Goal: Task Accomplishment & Management: Manage account settings

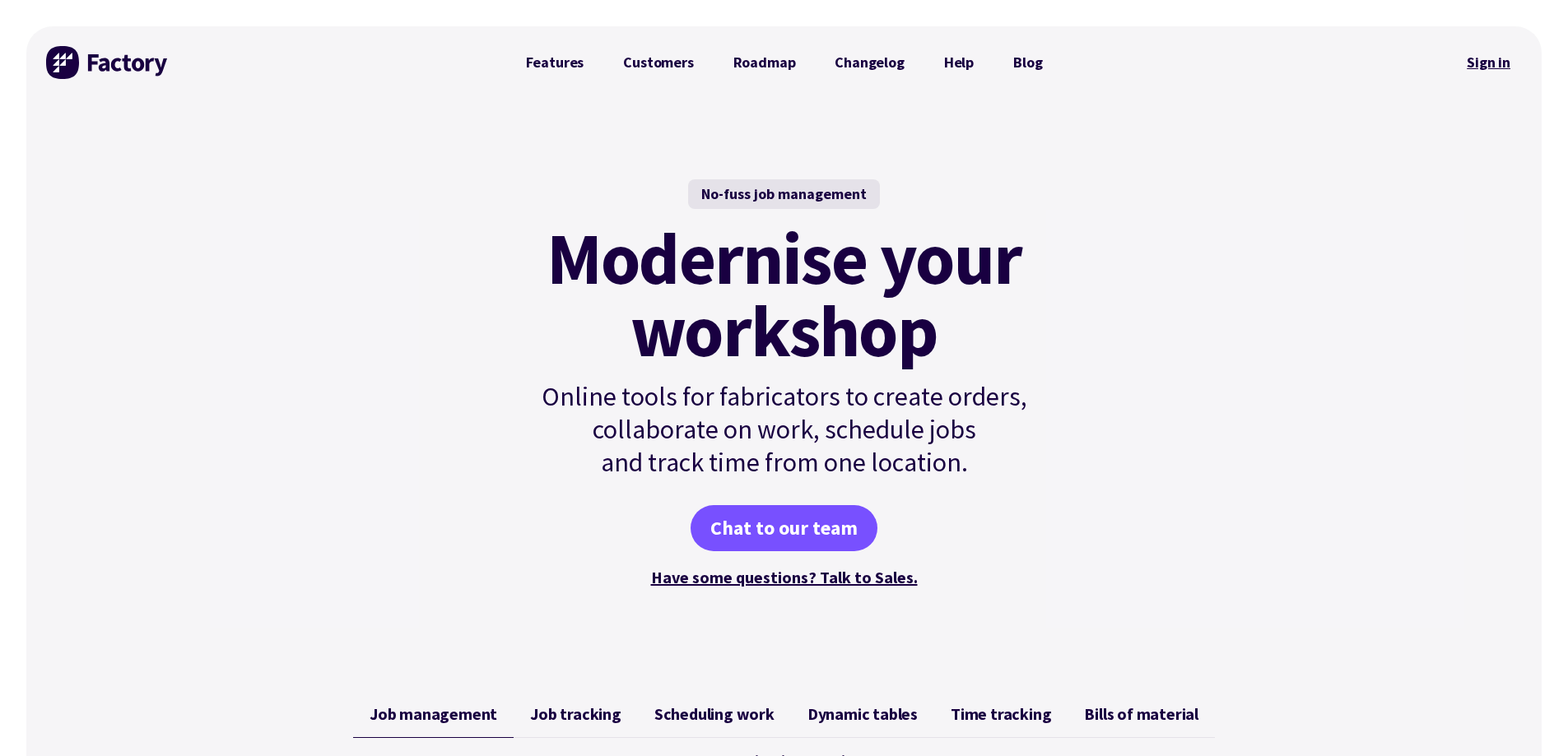
click at [1494, 63] on link "Sign in" at bounding box center [1488, 63] width 67 height 38
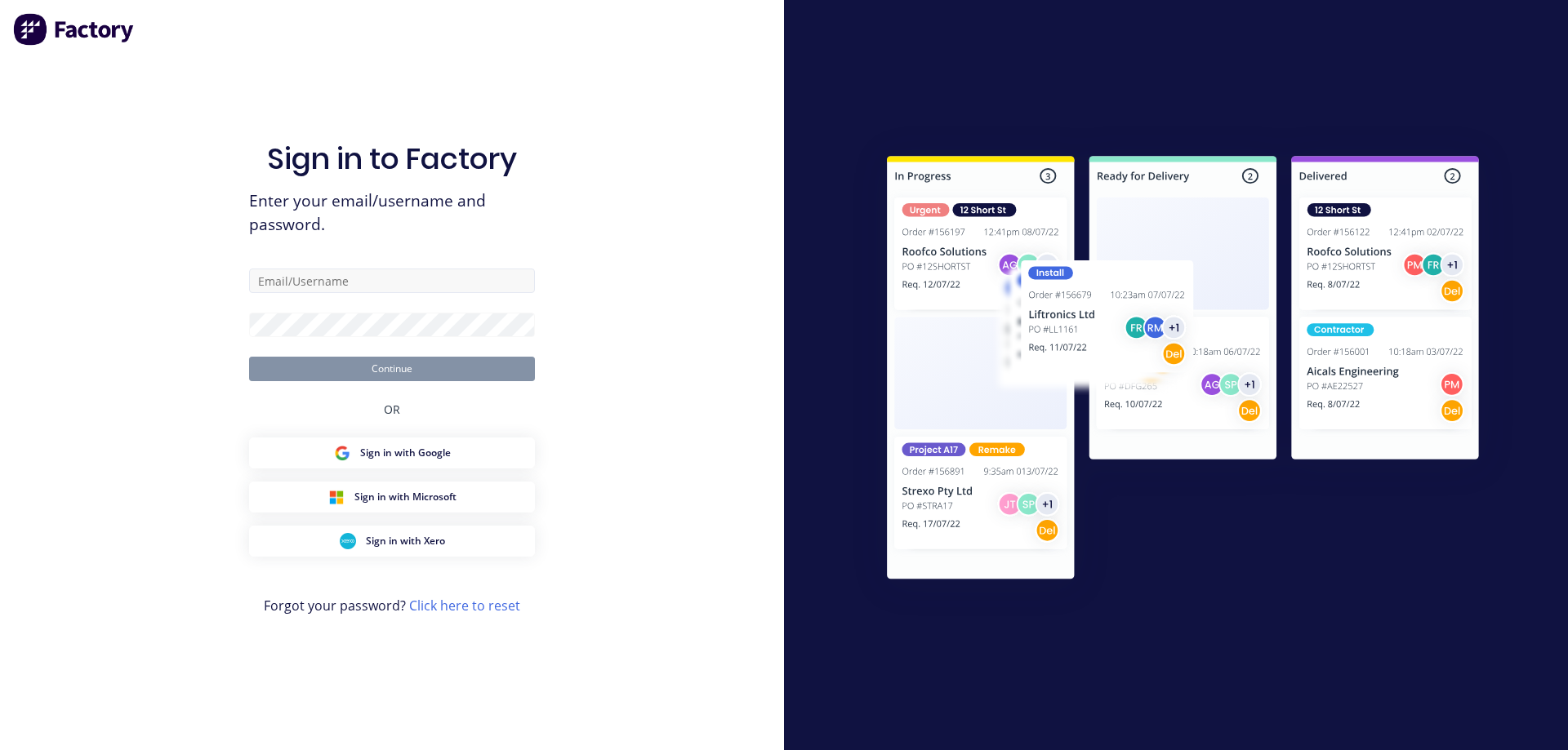
click at [336, 281] on input "text" at bounding box center [392, 280] width 285 height 24
type input "admin@schutzind.com.au"
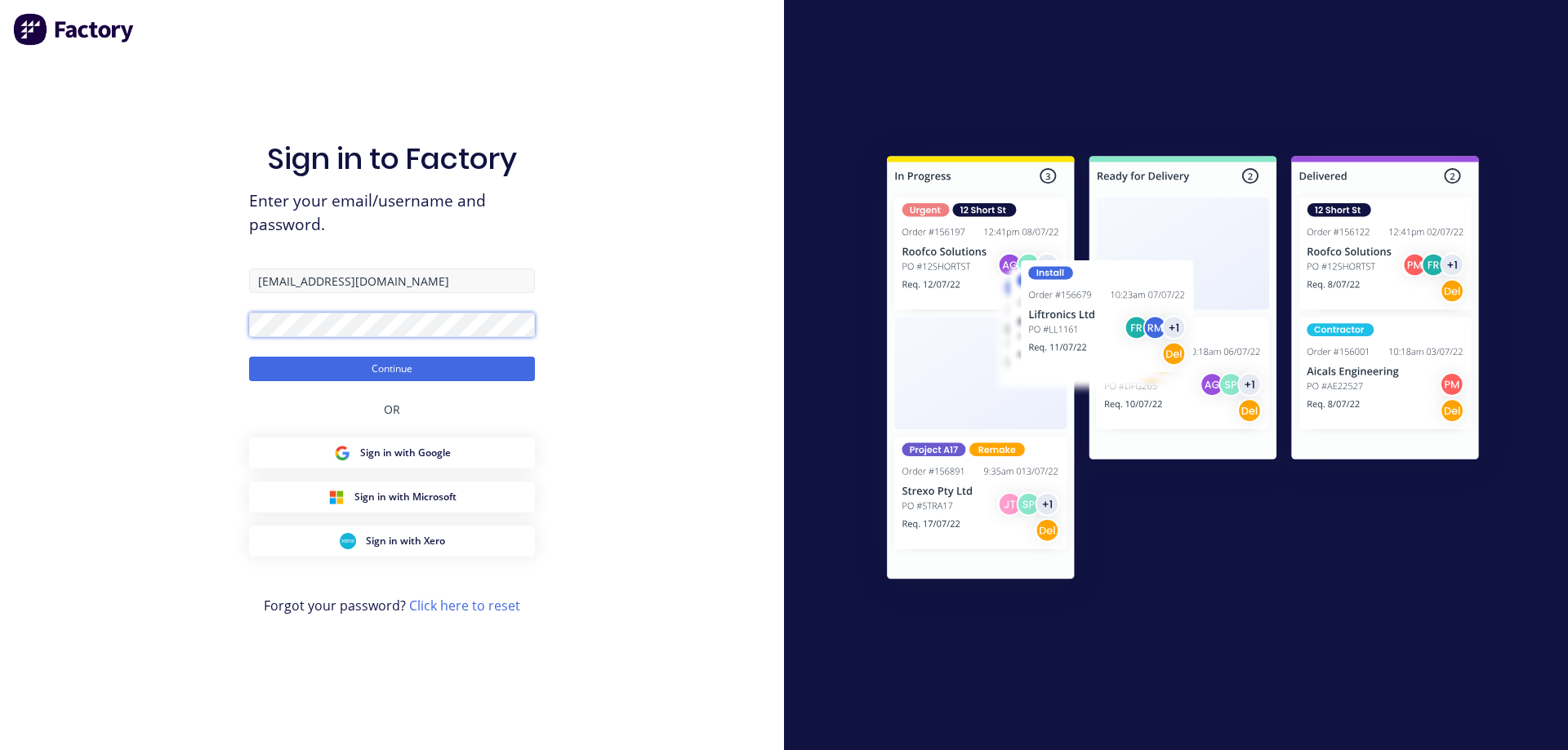
click at [249, 357] on button "Continue" at bounding box center [392, 368] width 285 height 24
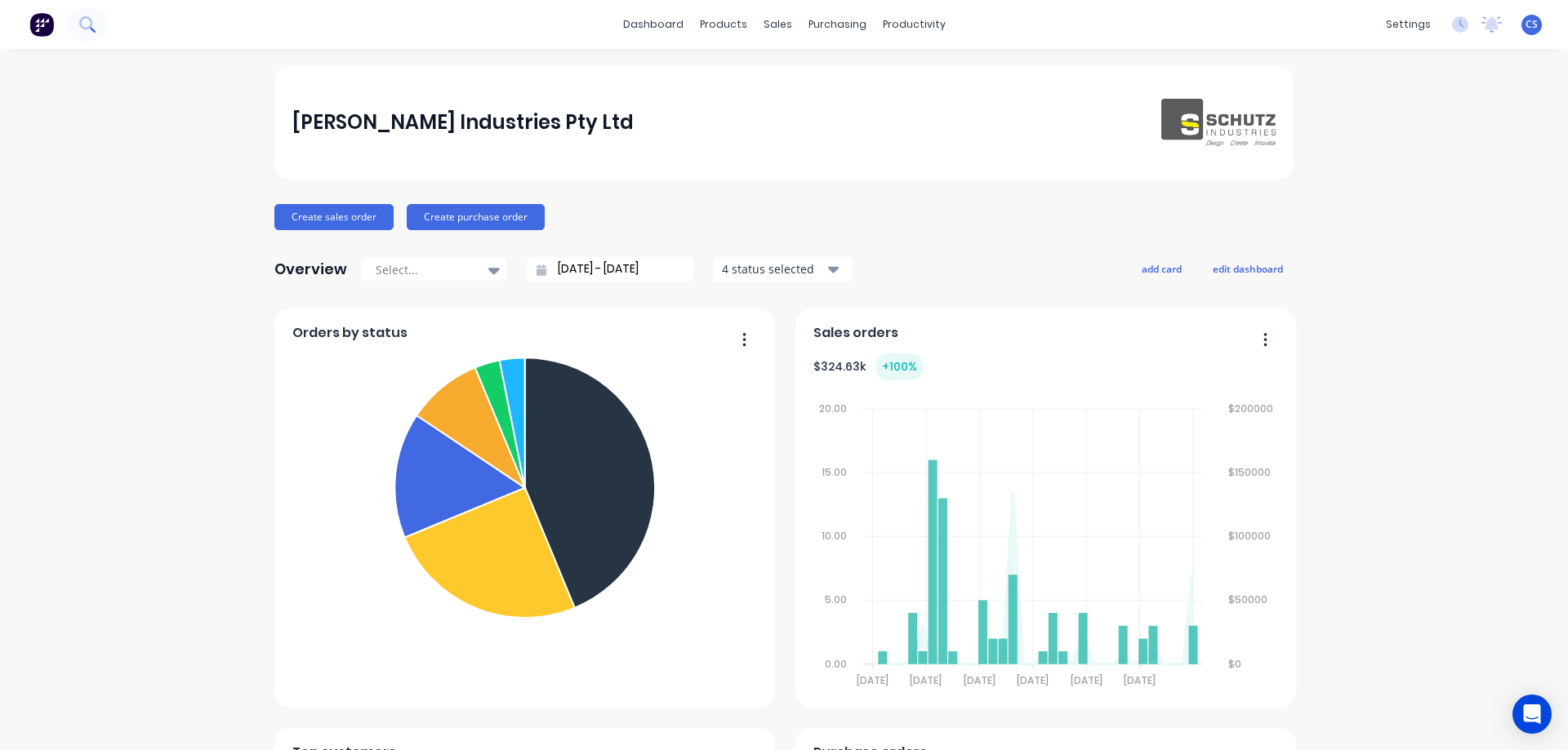
click at [95, 22] on button at bounding box center [87, 24] width 41 height 33
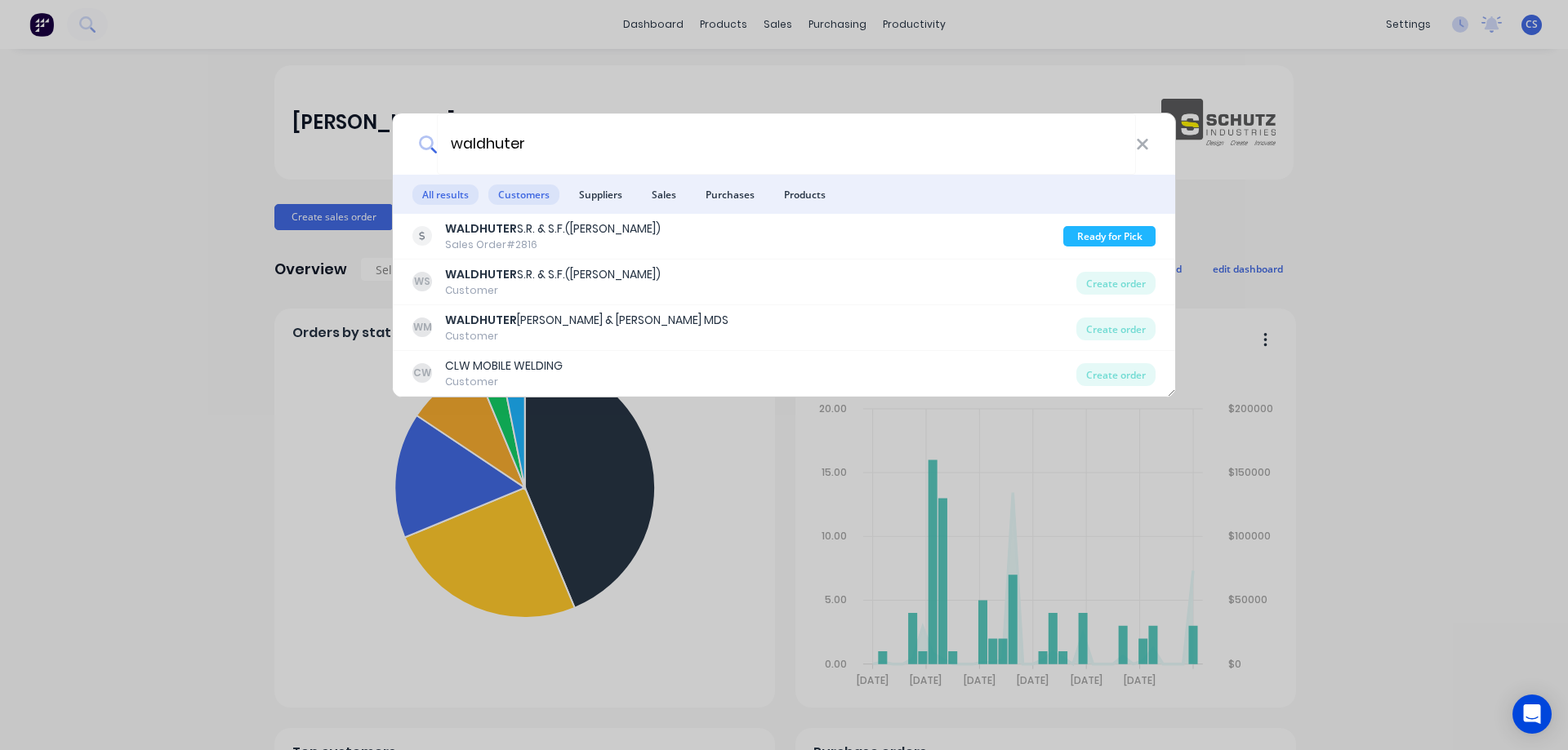
type input "waldhuter"
click at [498, 192] on span "Customers" at bounding box center [524, 194] width 71 height 21
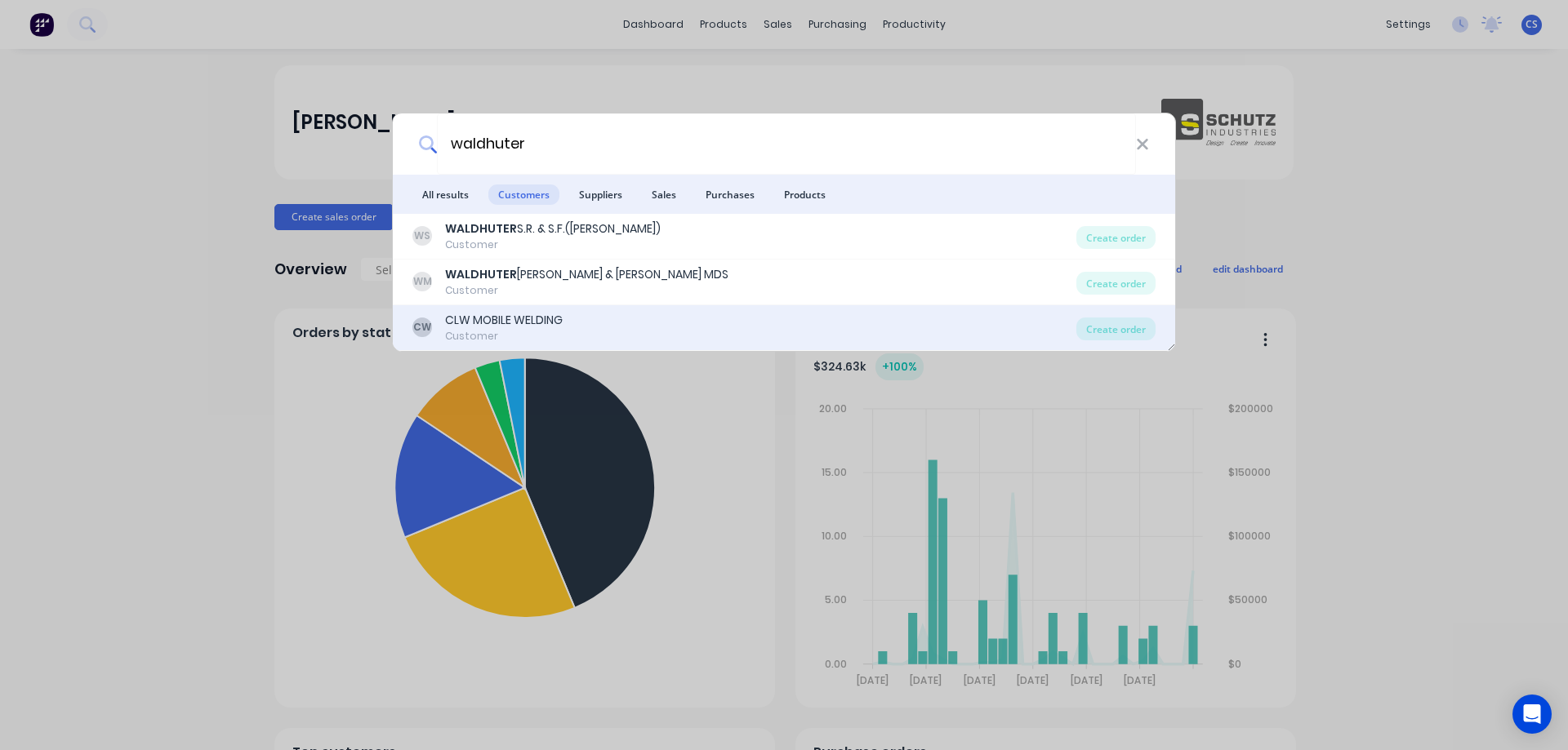
click at [589, 334] on div "CW CLW MOBILE WELDING Customer" at bounding box center [744, 328] width 664 height 32
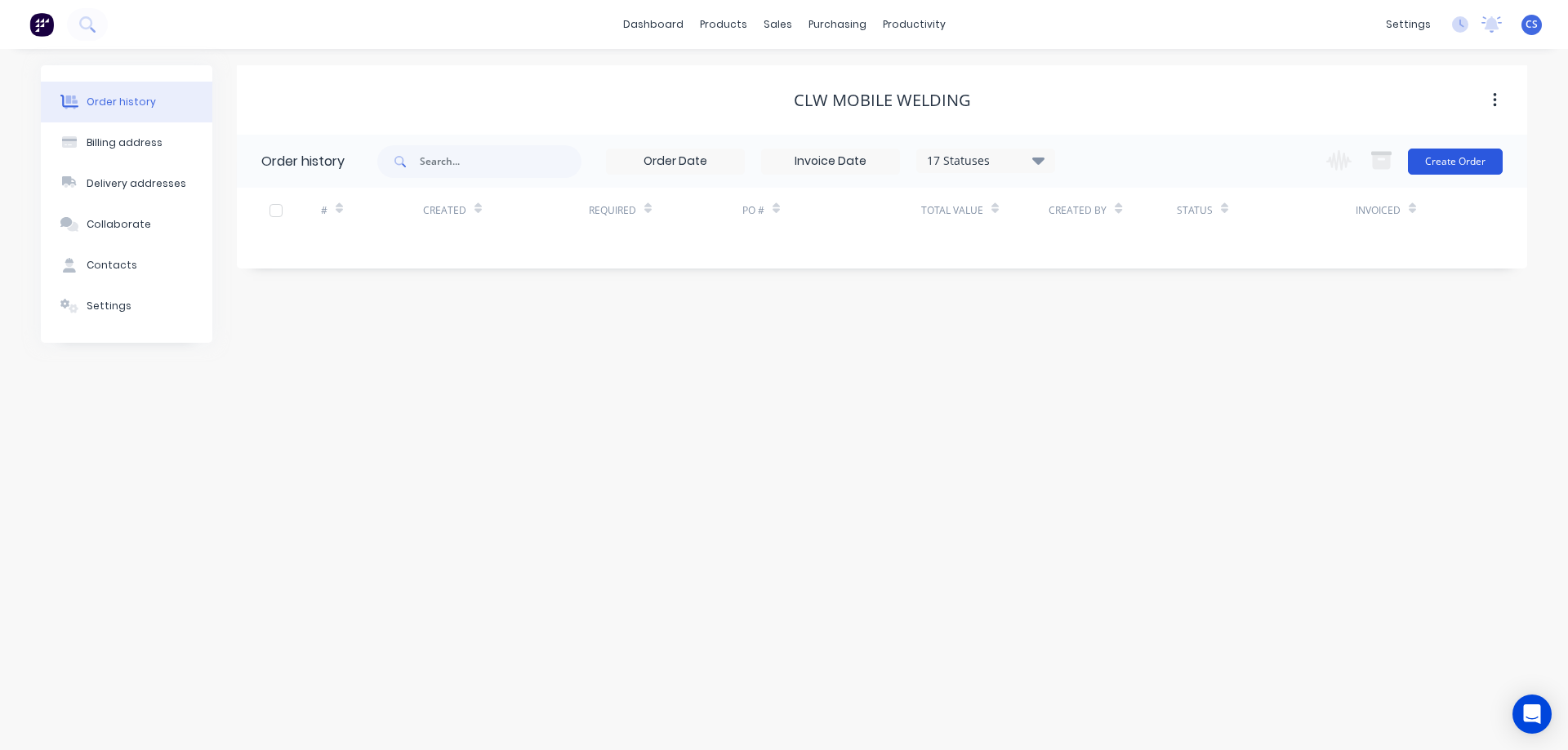
click at [1447, 169] on button "Create Order" at bounding box center [1455, 161] width 95 height 26
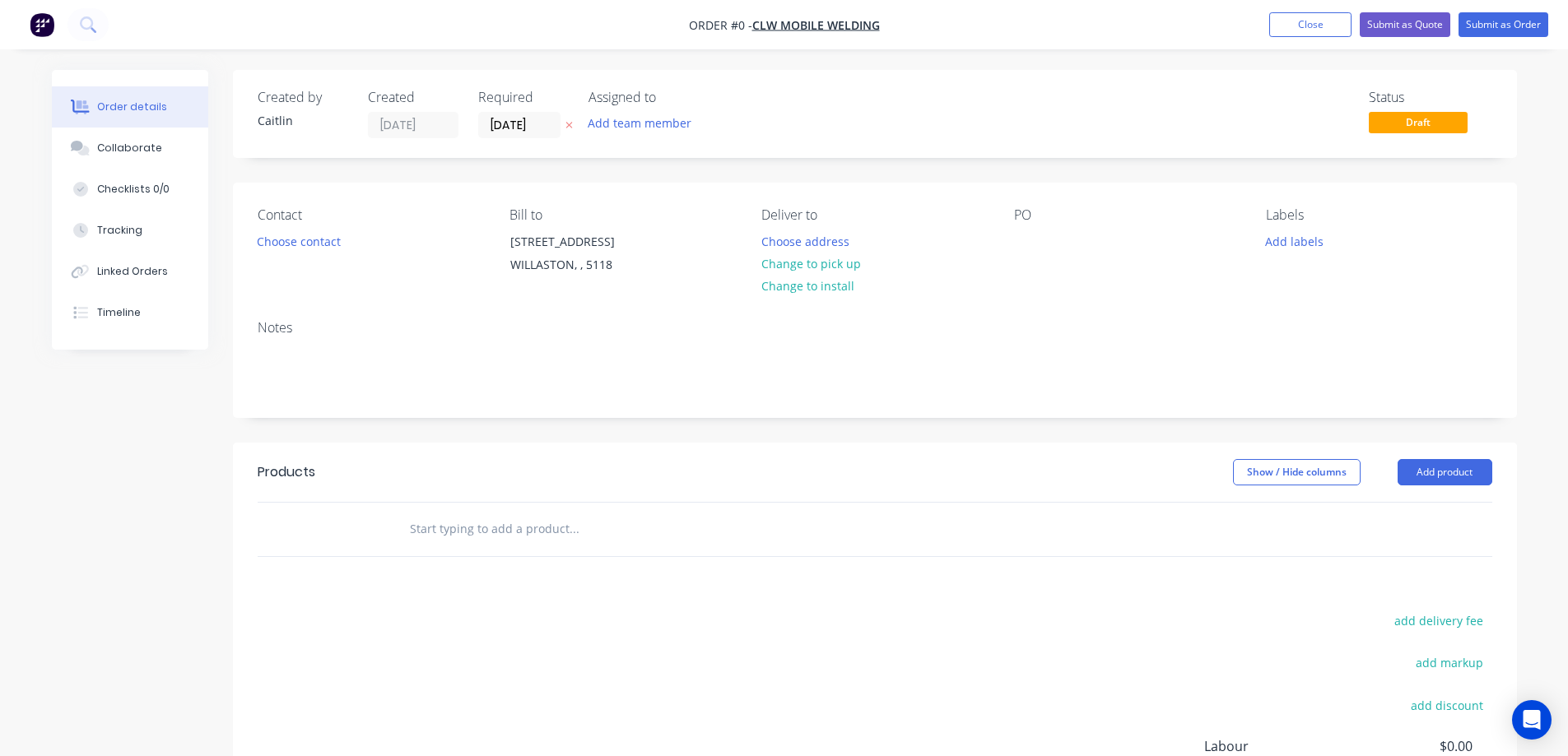
click at [503, 536] on input "text" at bounding box center [574, 529] width 329 height 33
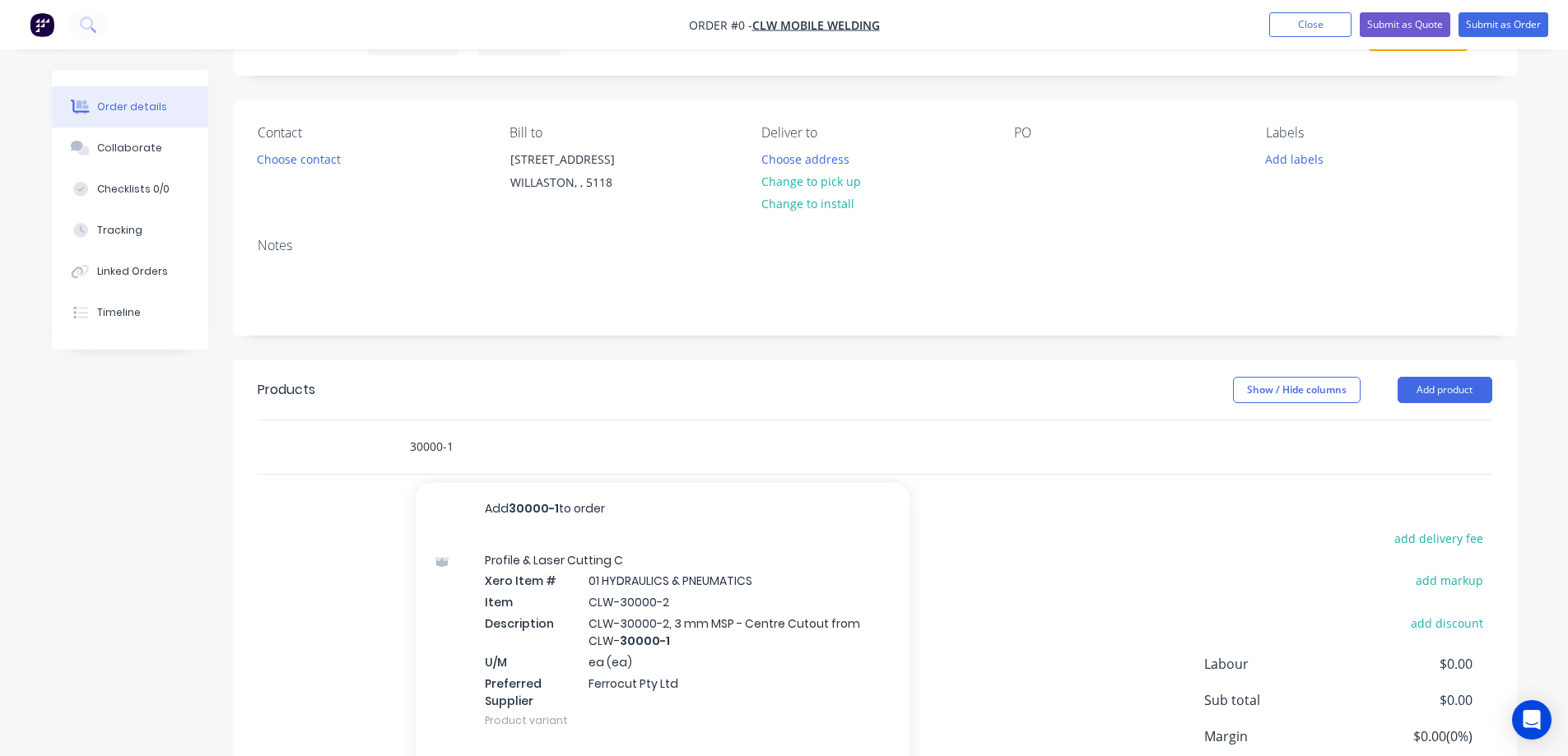
scroll to position [165, 0]
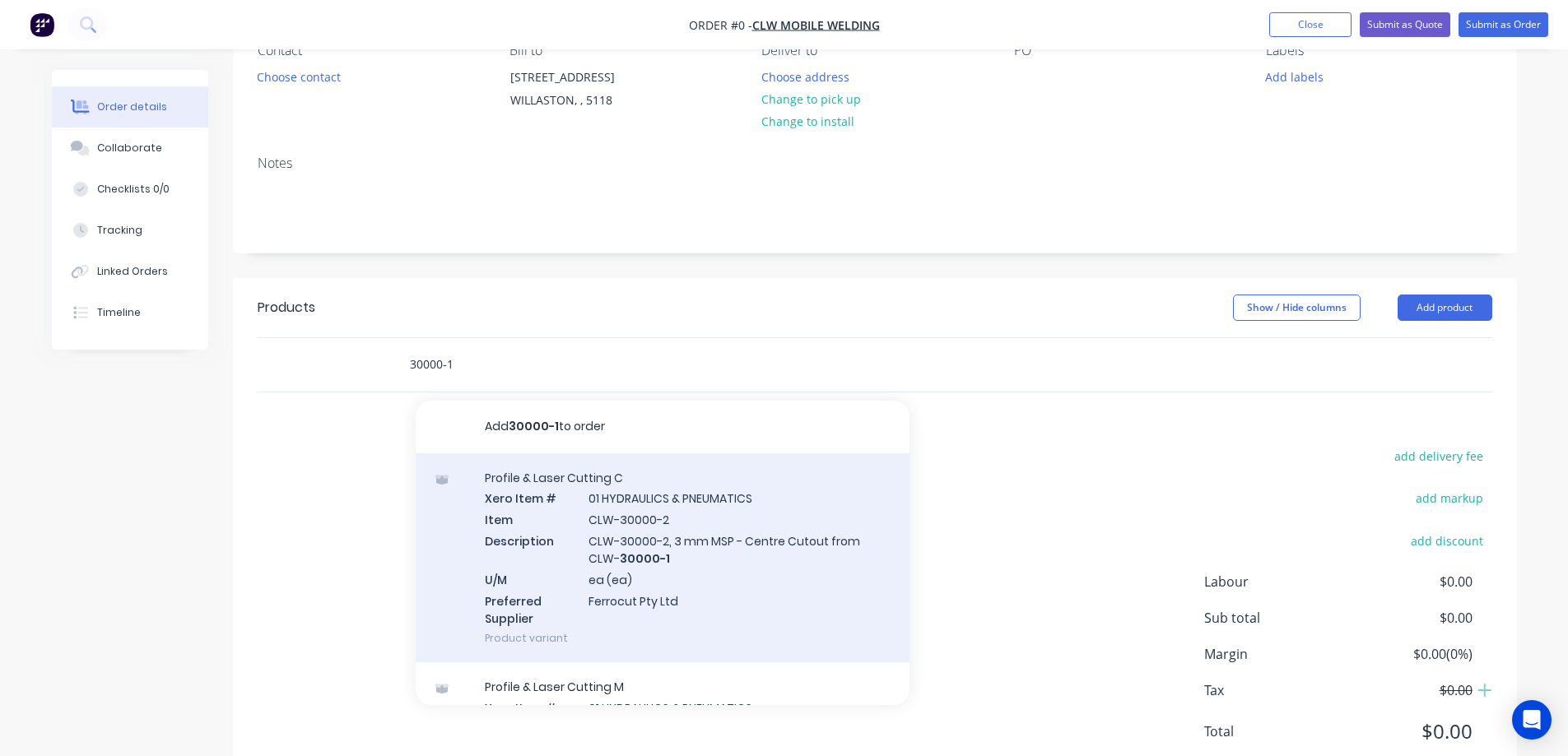
type input "30000-1"
click at [746, 547] on div "Profile & Laser Cutting C Xero Item # 01 HYDRAULICS & PNEUMATICS Item CLW-30000…" at bounding box center [662, 557] width 494 height 209
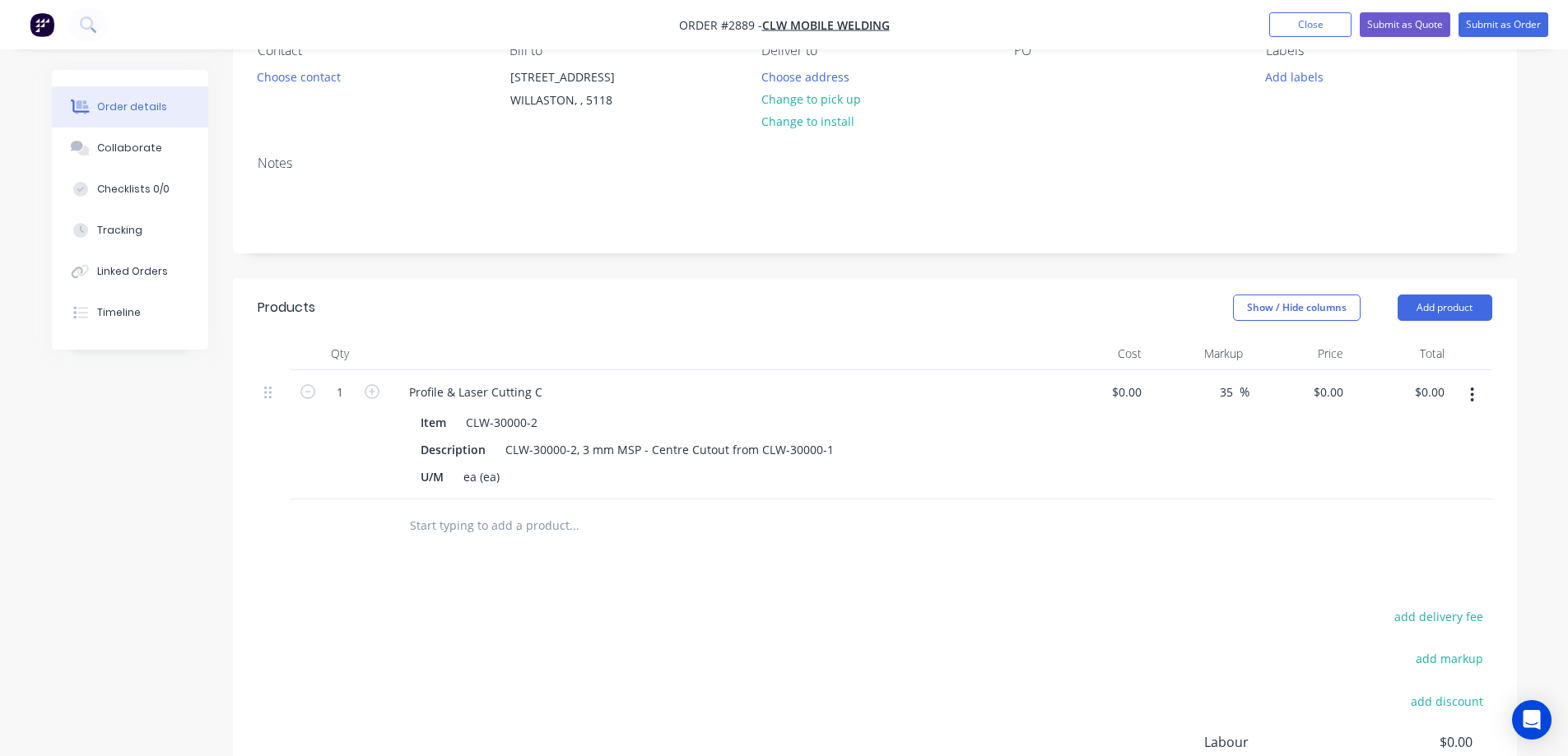
click at [546, 526] on input "text" at bounding box center [574, 526] width 329 height 33
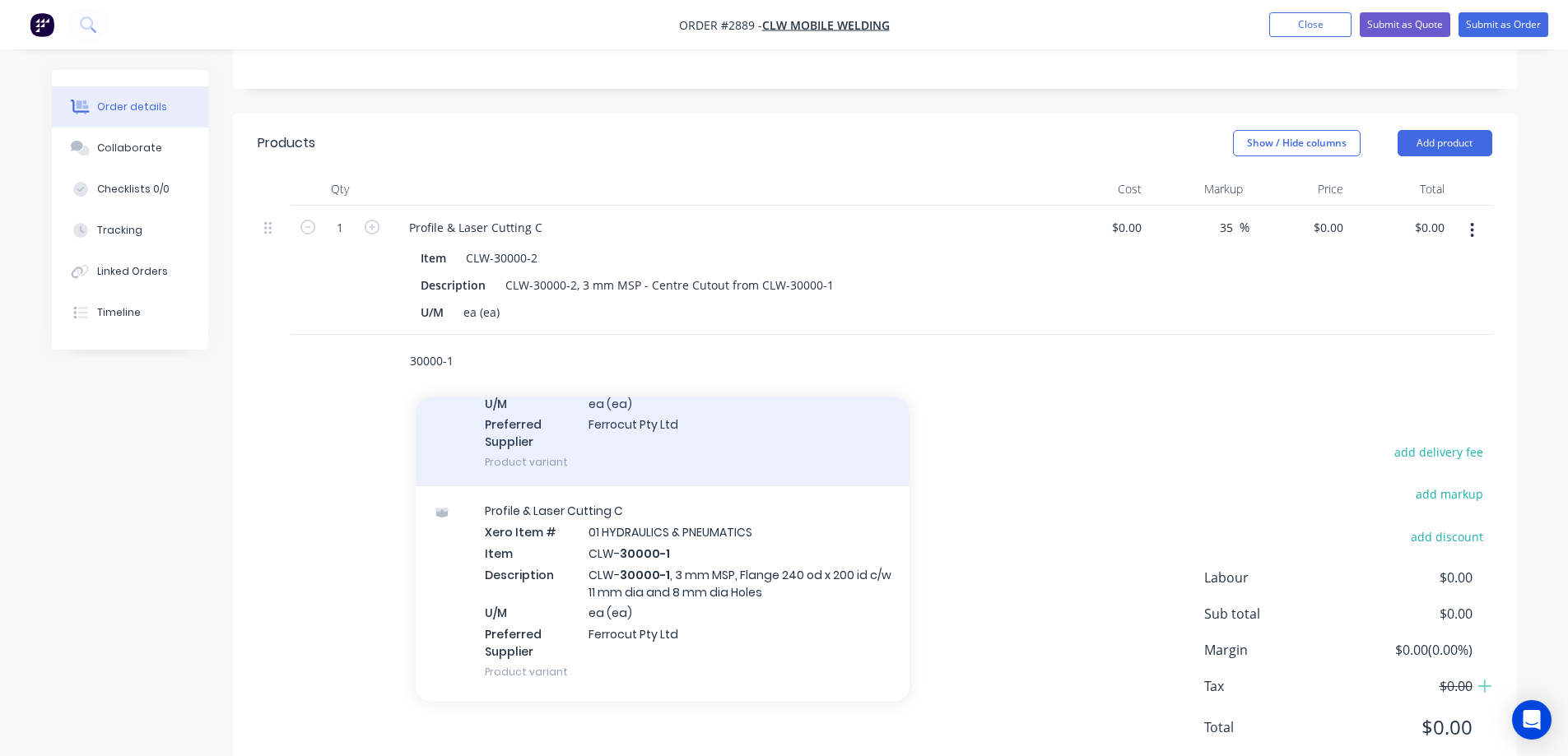
scroll to position [412, 0]
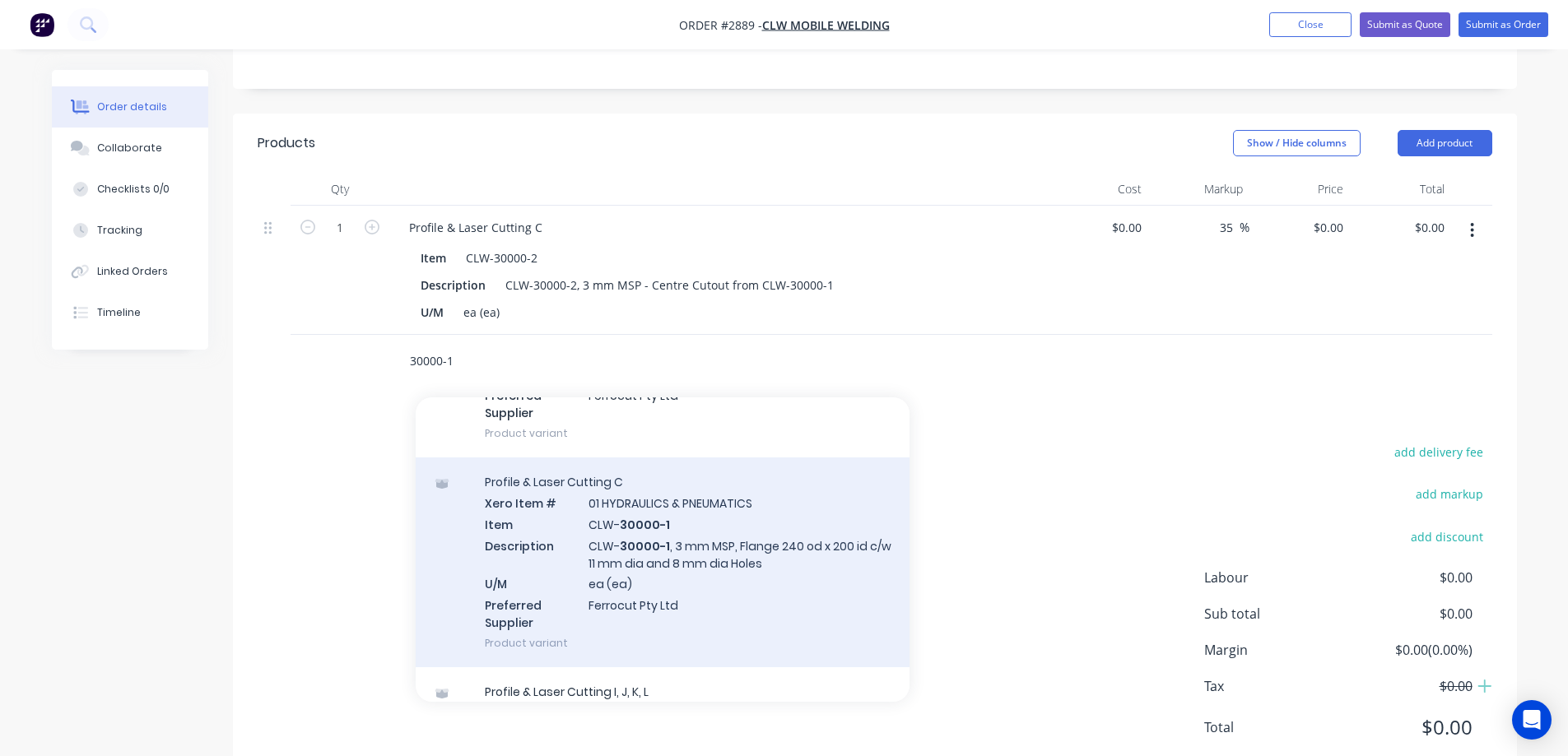
type input "30000-1"
click at [744, 598] on div "Profile & Laser Cutting C Xero Item # 01 HYDRAULICS & PNEUMATICS Item CLW- 3000…" at bounding box center [662, 562] width 494 height 209
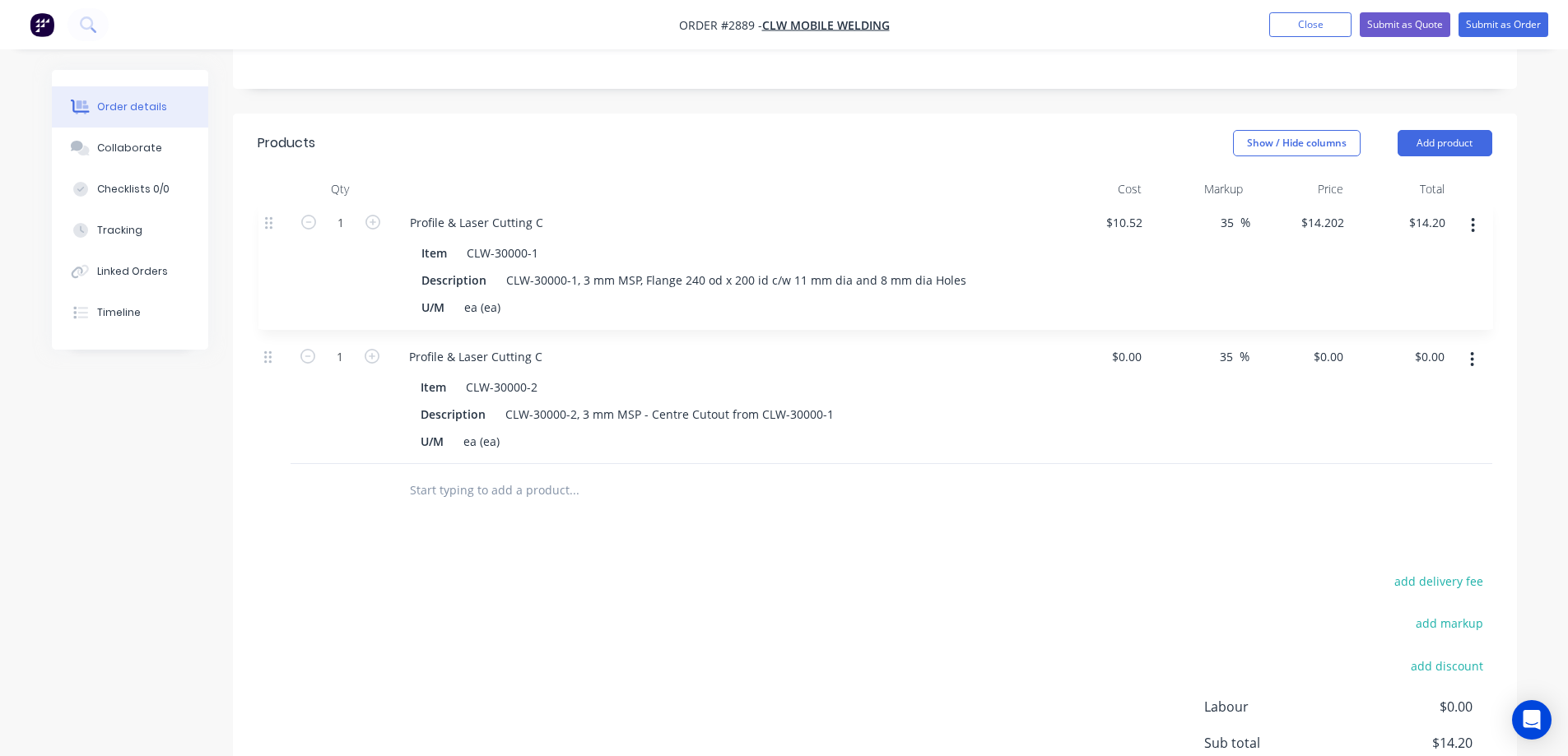
drag, startPoint x: 270, startPoint y: 360, endPoint x: 271, endPoint y: 218, distance: 142.0
click at [271, 218] on div "1 Profile & Laser Cutting C Item CLW-30000-2 Description CLW-30000-2, 3 mm MSP …" at bounding box center [875, 334] width 1234 height 258
click at [1474, 365] on icon "button" at bounding box center [1472, 360] width 4 height 18
click at [1396, 510] on div "Delete" at bounding box center [1413, 502] width 127 height 24
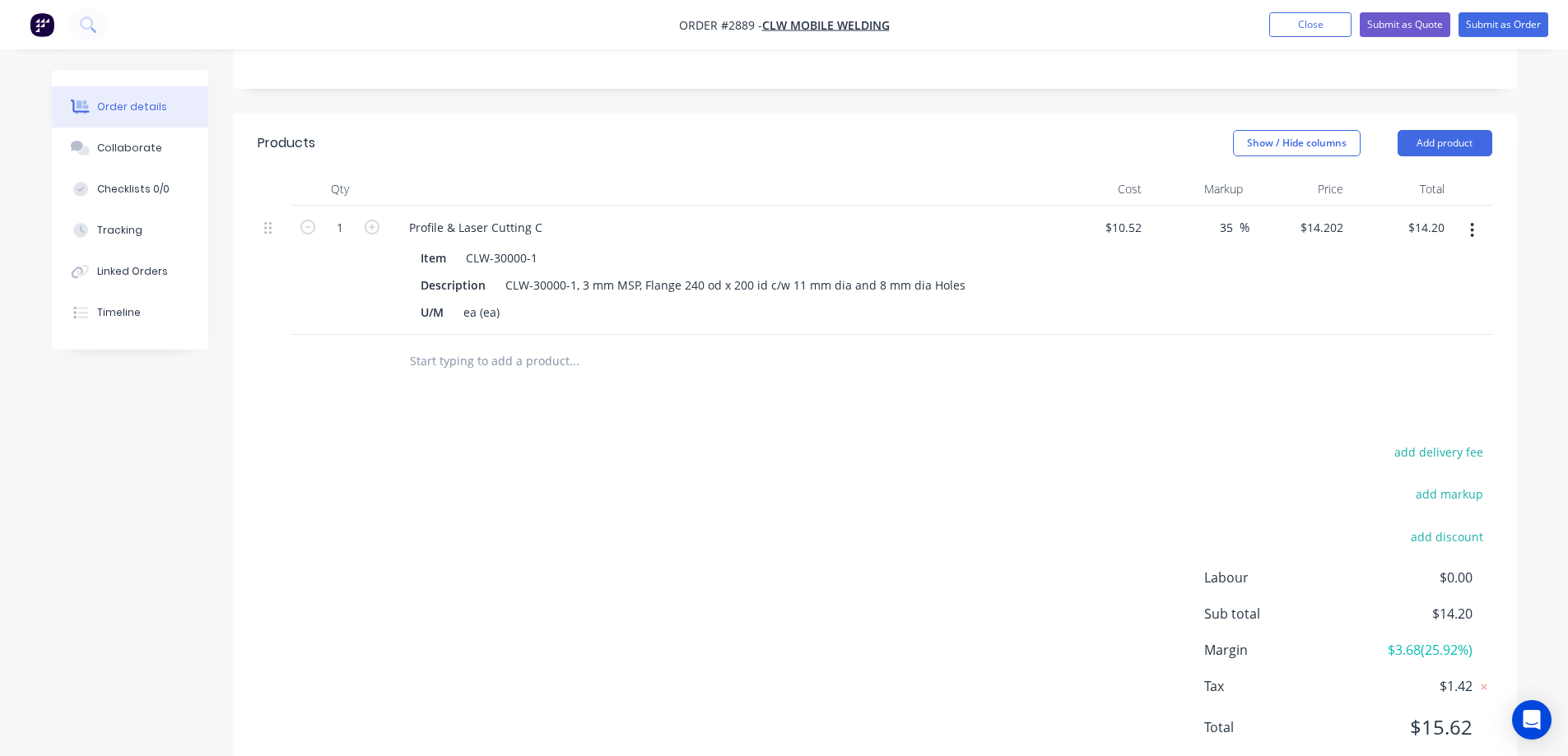
click at [466, 363] on input "text" at bounding box center [574, 361] width 329 height 33
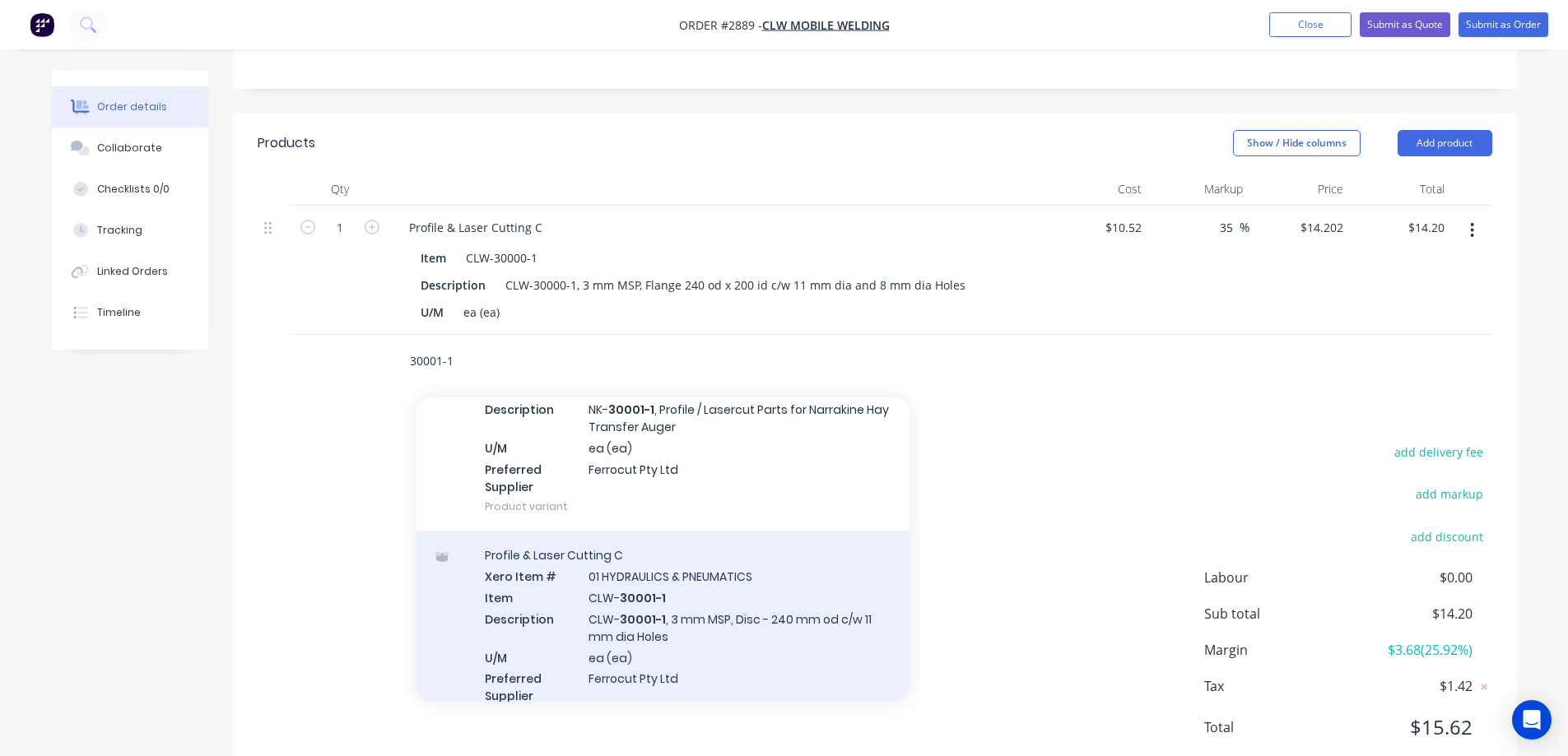
scroll to position [165, 0]
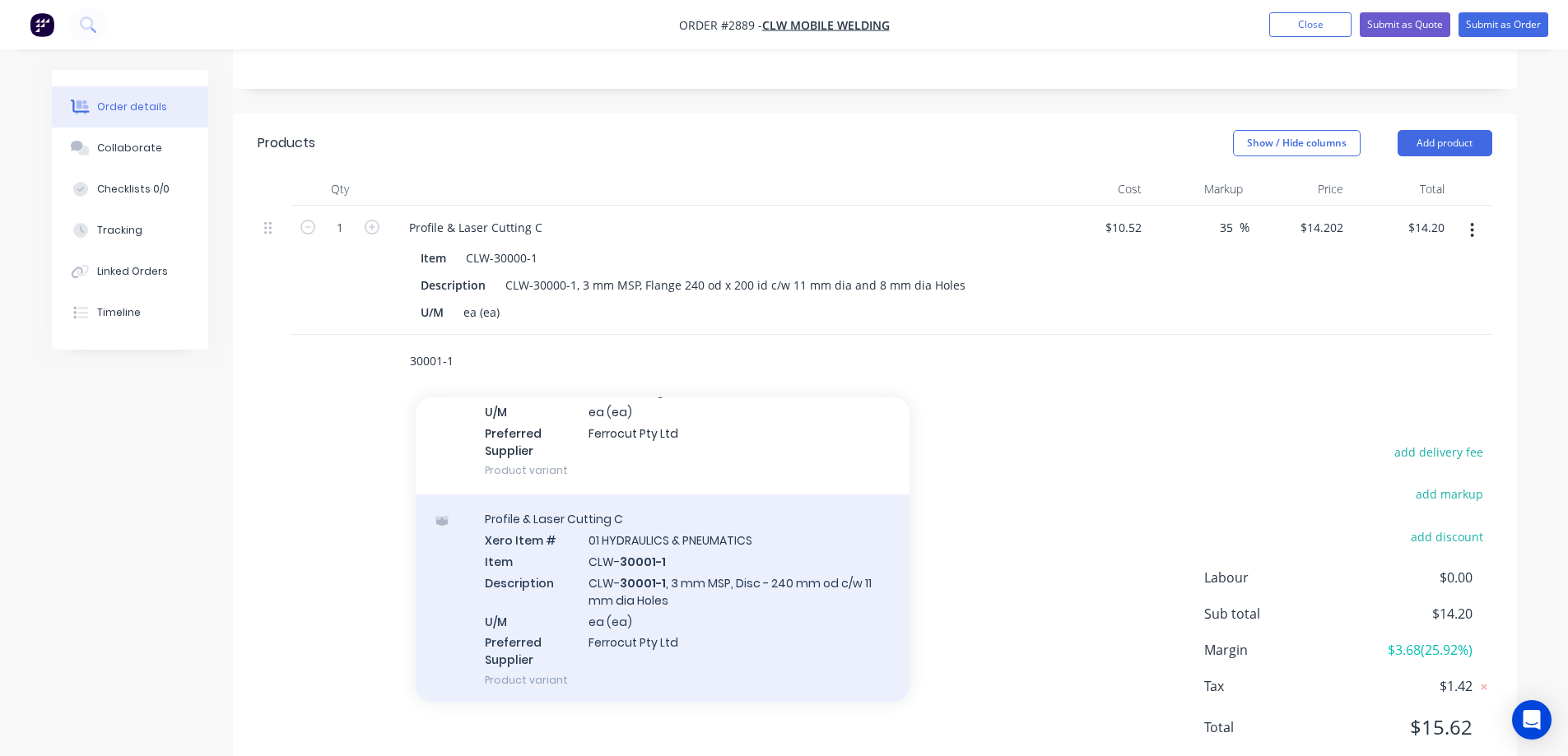
type input "30001-1"
click at [743, 592] on div "Profile & Laser Cutting C Xero Item # 01 HYDRAULICS & PNEUMATICS Item CLW- 3000…" at bounding box center [662, 599] width 494 height 209
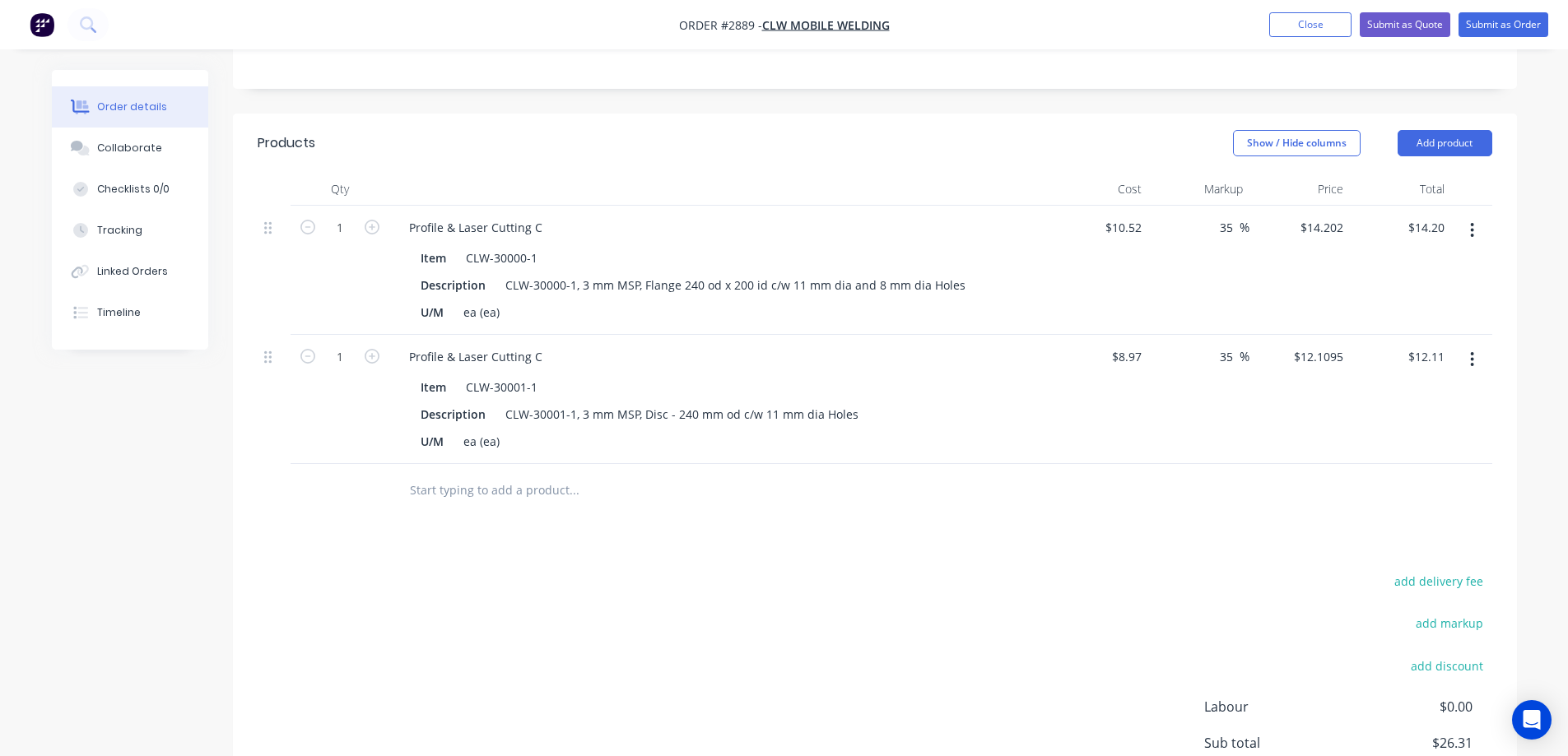
click at [499, 494] on input "text" at bounding box center [574, 490] width 329 height 33
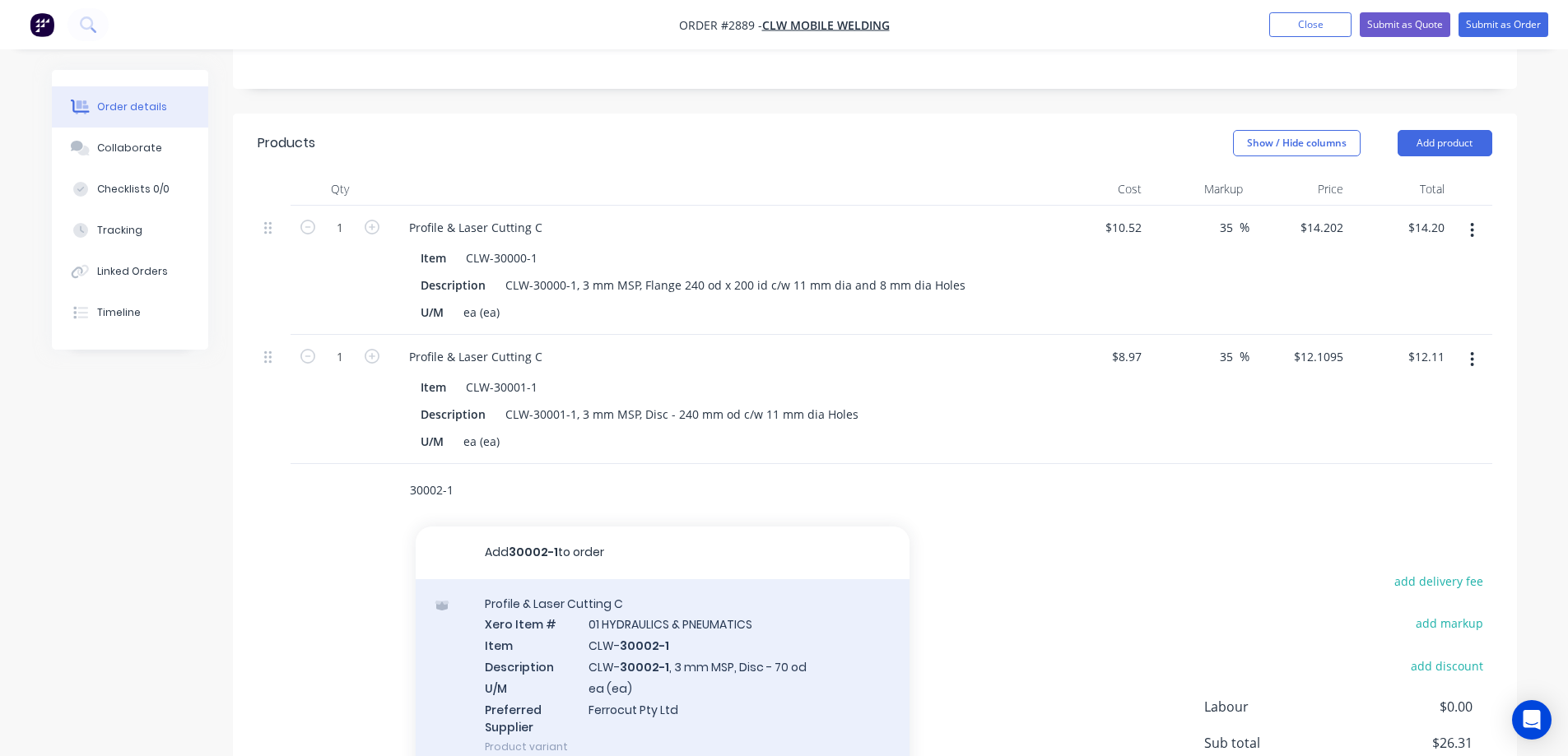
type input "30002-1"
click at [773, 638] on div "Profile & Laser Cutting C Xero Item # 01 HYDRAULICS & PNEUMATICS Item CLW- 3000…" at bounding box center [662, 675] width 494 height 192
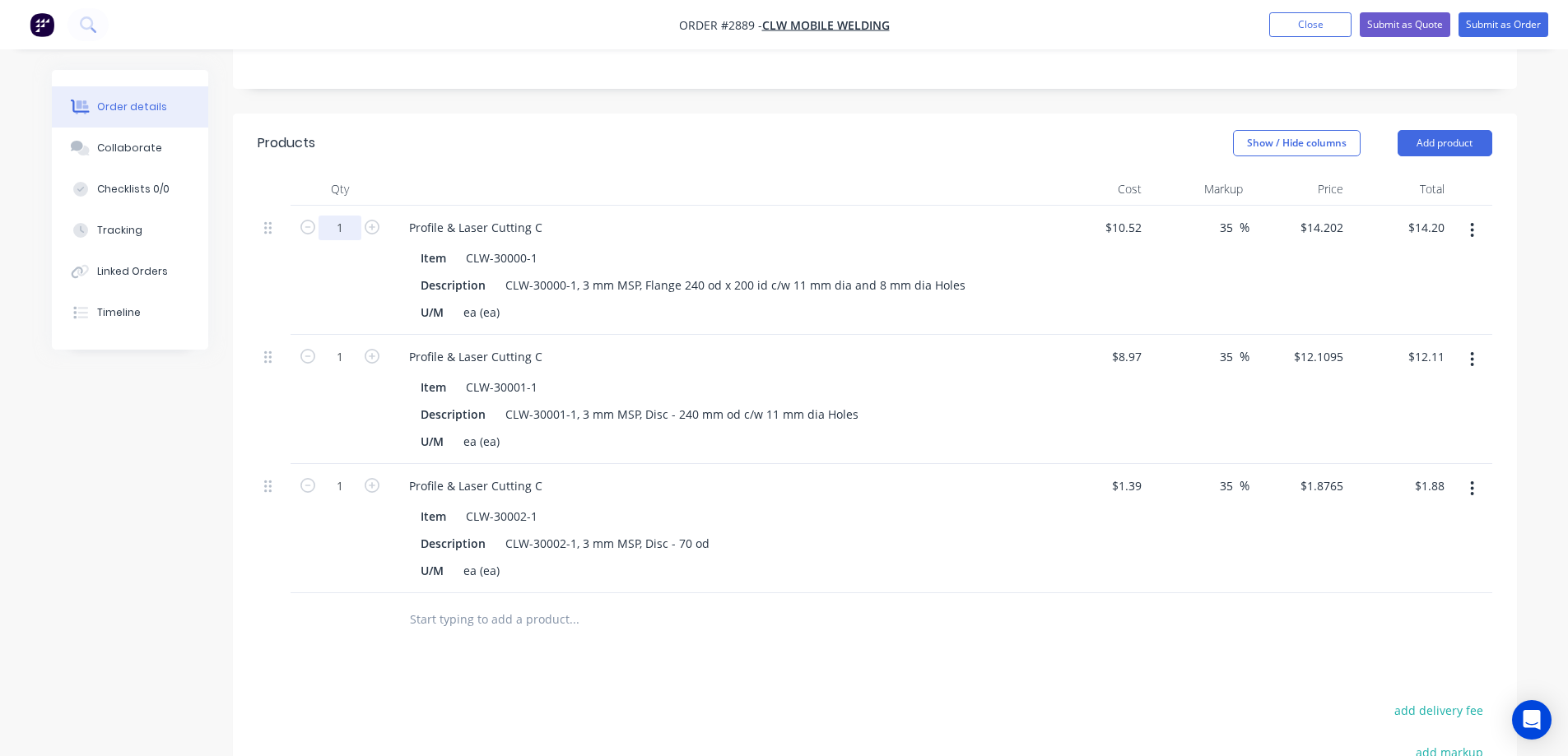
click at [347, 231] on input "1" at bounding box center [340, 227] width 43 height 24
type input "12"
type input "$170.42"
click at [343, 240] on input "1" at bounding box center [340, 227] width 43 height 24
type input "12"
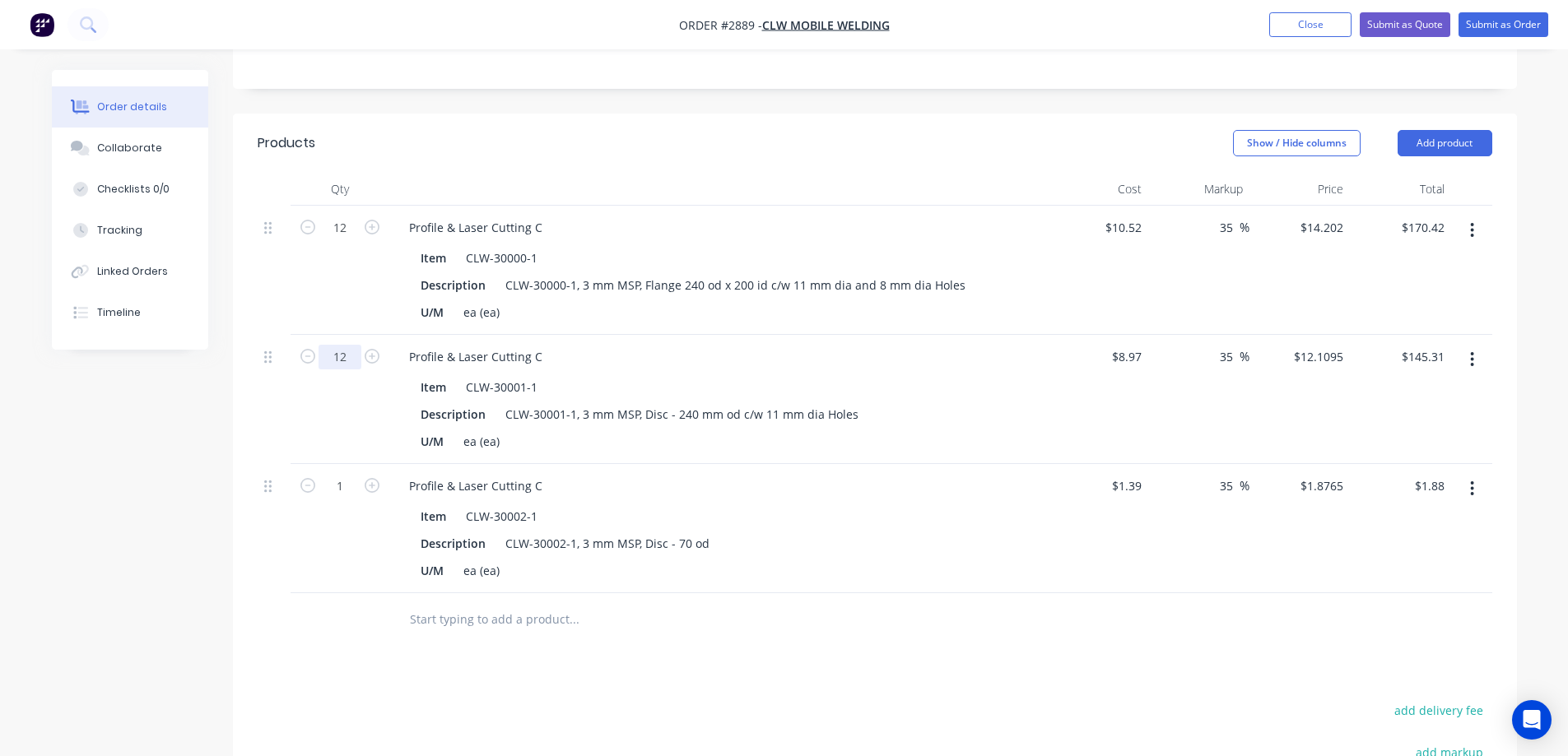
type input "$145.31"
click at [352, 240] on input "1" at bounding box center [340, 227] width 43 height 24
type input "12"
type input "$22.52"
click at [180, 515] on div "Created by Caitlin Created 25/08/25 Required 25/08/25 Assigned to Add team memb…" at bounding box center [784, 404] width 1465 height 1326
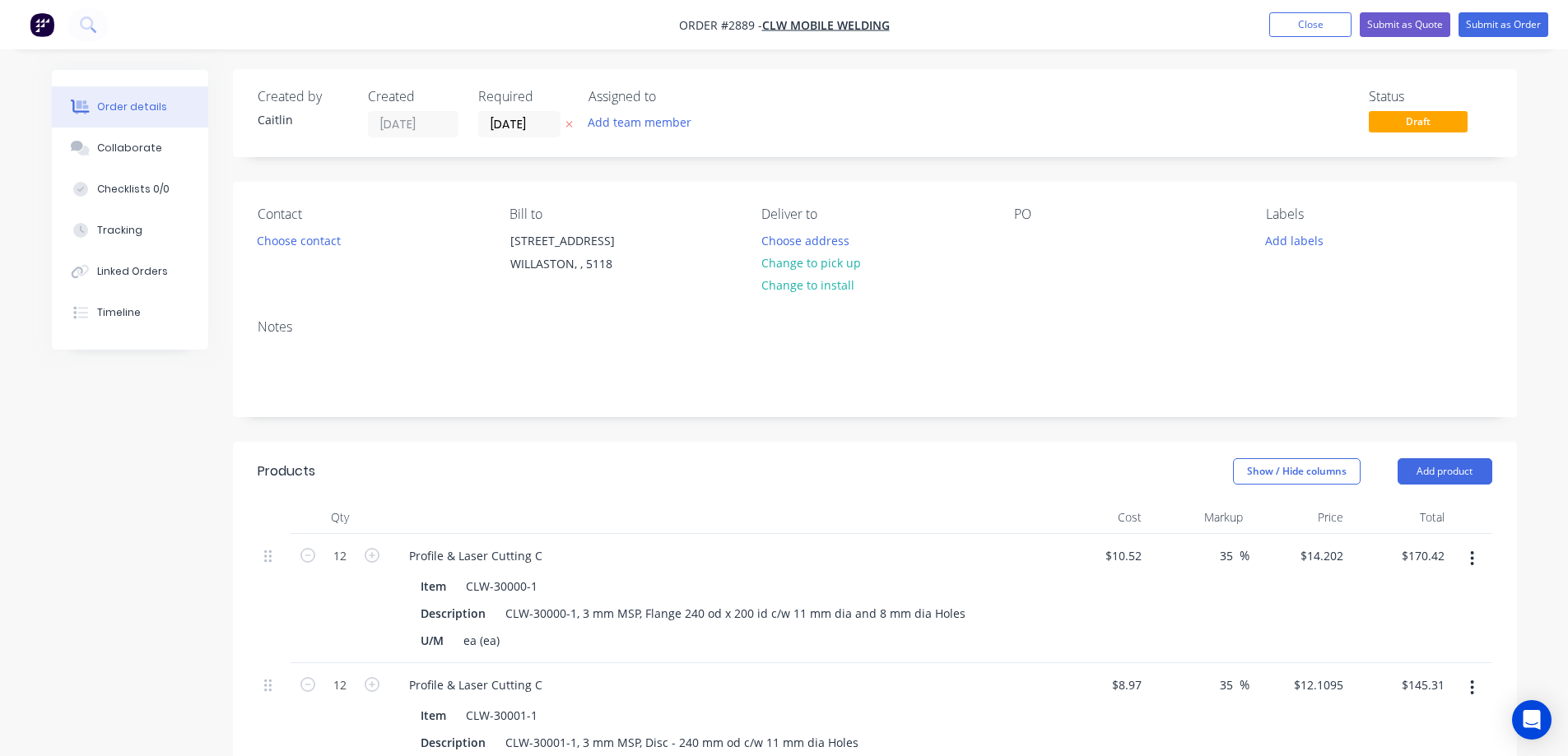
scroll to position [0, 0]
click at [329, 241] on button "Choose contact" at bounding box center [298, 240] width 102 height 22
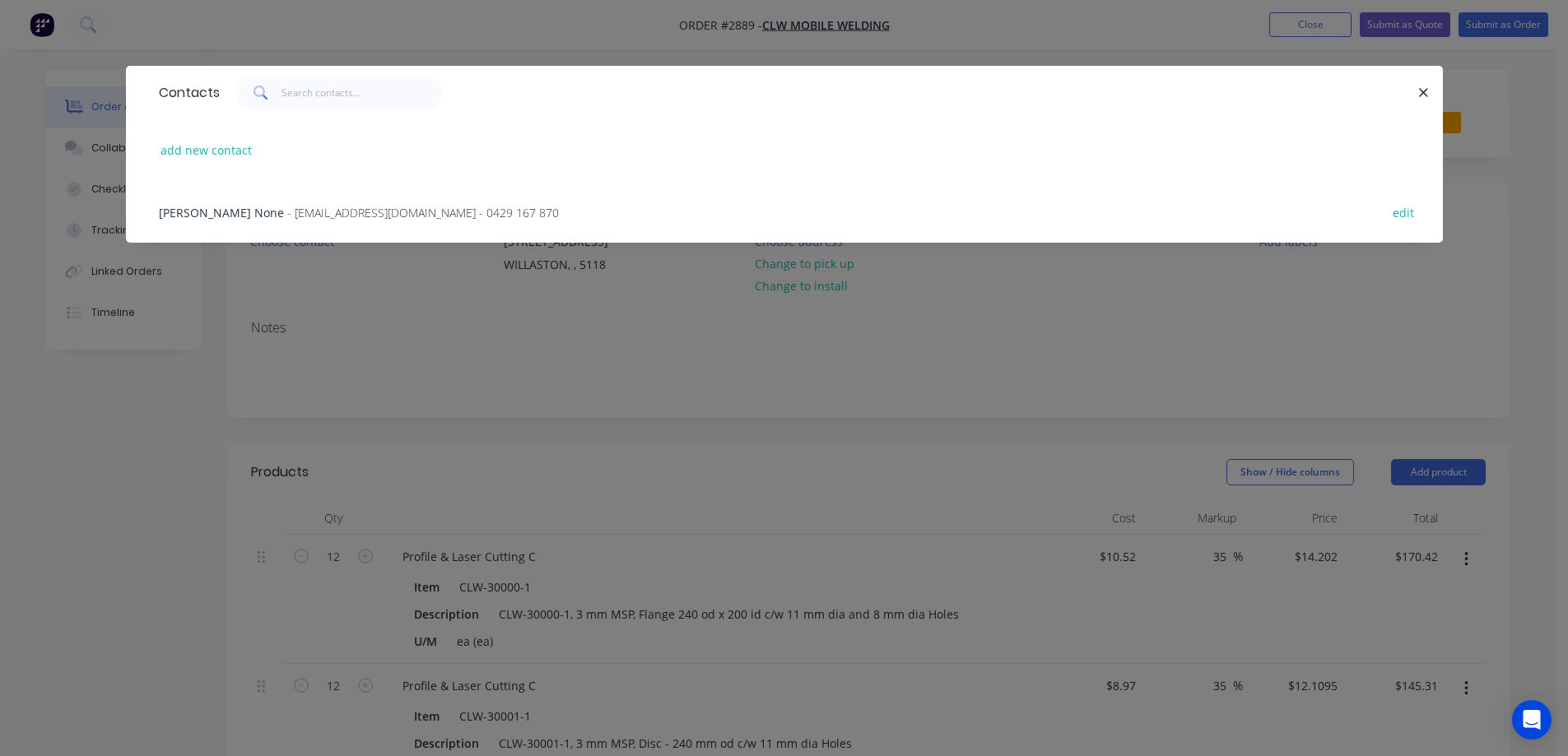
click at [315, 216] on span "- clwmobileweld@hotmail.com - 0429 167 870" at bounding box center [423, 212] width 272 height 15
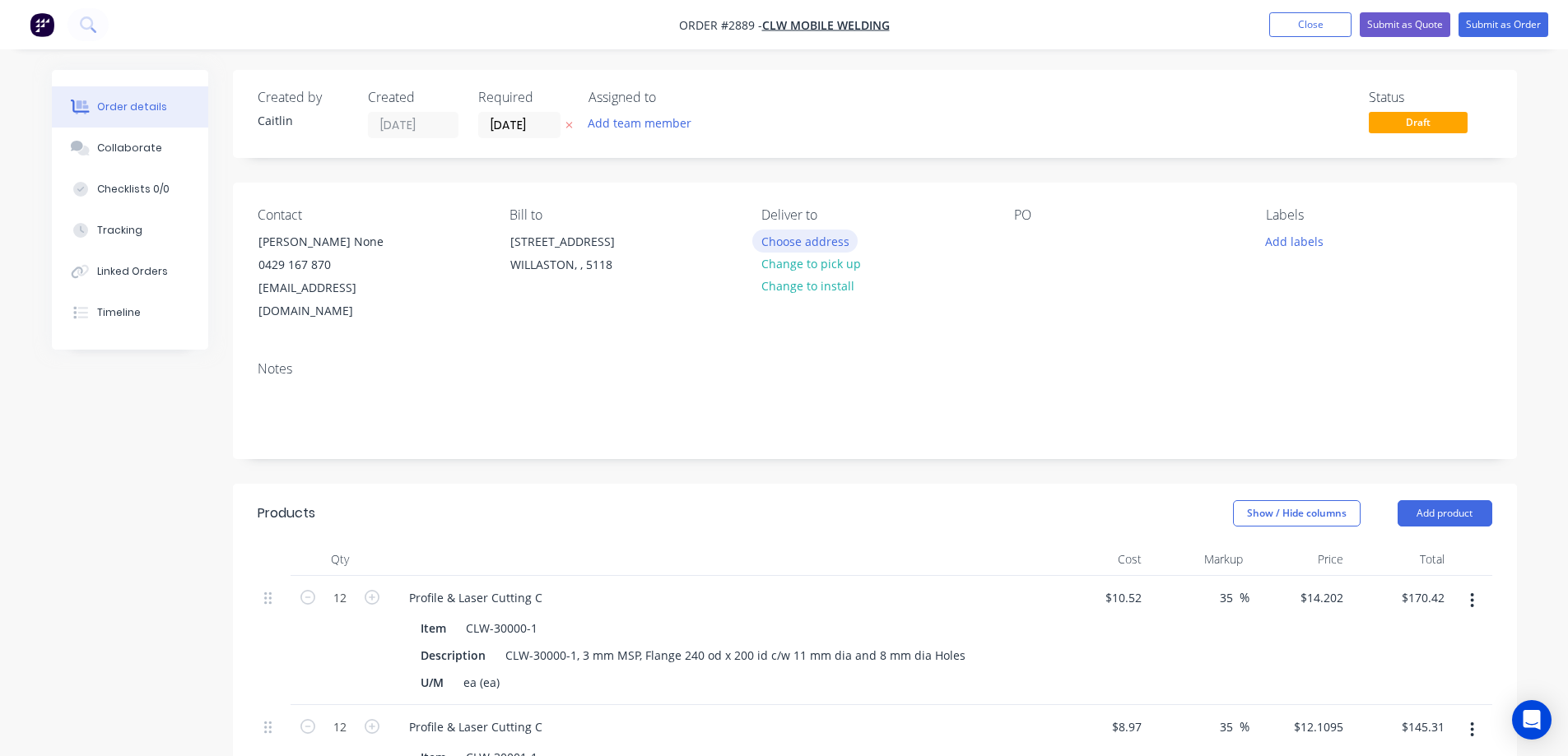
click at [814, 242] on button "Choose address" at bounding box center [805, 240] width 105 height 22
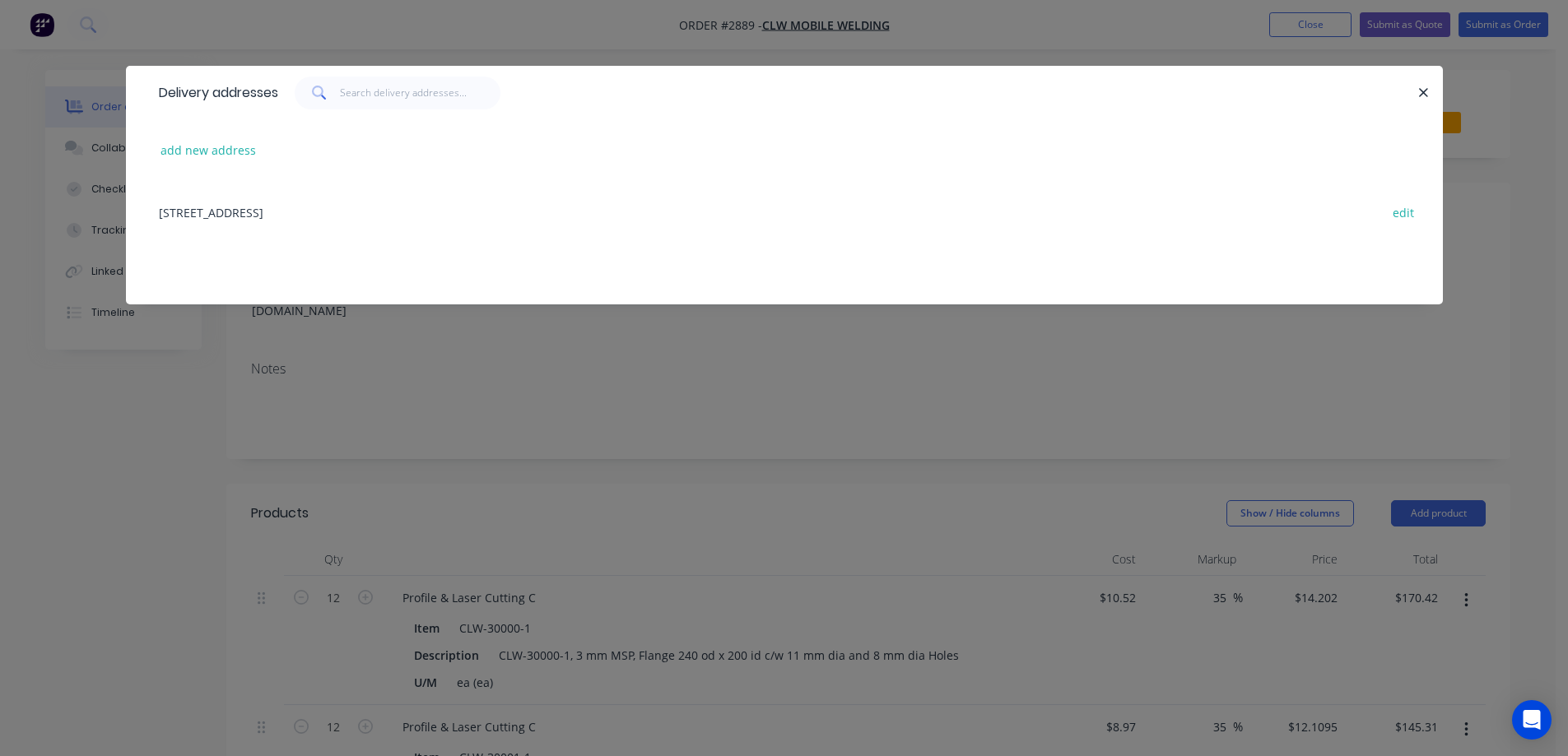
click at [379, 207] on div "142 Main North Road, WILLASTON, undefined, 5118 edit" at bounding box center [785, 211] width 1268 height 62
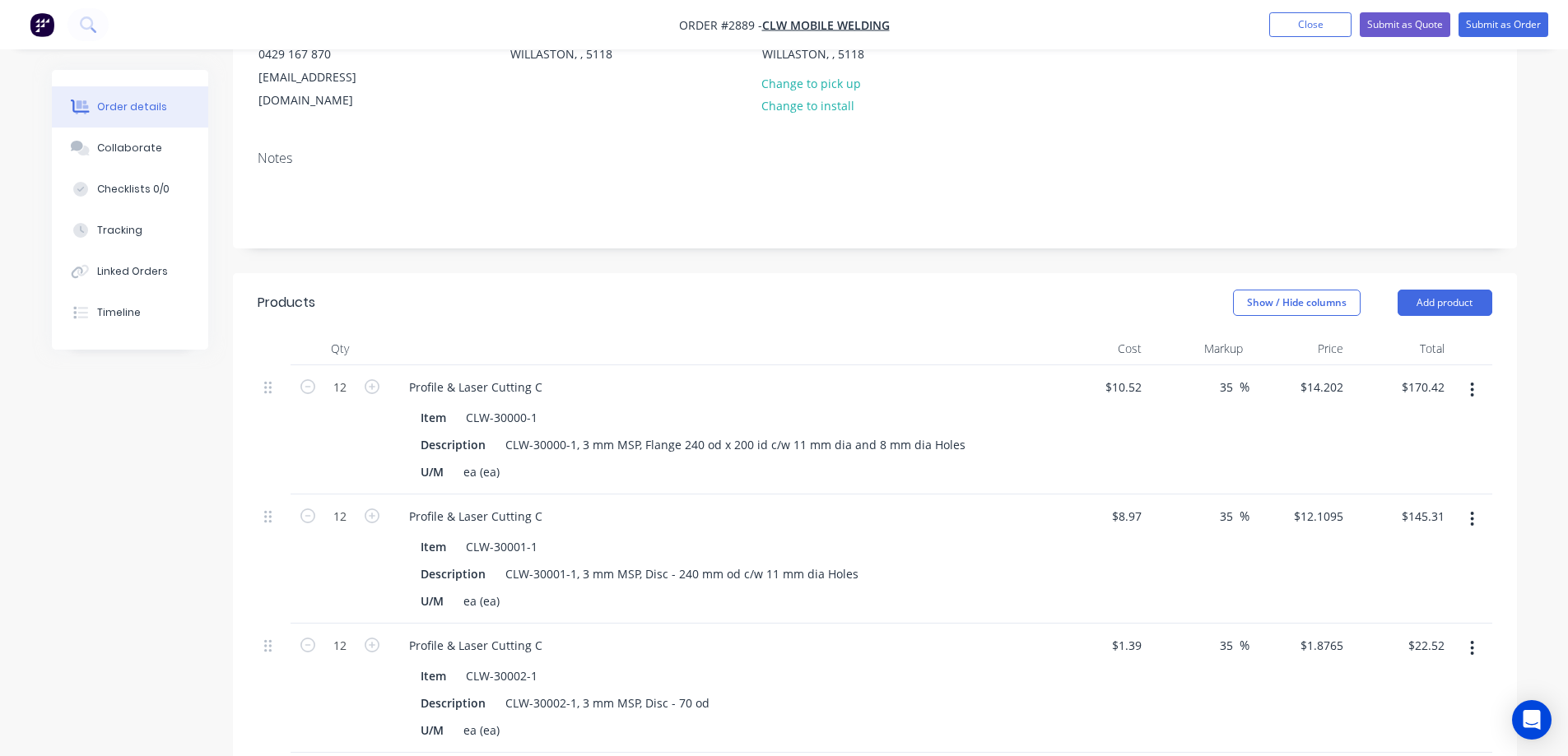
scroll to position [247, 0]
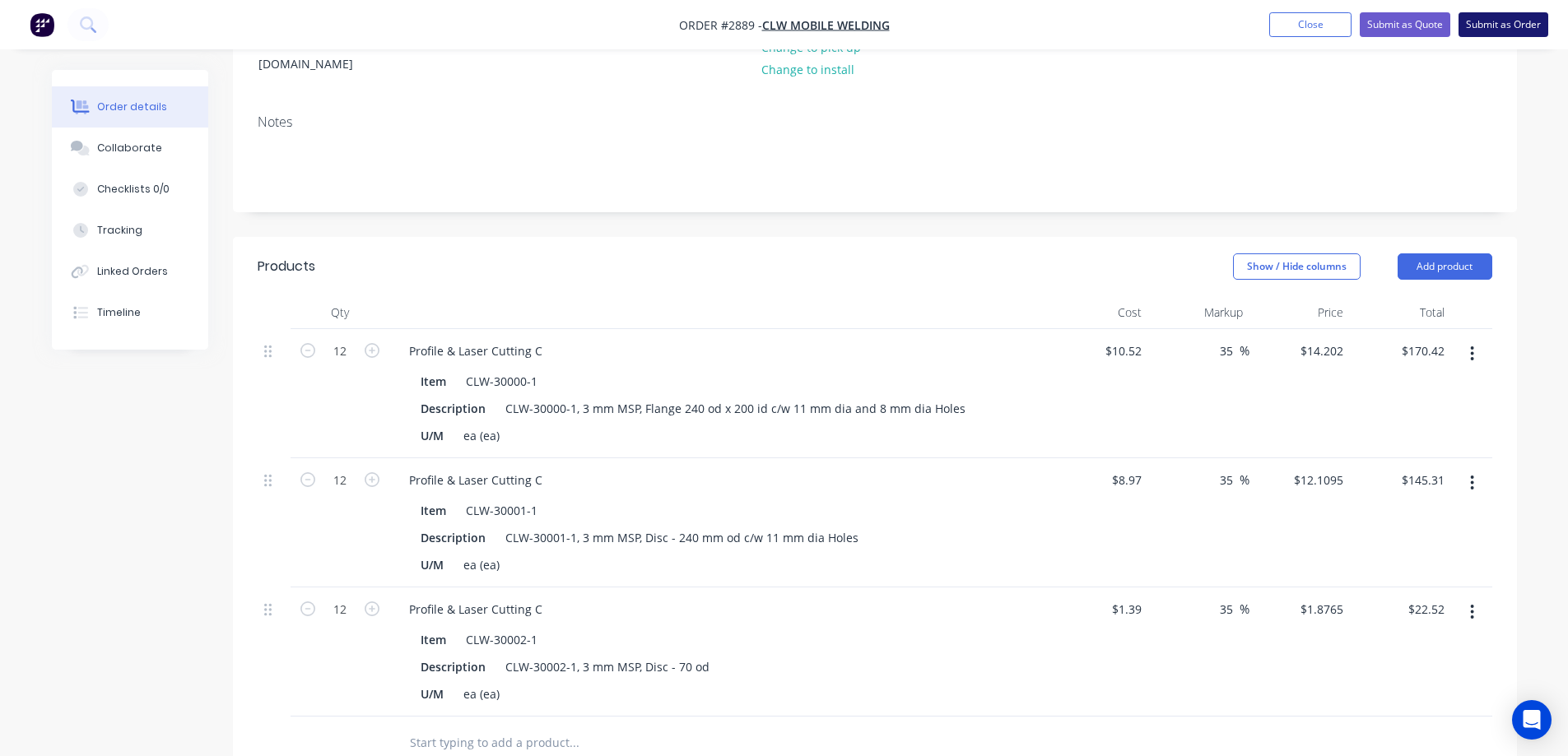
click at [1506, 24] on button "Submit as Order" at bounding box center [1503, 24] width 90 height 24
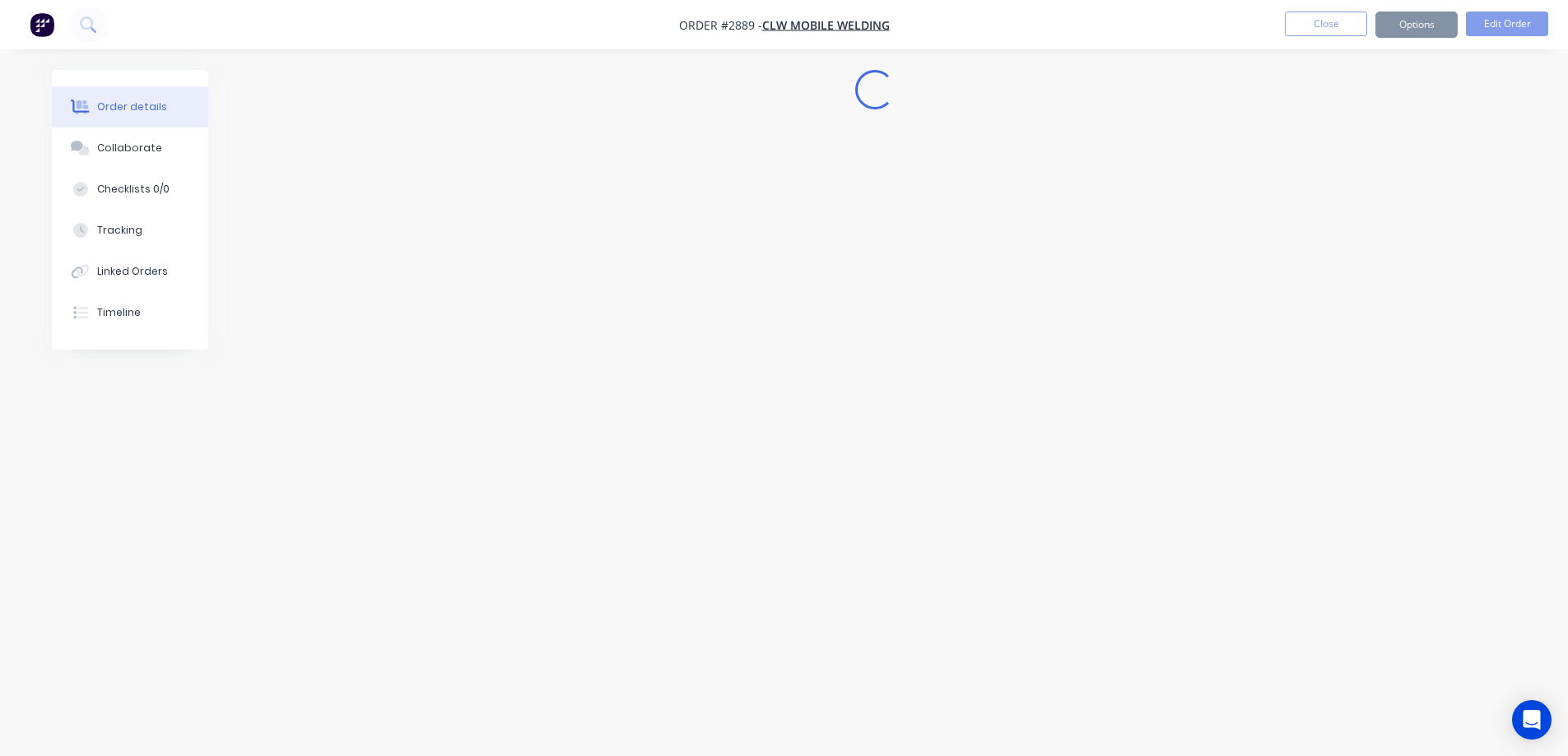
scroll to position [0, 0]
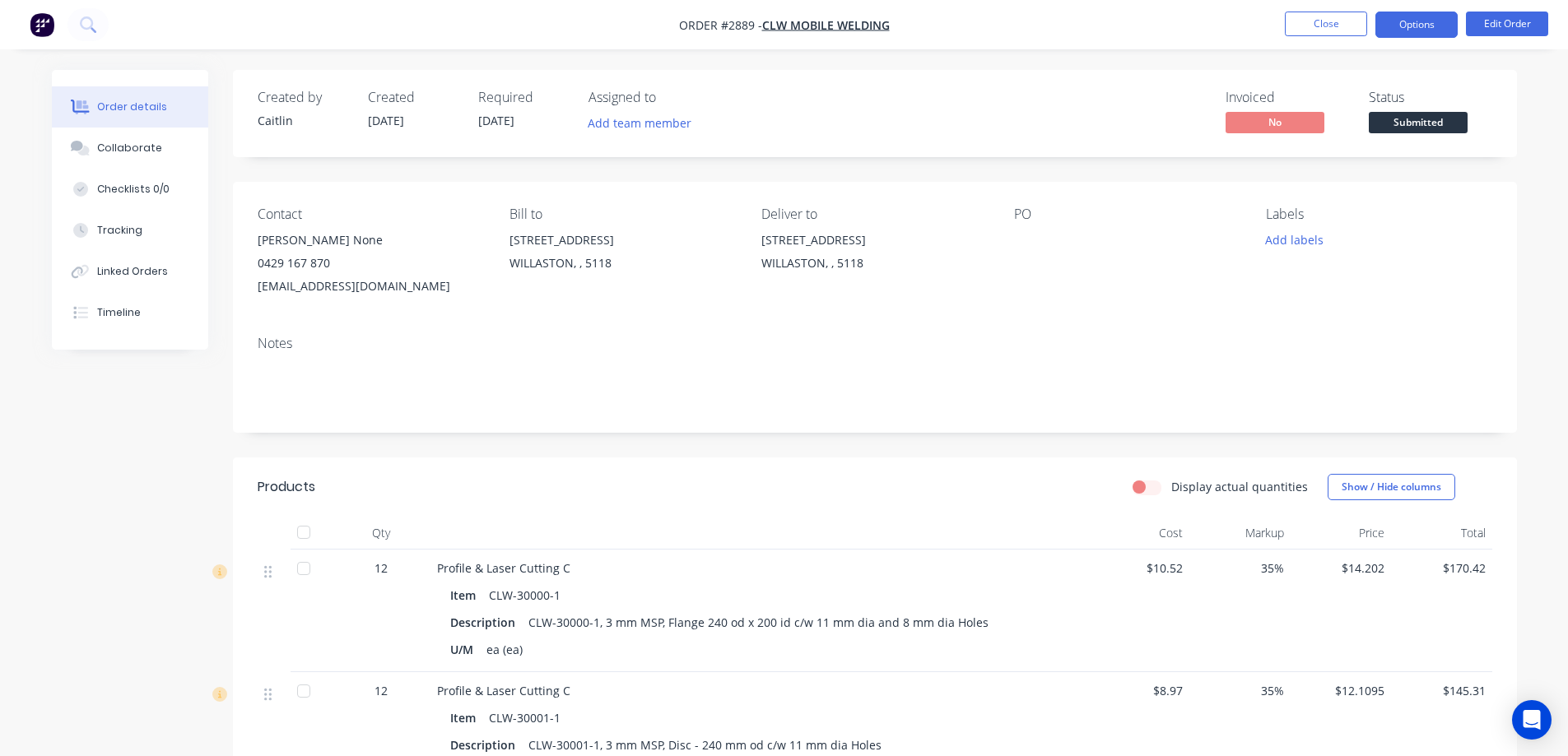
click at [1428, 29] on button "Options" at bounding box center [1417, 24] width 83 height 26
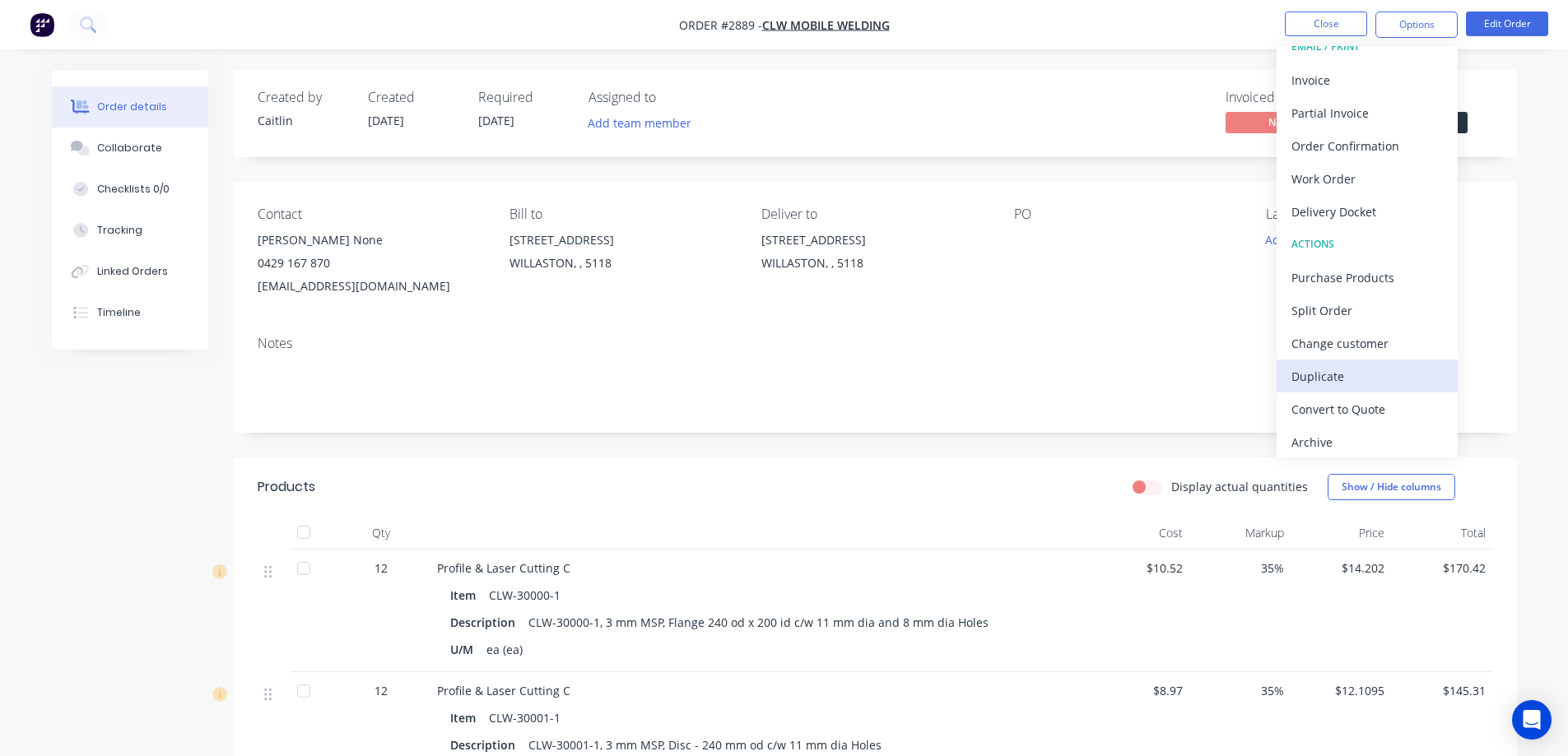
scroll to position [24, 0]
click at [1327, 20] on button "Close" at bounding box center [1326, 23] width 83 height 24
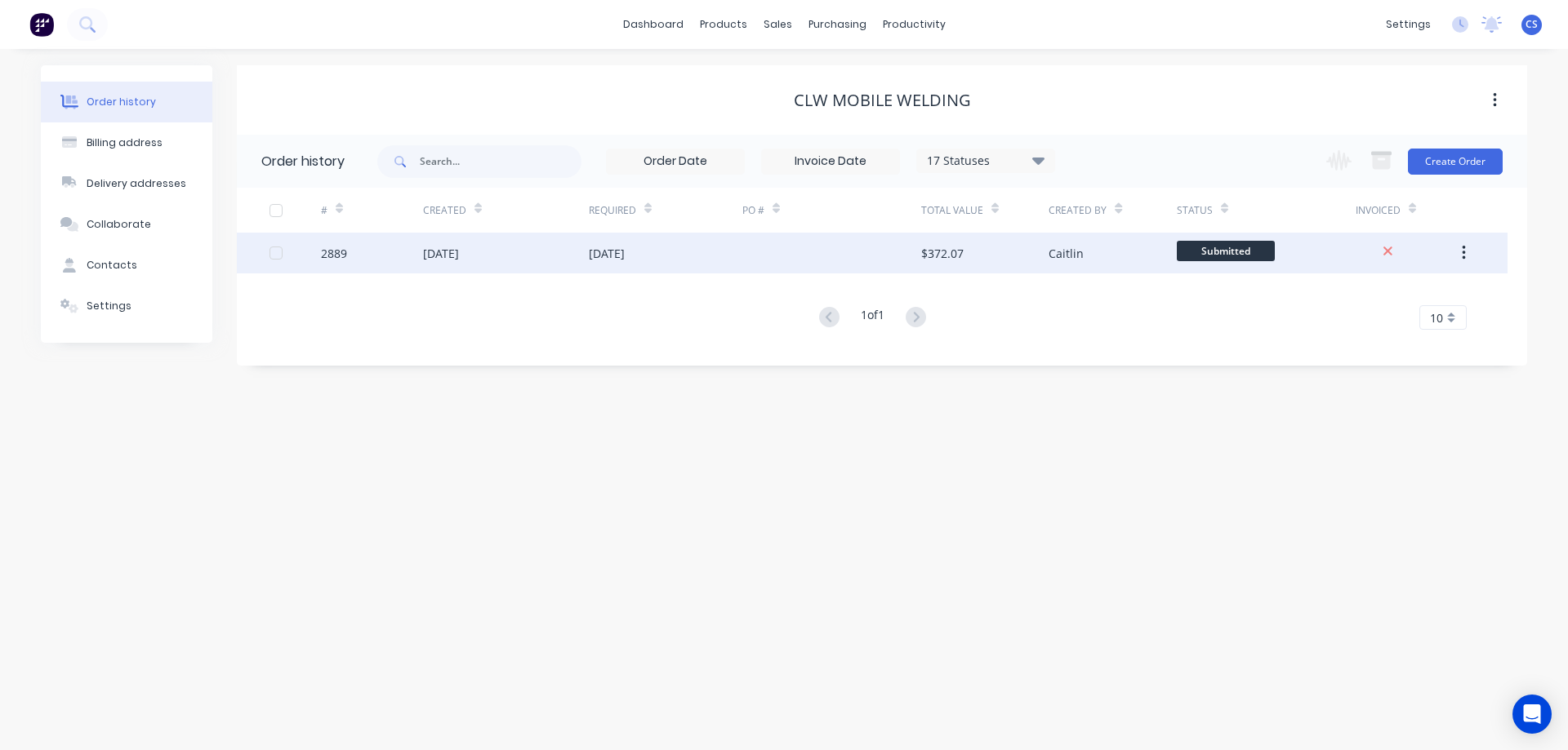
click at [1462, 259] on icon "button" at bounding box center [1464, 253] width 4 height 18
click at [1333, 260] on div "Submitted" at bounding box center [1266, 253] width 178 height 41
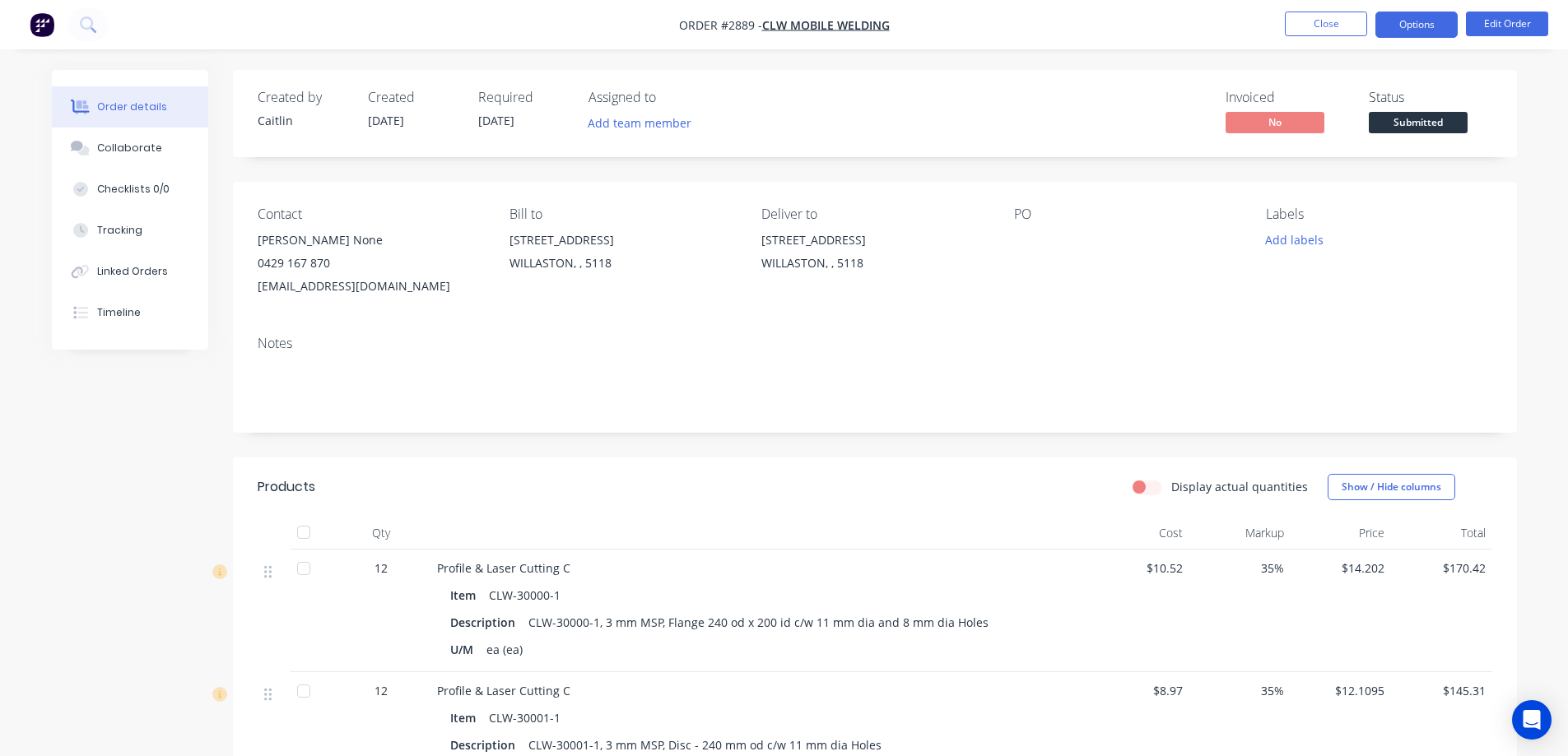
click at [1421, 26] on button "Options" at bounding box center [1417, 24] width 83 height 26
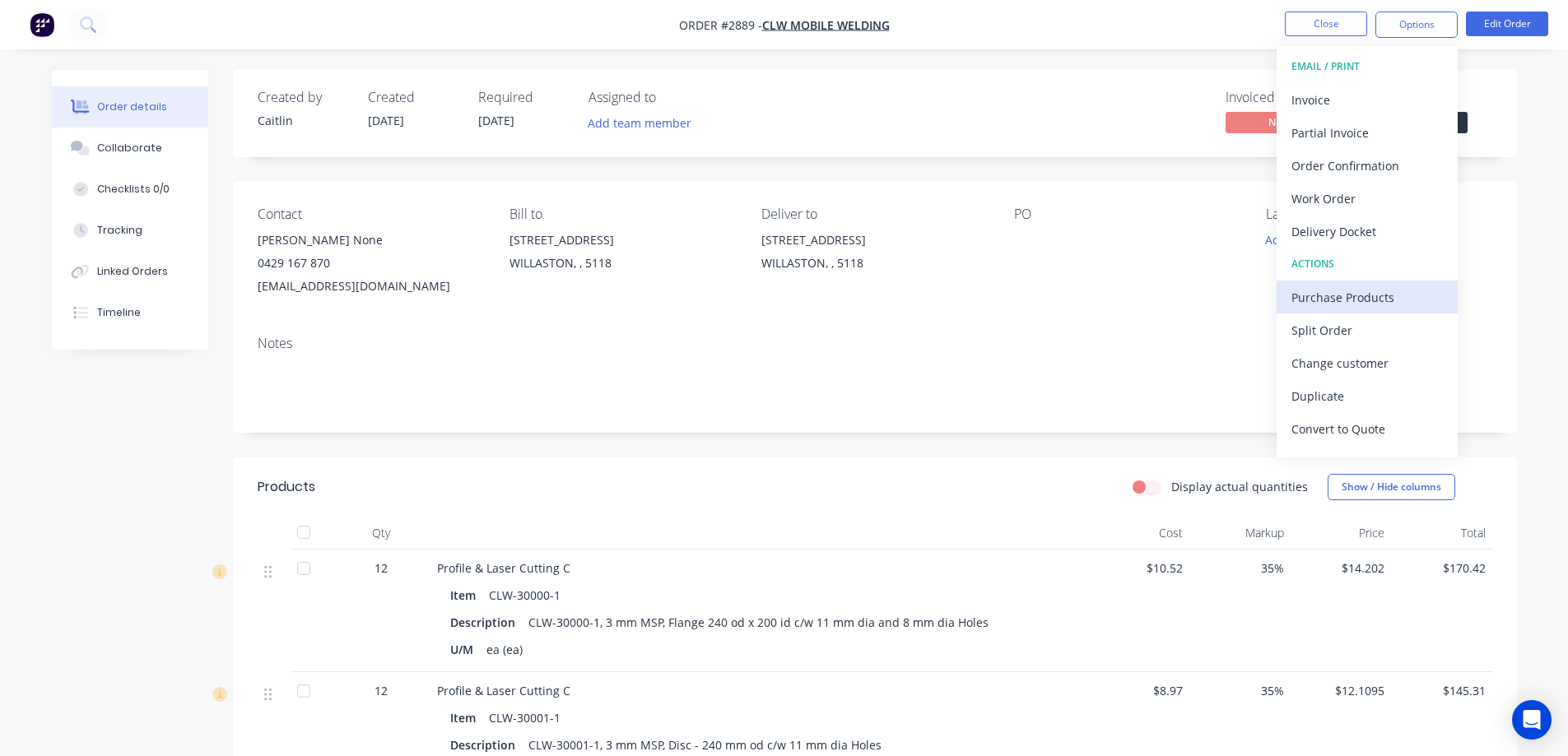
click at [1372, 296] on div "Purchase Products" at bounding box center [1367, 298] width 151 height 24
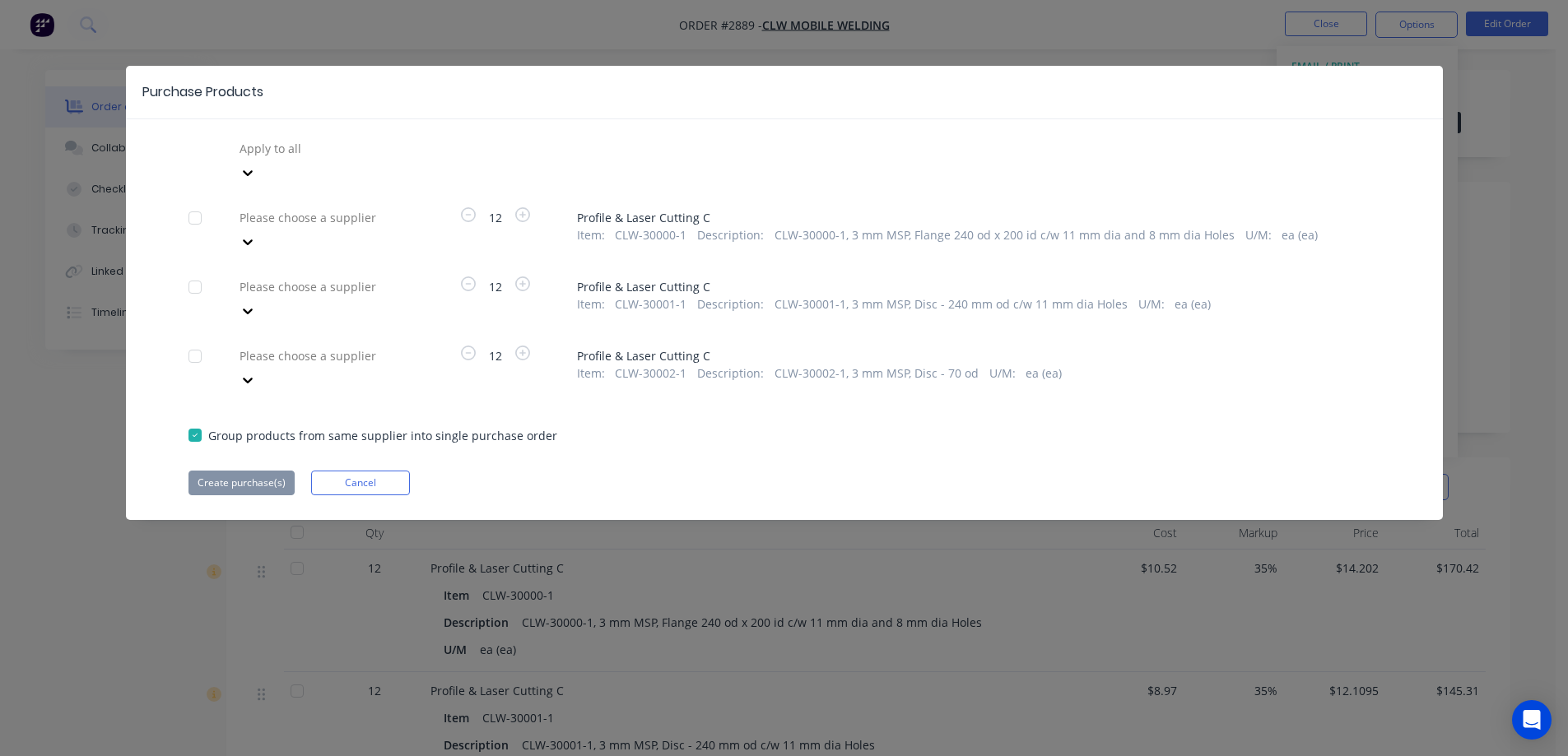
click at [263, 186] on div at bounding box center [247, 173] width 30 height 26
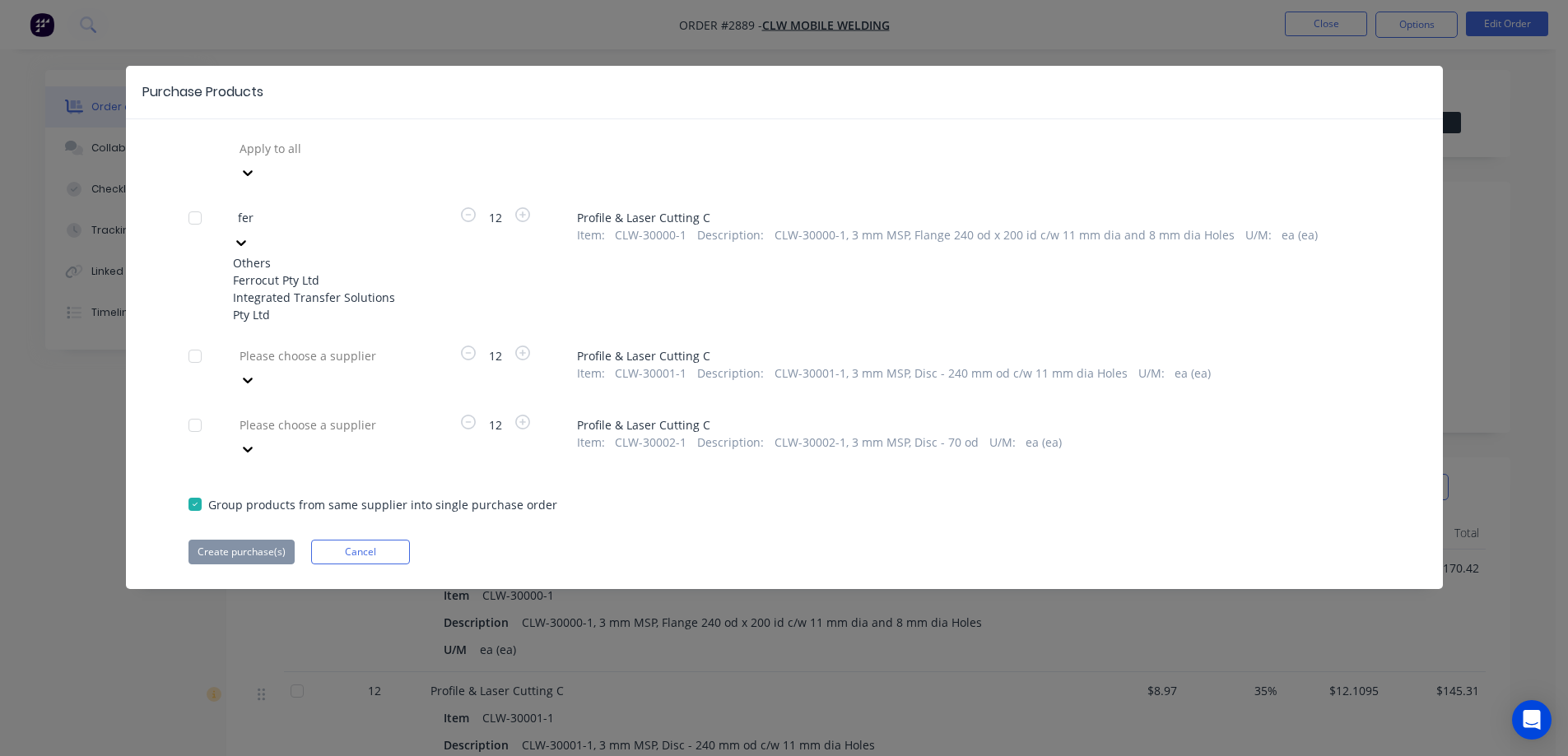
type input "ferr"
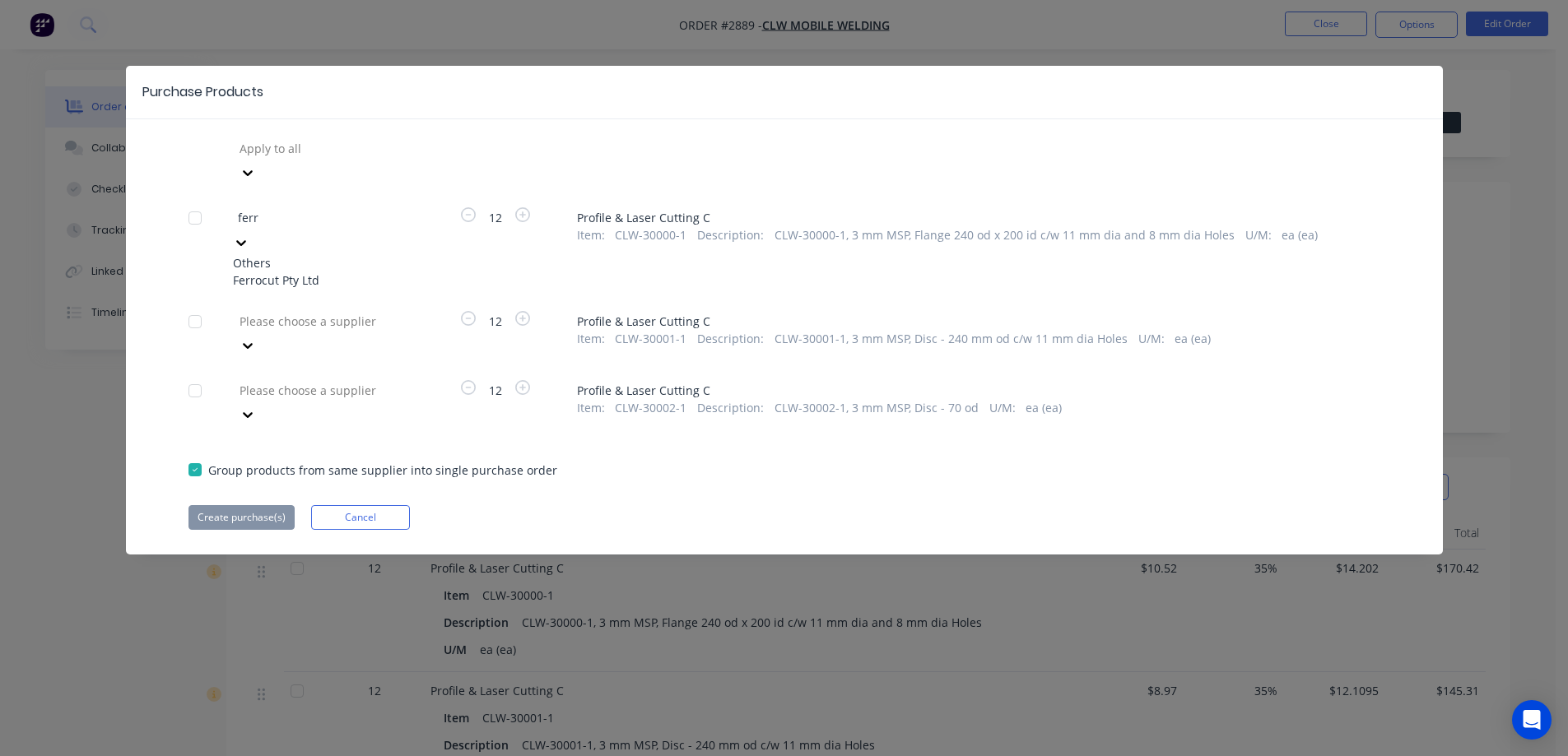
click at [316, 271] on div "Ferrocut Pty Ltd" at bounding box center [323, 280] width 181 height 17
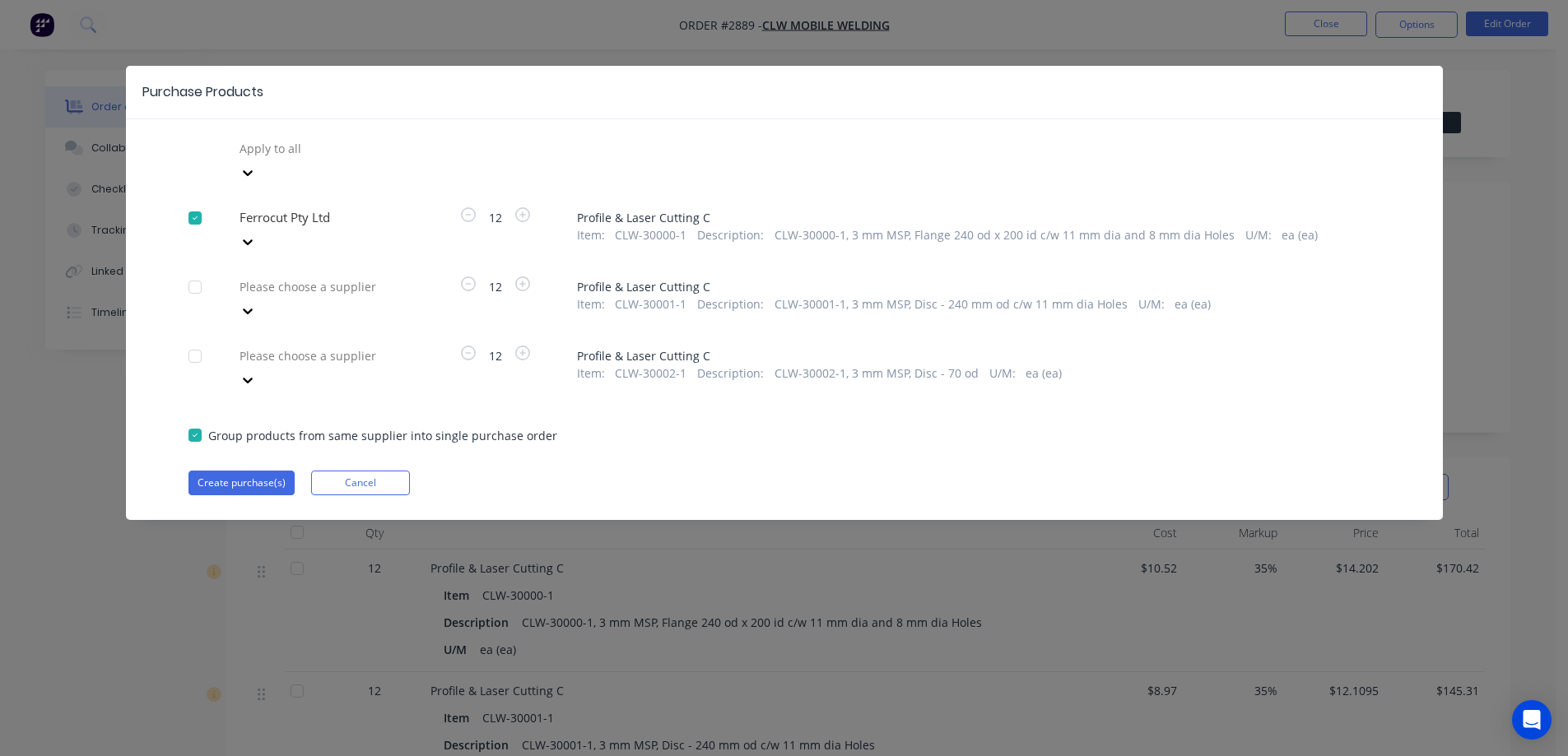
click at [316, 159] on div at bounding box center [357, 148] width 237 height 21
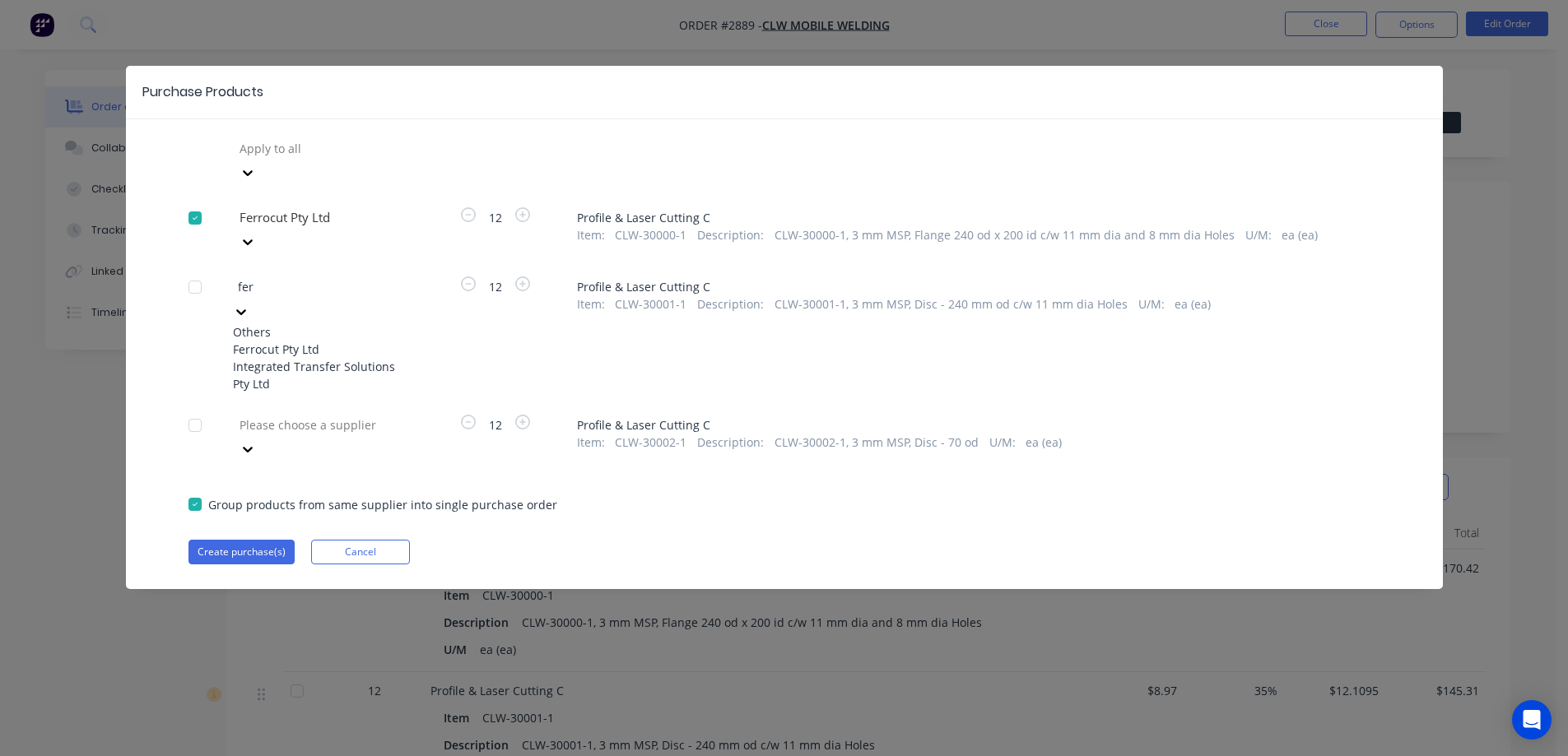
type input "ferr"
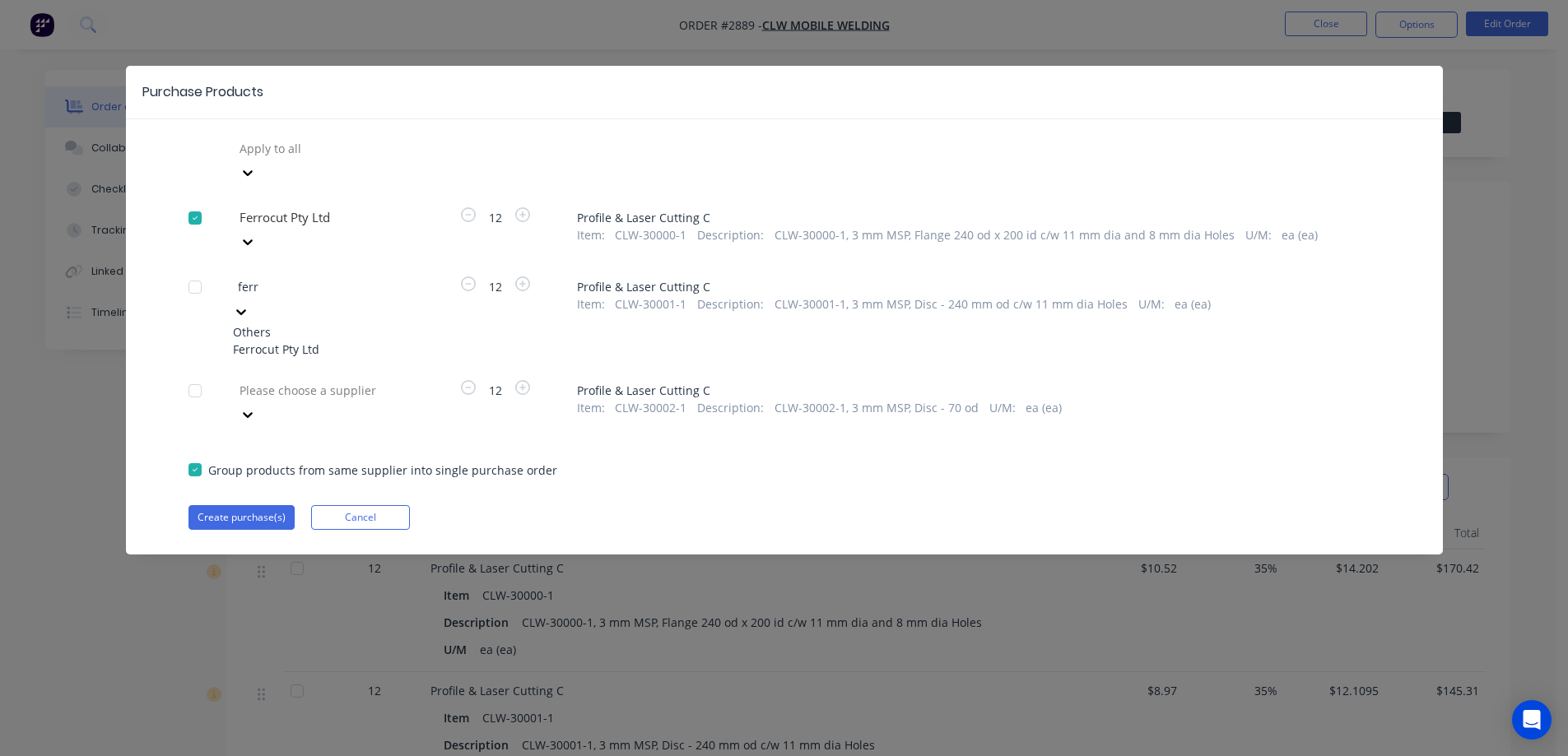
click at [330, 341] on div "Ferrocut Pty Ltd" at bounding box center [323, 349] width 181 height 17
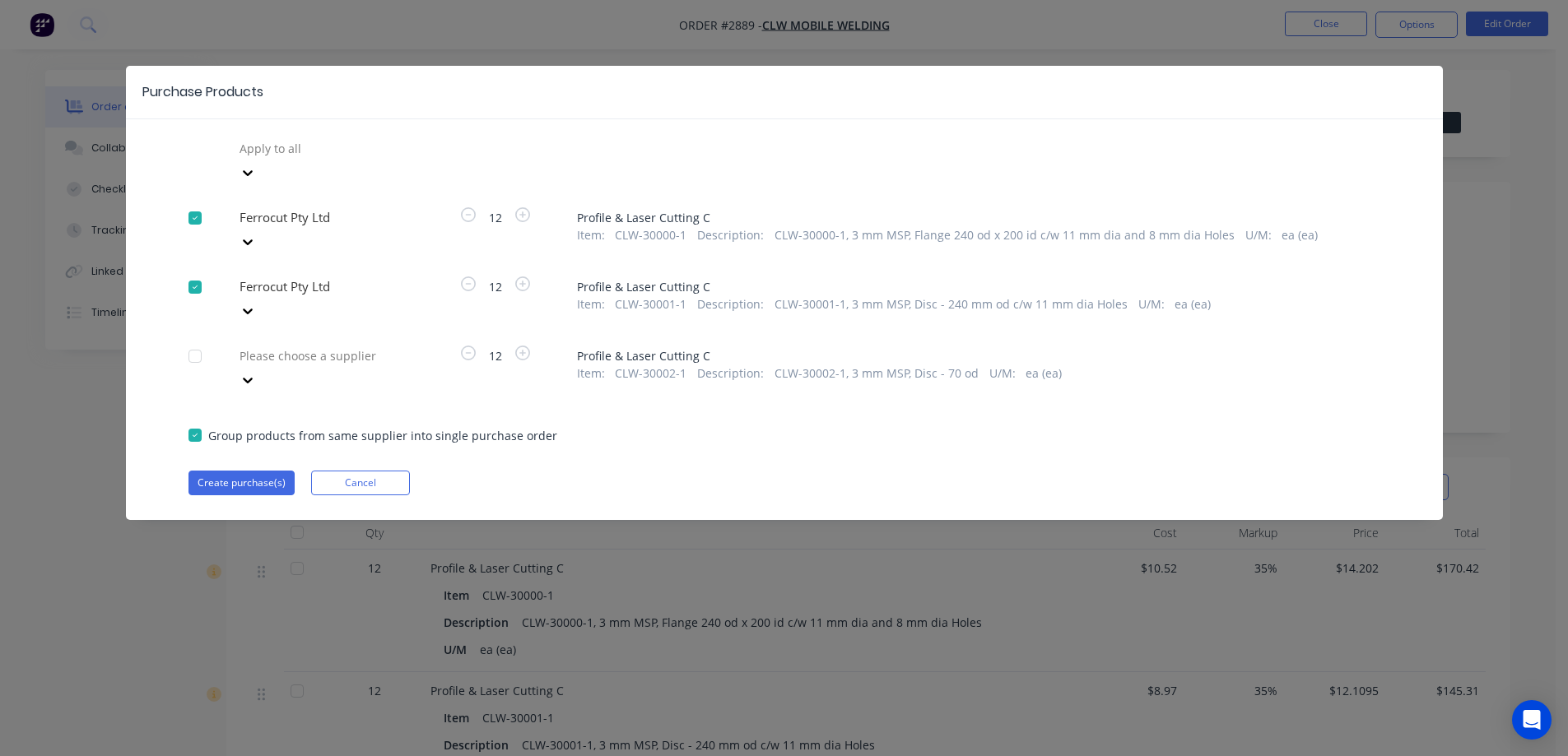
click at [323, 159] on div at bounding box center [357, 148] width 237 height 21
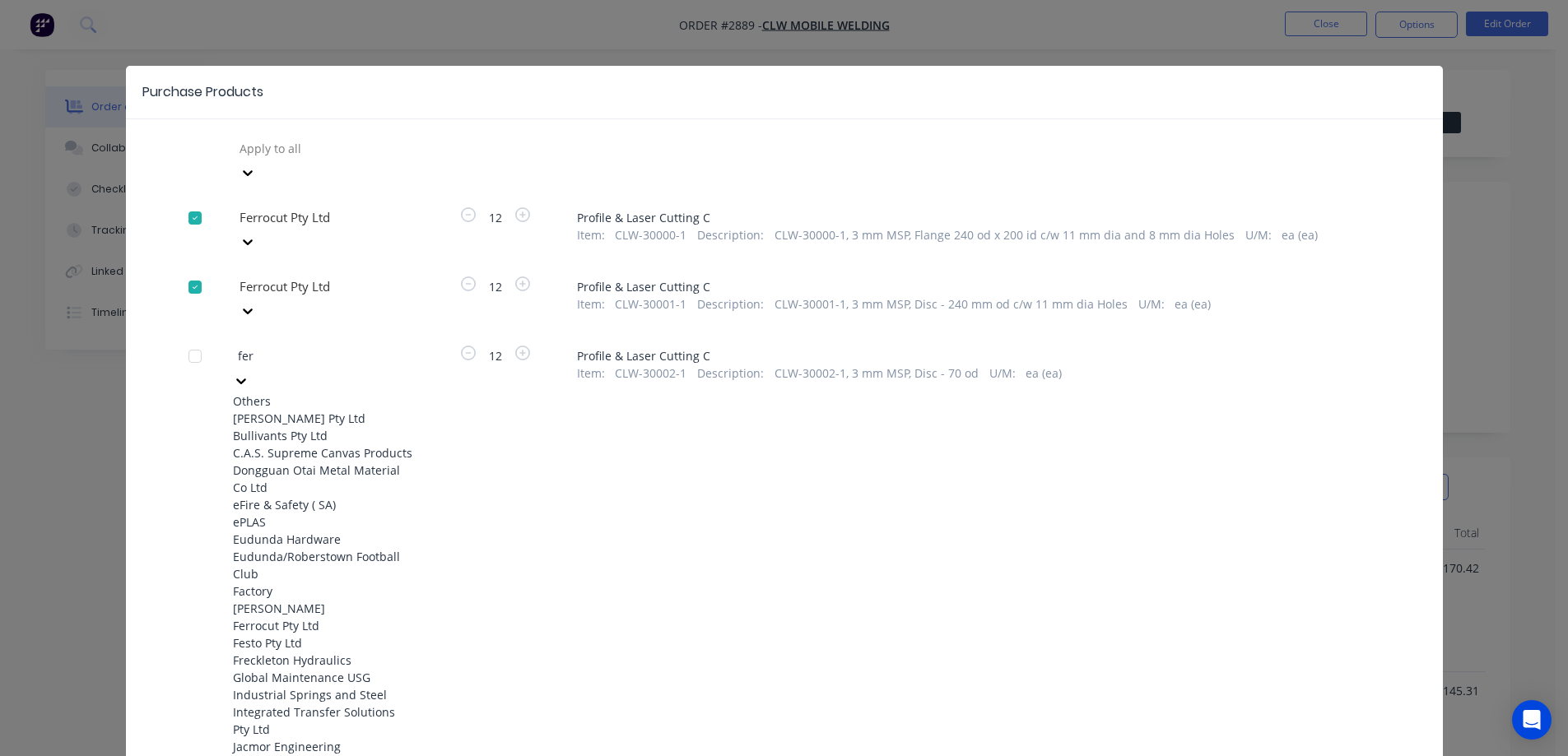
type input "ferr"
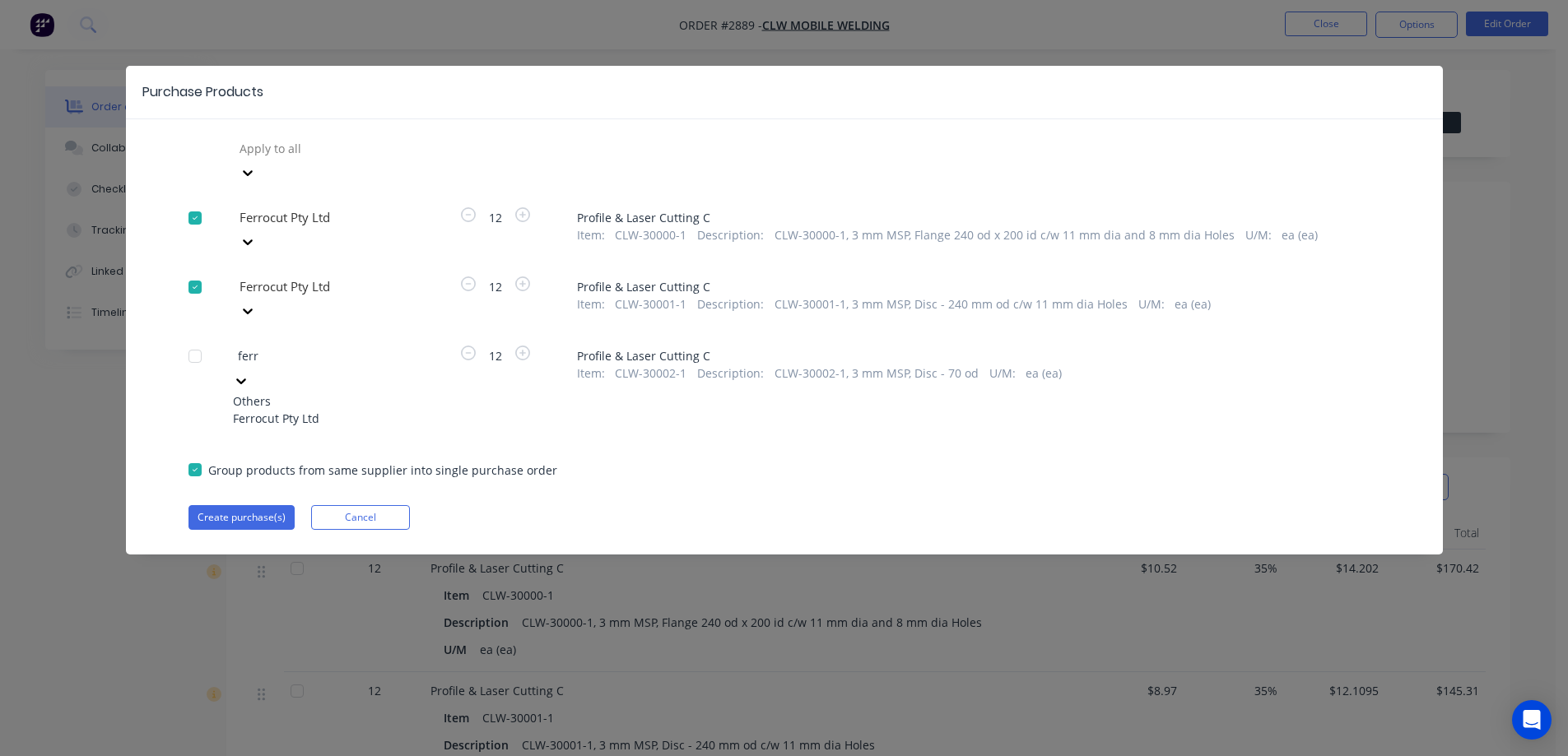
click at [325, 410] on div "Ferrocut Pty Ltd" at bounding box center [323, 418] width 181 height 17
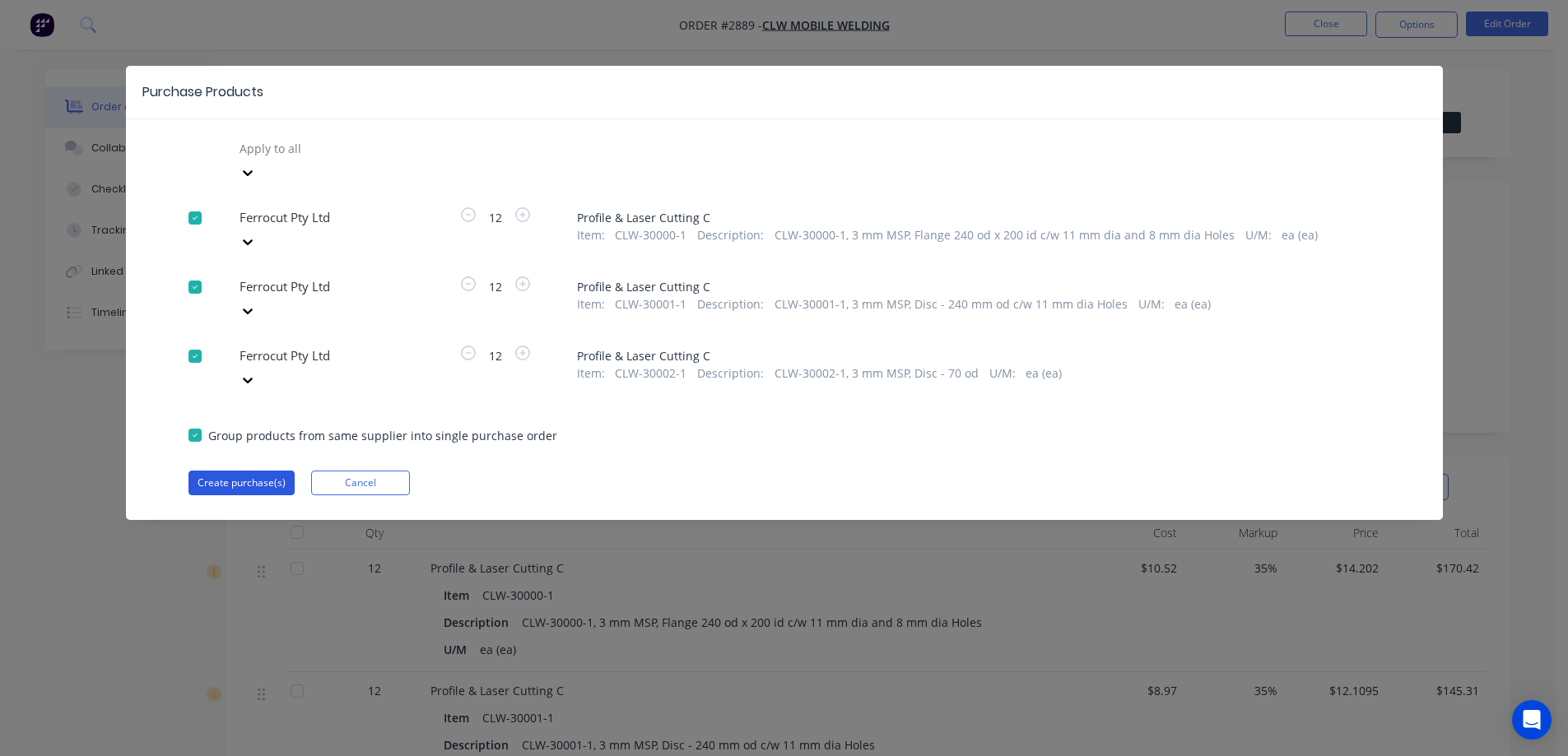
click at [253, 471] on button "Create purchase(s)" at bounding box center [242, 483] width 106 height 24
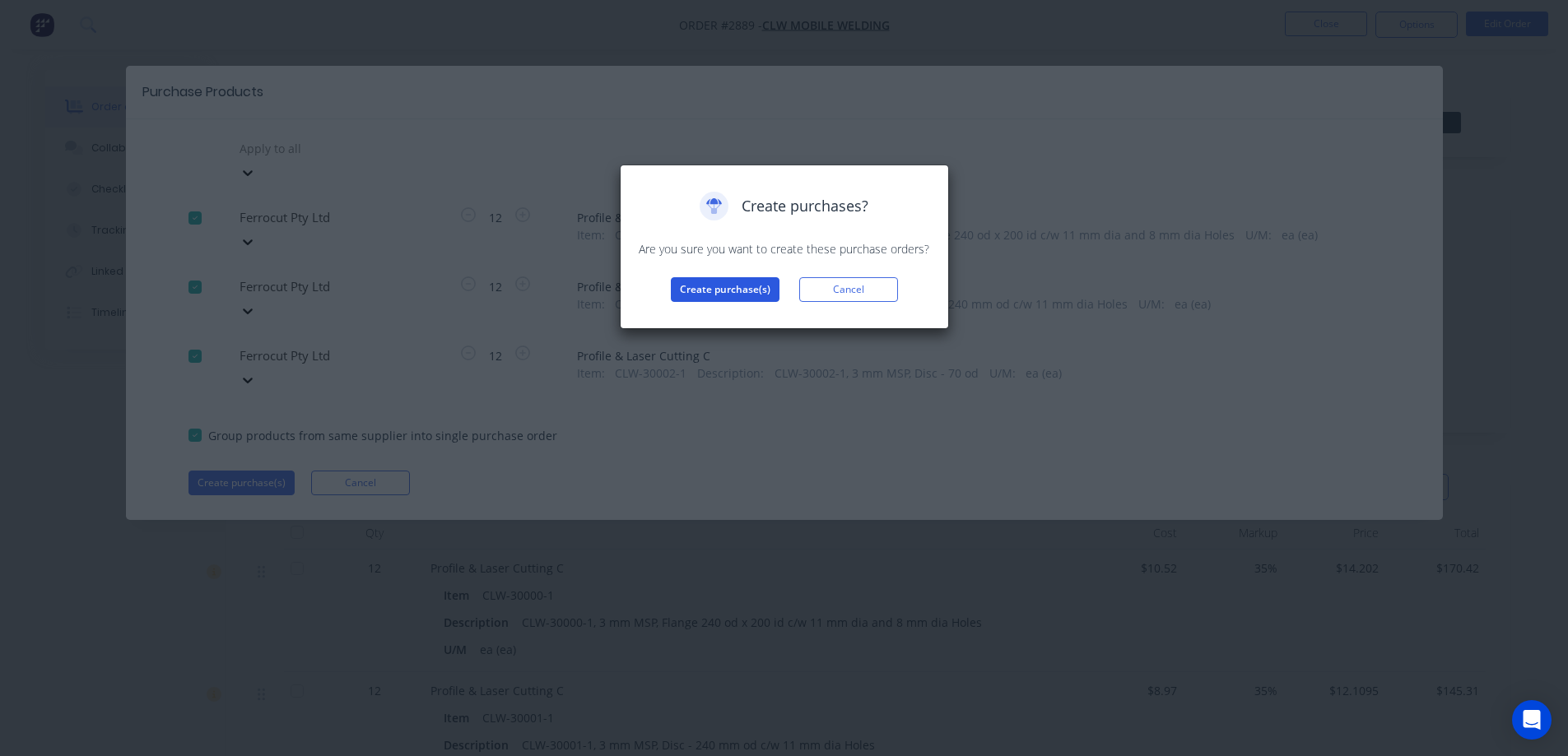
click at [698, 296] on button "Create purchase(s)" at bounding box center [725, 289] width 109 height 24
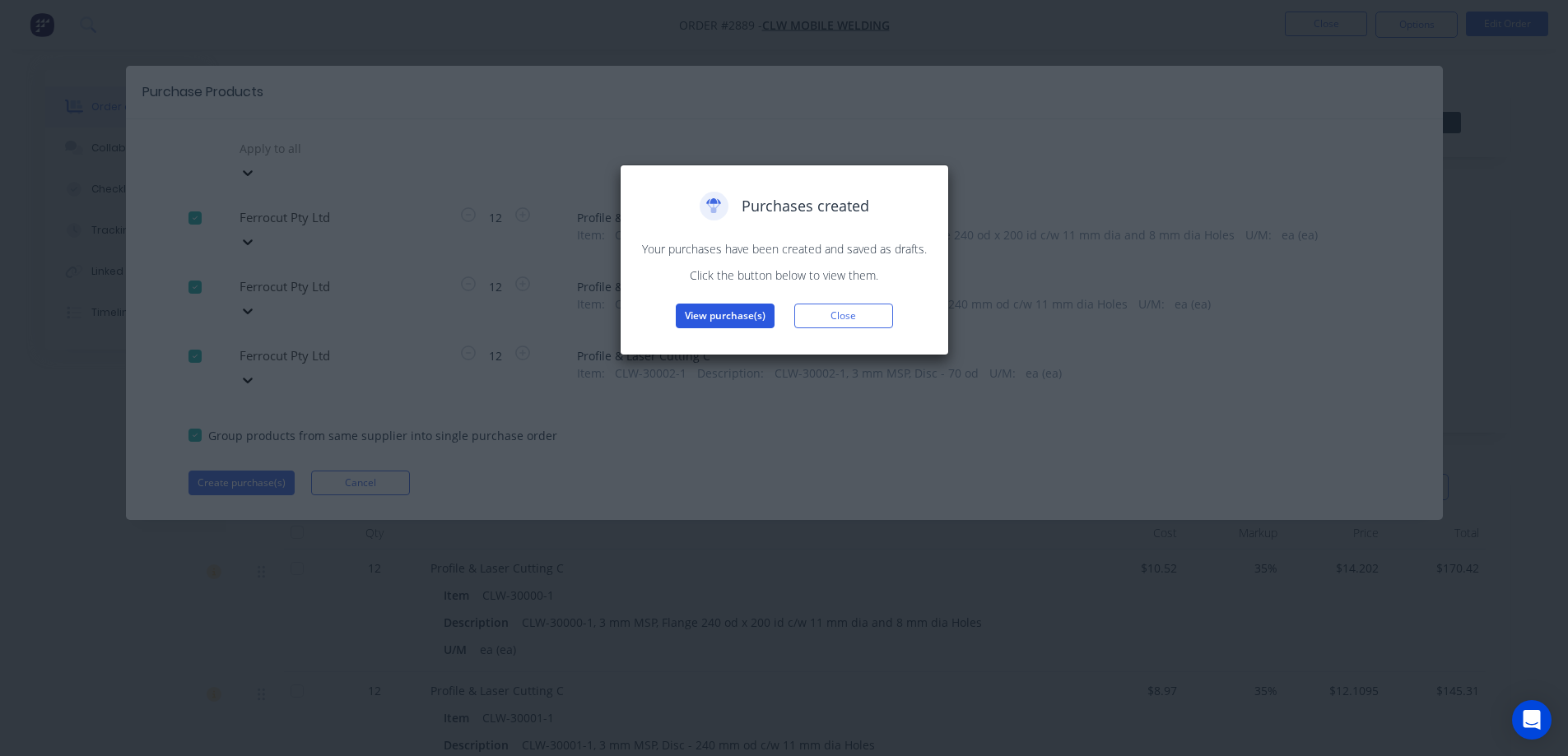
click at [708, 309] on button "View purchase(s)" at bounding box center [726, 316] width 99 height 24
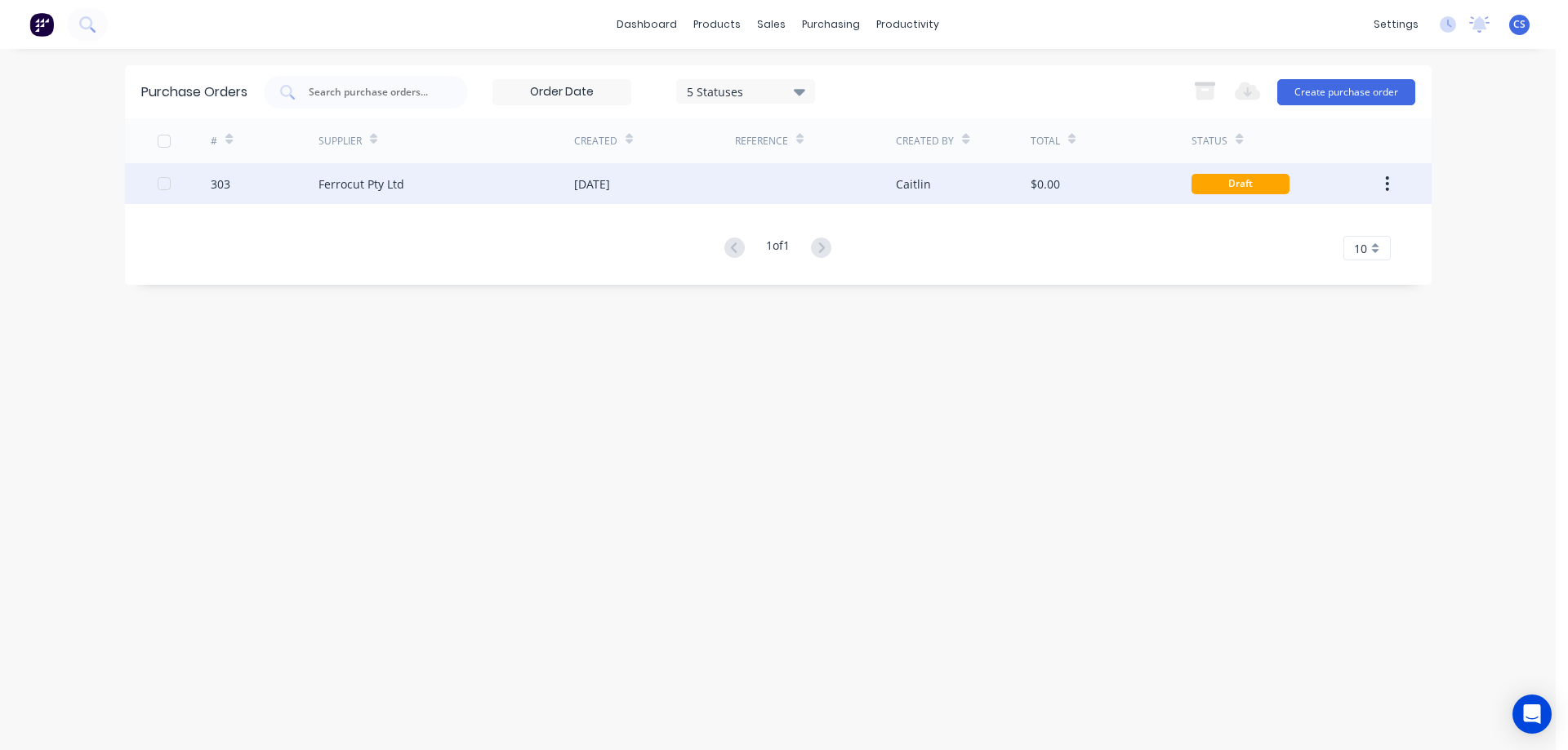
click at [496, 186] on div "Ferrocut Pty Ltd" at bounding box center [446, 184] width 256 height 41
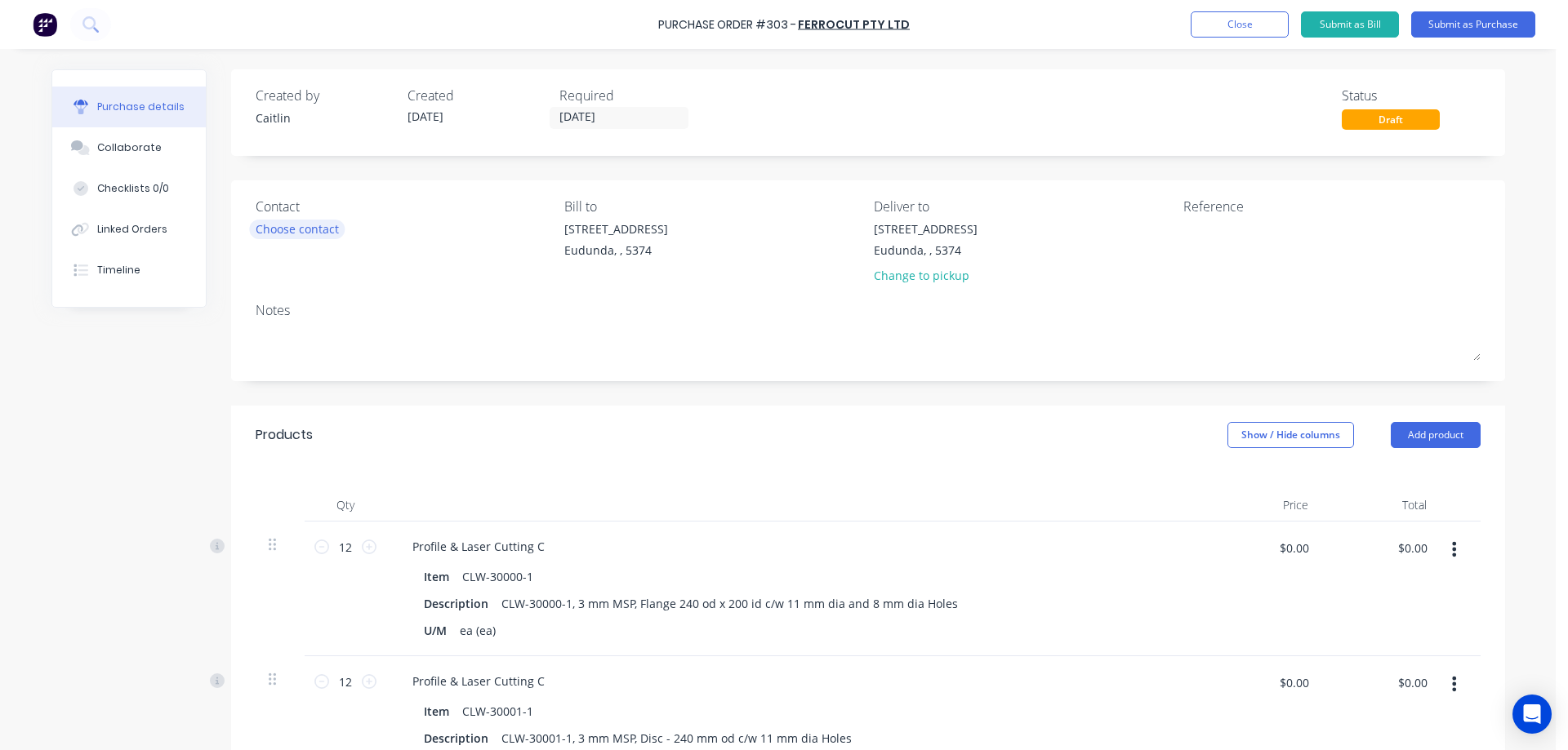
click at [305, 235] on div "Choose contact" at bounding box center [297, 228] width 83 height 17
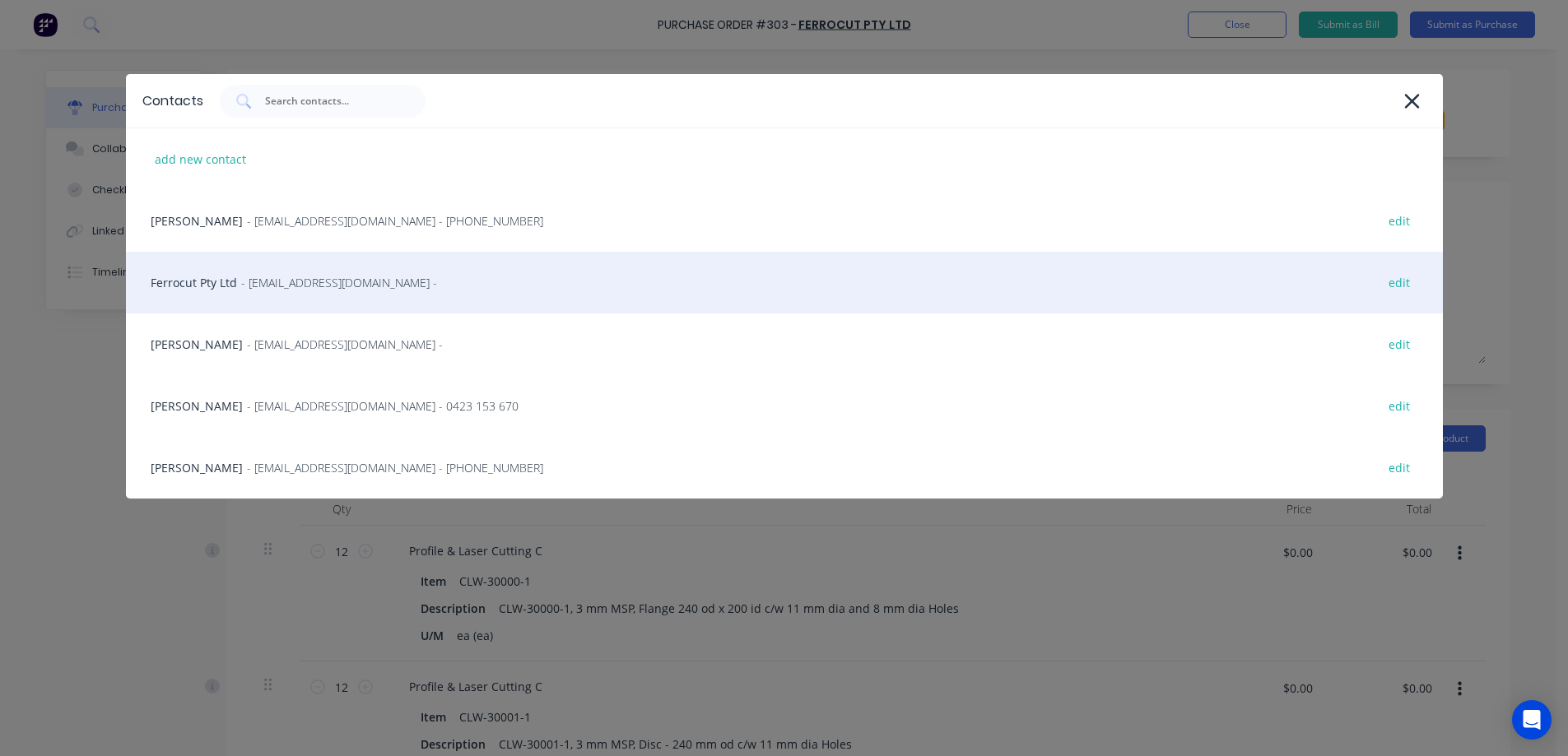
click at [469, 292] on div "Ferrocut Pty Ltd - SEvans@ferrocut.com.au - edit" at bounding box center [784, 282] width 1317 height 62
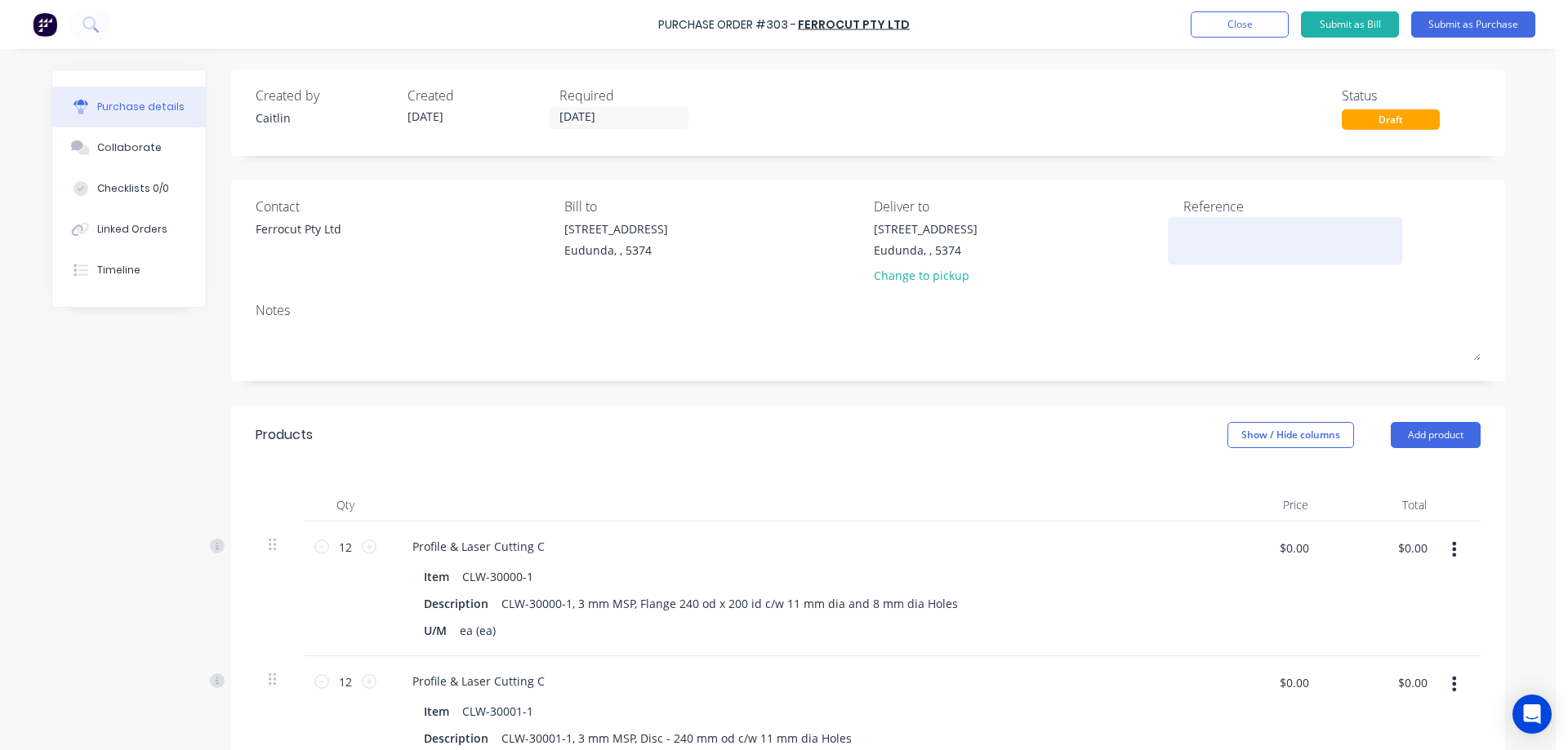
click at [1218, 242] on textarea at bounding box center [1284, 238] width 204 height 37
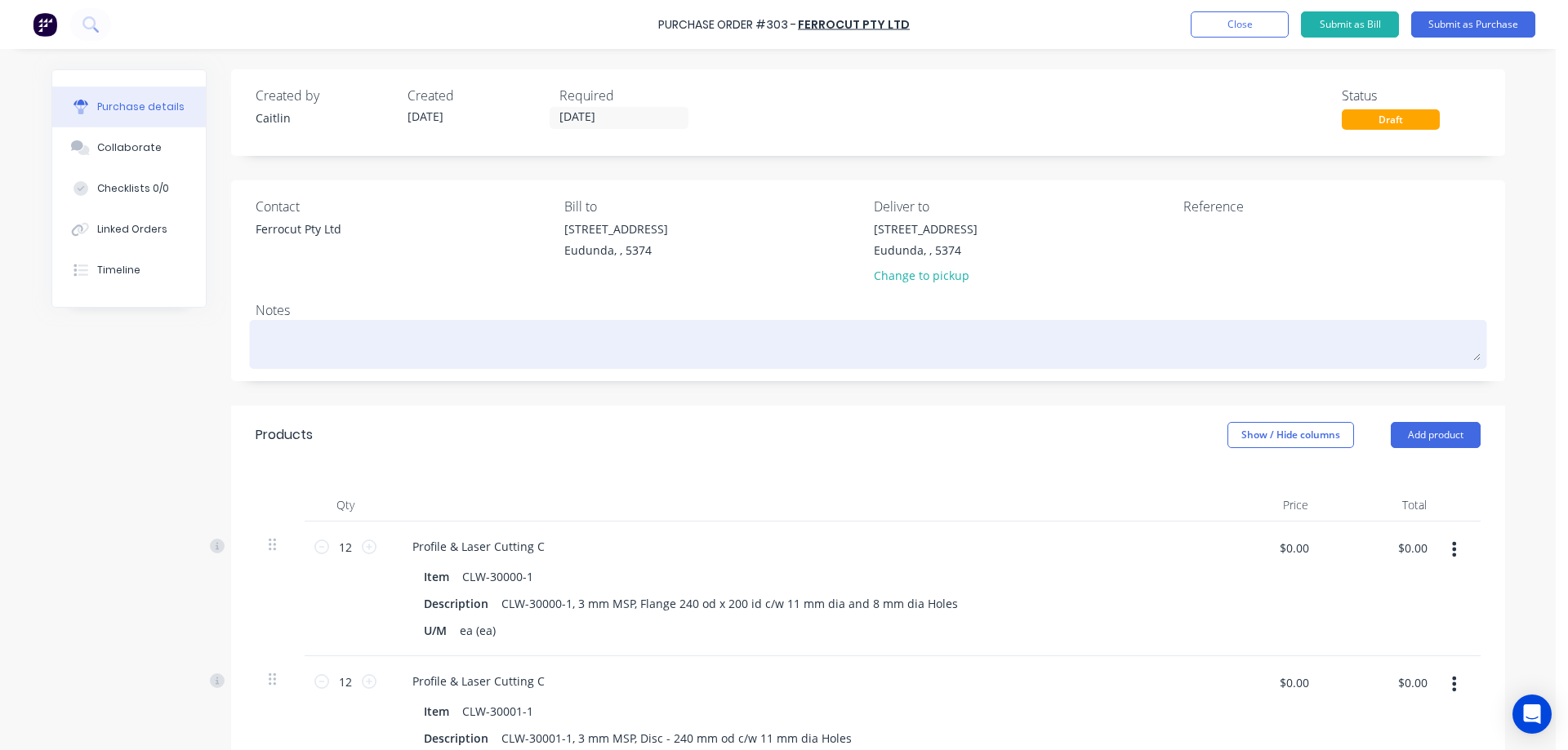
click at [293, 336] on textarea at bounding box center [868, 342] width 1225 height 37
type textarea "g"
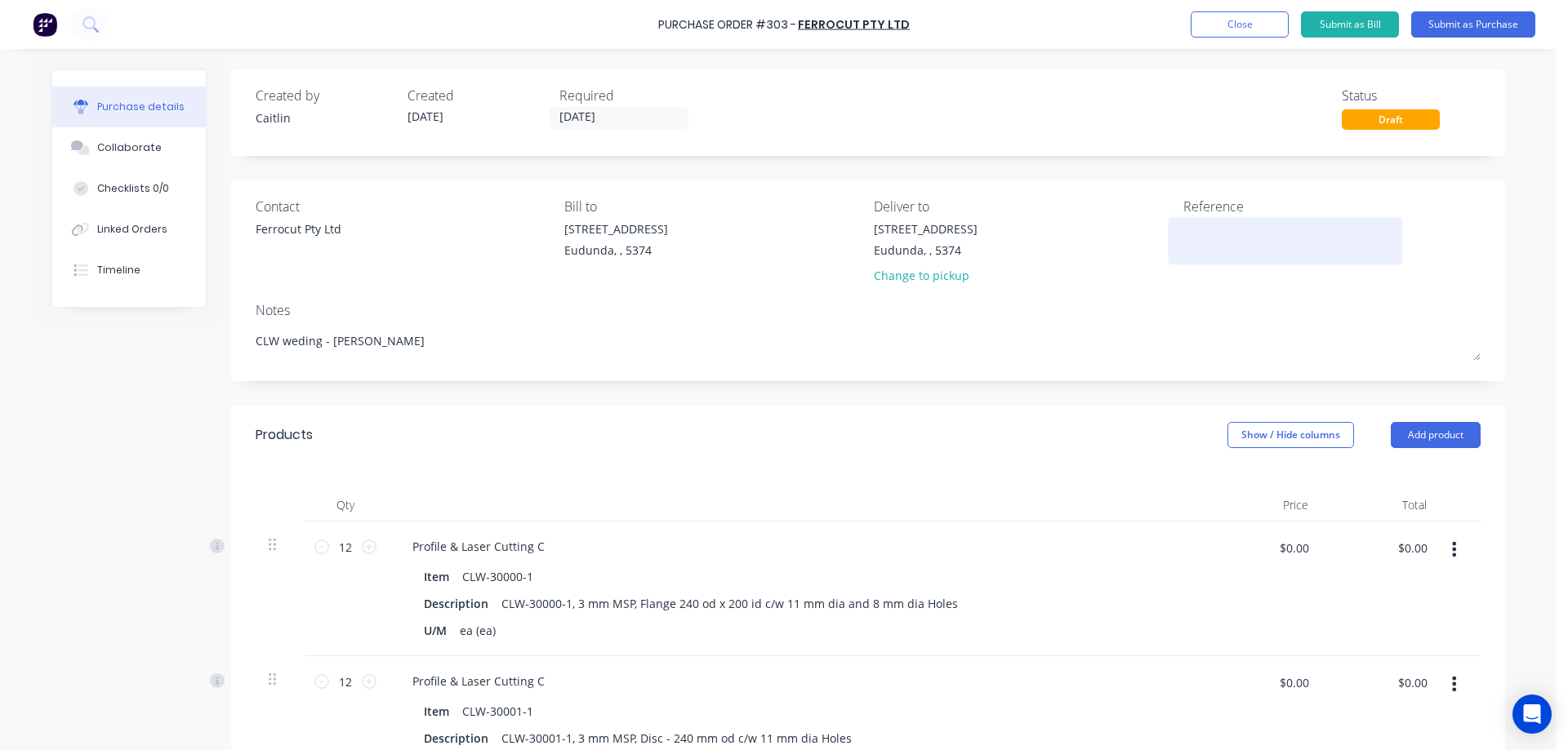
type textarea "CLW weding - Craig waldhuter"
click at [1211, 234] on textarea at bounding box center [1284, 238] width 204 height 37
click at [295, 224] on div "Ferrocut Pty Ltd" at bounding box center [299, 228] width 86 height 17
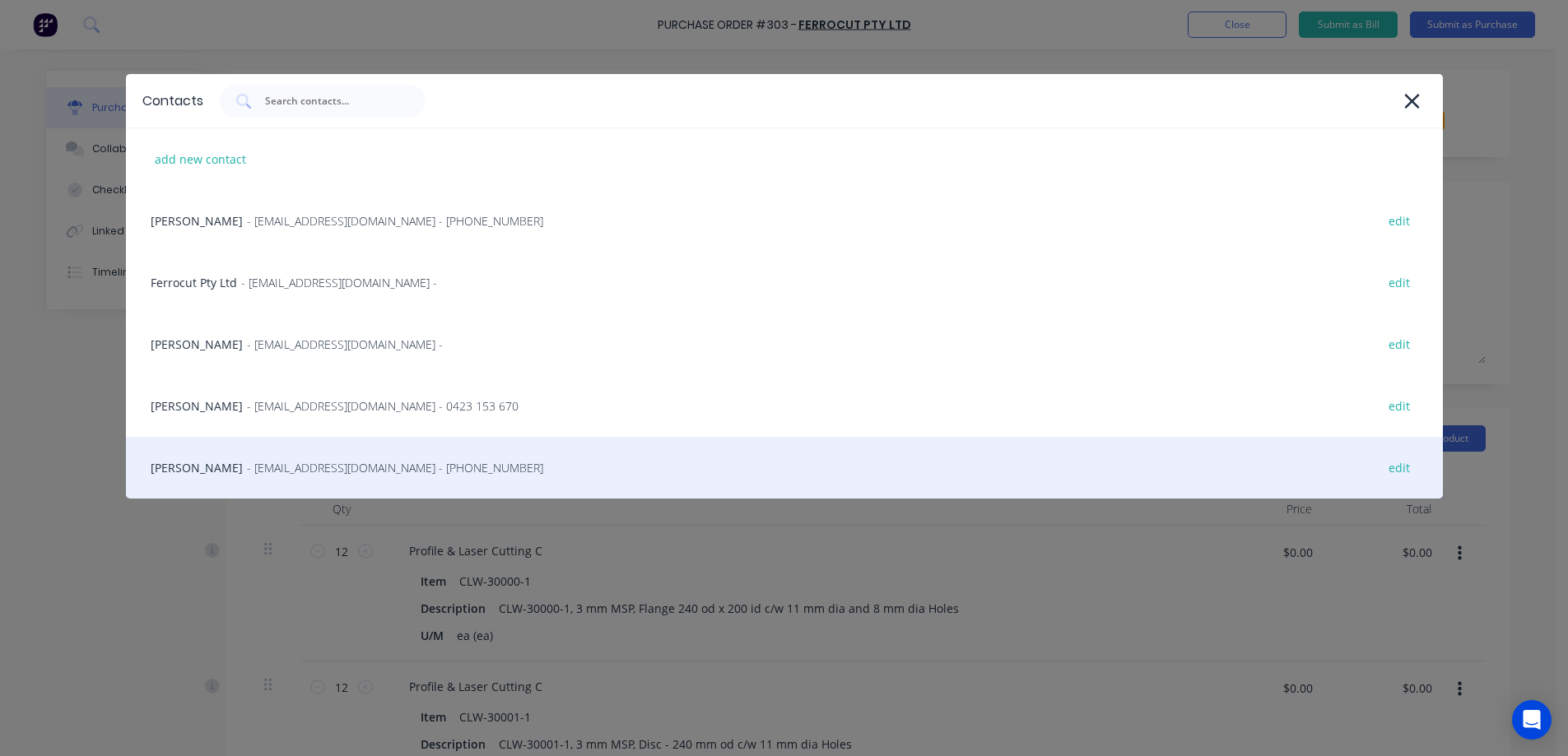
click at [493, 471] on div "Sarah Evans - sevans@ferrocut.com.au - (08) 8130 0600 edit" at bounding box center [784, 467] width 1317 height 62
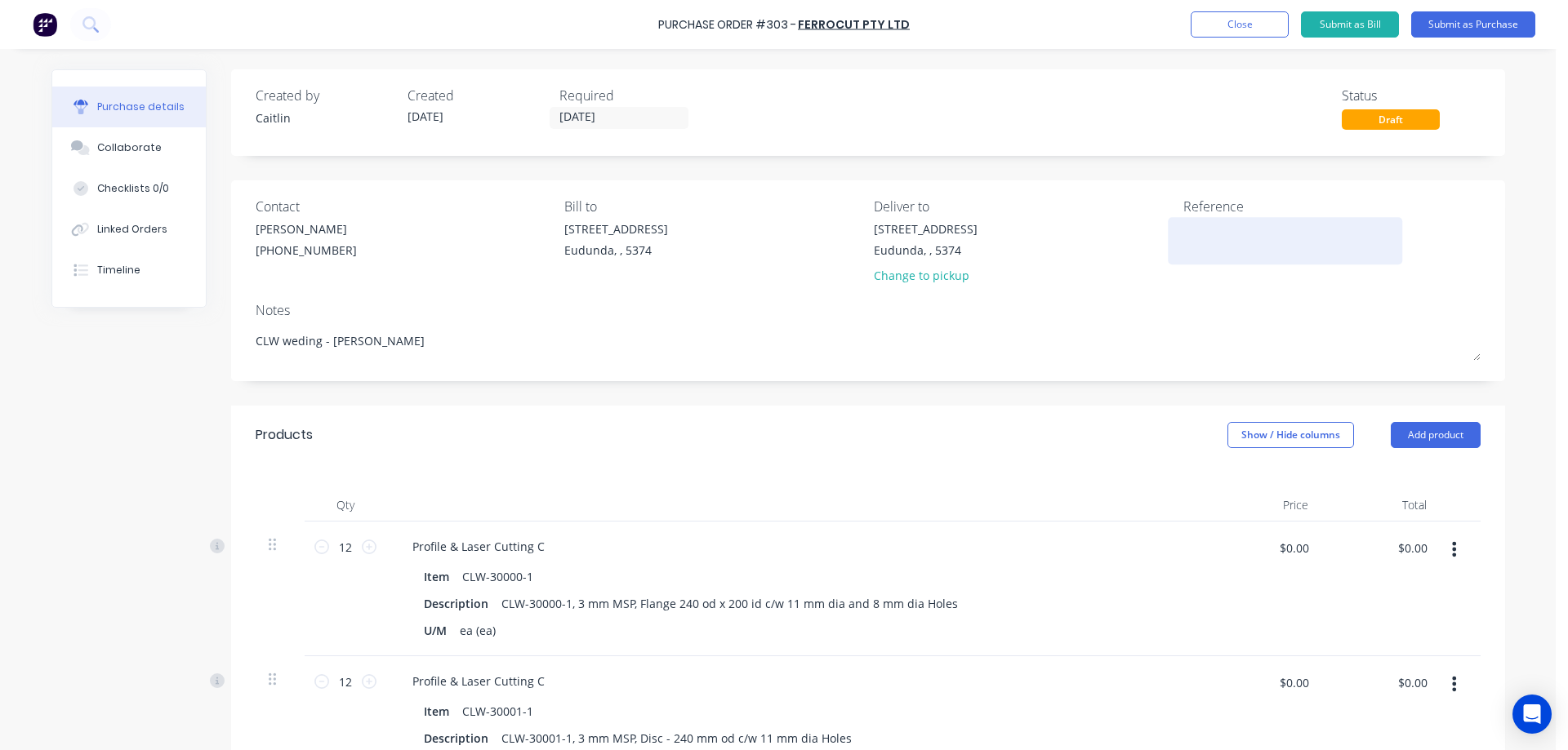
click at [1223, 234] on textarea at bounding box center [1284, 238] width 204 height 37
click at [1490, 22] on button "Submit as Purchase" at bounding box center [1473, 24] width 124 height 26
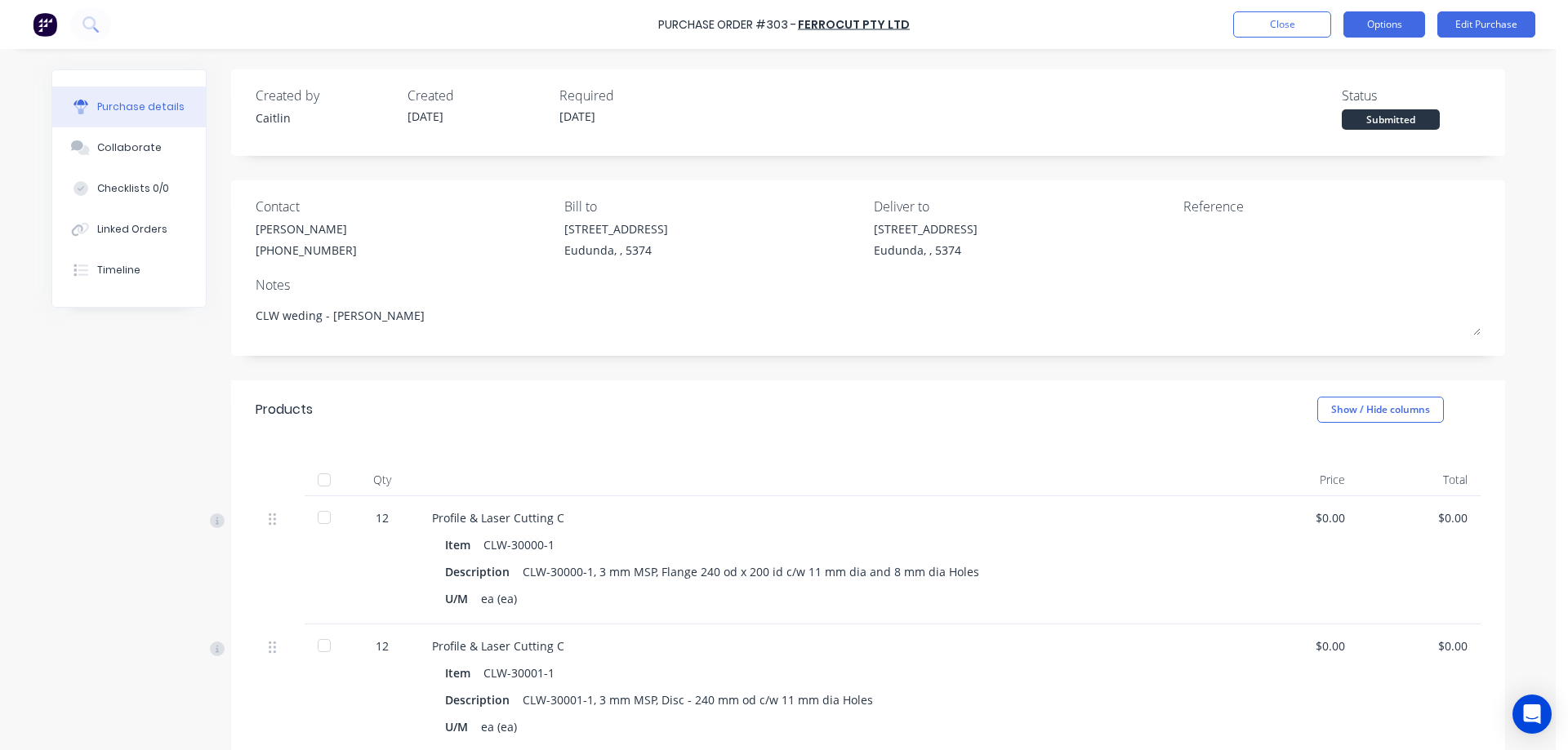
click at [1377, 31] on button "Options" at bounding box center [1384, 24] width 82 height 26
click at [1511, 166] on div "Purchase details Collaborate Checklists 0/0 Linked Orders Timeline Created by C…" at bounding box center [778, 350] width 1486 height 669
click at [1289, 29] on button "Close" at bounding box center [1282, 24] width 98 height 26
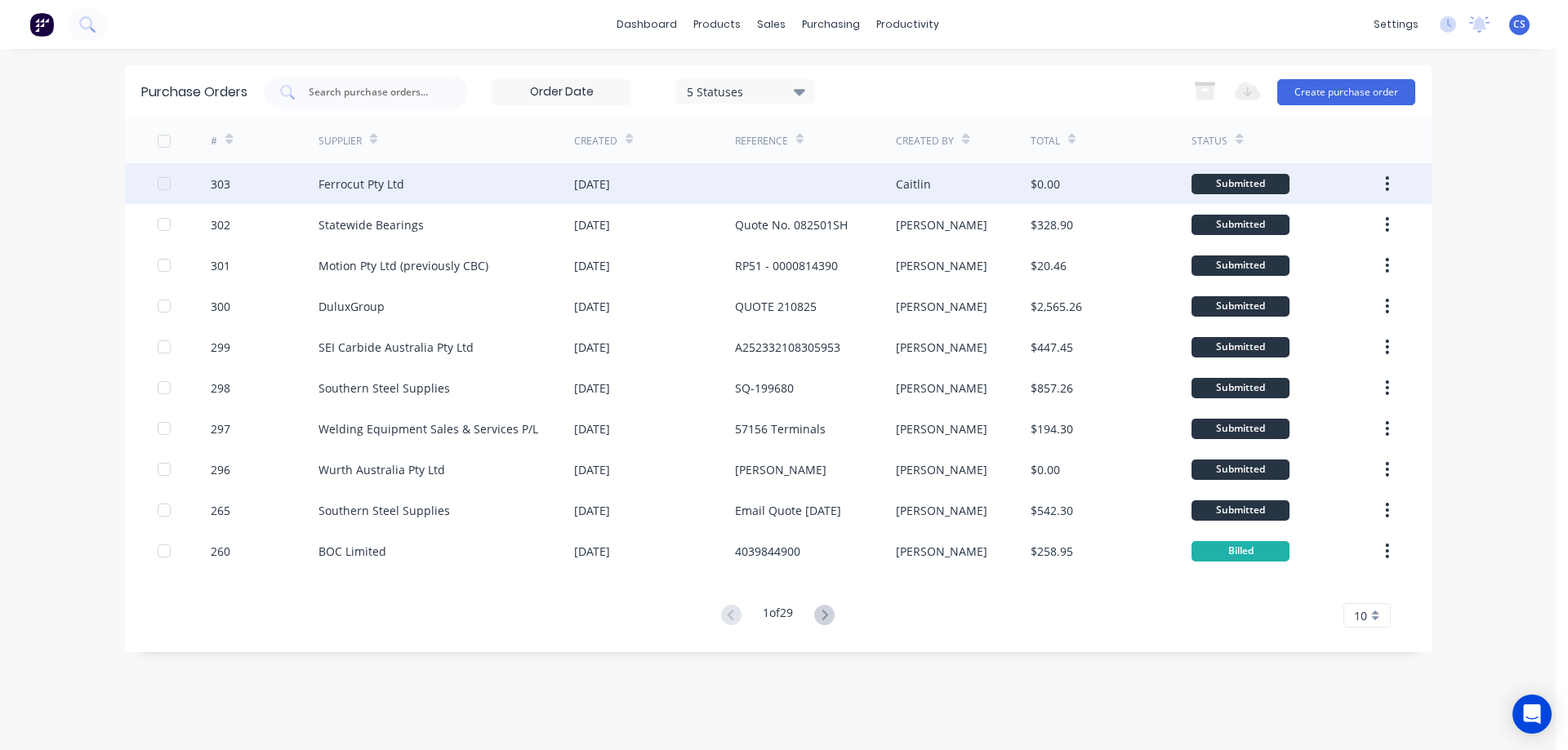
click at [782, 185] on div at bounding box center [815, 184] width 161 height 41
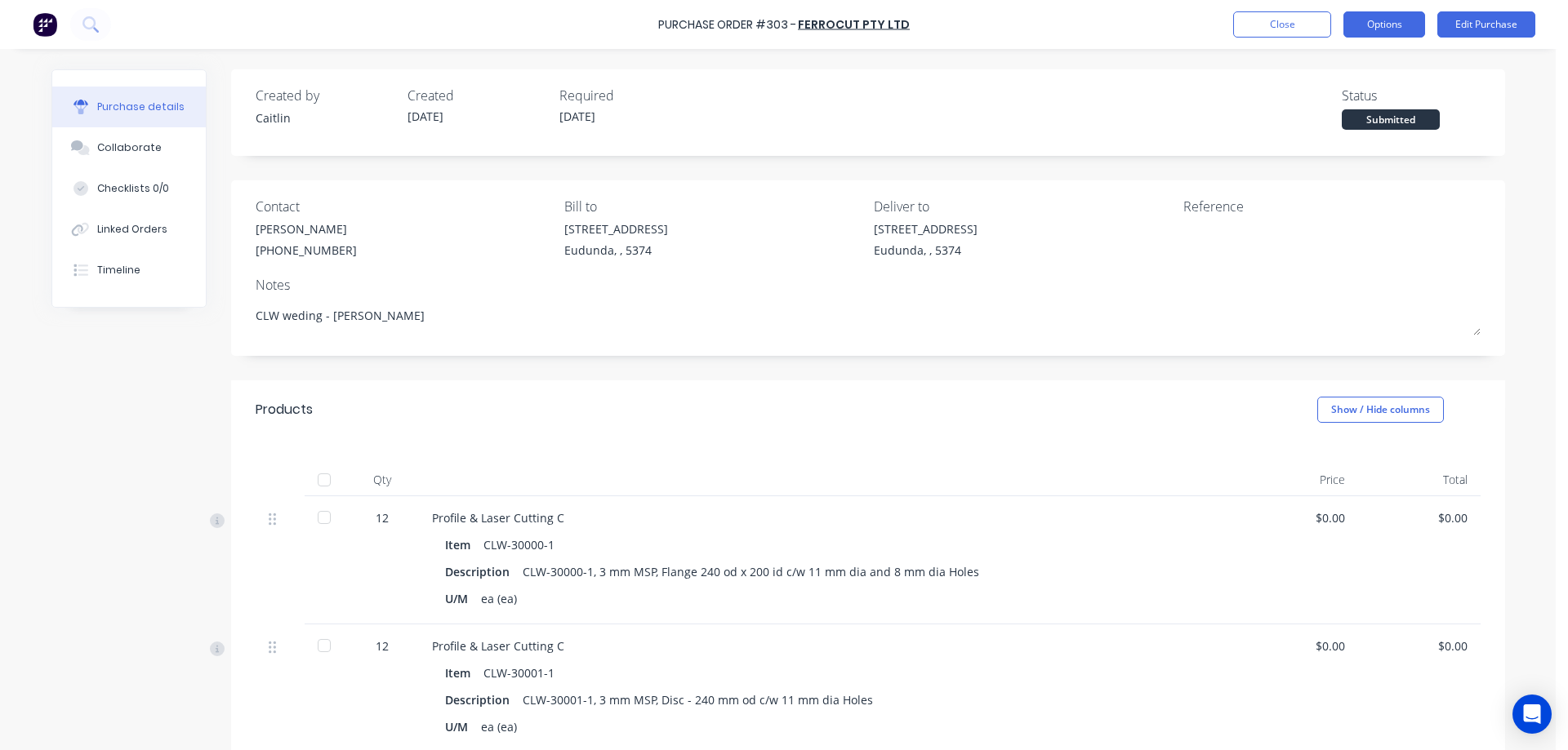
click at [1379, 18] on button "Options" at bounding box center [1384, 24] width 82 height 26
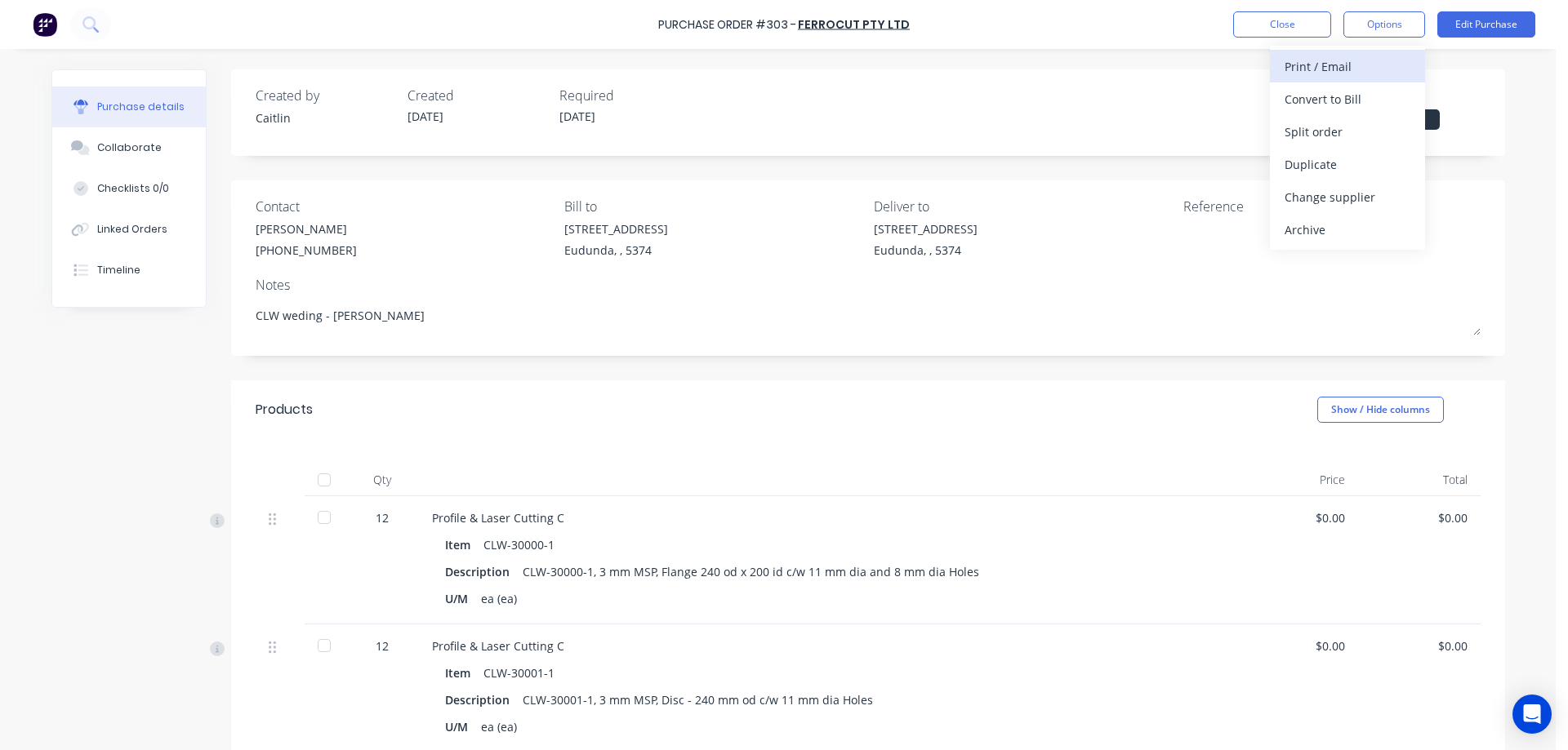
click at [1368, 68] on div "Print / Email" at bounding box center [1347, 66] width 126 height 24
click at [1374, 98] on div "With pricing" at bounding box center [1347, 99] width 126 height 24
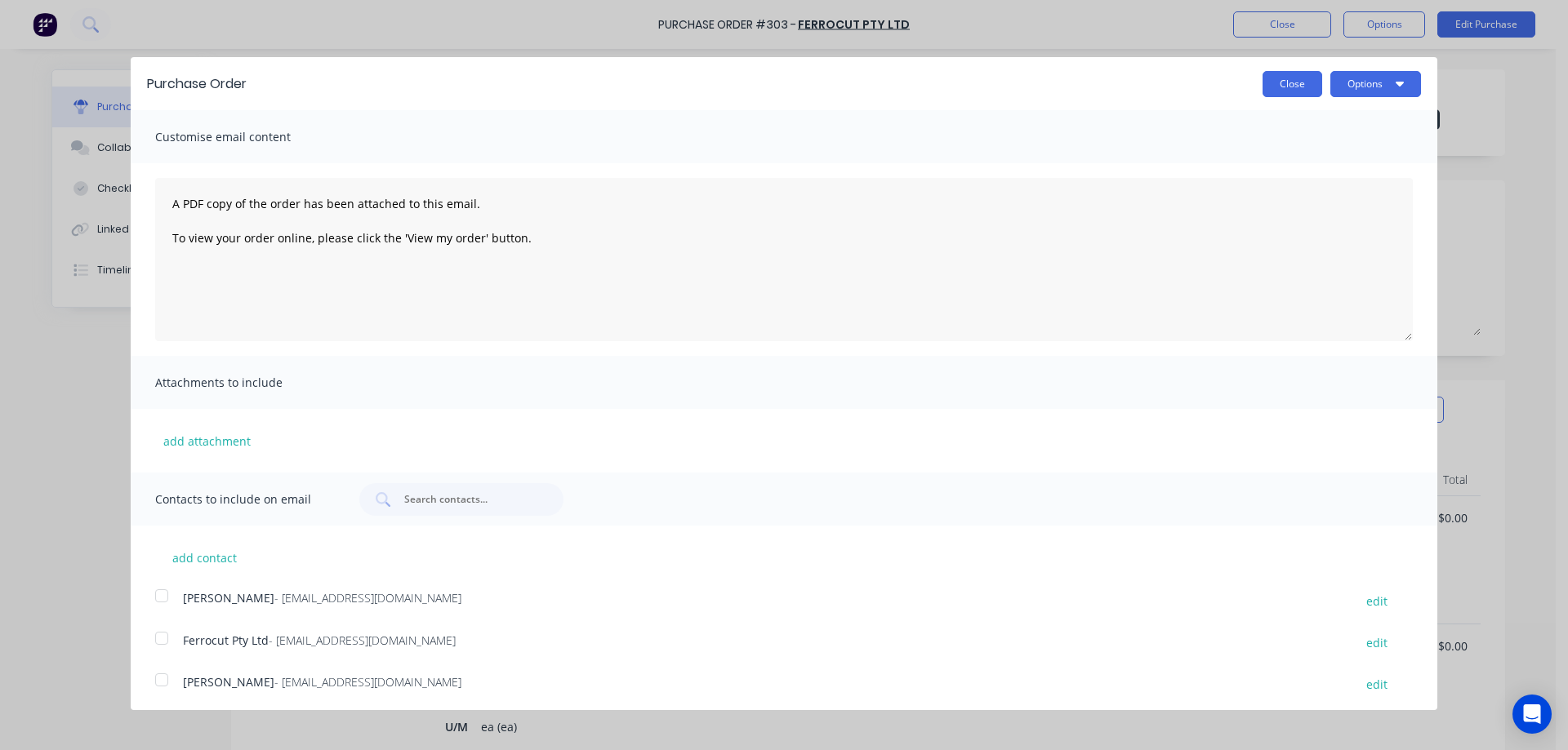
click at [1286, 85] on button "Close" at bounding box center [1292, 84] width 60 height 26
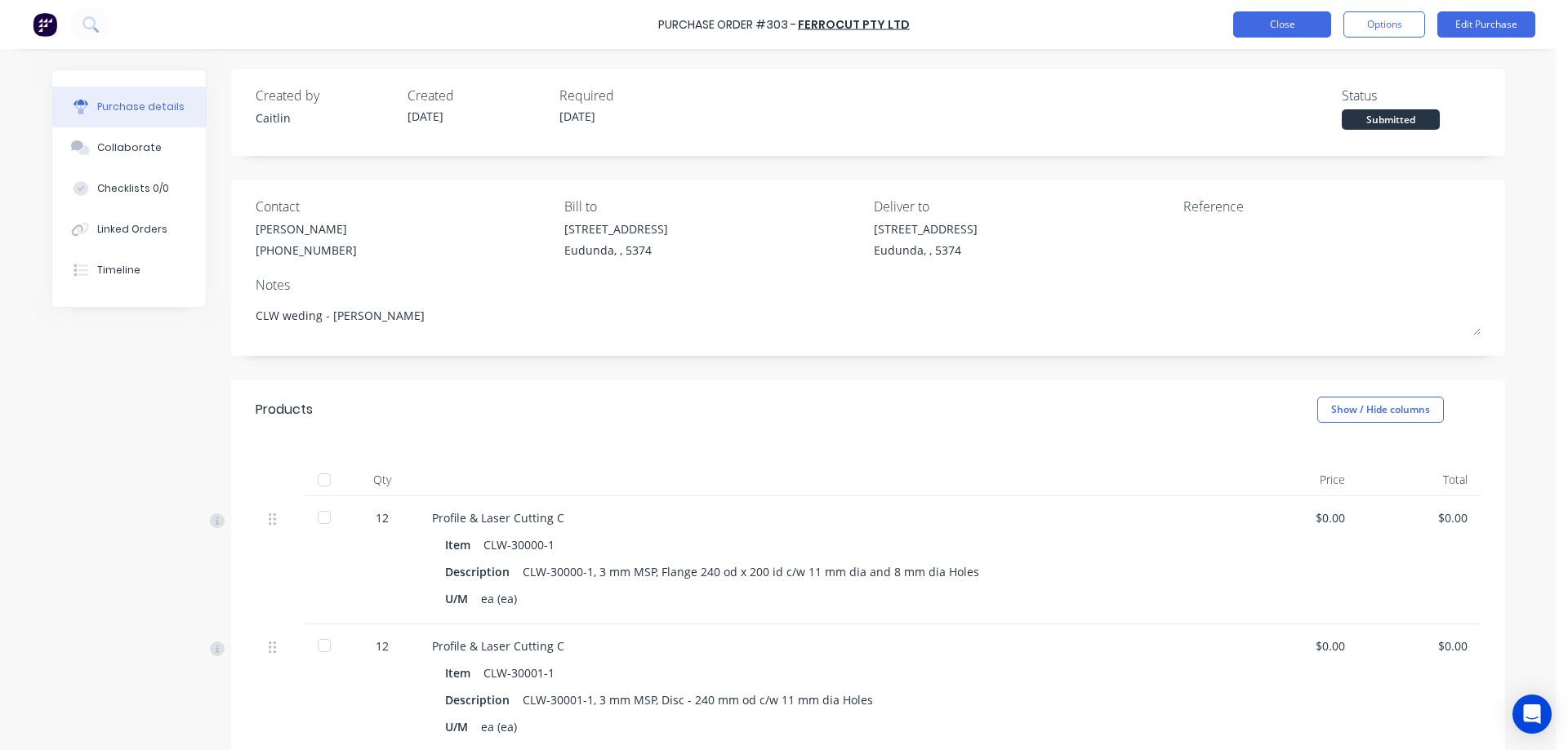
click at [1283, 29] on button "Close" at bounding box center [1282, 24] width 98 height 26
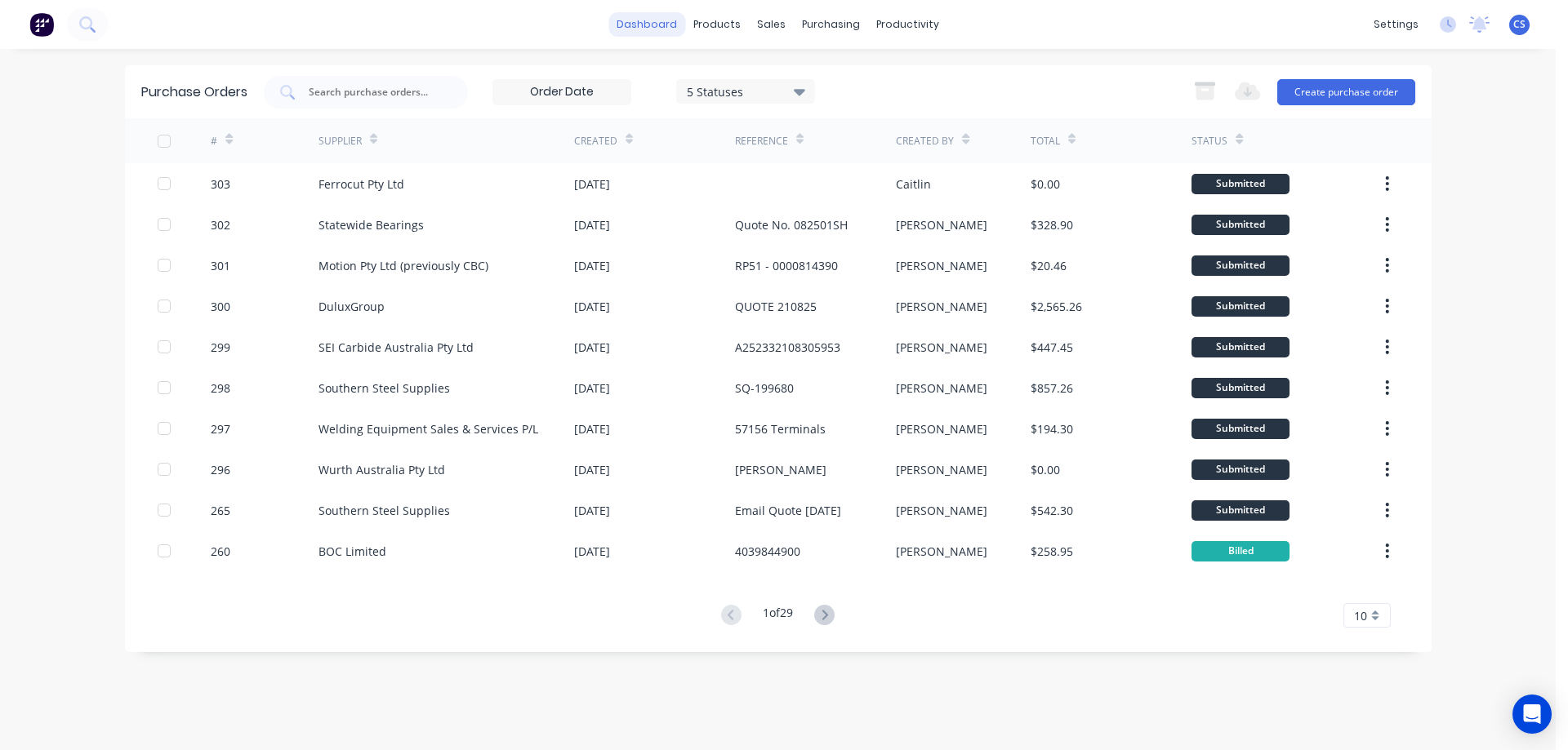
click at [666, 22] on link "dashboard" at bounding box center [647, 24] width 77 height 24
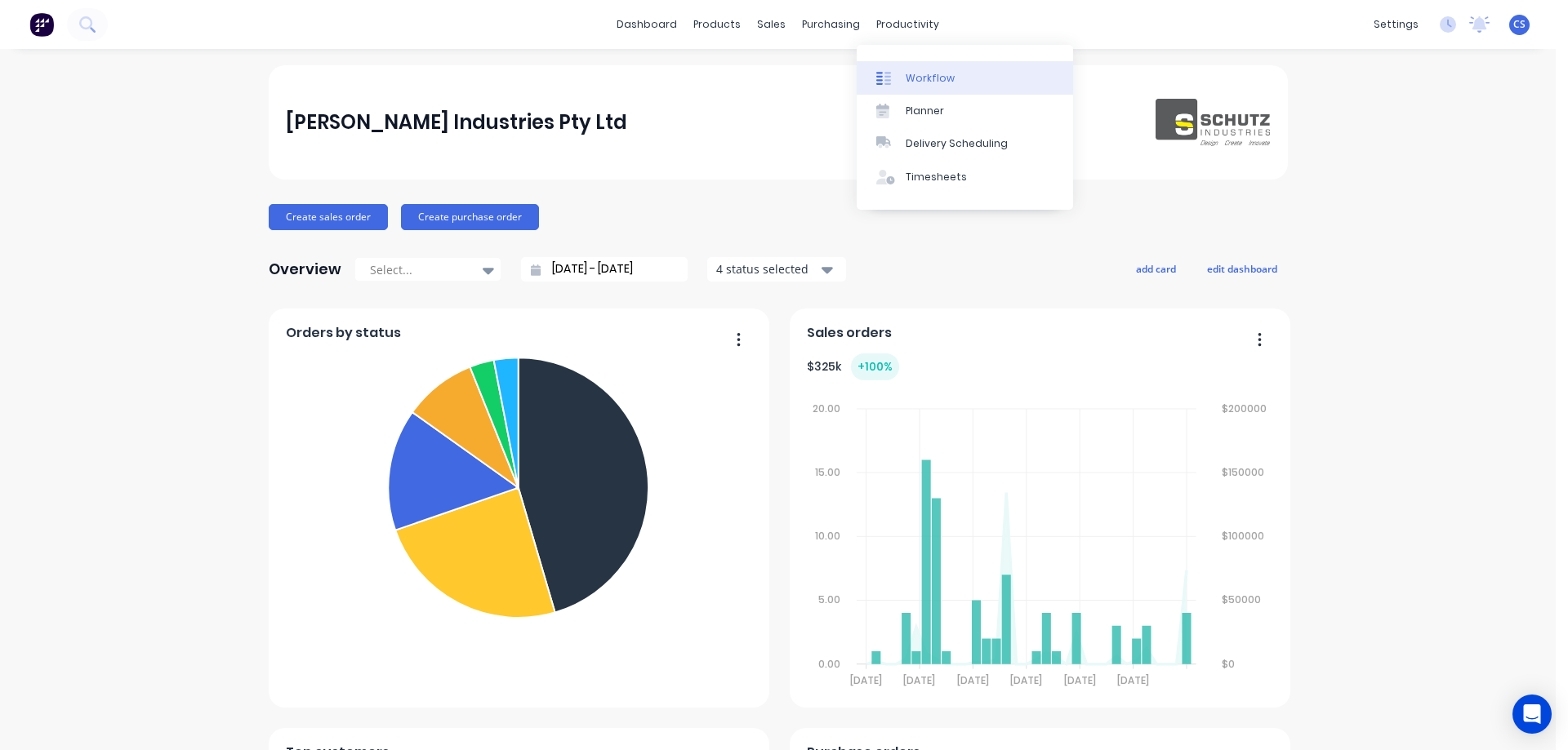
click at [921, 79] on div "Workflow" at bounding box center [929, 78] width 49 height 14
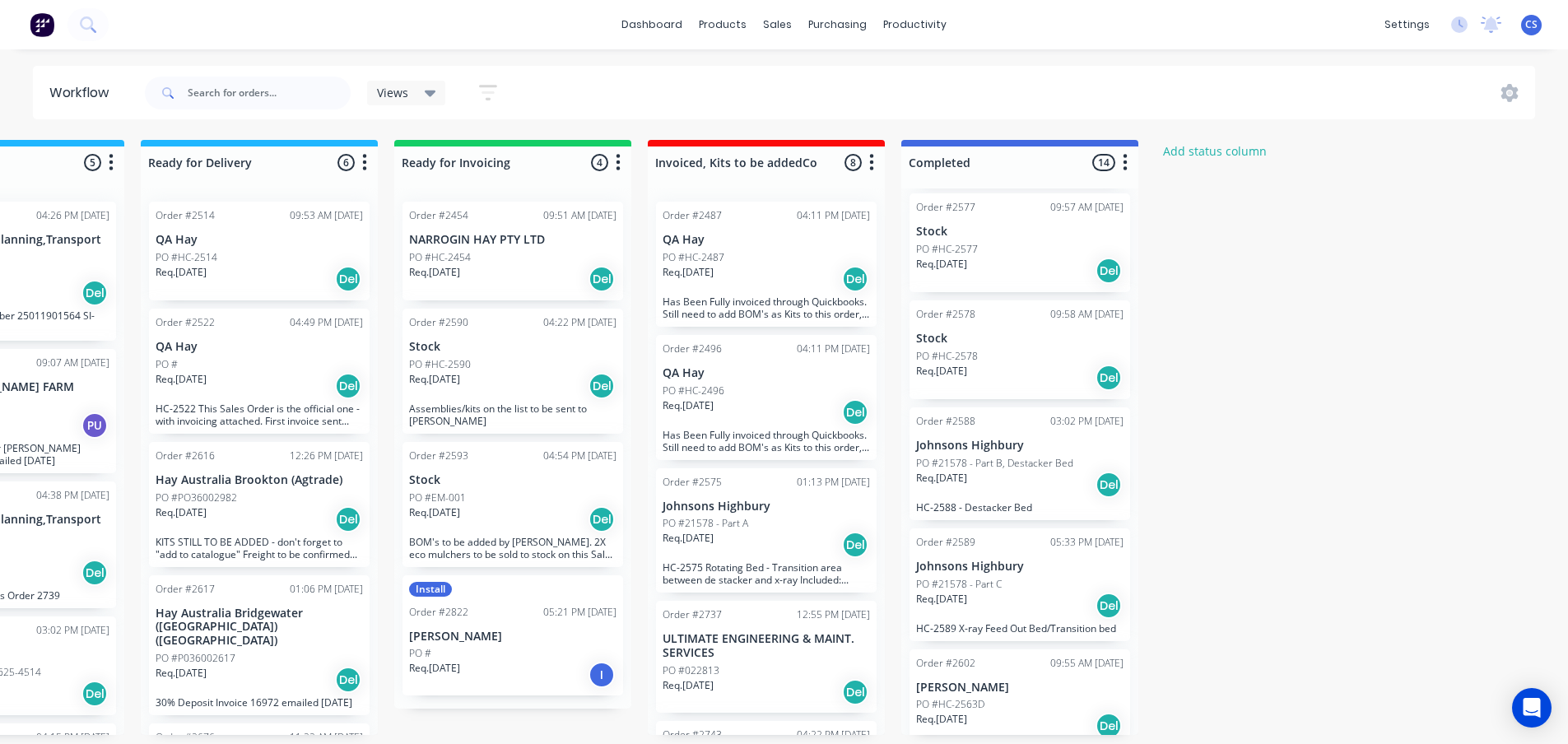
scroll to position [412, 0]
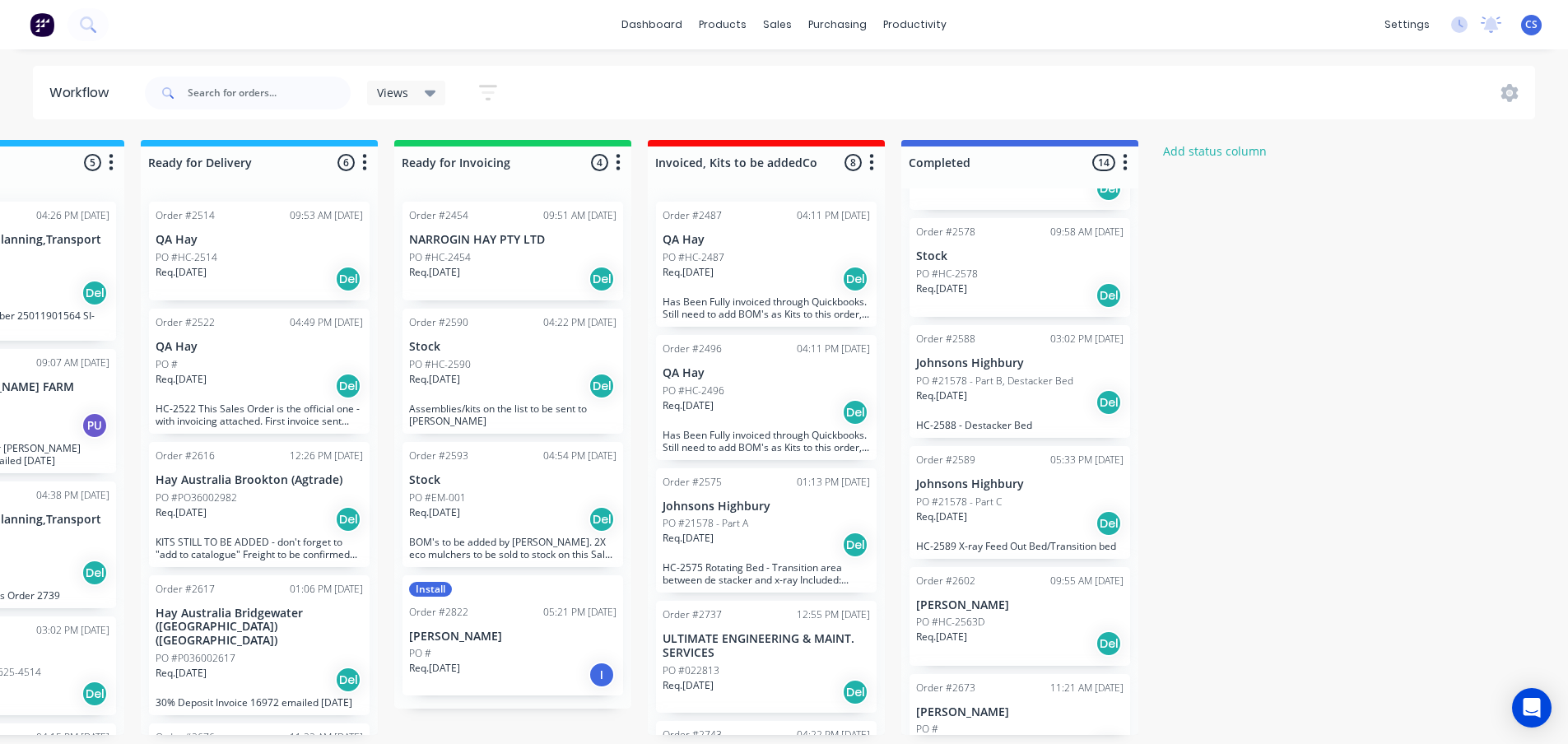
click at [1022, 510] on div "Req. 15/04/25 Del" at bounding box center [1020, 523] width 208 height 28
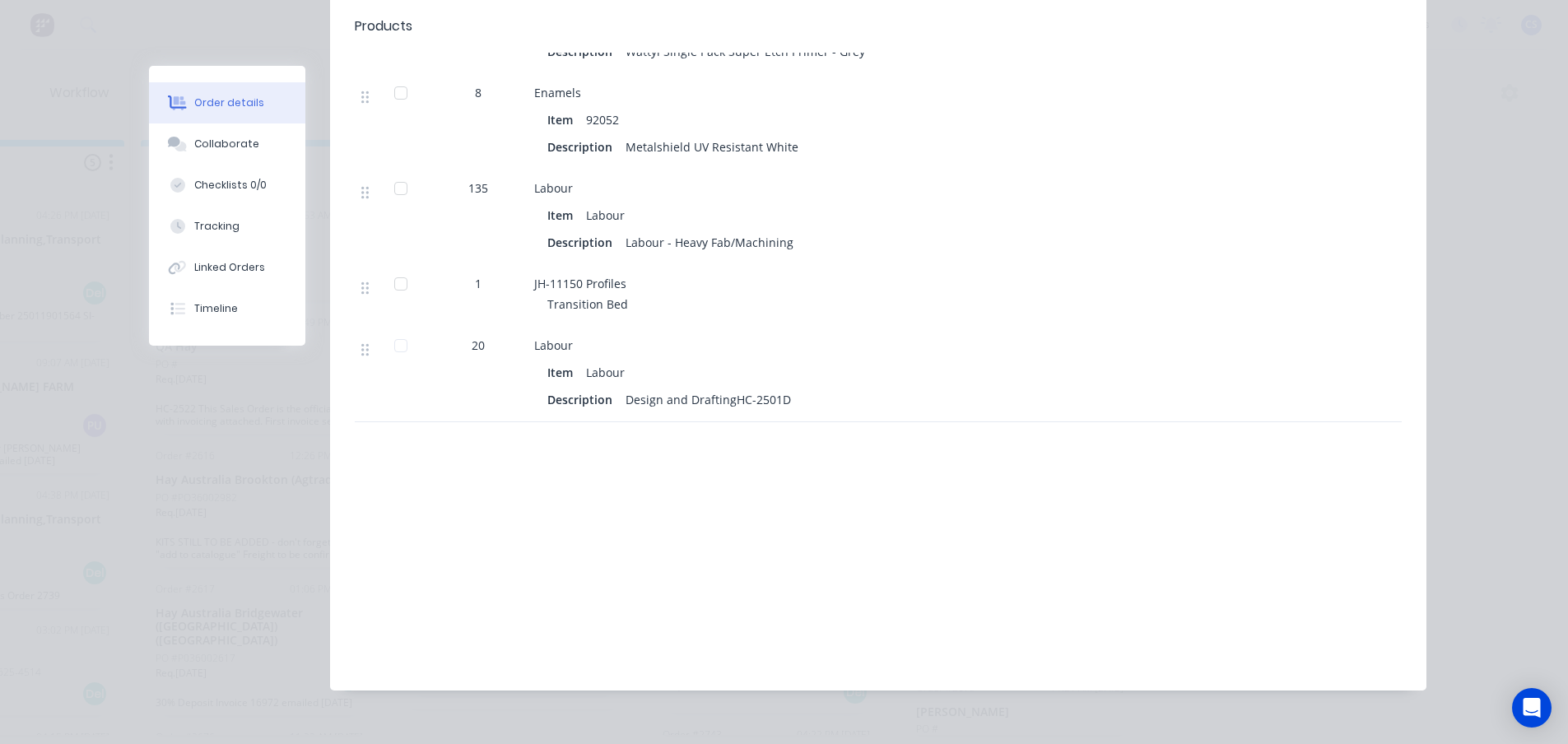
scroll to position [0, 0]
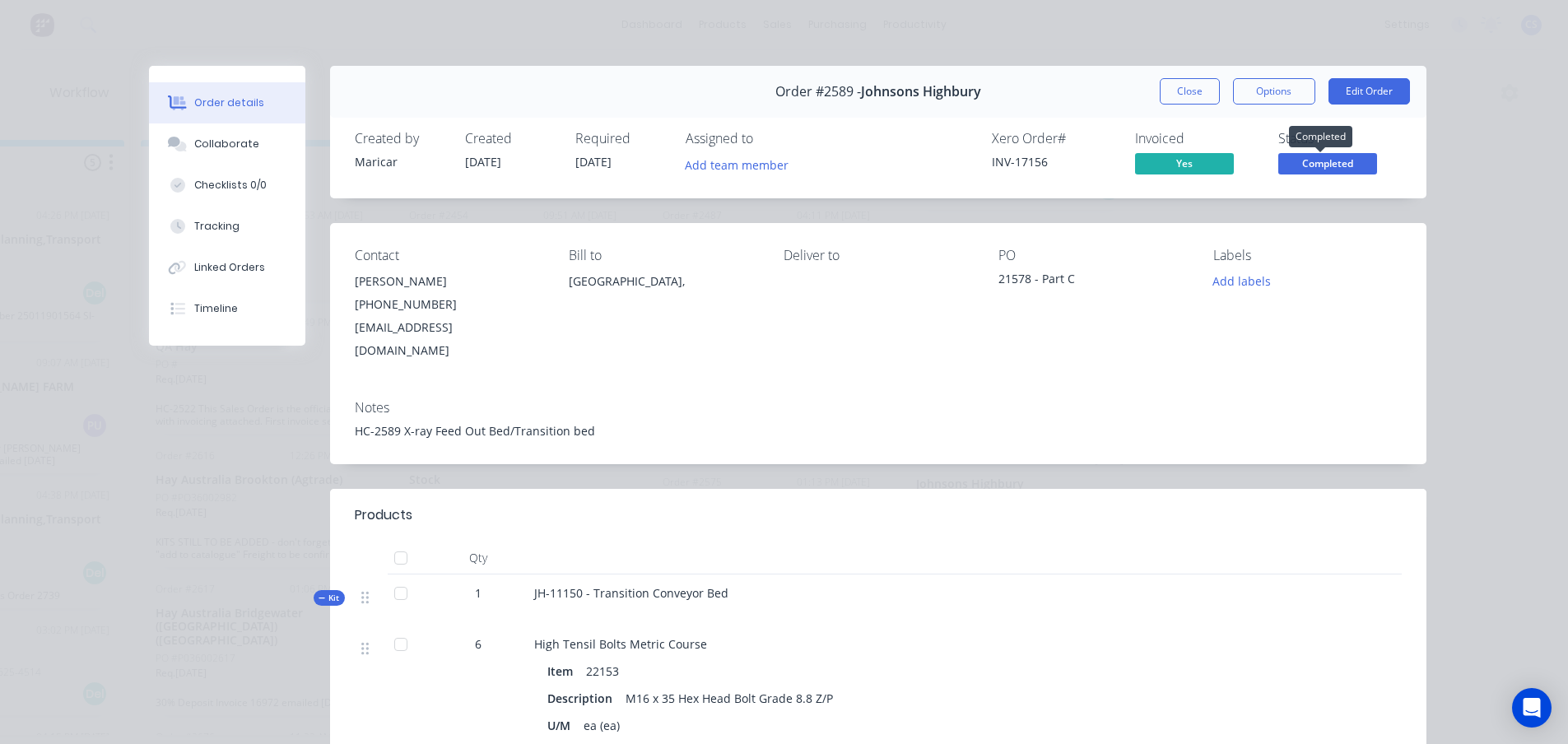
click at [1348, 167] on span "Completed" at bounding box center [1328, 163] width 99 height 21
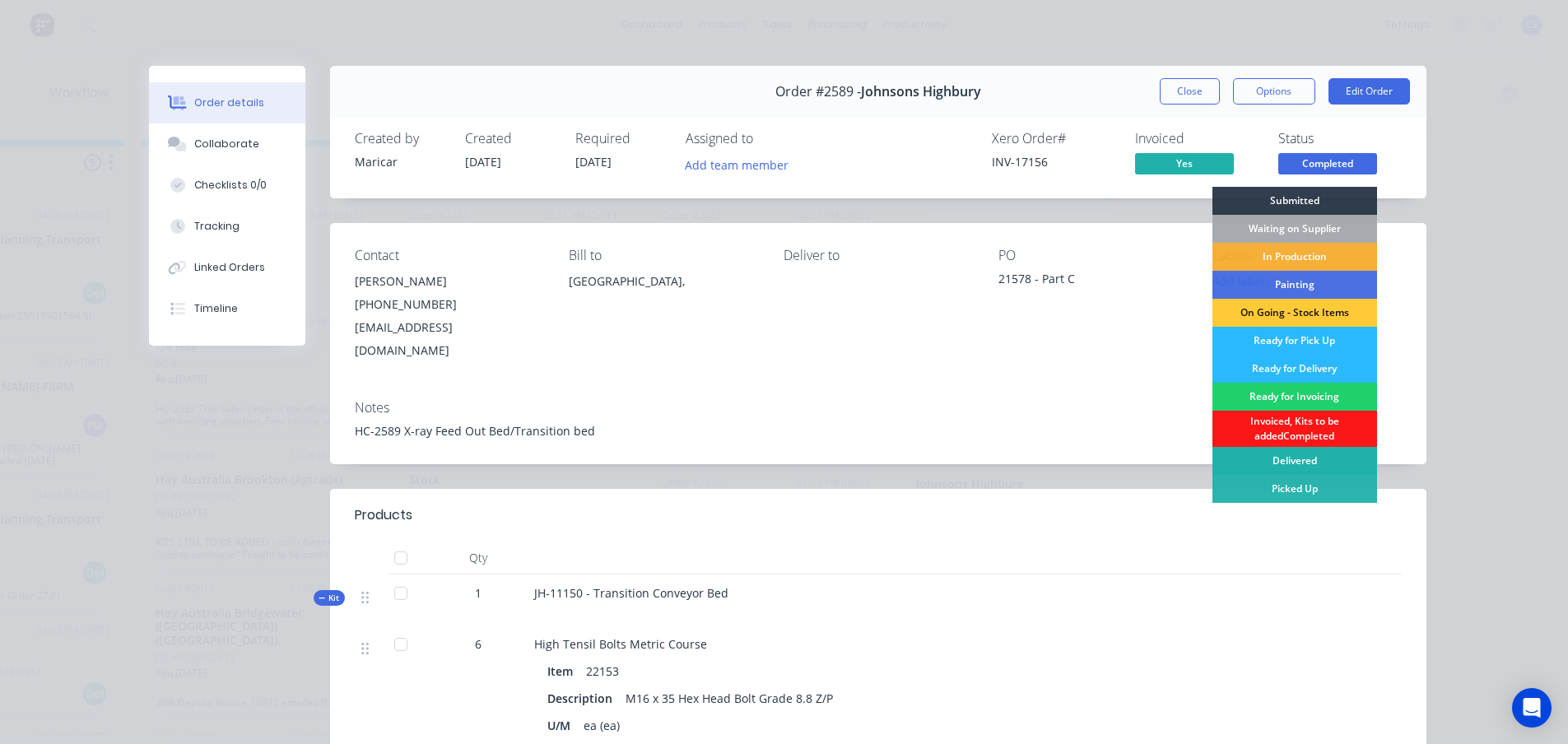
click at [1301, 464] on div "Delivered" at bounding box center [1294, 460] width 165 height 28
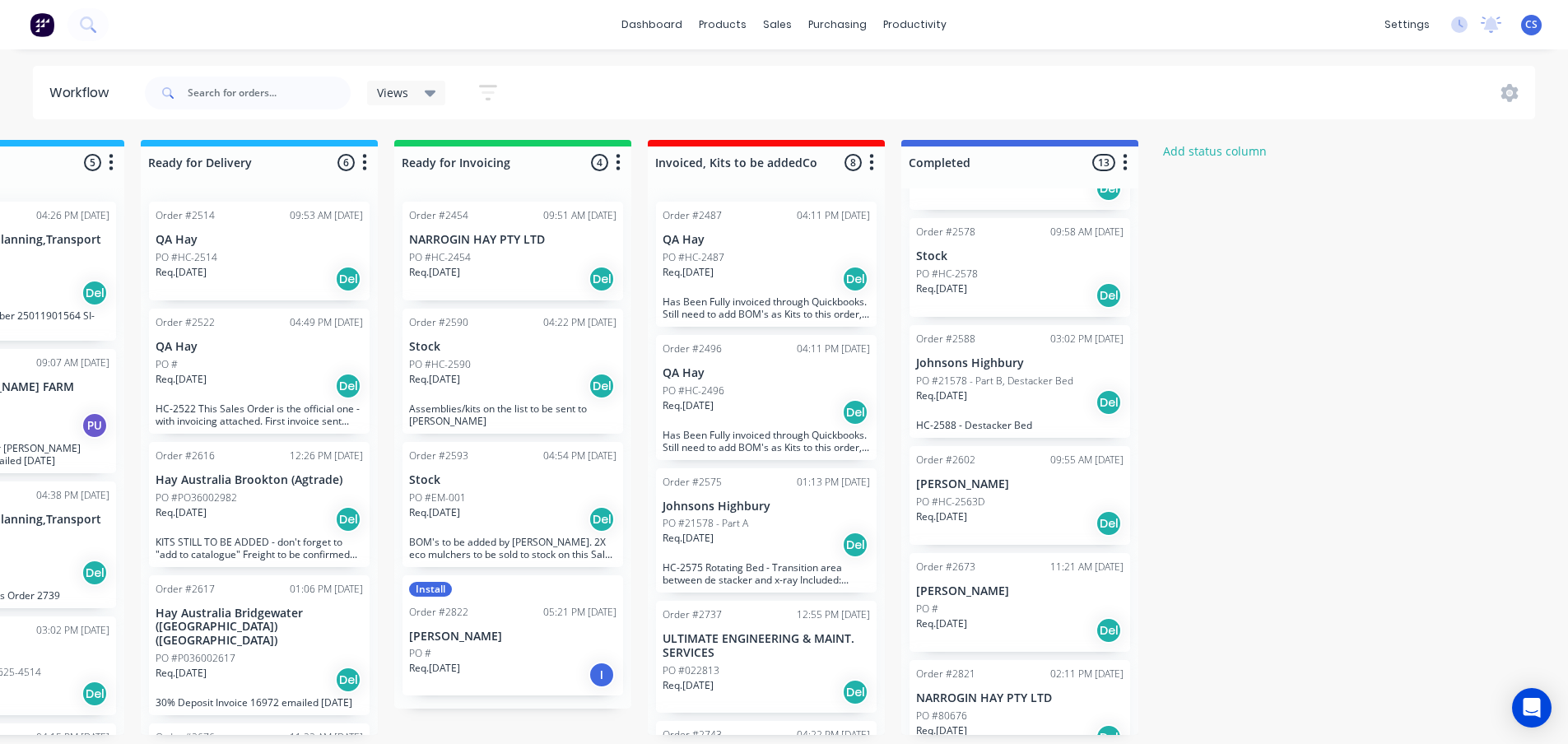
click at [1124, 167] on icon "button" at bounding box center [1125, 162] width 4 height 21
click at [985, 164] on div at bounding box center [1020, 163] width 237 height 32
drag, startPoint x: 988, startPoint y: 162, endPoint x: 903, endPoint y: 162, distance: 85.0
click at [903, 162] on div "Completed 13 Status colour #4169E1 hex #4169E1 Save Cancel Notifications Email …" at bounding box center [1020, 159] width 237 height 39
click at [1040, 410] on div "Req. 15/04/25 Del" at bounding box center [1020, 402] width 208 height 28
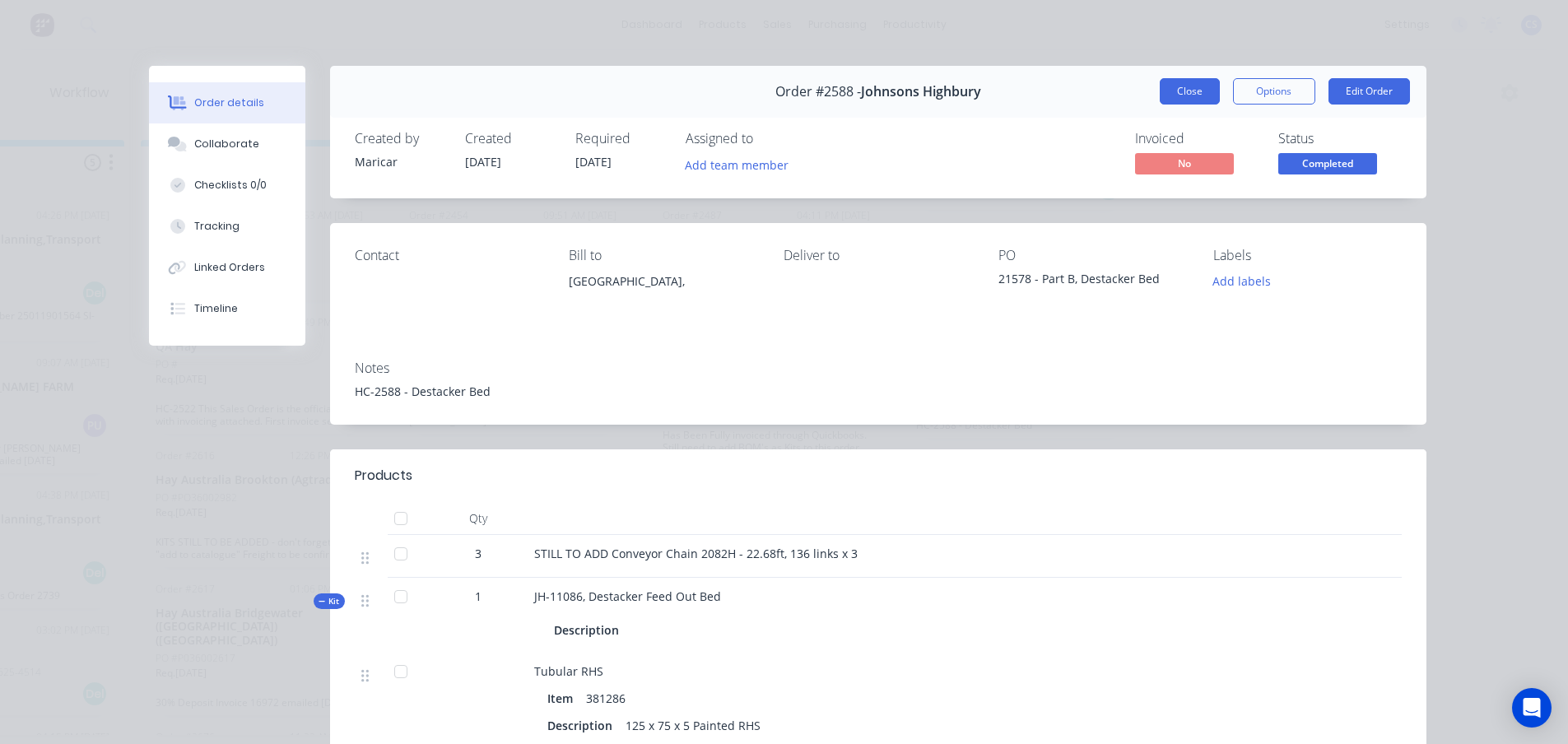
click at [1169, 93] on button "Close" at bounding box center [1189, 91] width 60 height 26
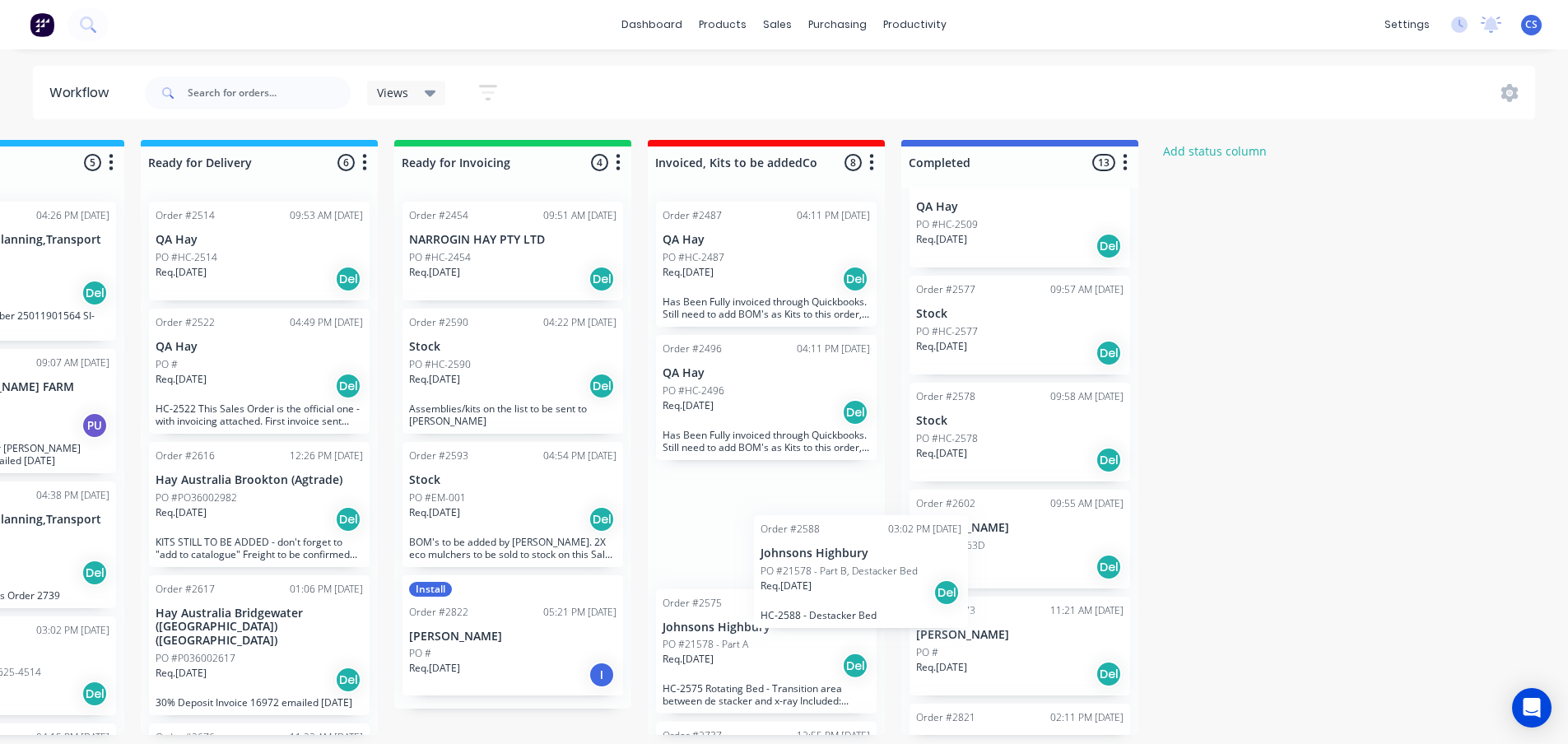
scroll to position [4, 1415]
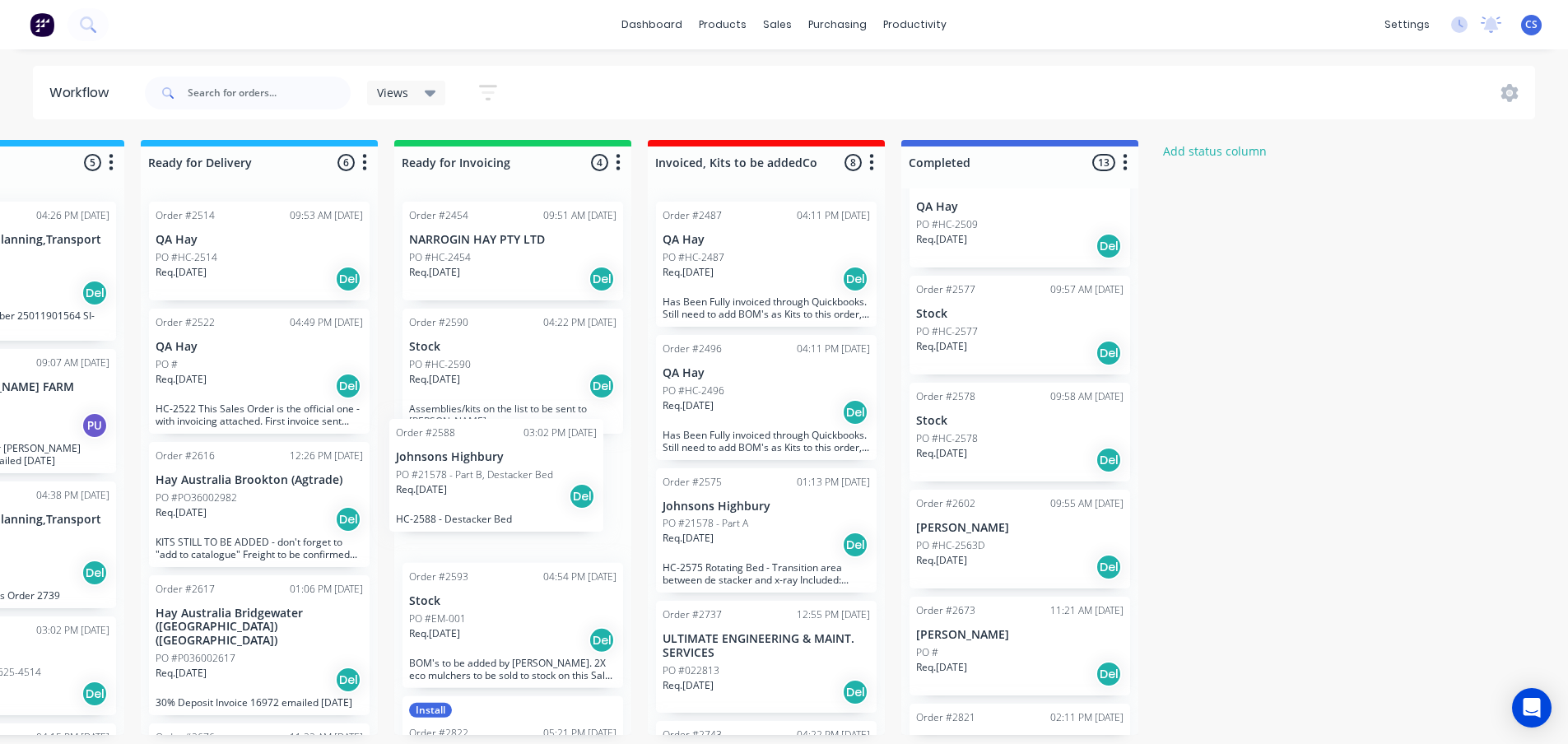
drag, startPoint x: 1036, startPoint y: 554, endPoint x: 512, endPoint y: 483, distance: 528.8
click at [512, 483] on div "Submitted 63 Status colour #273444 hex #273444 Save Cancel Summaries Total orde…" at bounding box center [64, 438] width 2983 height 595
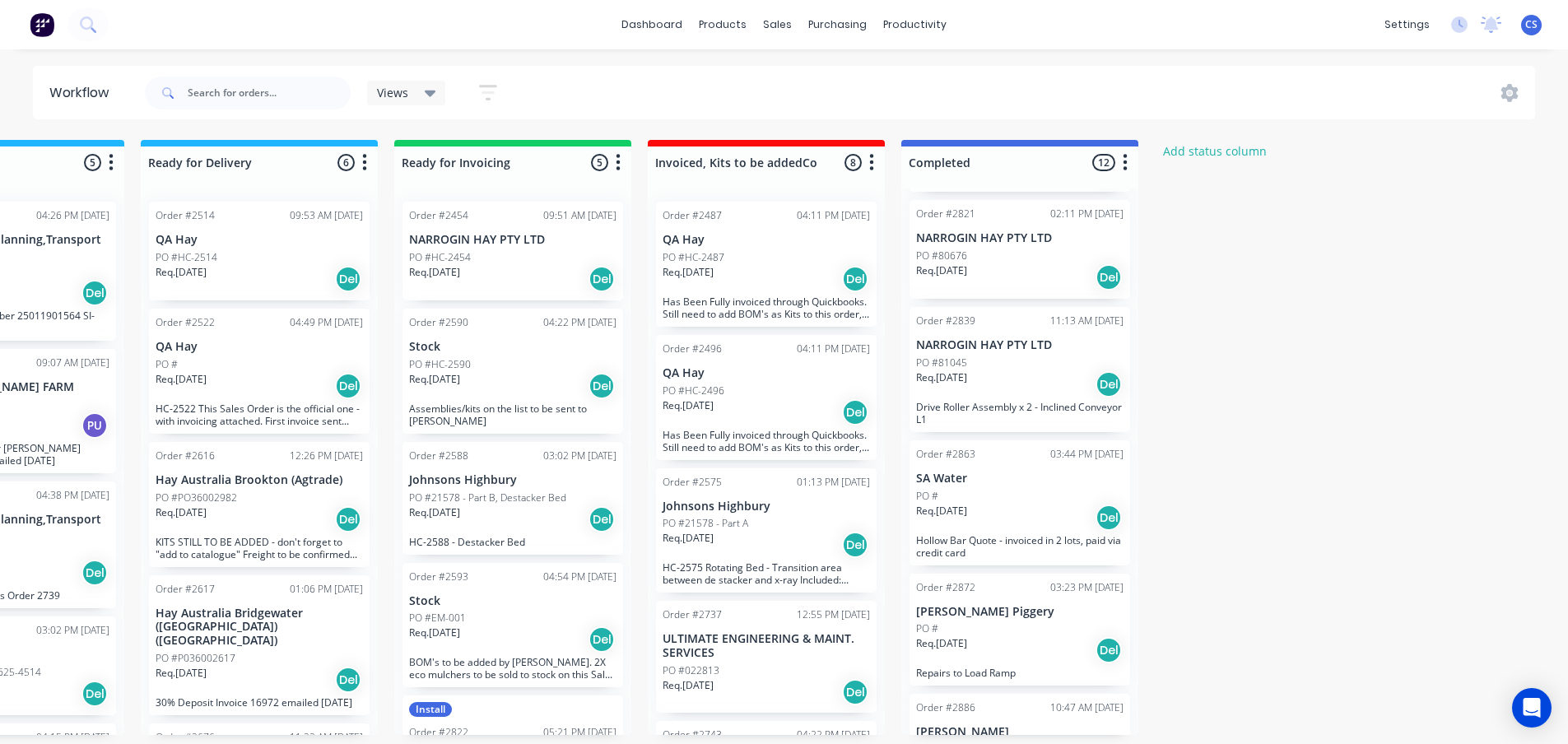
scroll to position [809, 0]
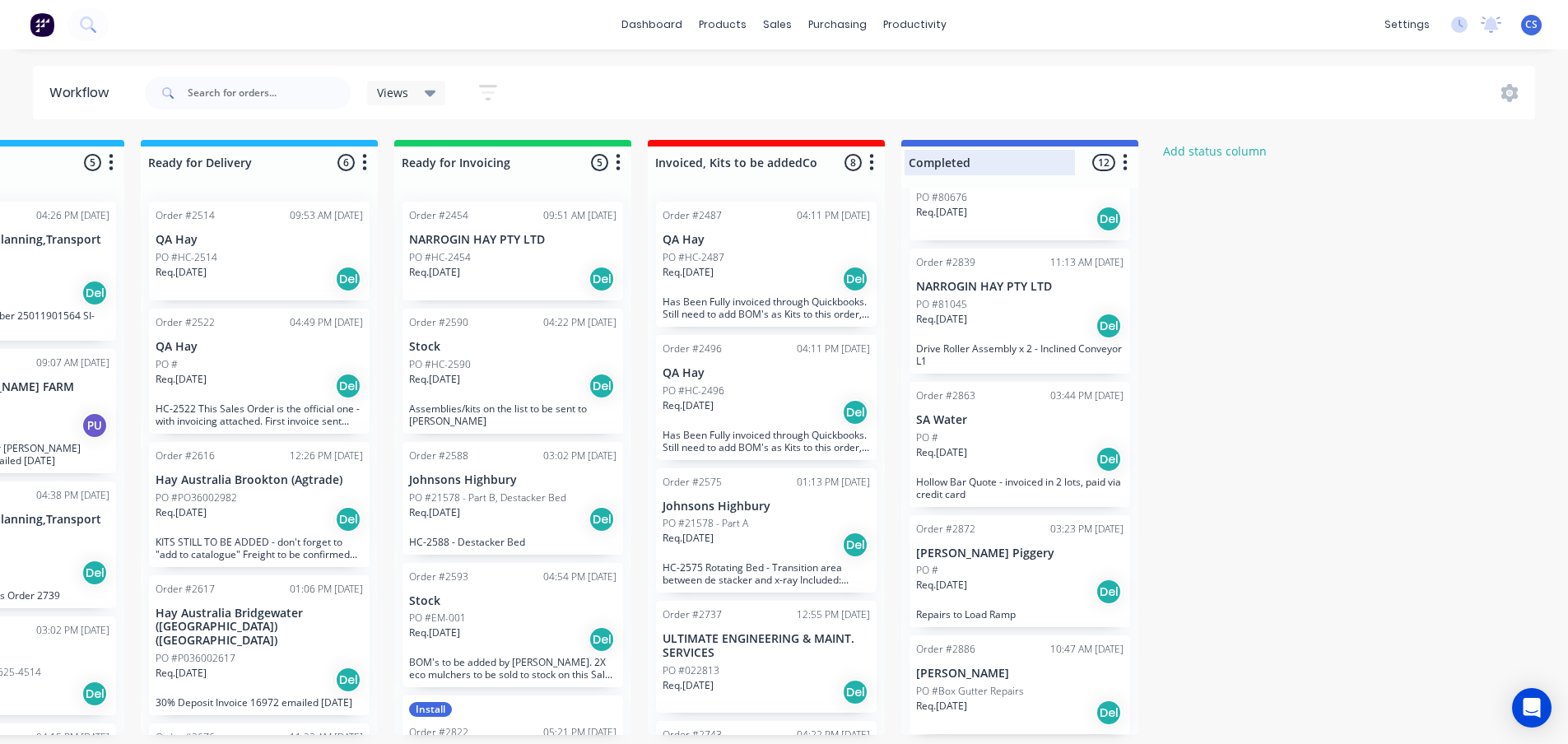
click at [968, 156] on div at bounding box center [1020, 163] width 237 height 32
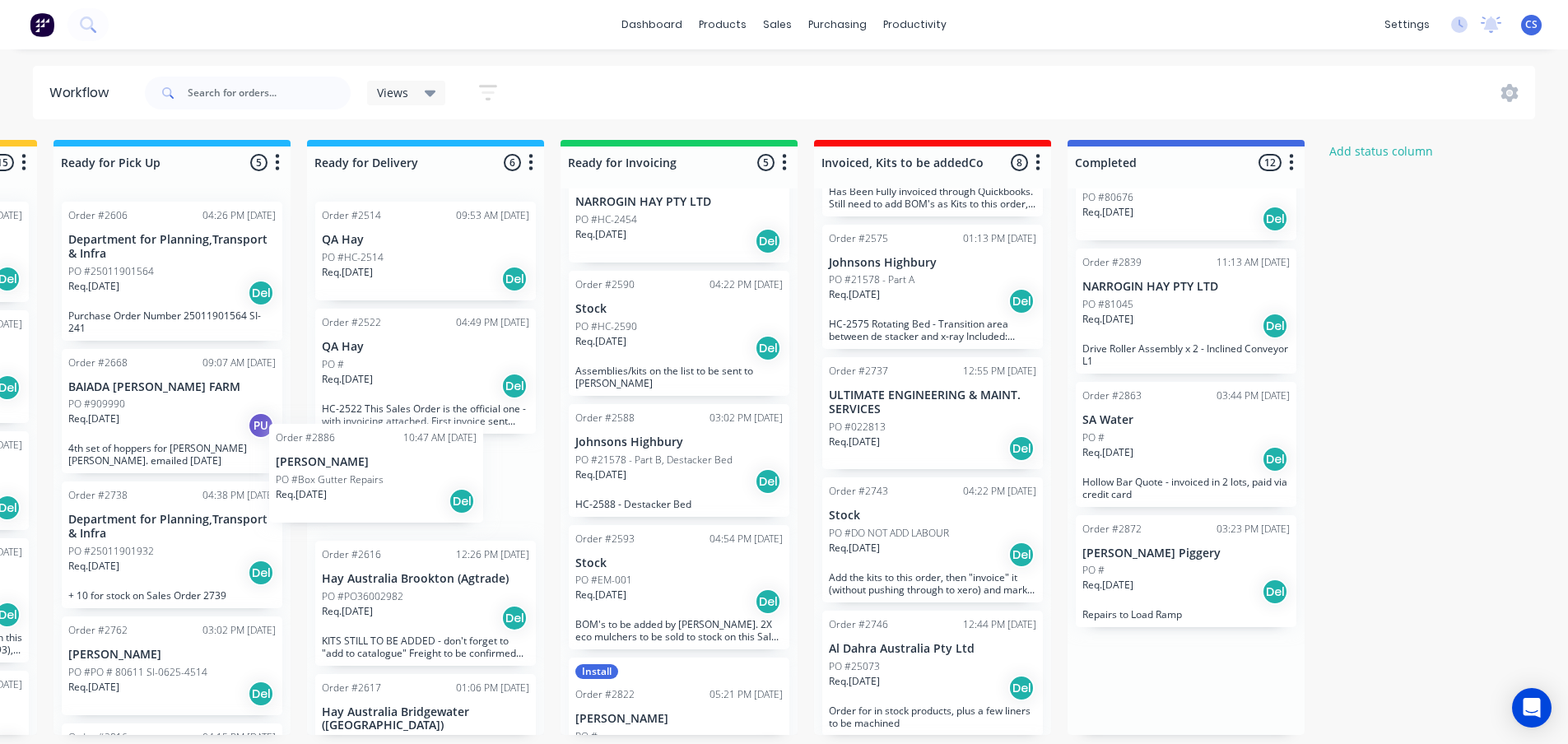
scroll to position [4, 1244]
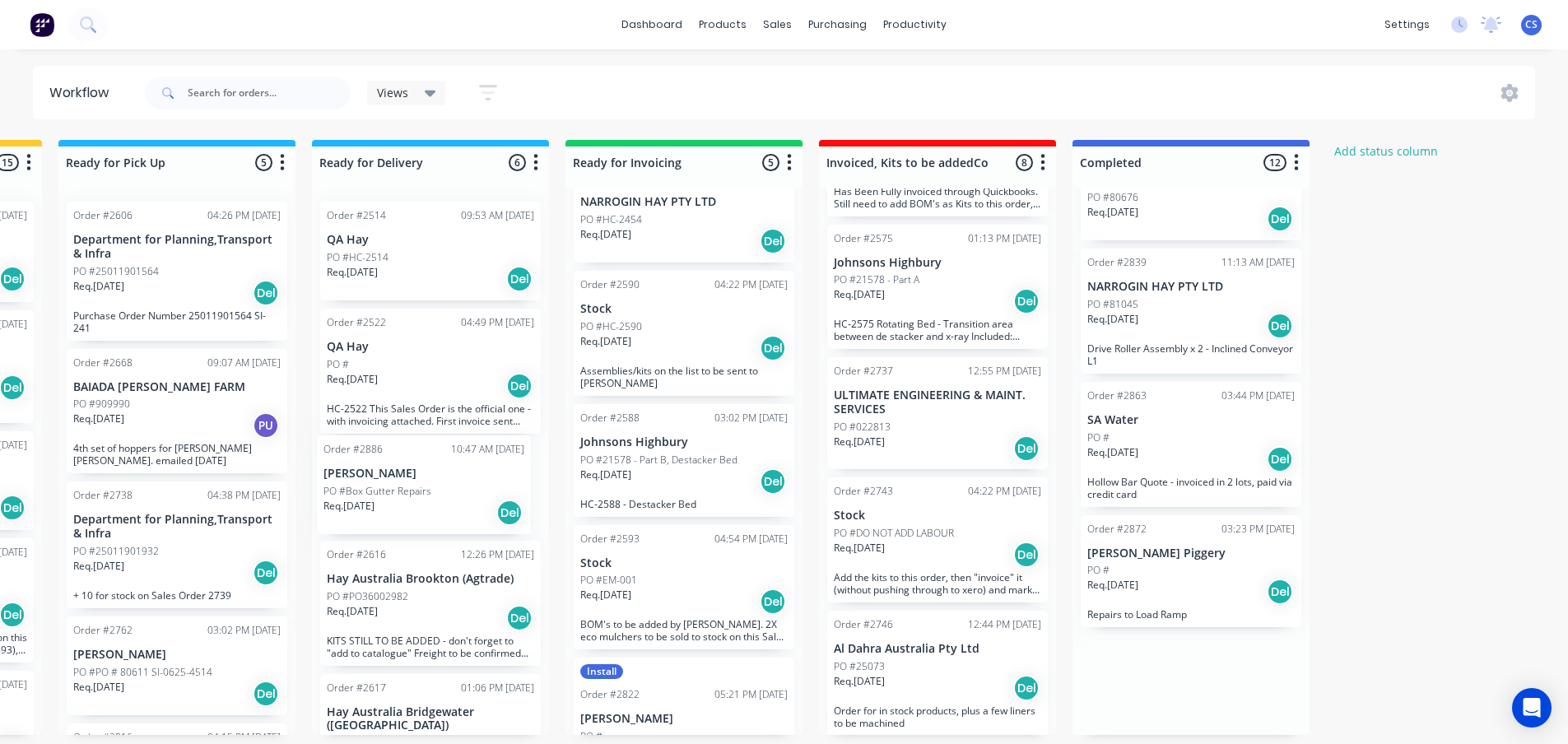
drag, startPoint x: 1038, startPoint y: 686, endPoint x: 441, endPoint y: 492, distance: 627.7
click at [441, 492] on div "Submitted 63 Status colour #273444 hex #273444 Save Cancel Summaries Total orde…" at bounding box center [235, 438] width 2983 height 595
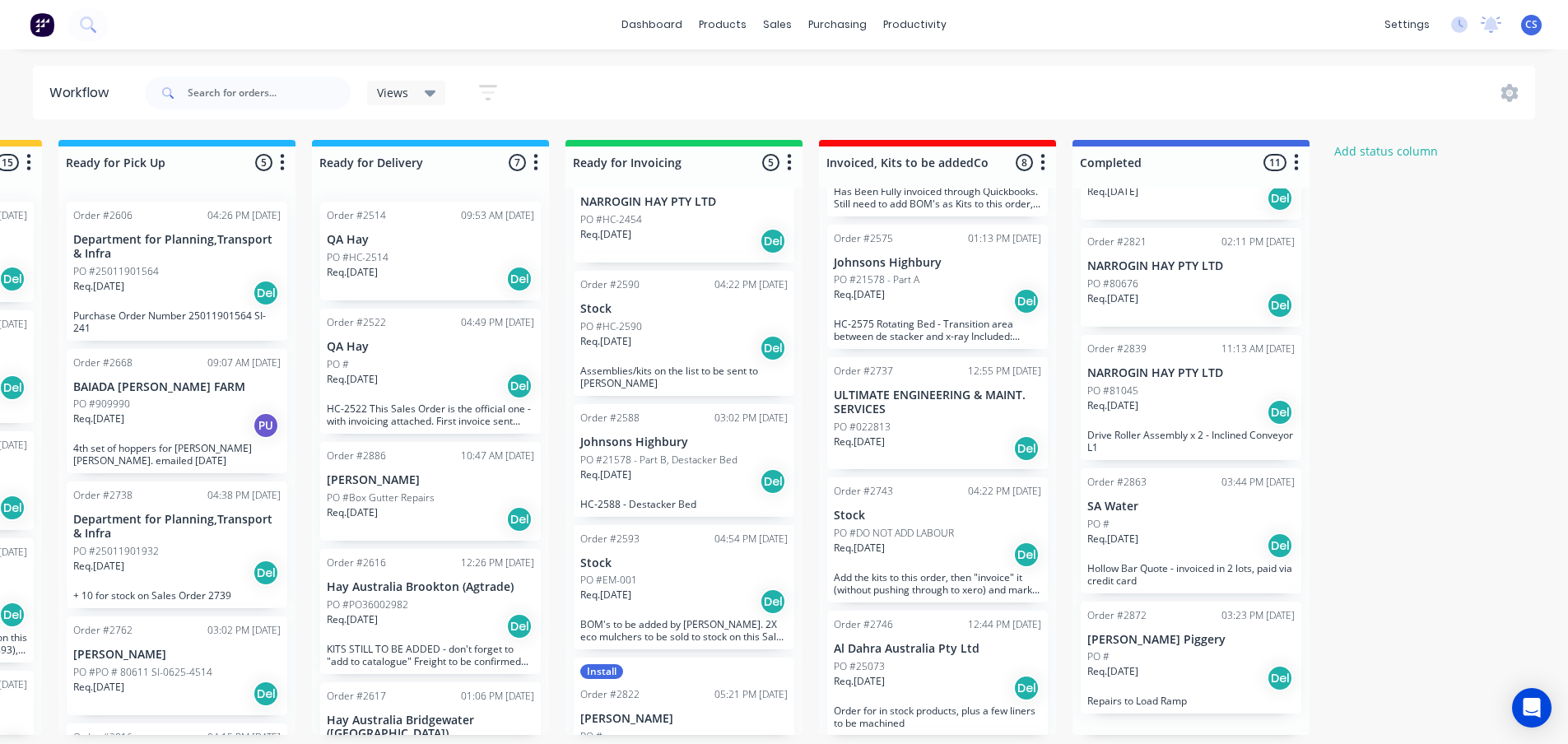
scroll to position [702, 0]
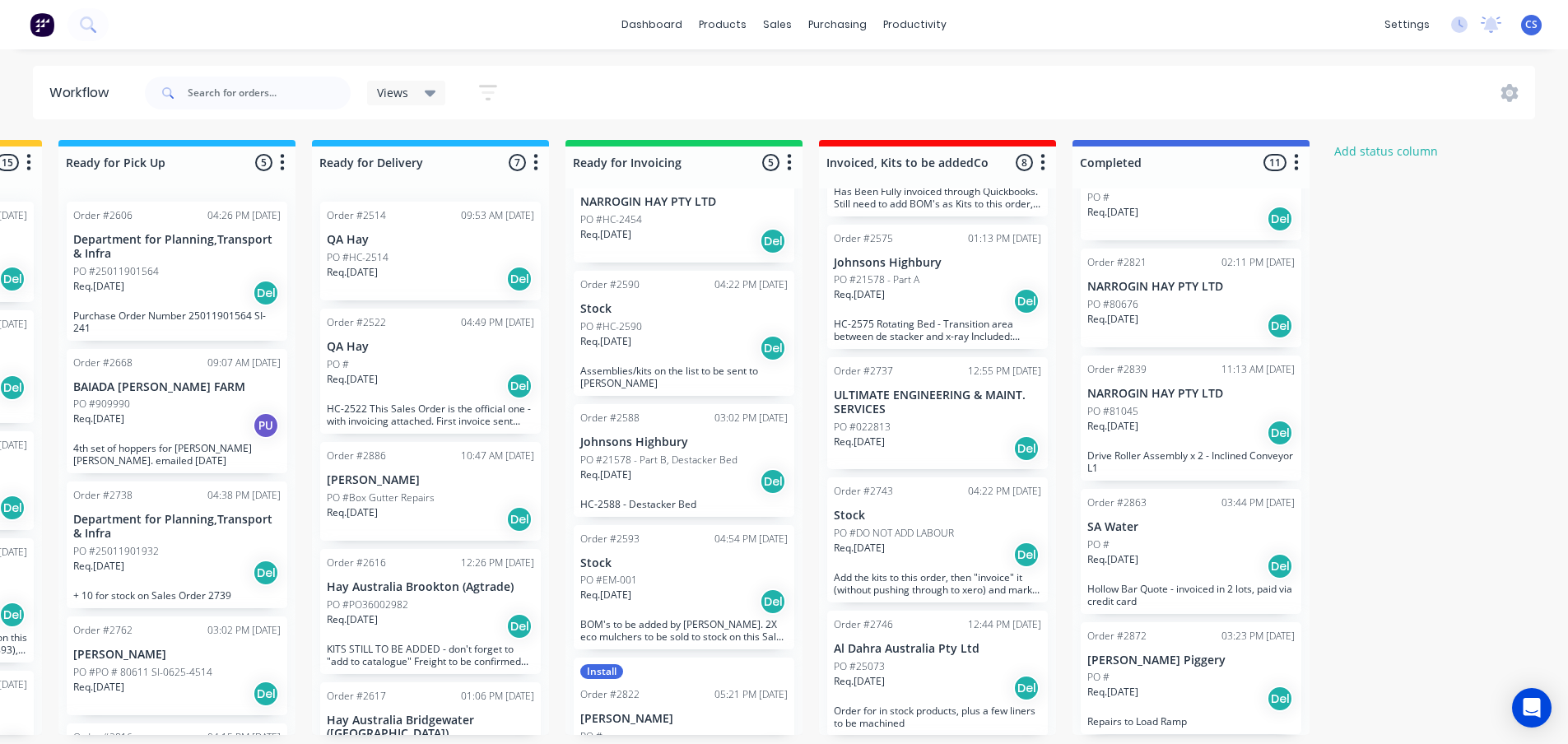
click at [474, 515] on div "Req. 21/08/25 Del" at bounding box center [430, 518] width 208 height 28
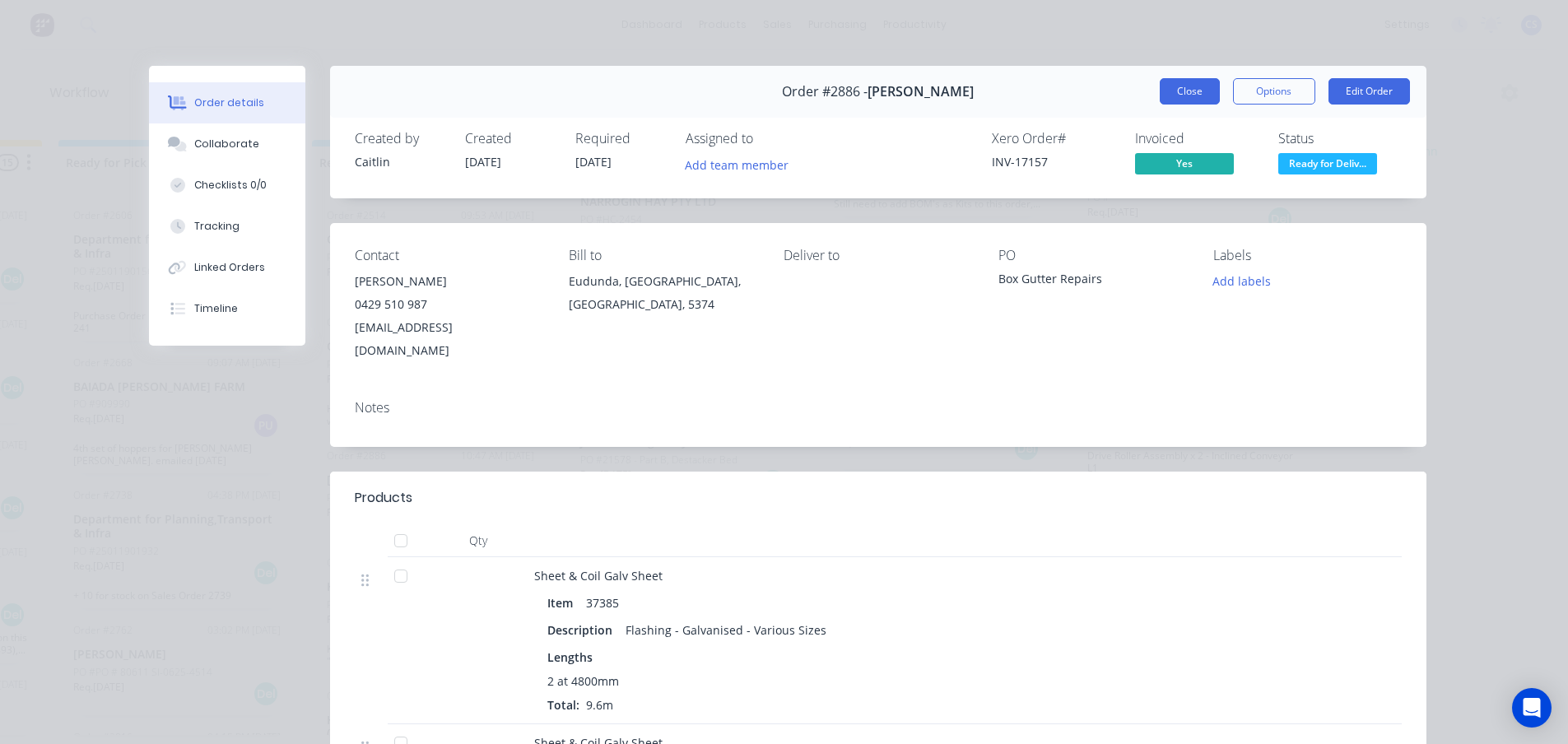
click at [1194, 99] on button "Close" at bounding box center [1189, 91] width 60 height 26
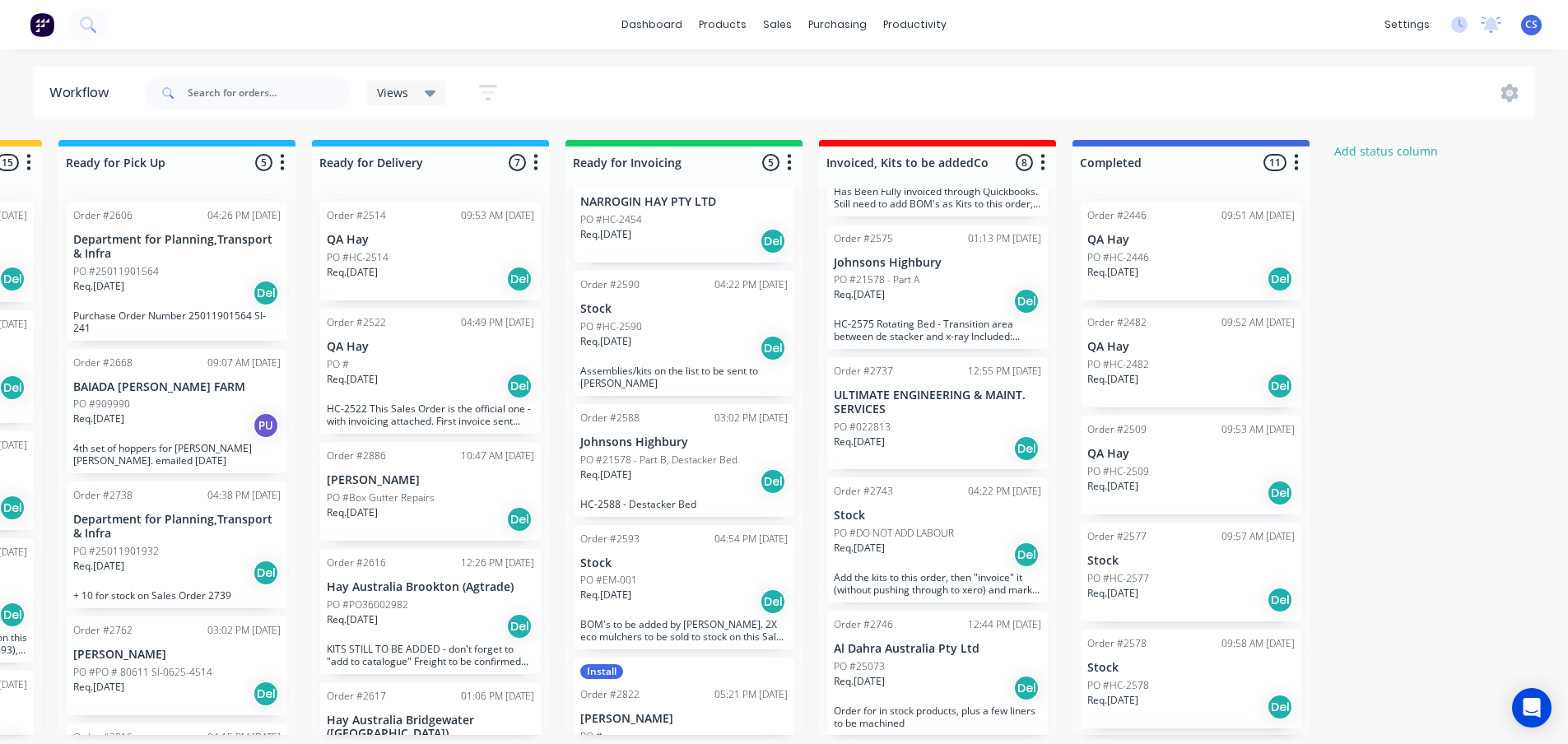
scroll to position [0, 1244]
click at [215, 427] on div "Req. 14/05/25 PU" at bounding box center [176, 425] width 208 height 28
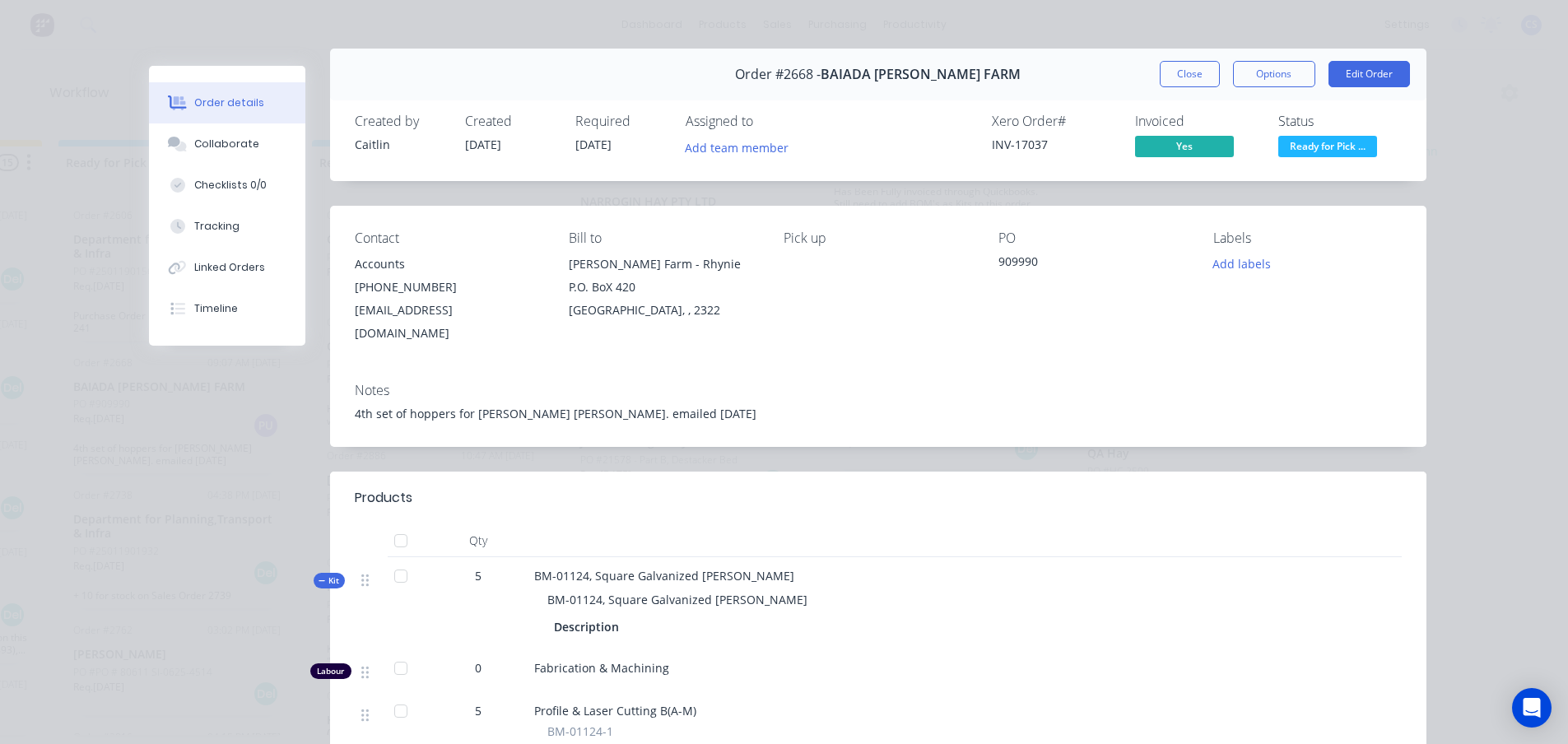
scroll to position [0, 0]
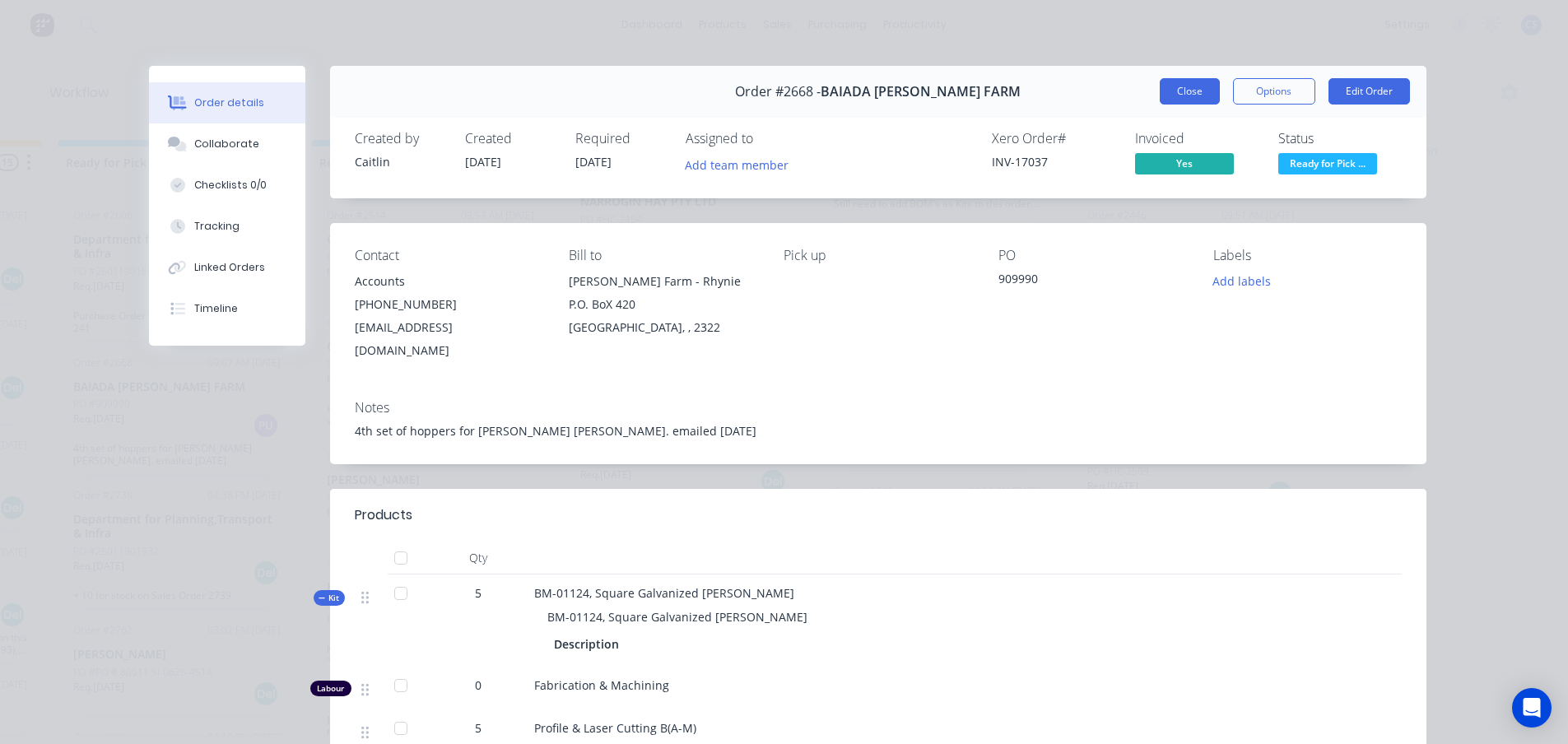
click at [1183, 94] on button "Close" at bounding box center [1189, 91] width 60 height 26
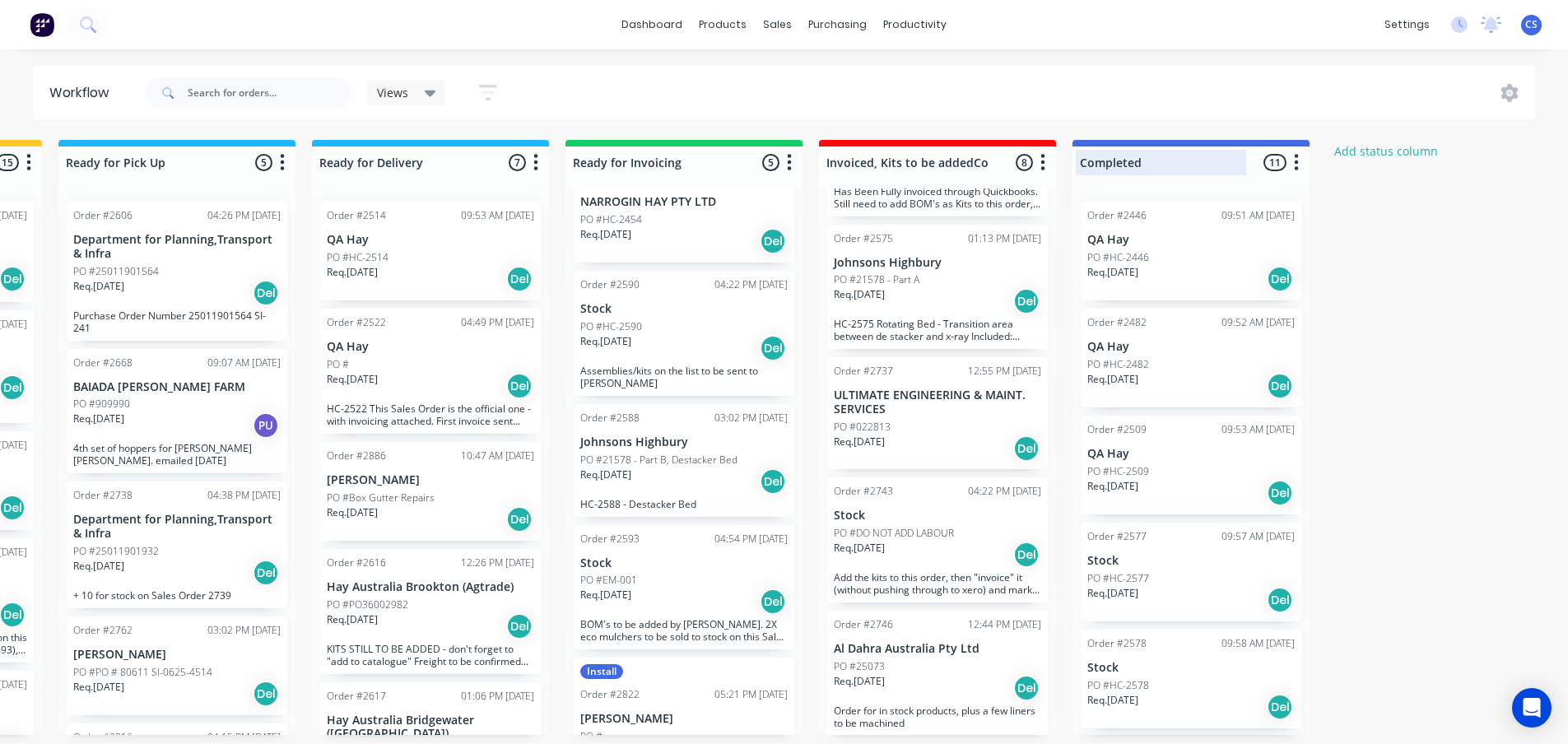
click at [1145, 167] on div at bounding box center [1191, 163] width 237 height 32
click at [1153, 162] on input "Completed" at bounding box center [1161, 162] width 162 height 17
drag, startPoint x: 1154, startPoint y: 161, endPoint x: 1079, endPoint y: 164, distance: 75.1
click at [1079, 164] on div "Completed" at bounding box center [1160, 163] width 170 height 25
click at [1367, 325] on div "Submitted 63 Status colour #273444 hex #273444 Save Cancel Summaries Total orde…" at bounding box center [235, 438] width 2983 height 595
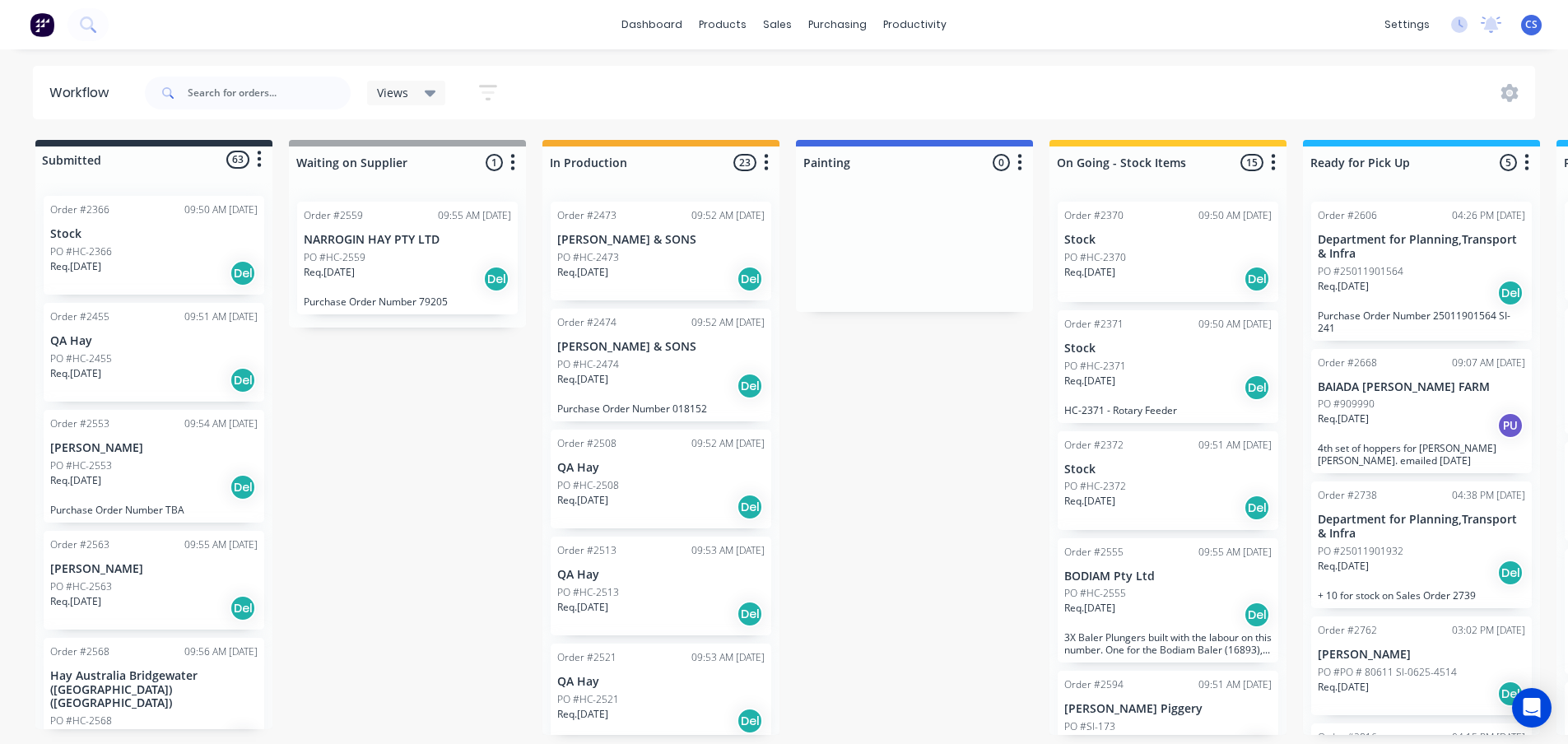
click at [717, 272] on div "Req. 15/04/25 Del" at bounding box center [661, 279] width 208 height 28
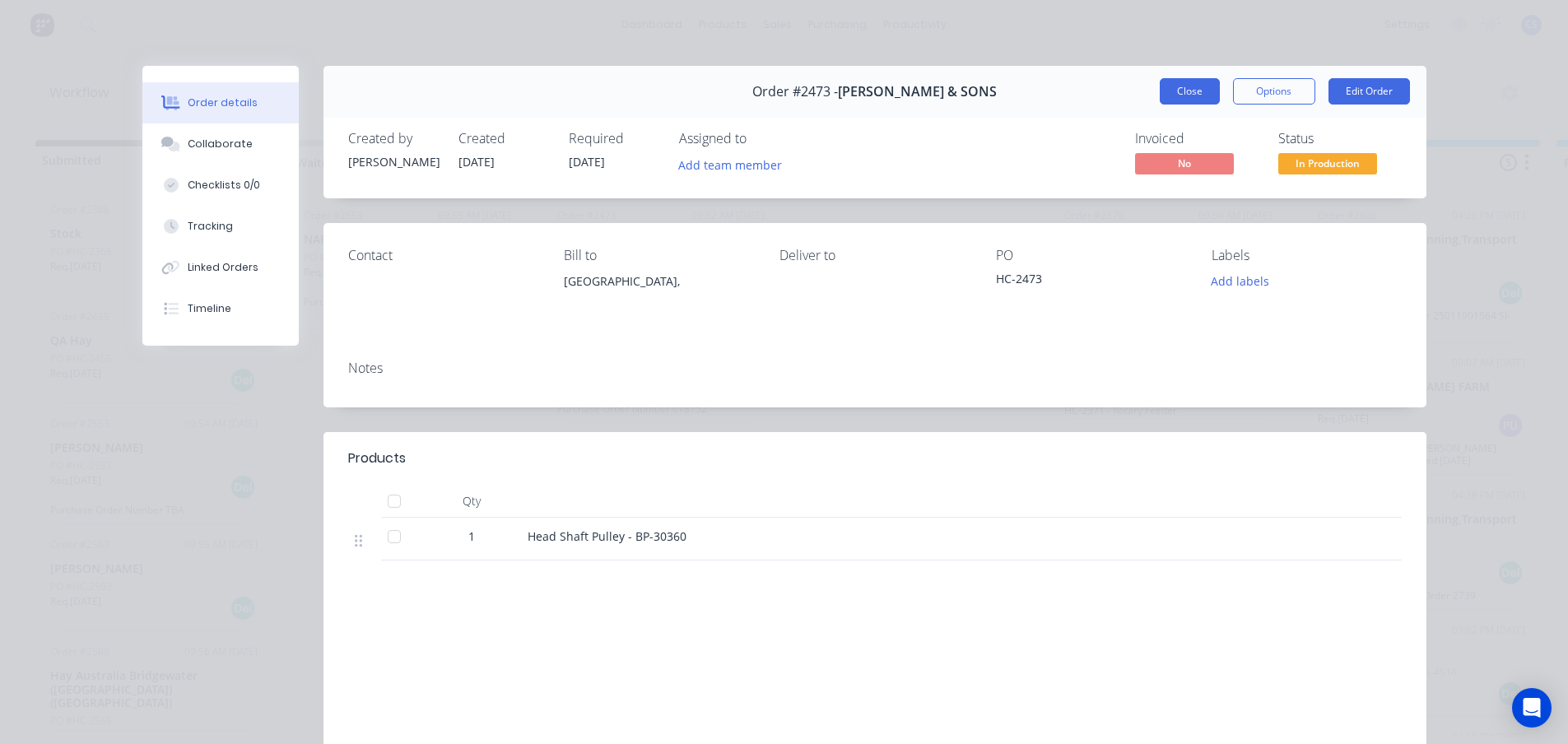
click at [1182, 84] on button "Close" at bounding box center [1189, 91] width 60 height 26
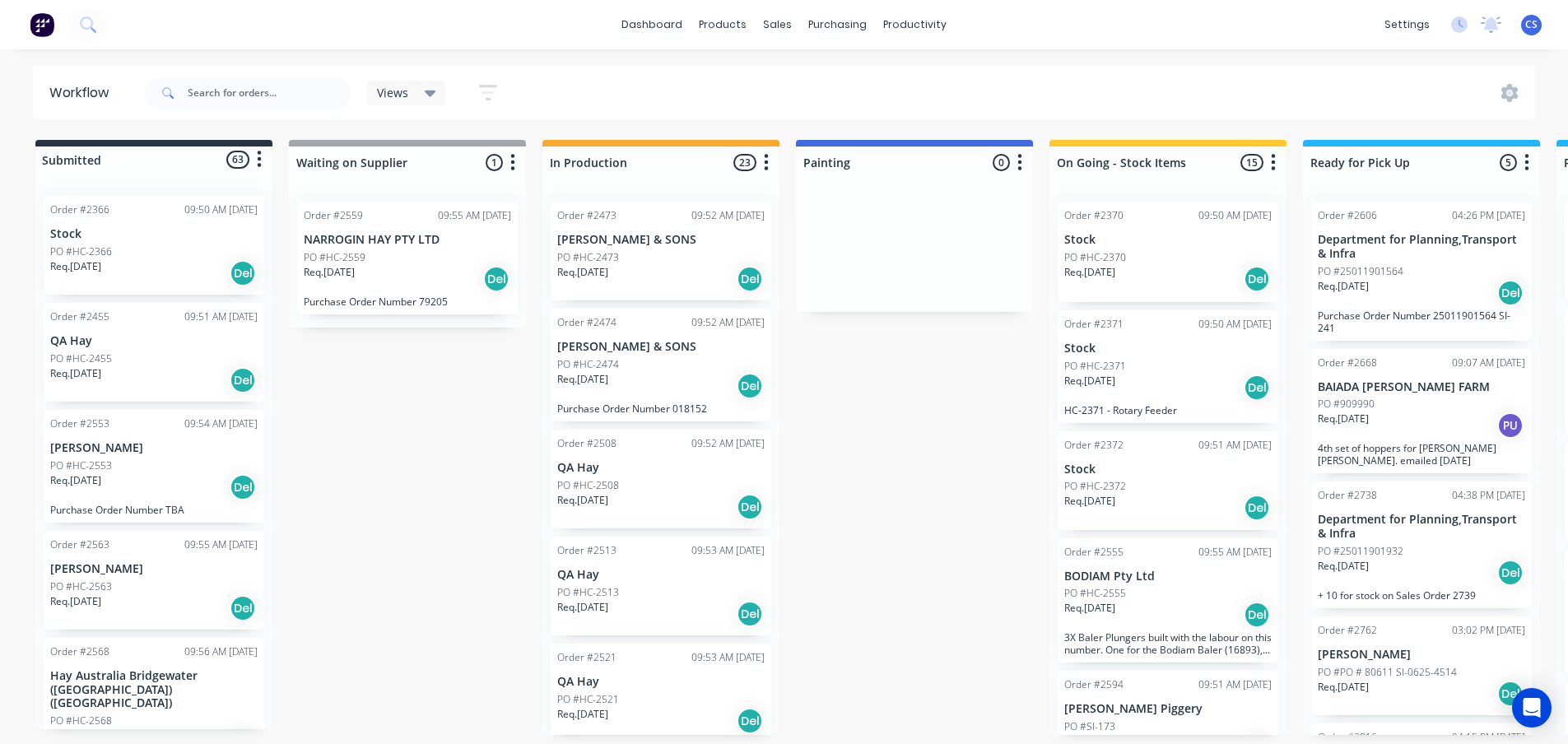
click at [748, 389] on div "Del" at bounding box center [749, 385] width 26 height 26
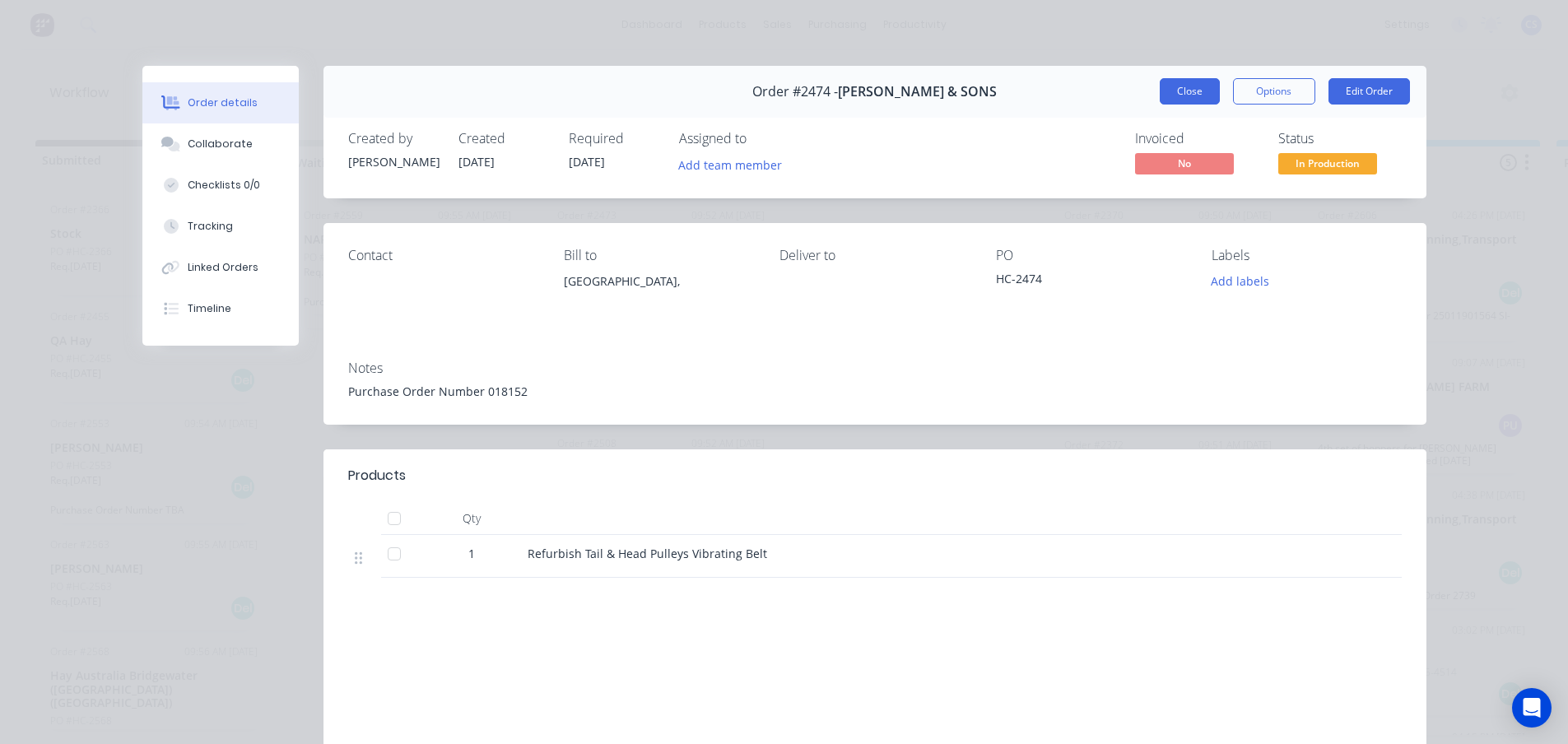
click at [1191, 91] on button "Close" at bounding box center [1189, 91] width 60 height 26
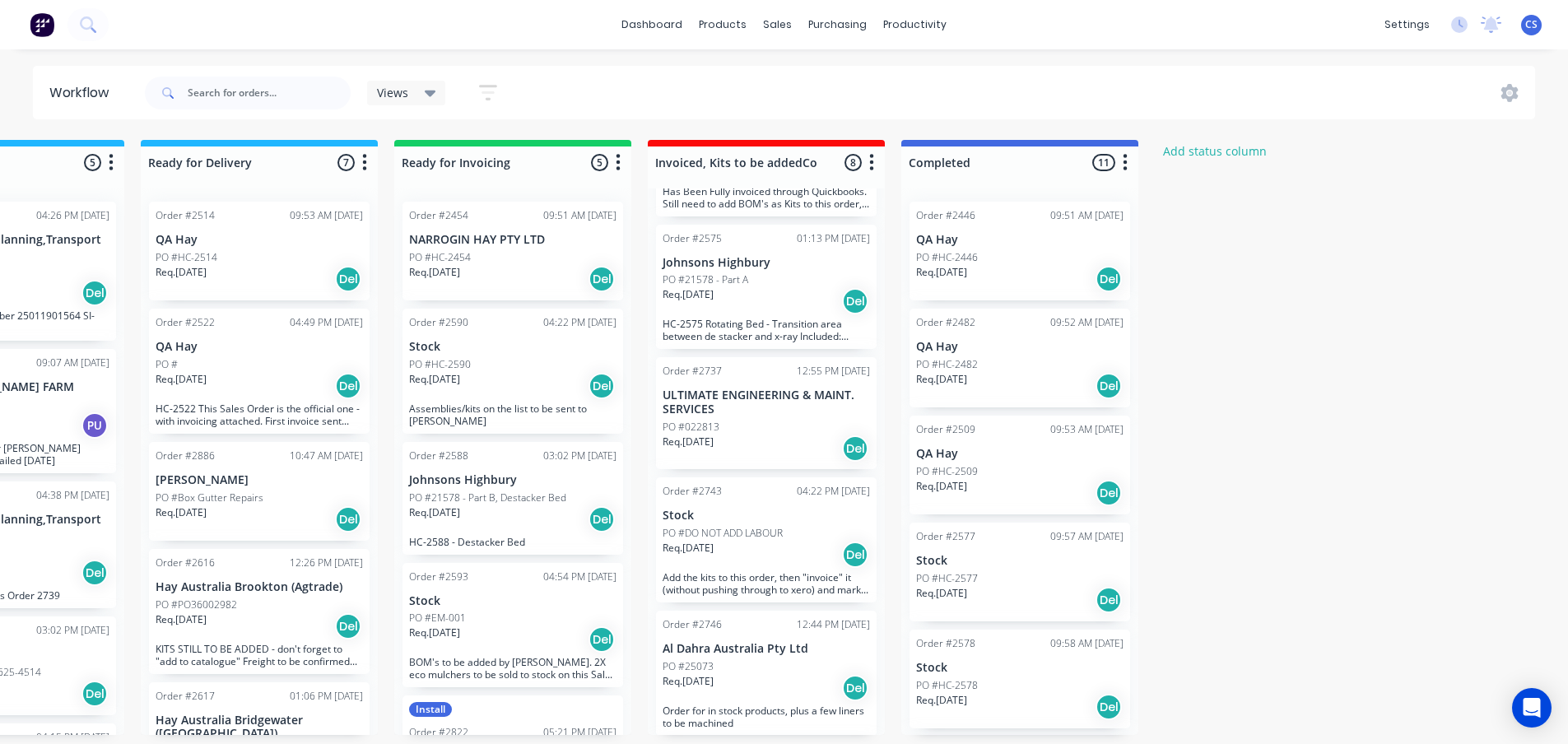
click at [533, 279] on div "Req. 15/04/25 Del" at bounding box center [512, 279] width 208 height 28
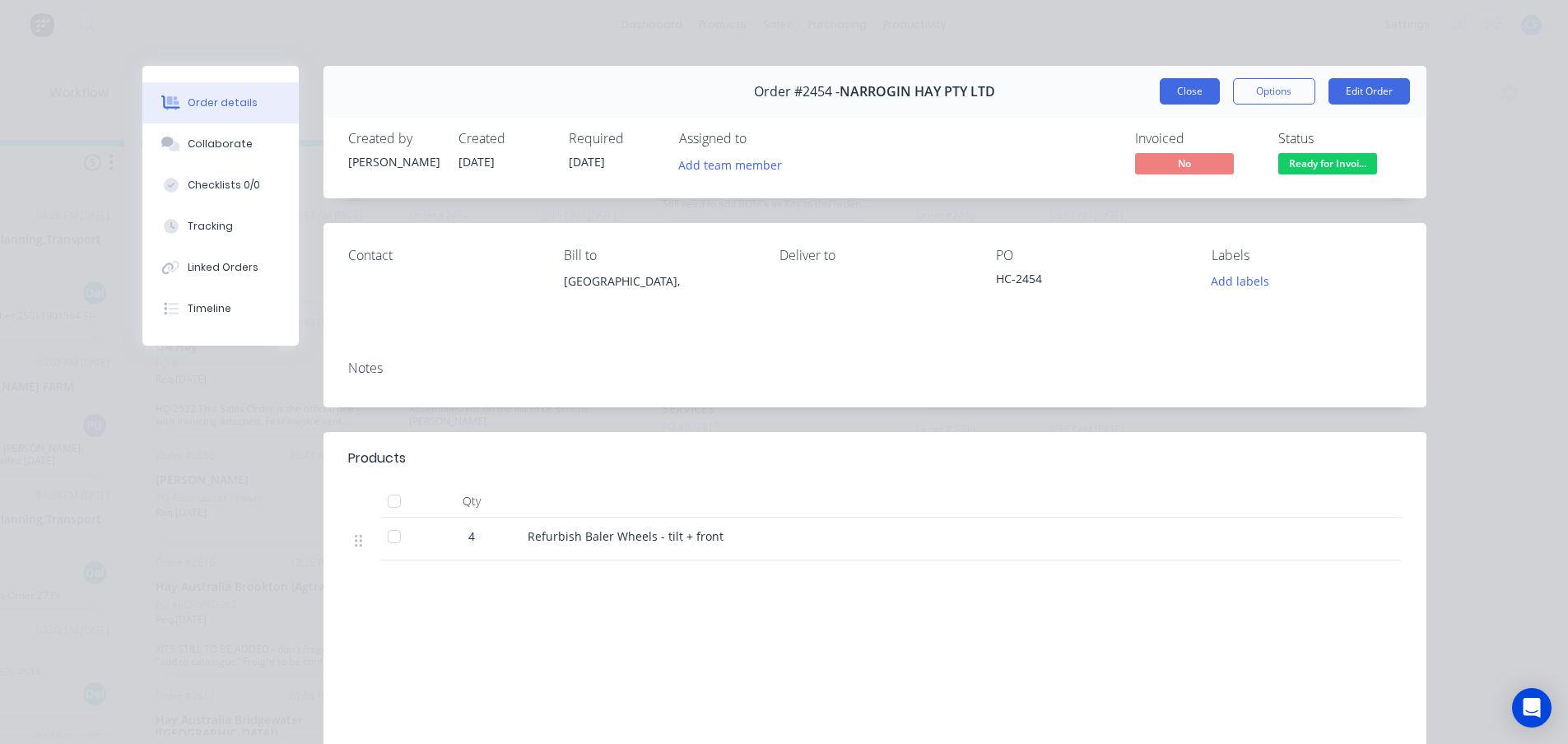
click at [1185, 87] on button "Close" at bounding box center [1189, 91] width 60 height 26
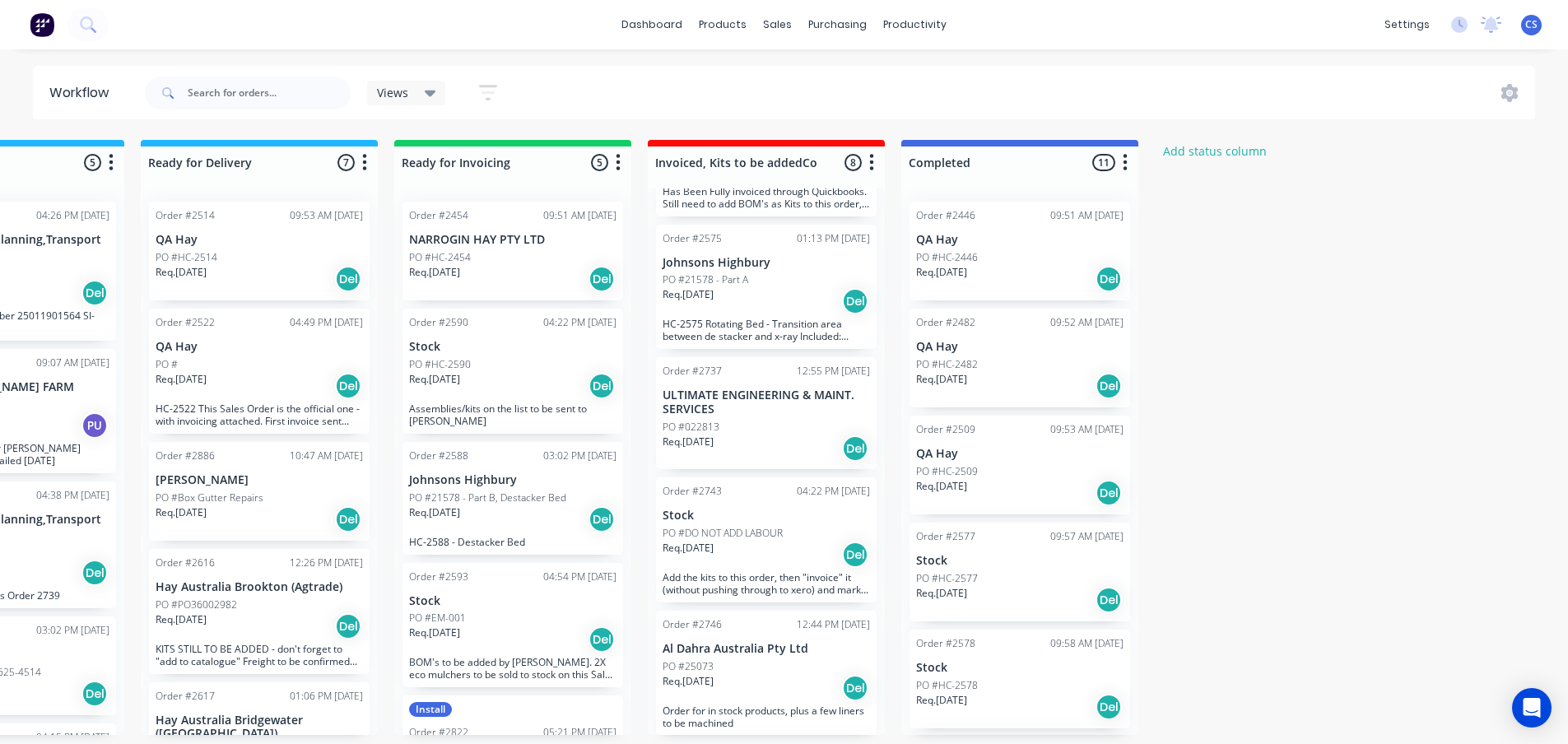
scroll to position [83, 0]
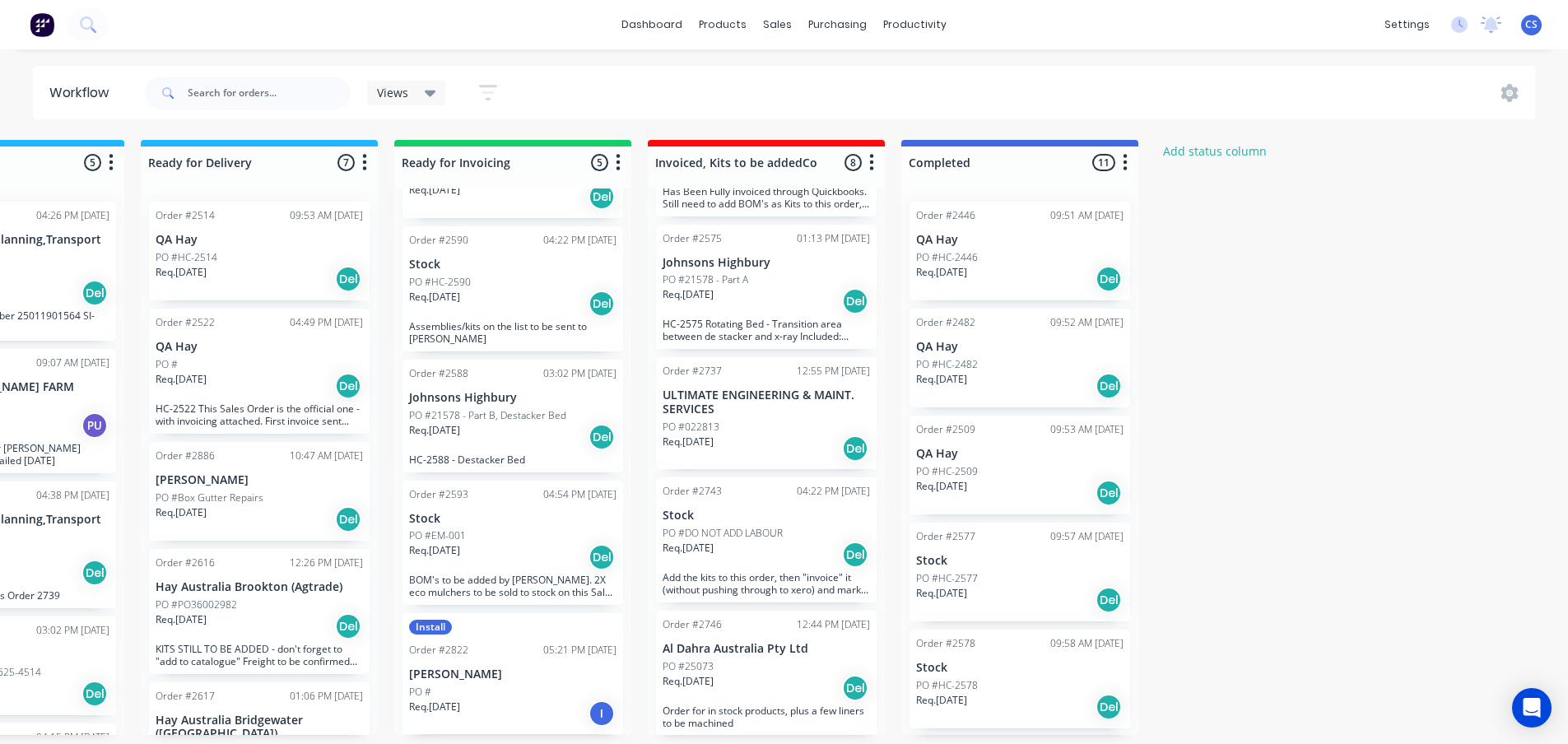
click at [538, 709] on div "Req. 29/08/25 I" at bounding box center [512, 713] width 208 height 28
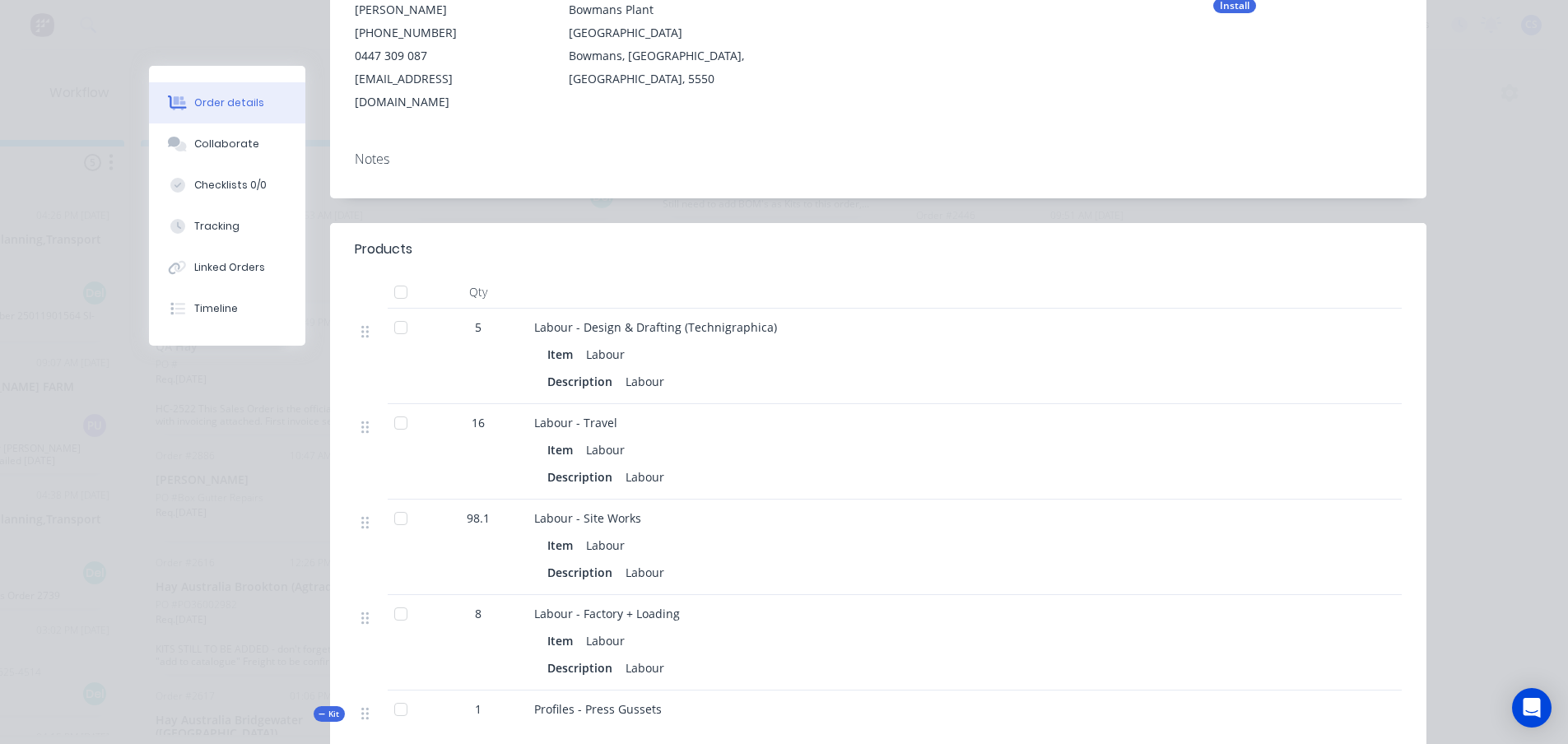
scroll to position [0, 0]
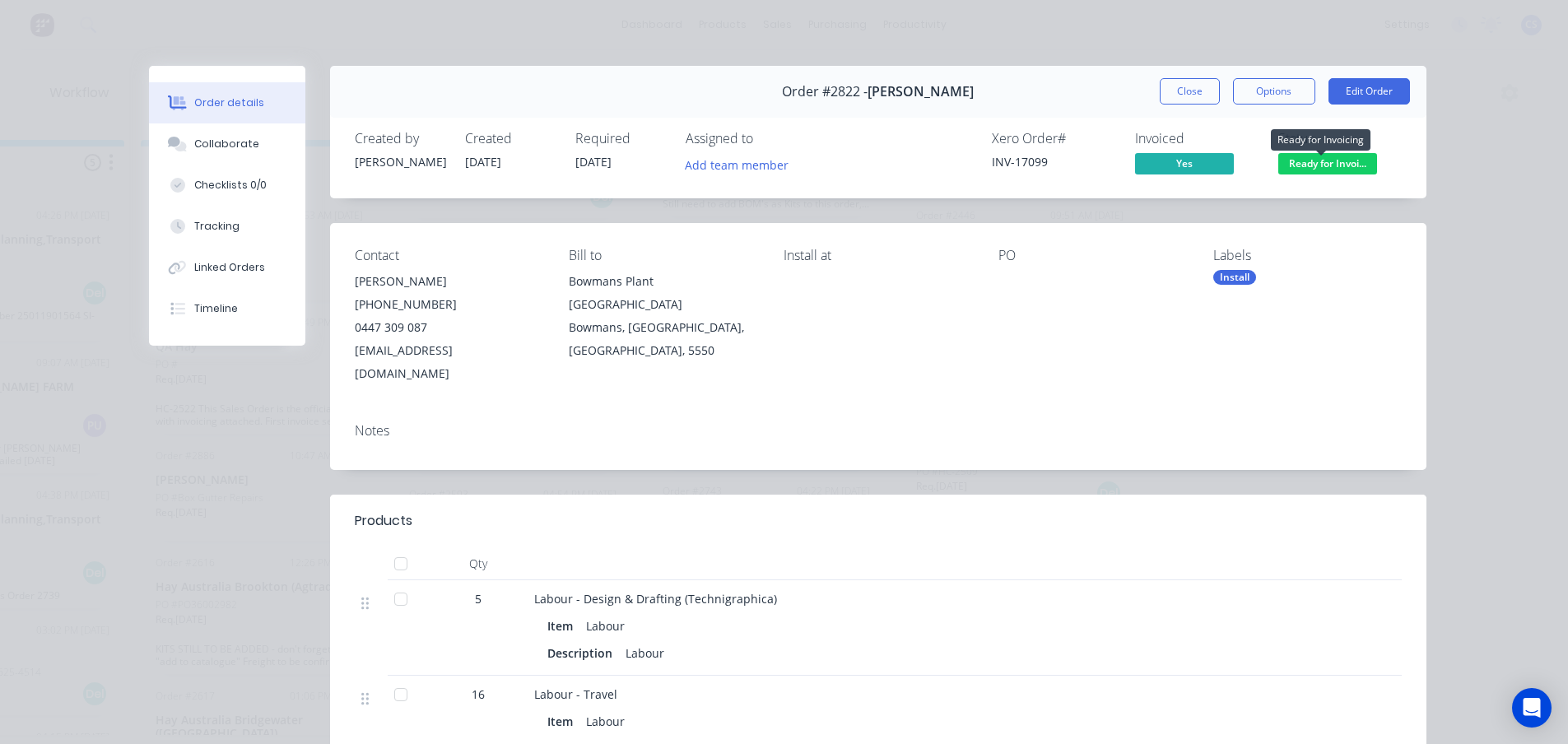
click at [1303, 161] on span "Ready for Invoi..." at bounding box center [1328, 163] width 99 height 21
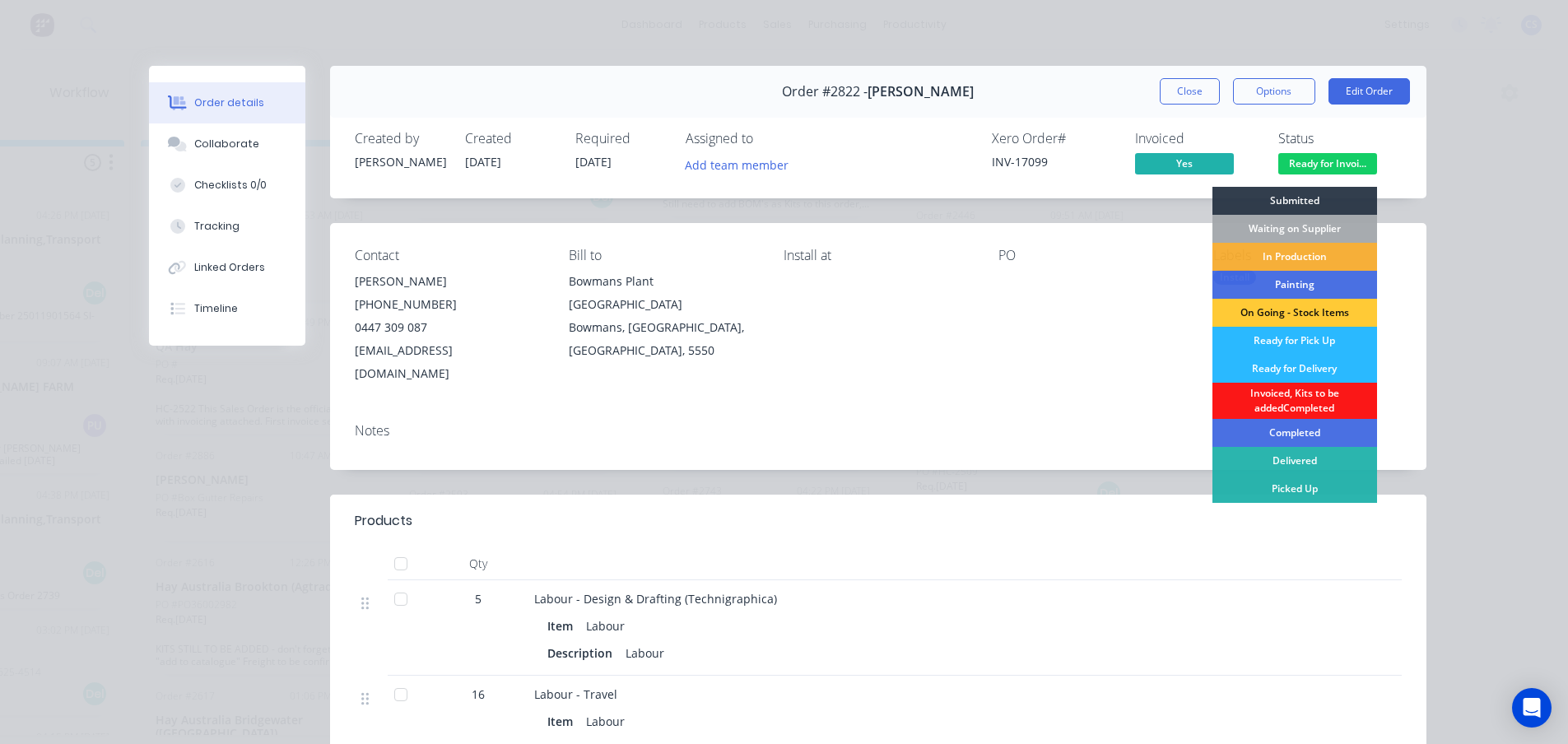
click at [1506, 325] on div "Order details Collaborate Checklists 0/0 Tracking Linked Orders Timeline Order …" at bounding box center [784, 372] width 1568 height 744
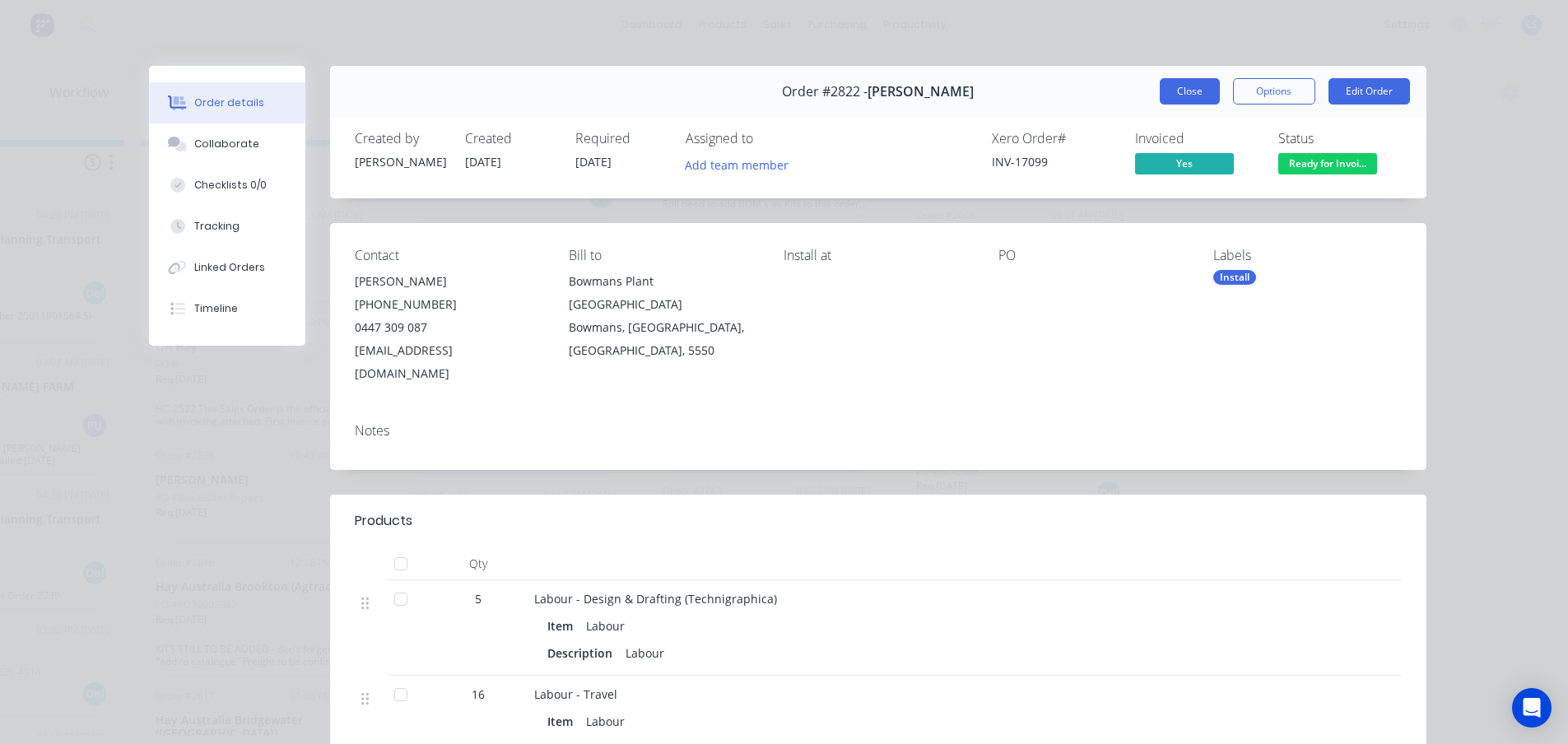
click at [1172, 93] on button "Close" at bounding box center [1189, 91] width 60 height 26
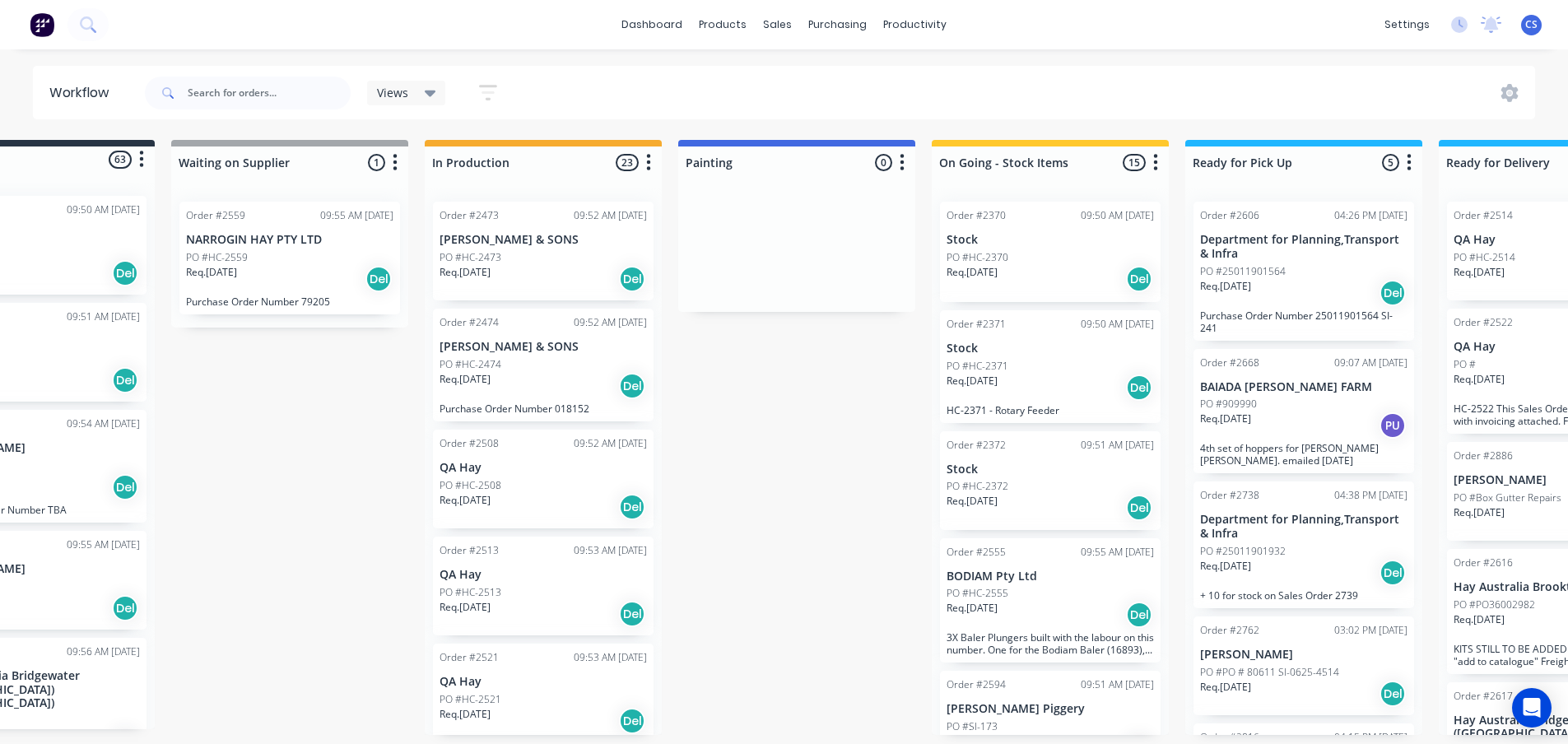
scroll to position [4, 0]
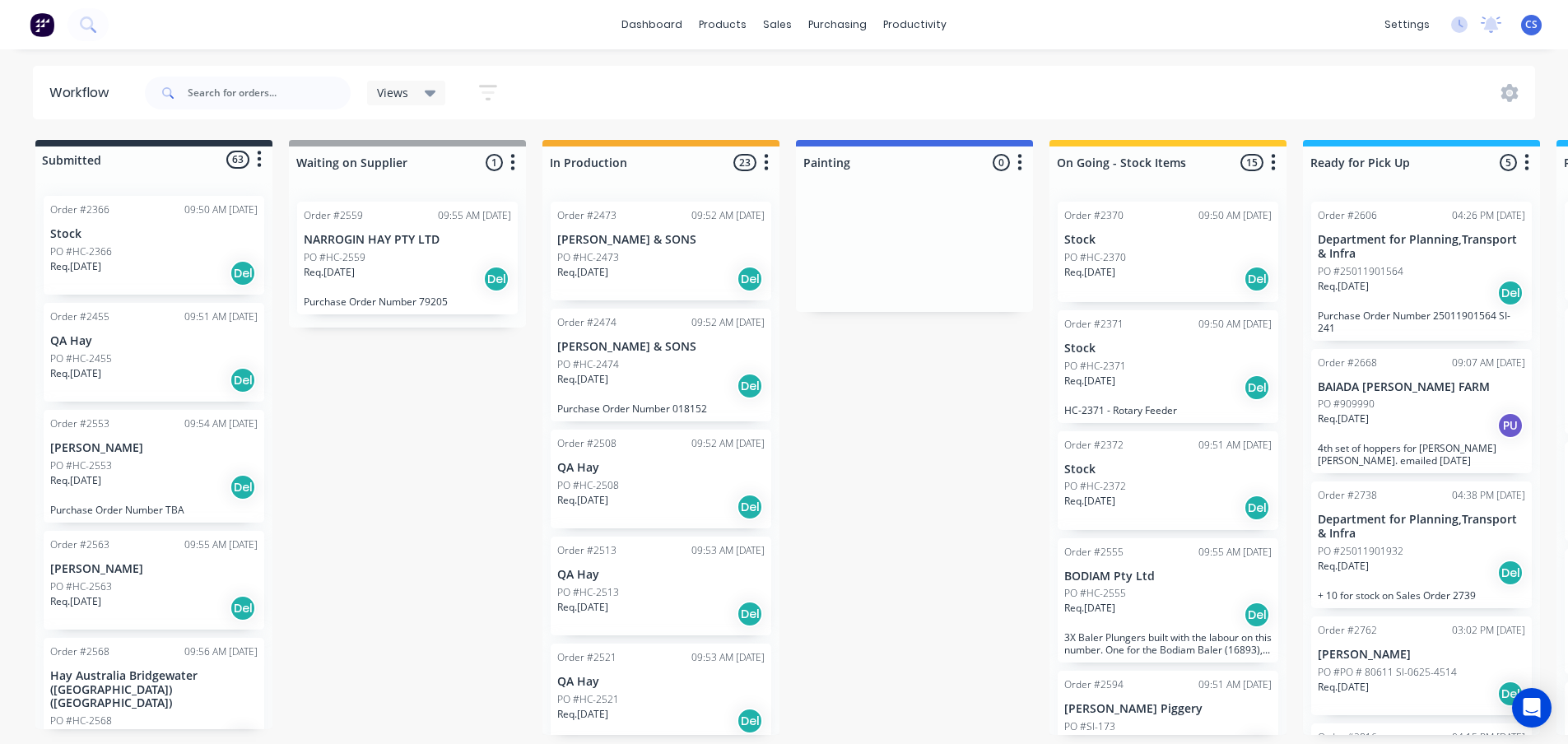
click at [115, 153] on div at bounding box center [154, 159] width 237 height 26
click at [92, 161] on div at bounding box center [154, 159] width 237 height 26
click at [257, 160] on icon "button" at bounding box center [259, 159] width 4 height 21
click at [87, 161] on div at bounding box center [154, 159] width 237 height 26
click at [86, 155] on div at bounding box center [154, 159] width 237 height 26
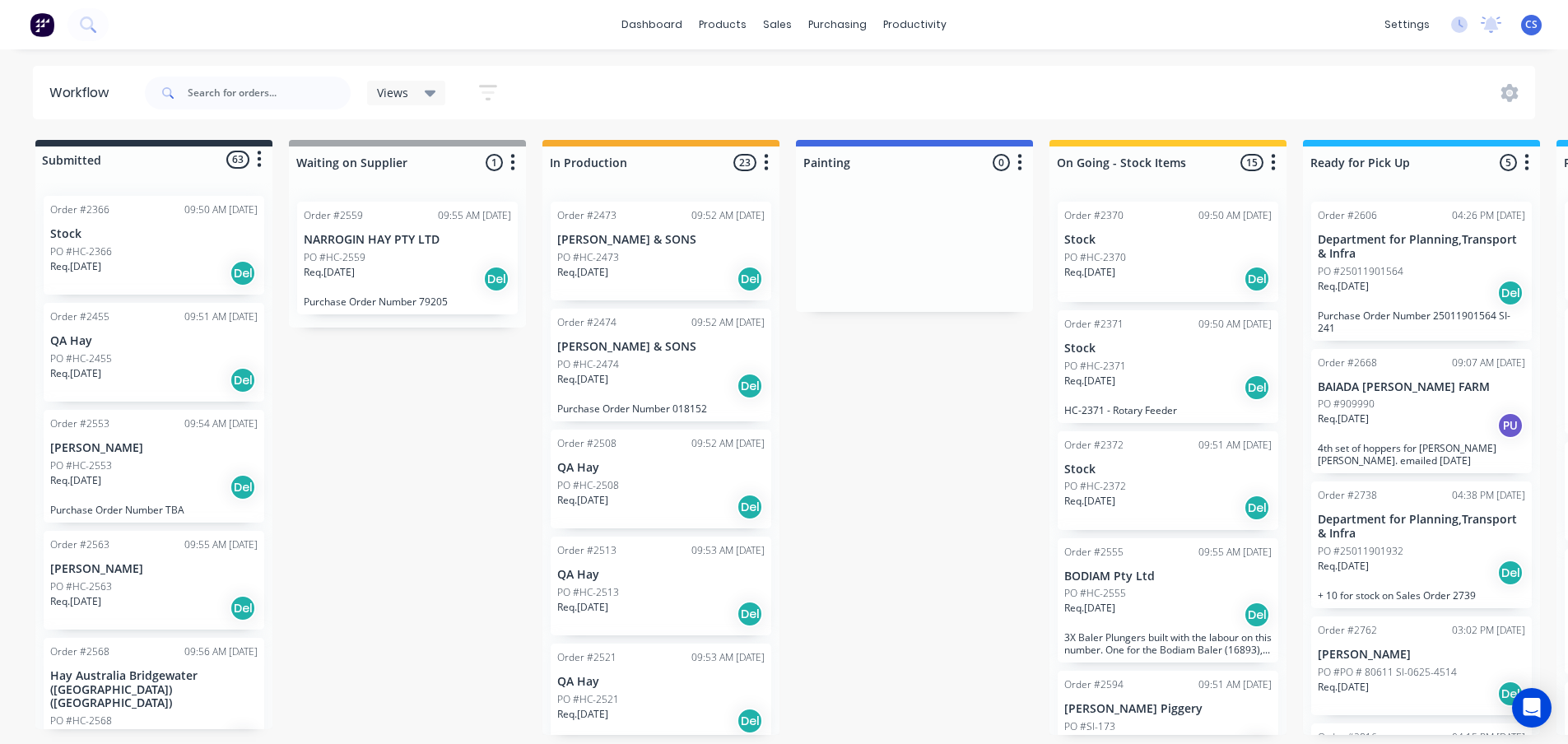
click at [258, 158] on icon "button" at bounding box center [260, 159] width 4 height 16
click at [194, 193] on button "Status colour" at bounding box center [186, 195] width 165 height 27
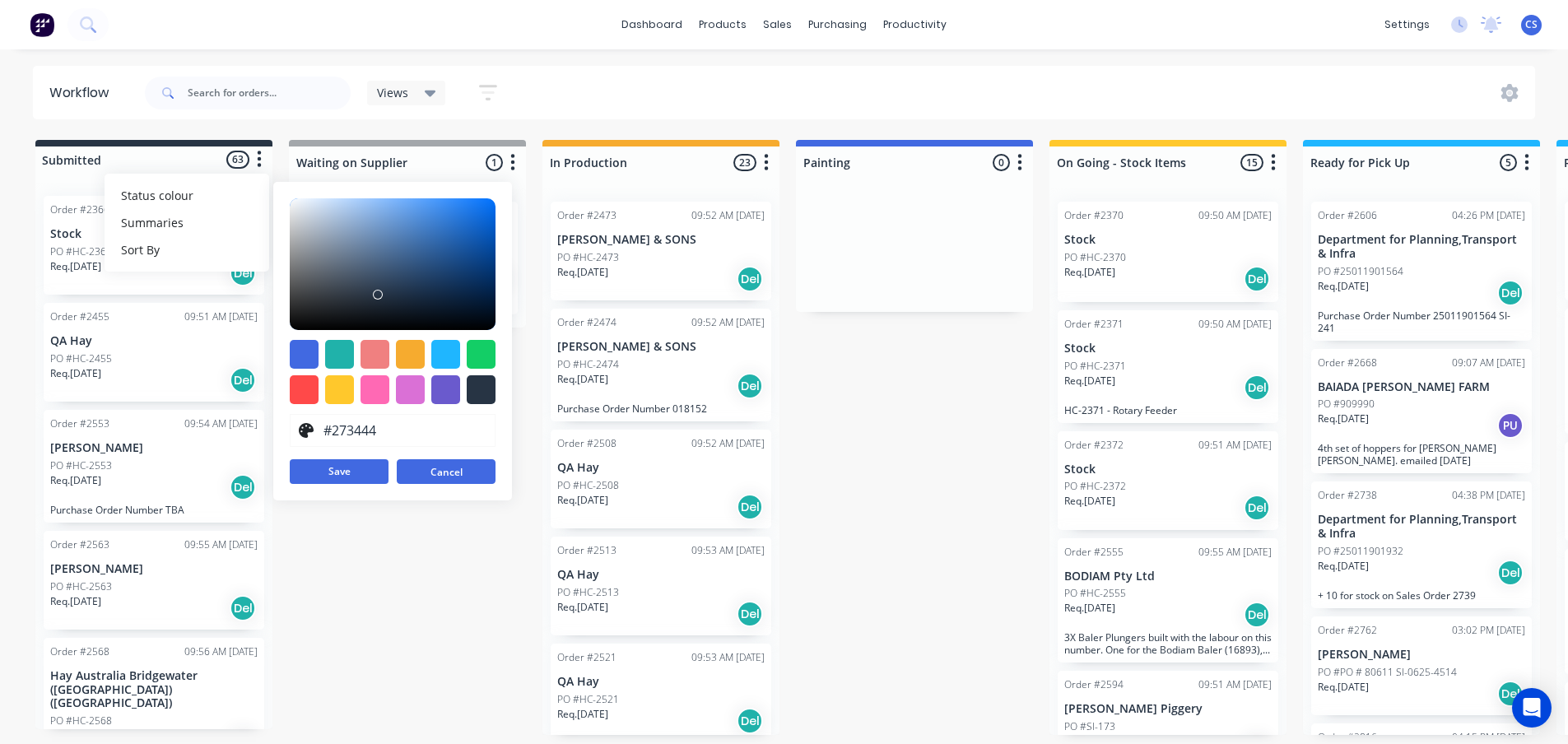
click at [442, 471] on button "Cancel" at bounding box center [446, 471] width 99 height 24
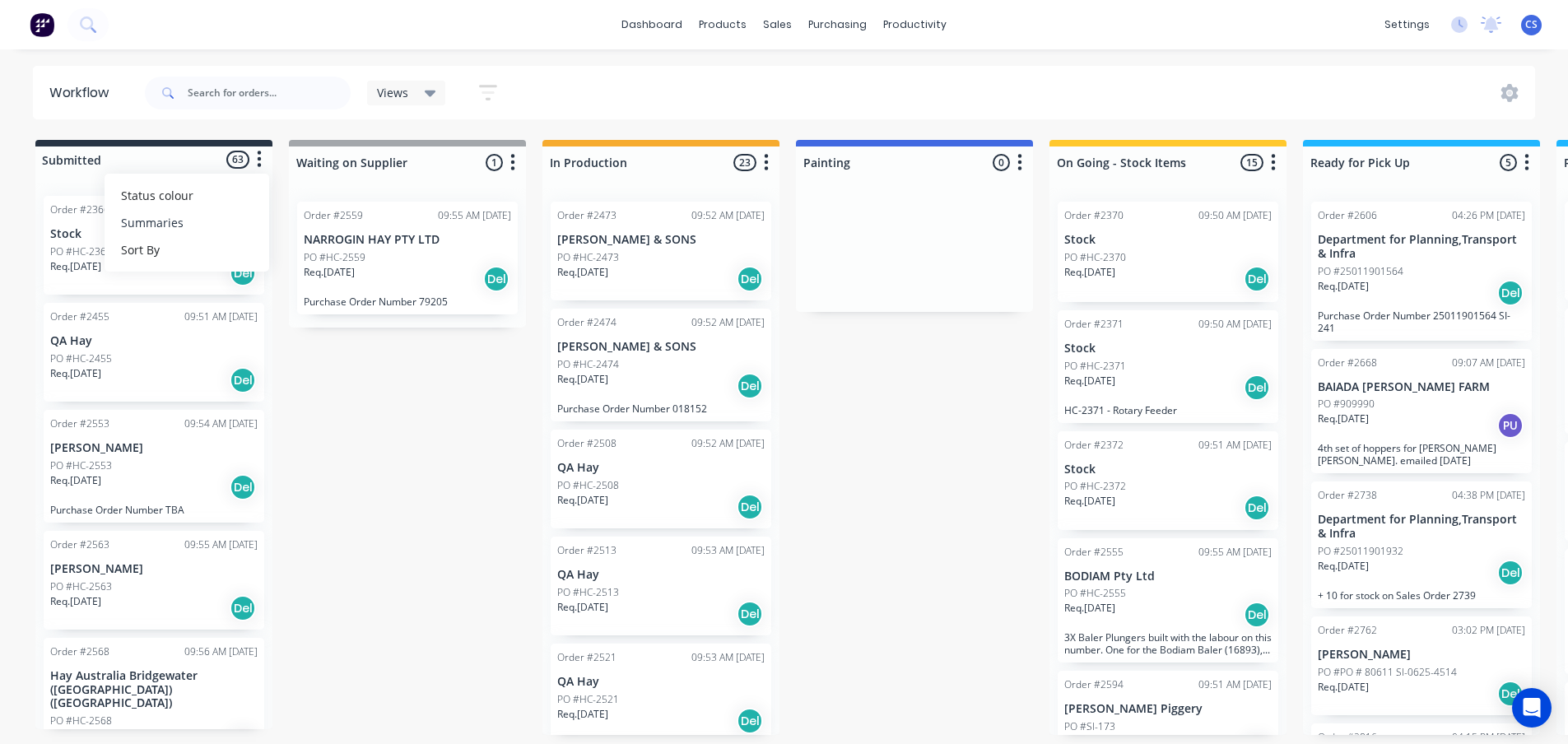
click at [176, 218] on button "Summaries" at bounding box center [186, 223] width 165 height 27
click at [343, 387] on div "Submitted 63 Status colour #273444 hex #273444 Save Cancel Summaries Total orde…" at bounding box center [1479, 438] width 2983 height 595
click at [262, 156] on icon "button" at bounding box center [259, 159] width 4 height 21
drag, startPoint x: 142, startPoint y: 151, endPoint x: 98, endPoint y: 152, distance: 44.0
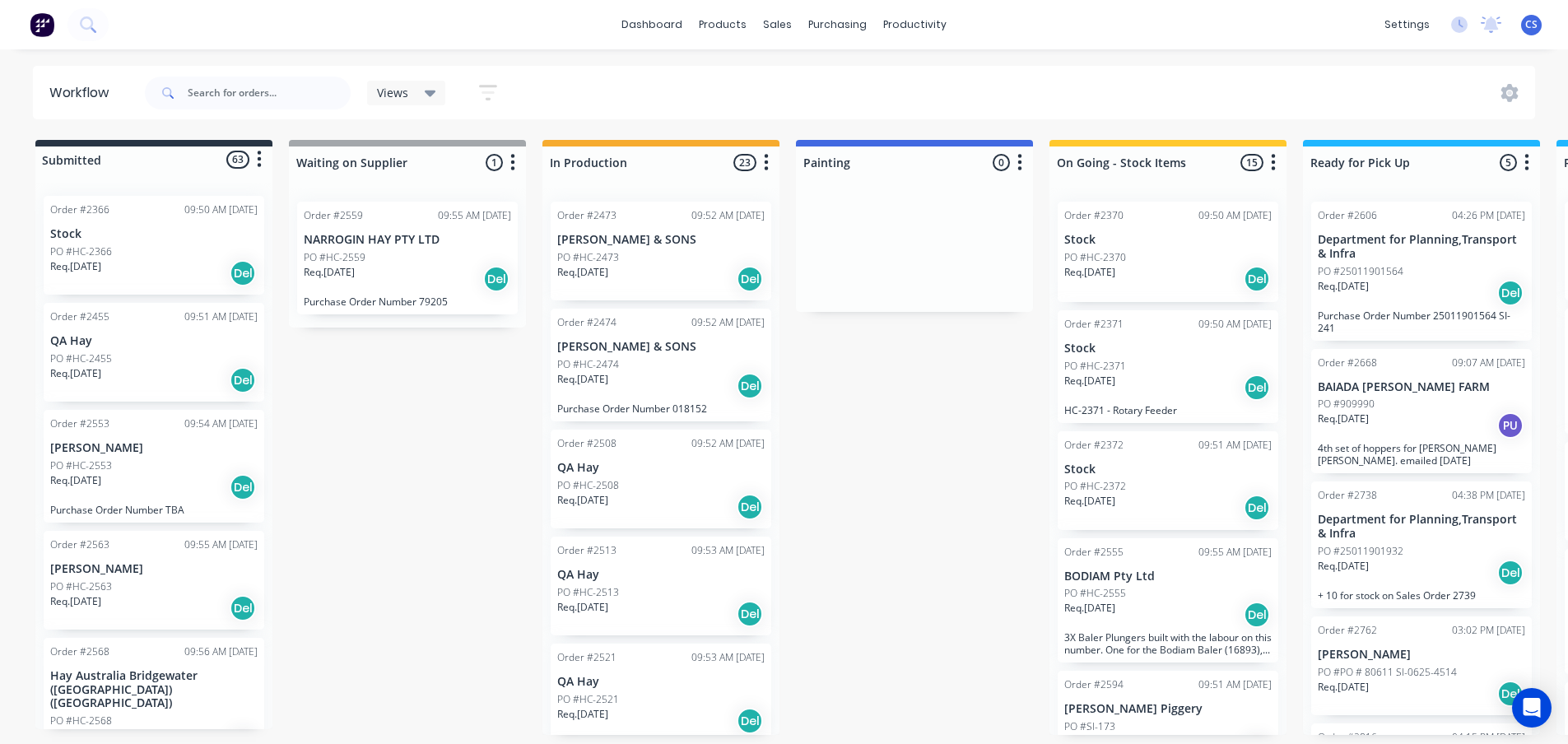
click at [141, 151] on div at bounding box center [154, 159] width 237 height 26
click at [83, 154] on div at bounding box center [154, 159] width 237 height 26
click at [324, 158] on div at bounding box center [407, 163] width 237 height 32
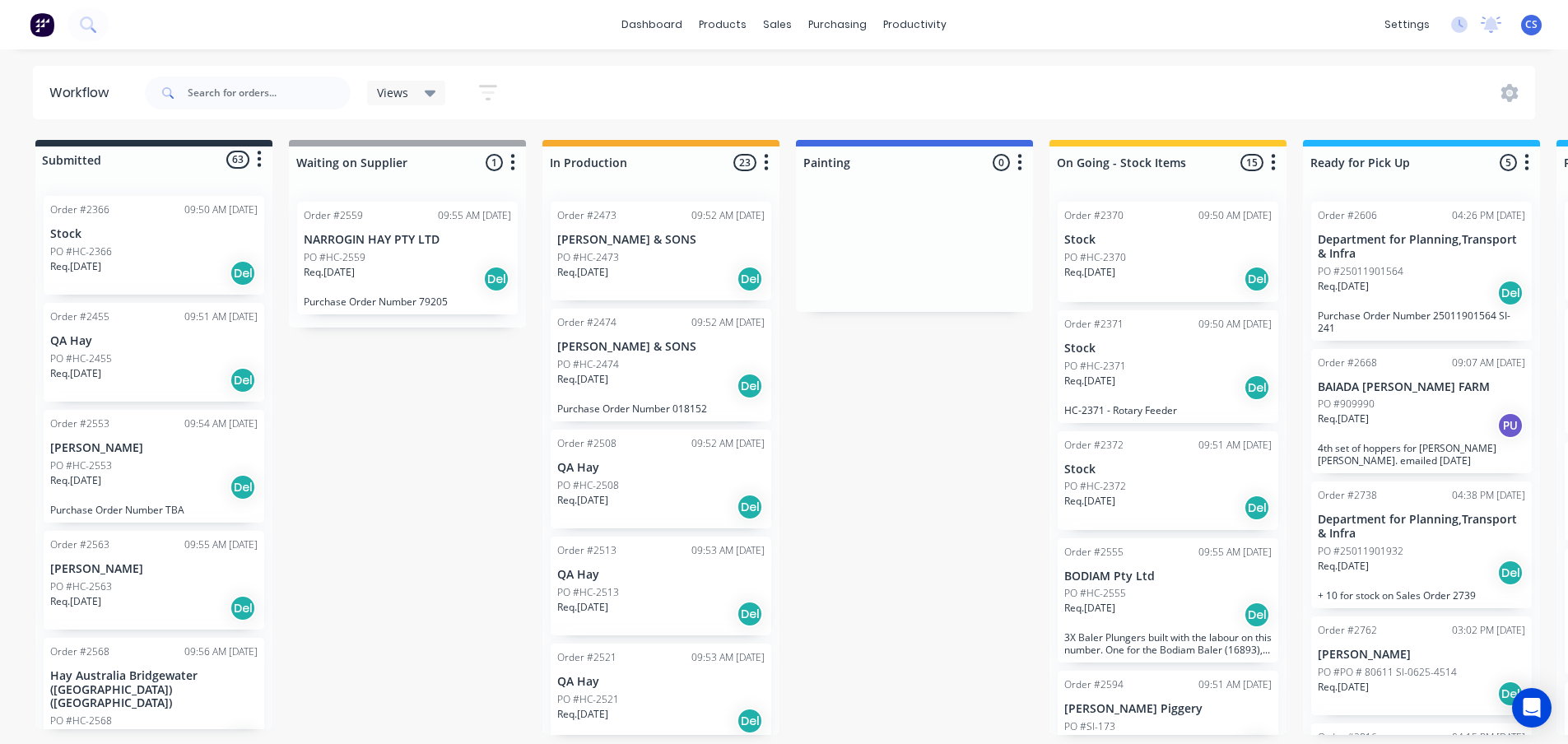
click at [73, 151] on div at bounding box center [154, 159] width 237 height 26
click at [74, 152] on div at bounding box center [154, 159] width 237 height 26
click at [414, 467] on div "Submitted 63 Status colour #273444 hex #273444 Save Cancel Summaries Total orde…" at bounding box center [1479, 438] width 2983 height 595
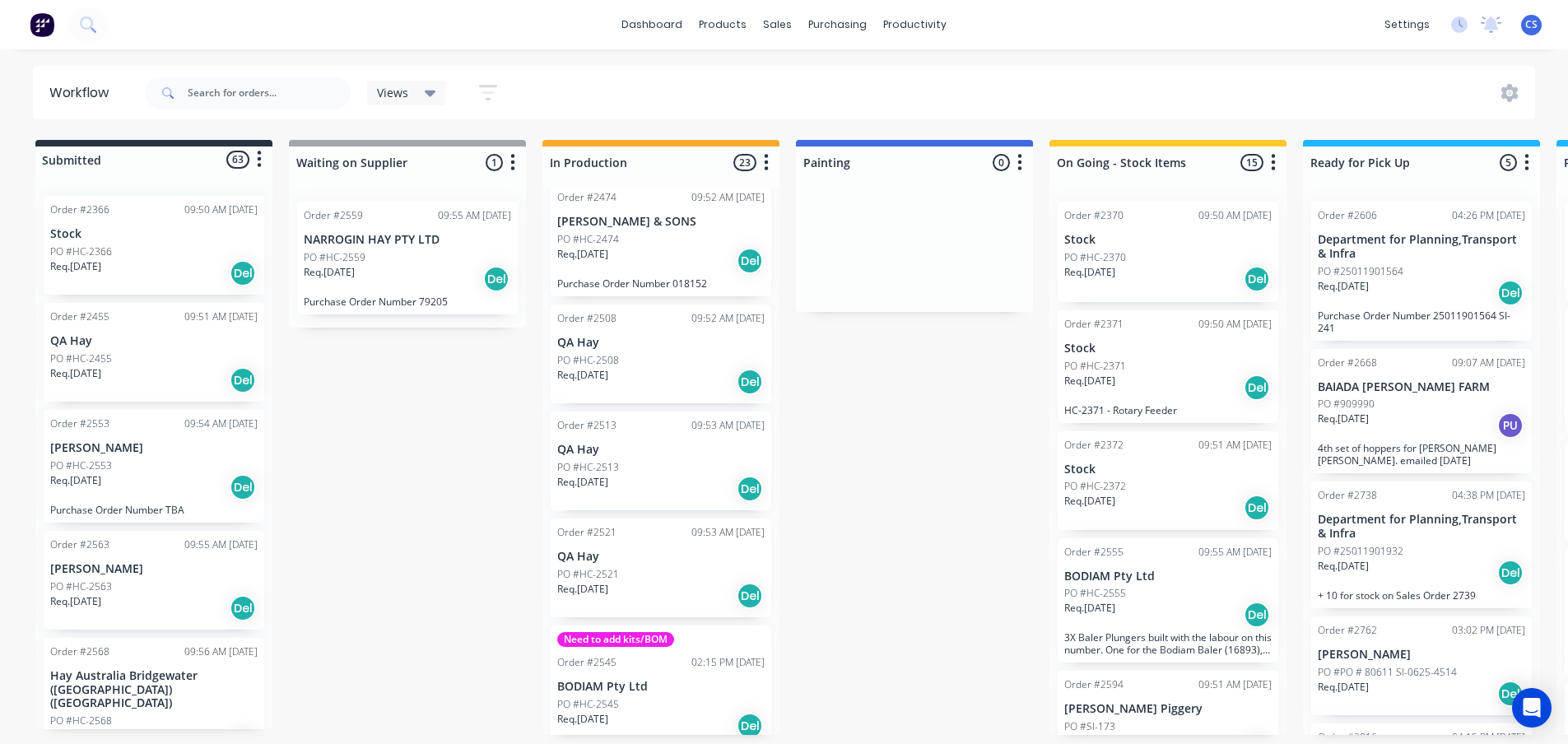
scroll to position [0, 0]
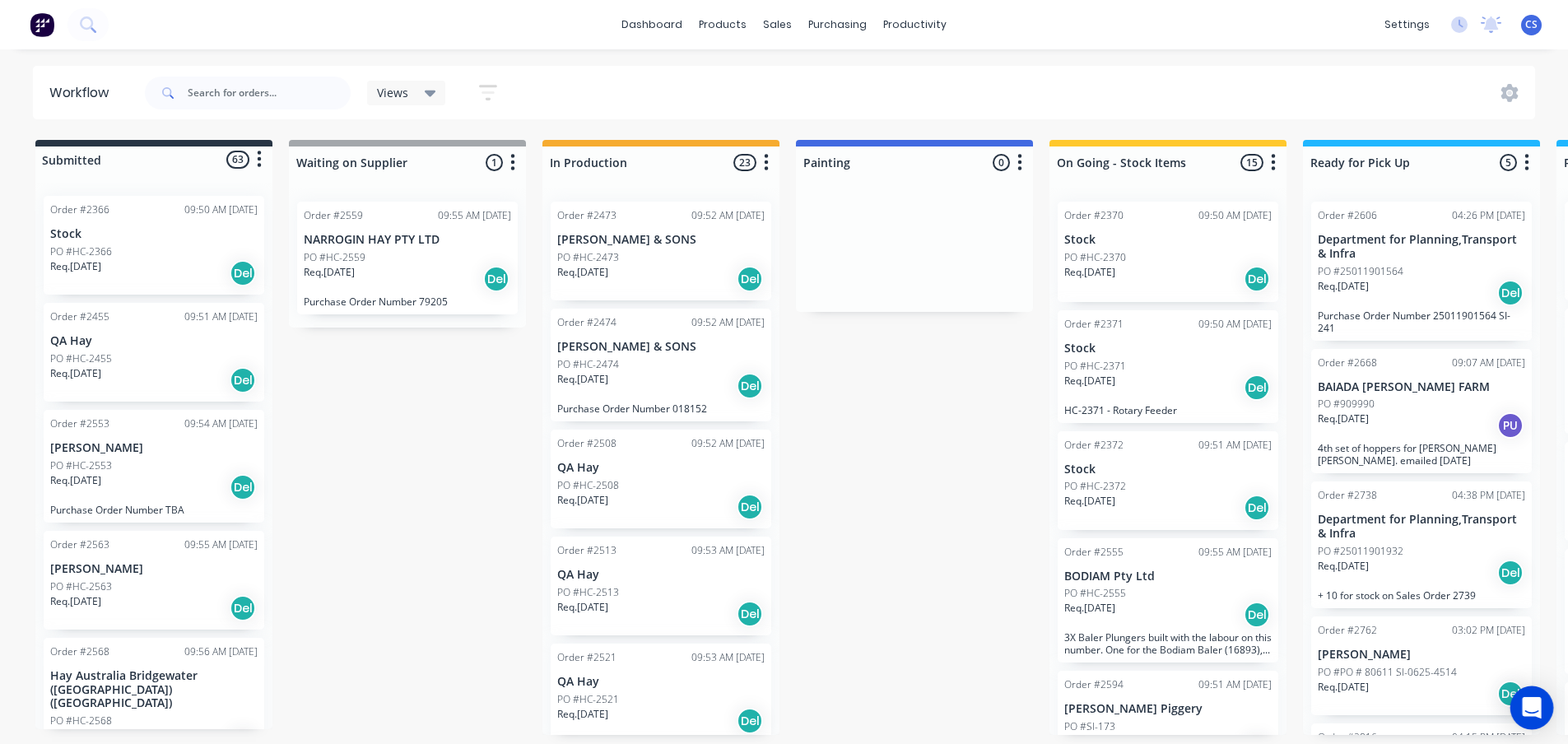
click at [1540, 714] on icon "Open Intercom Messenger" at bounding box center [1532, 707] width 22 height 22
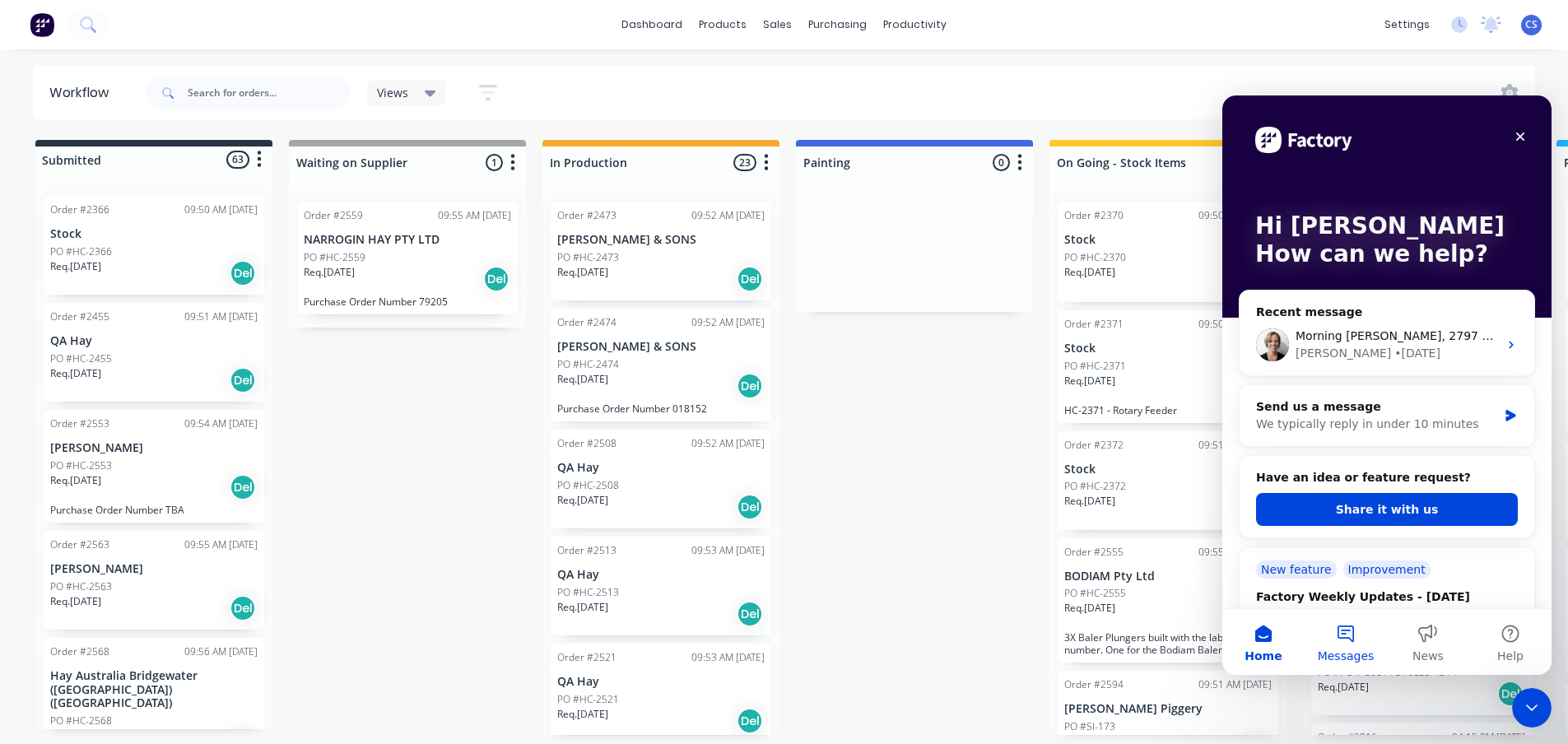
click at [1352, 633] on button "Messages" at bounding box center [1346, 641] width 83 height 66
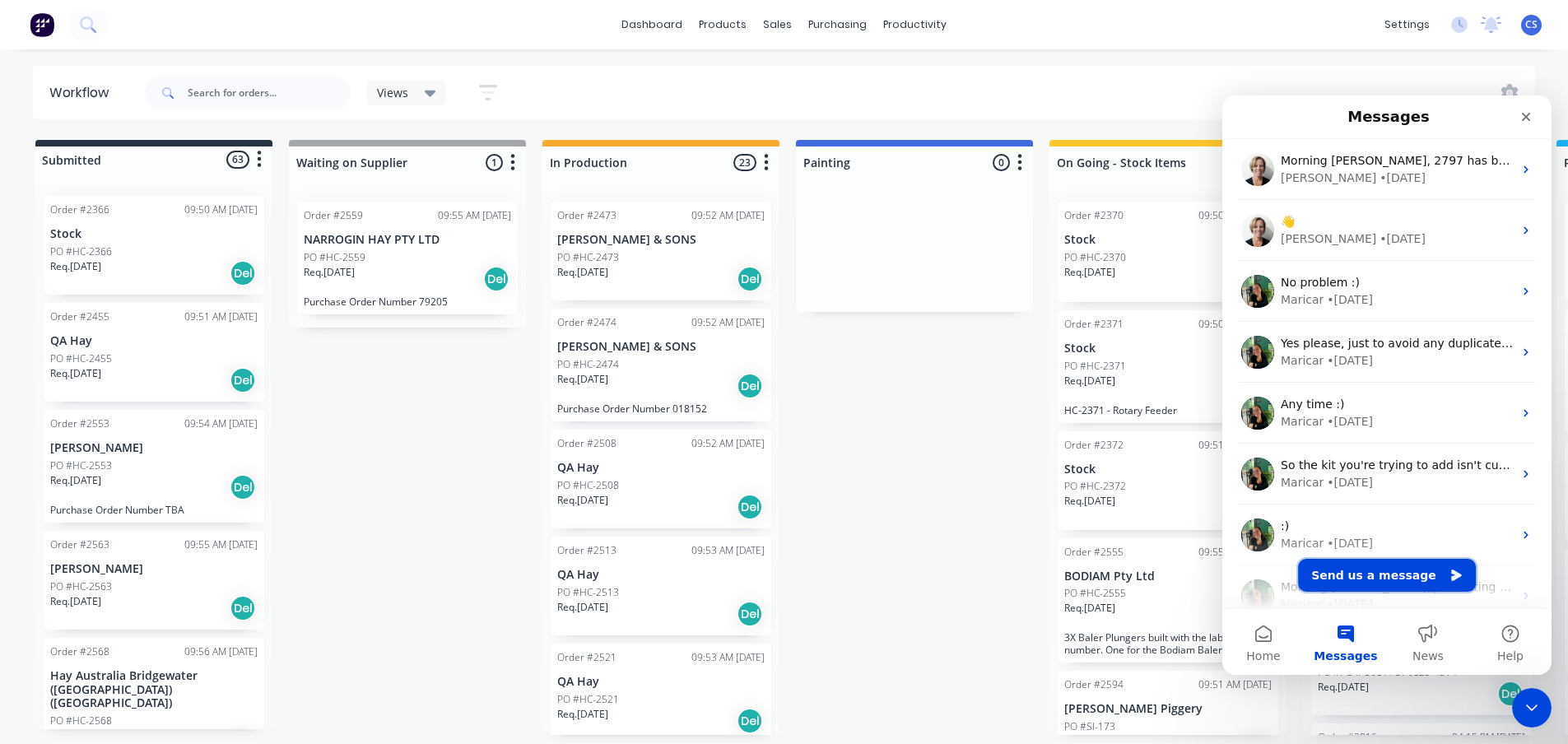
click at [1383, 577] on button "Send us a message" at bounding box center [1387, 575] width 178 height 33
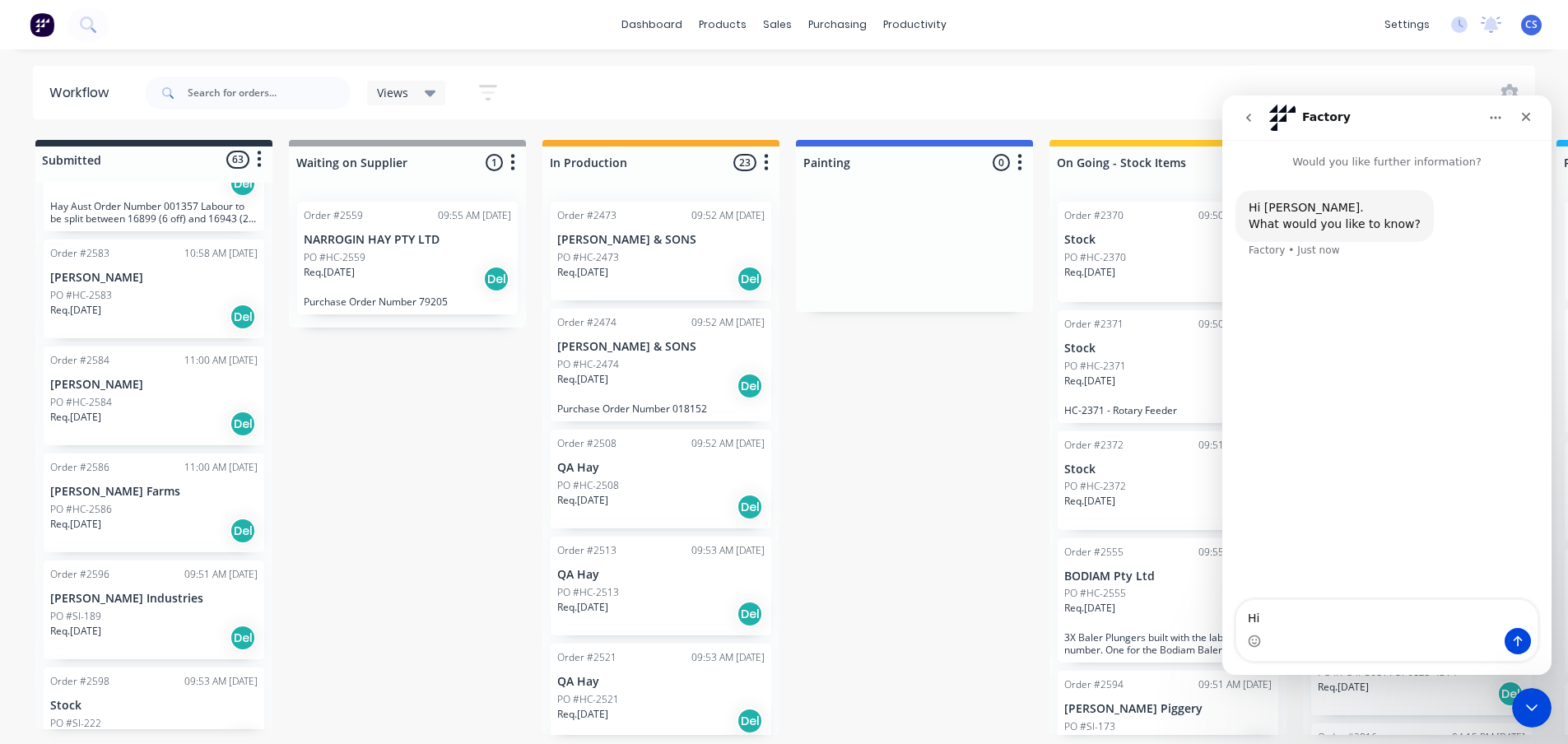
scroll to position [576, 0]
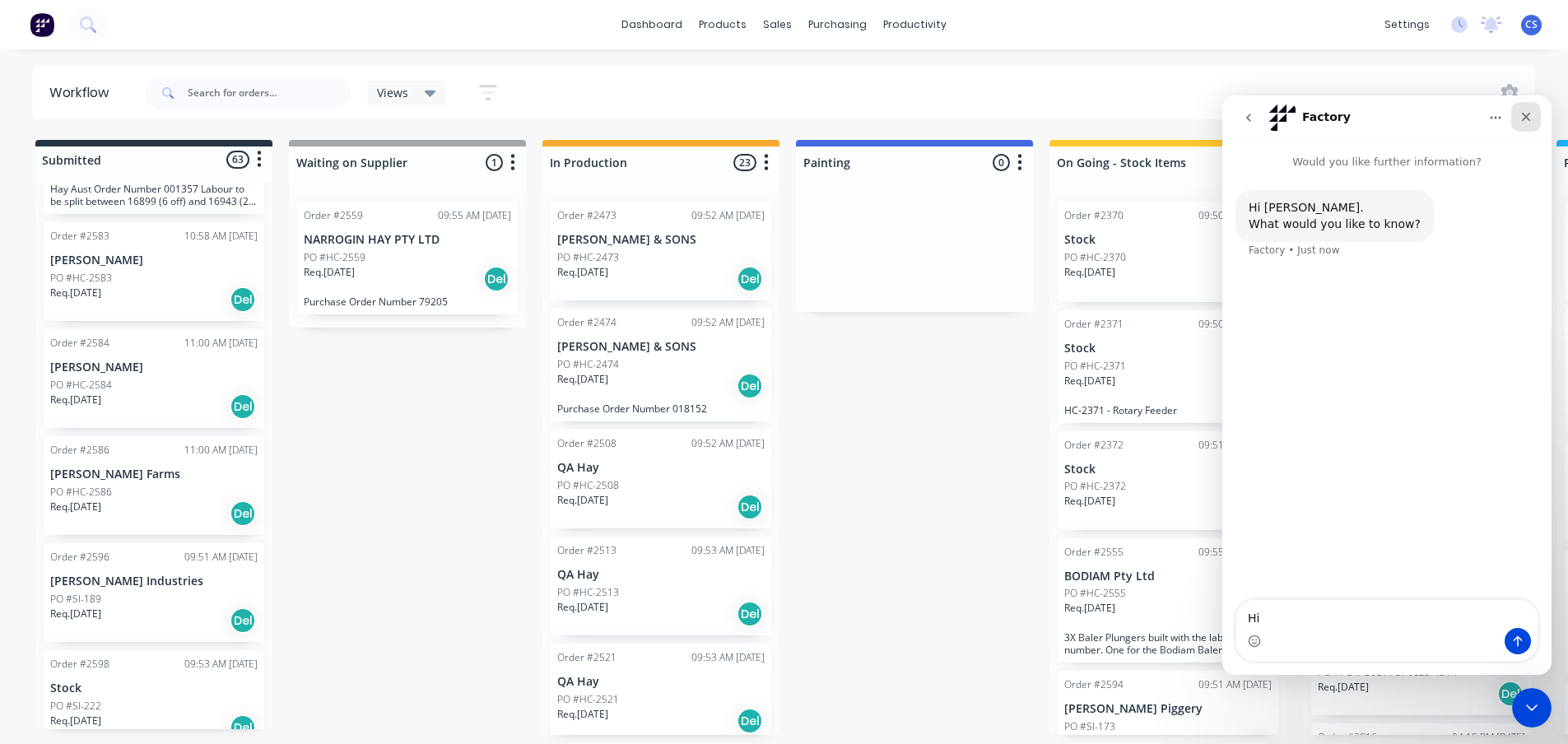
type textarea "Hi"
click at [1529, 116] on icon "Close" at bounding box center [1526, 117] width 13 height 13
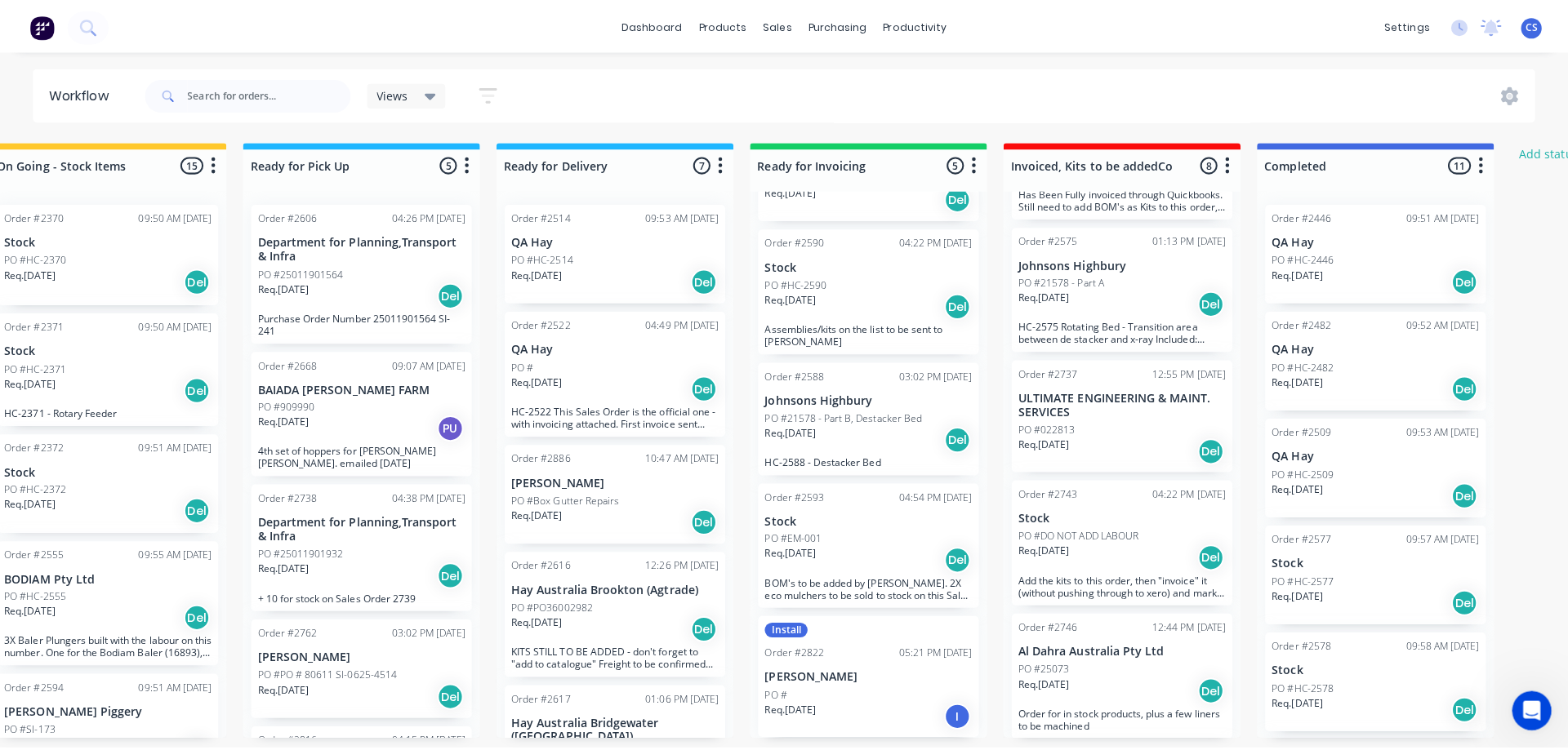
scroll to position [0, 1069]
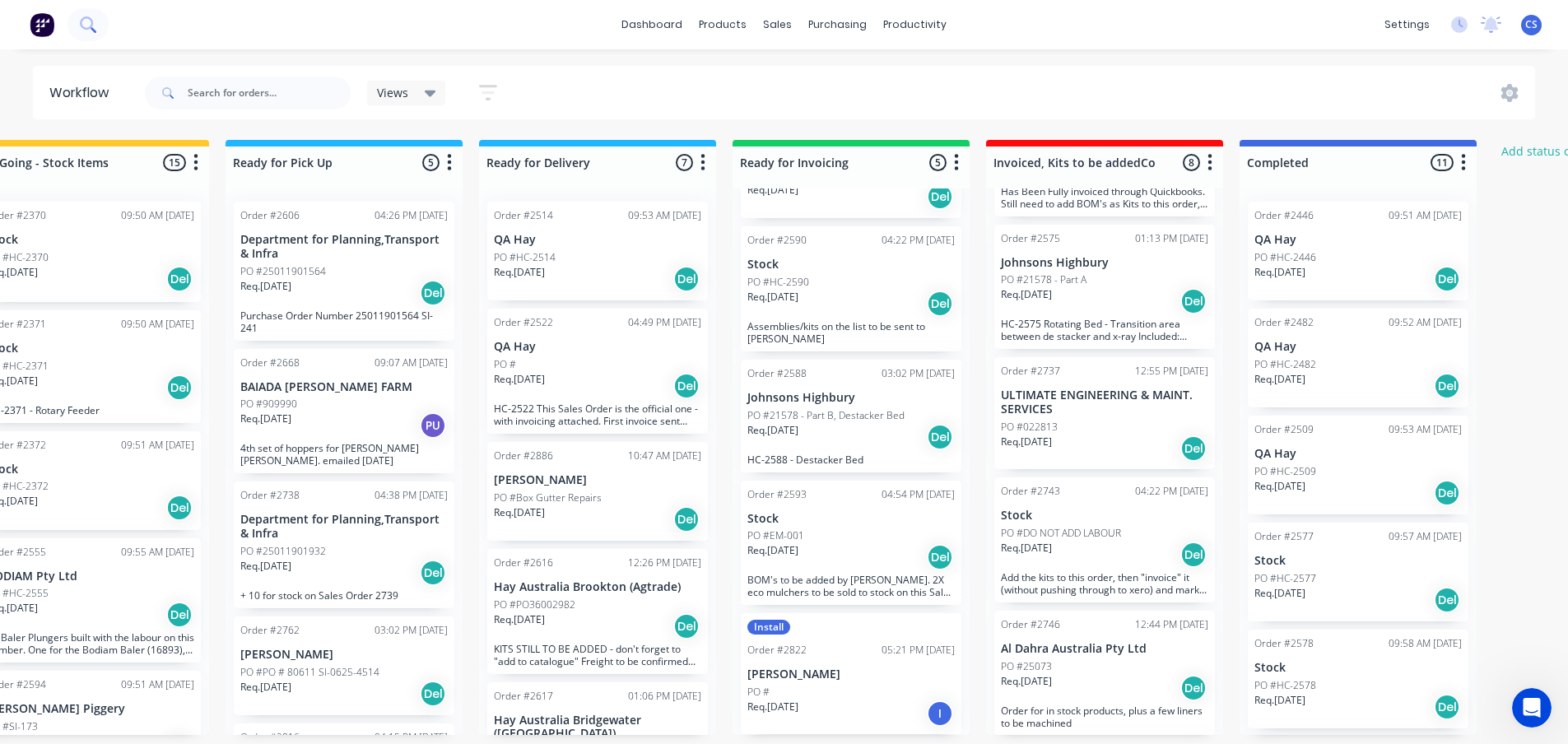
click at [86, 29] on icon at bounding box center [86, 22] width 13 height 13
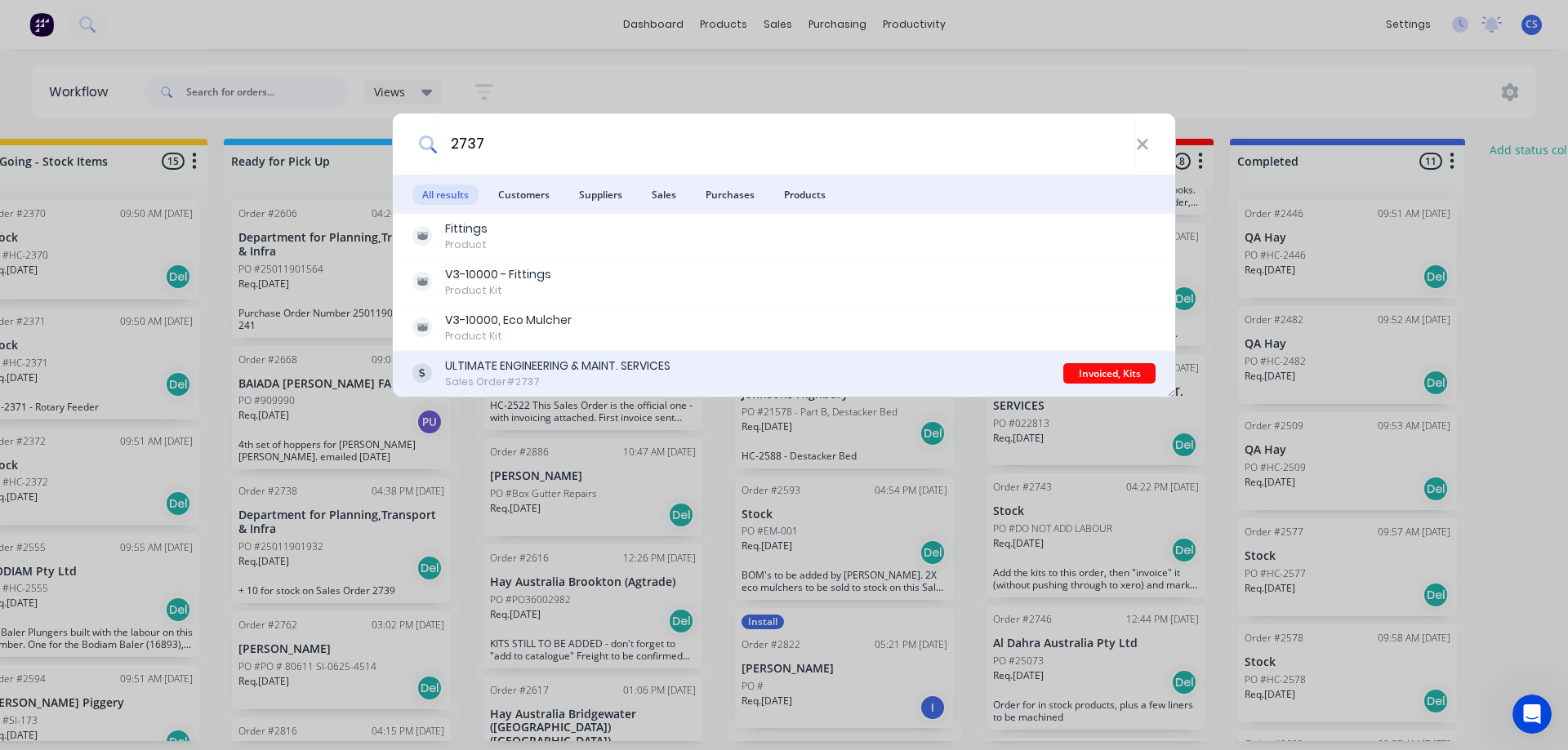
type input "2737"
click at [617, 379] on div "Sales Order #2737" at bounding box center [557, 382] width 226 height 14
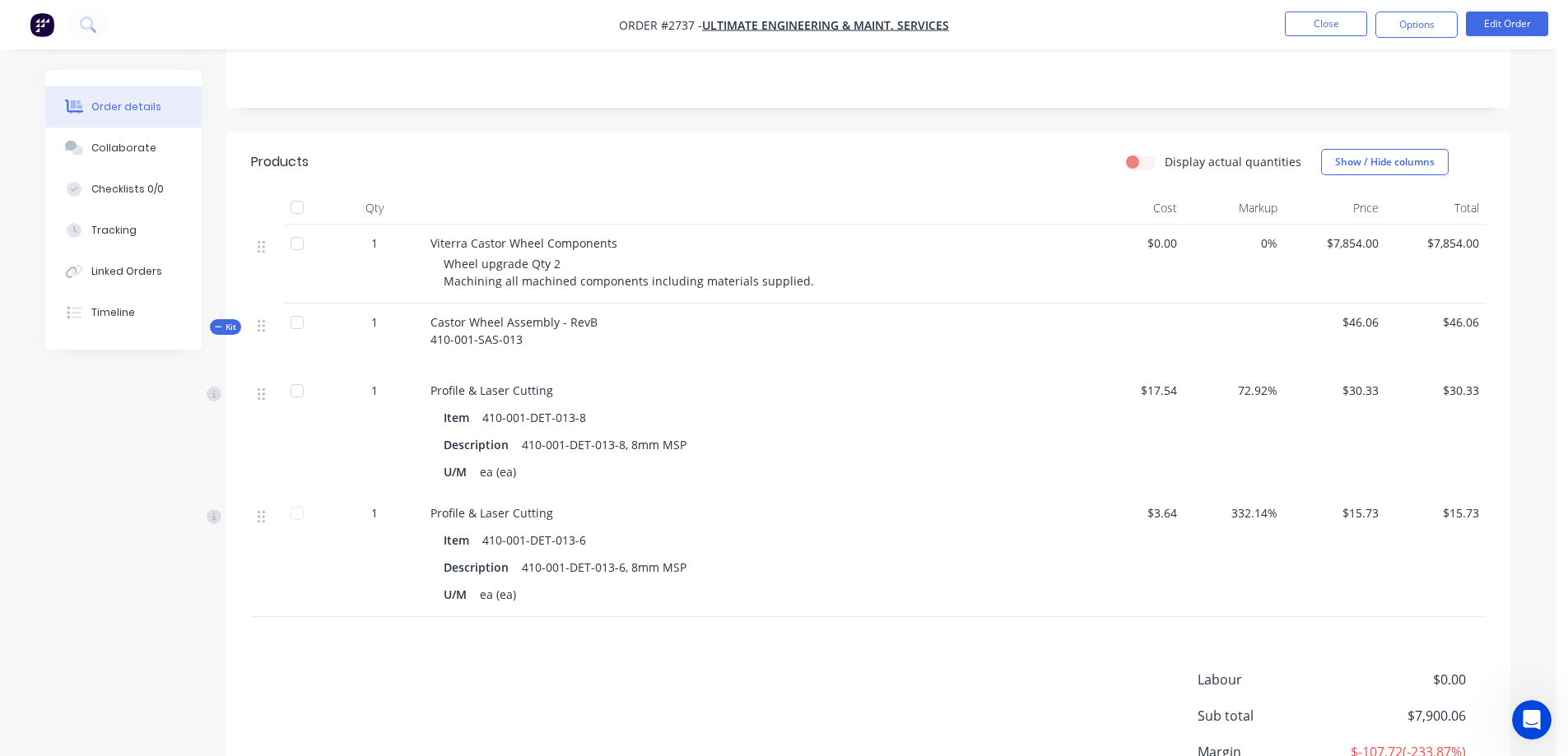
scroll to position [315, 0]
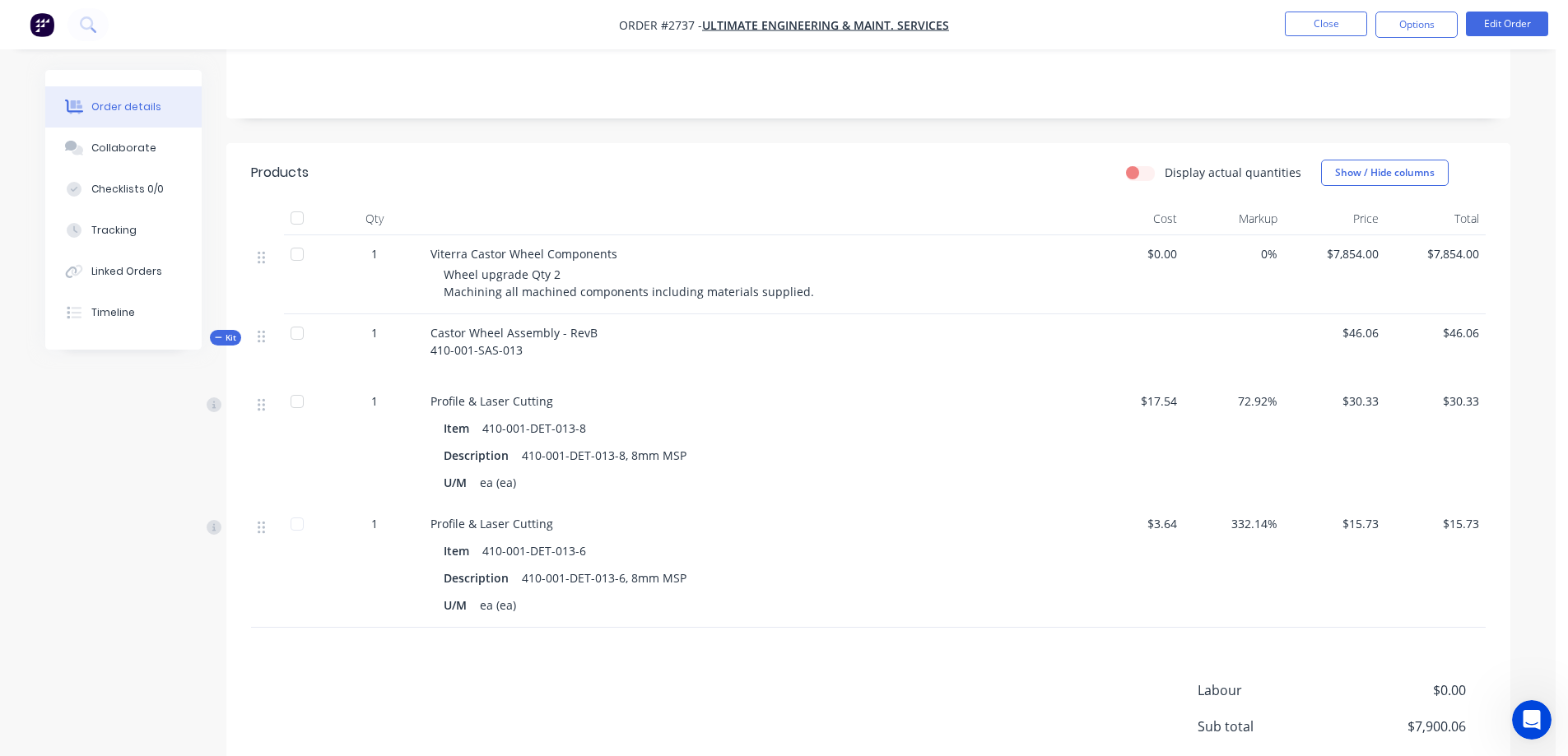
click at [218, 339] on icon at bounding box center [218, 337] width 7 height 8
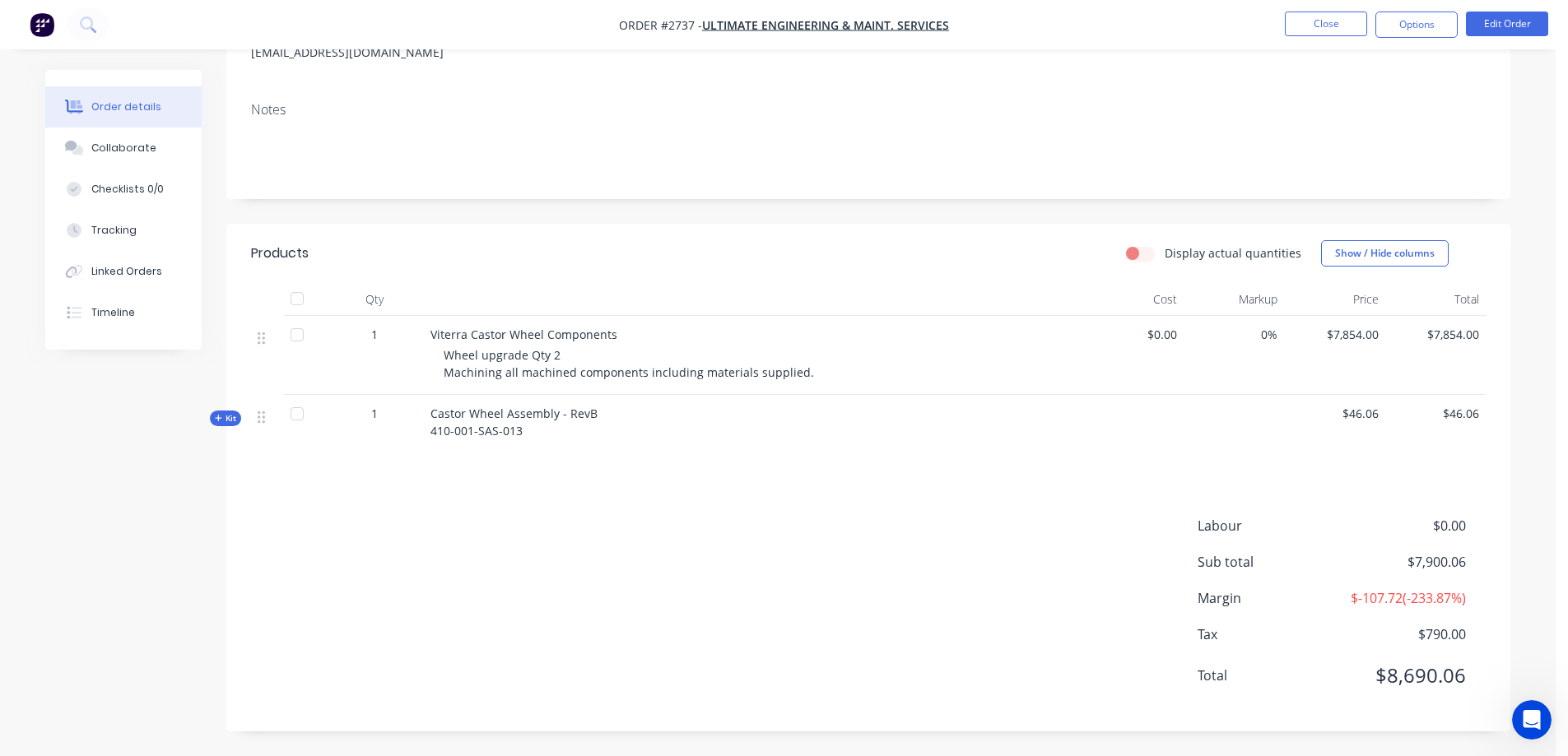
scroll to position [234, 0]
click at [218, 419] on icon at bounding box center [218, 417] width 6 height 6
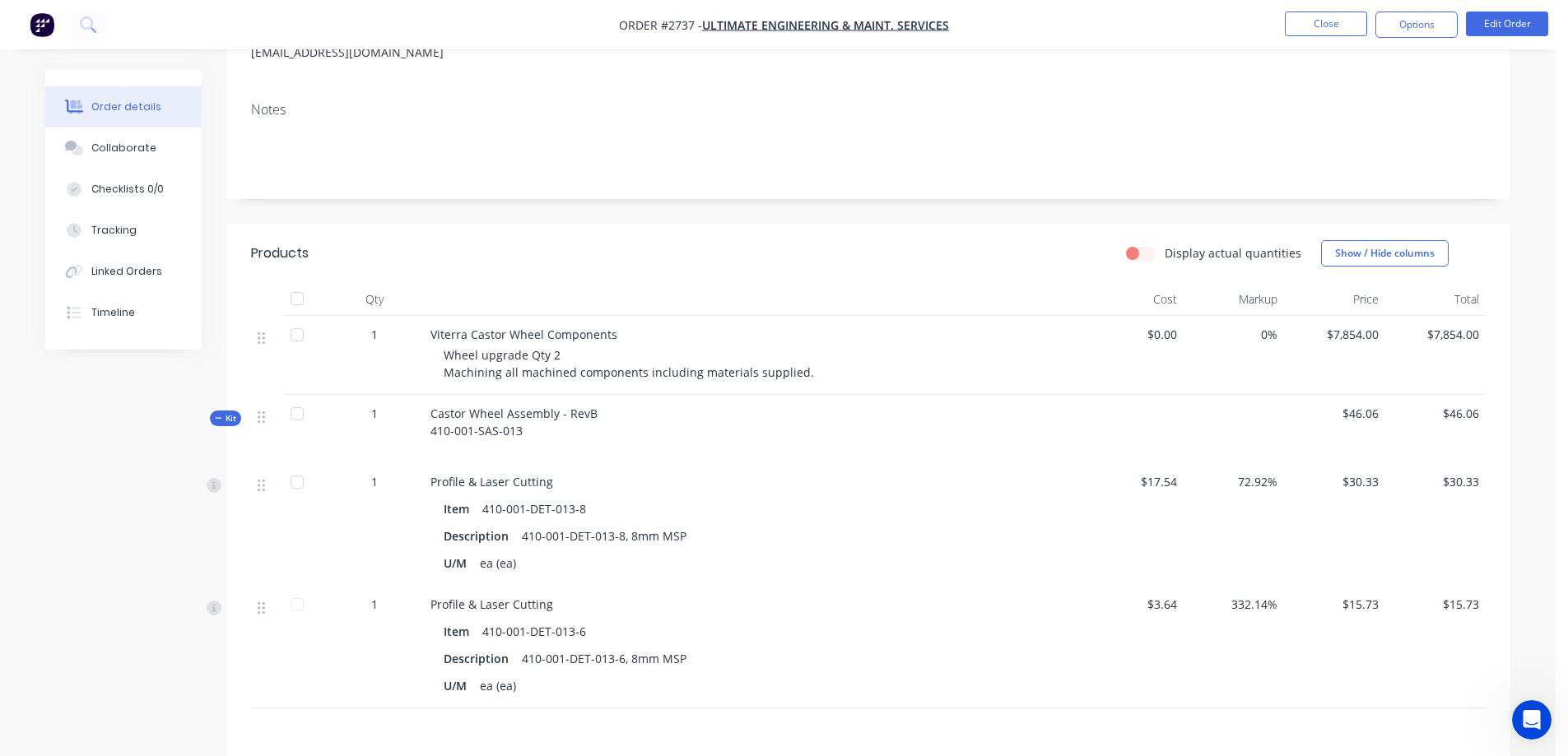
scroll to position [315, 0]
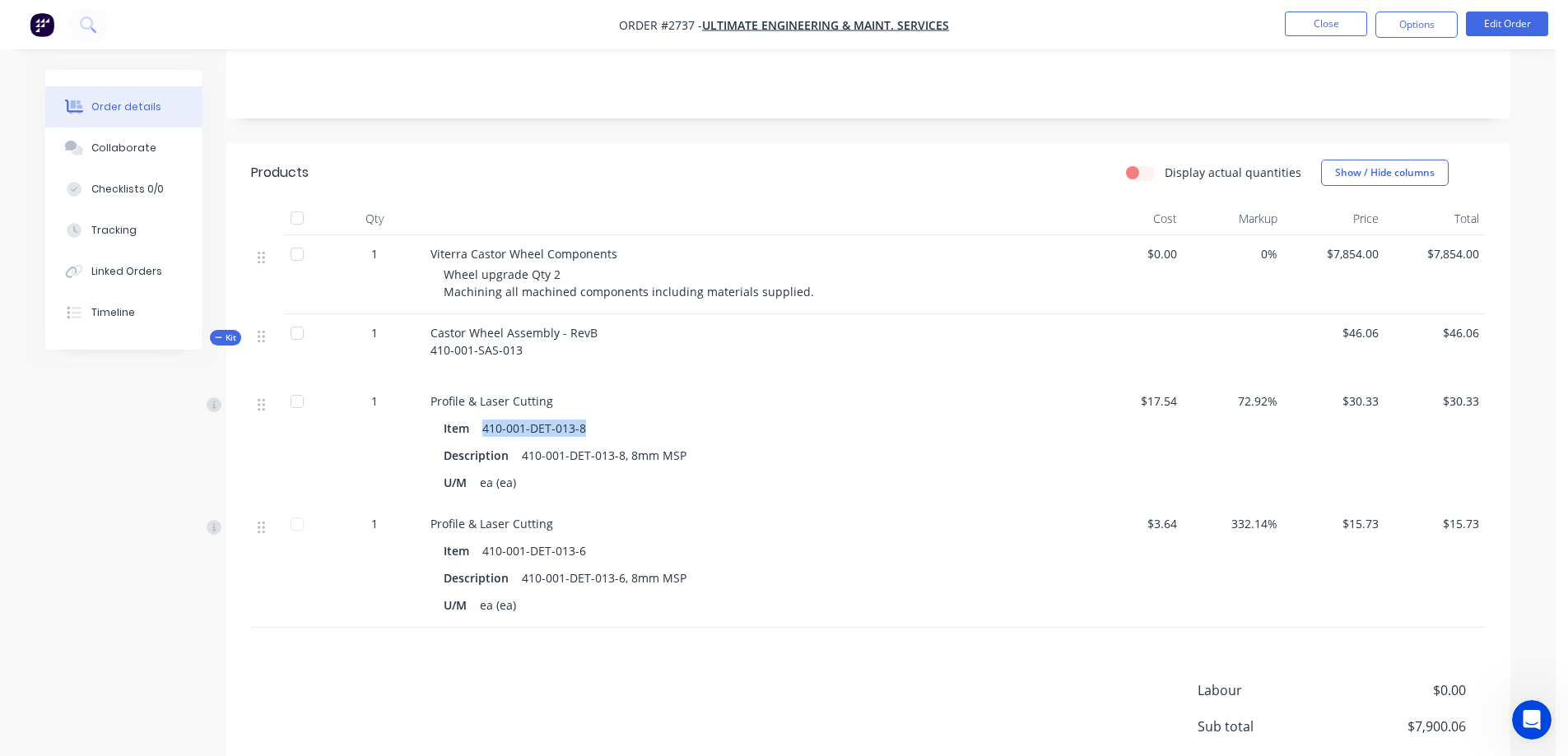
drag, startPoint x: 590, startPoint y: 428, endPoint x: 482, endPoint y: 431, distance: 108.0
click at [482, 431] on div "410-001-DET-013-8" at bounding box center [534, 428] width 117 height 24
copy div "410-001-DET-013-8"
click at [1502, 26] on button "Edit Order" at bounding box center [1507, 23] width 83 height 24
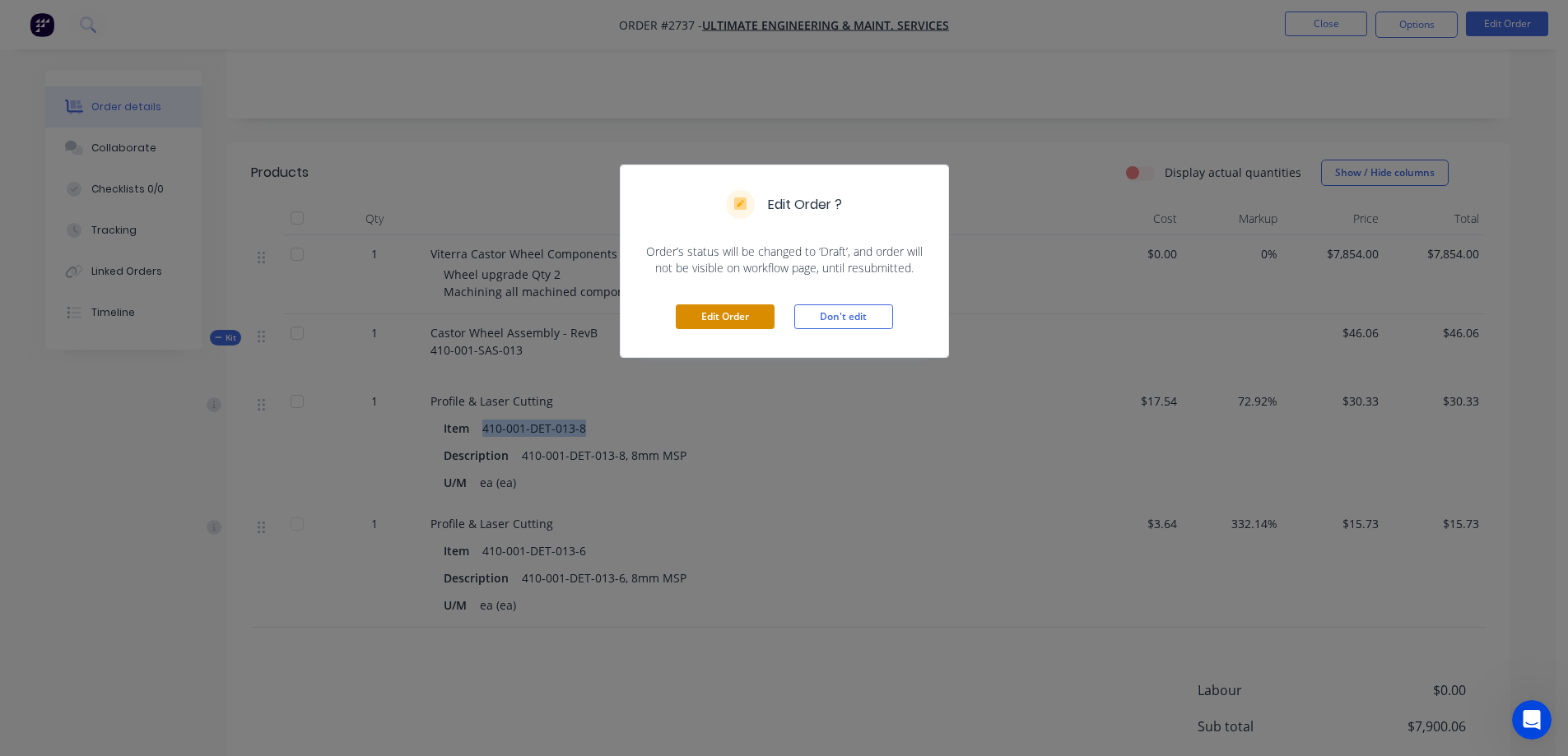
click at [743, 317] on button "Edit Order" at bounding box center [726, 316] width 99 height 24
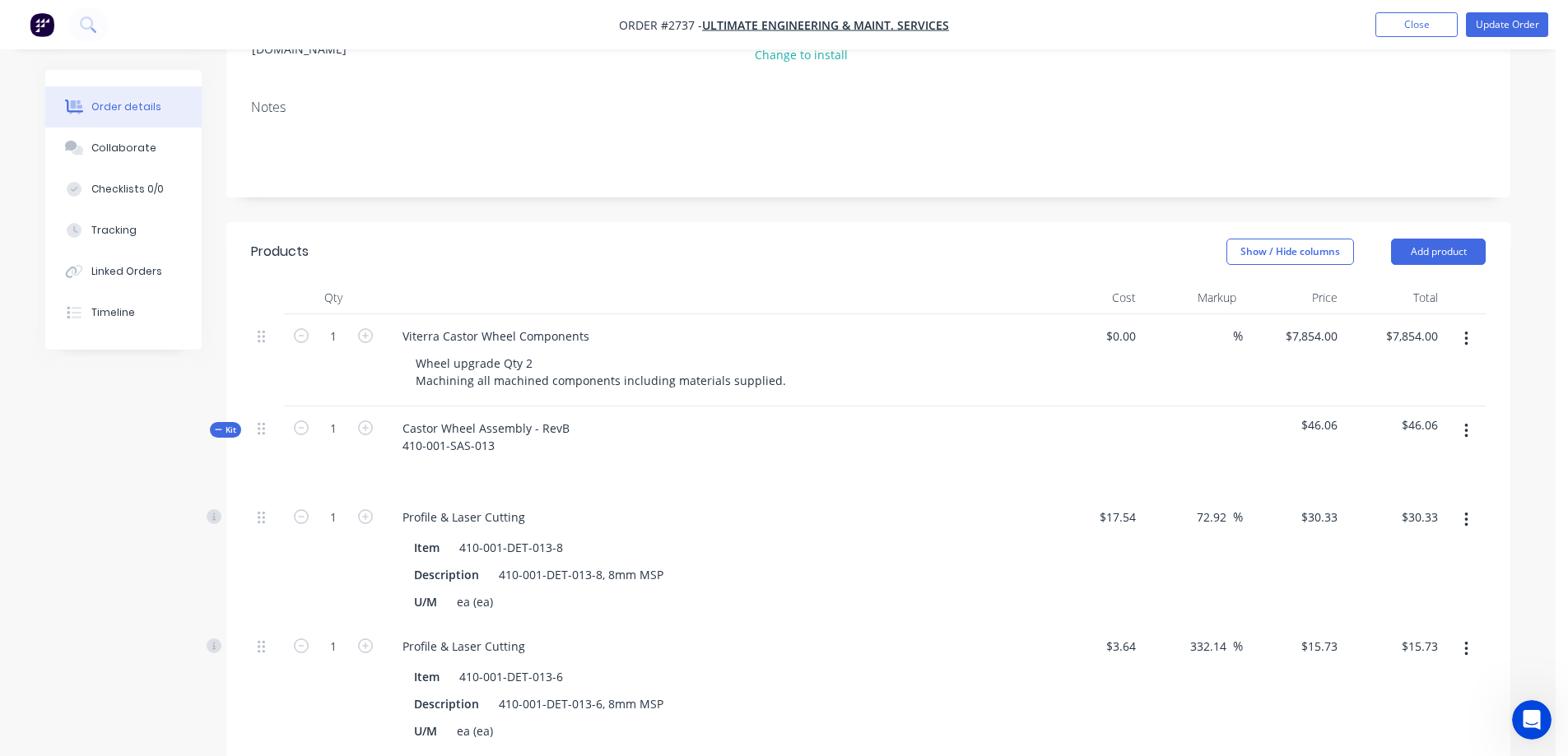
scroll to position [412, 0]
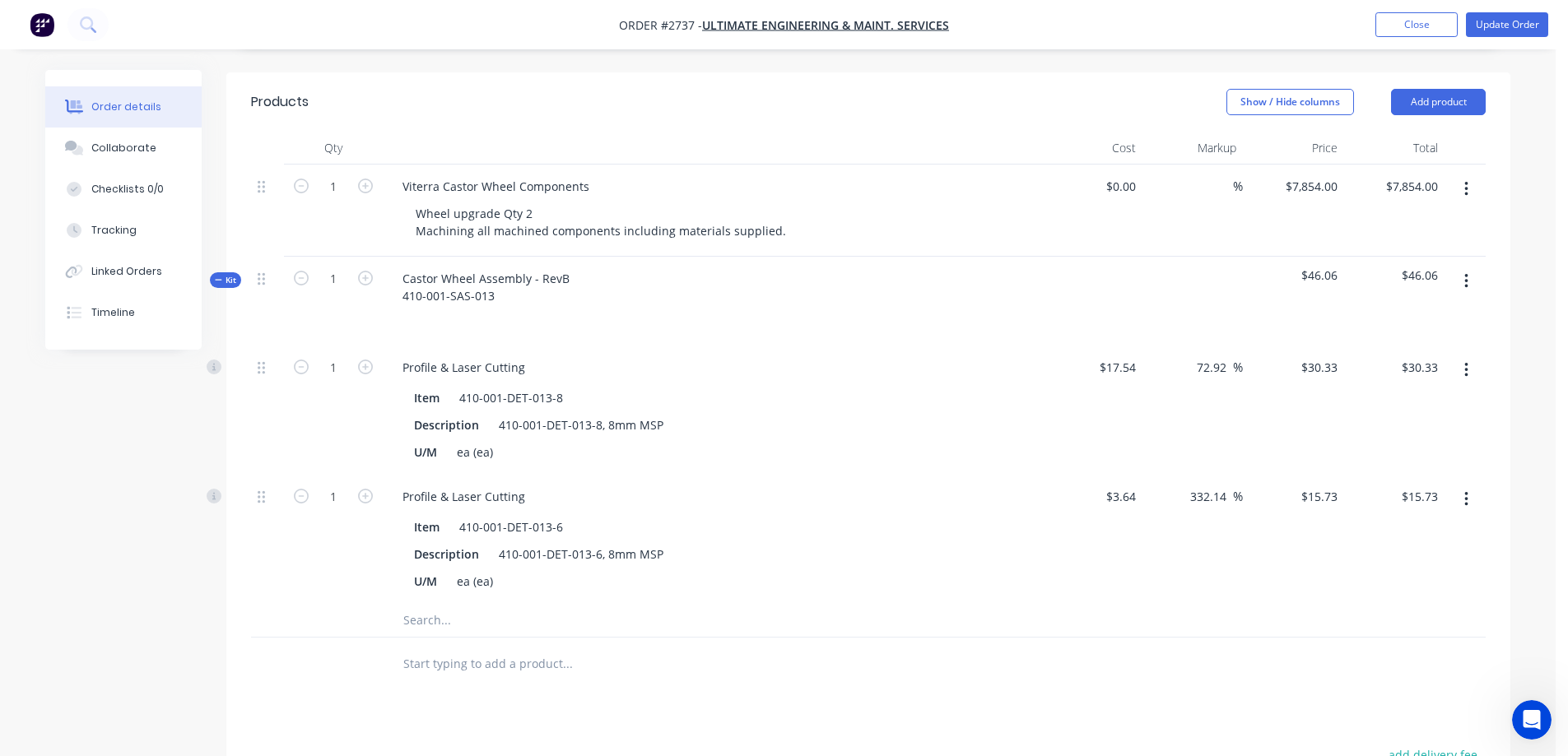
click at [463, 604] on input "text" at bounding box center [567, 620] width 329 height 33
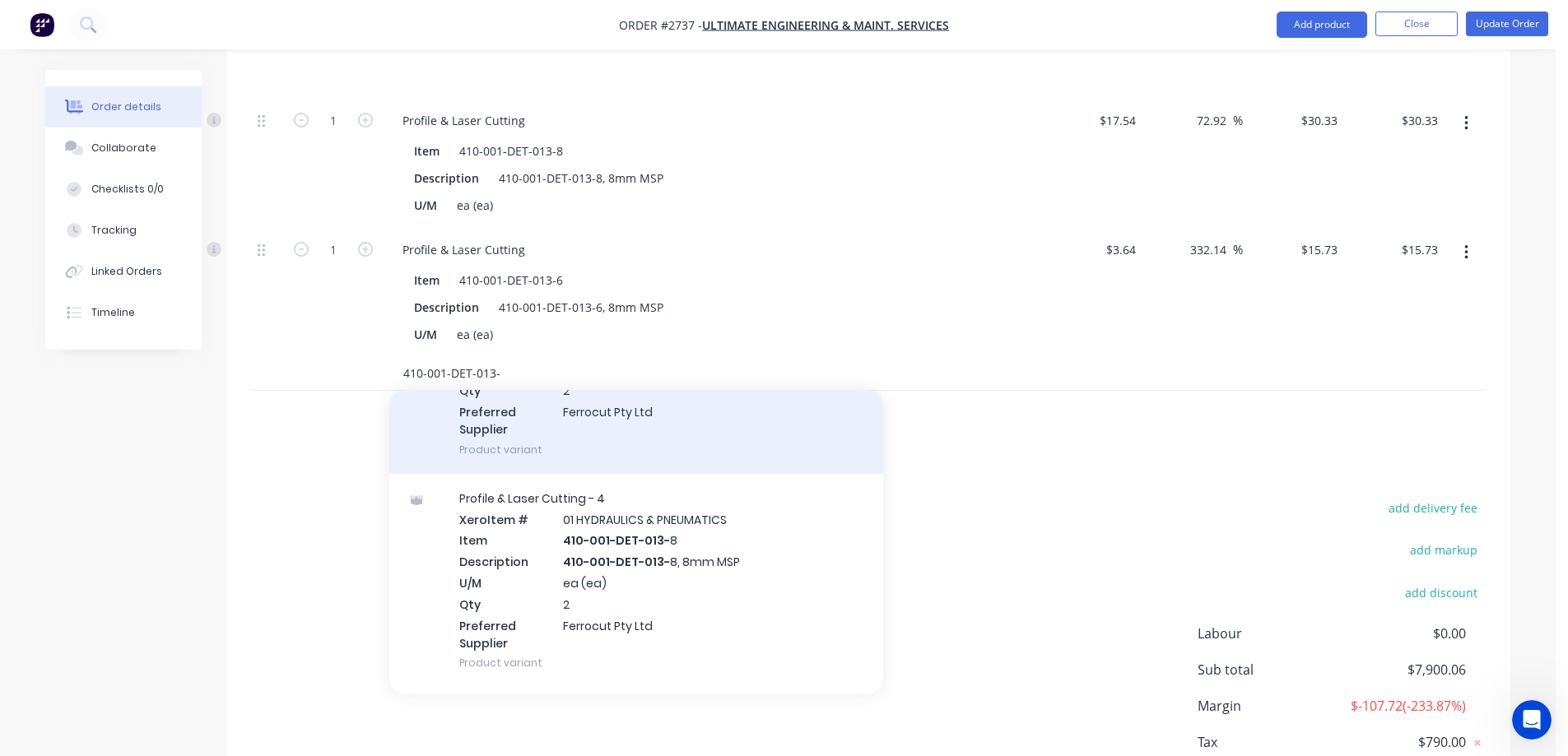
scroll to position [885, 0]
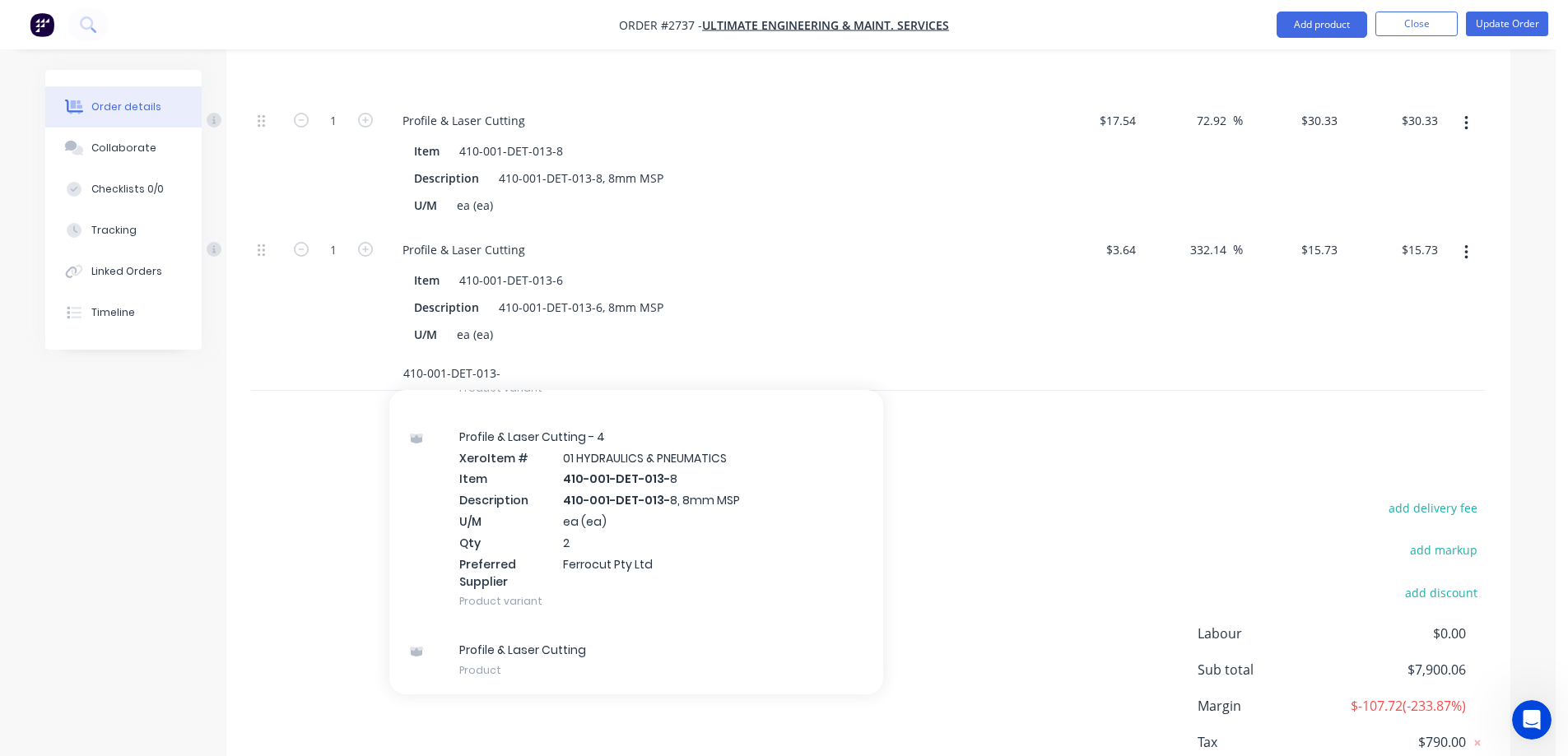
type input "410-001-DET-013-"
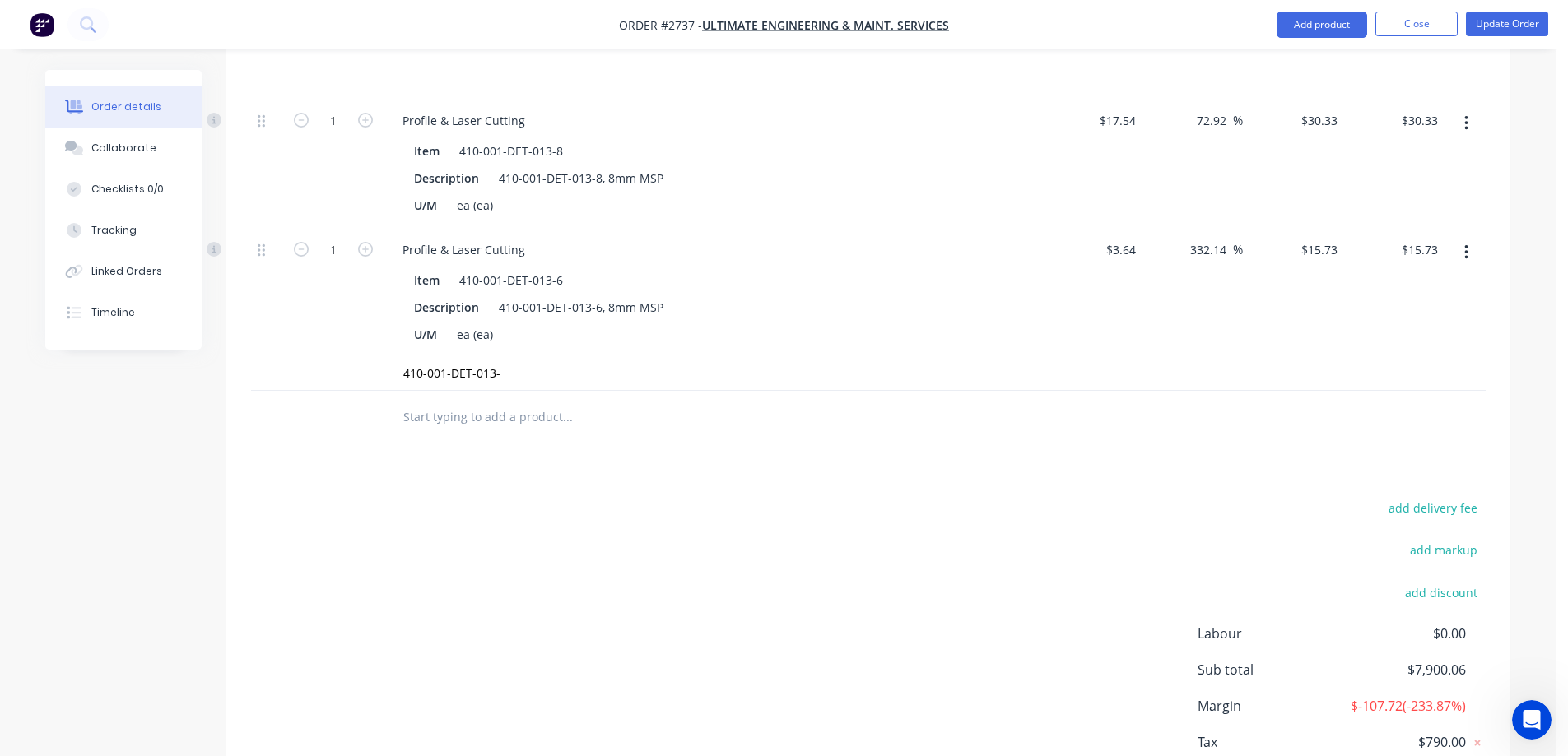
click at [1011, 518] on div "add delivery fee add markup add discount Labour $0.00 Sub total $7,900.06 Margi…" at bounding box center [868, 655] width 1234 height 317
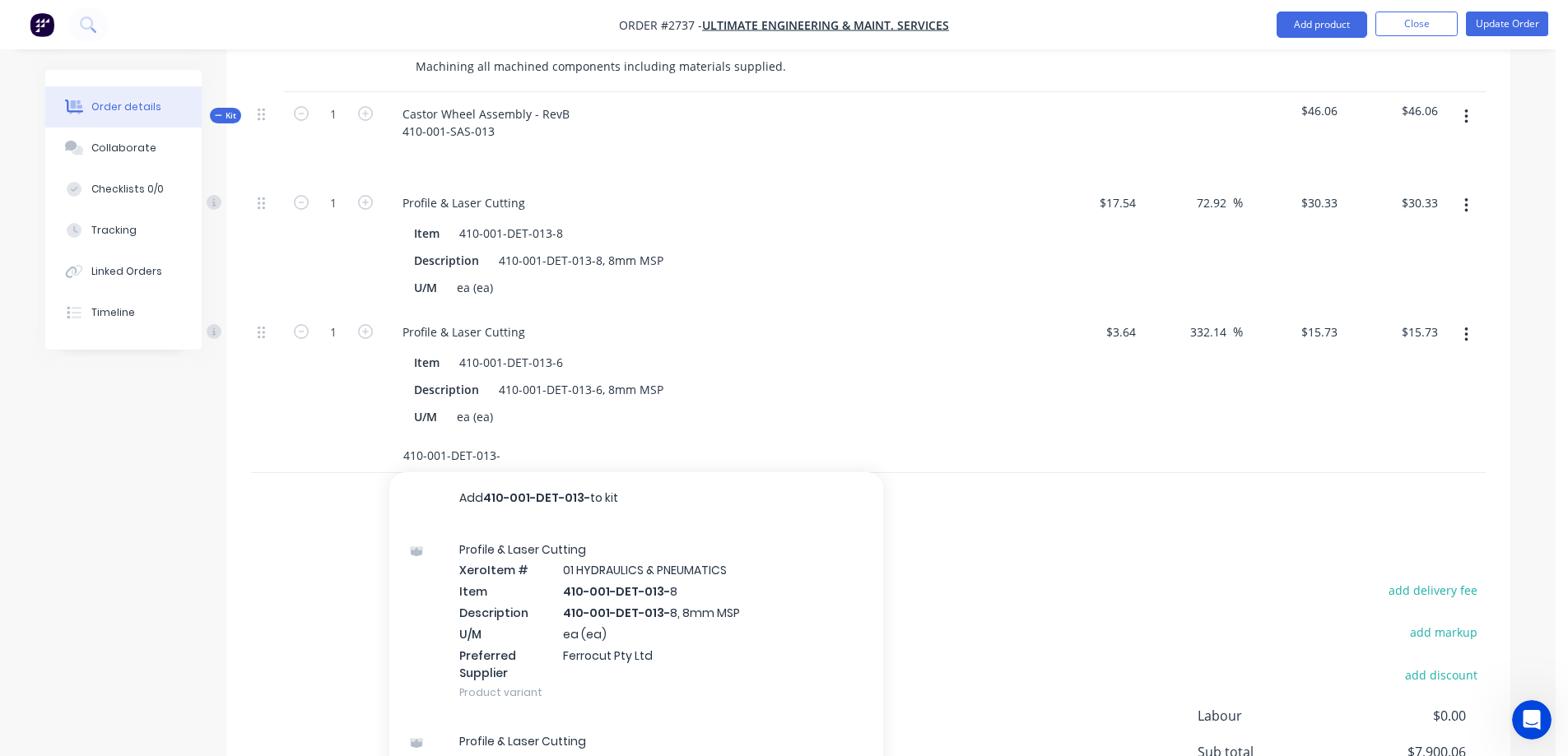
drag, startPoint x: 399, startPoint y: 432, endPoint x: 379, endPoint y: 433, distance: 20.0
click at [379, 440] on div "410-001-DET-013- Add 410-001-DET-013- to kit Profile & Laser Cutting Xero Item …" at bounding box center [868, 457] width 1234 height 34
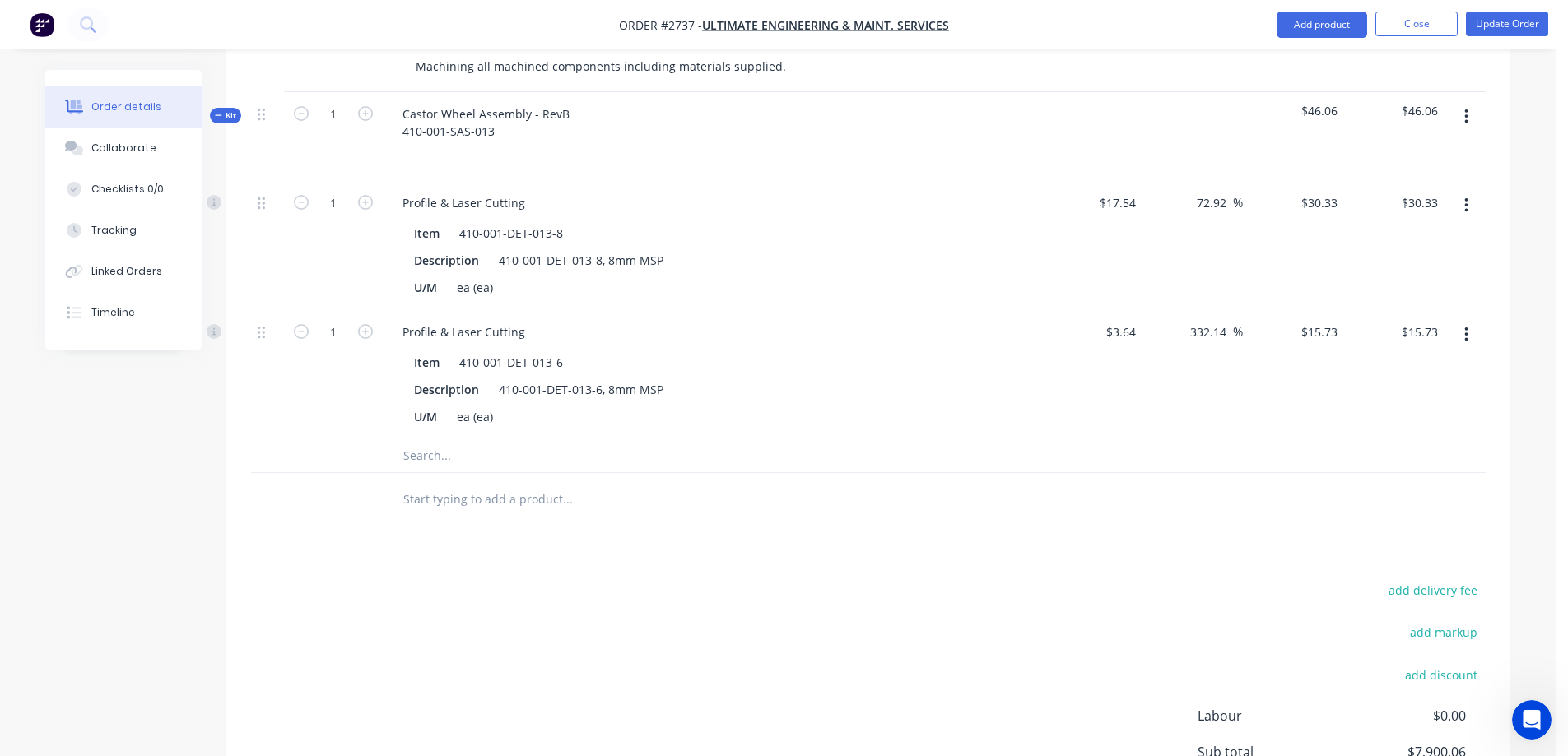
click at [458, 440] on input "text" at bounding box center [567, 456] width 329 height 33
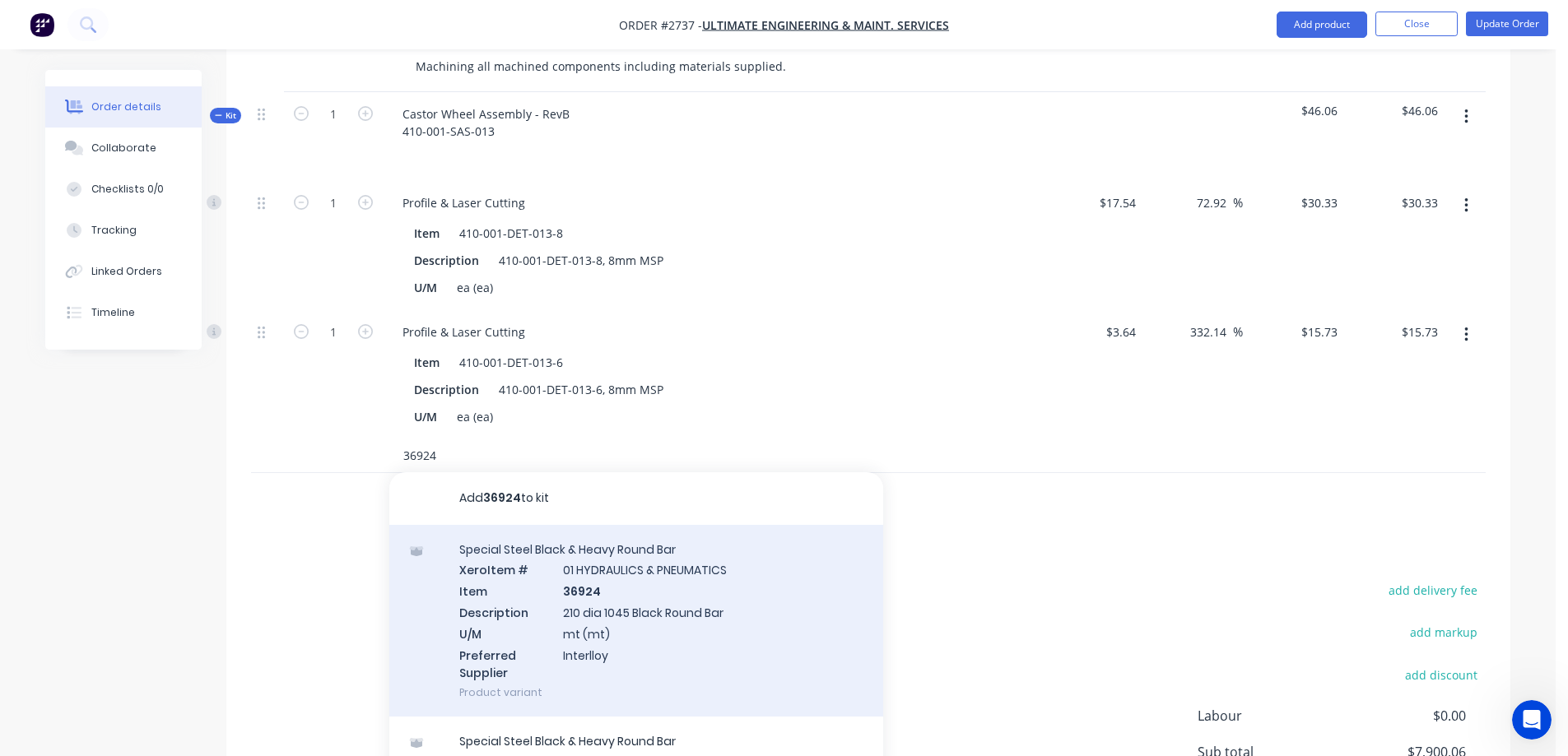
type input "36924"
click at [587, 597] on div "Special Steel Black & Heavy Round Bar Xero Item # 01 HYDRAULICS & PNEUMATICS It…" at bounding box center [636, 621] width 494 height 192
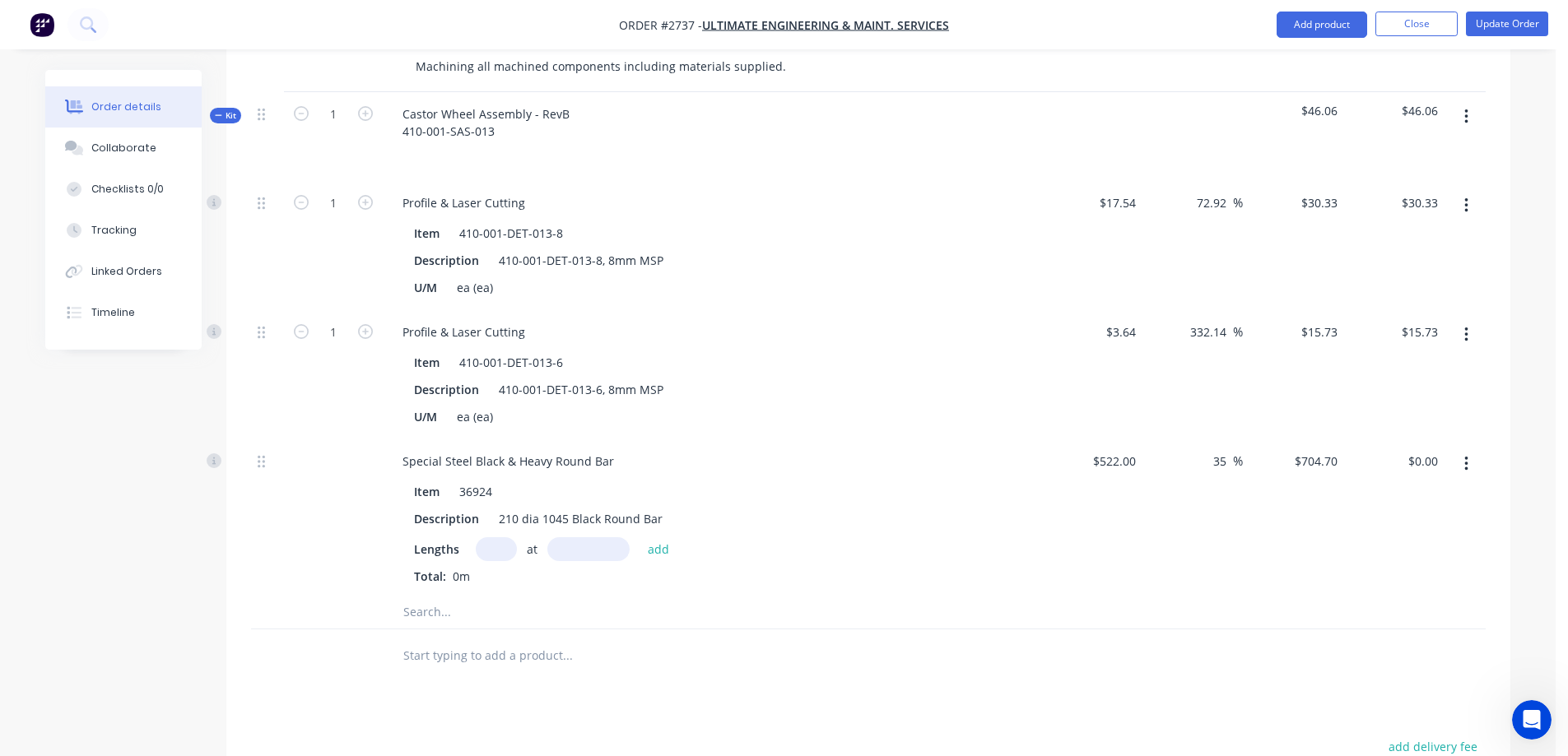
click at [489, 538] on input "text" at bounding box center [496, 549] width 41 height 24
type input "1"
type input "330mm"
click at [661, 538] on button "add" at bounding box center [658, 548] width 39 height 22
type input "$232.55"
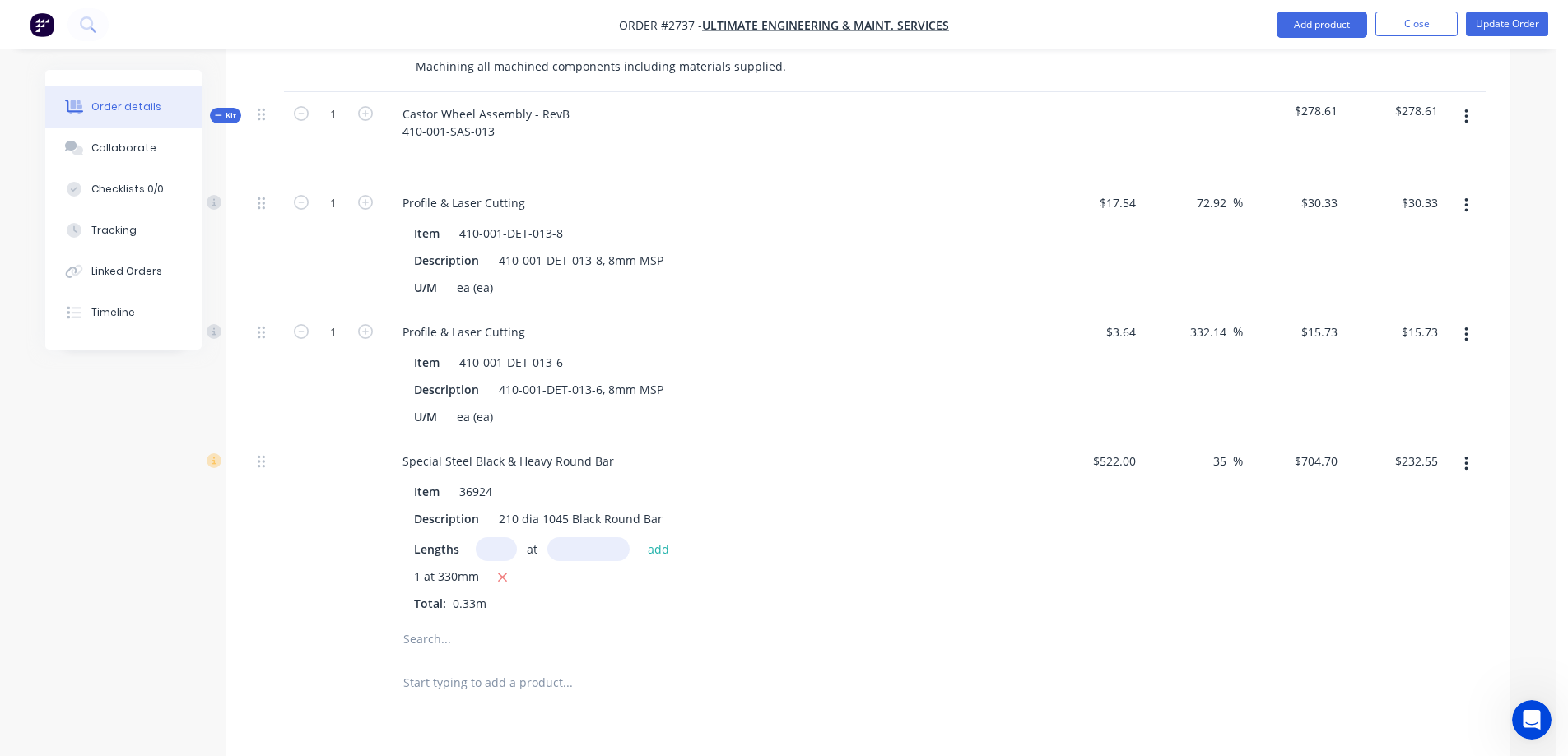
click at [474, 623] on input "text" at bounding box center [567, 639] width 329 height 33
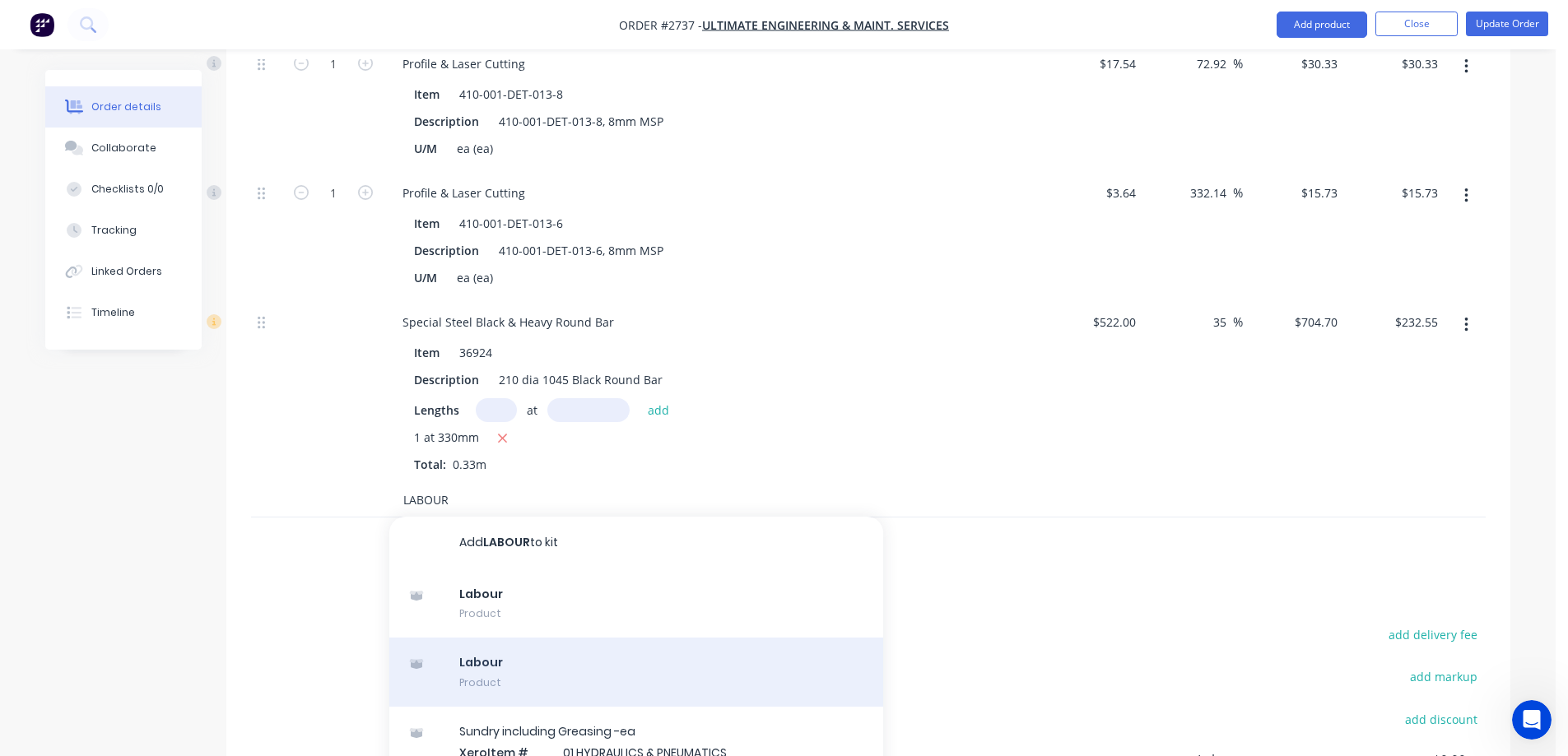
scroll to position [741, 0]
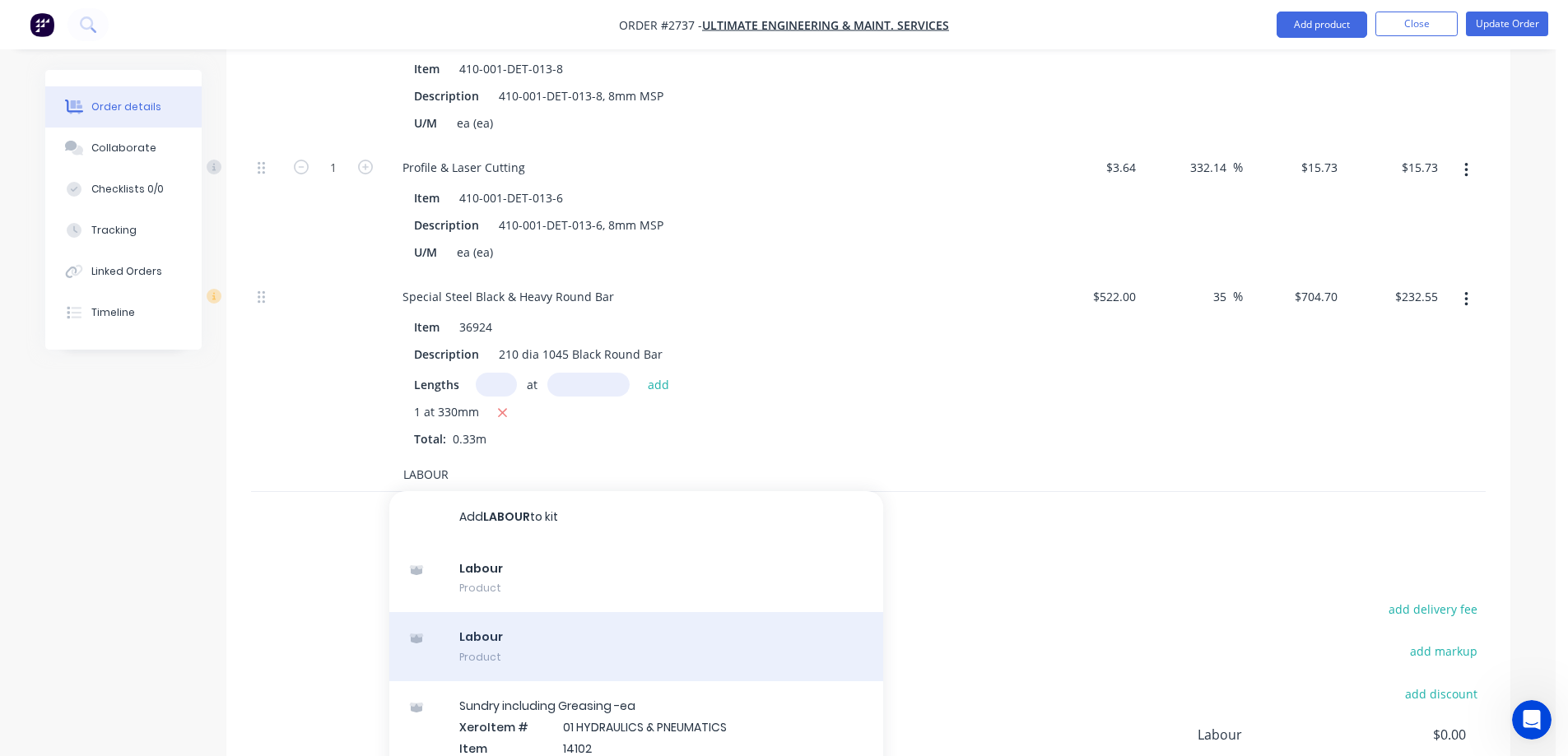
type input "LABOUR"
click at [674, 636] on div "Labour Product" at bounding box center [636, 646] width 494 height 69
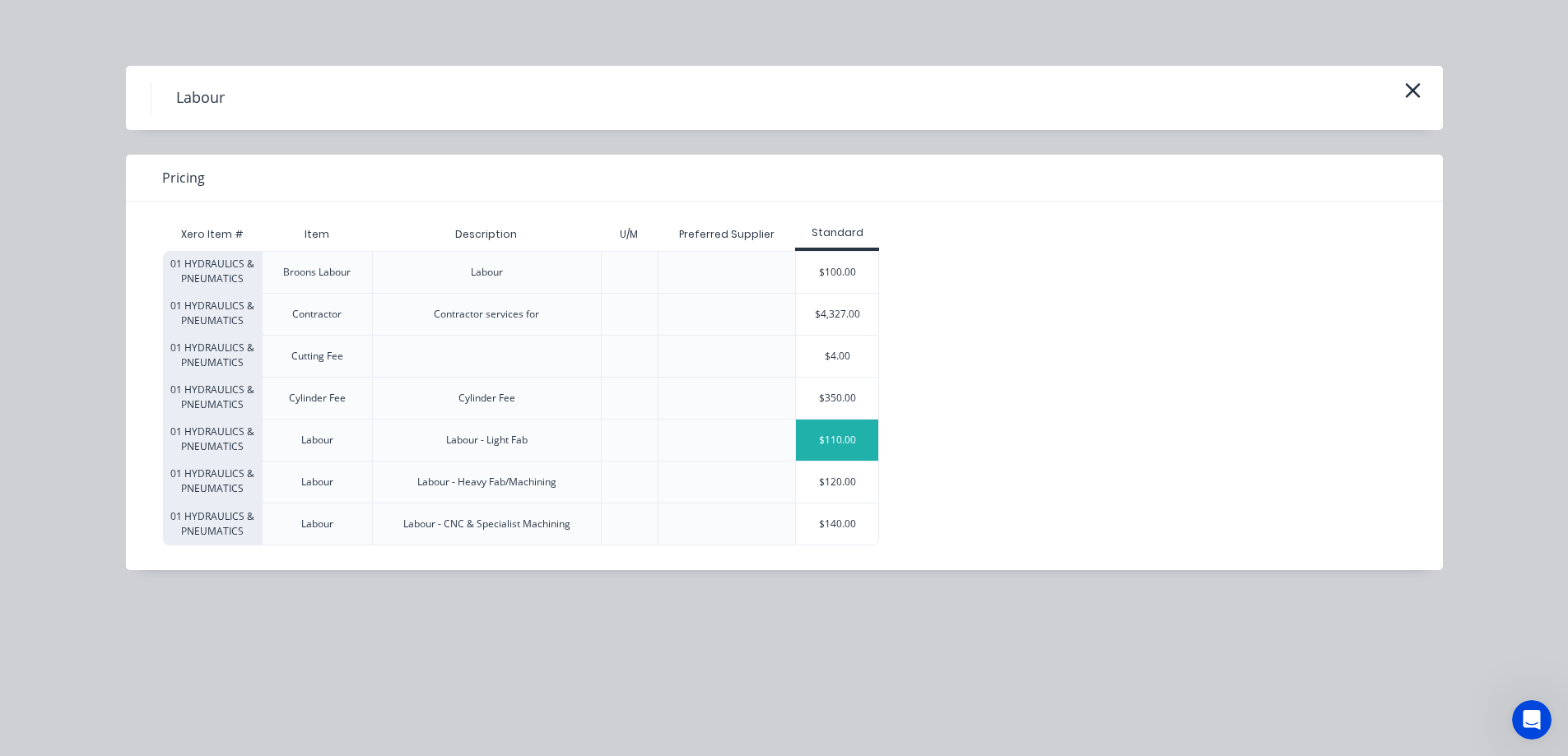
click at [847, 447] on div "$110.00" at bounding box center [837, 440] width 83 height 41
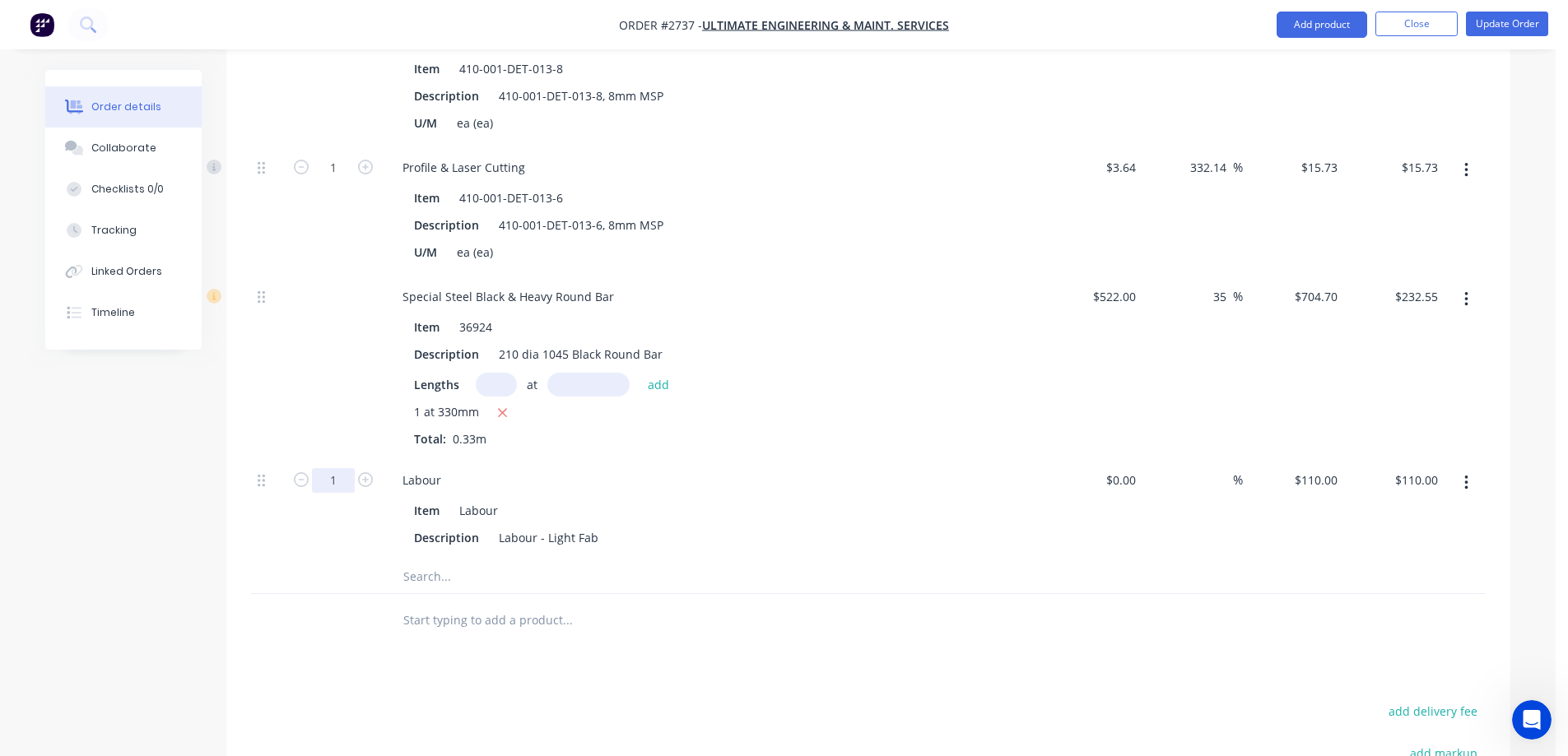
click at [343, 51] on input "1" at bounding box center [334, 38] width 43 height 24
type input "6.5"
type input "$715.00"
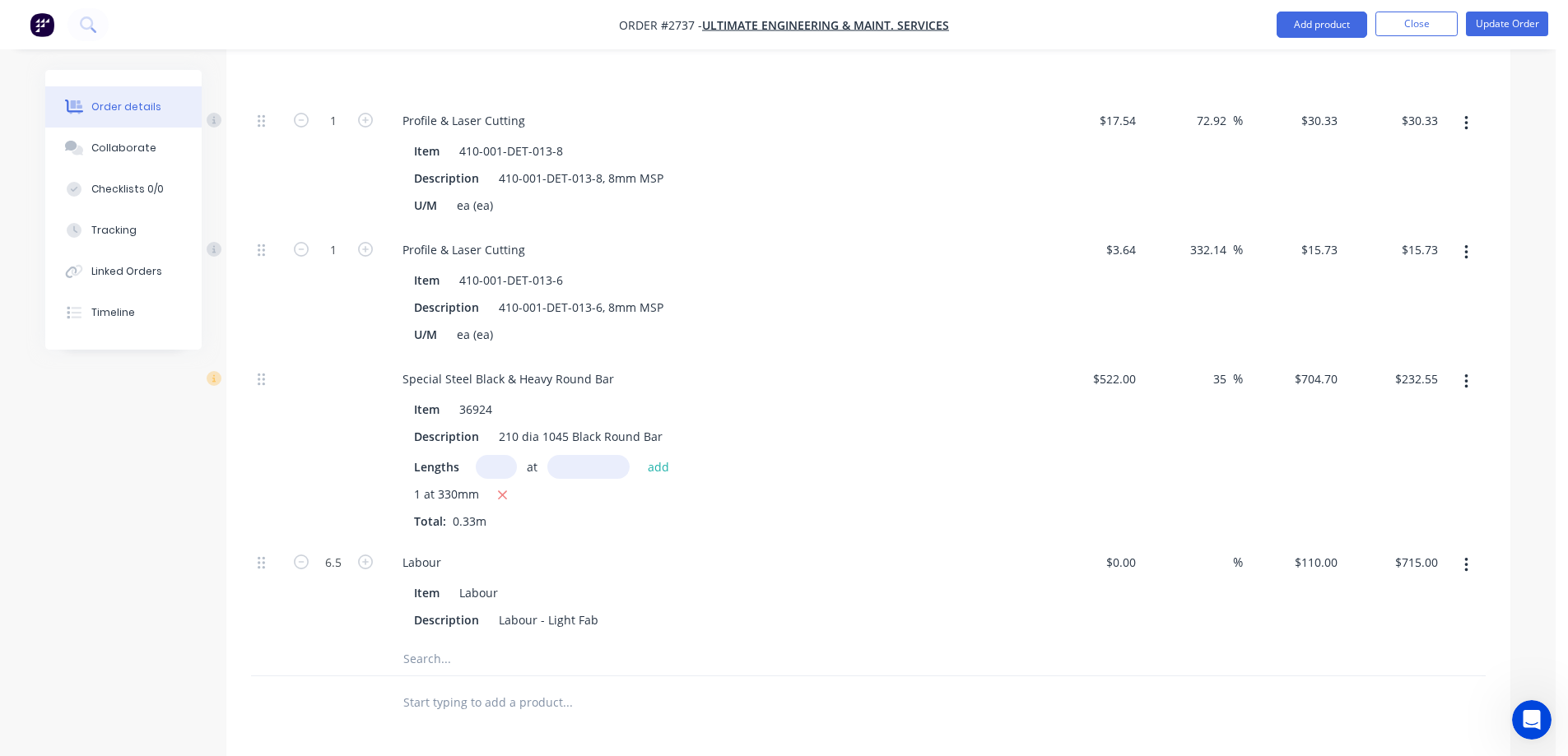
click at [452, 643] on input "text" at bounding box center [567, 659] width 329 height 33
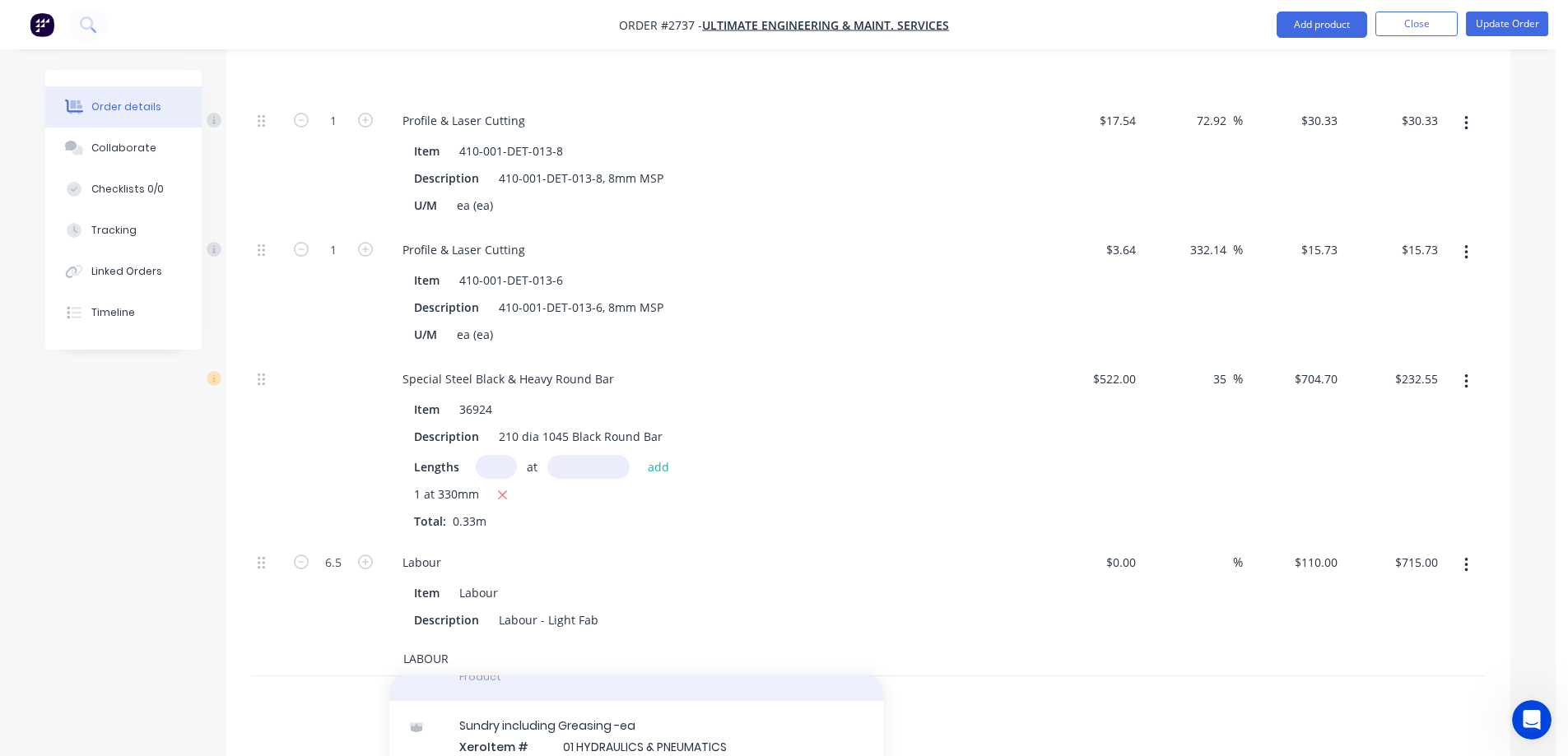
type input "LABOUR"
click at [576, 664] on div "Labour Product" at bounding box center [636, 666] width 494 height 69
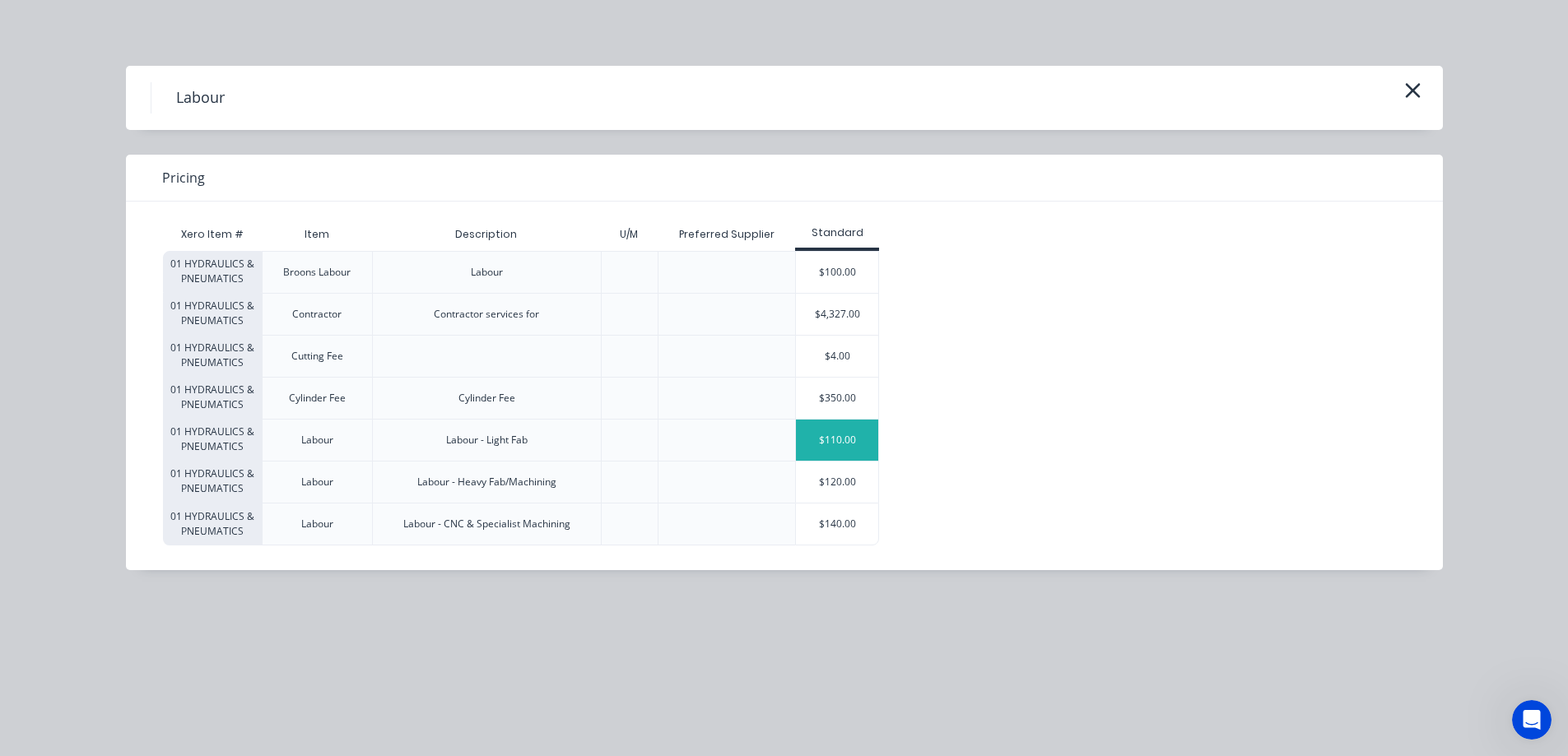
click at [838, 436] on div "$110.00" at bounding box center [837, 440] width 83 height 41
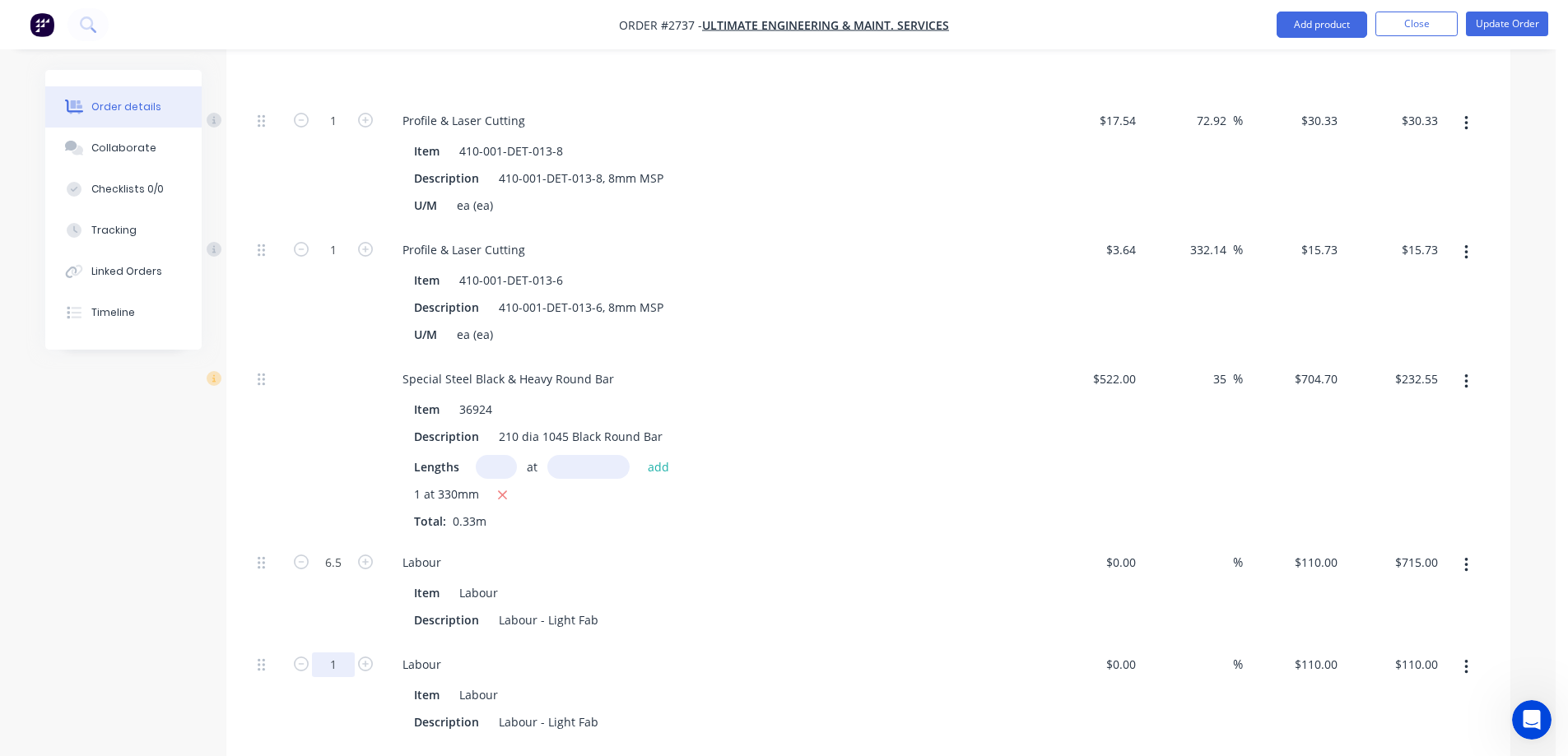
click at [336, 133] on input "1" at bounding box center [334, 120] width 43 height 24
type input ".1"
type input "0.1"
type input "$11.00"
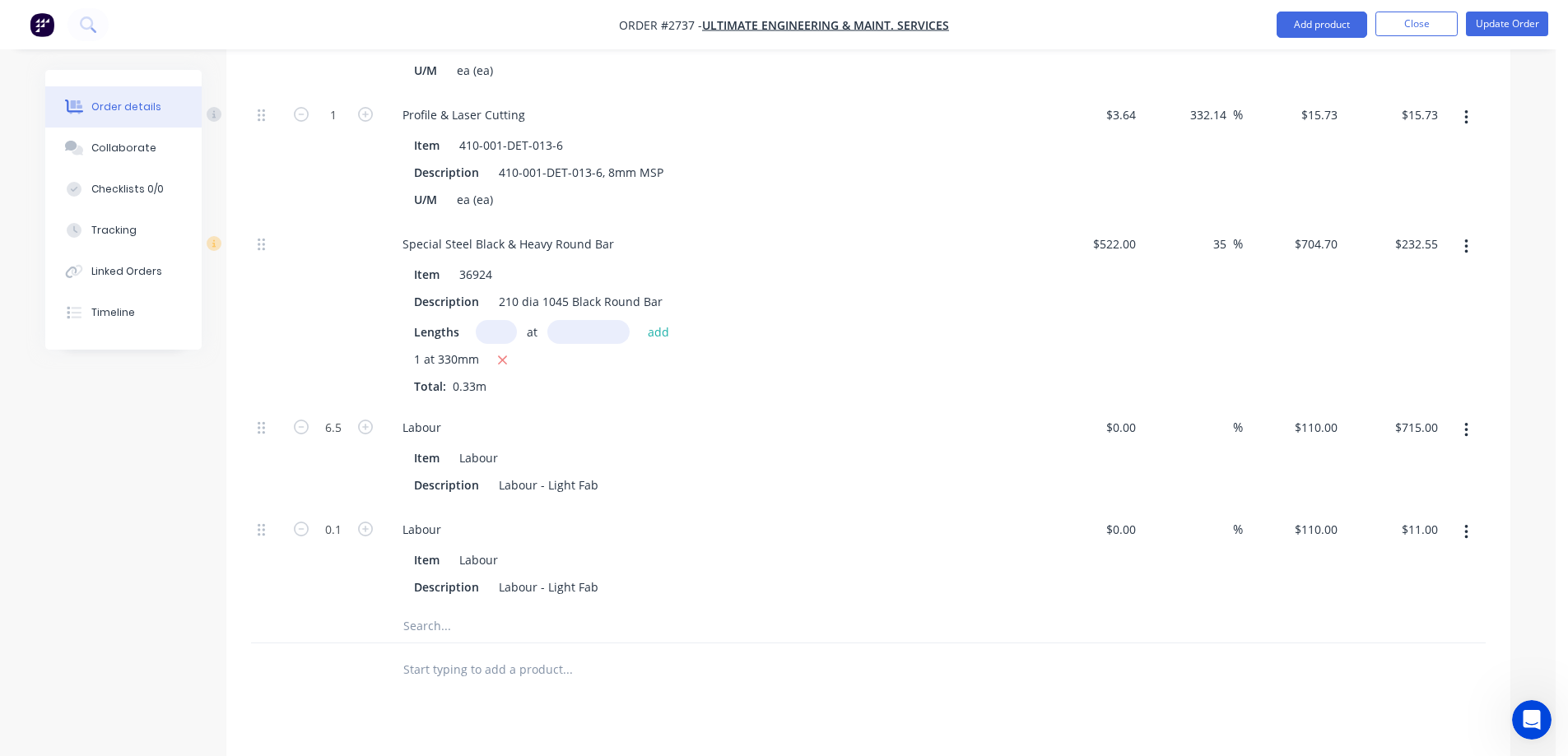
scroll to position [823, 0]
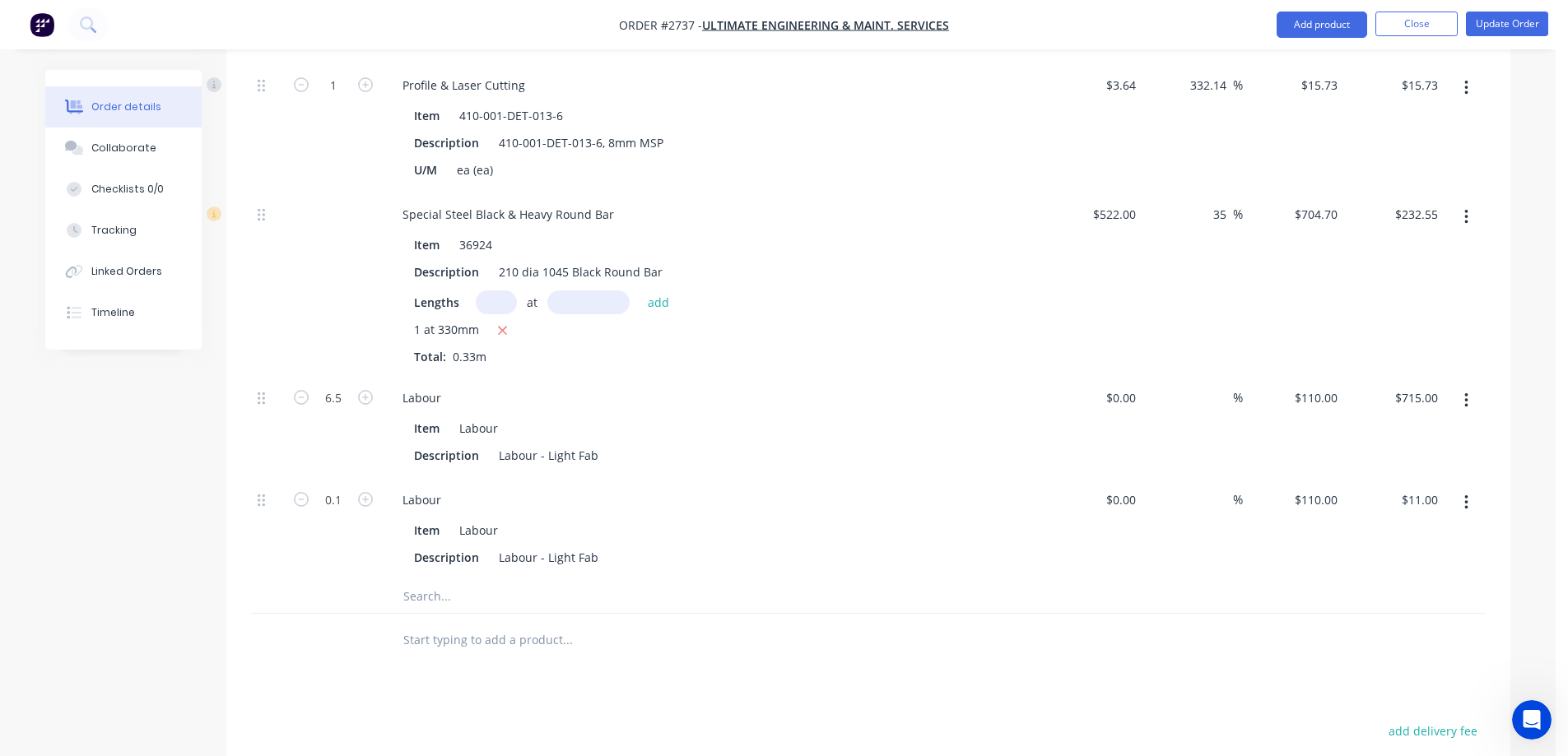
click at [455, 580] on input "text" at bounding box center [567, 596] width 329 height 33
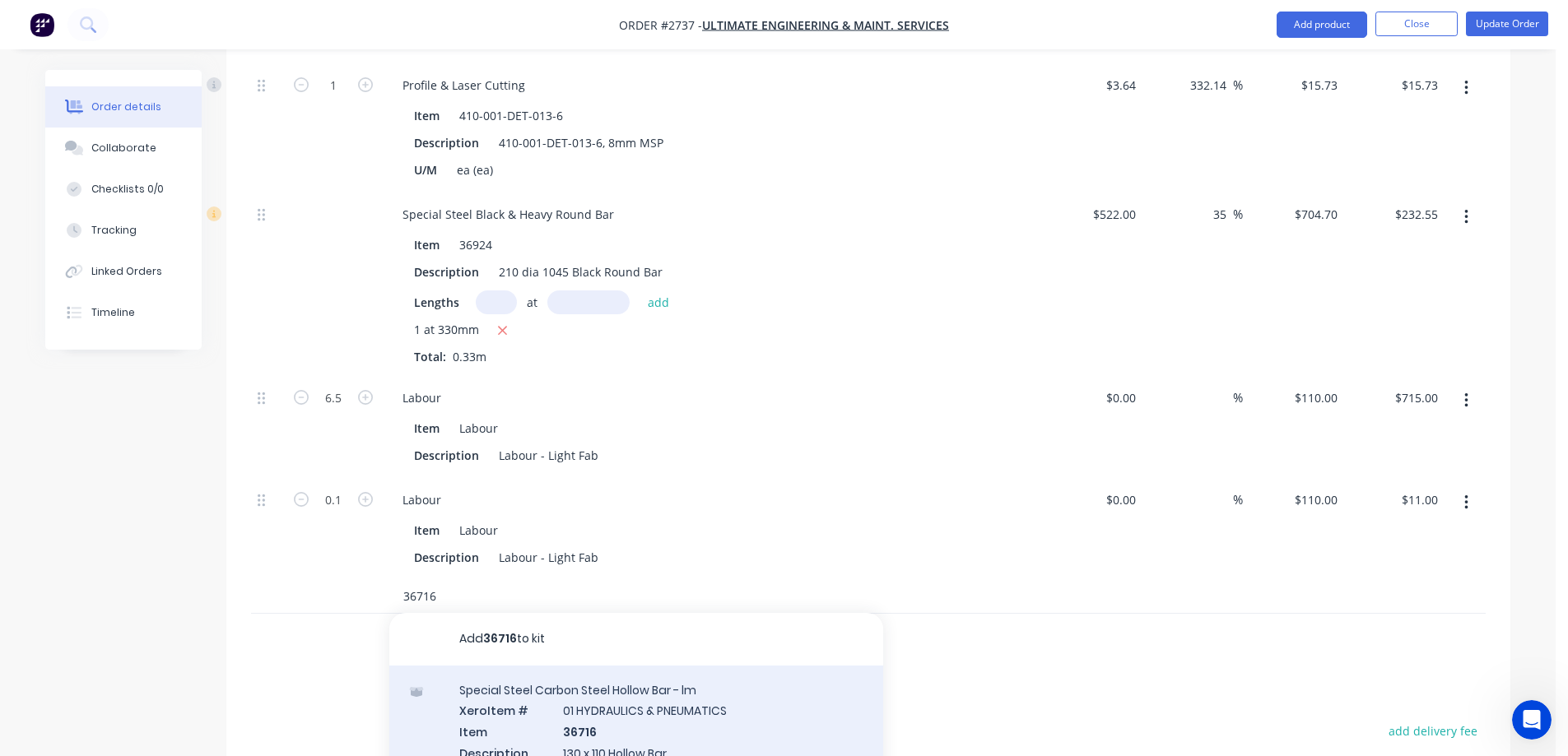
type input "36716"
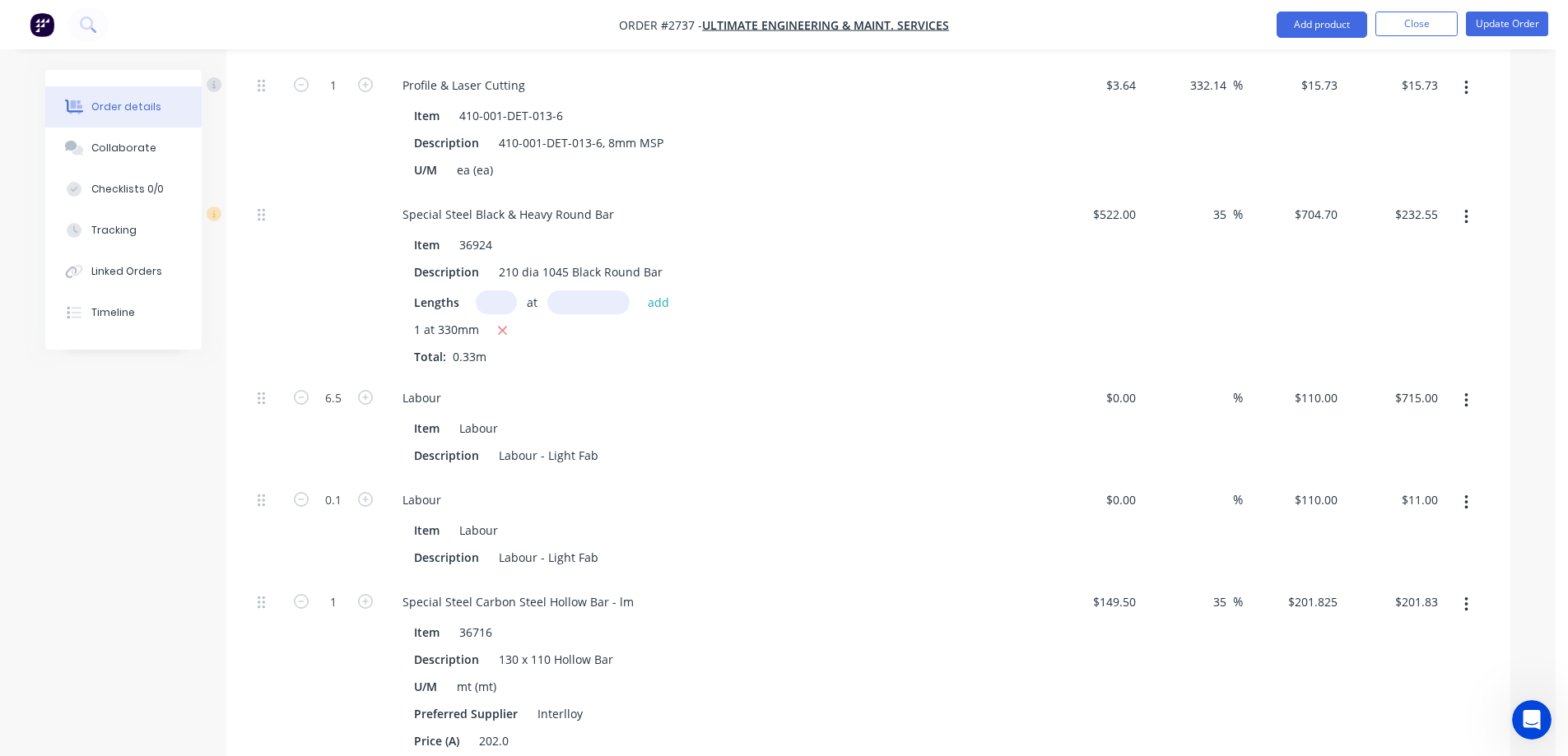
scroll to position [905, 0]
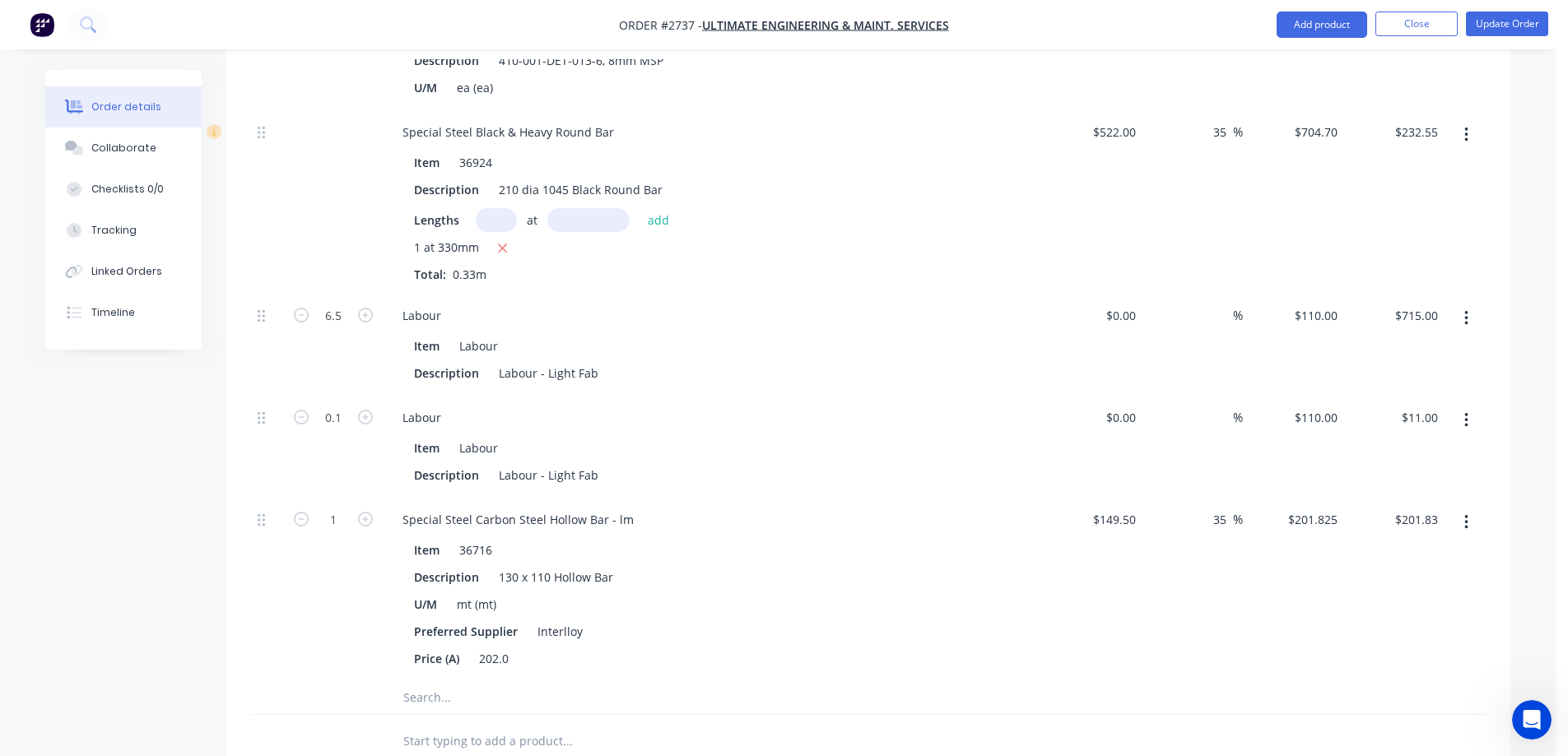
click at [460, 681] on input "text" at bounding box center [567, 698] width 329 height 33
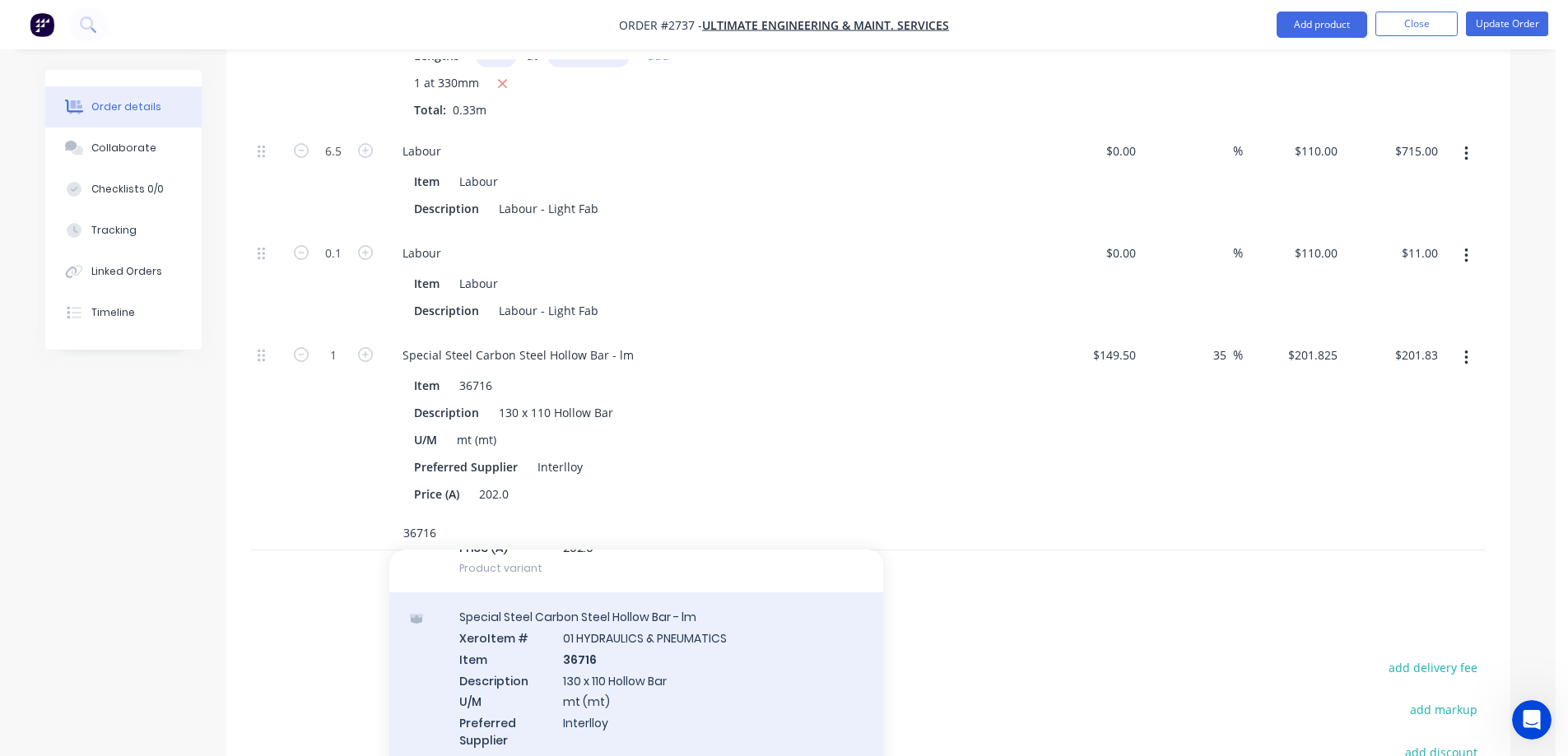
scroll to position [247, 0]
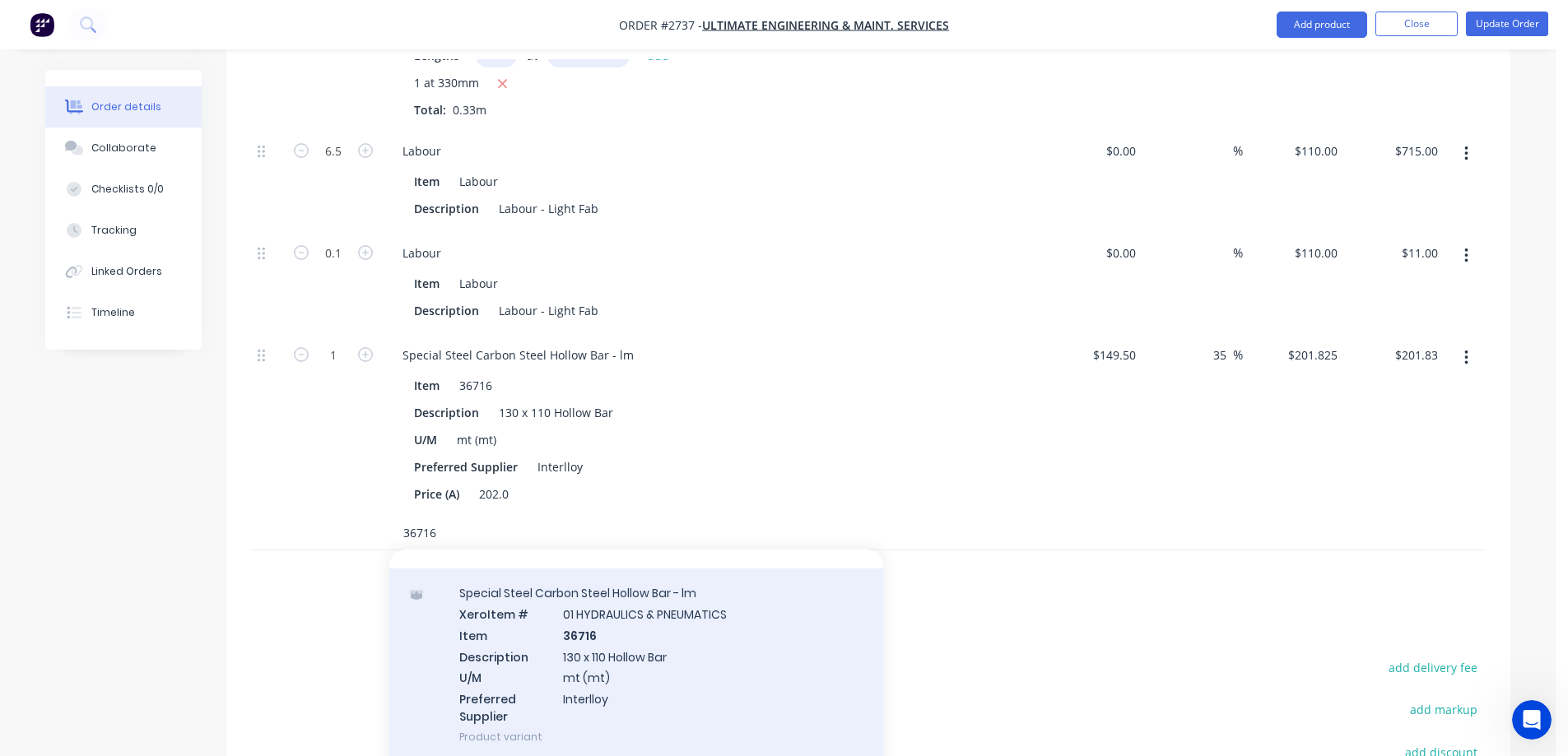
type input "36716"
click at [706, 637] on div "Special Steel Carbon Steel Hollow Bar - lm Xero Item # 01 HYDRAULICS & PNEUMATI…" at bounding box center [636, 665] width 494 height 192
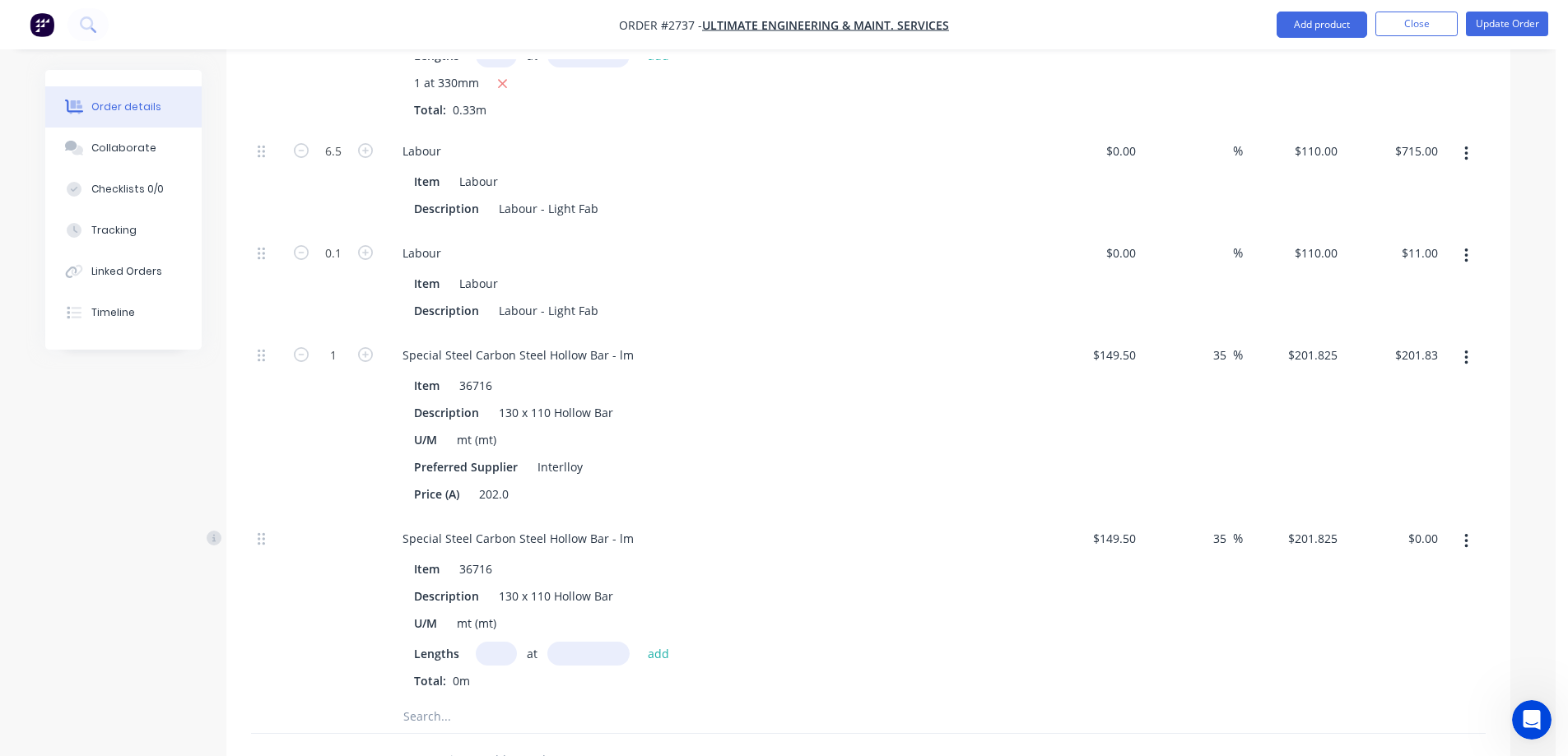
click at [1465, 349] on icon "button" at bounding box center [1466, 358] width 4 height 18
click at [1368, 455] on div "Delete" at bounding box center [1407, 467] width 127 height 24
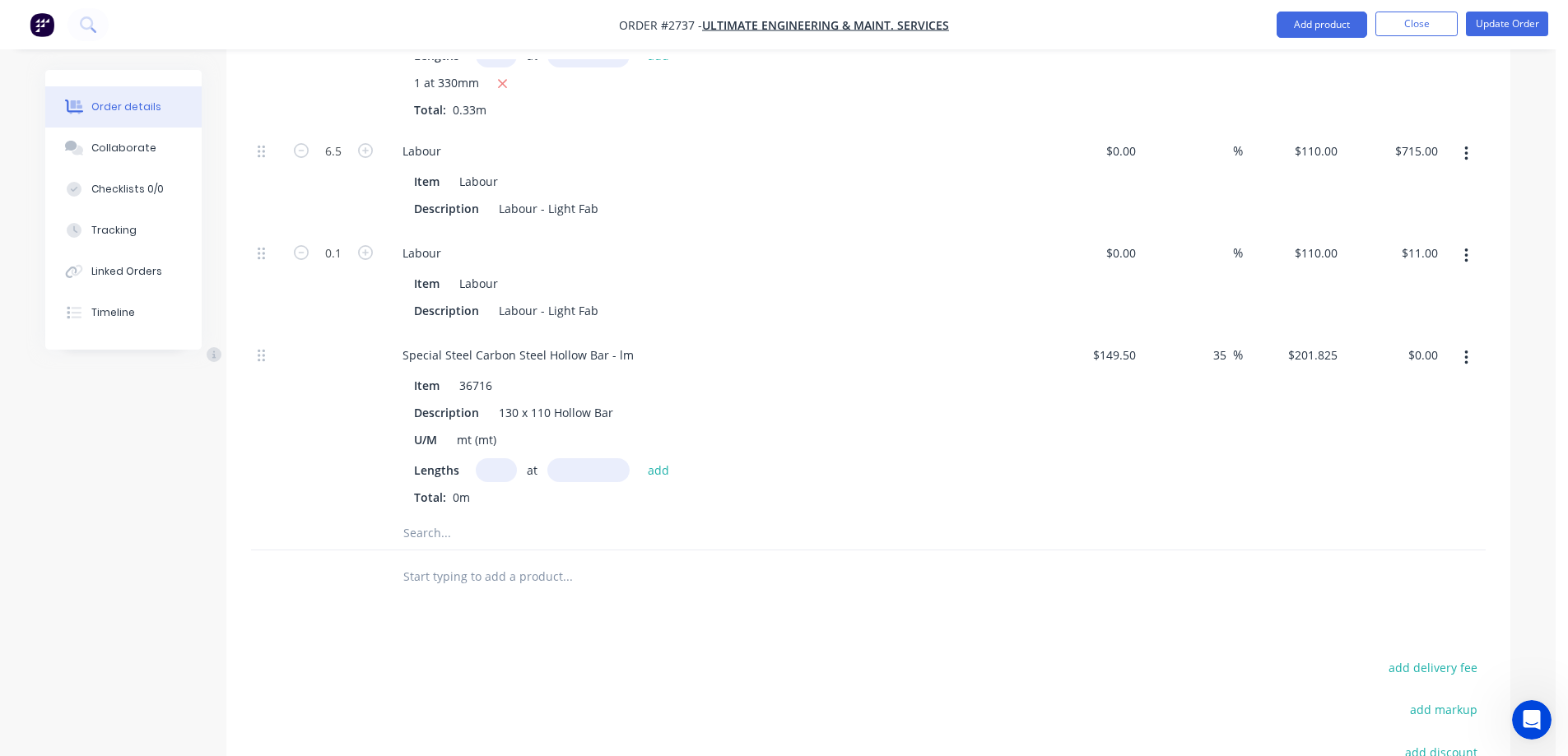
click at [500, 458] on input "text" at bounding box center [496, 470] width 41 height 24
type input "1"
type input "35mm"
click at [661, 458] on button "add" at bounding box center [658, 469] width 39 height 22
type input "$7.06"
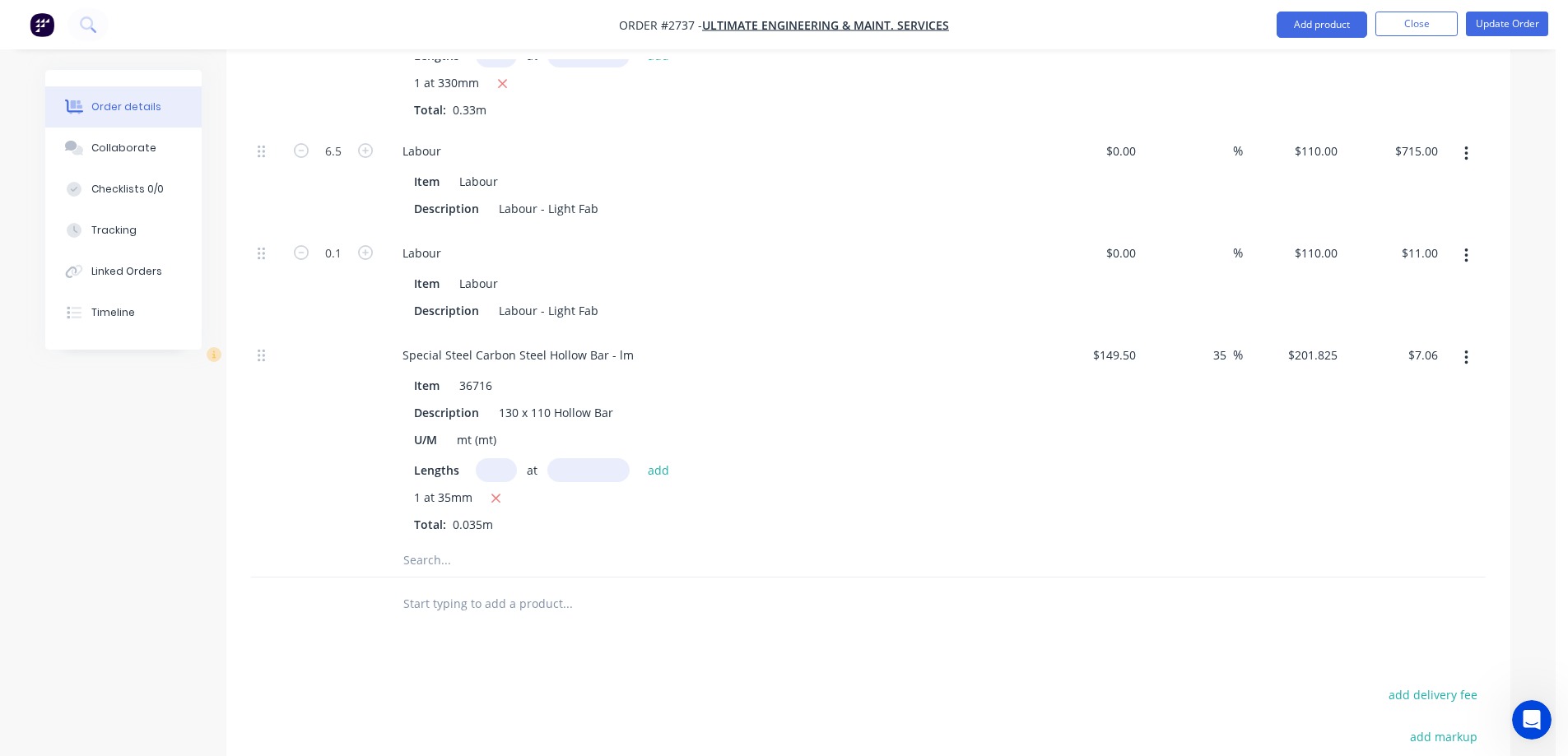
click at [494, 544] on input "text" at bounding box center [567, 560] width 329 height 33
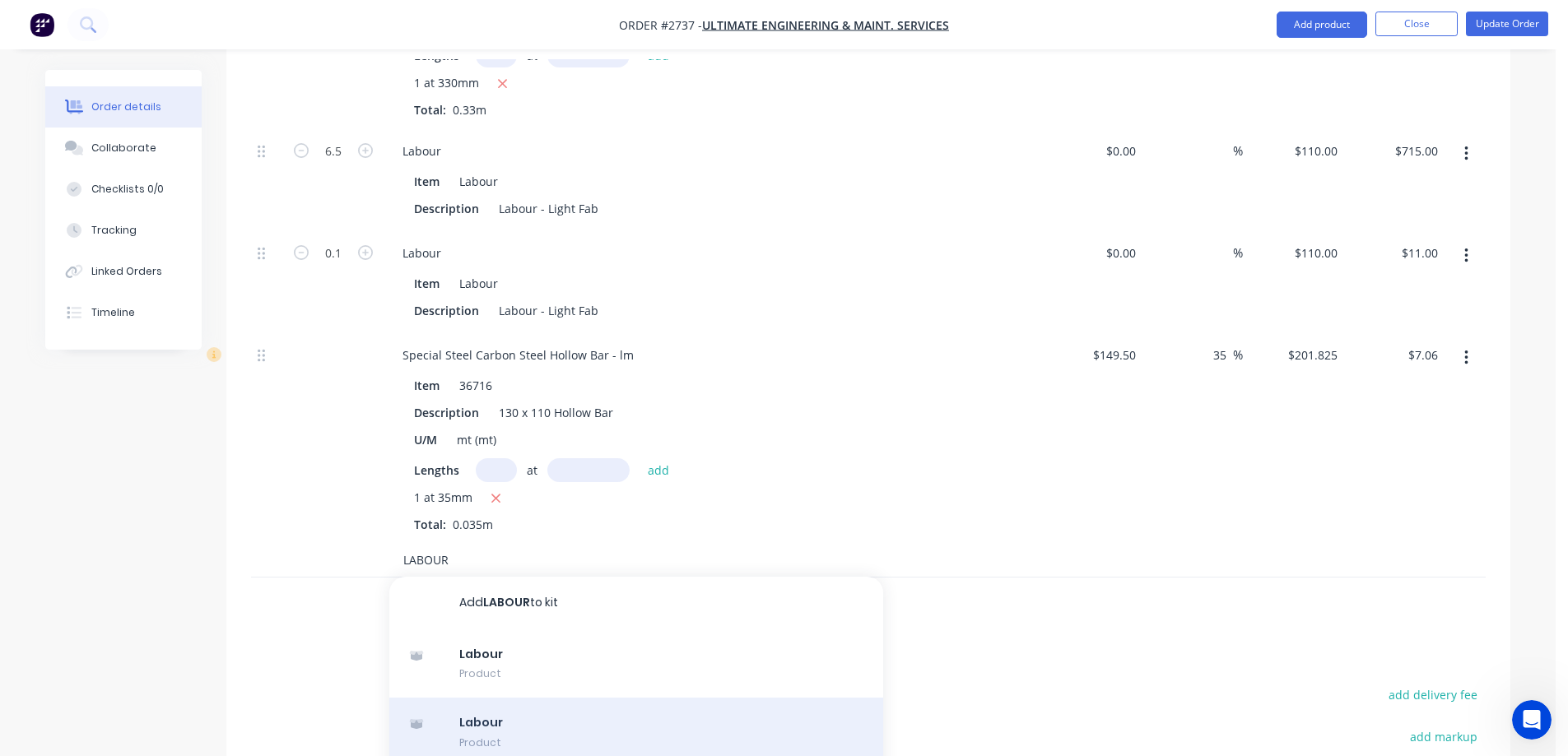
type input "LABOUR"
click at [605, 705] on div "Labour Product" at bounding box center [636, 732] width 494 height 69
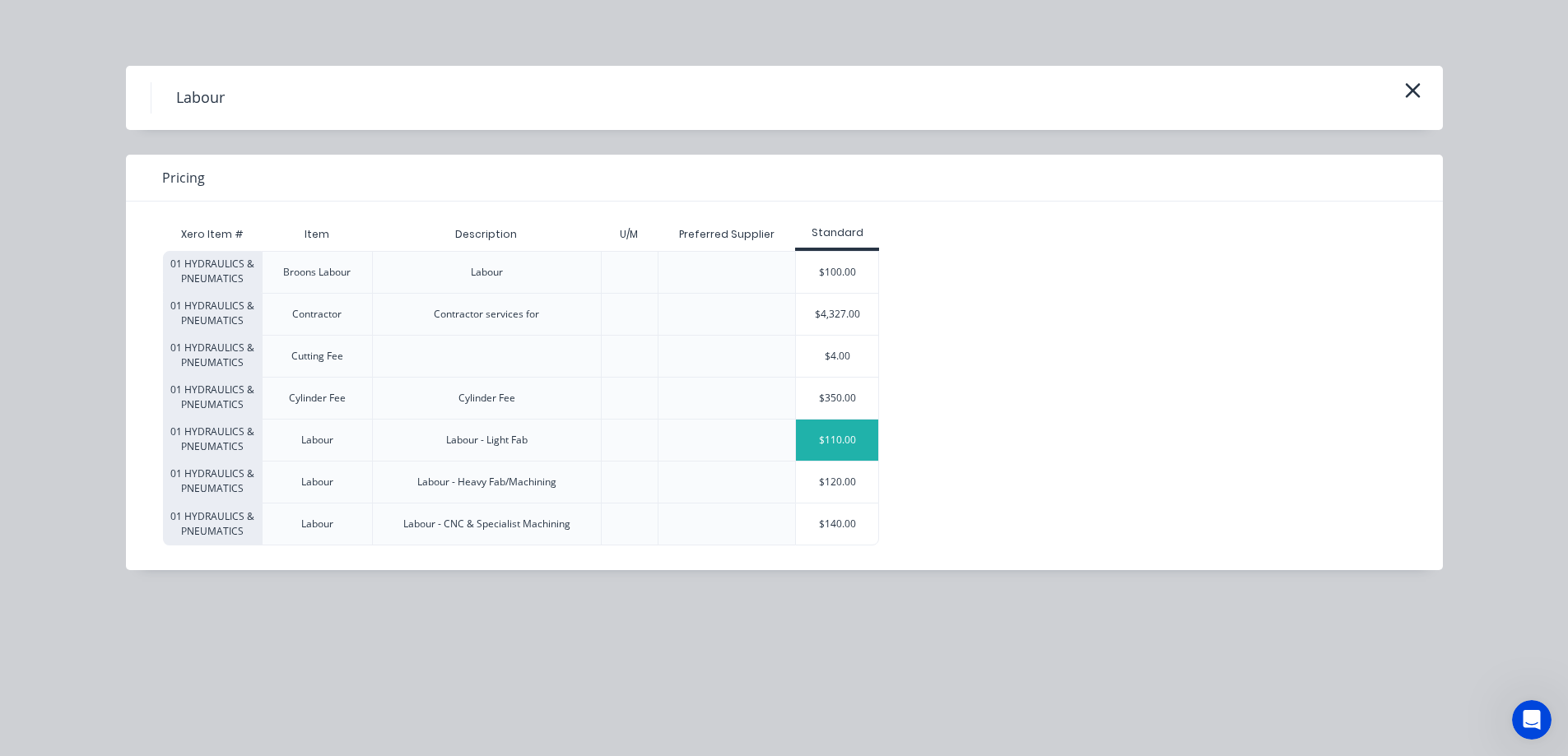
click at [843, 438] on div "$110.00" at bounding box center [837, 440] width 83 height 41
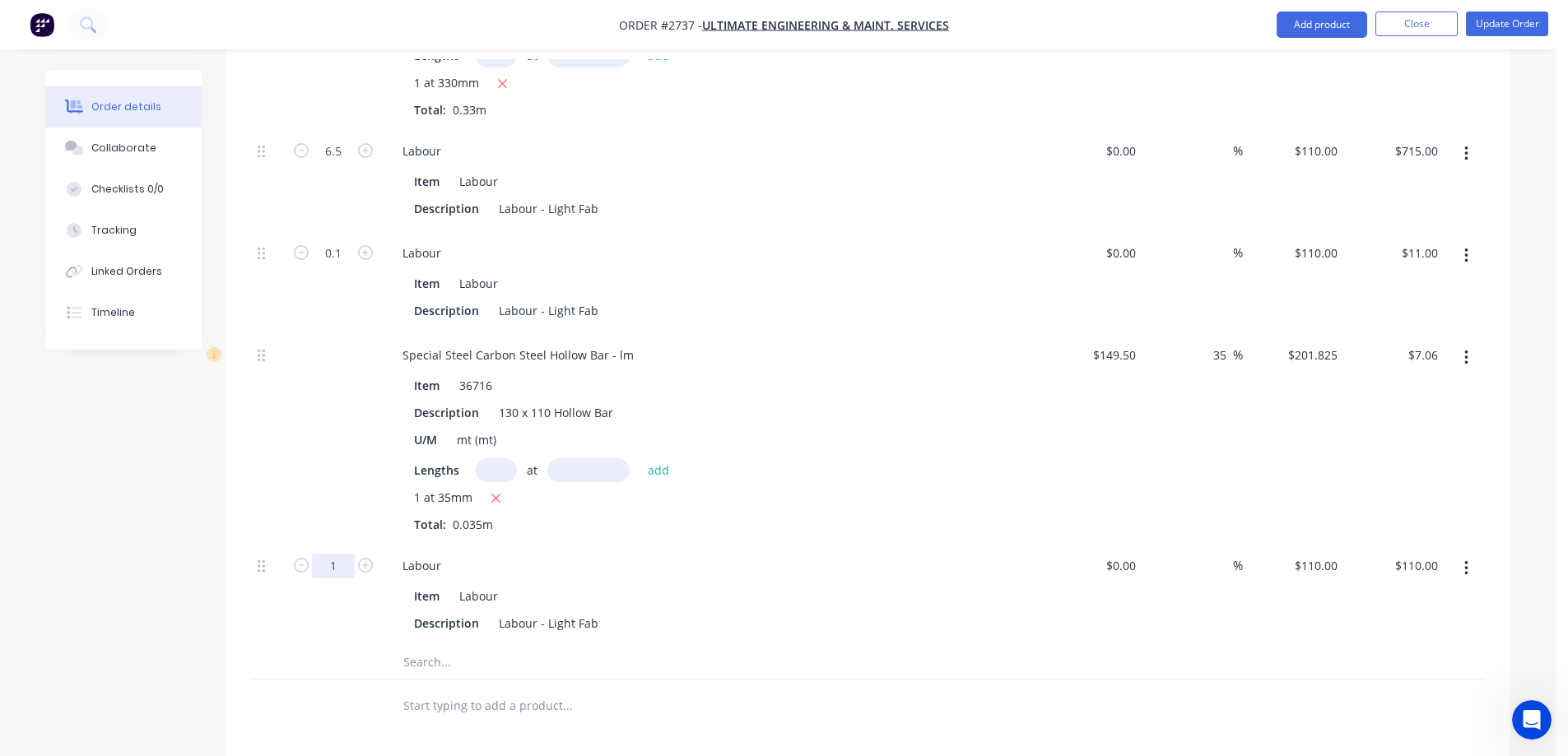
type input ".7"
type input "0.7"
type input "$77.00"
click at [1464, 247] on icon "button" at bounding box center [1466, 256] width 4 height 18
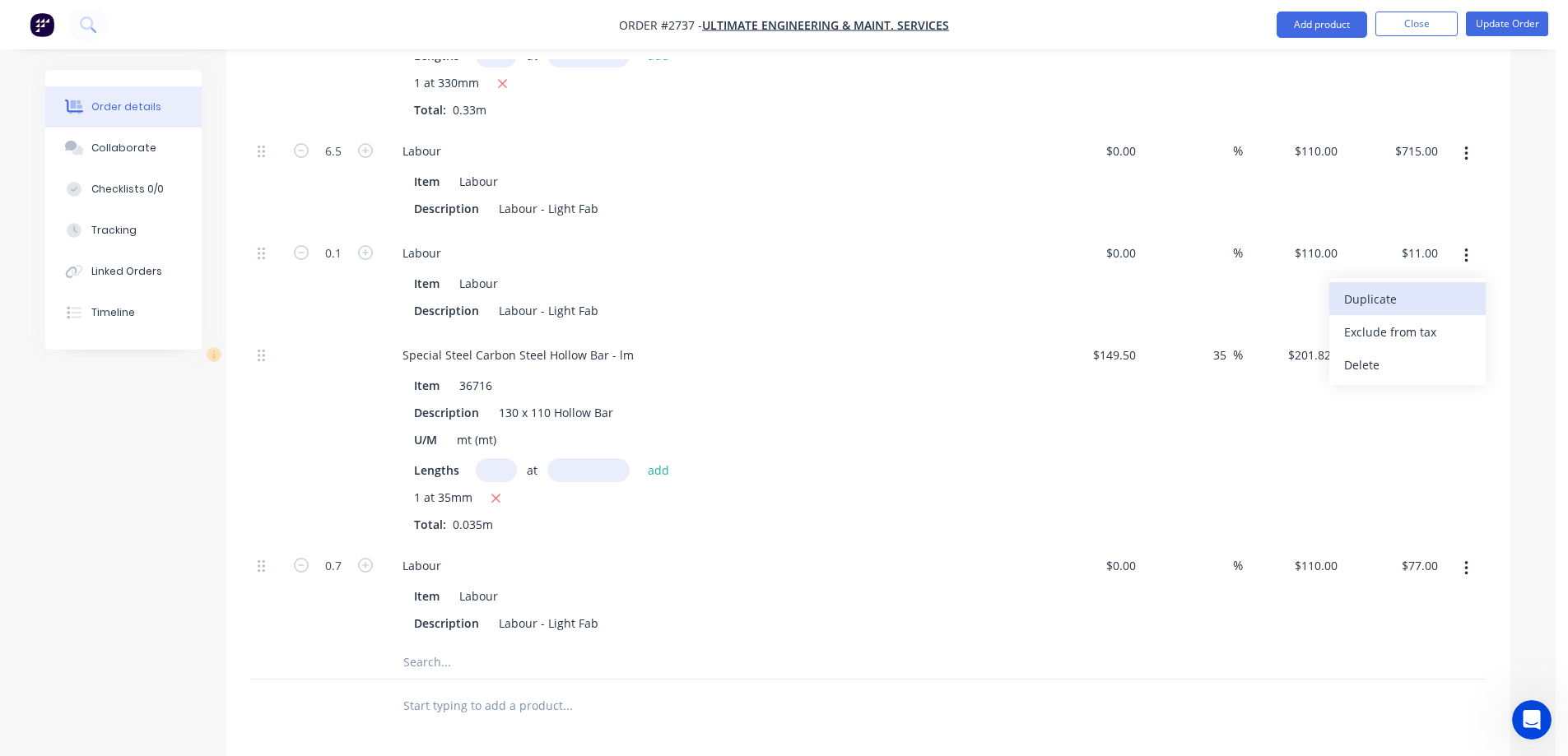
click at [1431, 287] on div "Duplicate" at bounding box center [1407, 298] width 127 height 24
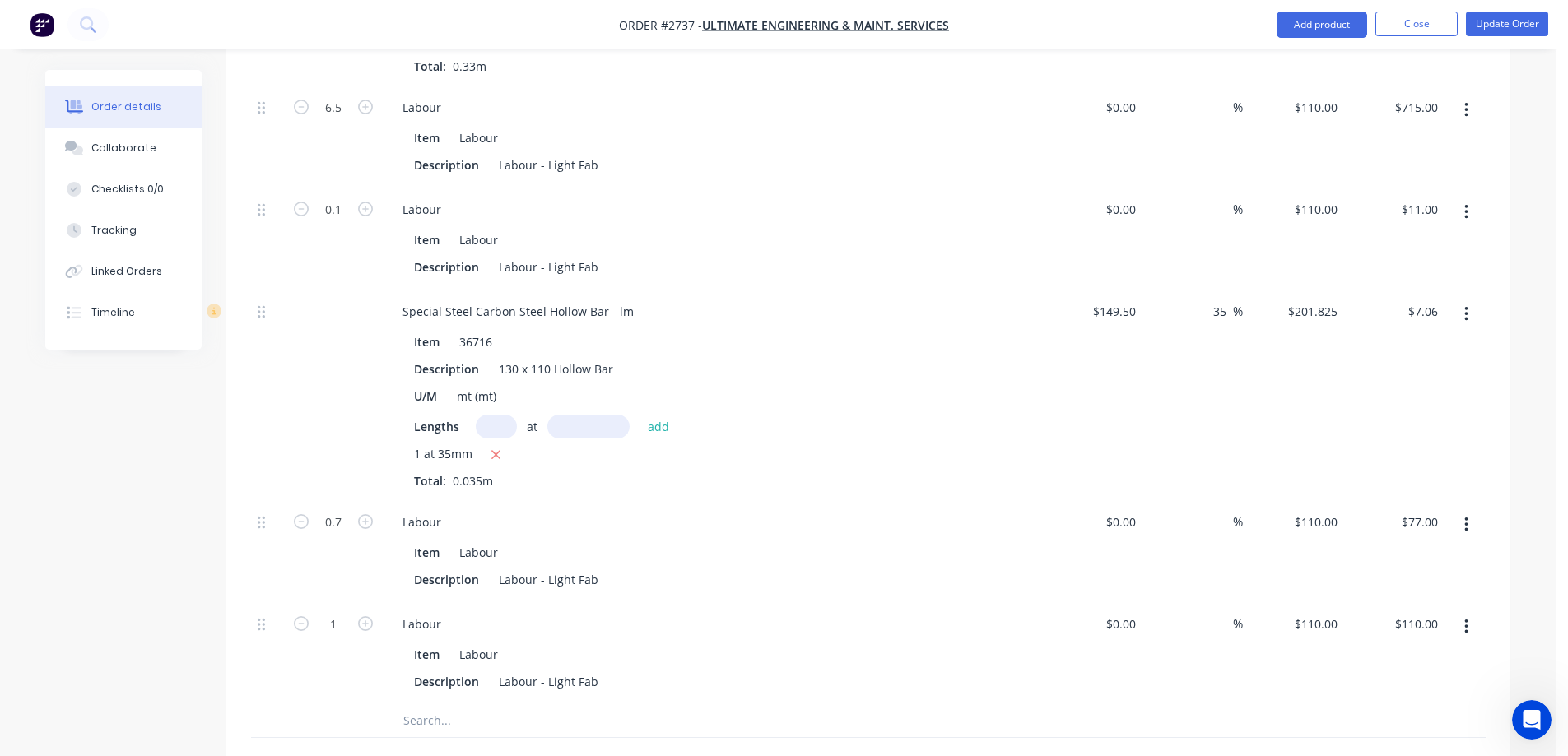
scroll to position [1152, 0]
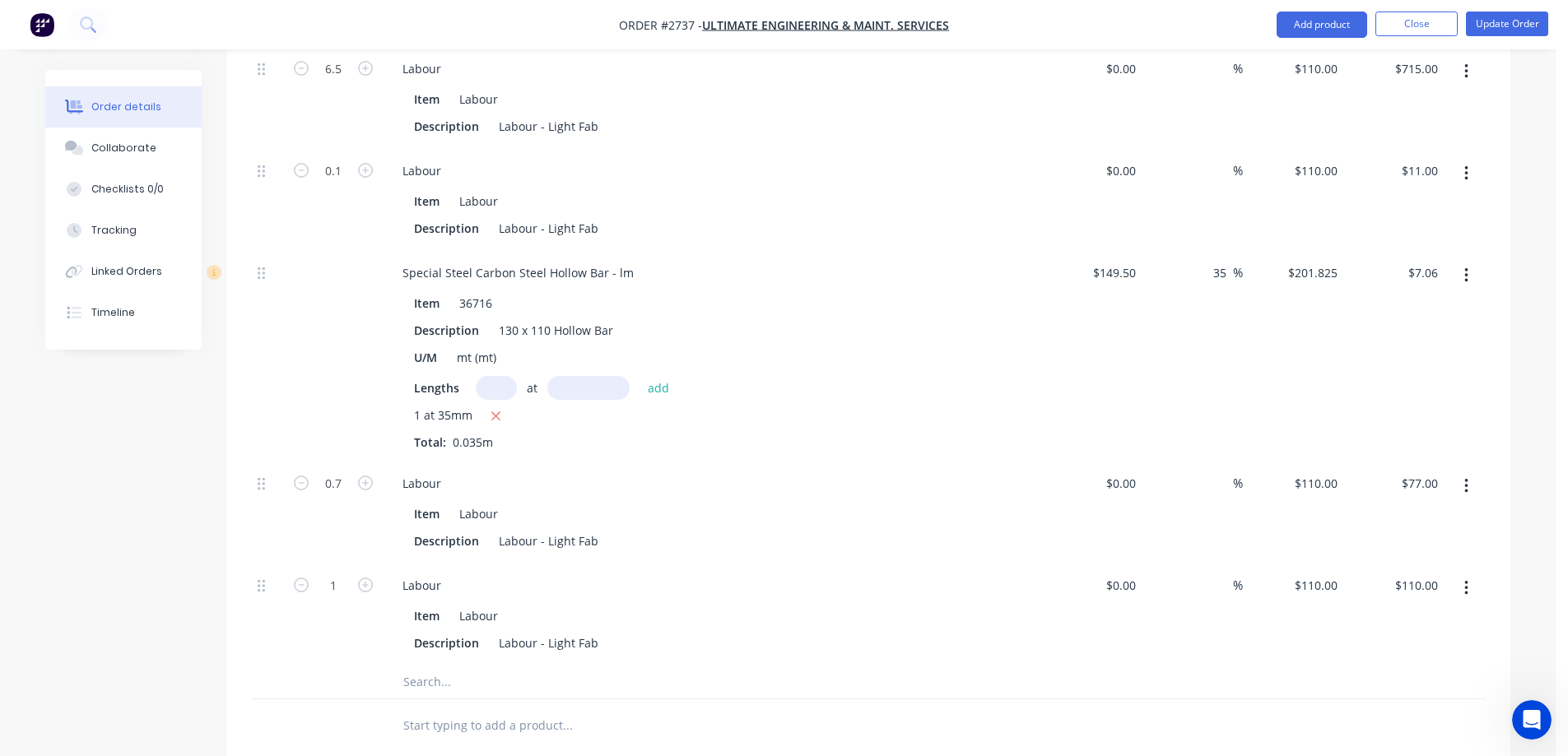
click at [442, 666] on input "text" at bounding box center [567, 682] width 329 height 33
type input "PROFILE"
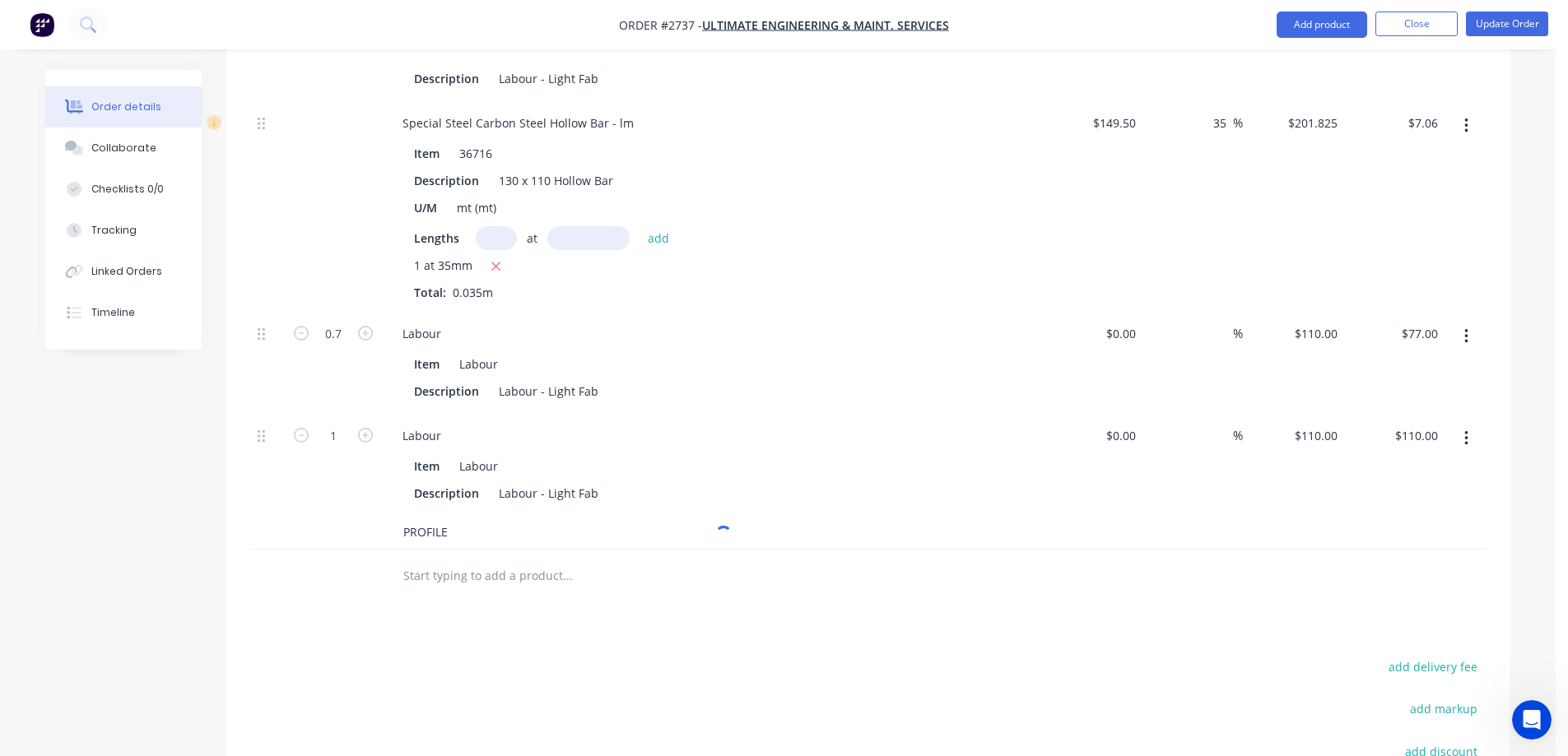
scroll to position [1317, 0]
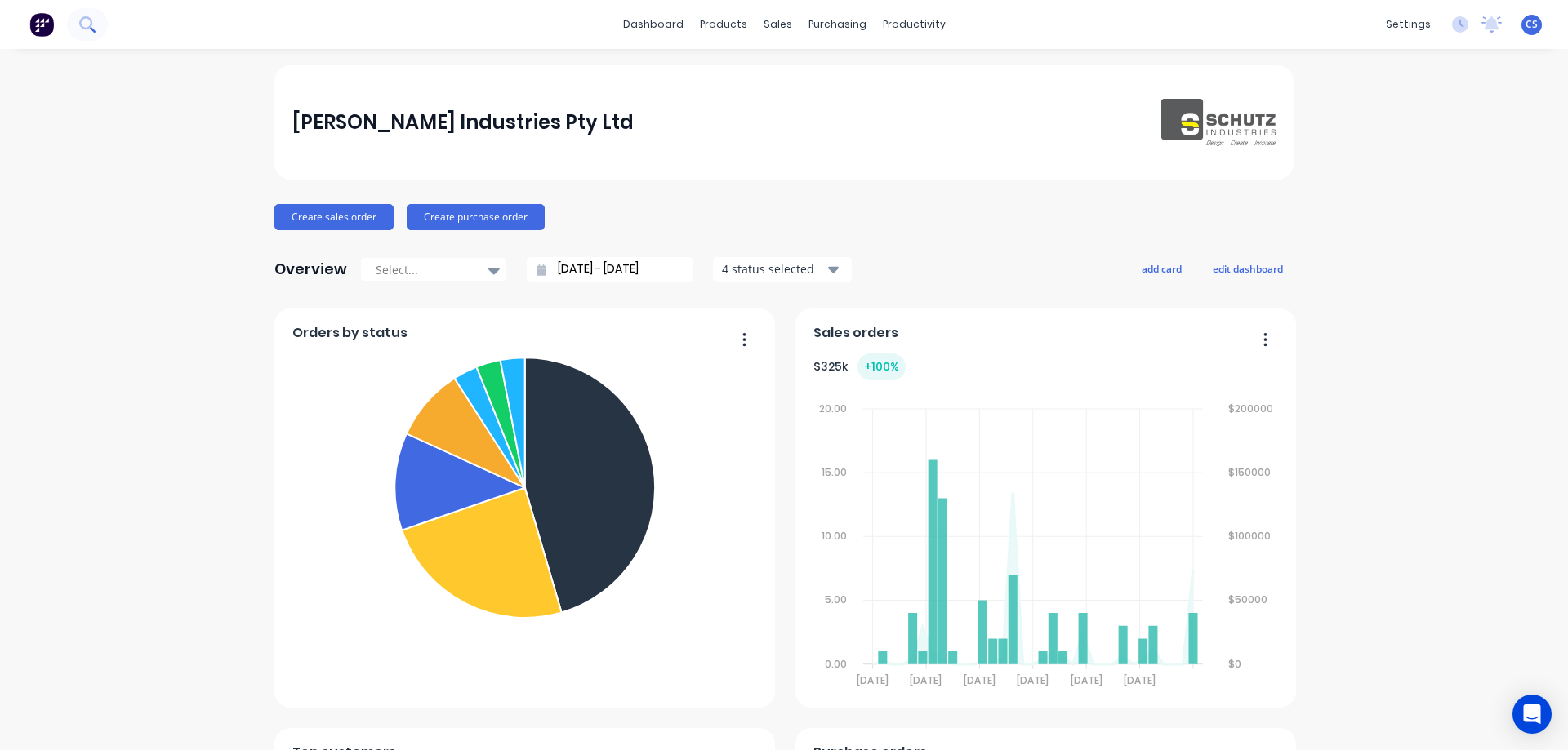
click at [75, 21] on button at bounding box center [87, 24] width 41 height 33
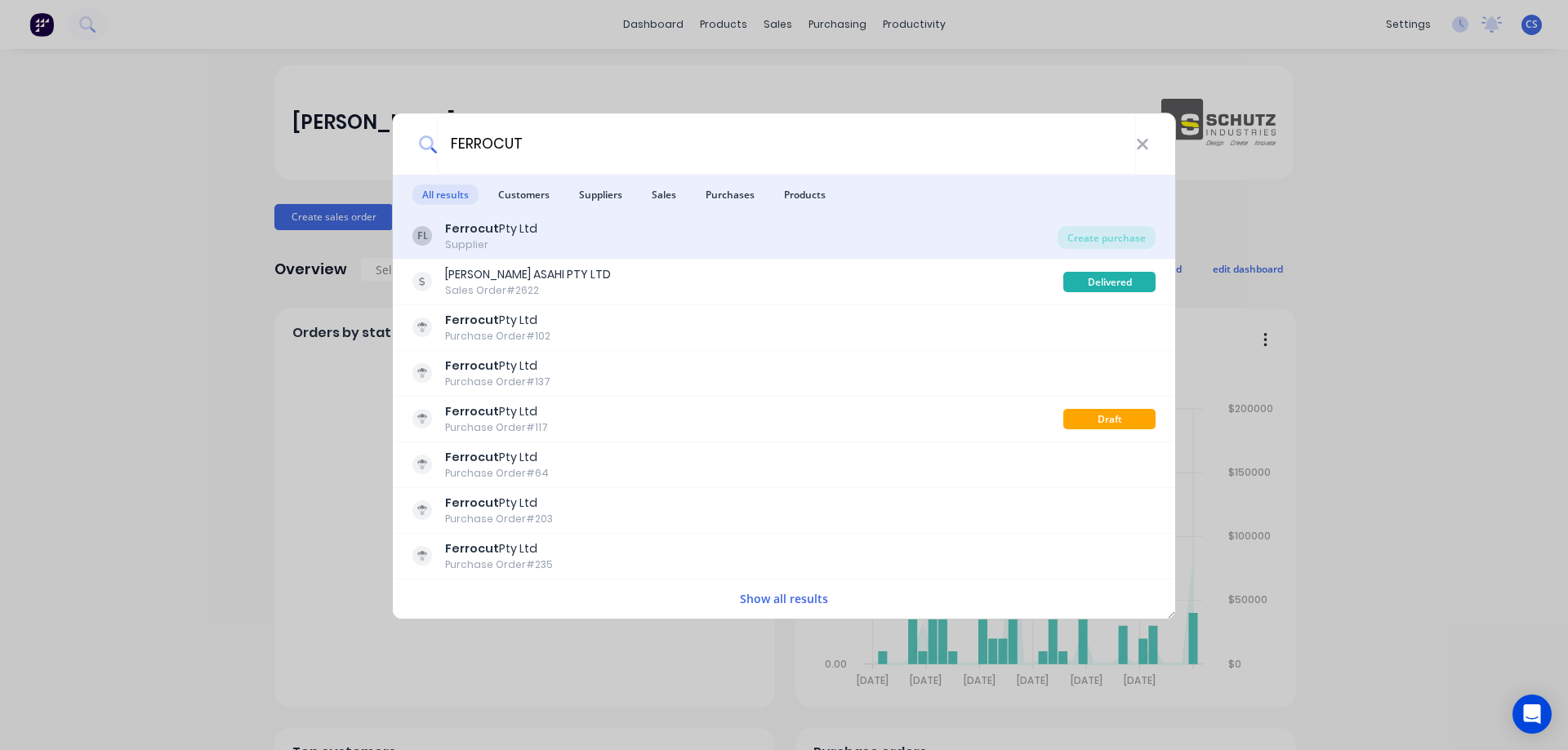
type input "FERROCUT"
click at [699, 240] on div "FL Ferrocut Pty Ltd Supplier" at bounding box center [734, 236] width 645 height 32
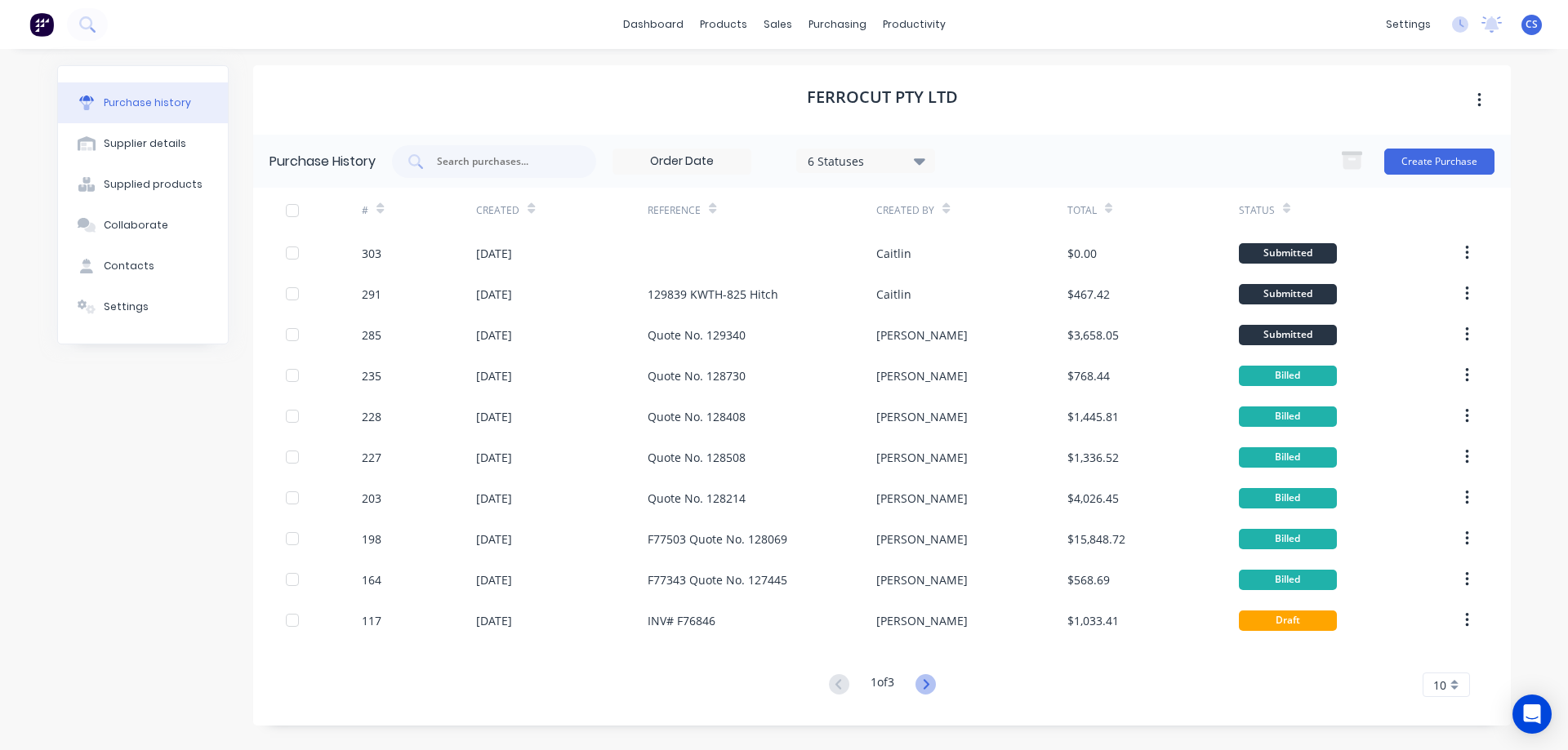
click at [932, 682] on icon at bounding box center [925, 684] width 21 height 21
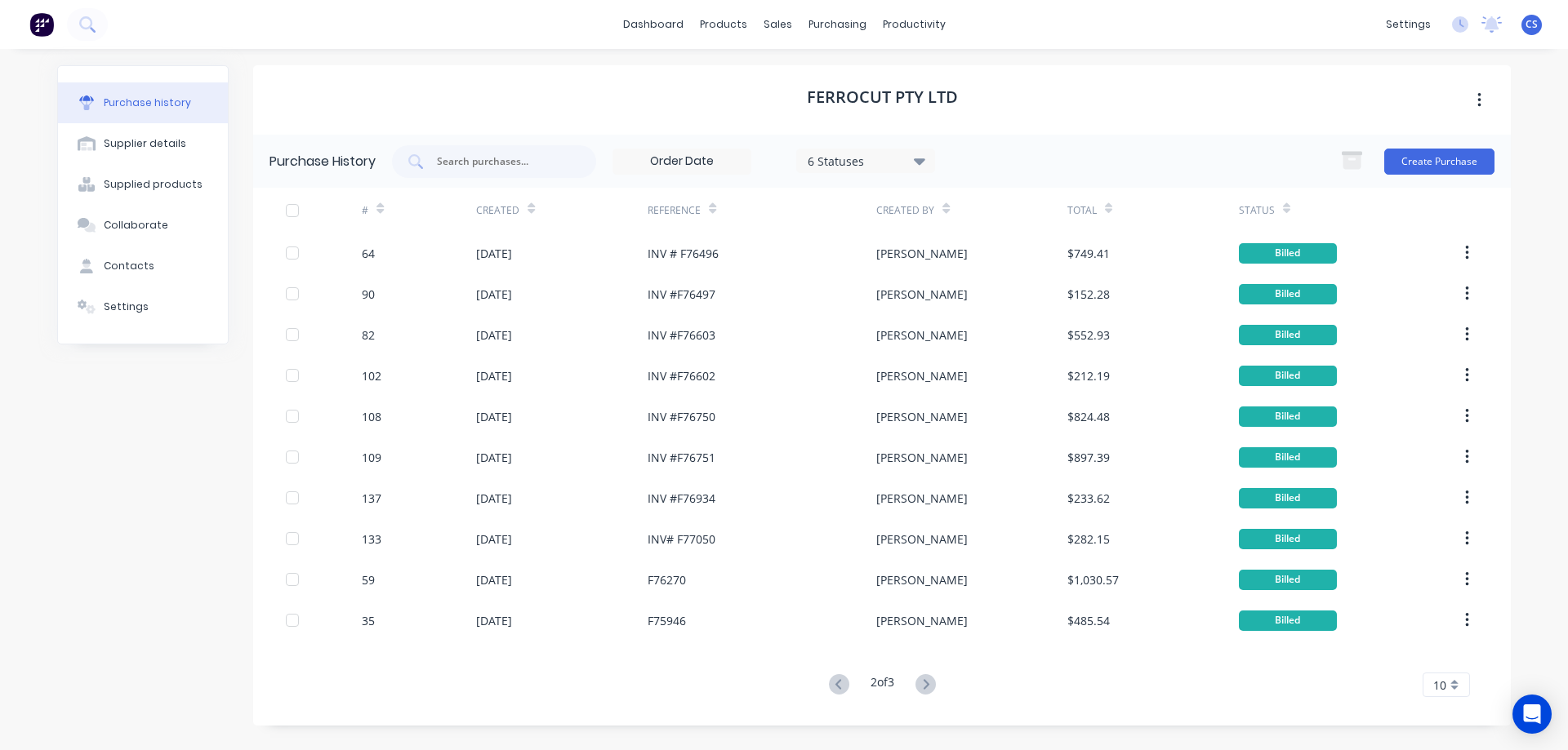
click at [932, 682] on icon at bounding box center [925, 684] width 21 height 21
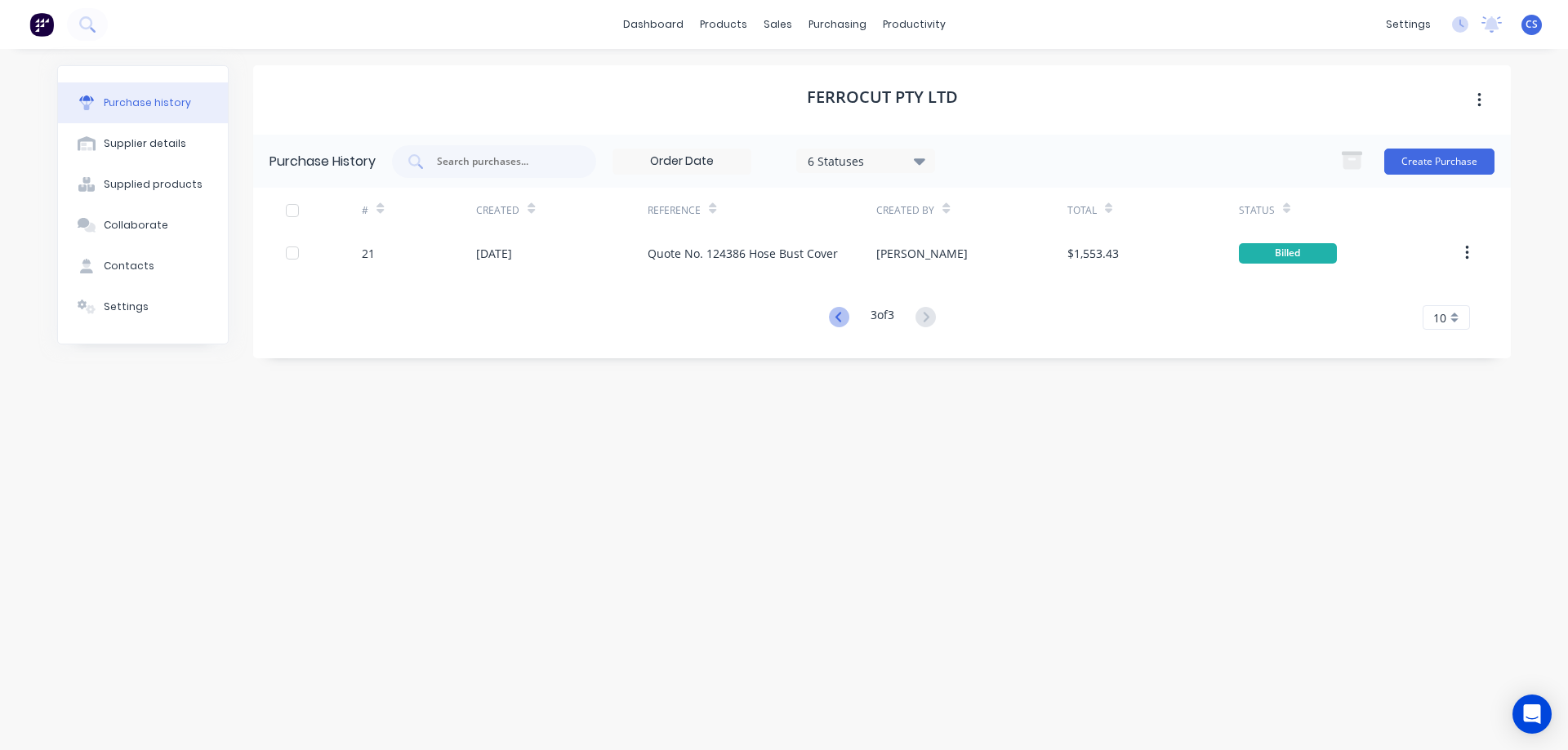
click at [840, 319] on icon at bounding box center [838, 317] width 21 height 21
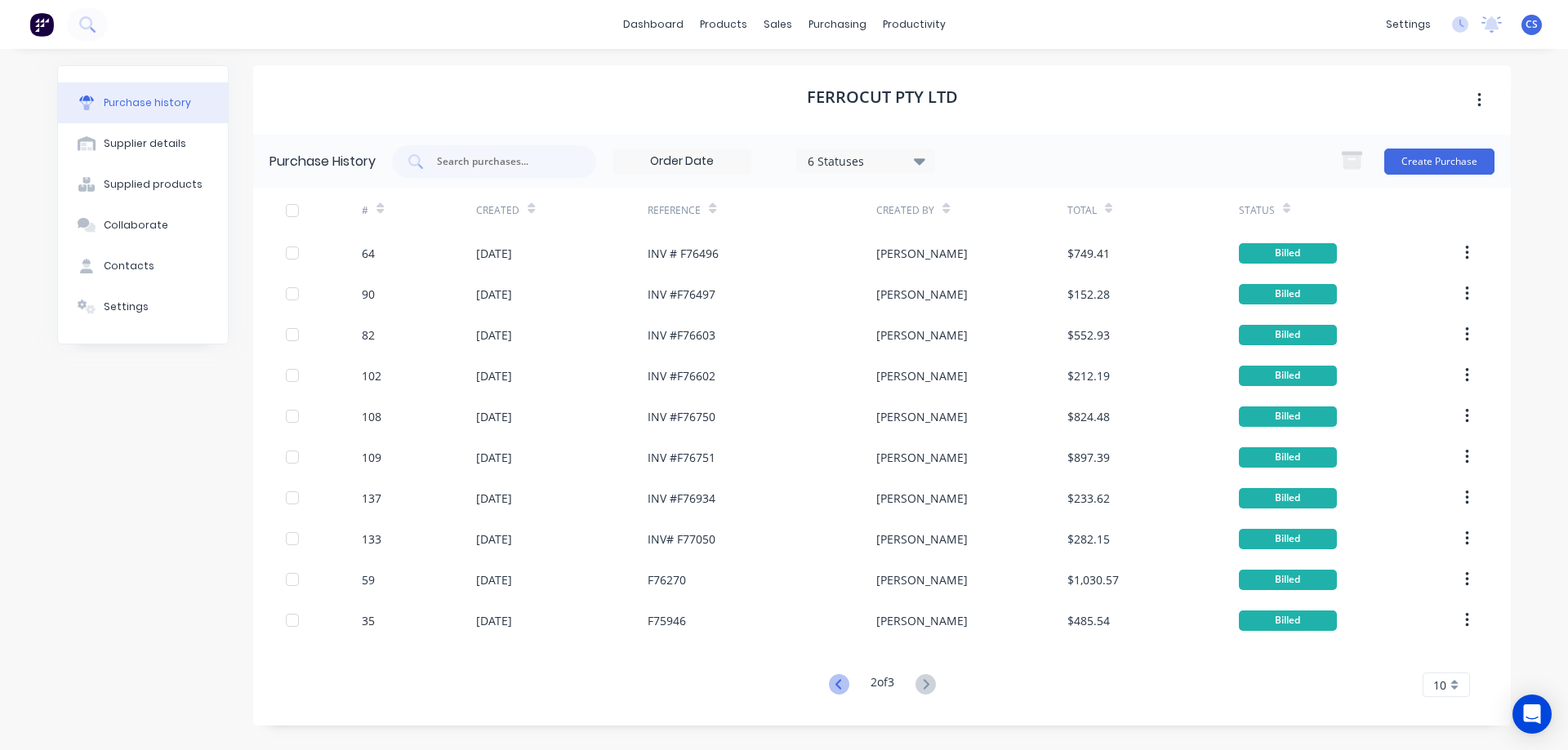
click at [838, 680] on icon at bounding box center [838, 684] width 21 height 21
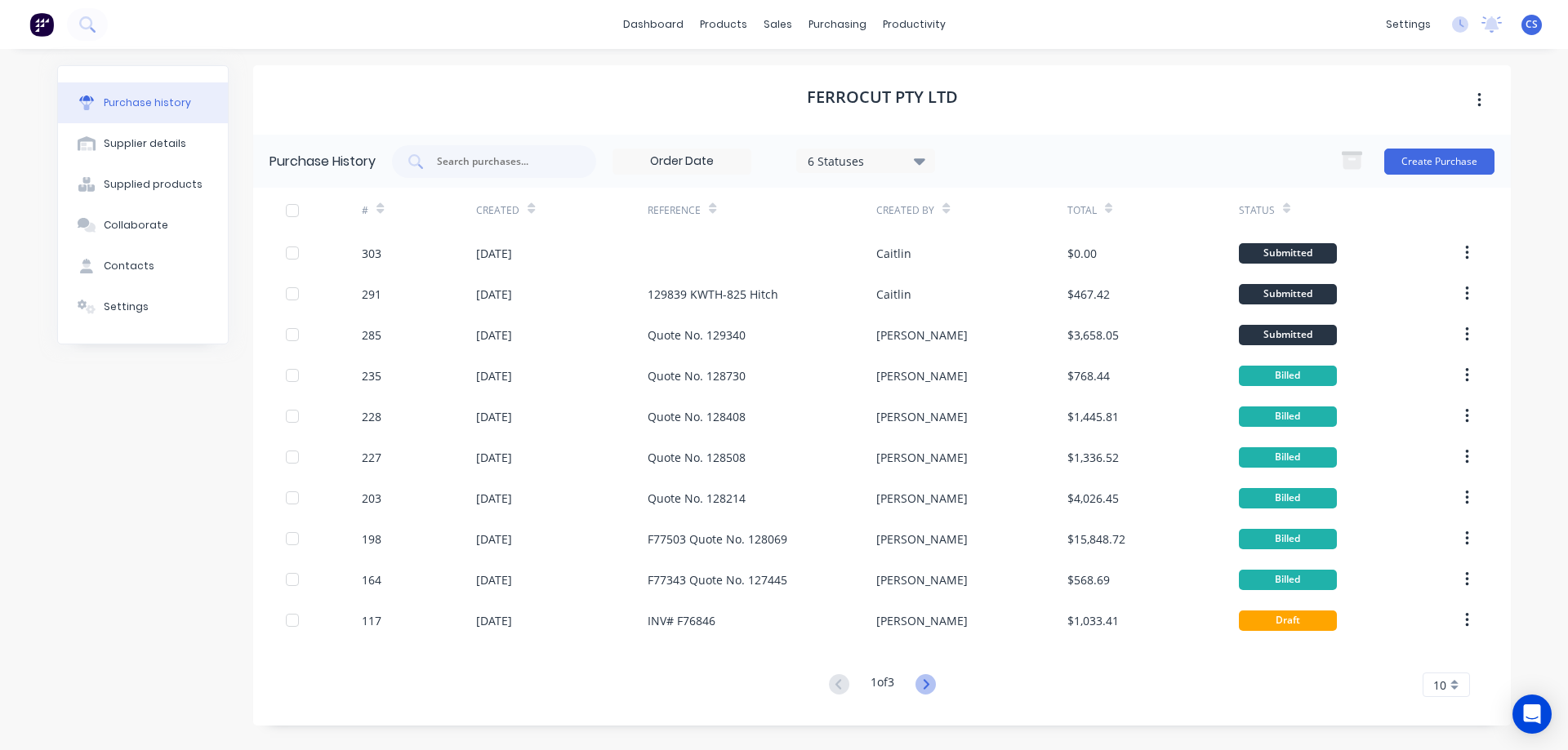
click at [928, 690] on icon at bounding box center [925, 684] width 21 height 21
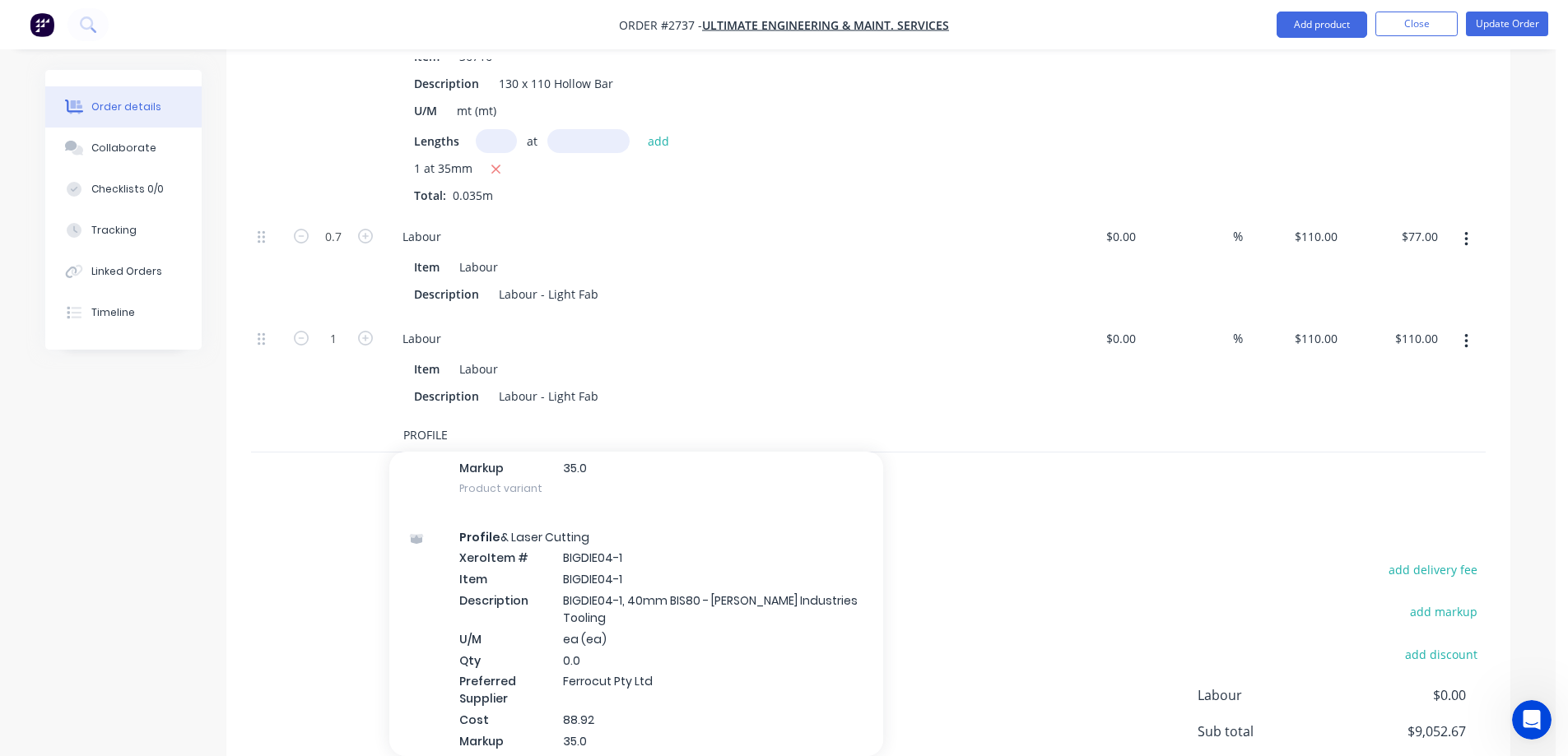
scroll to position [19831, 0]
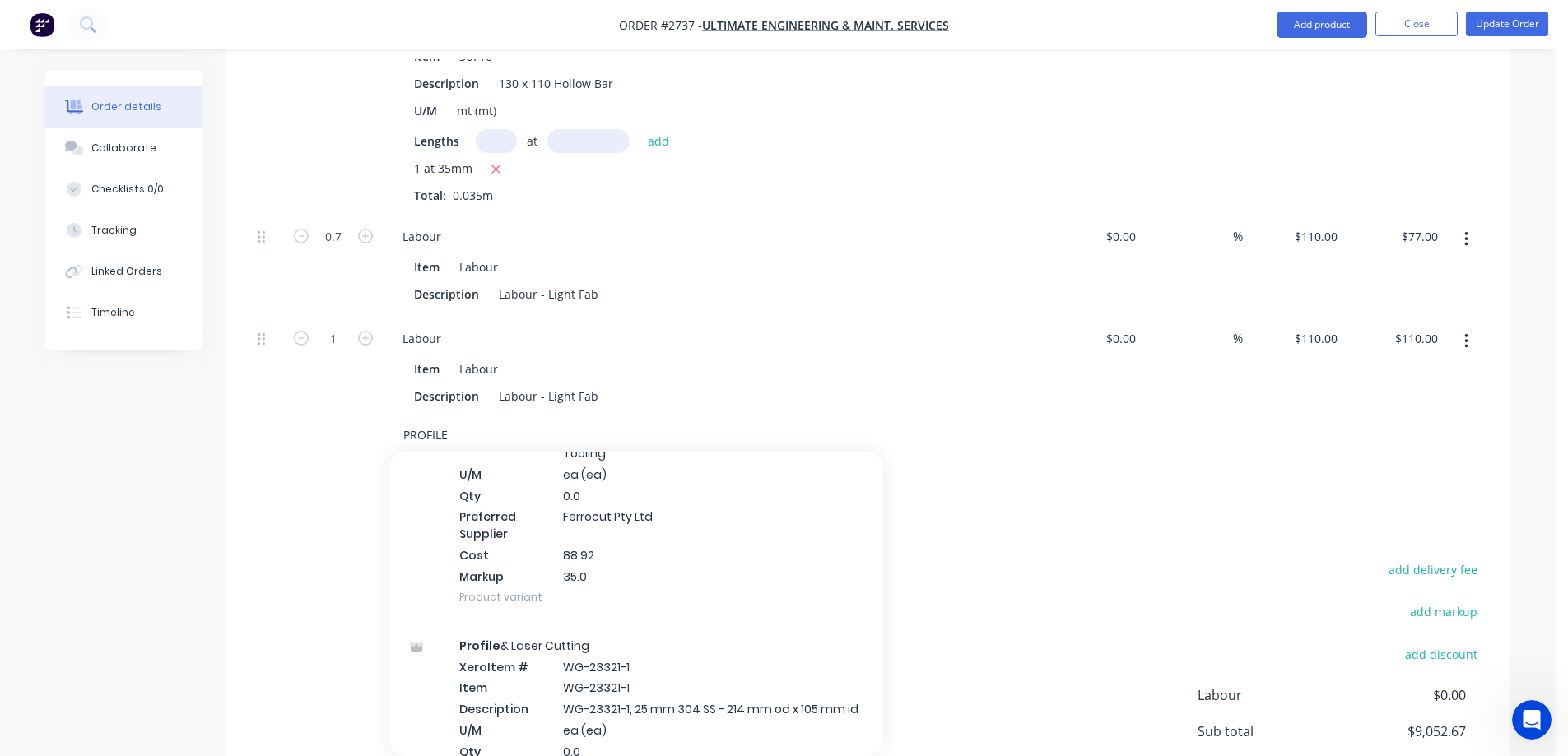
drag, startPoint x: 467, startPoint y: 415, endPoint x: 352, endPoint y: 414, distance: 115.0
click at [352, 419] on div "PROFILE Add PROFILE to kit Duragal Profile RHS - ea Product Profile & Laser Cut…" at bounding box center [868, 436] width 1234 height 34
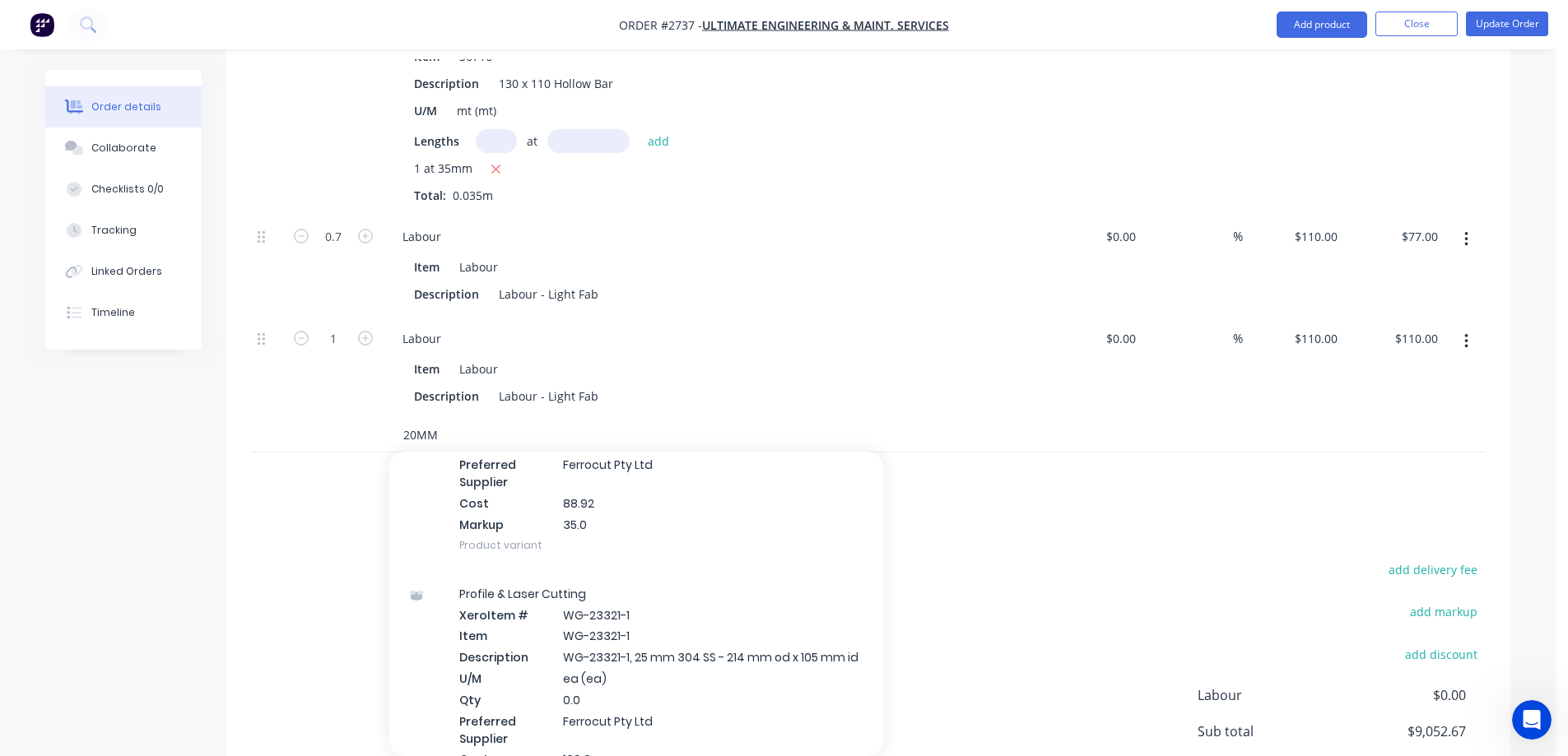
scroll to position [19814, 0]
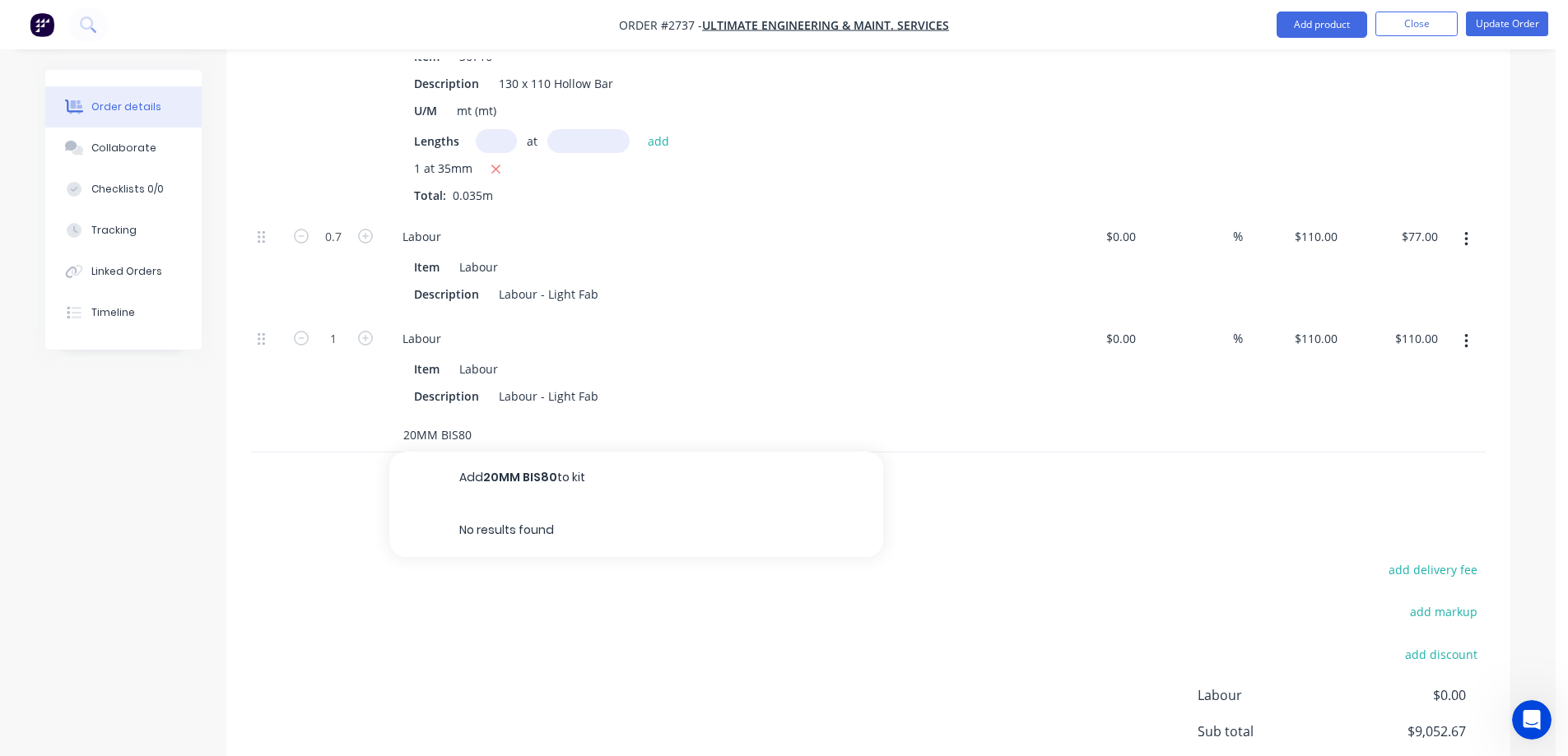
drag, startPoint x: 442, startPoint y: 413, endPoint x: 365, endPoint y: 415, distance: 77.0
click at [365, 419] on div "20MM BIS80 Add 20MM BIS80 to kit No results found" at bounding box center [868, 436] width 1234 height 34
type input "BIS80"
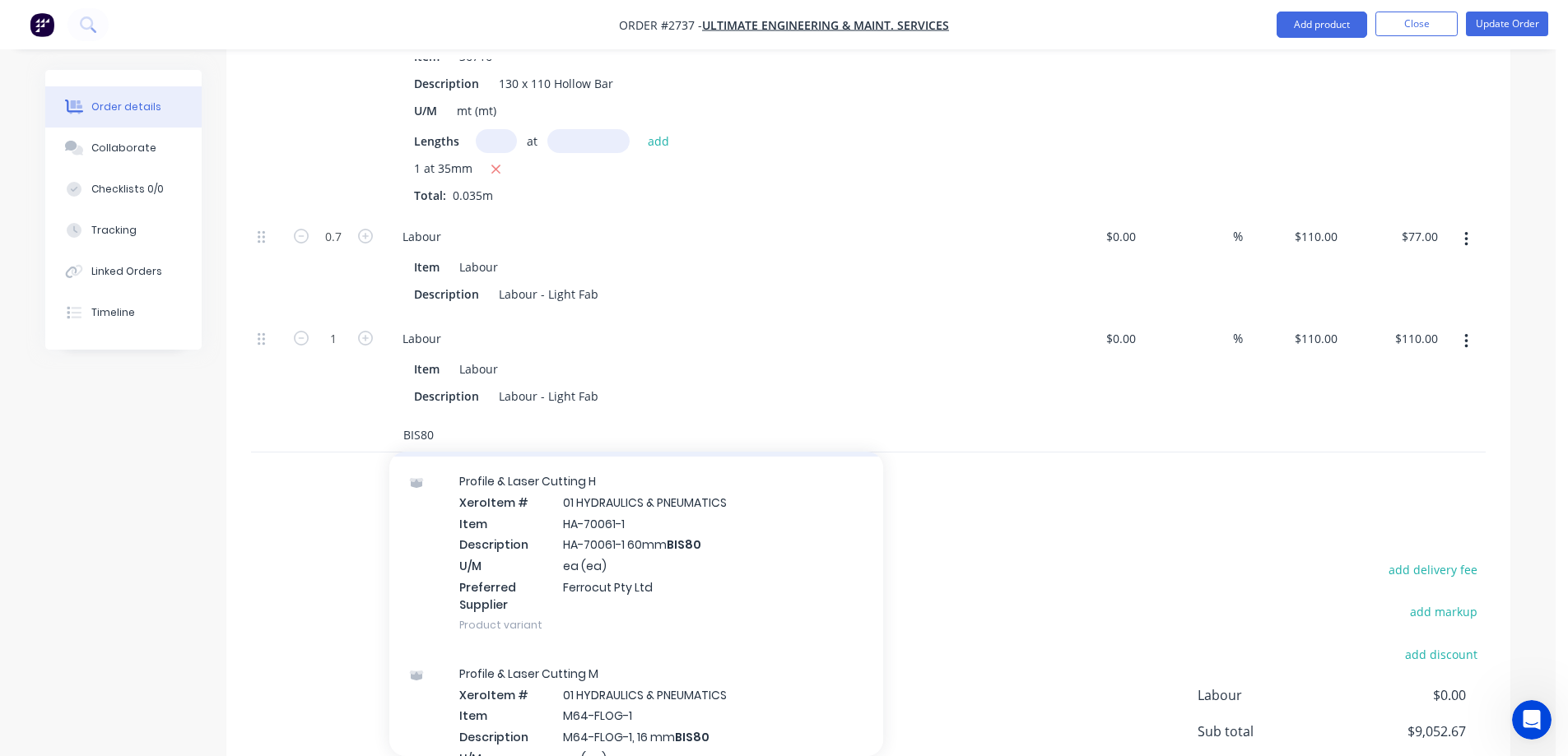
scroll to position [6171, 0]
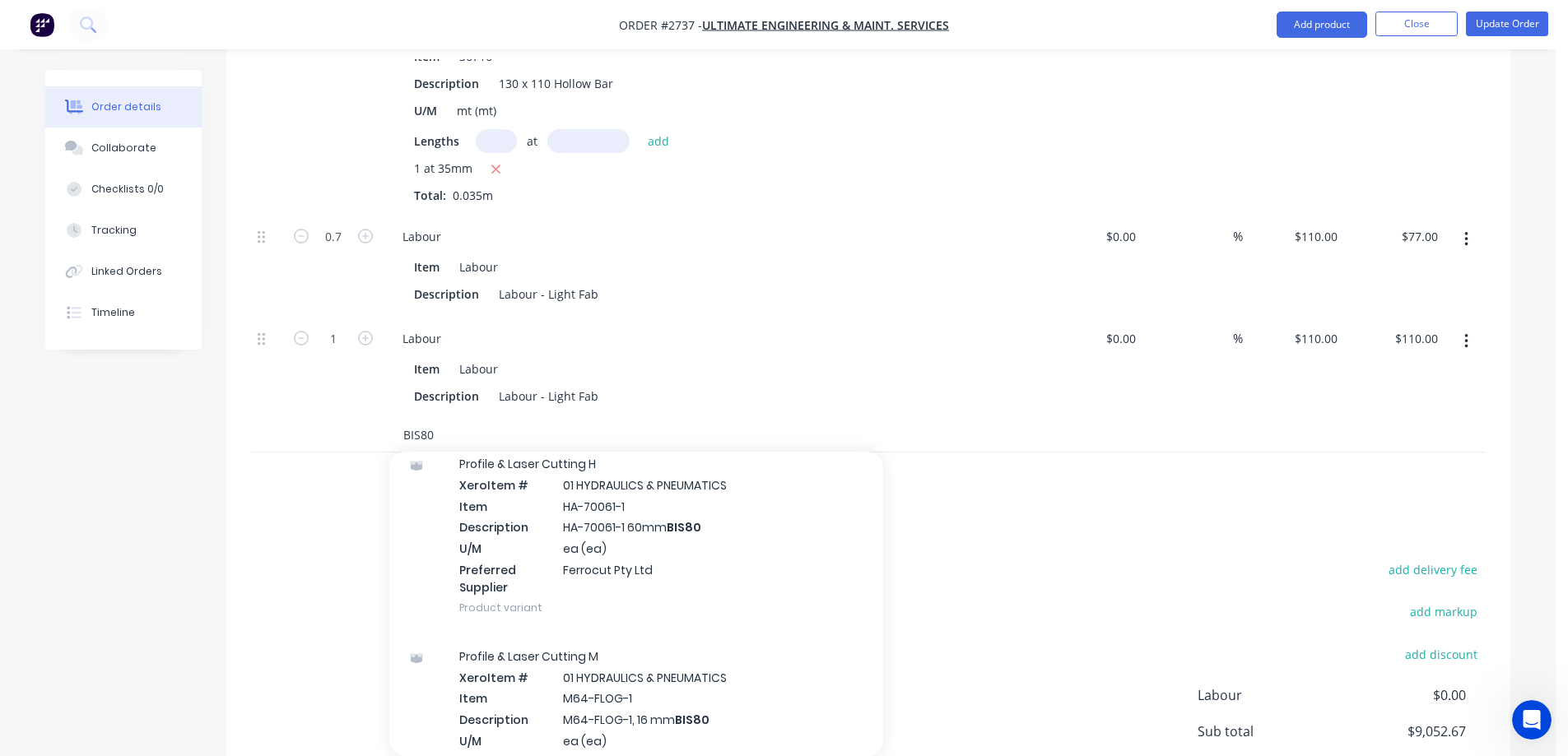
drag, startPoint x: 485, startPoint y: 414, endPoint x: 356, endPoint y: 417, distance: 129.0
click at [356, 419] on div "BIS80 Add BIS80 to kit Profile & Laser Cutting - GV Xero Item # 01 HYDRAULICS &…" at bounding box center [868, 436] width 1234 height 34
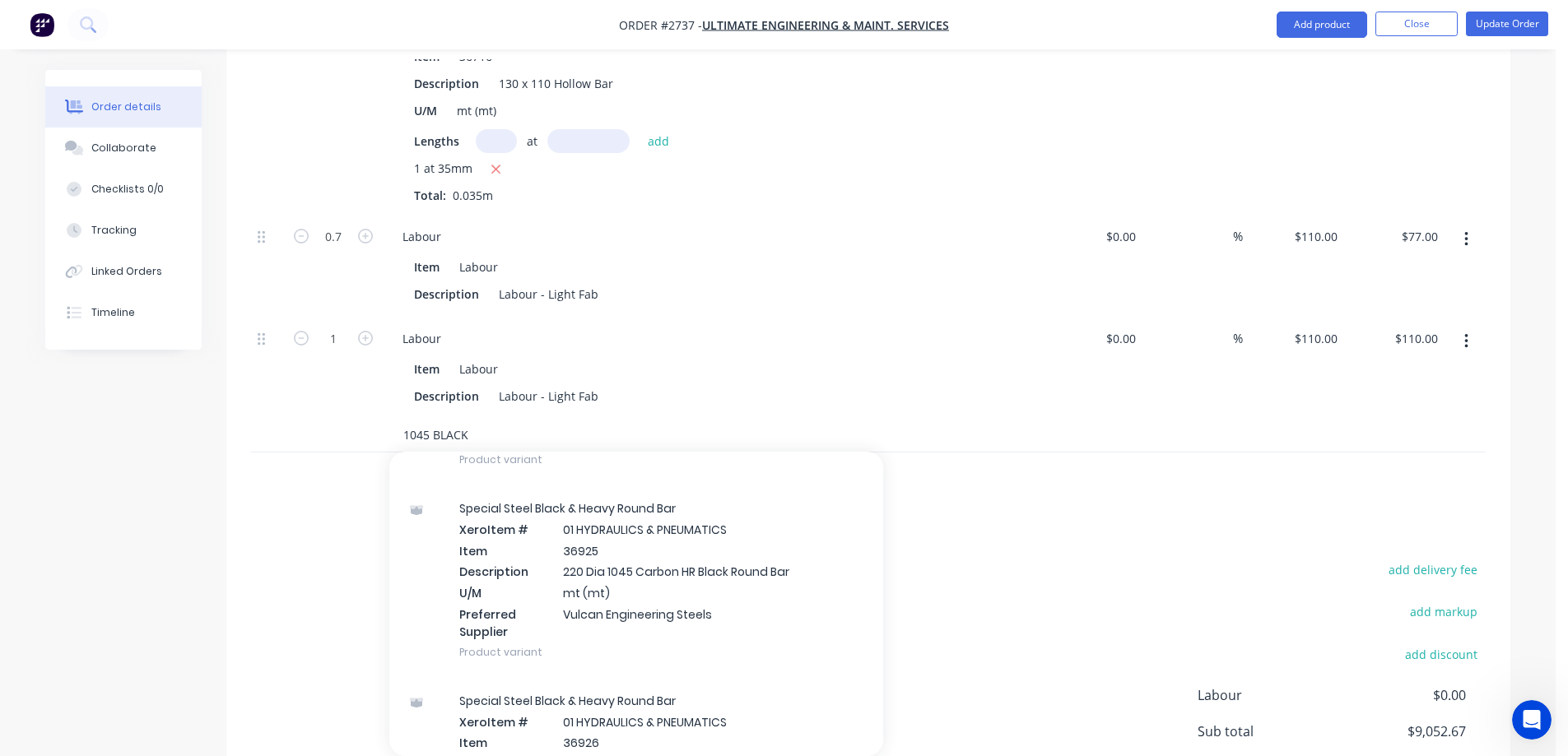
scroll to position [3127, 0]
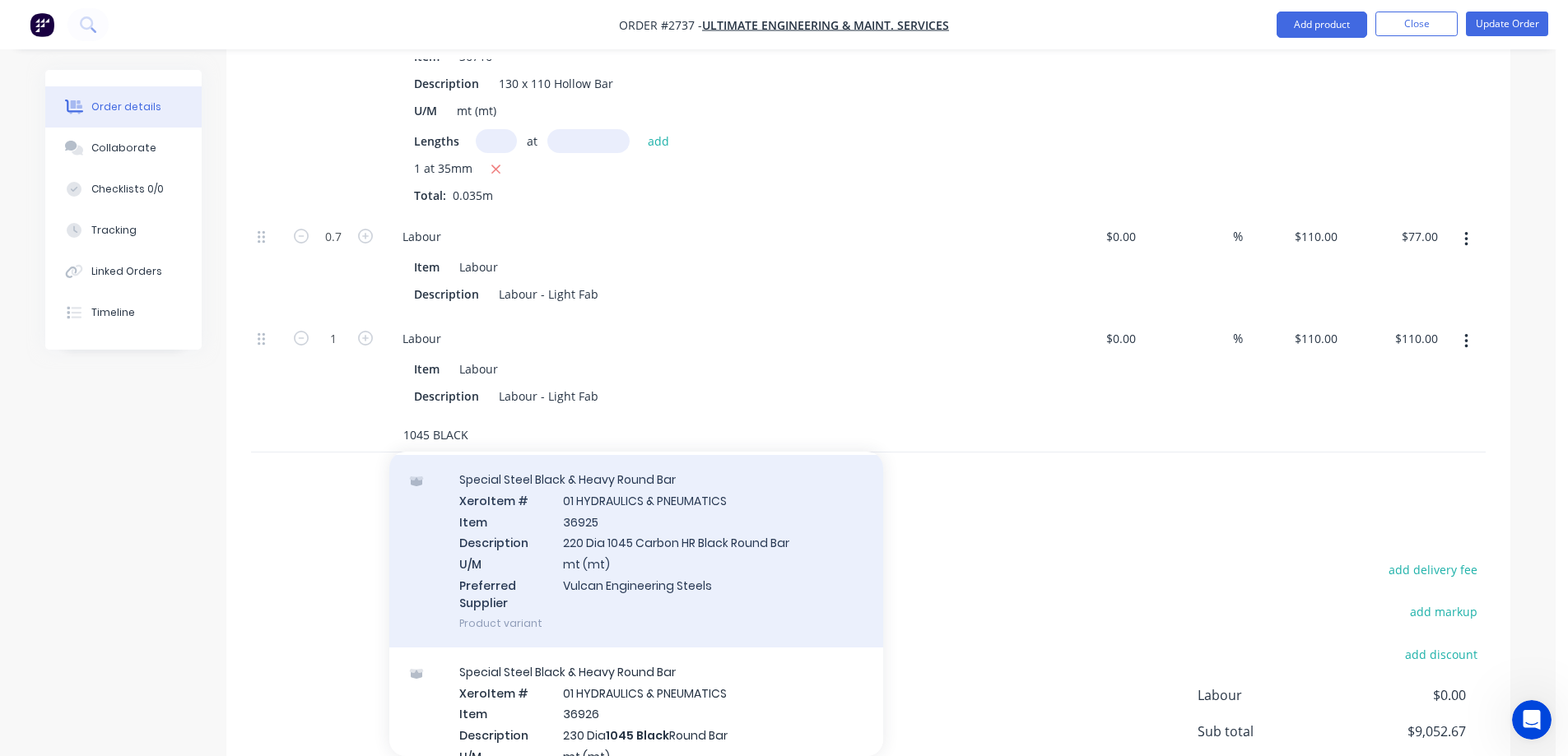
type input "1045 BLACK"
click at [761, 552] on div "Special Steel Black & Heavy Round Bar Xero Item # 01 HYDRAULICS & PNEUMATICS It…" at bounding box center [636, 551] width 494 height 192
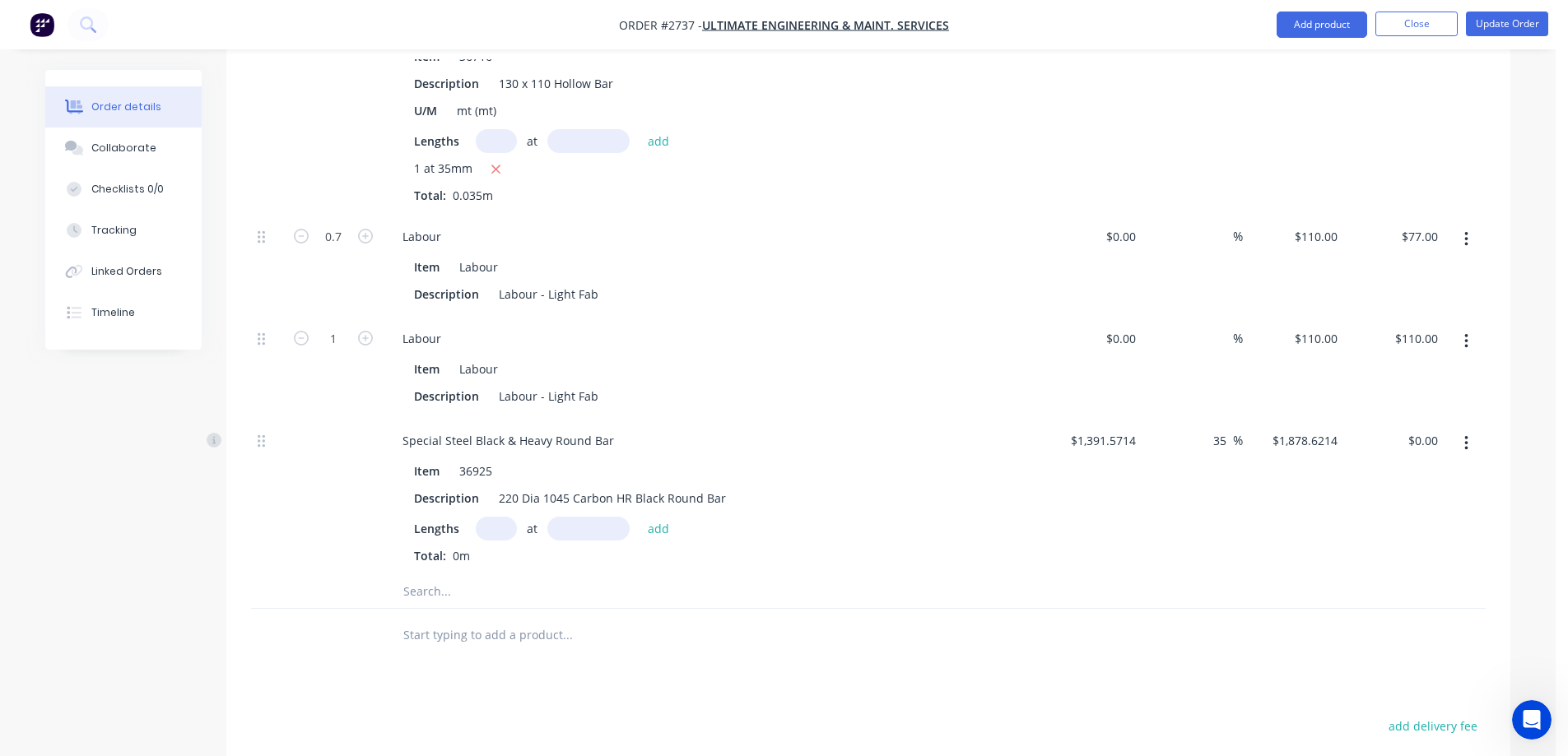
click at [487, 517] on input "text" at bounding box center [496, 529] width 41 height 24
type input "1"
type input "70mm"
click at [656, 517] on button "add" at bounding box center [658, 528] width 39 height 22
type input "$131.50"
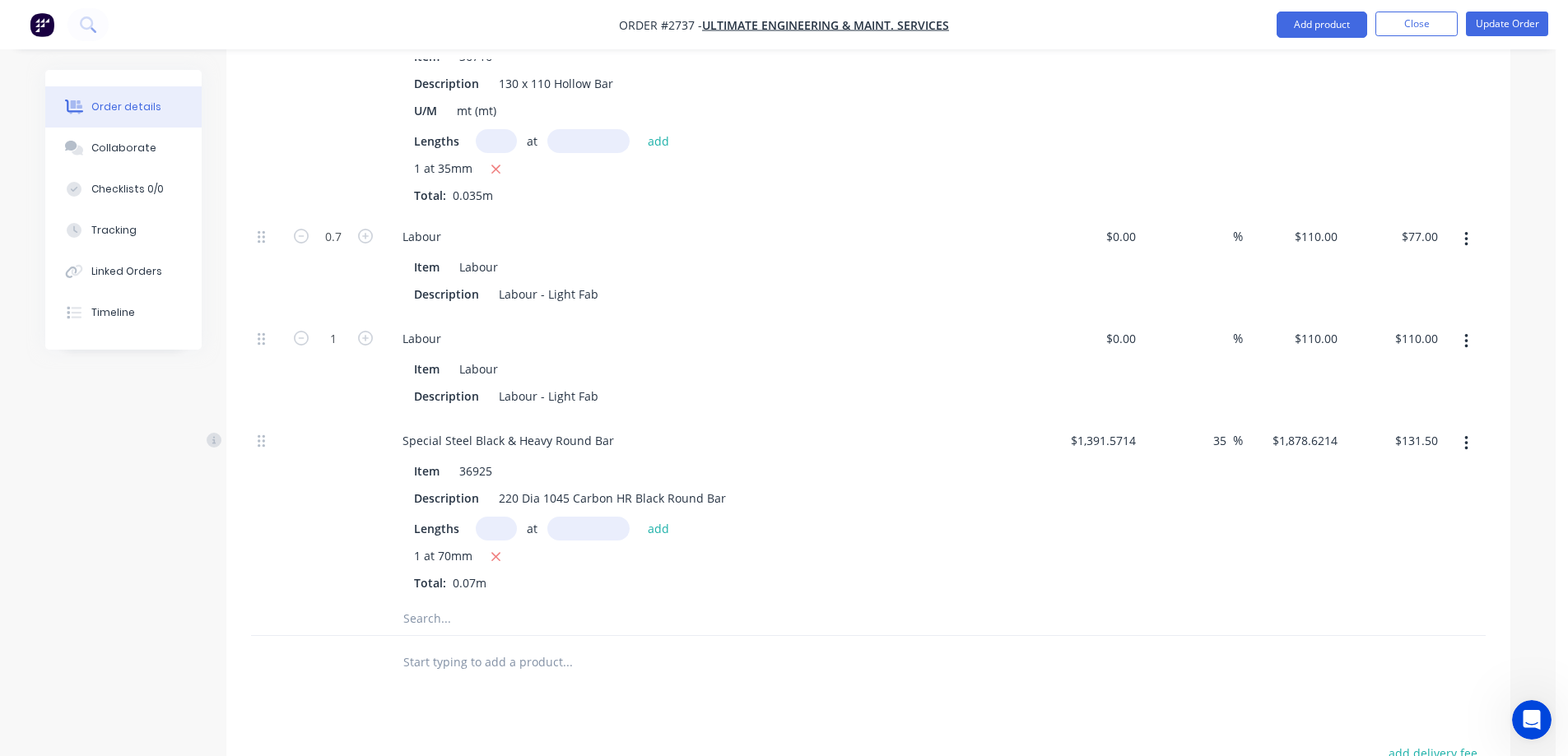
click at [456, 602] on input "text" at bounding box center [567, 618] width 329 height 33
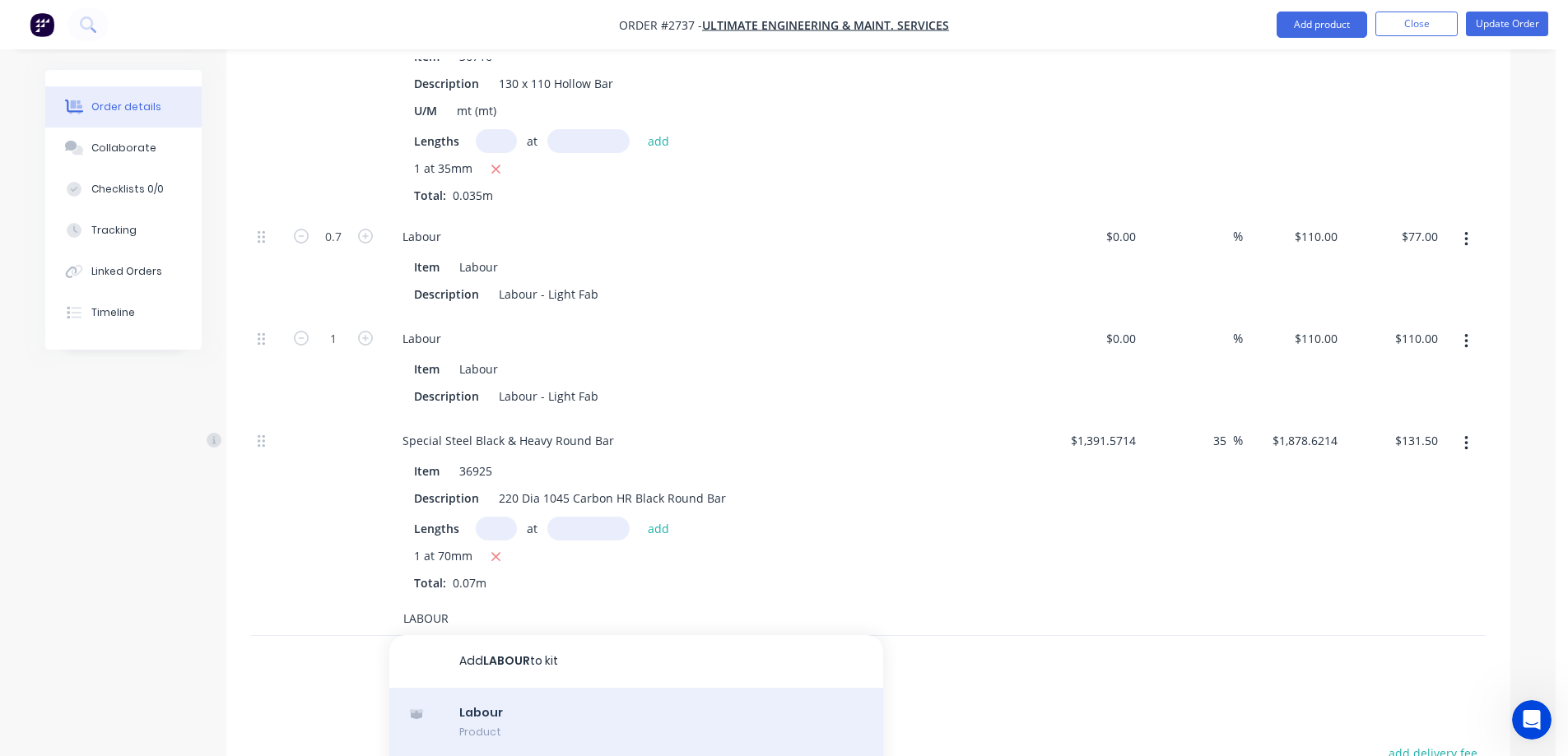
scroll to position [83, 0]
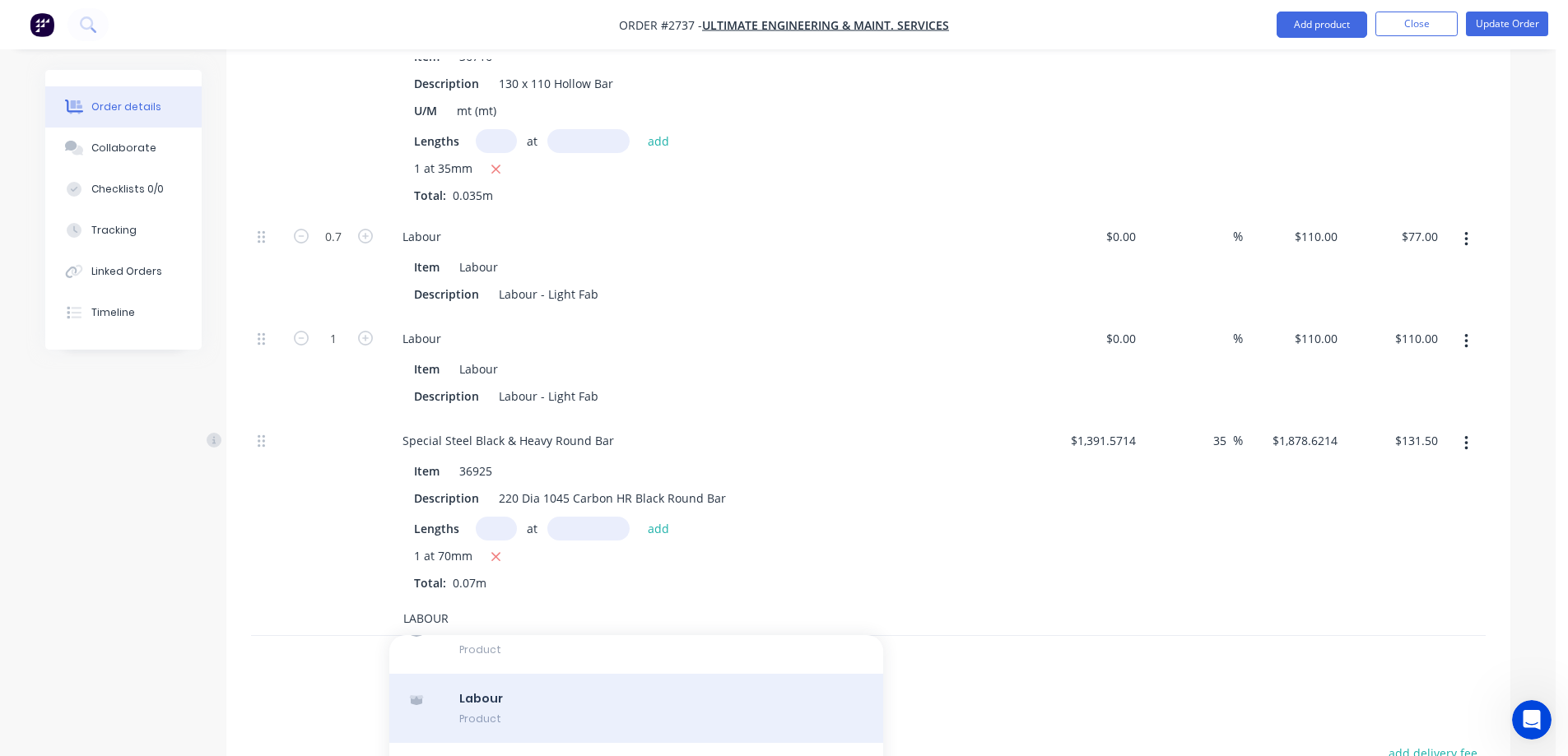
type input "LABOUR"
click at [515, 680] on div "Labour Product" at bounding box center [636, 708] width 494 height 69
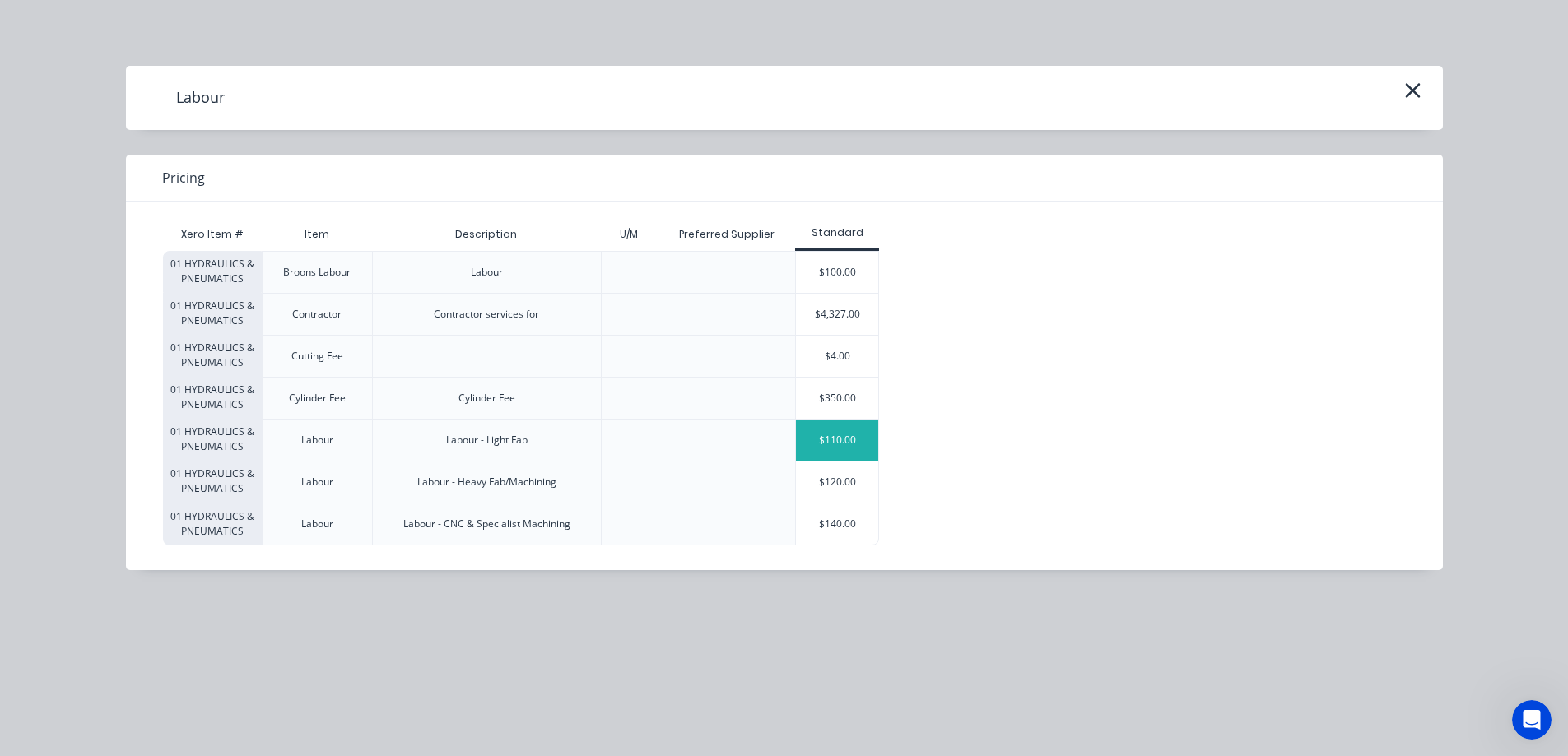
click at [856, 434] on div "$110.00" at bounding box center [837, 440] width 83 height 41
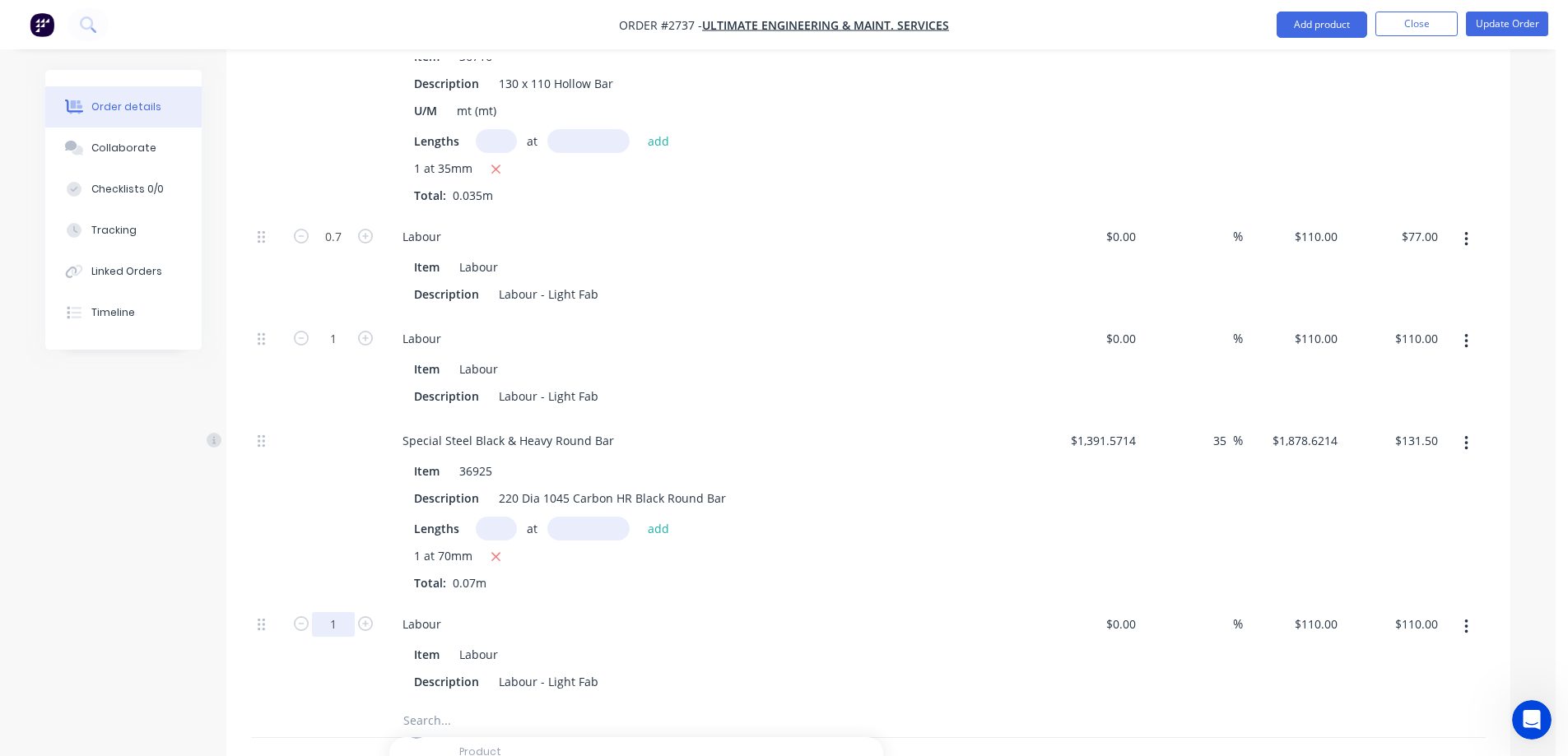
type input "3"
type input "$330.00"
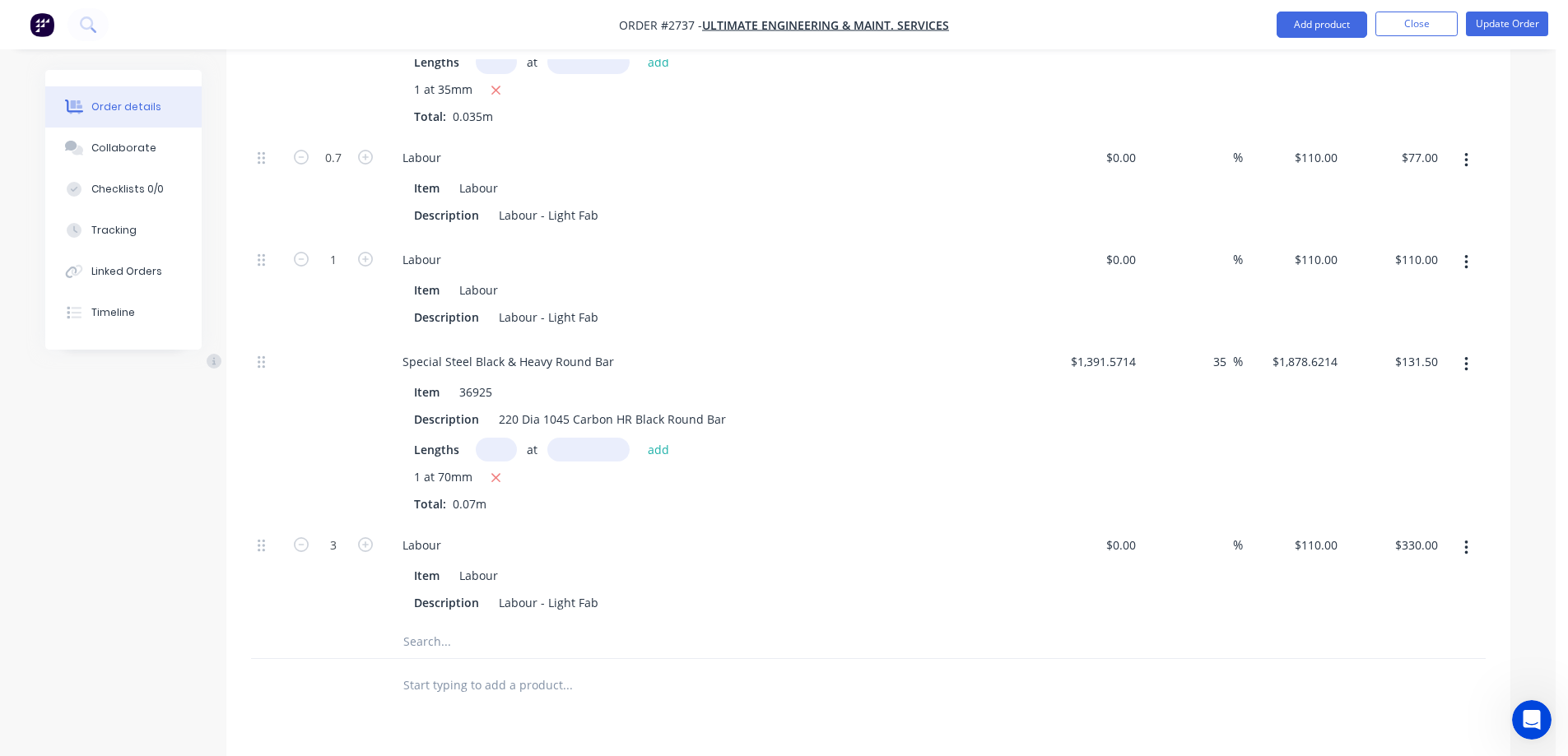
scroll to position [1481, 0]
click at [486, 622] on input "text" at bounding box center [567, 638] width 329 height 33
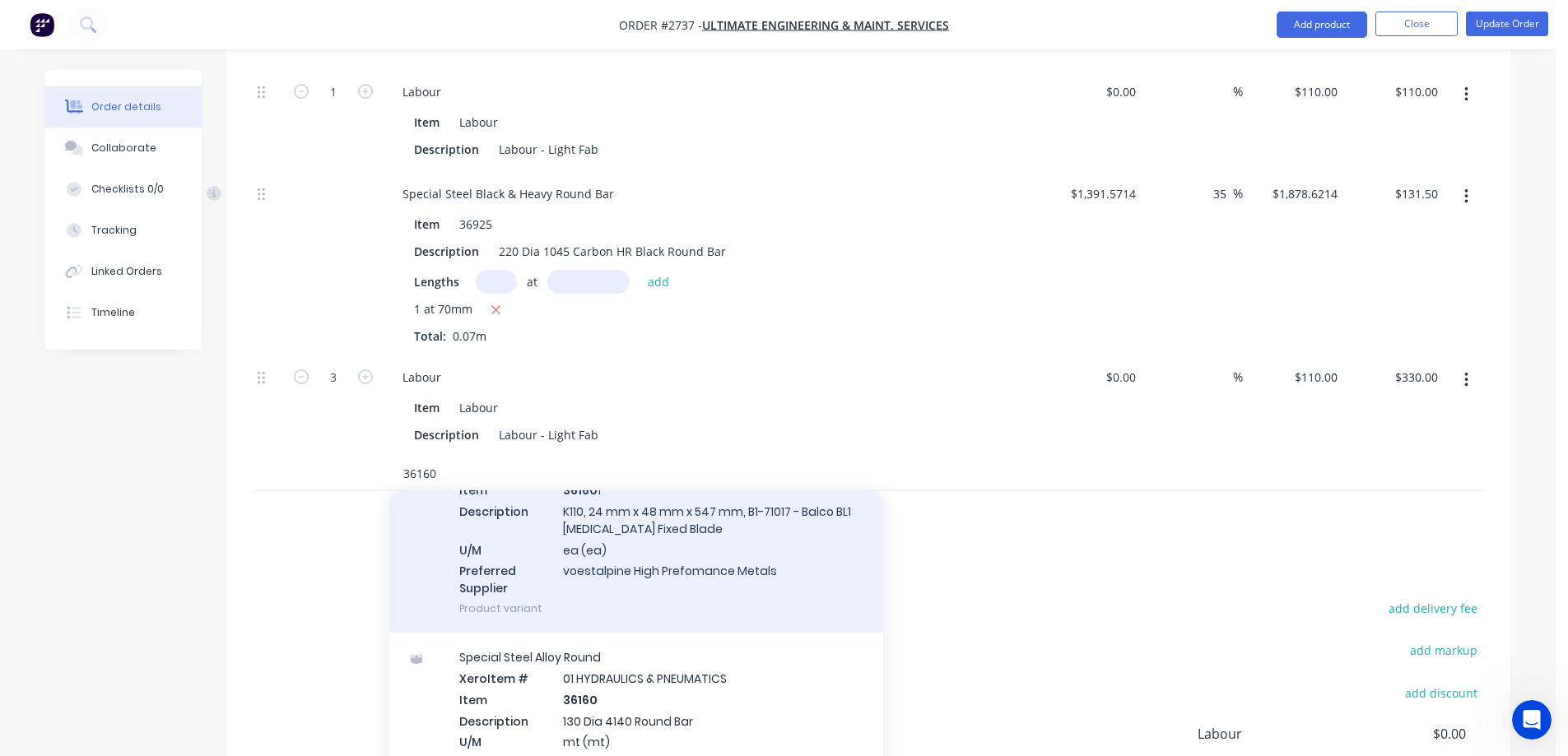
scroll to position [412, 0]
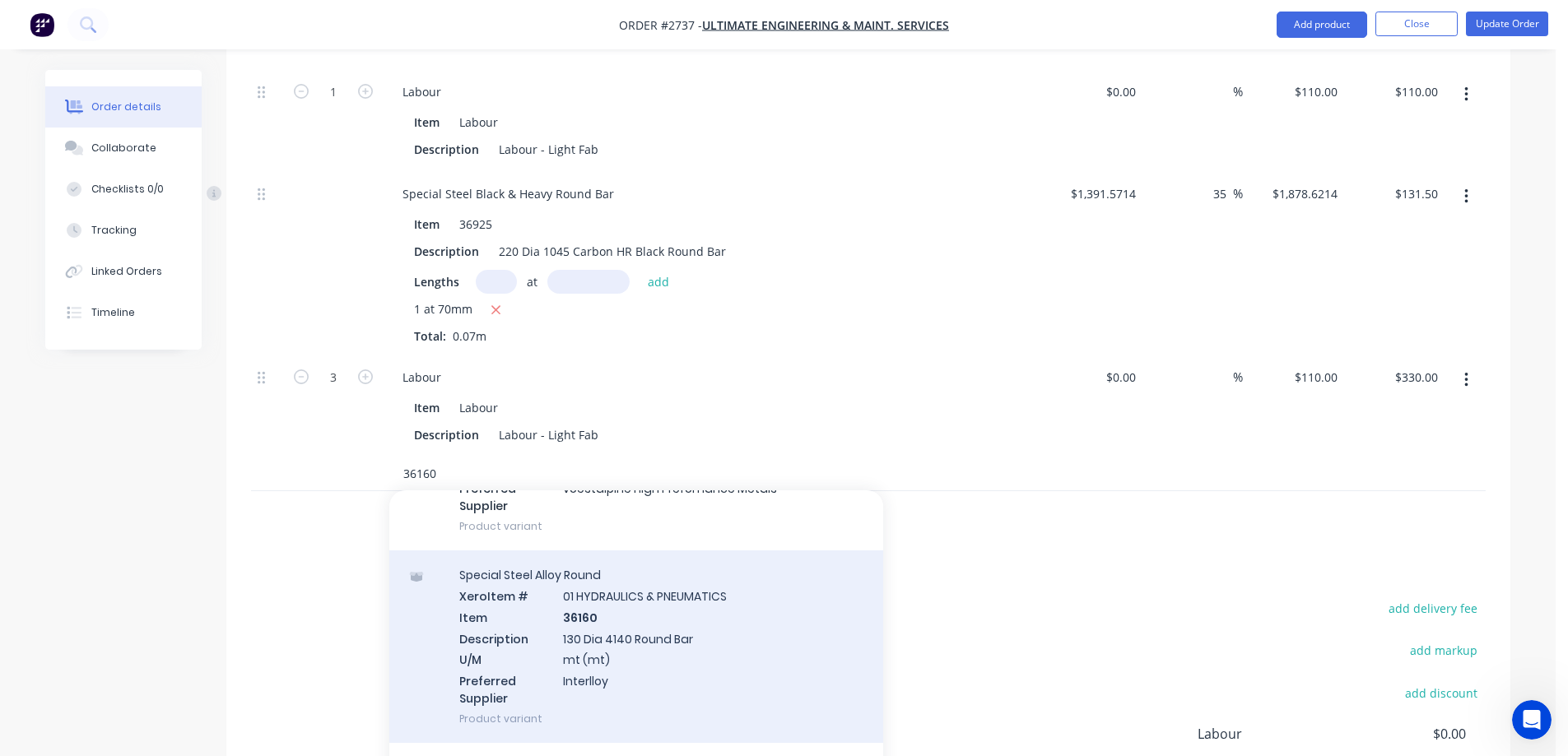
type input "36160"
click at [762, 639] on div "Special Steel Alloy Round Xero Item # 01 HYDRAULICS & PNEUMATICS Item 36160 Des…" at bounding box center [636, 646] width 494 height 192
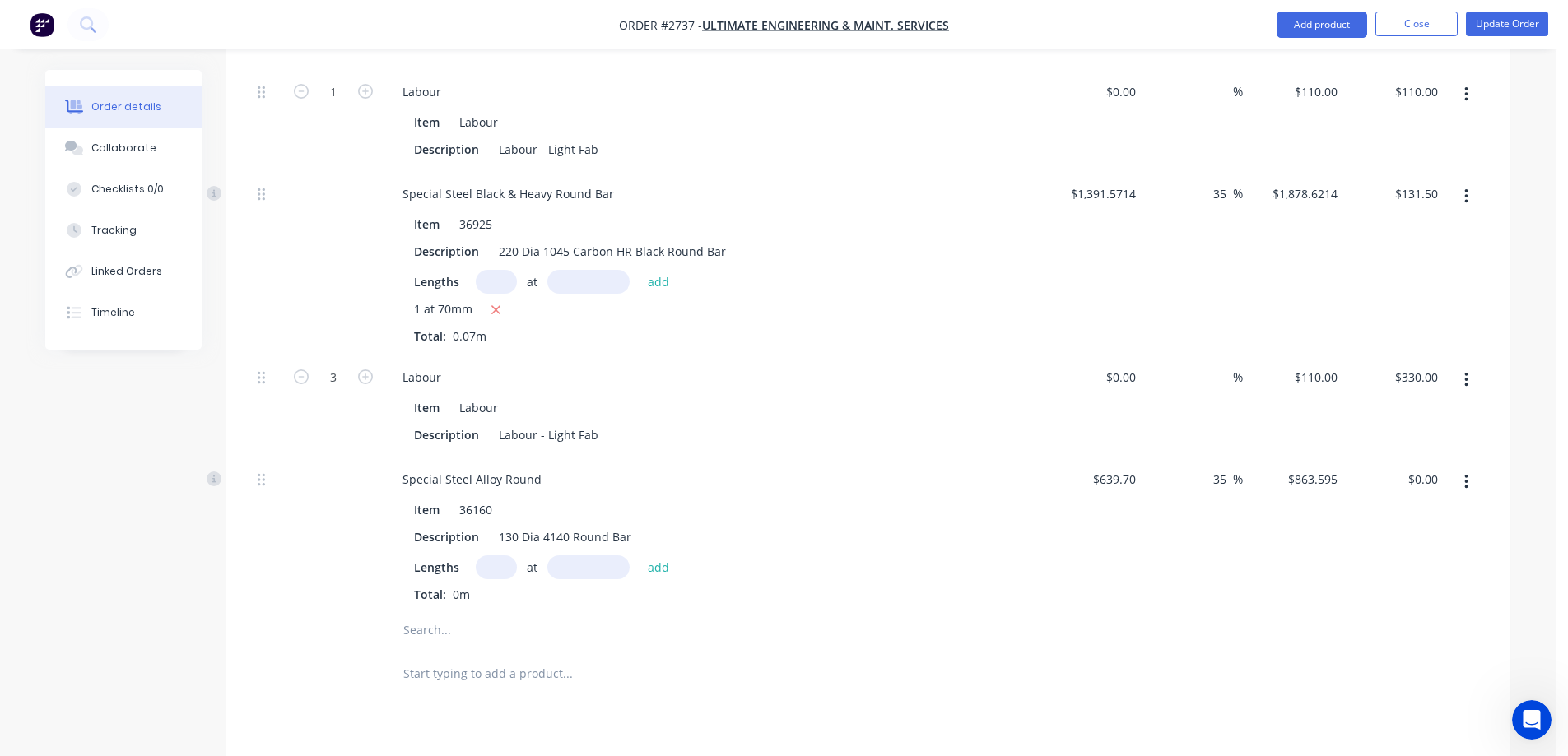
click at [496, 556] on input "text" at bounding box center [496, 567] width 41 height 24
type input "1"
type input "400mm"
click at [665, 556] on button "add" at bounding box center [658, 566] width 39 height 22
type input "$345.44"
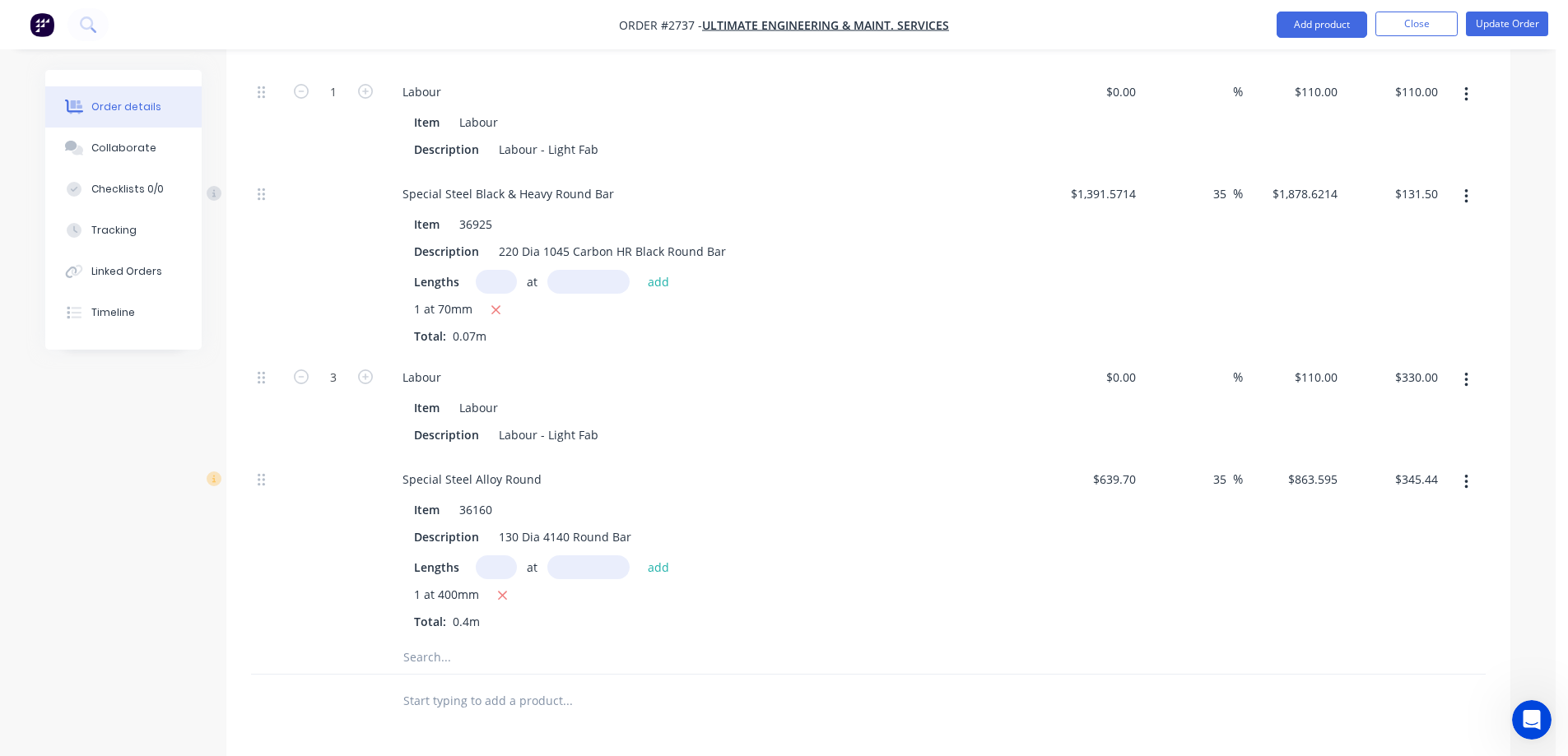
click at [483, 641] on input "text" at bounding box center [567, 657] width 329 height 33
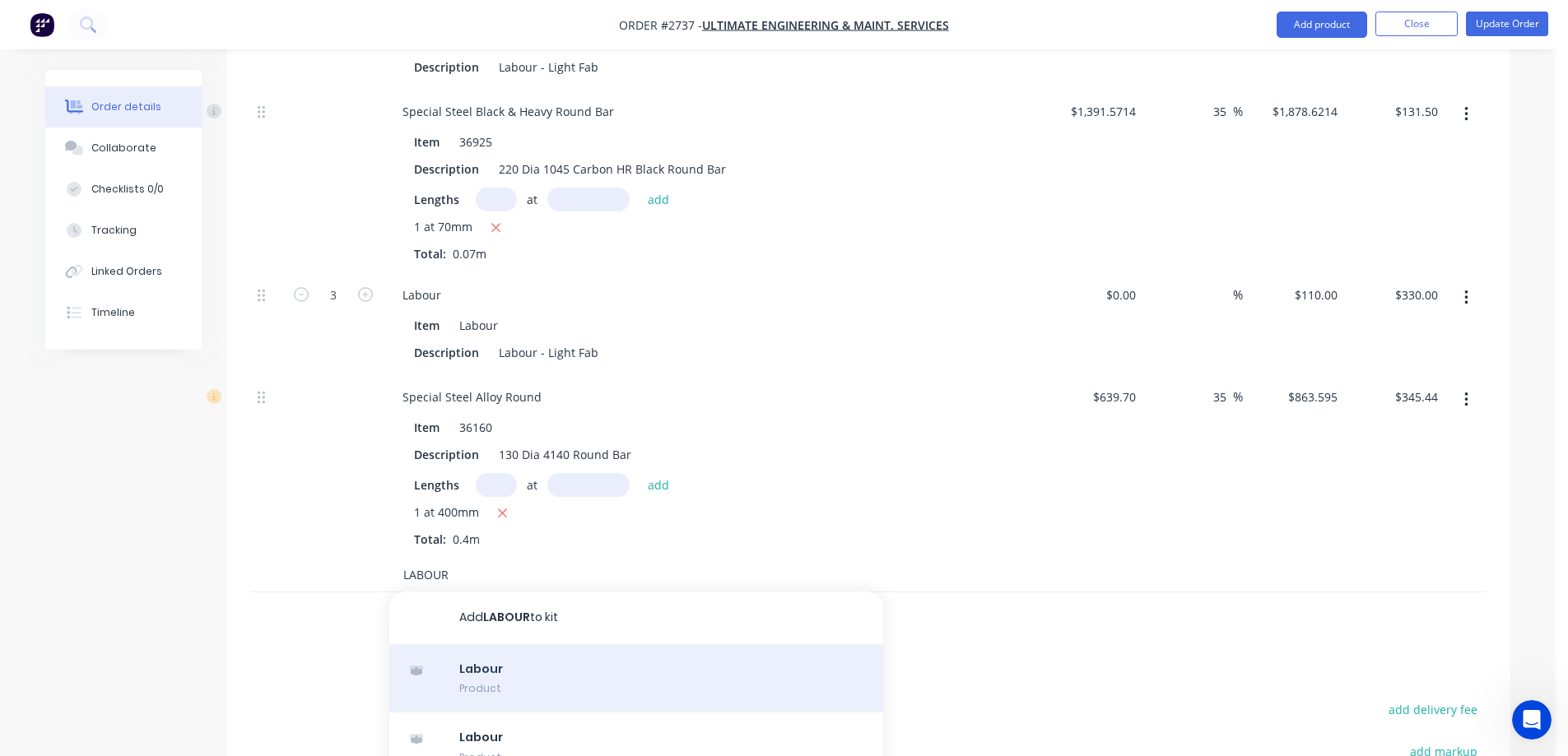
scroll to position [83, 0]
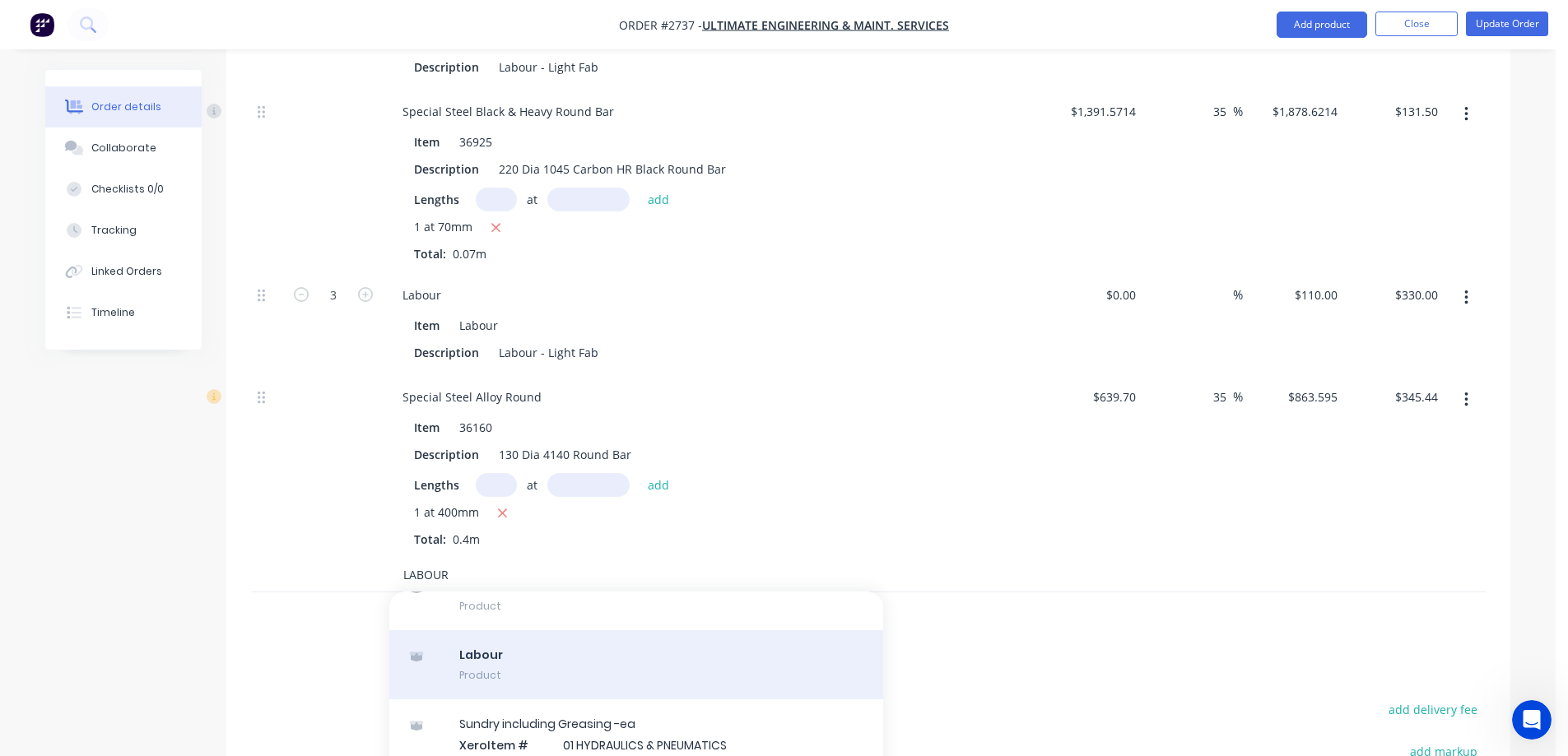
type input "LABOUR"
click at [581, 655] on div "Labour Product" at bounding box center [636, 664] width 494 height 69
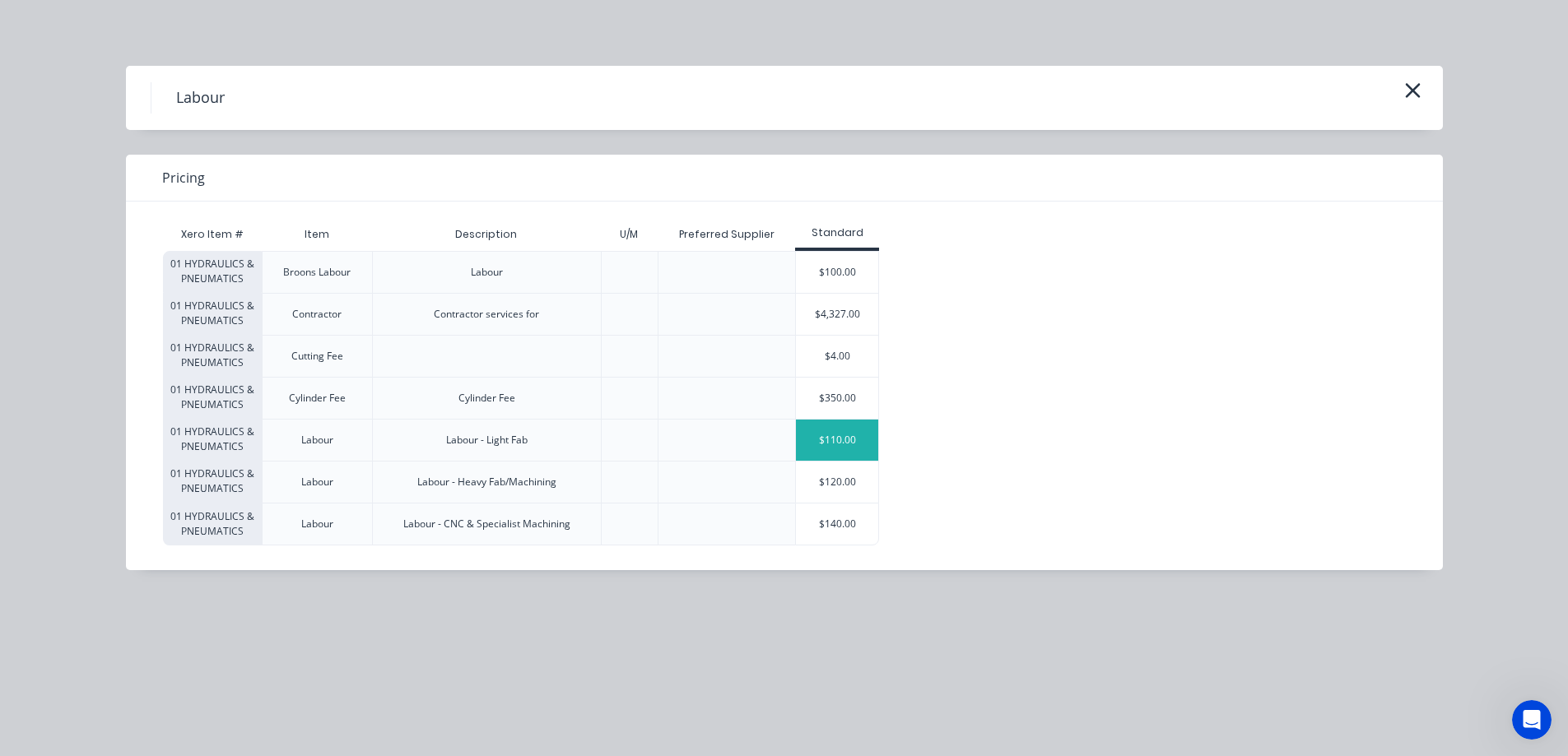
click at [843, 449] on div "$110.00" at bounding box center [837, 440] width 83 height 41
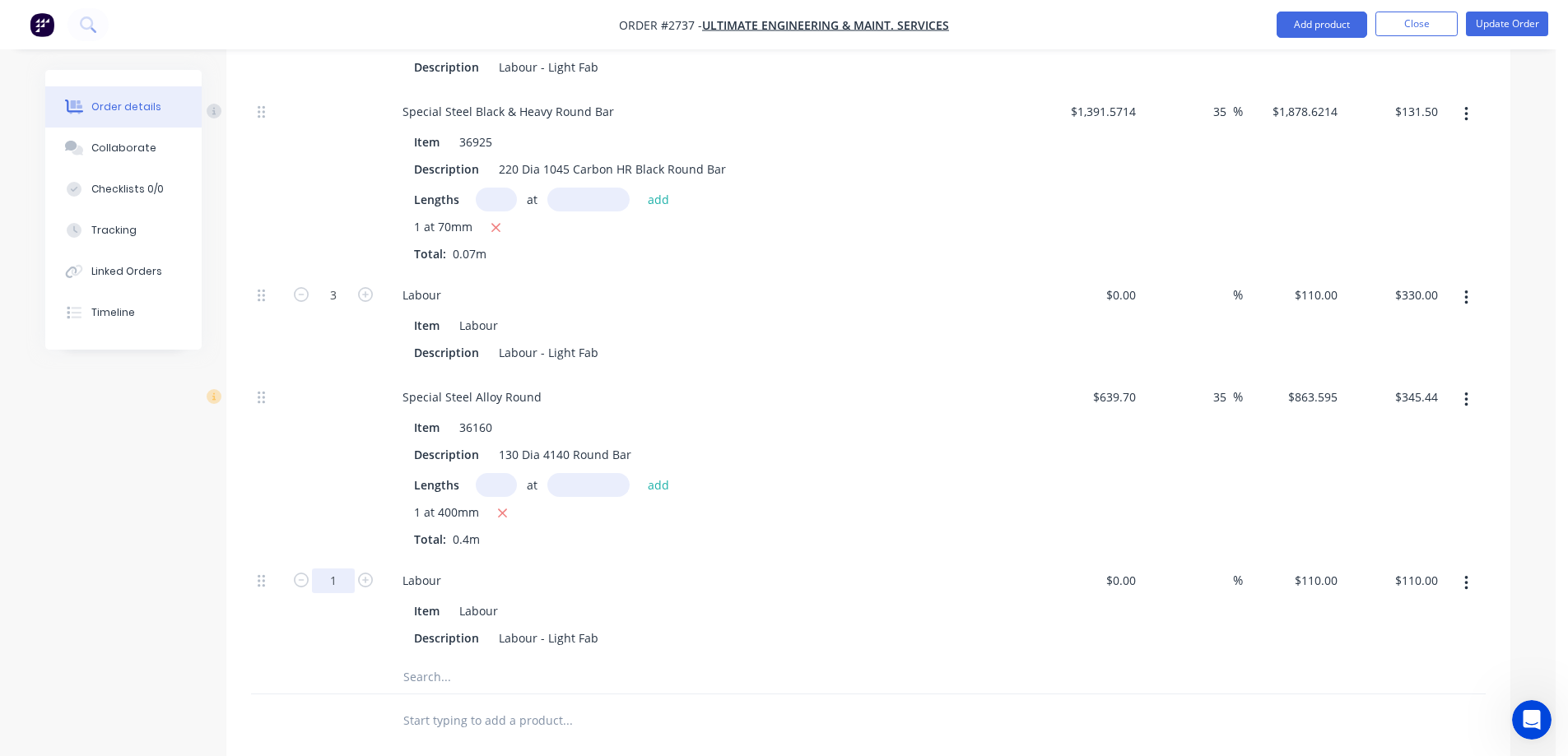
type input "4.5"
type input "$495.00"
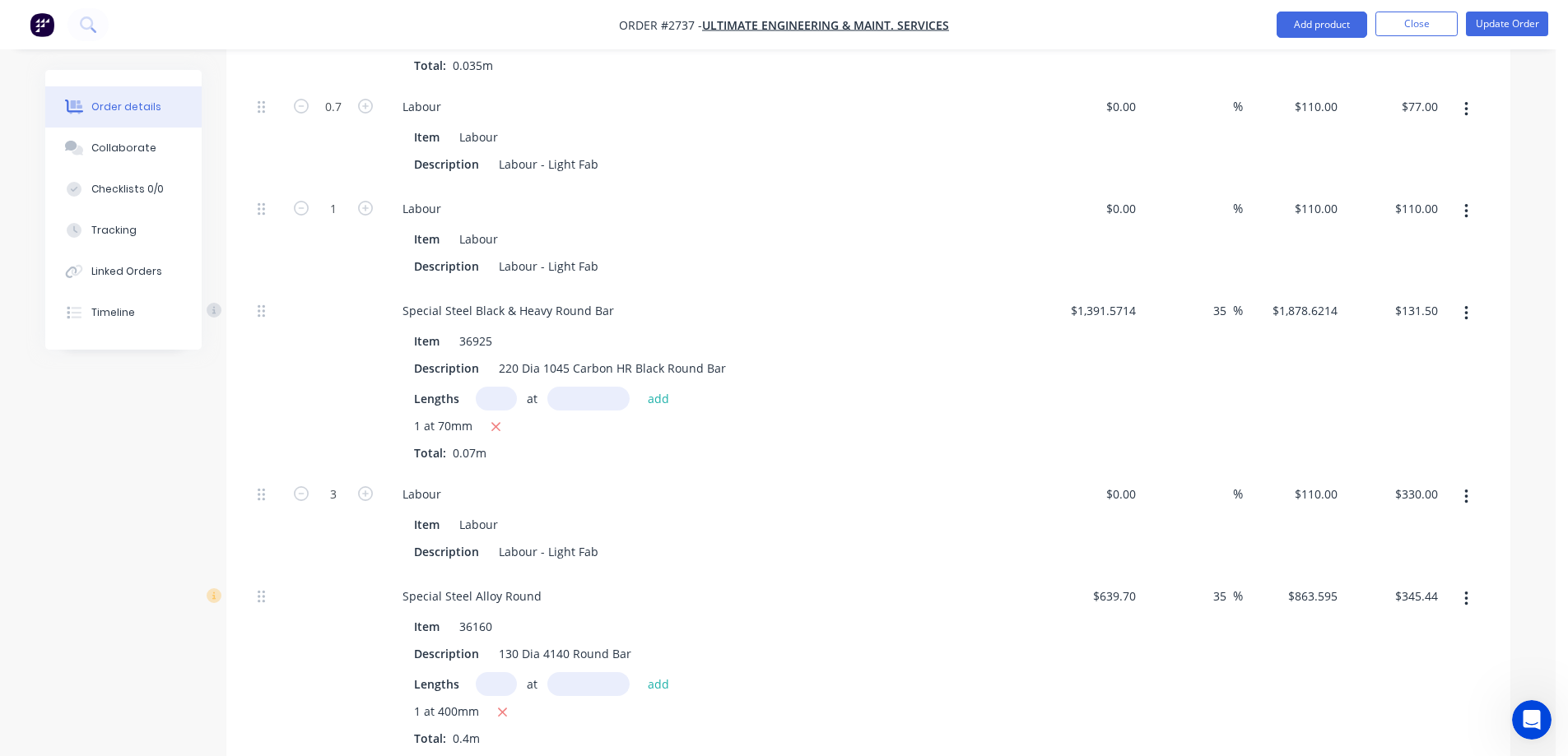
scroll to position [1952, 0]
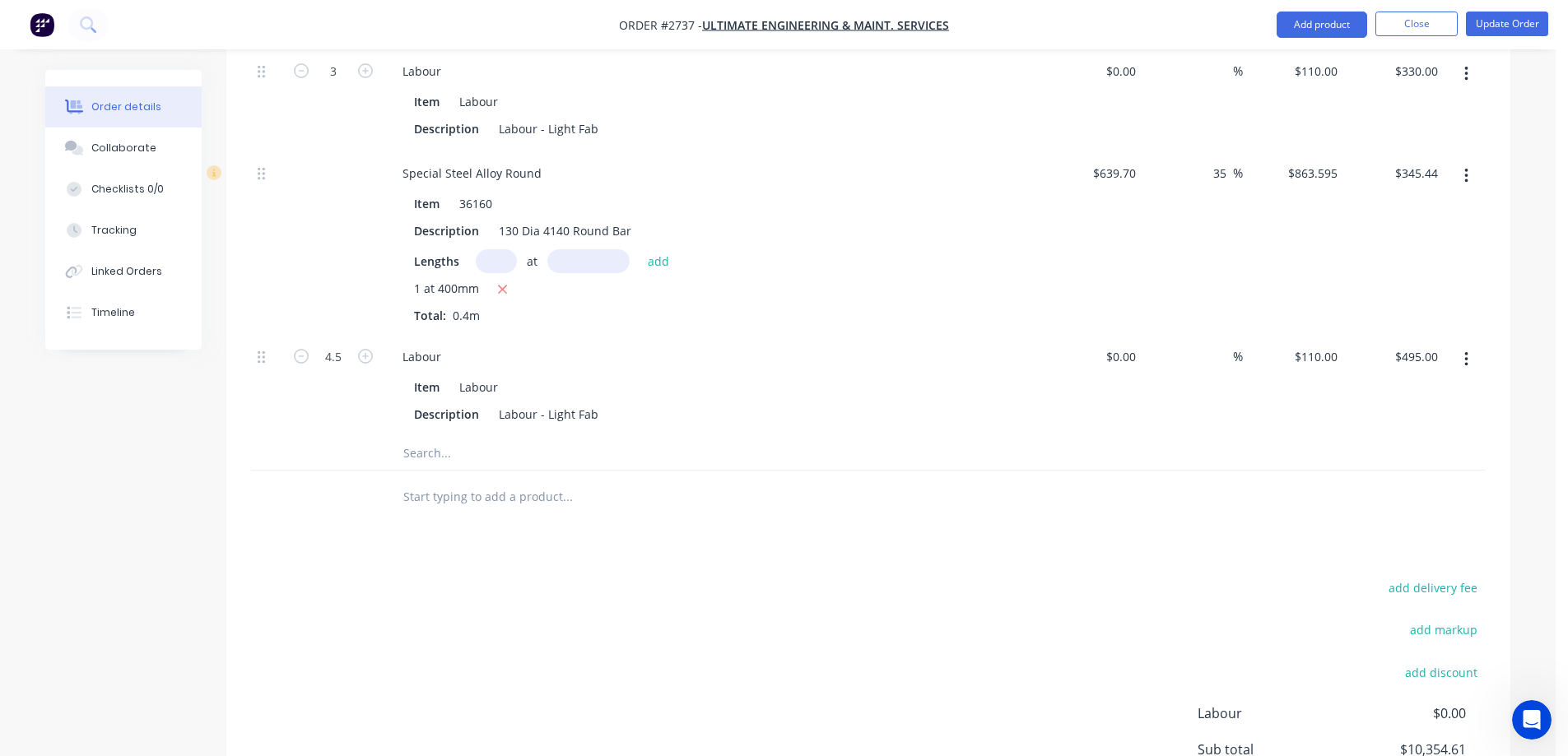
click at [473, 437] on input "text" at bounding box center [567, 453] width 329 height 33
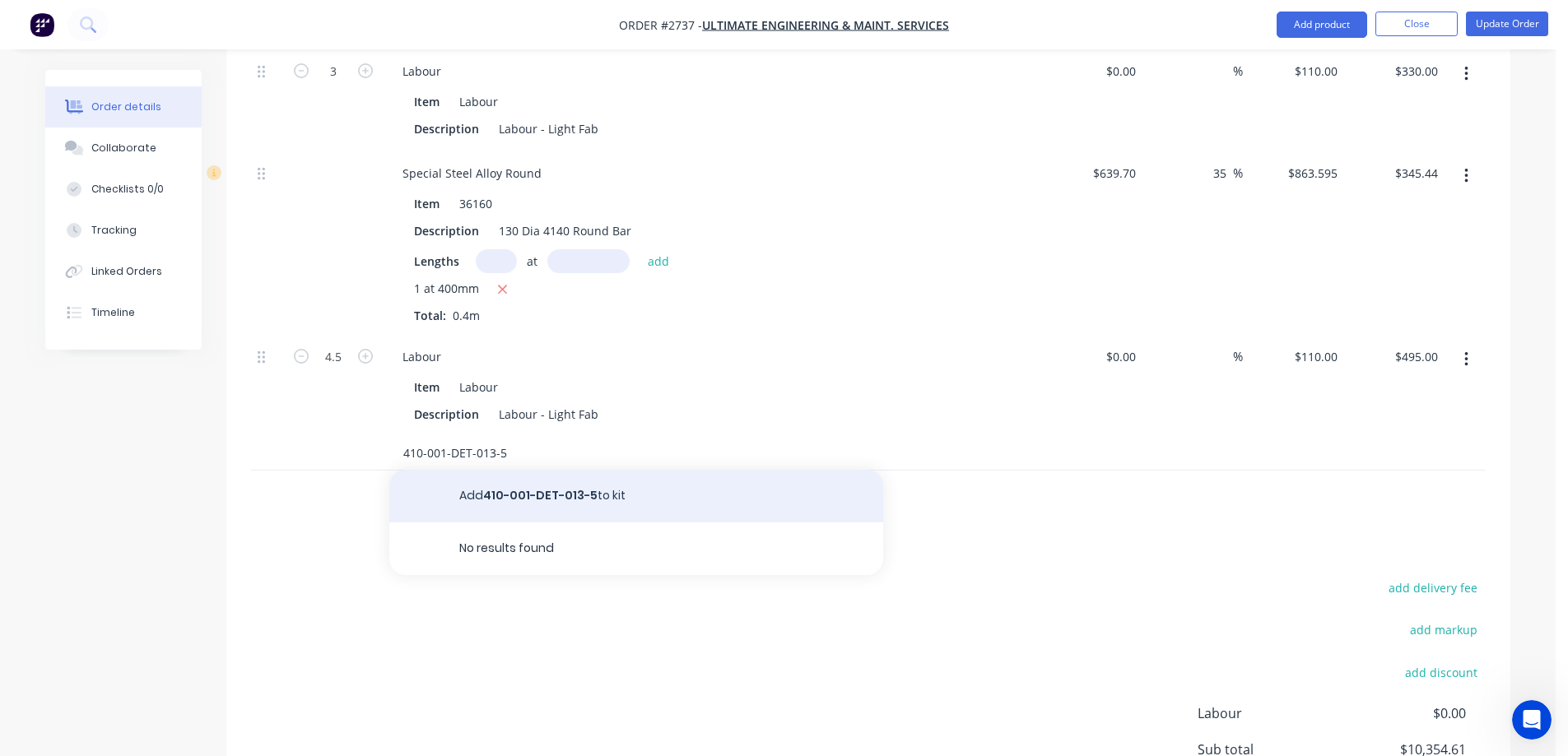
type input "410-001-DET-013-5"
click at [594, 478] on button "Add 410-001-DET-013-5 to kit" at bounding box center [636, 496] width 494 height 53
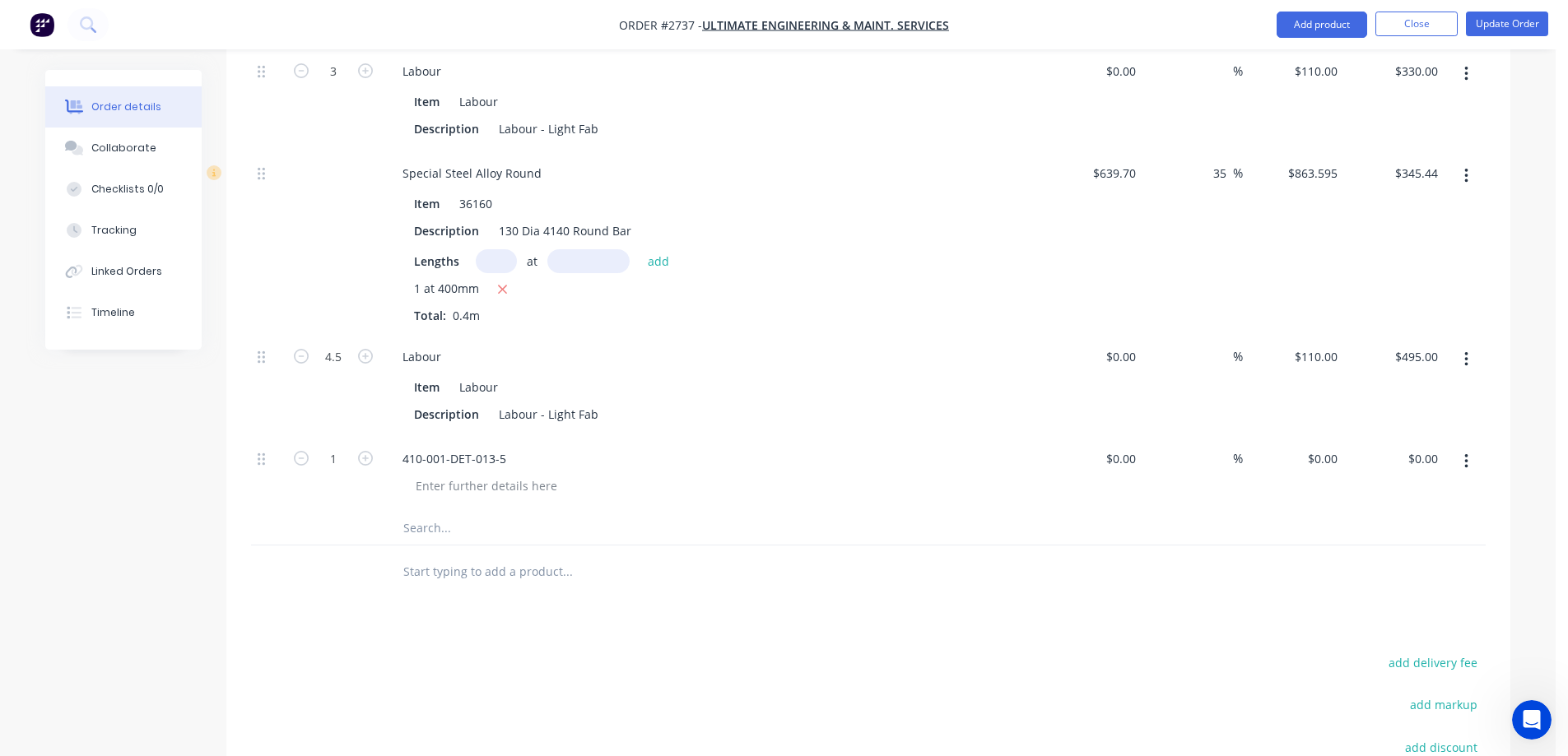
click at [1474, 447] on button "button" at bounding box center [1466, 461] width 39 height 30
drag, startPoint x: 509, startPoint y: 440, endPoint x: 396, endPoint y: 437, distance: 113.0
click at [396, 447] on div "410-001-DET-013-5" at bounding box center [454, 458] width 130 height 24
copy div "410-001-DET-013-5"
click at [465, 474] on div at bounding box center [486, 485] width 168 height 24
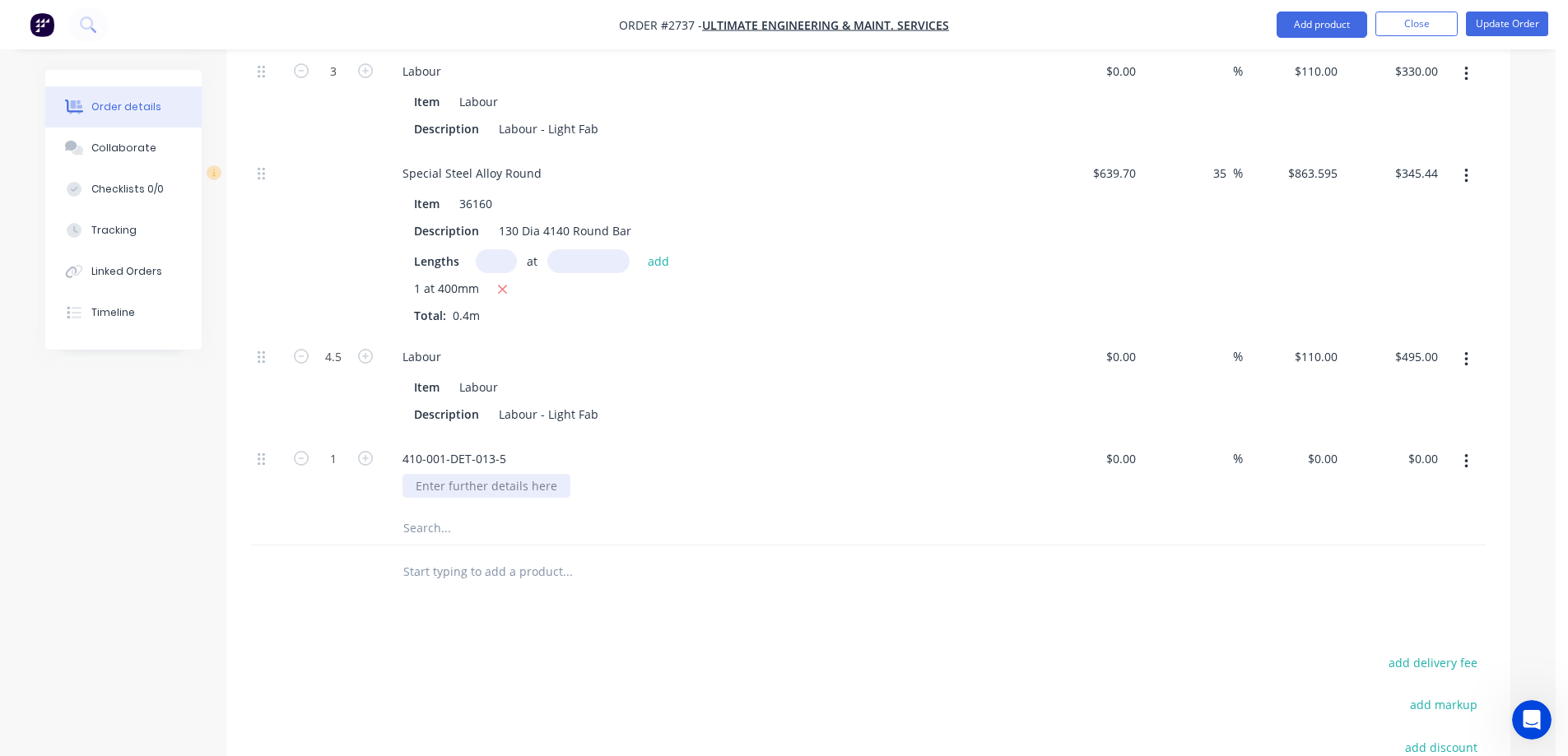
paste div
click at [1127, 447] on input "$0.00" at bounding box center [1123, 458] width 38 height 24
type input "$51.40"
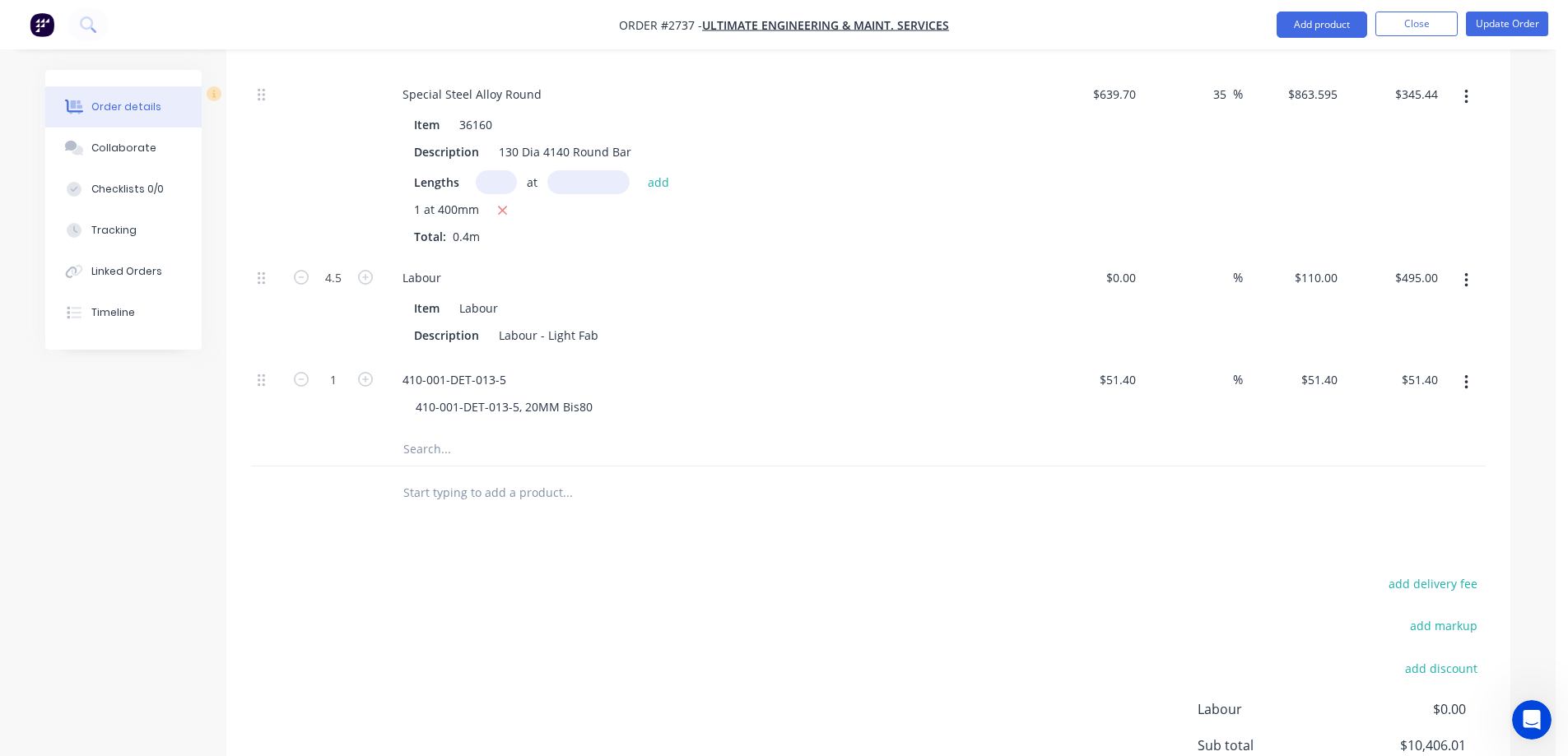
scroll to position [2027, 0]
click at [1470, 372] on button "button" at bounding box center [1466, 387] width 39 height 30
click at [1408, 418] on div "Save to catalogue" at bounding box center [1407, 430] width 127 height 24
click at [453, 437] on input "text" at bounding box center [567, 453] width 329 height 33
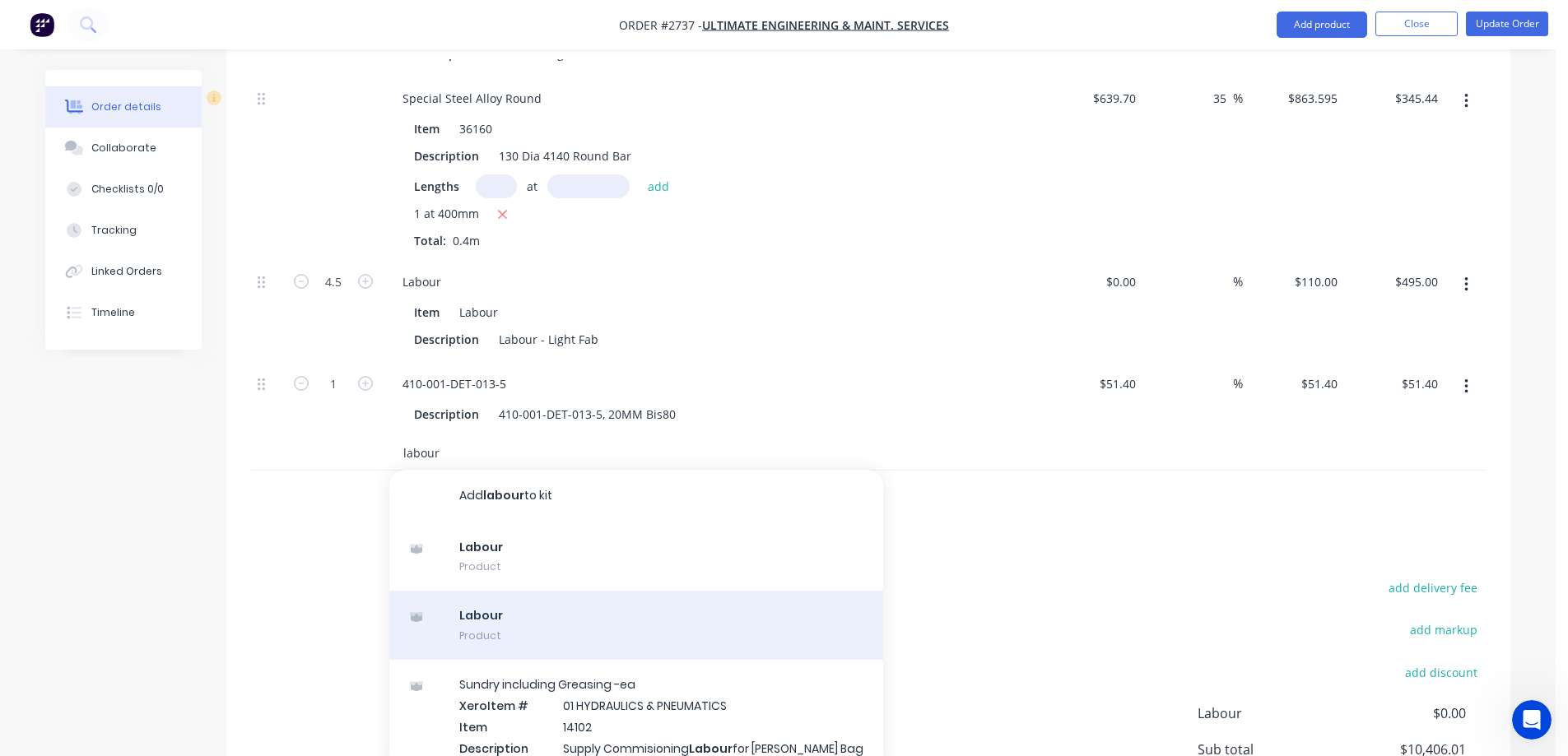
type input "labour"
click at [546, 593] on div "Labour Product" at bounding box center [636, 625] width 494 height 69
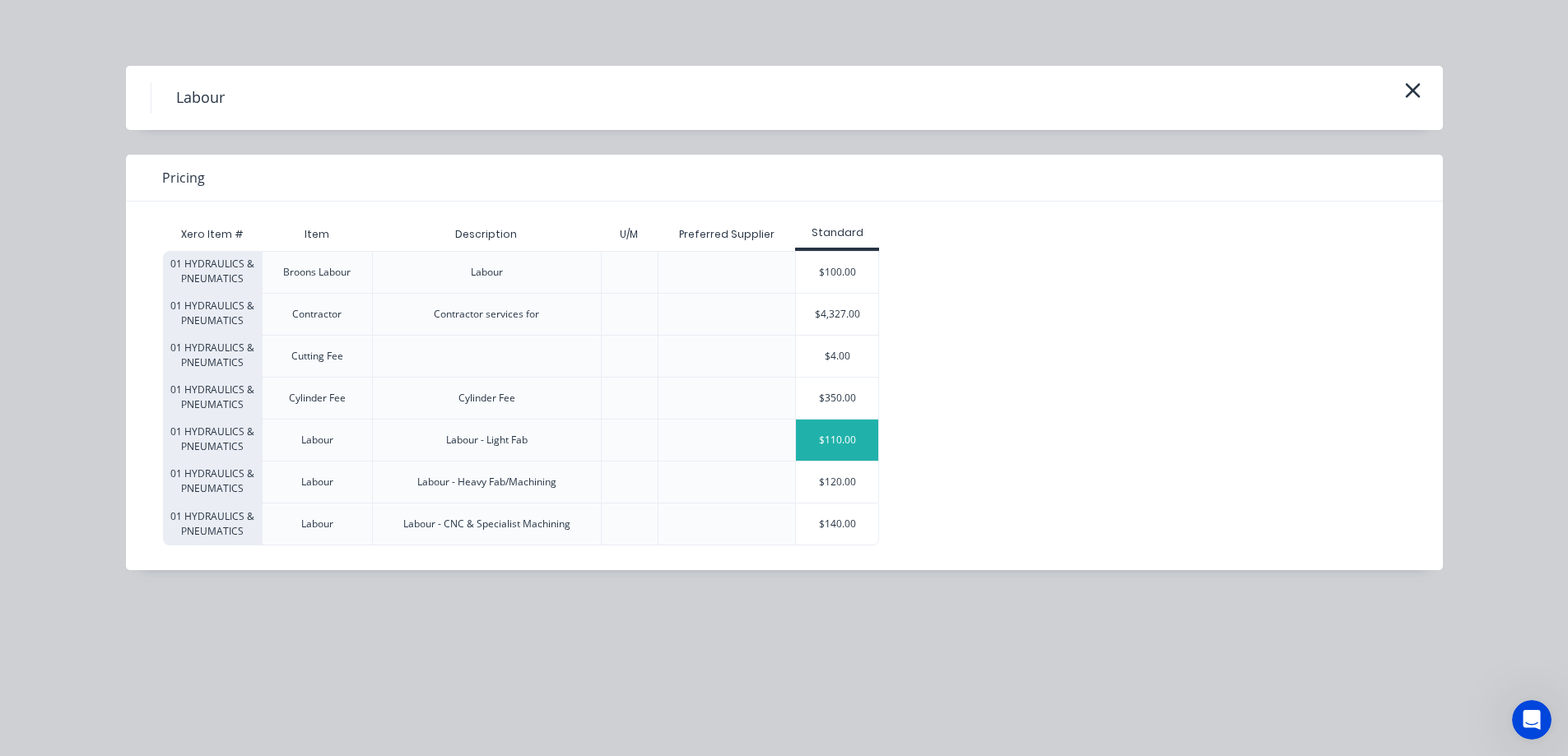
click at [822, 443] on div "$110.00" at bounding box center [837, 440] width 83 height 41
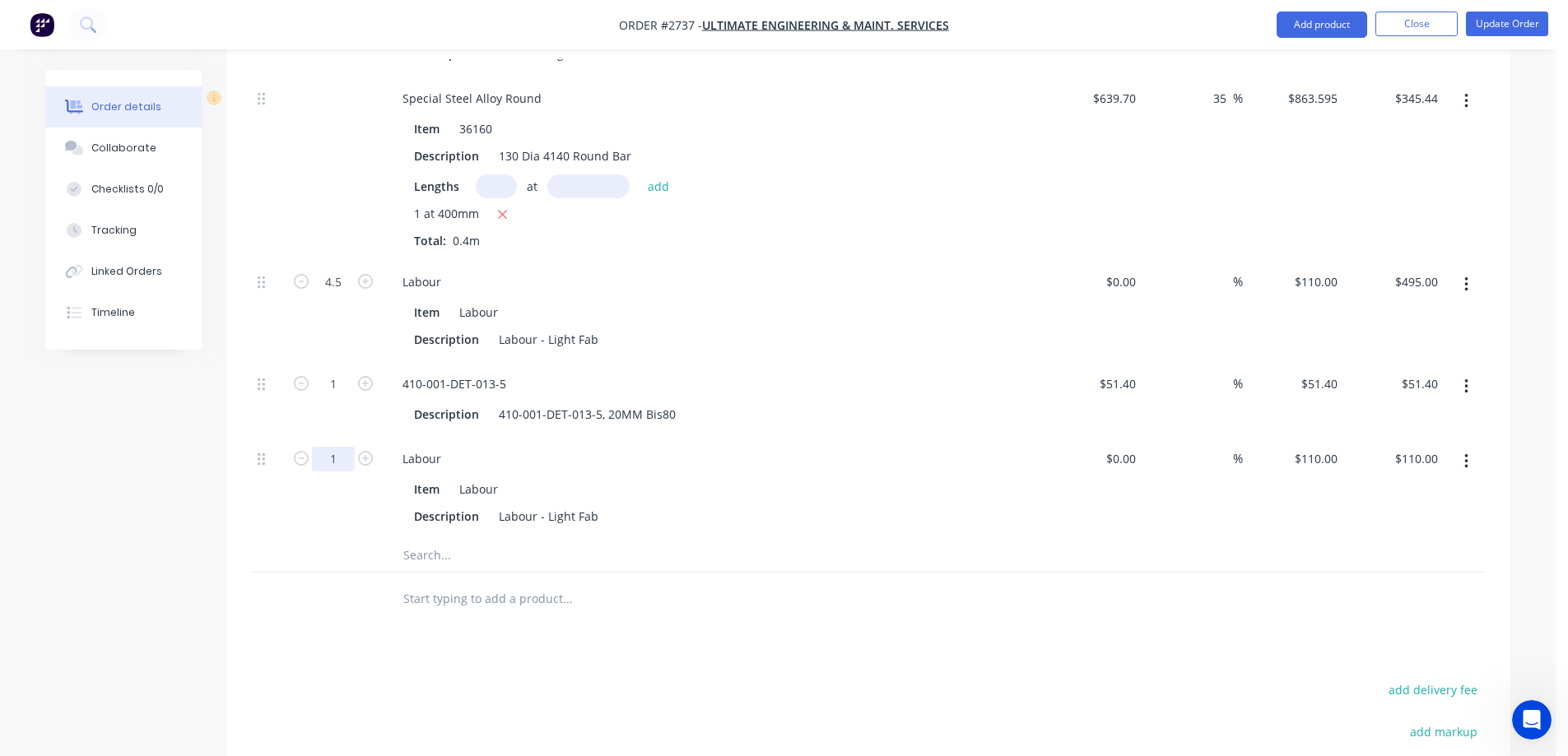
type input "2.5"
type input "$275.00"
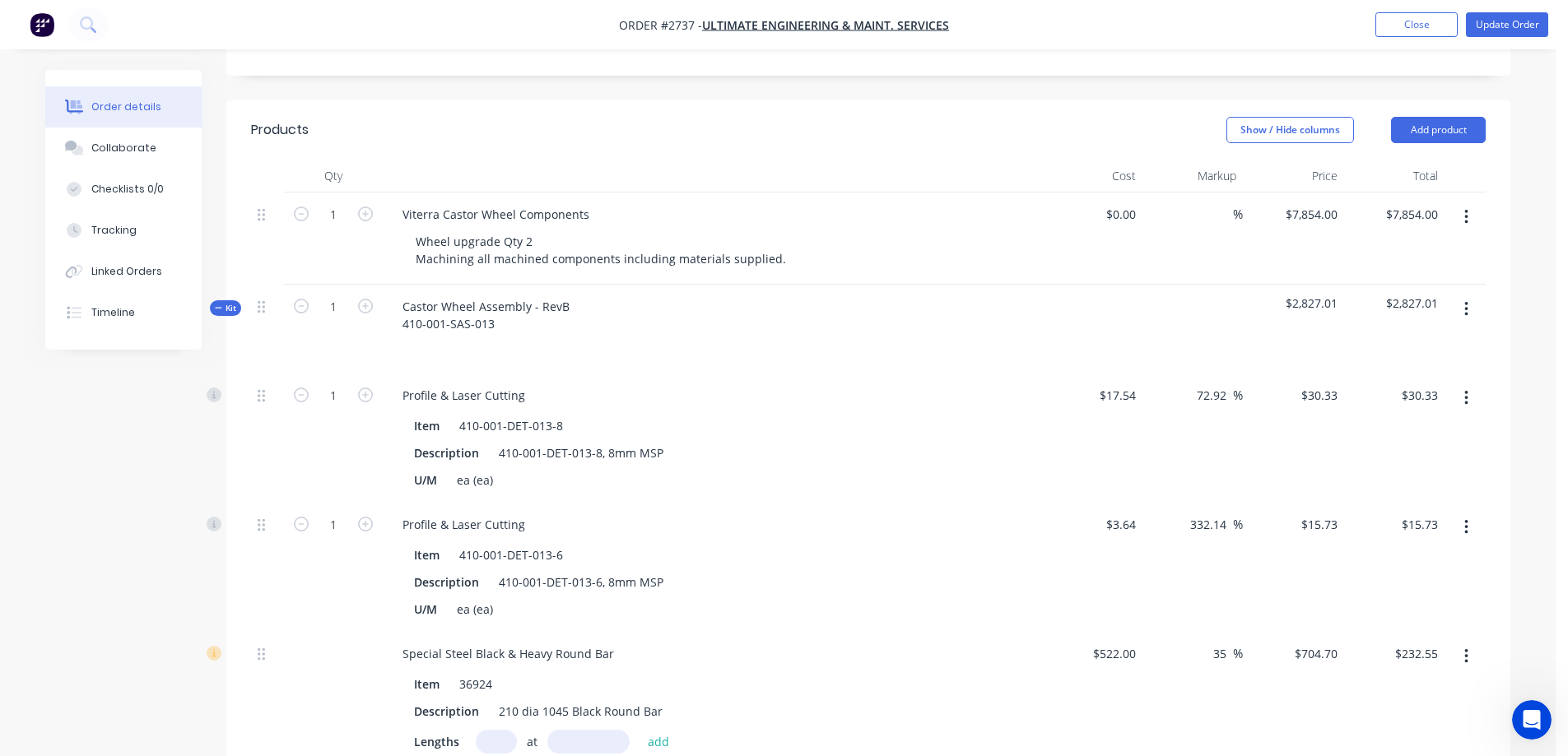
scroll to position [381, 0]
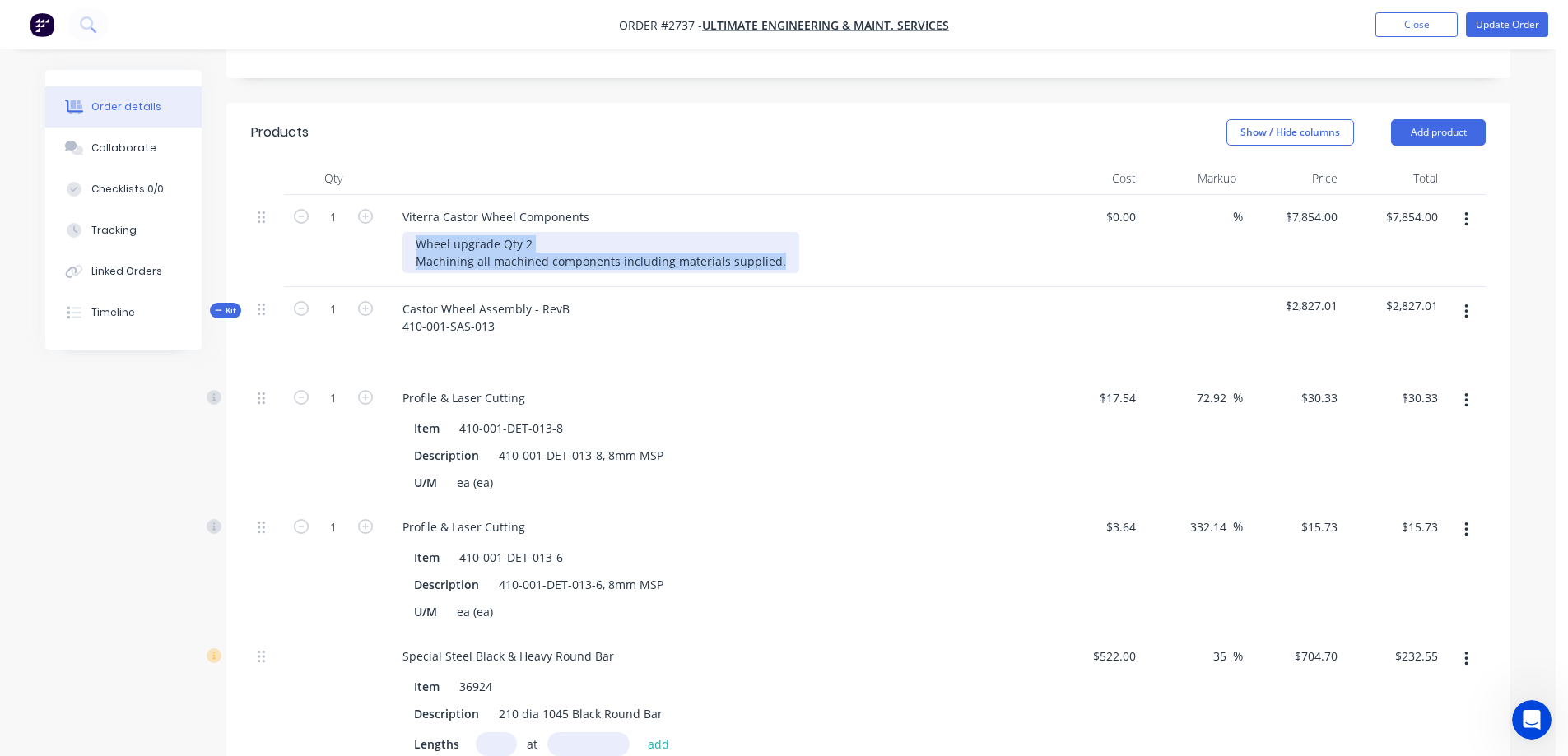
drag, startPoint x: 777, startPoint y: 236, endPoint x: 399, endPoint y: 211, distance: 378.8
click at [399, 211] on div "Viterra Castor Wheel Components Wheel upgrade Qty 2 Machining all machined comp…" at bounding box center [712, 241] width 658 height 93
copy div "Wheel upgrade Qty 2 Machining all machined components including materials suppl…"
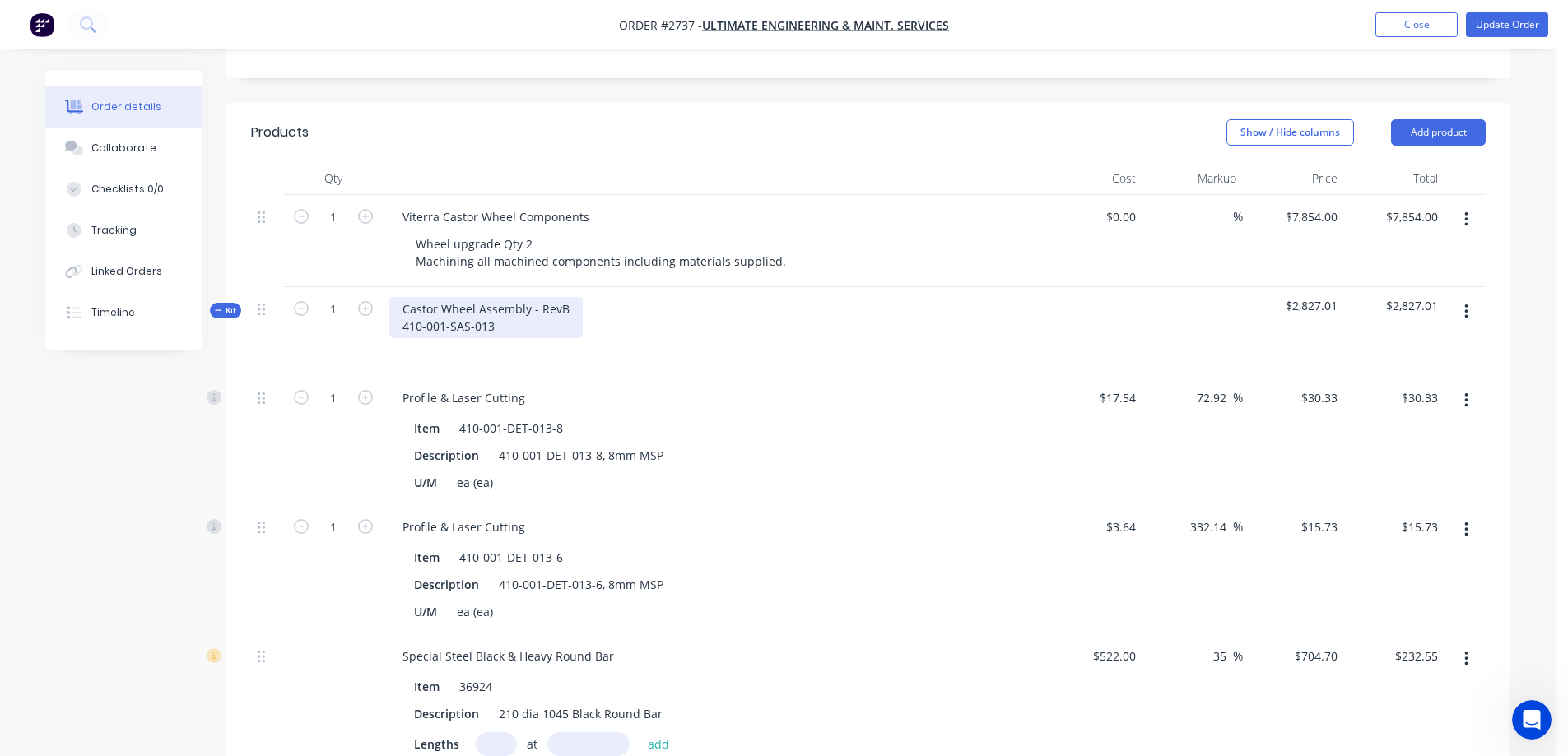
click at [531, 307] on div "Castor Wheel Assembly - RevB 410-001-SAS-013" at bounding box center [486, 317] width 193 height 41
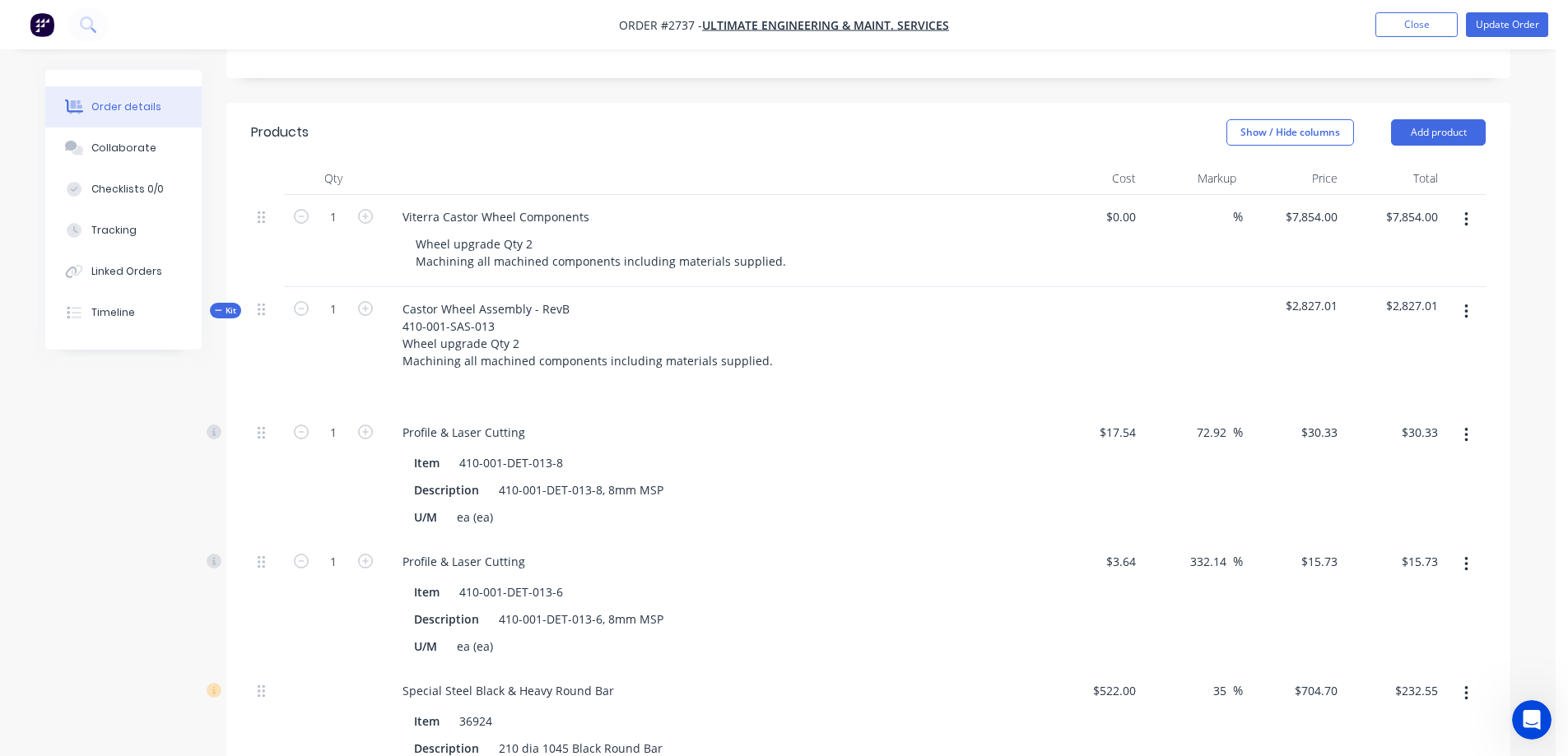
click at [1466, 212] on icon "button" at bounding box center [1466, 219] width 4 height 14
click at [1393, 350] on div "Delete" at bounding box center [1407, 361] width 127 height 24
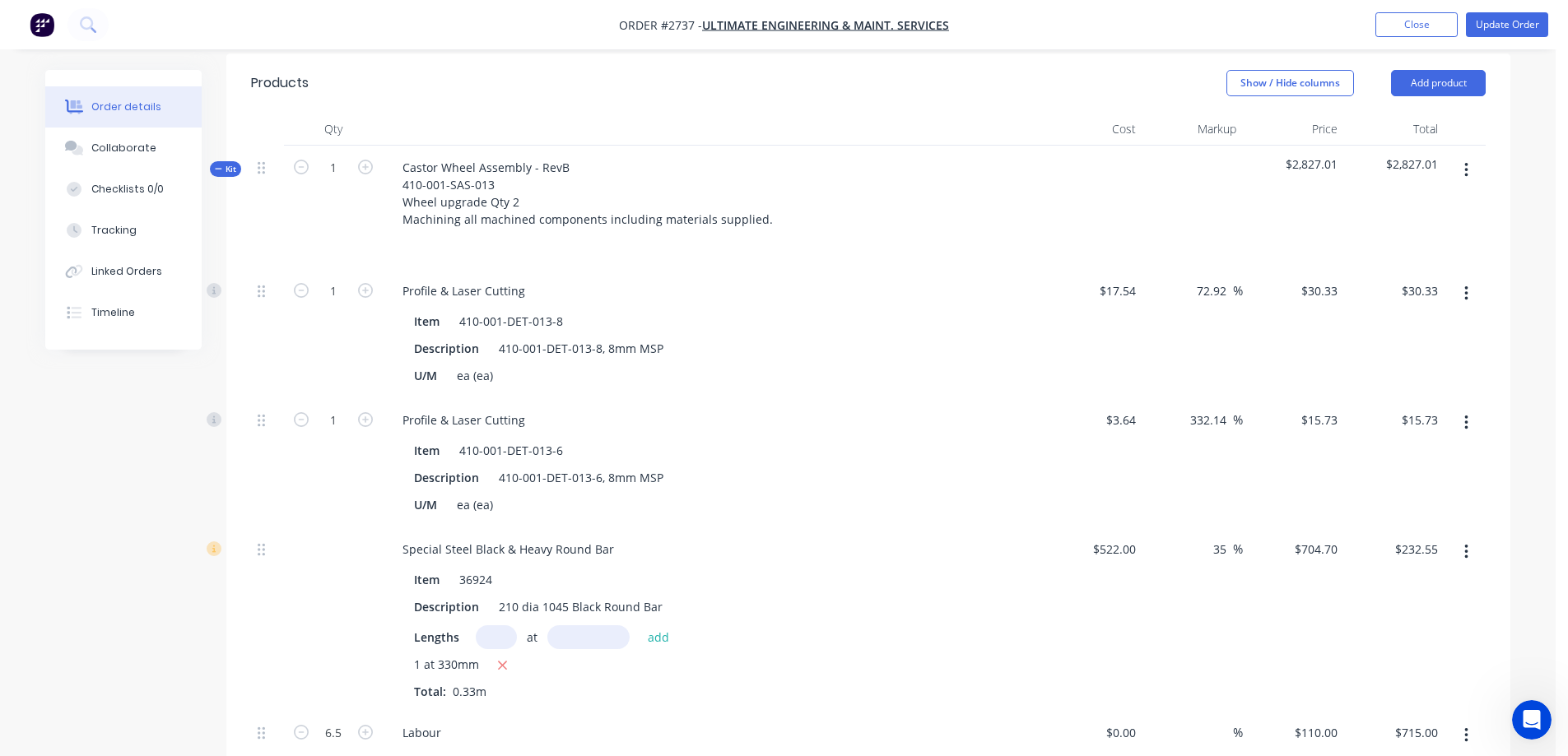
scroll to position [261, 0]
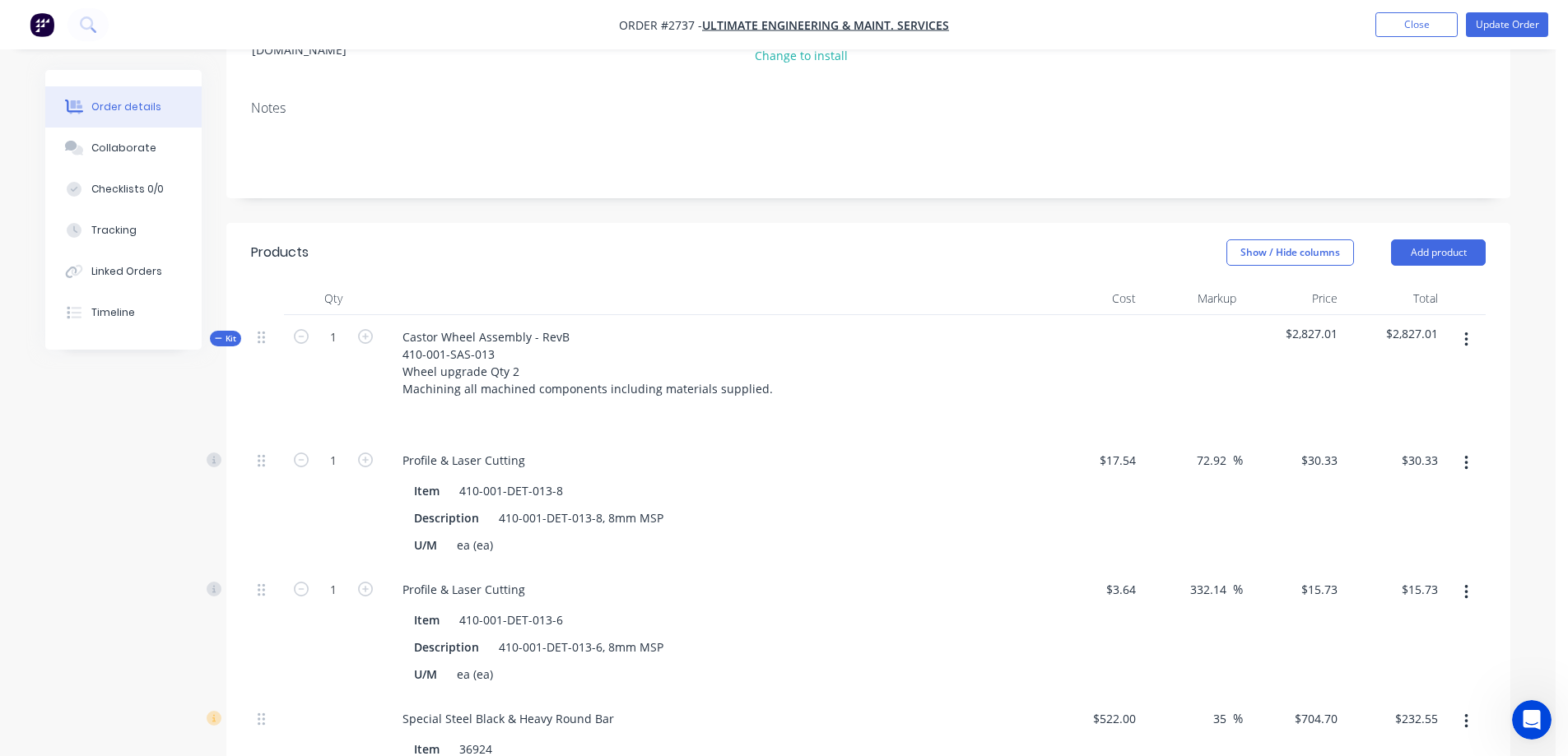
click at [1419, 325] on span "$2,827.01" at bounding box center [1394, 334] width 88 height 17
click at [1418, 325] on span "$2,827.01" at bounding box center [1394, 334] width 88 height 17
click at [1429, 325] on span "$2,827.01" at bounding box center [1394, 334] width 88 height 17
click at [1391, 325] on span "$2,827.01" at bounding box center [1394, 334] width 88 height 17
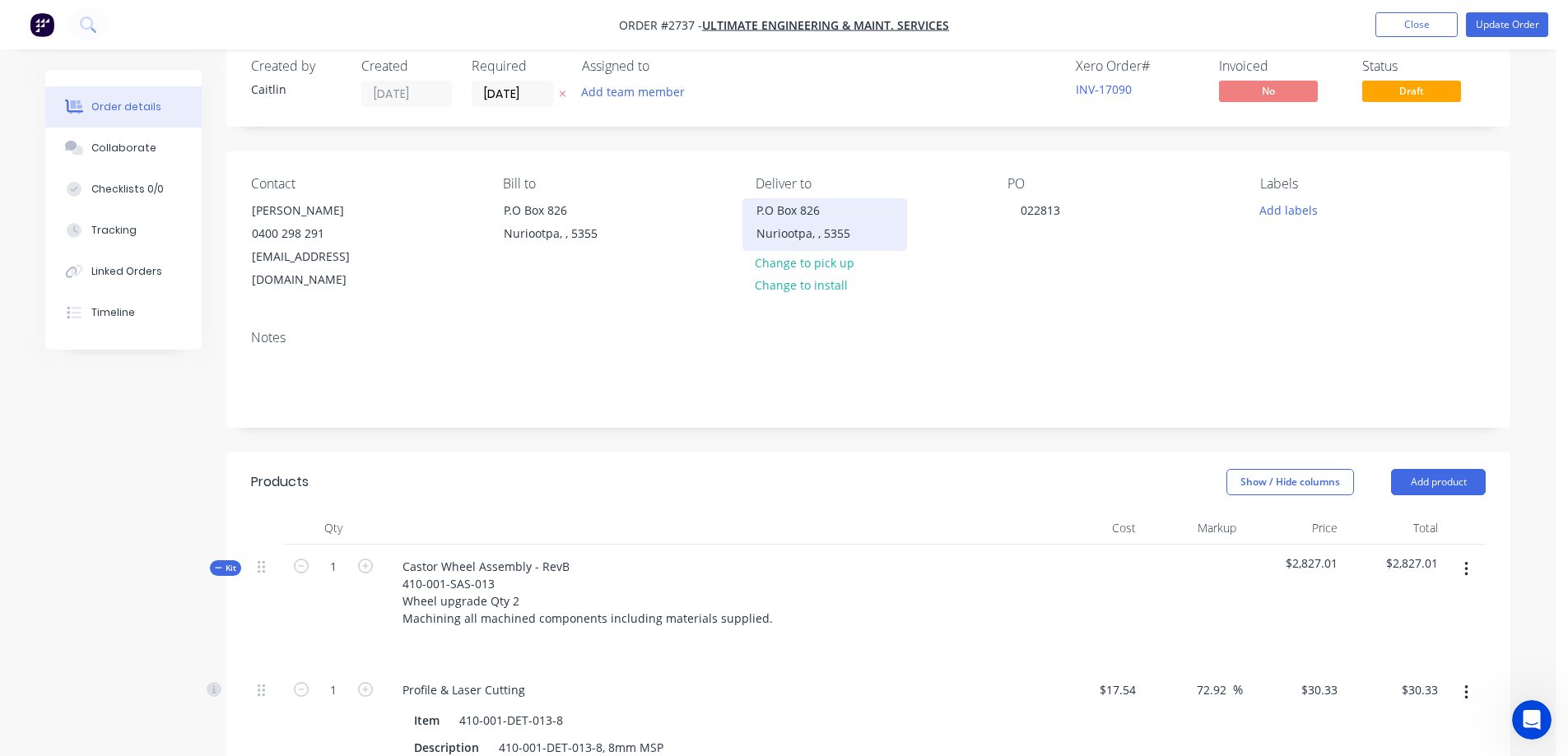
scroll to position [0, 0]
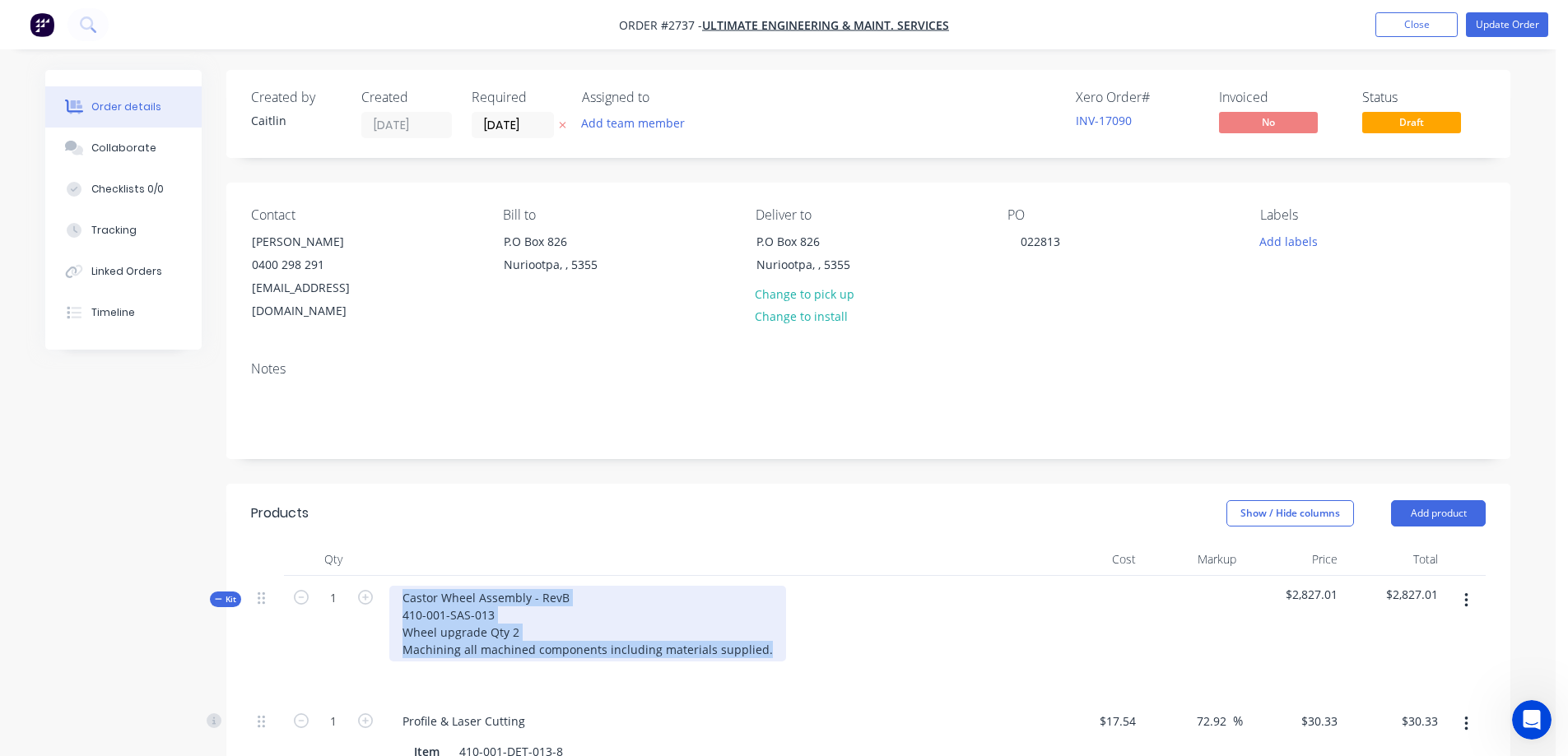
drag, startPoint x: 759, startPoint y: 627, endPoint x: 394, endPoint y: 579, distance: 368.1
click at [394, 586] on div "Castor Wheel Assembly - RevB 410-001-SAS-013 Wheel upgrade Qty 2 Machining all …" at bounding box center [587, 624] width 396 height 76
copy div "Castor Wheel Assembly - RevB 410-001-SAS-013 Wheel upgrade Qty 2 Machining all …"
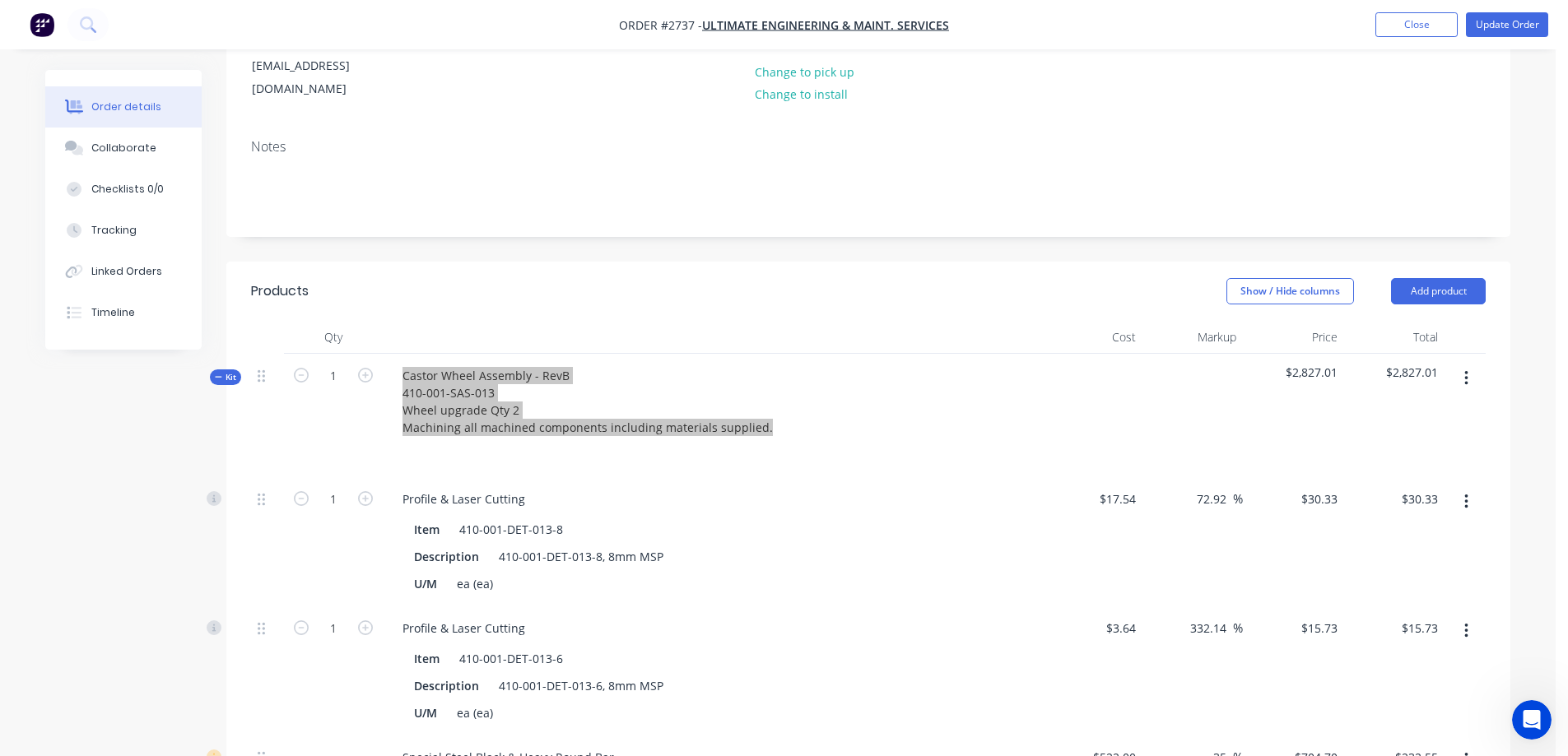
scroll to position [247, 0]
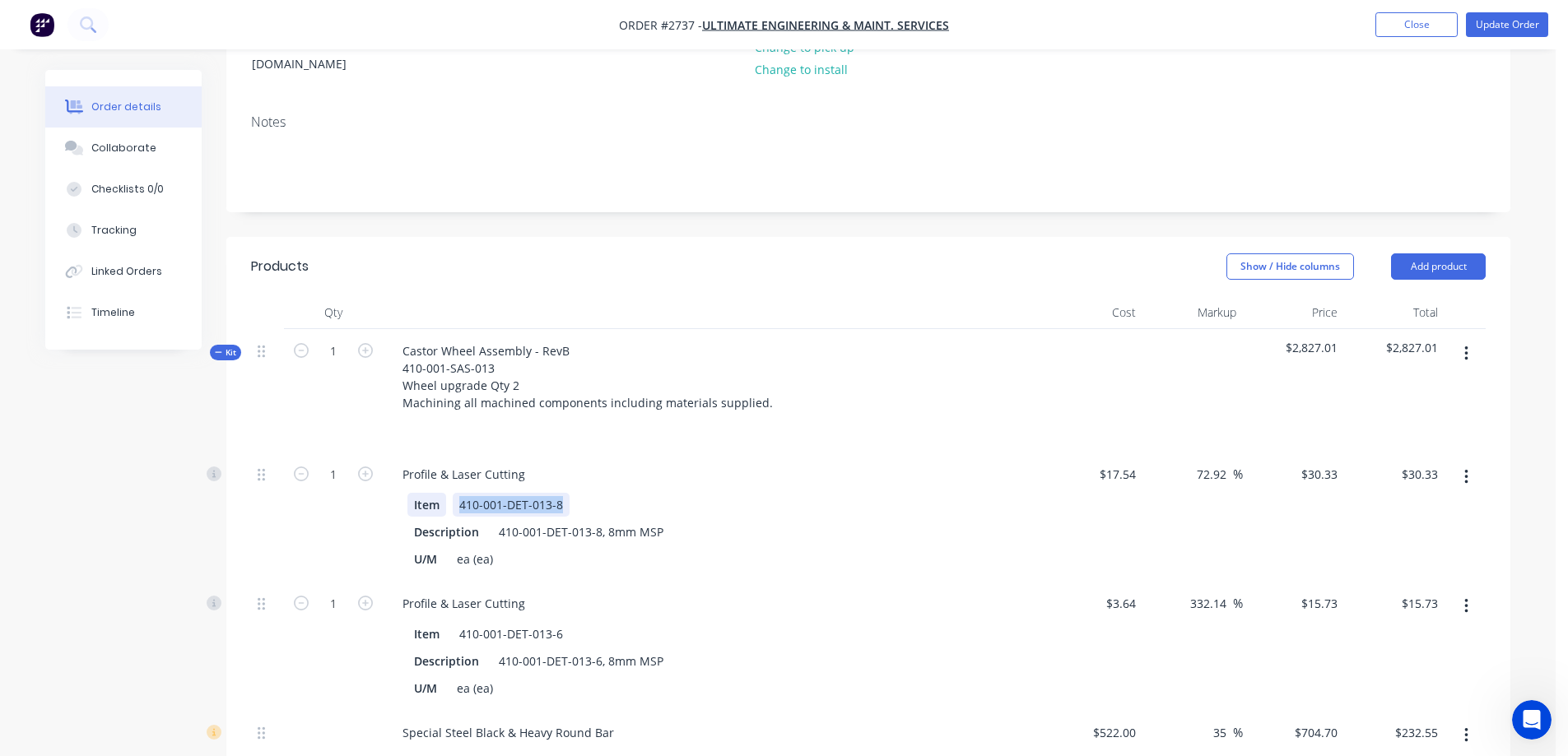
drag, startPoint x: 564, startPoint y: 485, endPoint x: 444, endPoint y: 485, distance: 120.0
click at [444, 493] on div "Item 410-001-DET-013-8" at bounding box center [708, 504] width 602 height 24
copy div "410-001-DET-013-8"
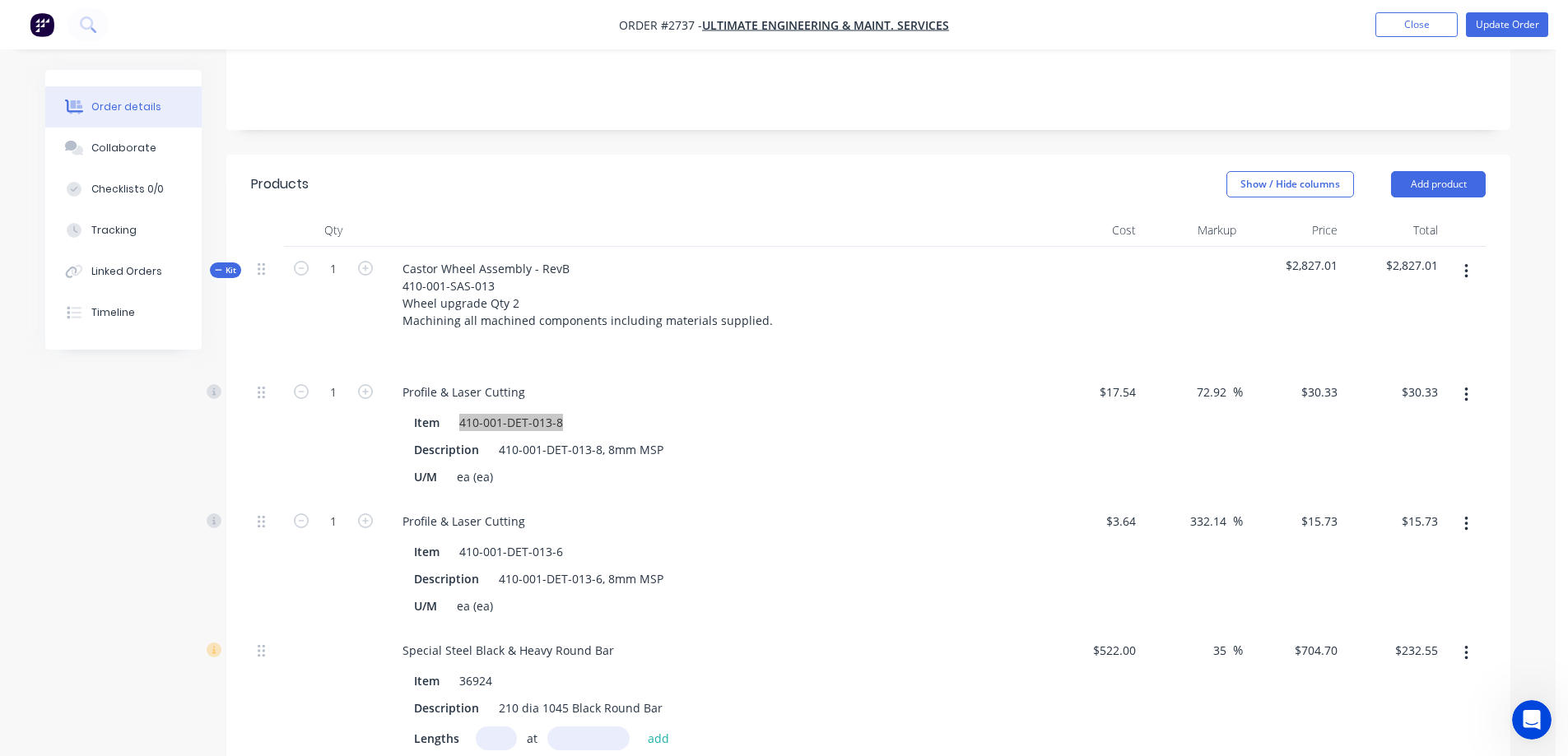
scroll to position [412, 0]
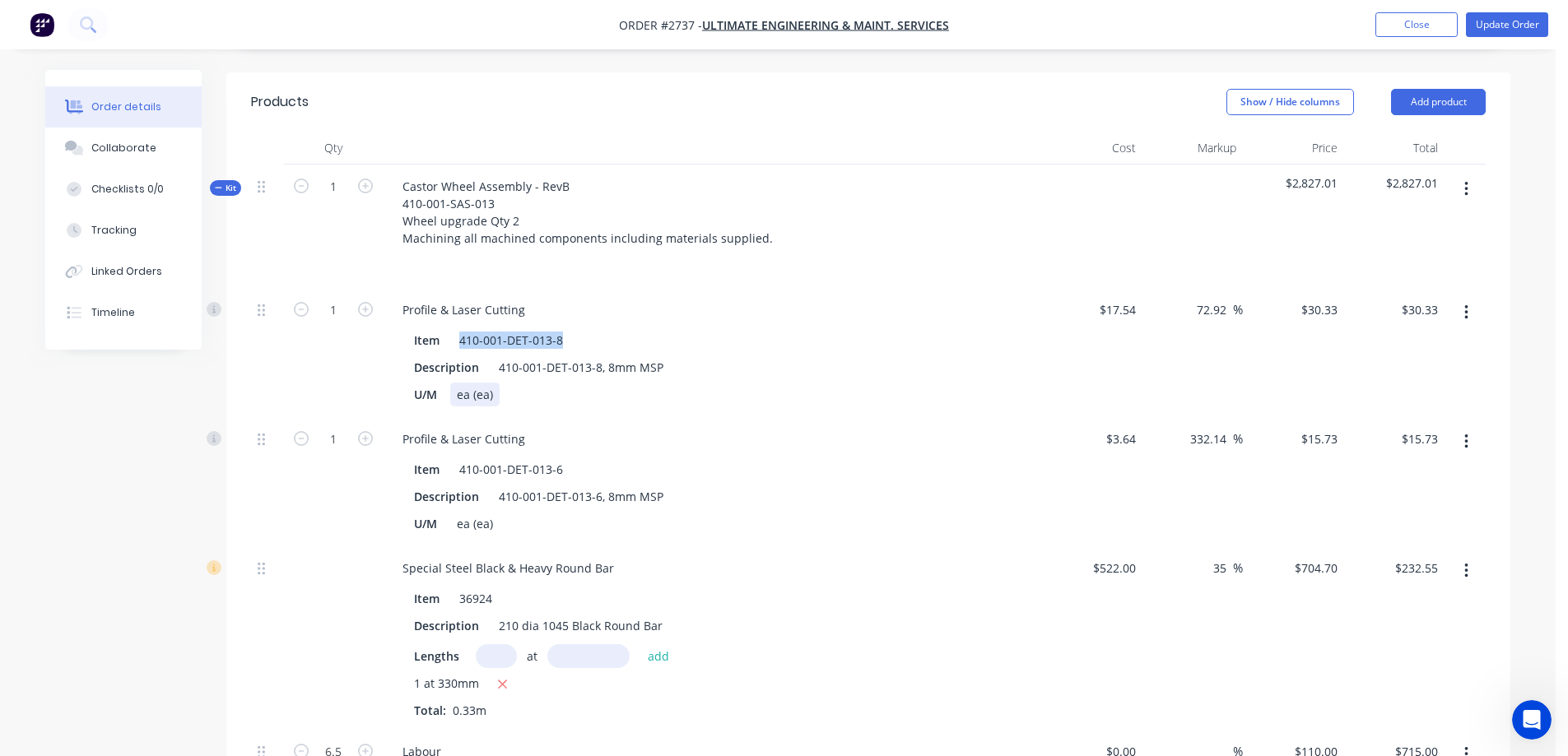
click at [744, 383] on div "U/M ea (ea)" at bounding box center [708, 395] width 602 height 24
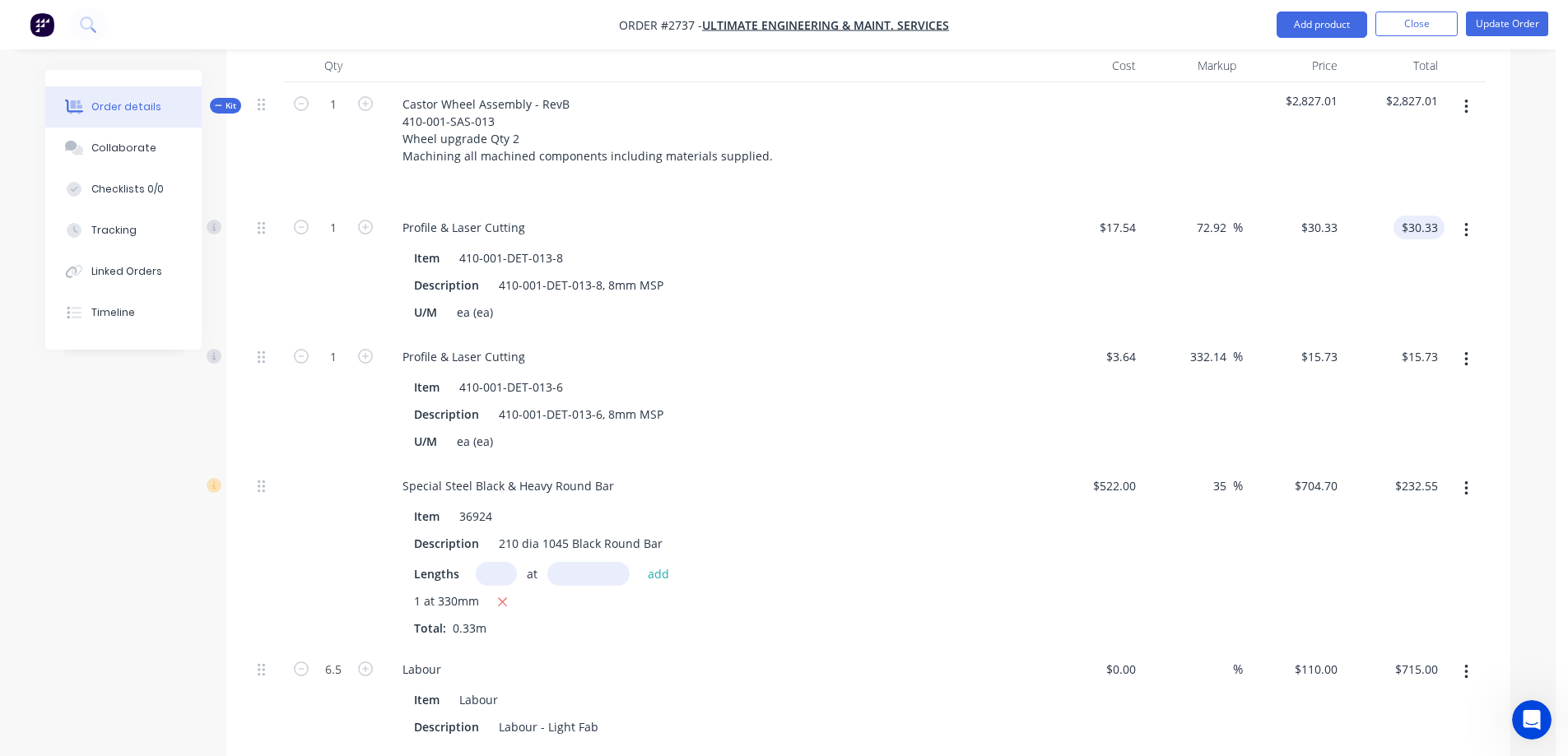
click at [1415, 216] on input "$30.33" at bounding box center [1421, 227] width 44 height 24
type input "88.51"
type input "404.62"
type input "$88.51"
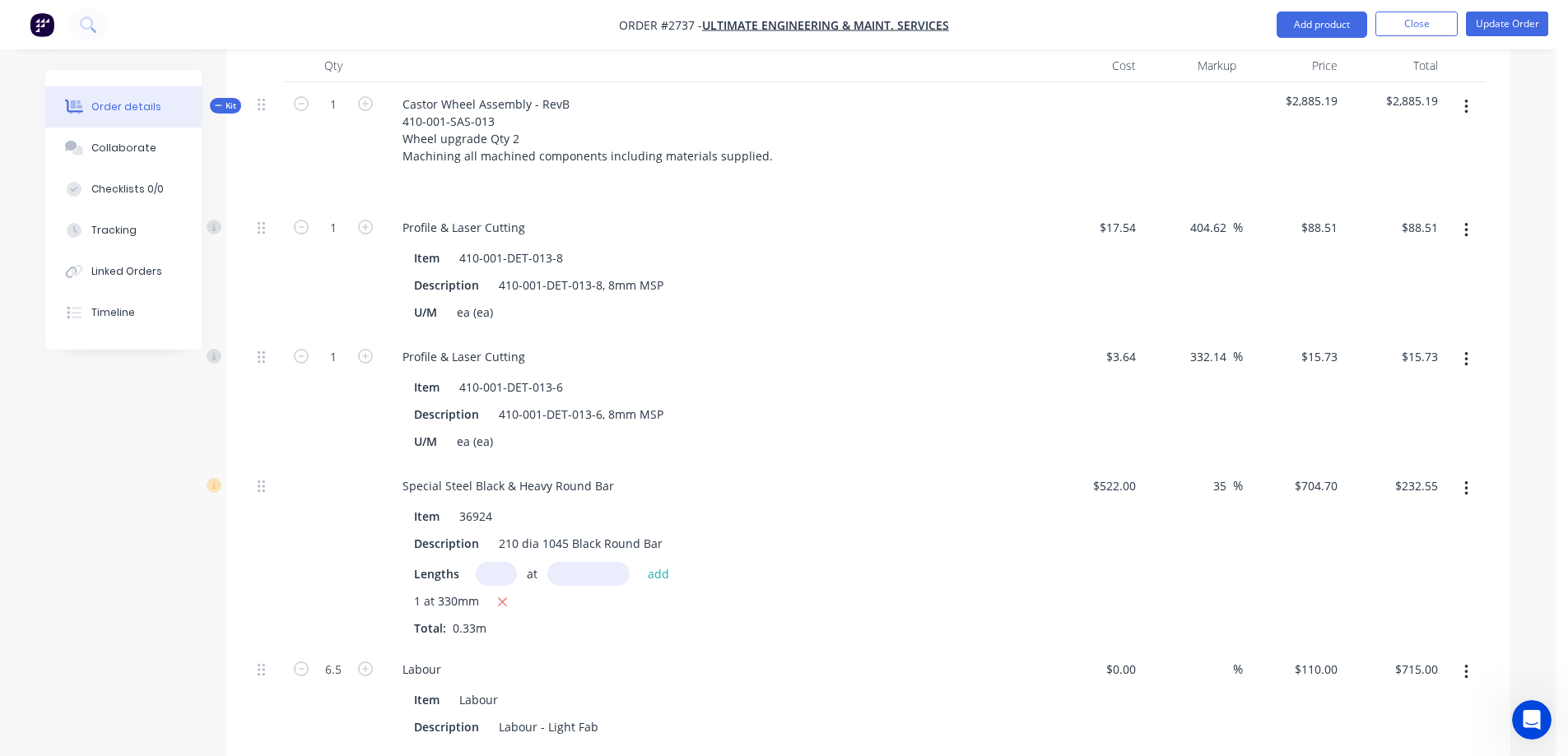
scroll to position [576, 0]
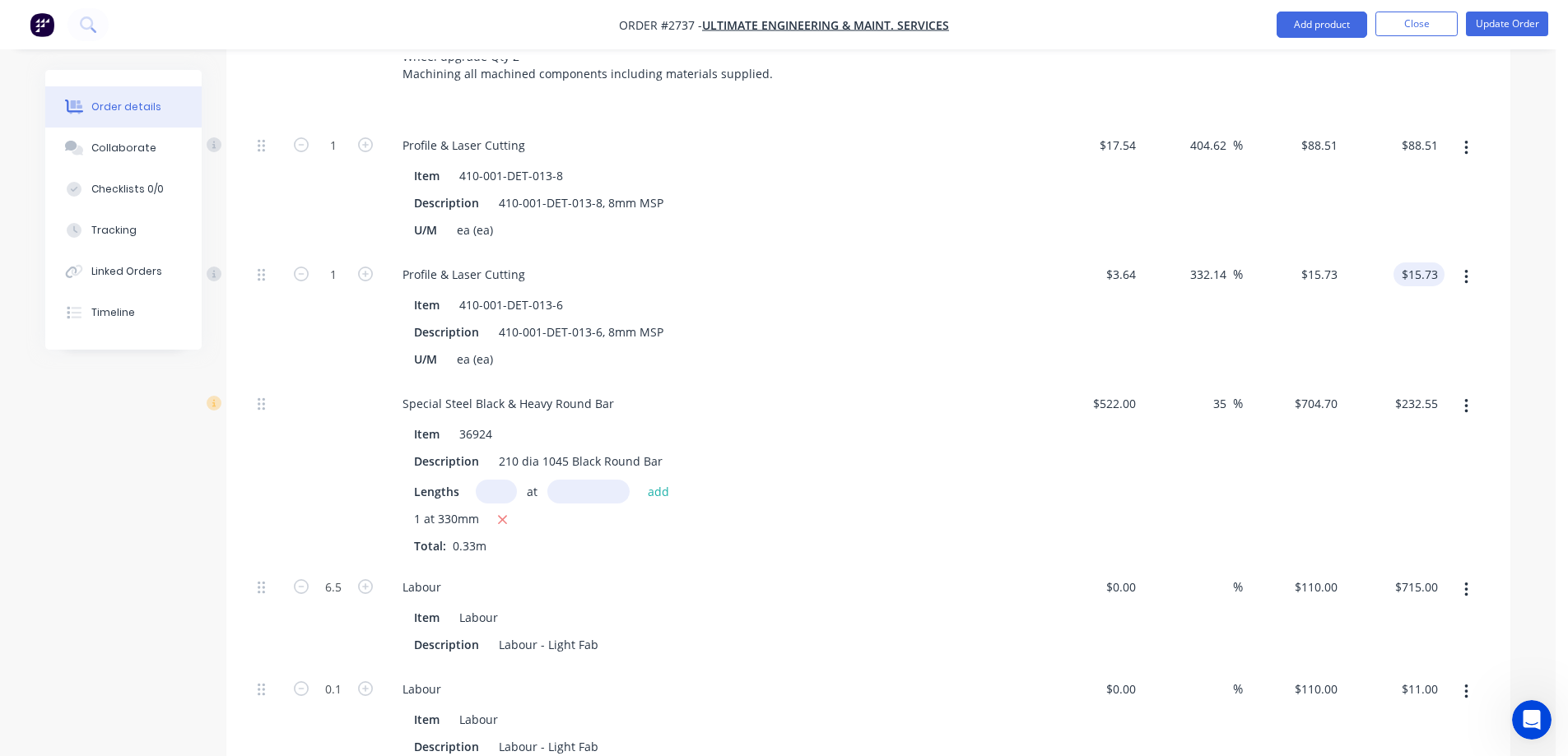
click at [1428, 262] on input "$15.73" at bounding box center [1421, 274] width 44 height 24
type input "344.39"
type input "9361.26"
type input "$344.39"
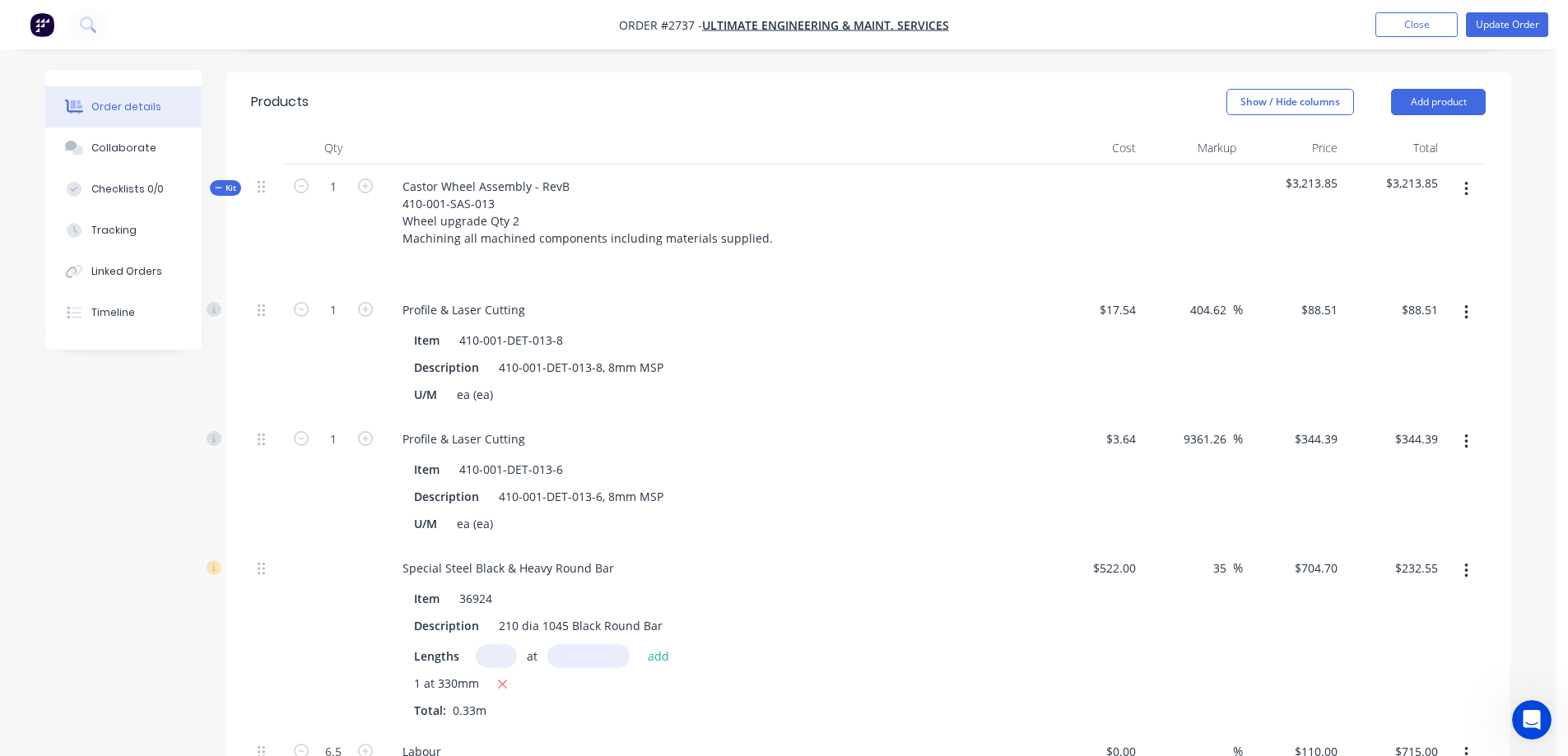
scroll to position [494, 0]
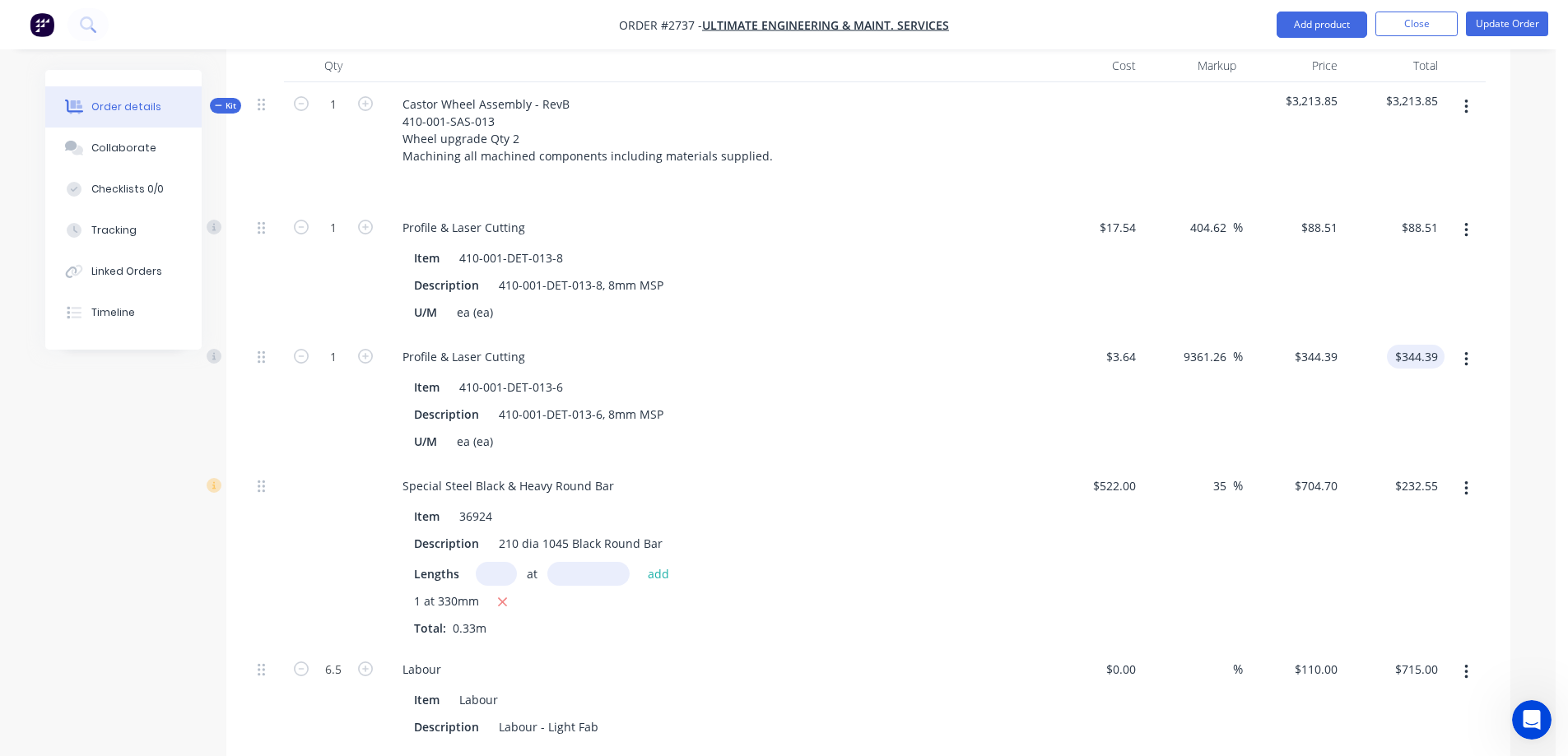
click at [1401, 345] on input "$344.39" at bounding box center [1419, 357] width 51 height 24
type input "1344.39"
type input "36833.79"
type input "$1,344.39"
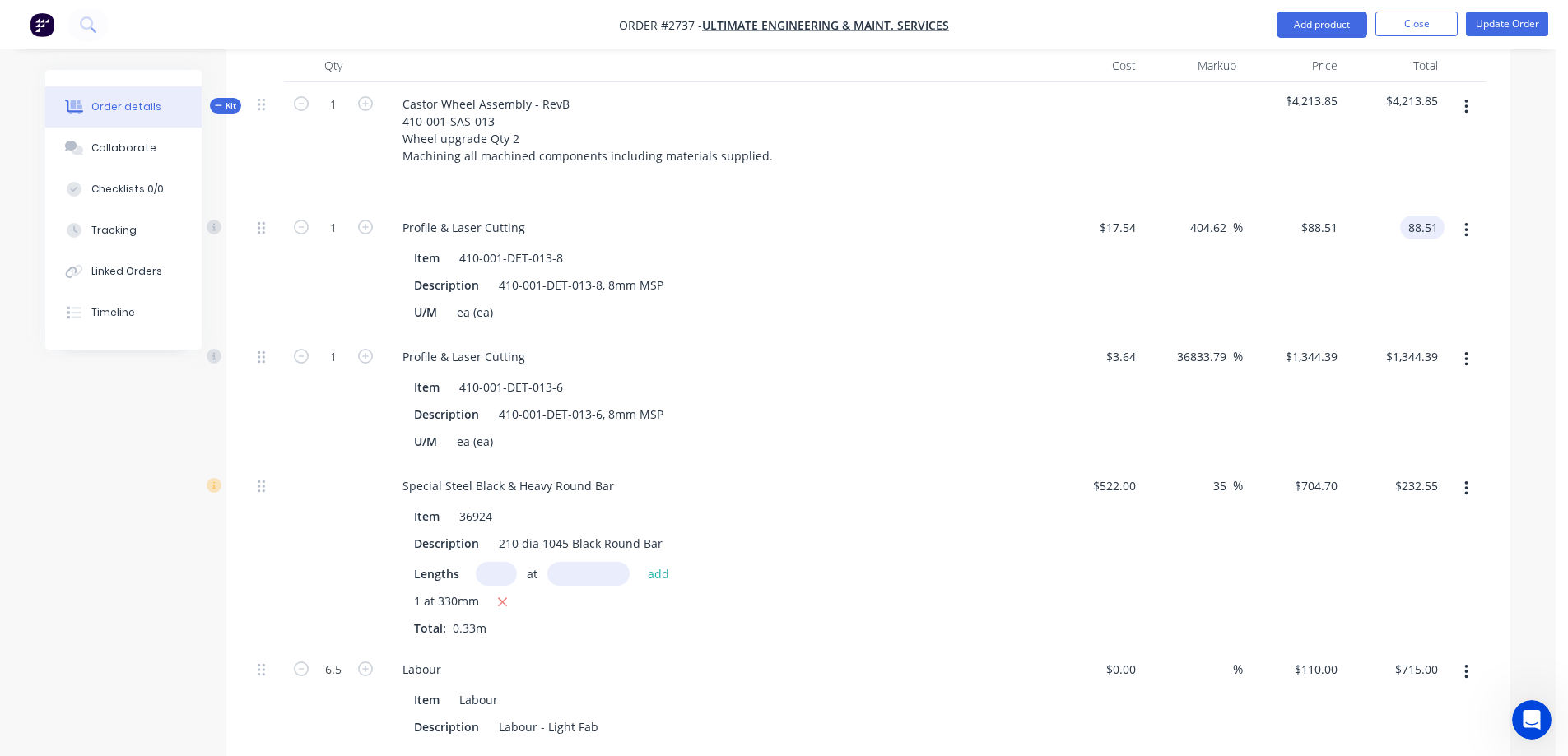
click at [1409, 216] on input "88.51" at bounding box center [1425, 227] width 38 height 24
type input "888.51"
type input "4965.62"
type input "$888.51"
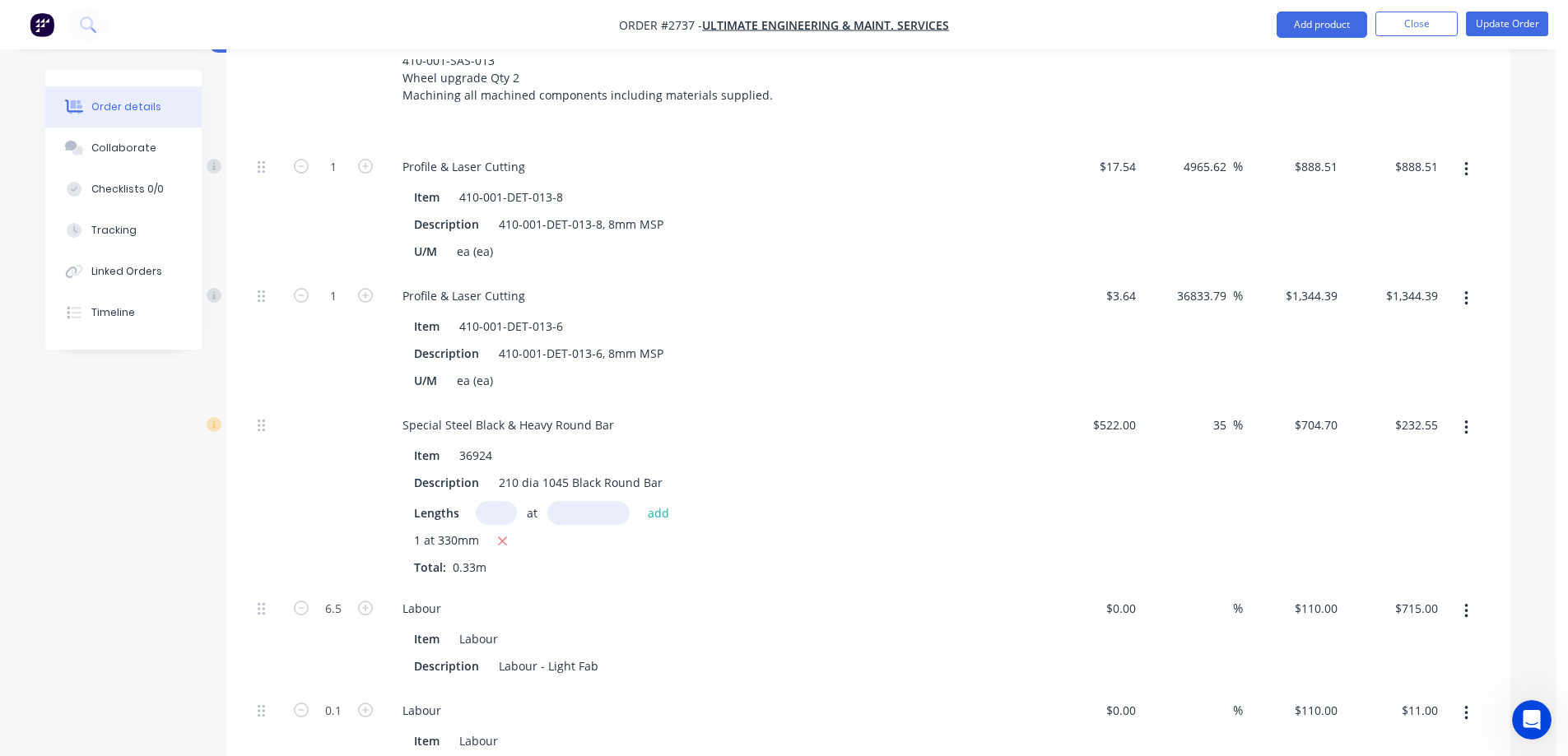
scroll to position [658, 0]
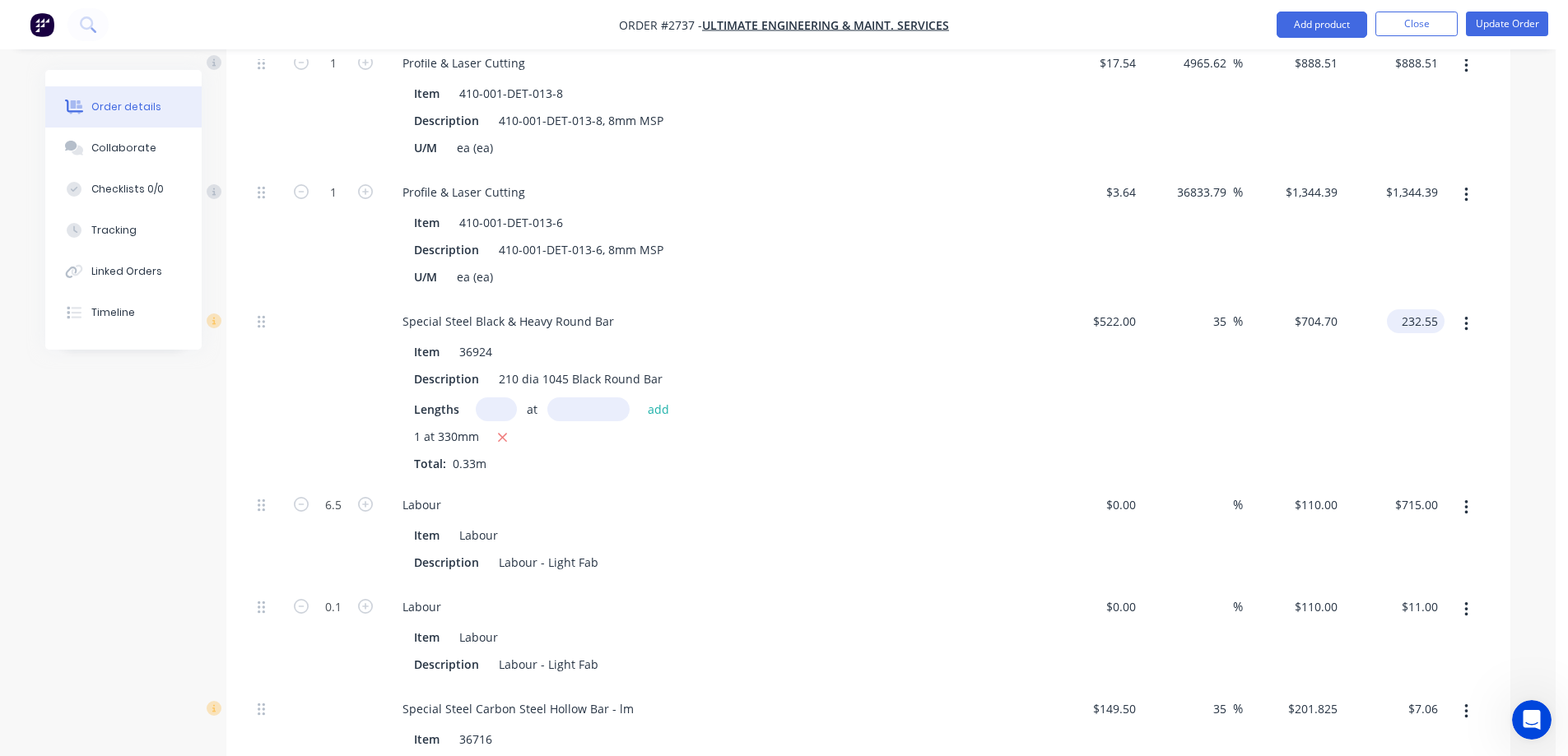
click at [1412, 309] on input "232.55" at bounding box center [1419, 321] width 51 height 24
type input "1232.55"
type input "615.52"
type input "$3,735.00"
type input "$1,232.55"
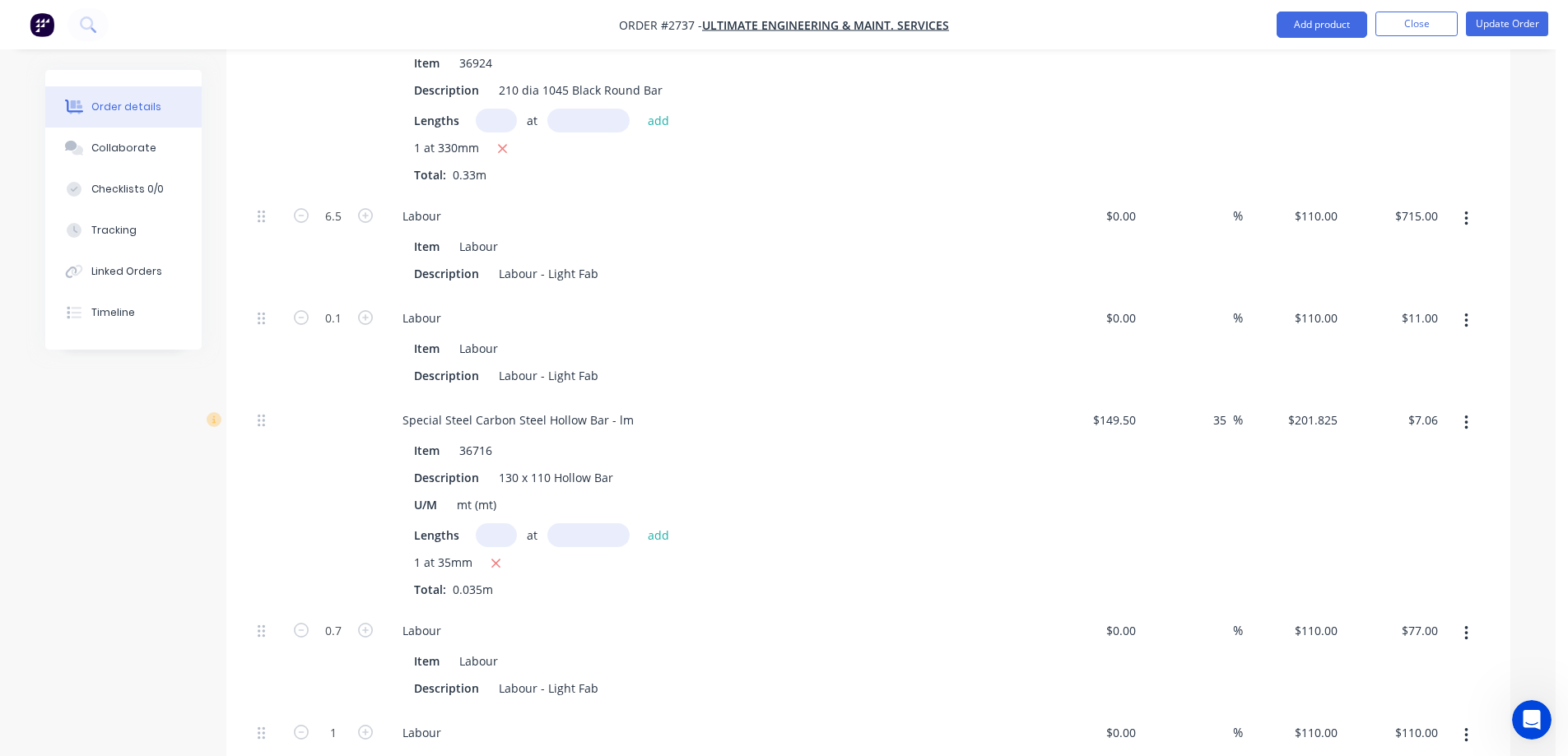
scroll to position [987, 0]
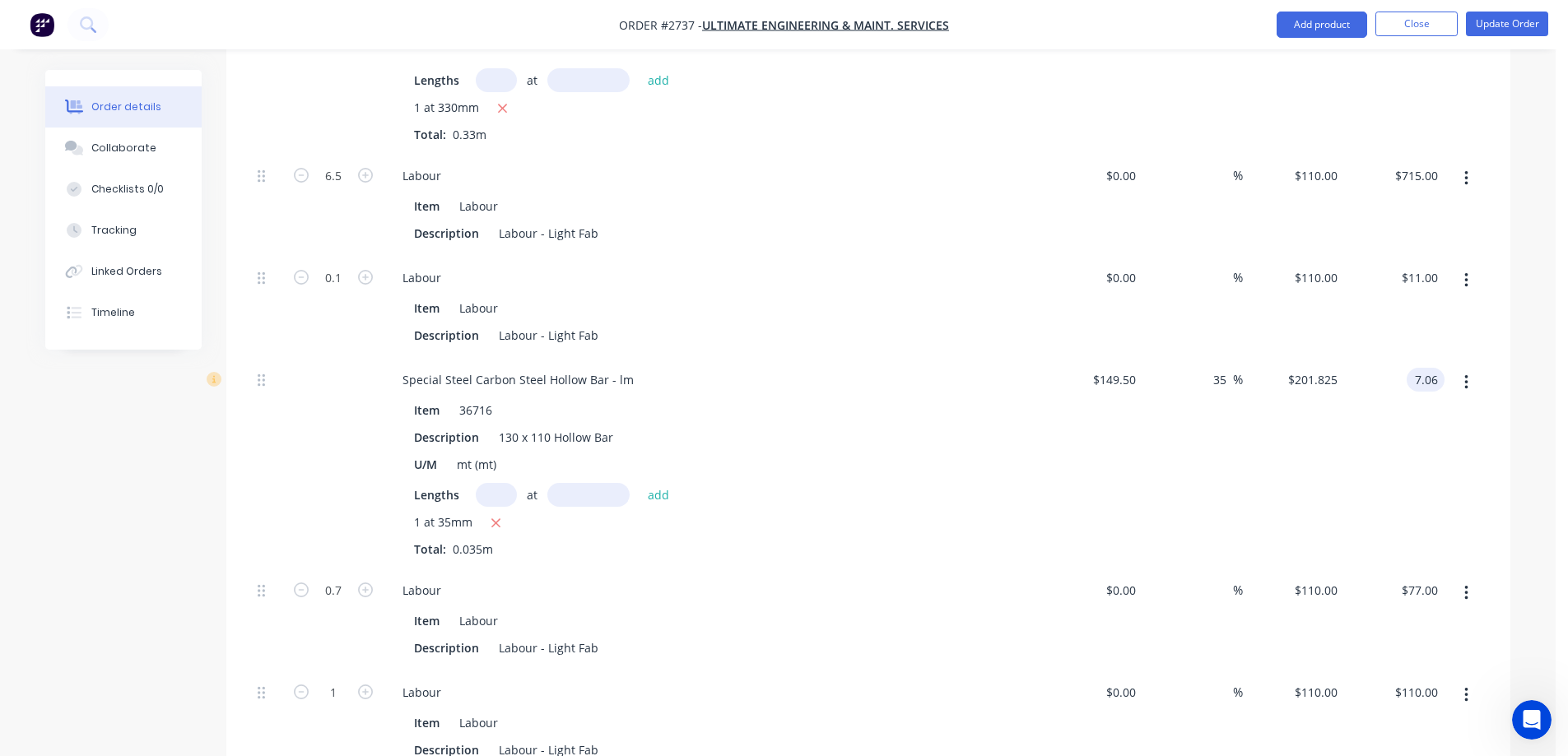
click at [1416, 368] on input "7.06" at bounding box center [1429, 379] width 31 height 24
type input "117.06"
type input "2137.17"
type input "$3,344.5714"
type input "$117.06"
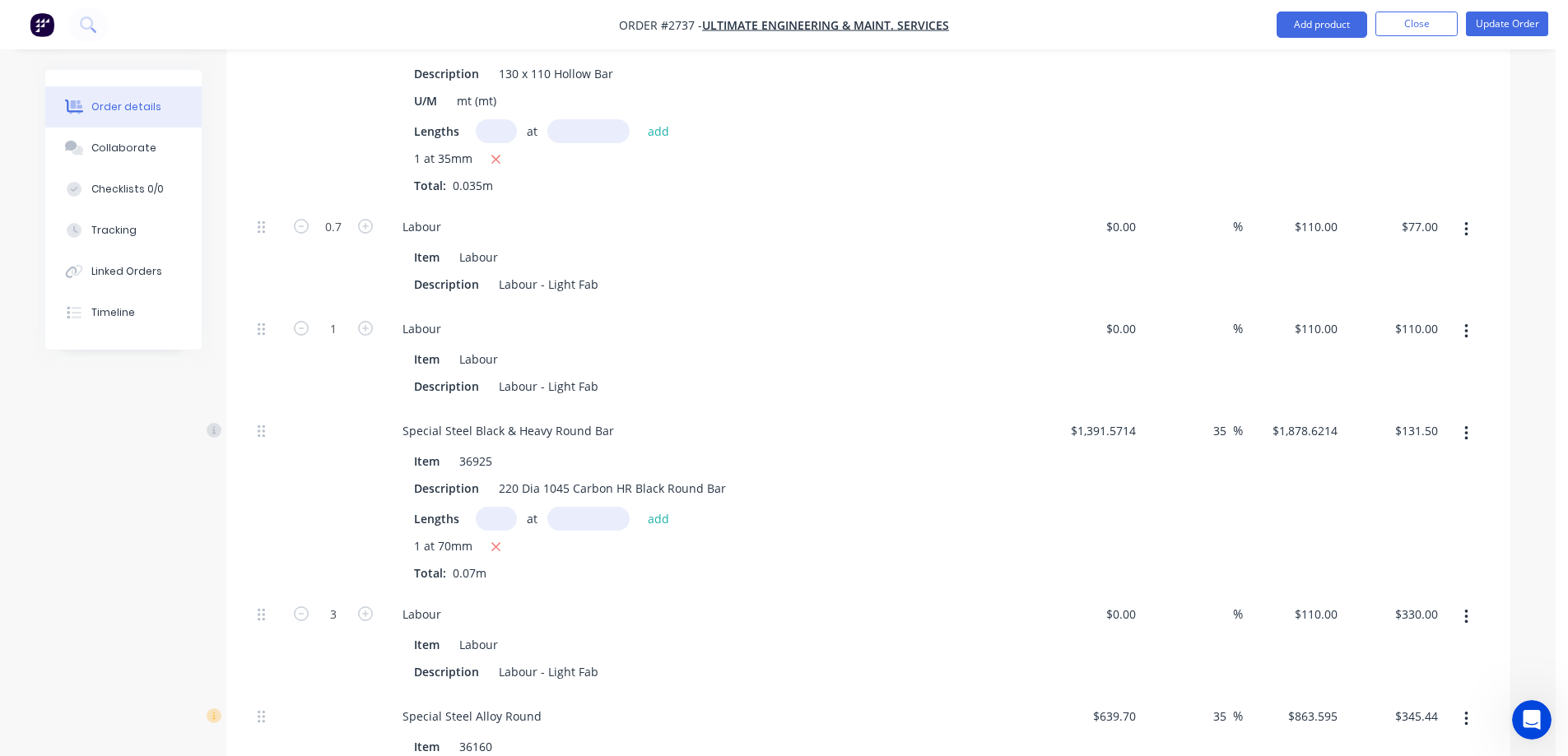
scroll to position [1399, 0]
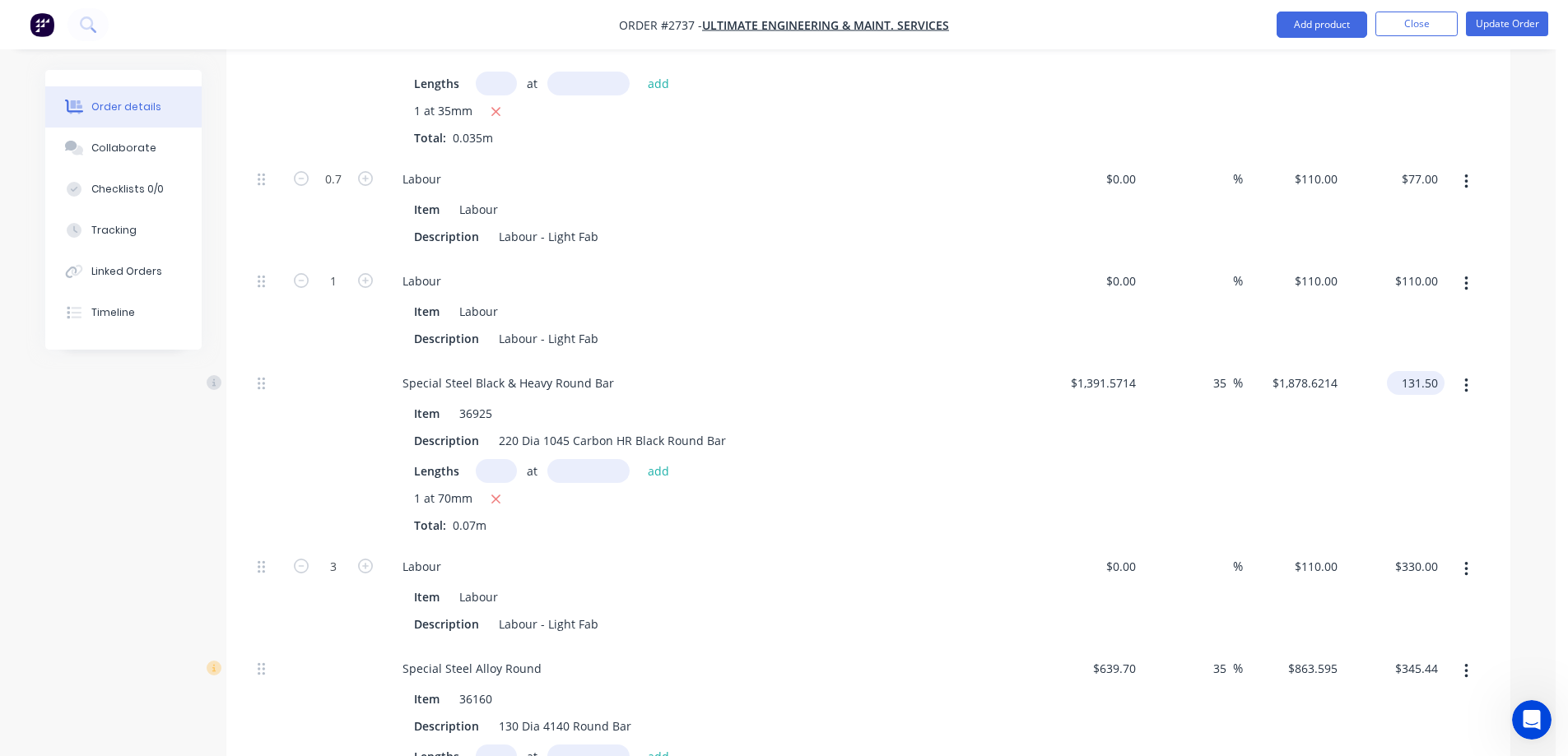
click at [1402, 371] on input "131.50" at bounding box center [1419, 383] width 51 height 24
type input "531.50"
type input "445.63"
type input "$7,592.8571"
type input "$531.50"
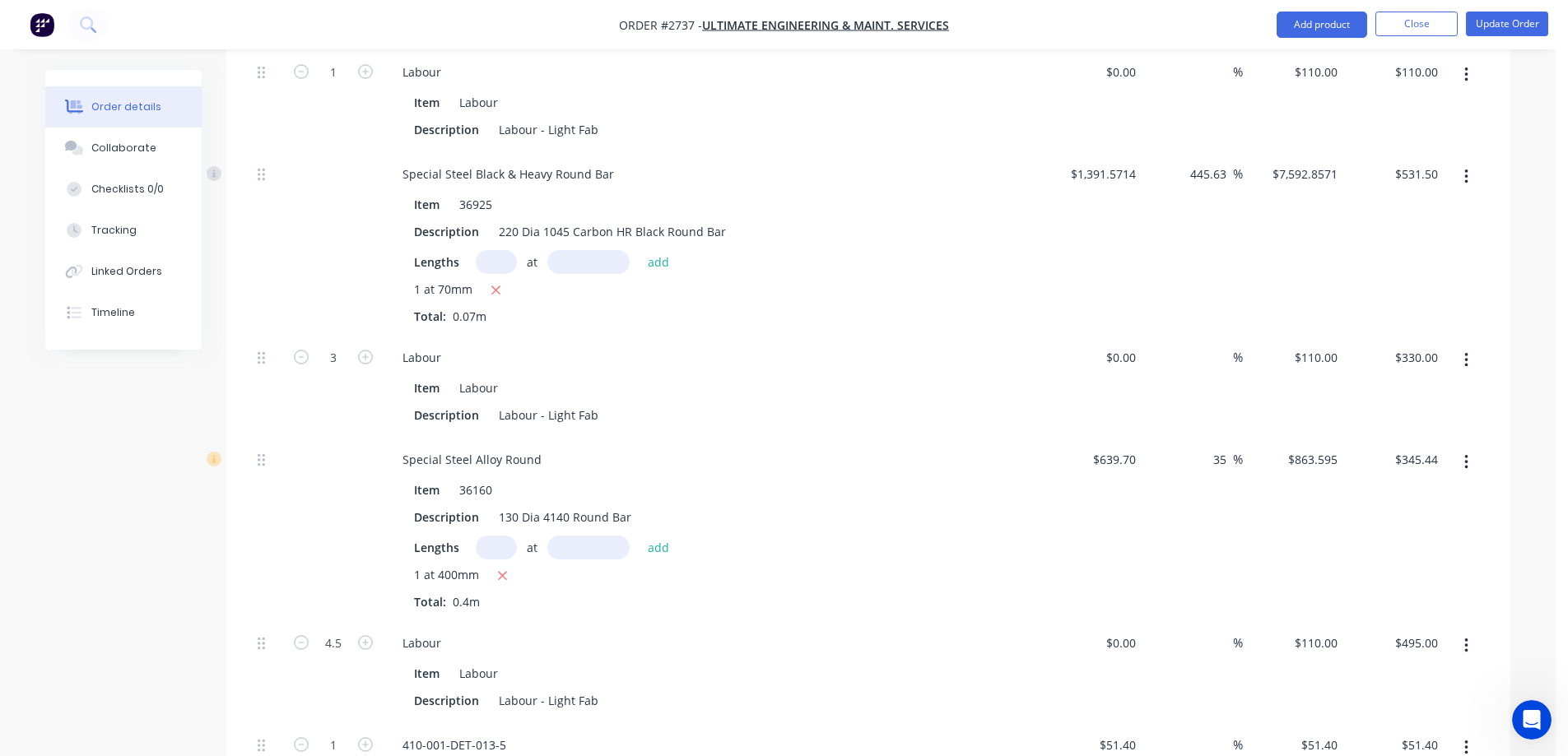
scroll to position [1646, 0]
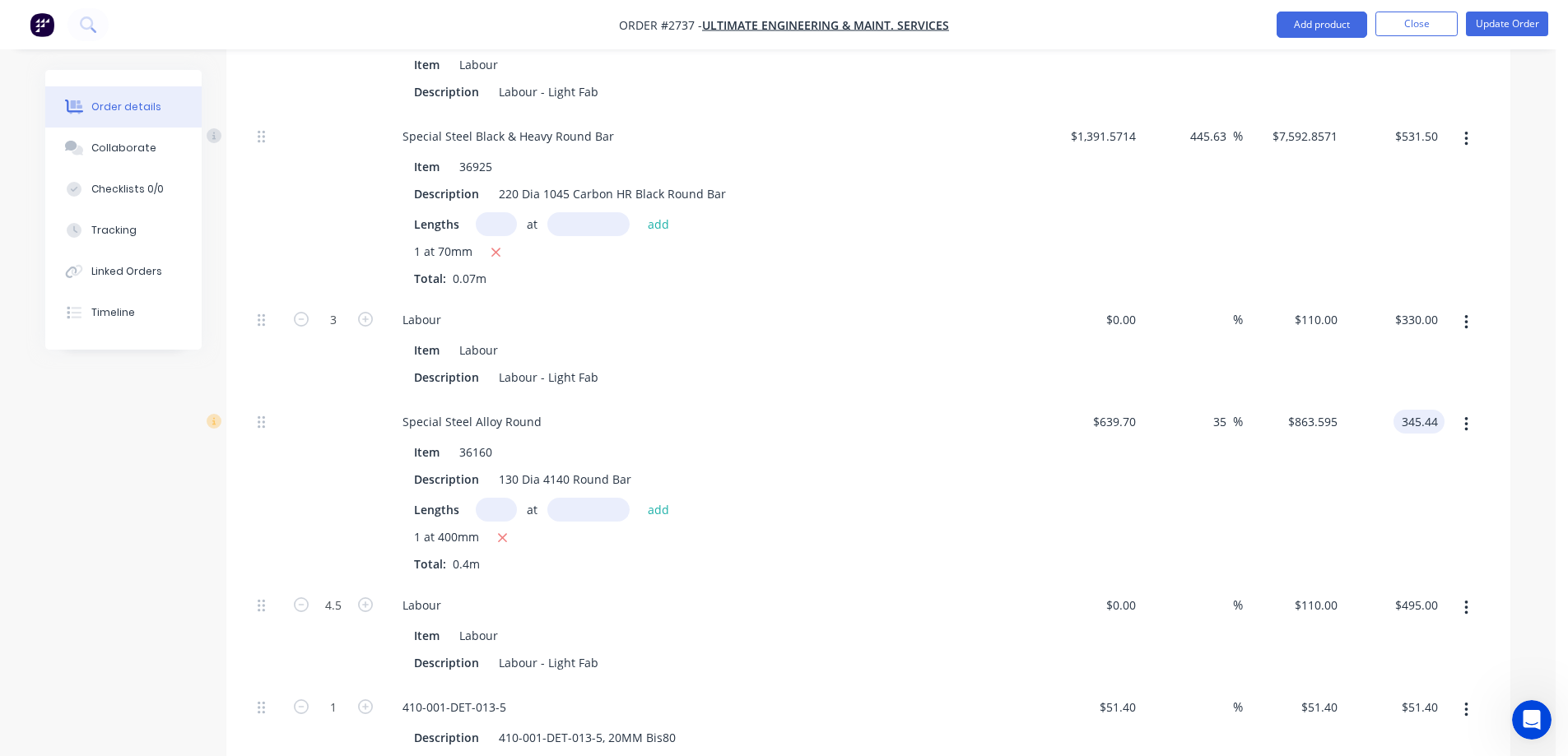
click at [1406, 410] on input "345.44" at bounding box center [1421, 422] width 44 height 24
click at [1411, 410] on input "345.44" at bounding box center [1421, 422] width 44 height 24
type input "745.44"
type input "191.32"
type input "$1,863.60"
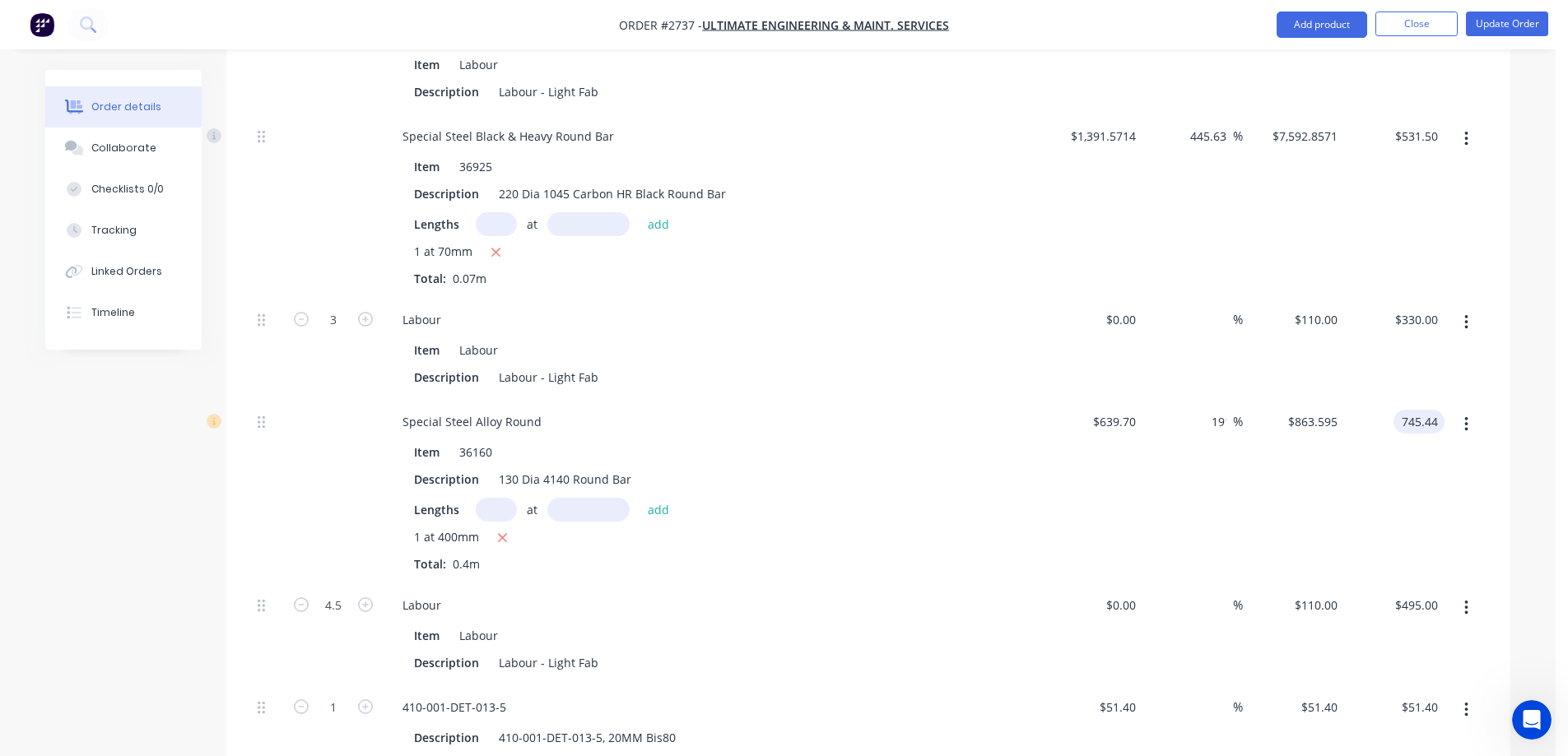
type input "$745.44"
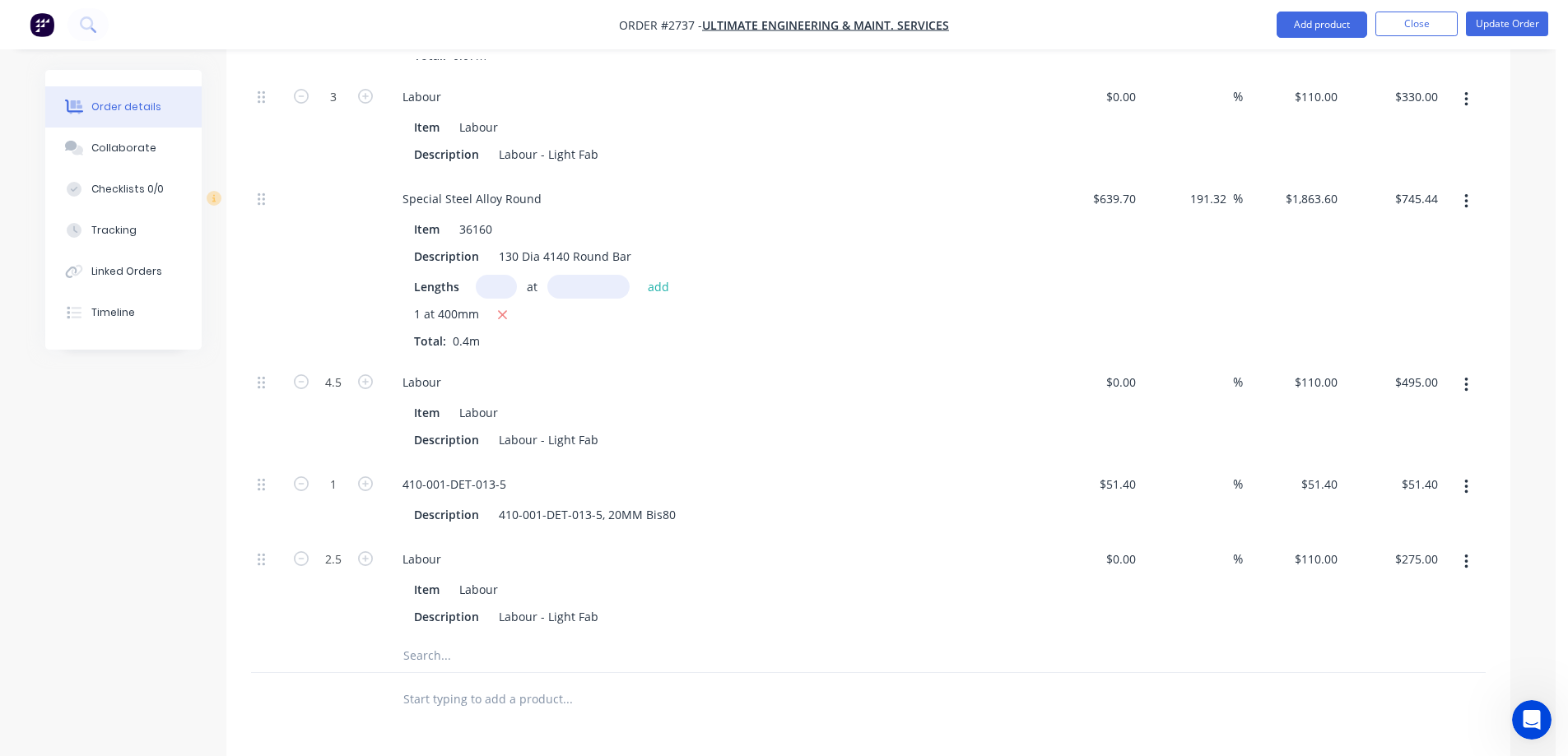
scroll to position [1892, 0]
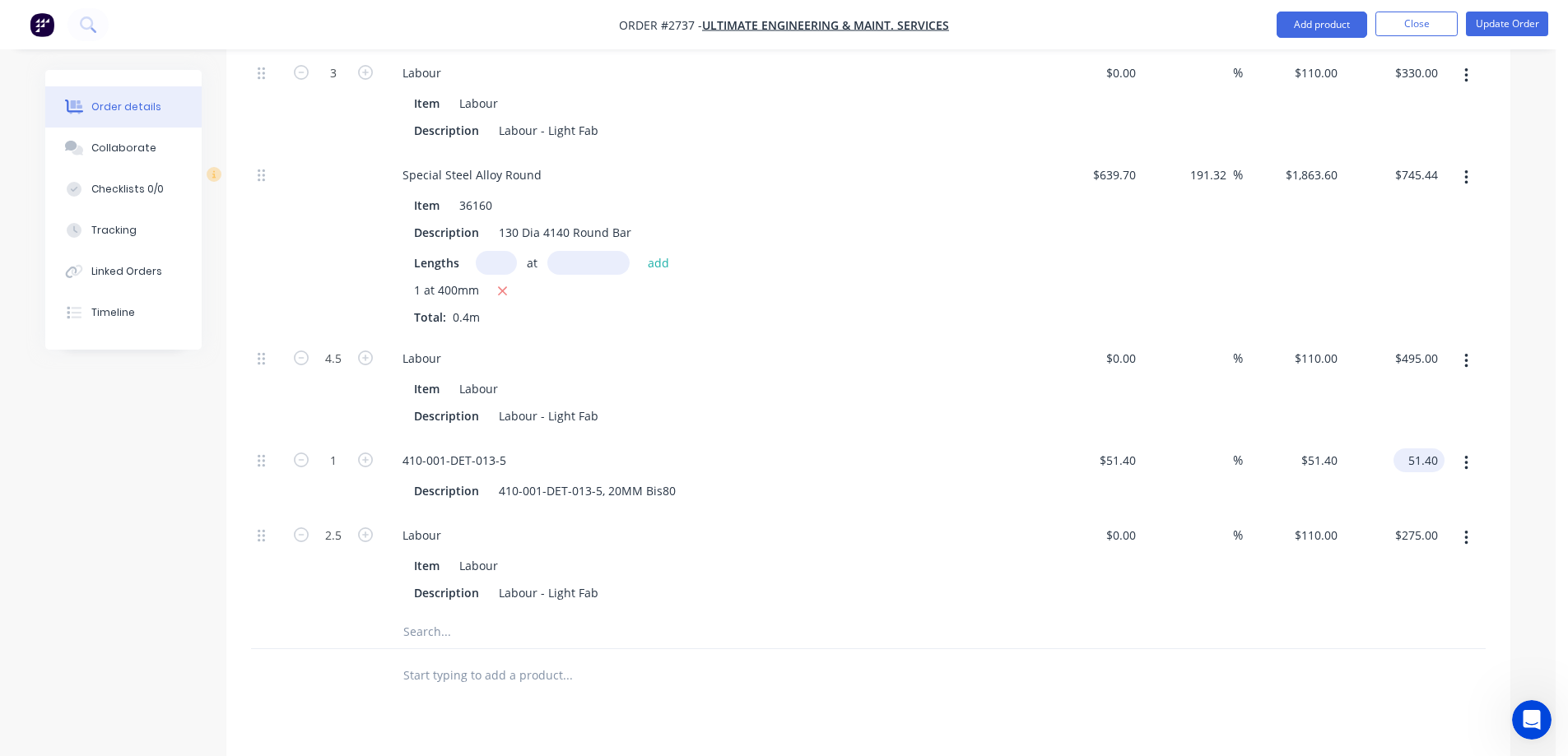
click at [1406, 449] on input "51.40" at bounding box center [1421, 460] width 44 height 24
type input "151.40"
type input "194.55"
type input "$151.40"
click at [1430, 449] on input "151.40" at bounding box center [1421, 460] width 44 height 24
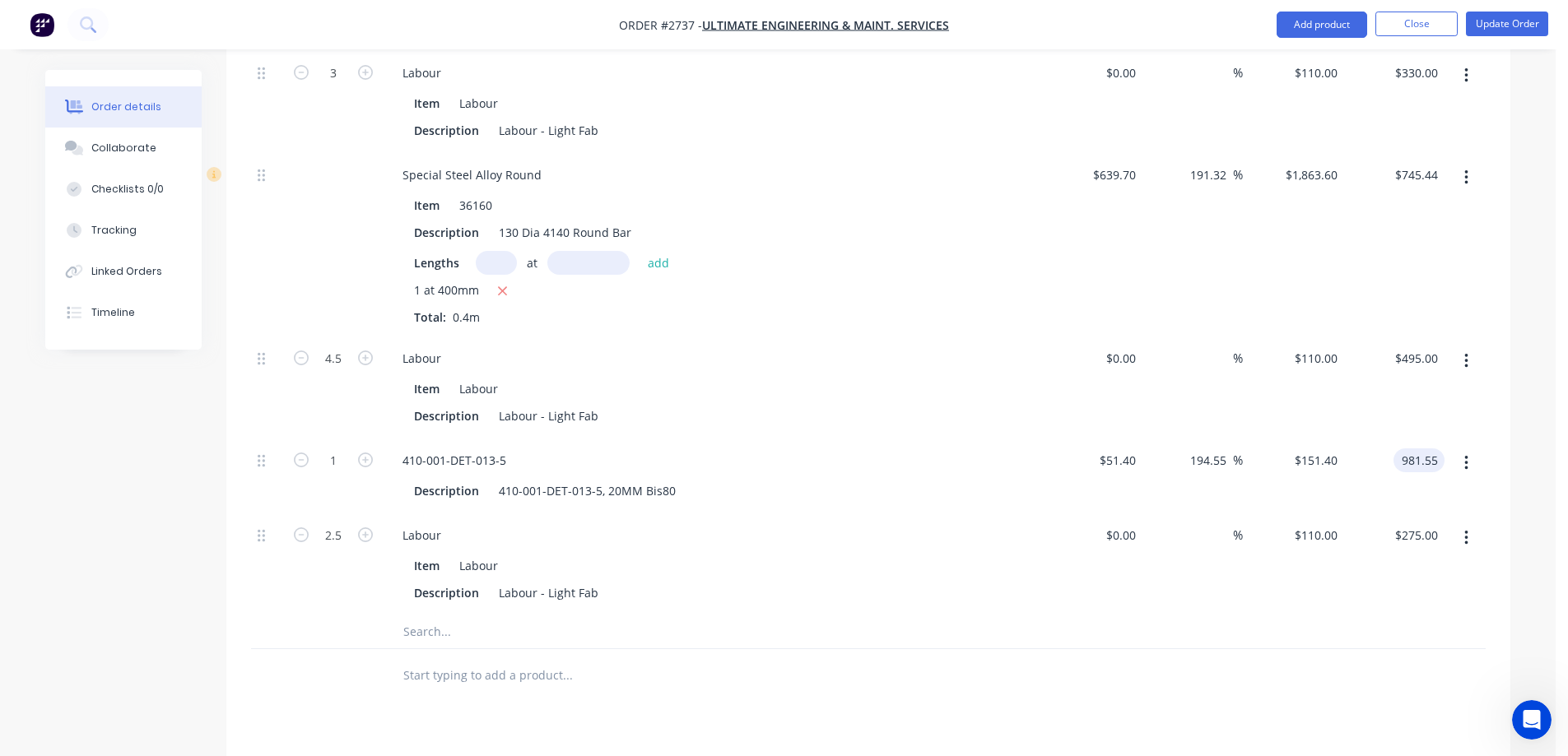
type input "981.55"
type input "1809.63"
type input "$981.55"
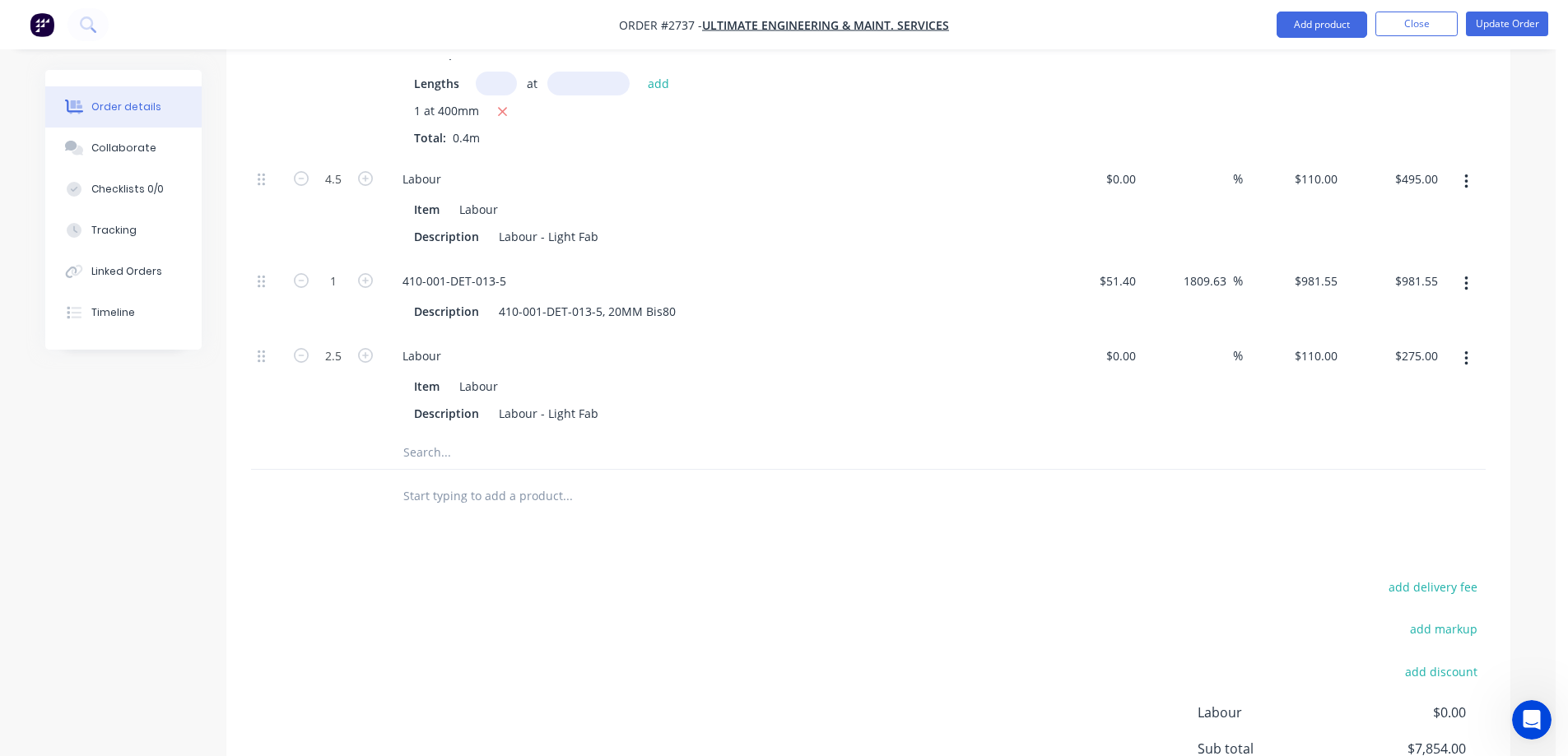
scroll to position [2071, 0]
click at [1432, 270] on input "981.55" at bounding box center [1419, 281] width 51 height 24
type input "981.54"
type input "1809.61"
type input "$981.54"
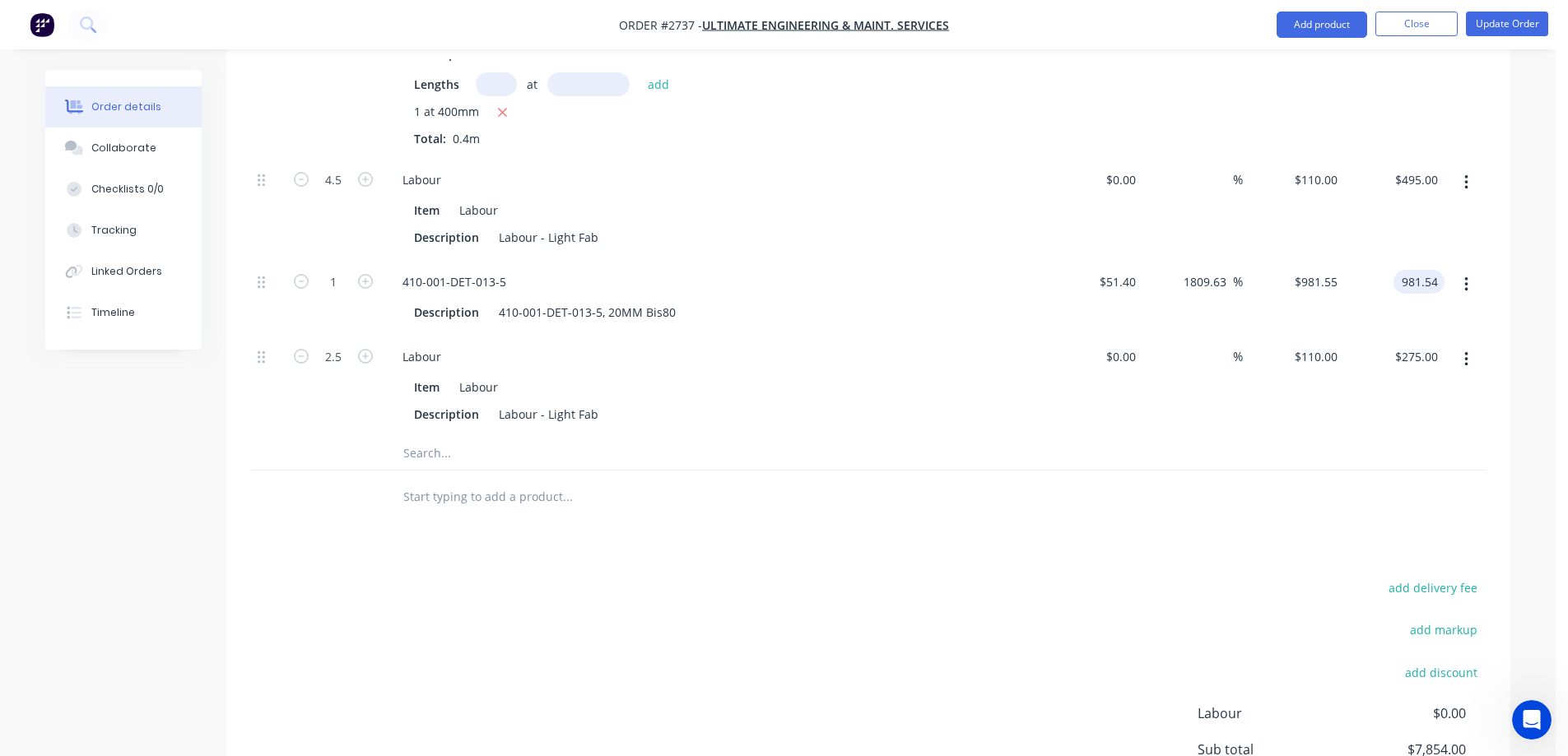
type input "$981.54"
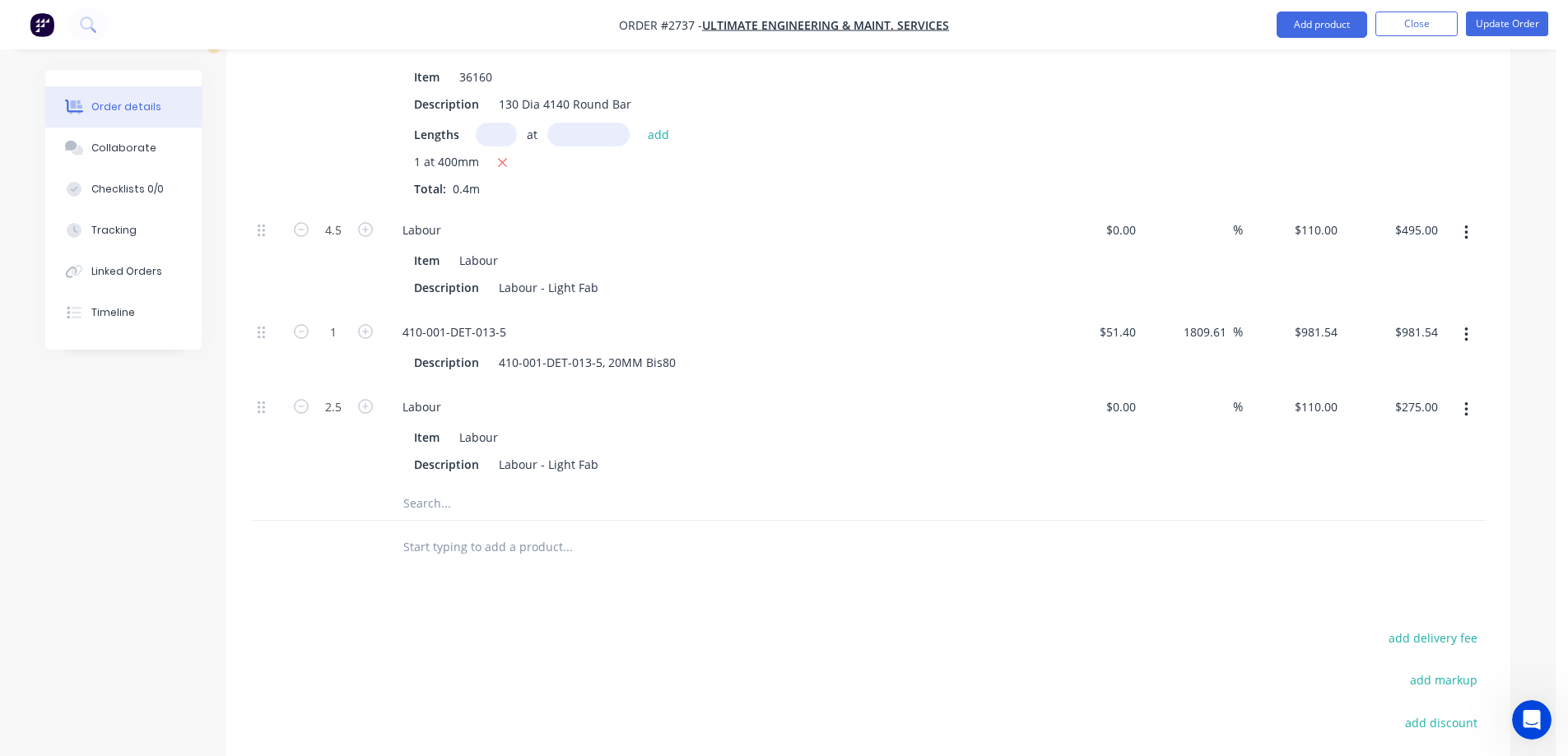
scroll to position [1989, 0]
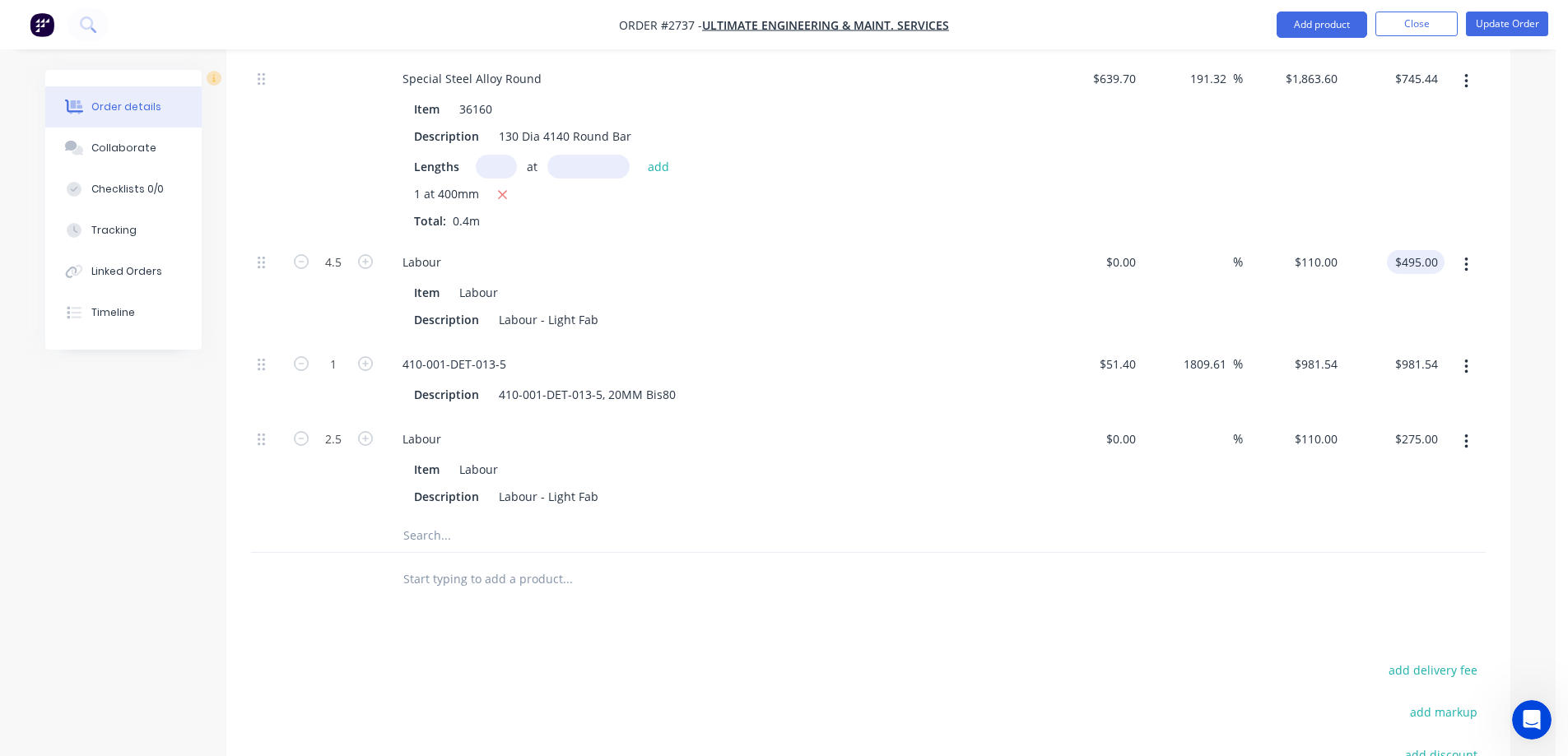
type input "495.00"
click at [1438, 250] on input "495.00" at bounding box center [1419, 262] width 51 height 24
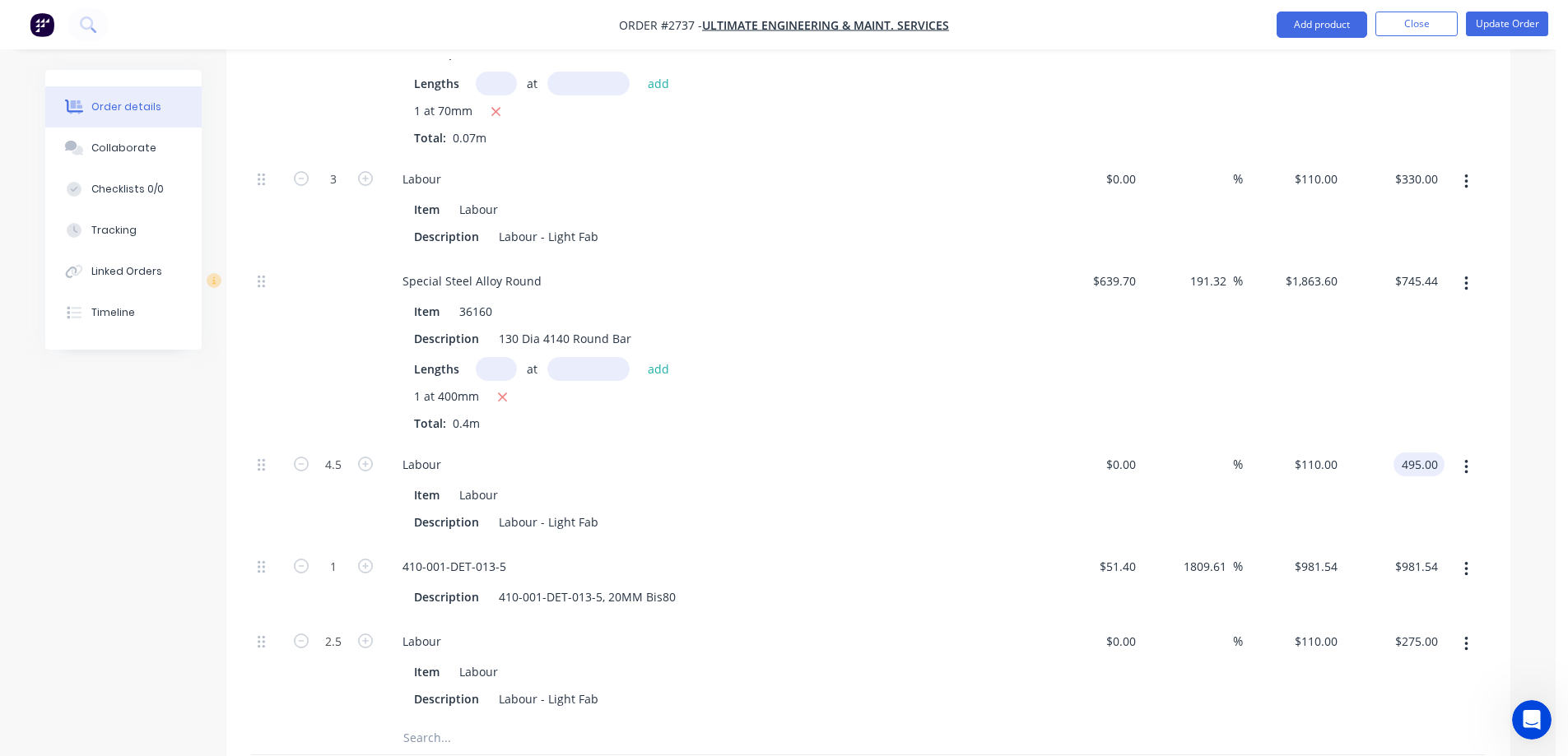
scroll to position [1742, 0]
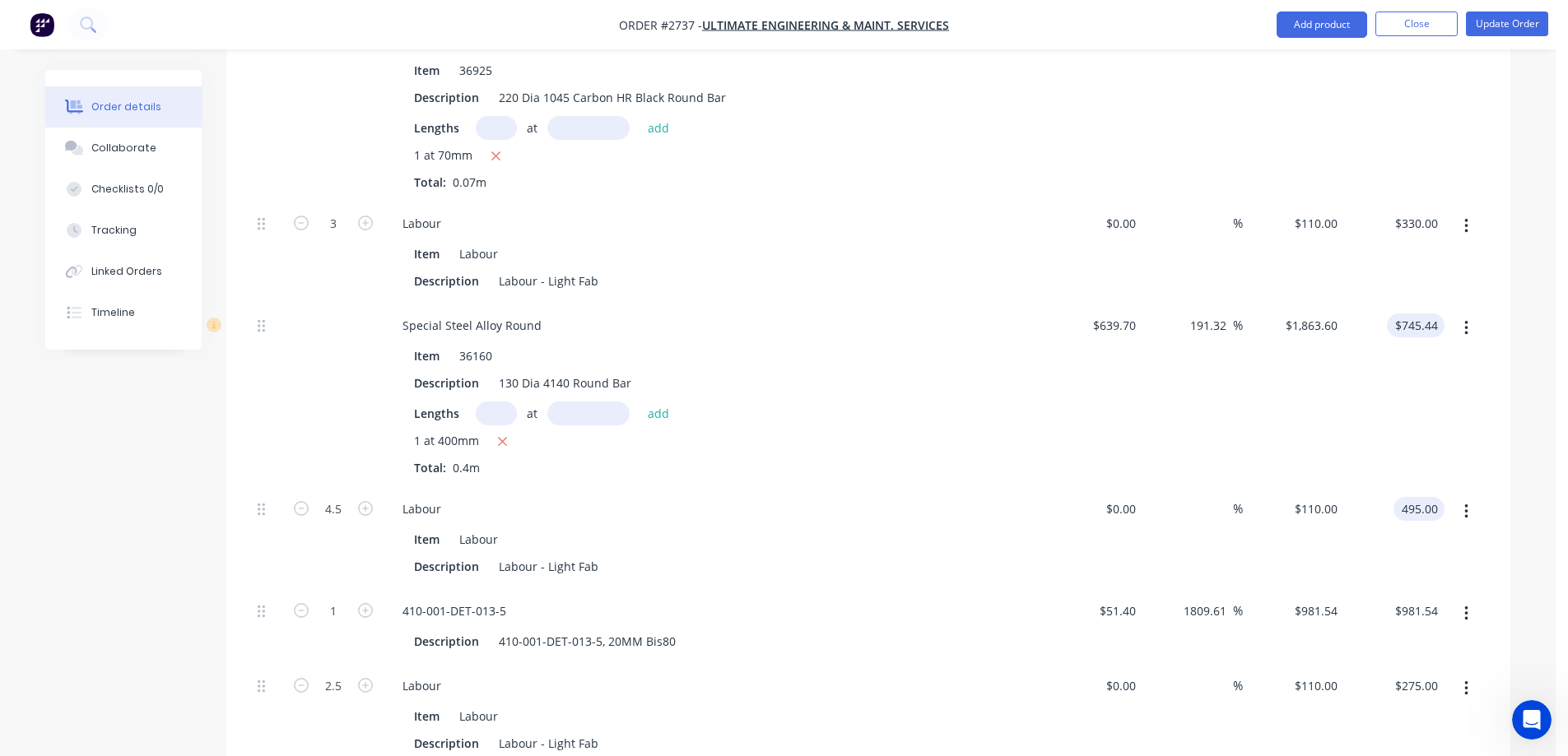
click at [1435, 314] on input "$745.44" at bounding box center [1419, 325] width 51 height 24
type input "745.44"
type input "$495.00"
type input "745.45"
type input "191.33"
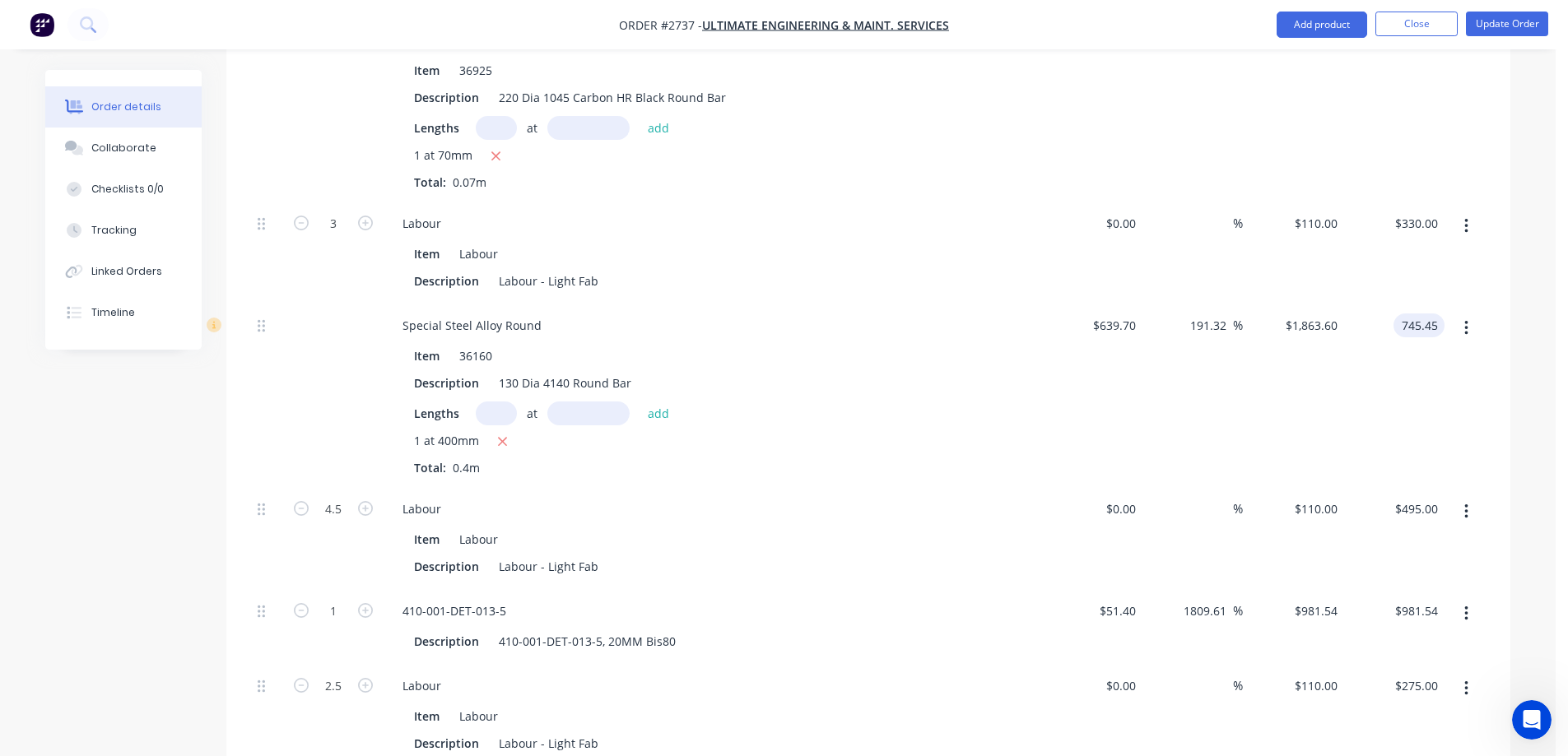
type input "$1,863.625"
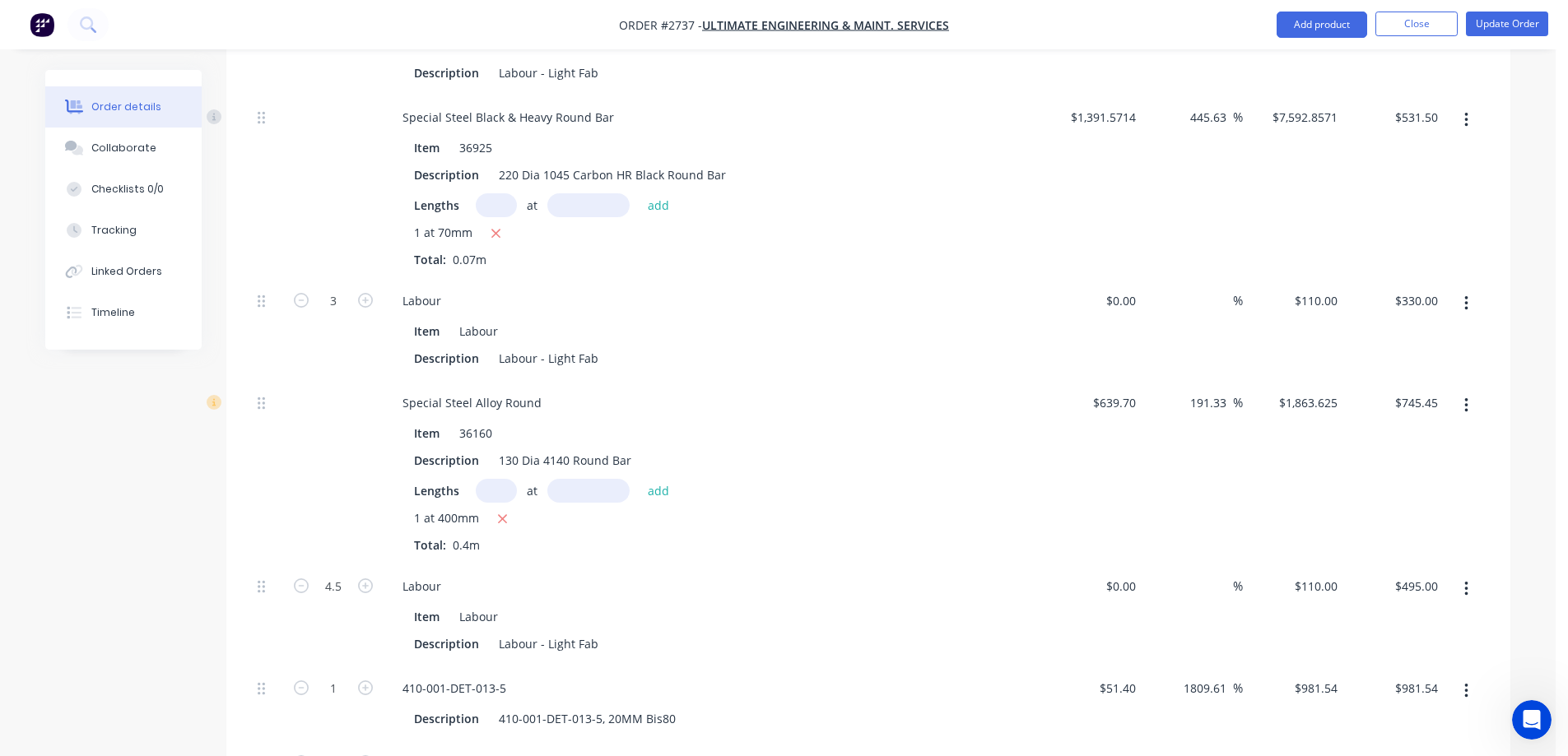
scroll to position [1659, 0]
click at [1435, 396] on input "745.45" at bounding box center [1421, 407] width 44 height 24
type input "745.44"
type input "191.32"
type input "$1,863.60"
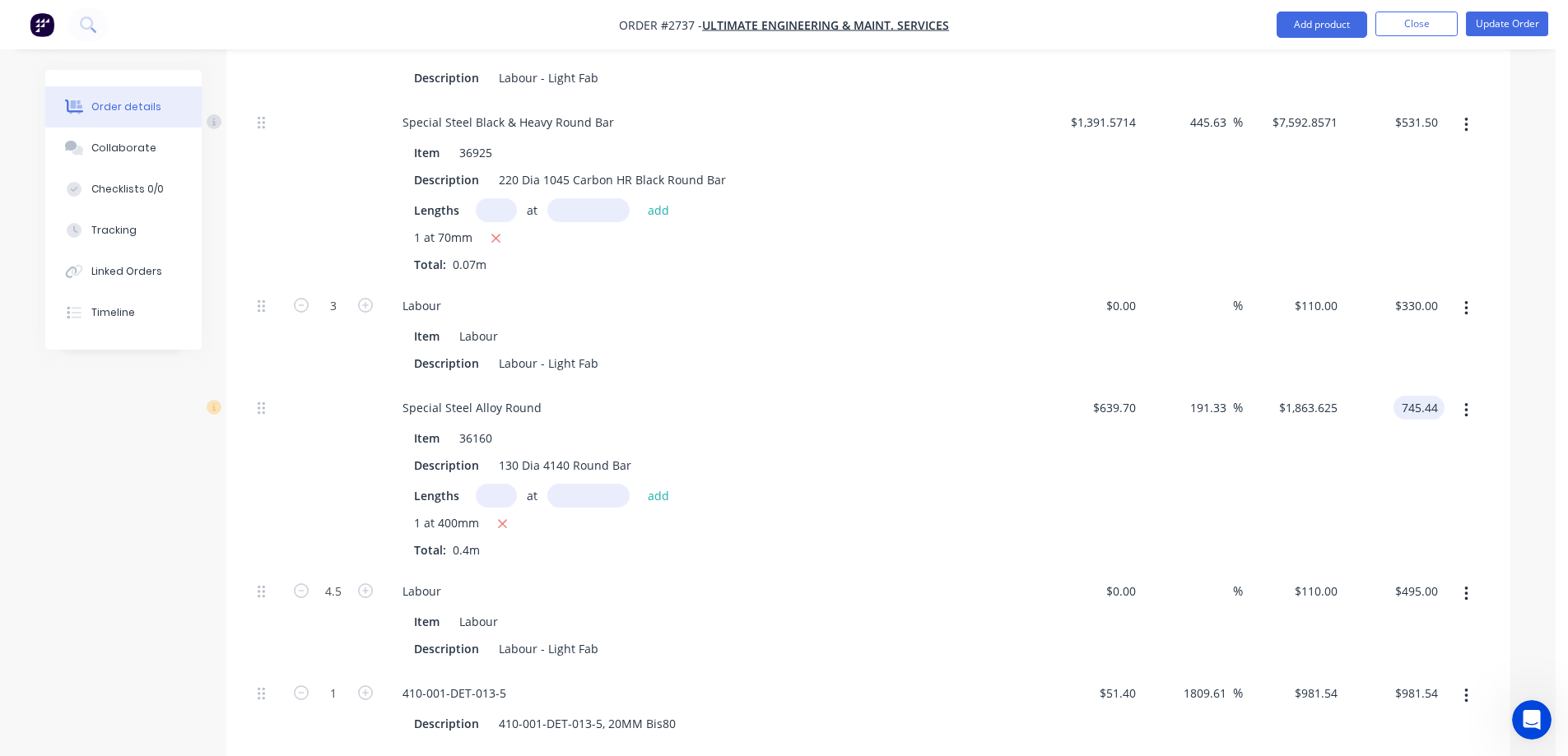
type input "$745.44"
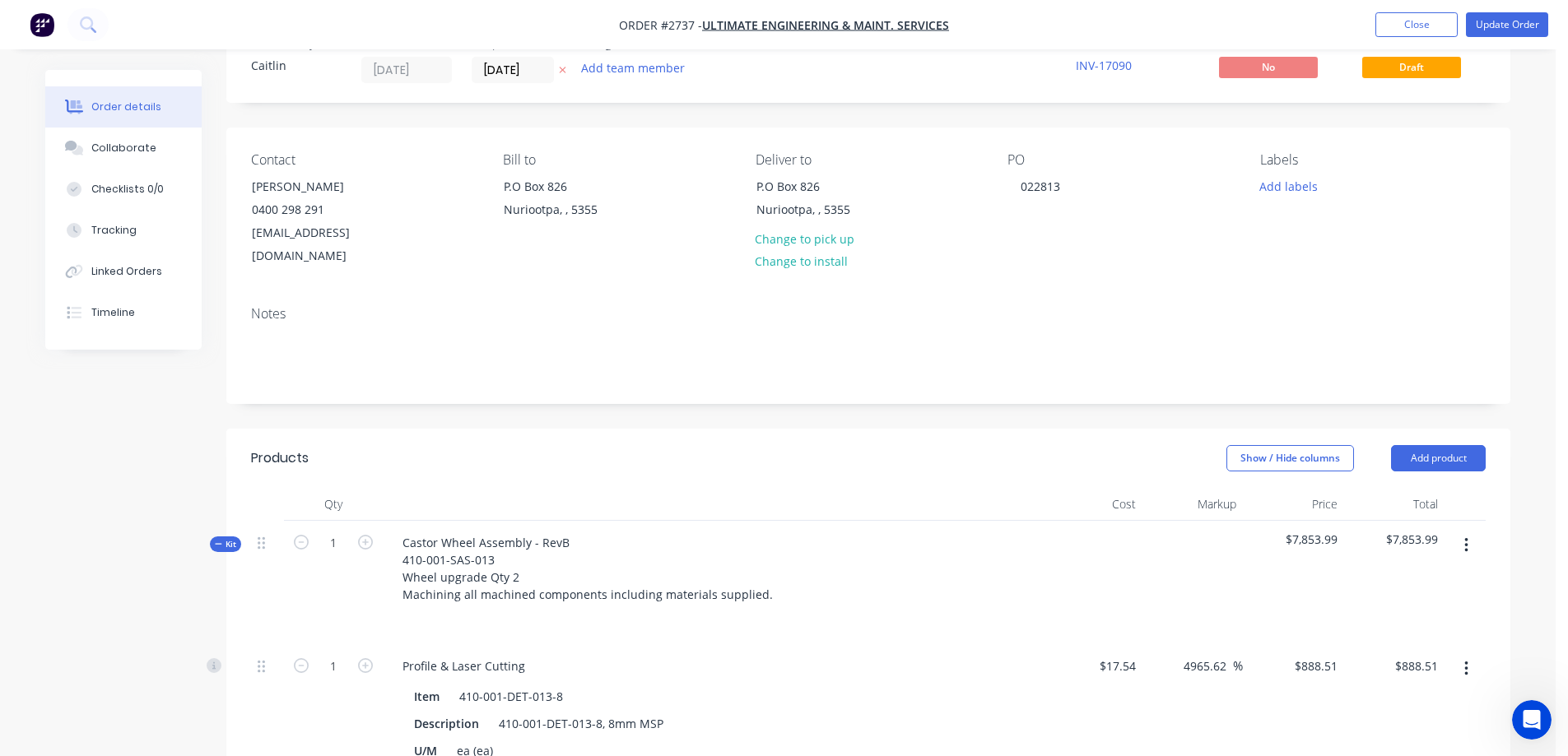
scroll to position [83, 0]
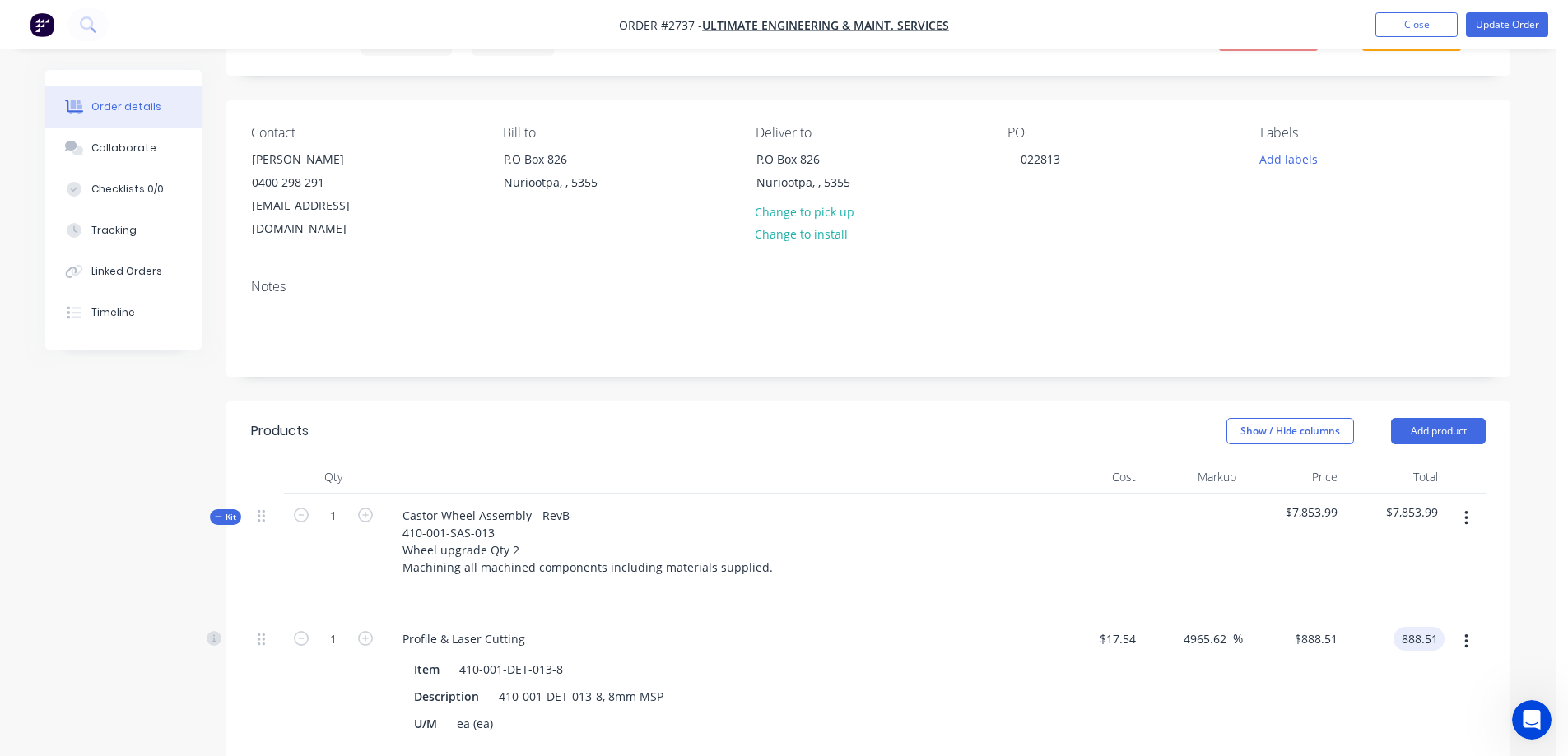
click at [1436, 627] on input "888.51" at bounding box center [1421, 639] width 44 height 24
type input "888.52"
type input "4965.68"
type input "$888.52"
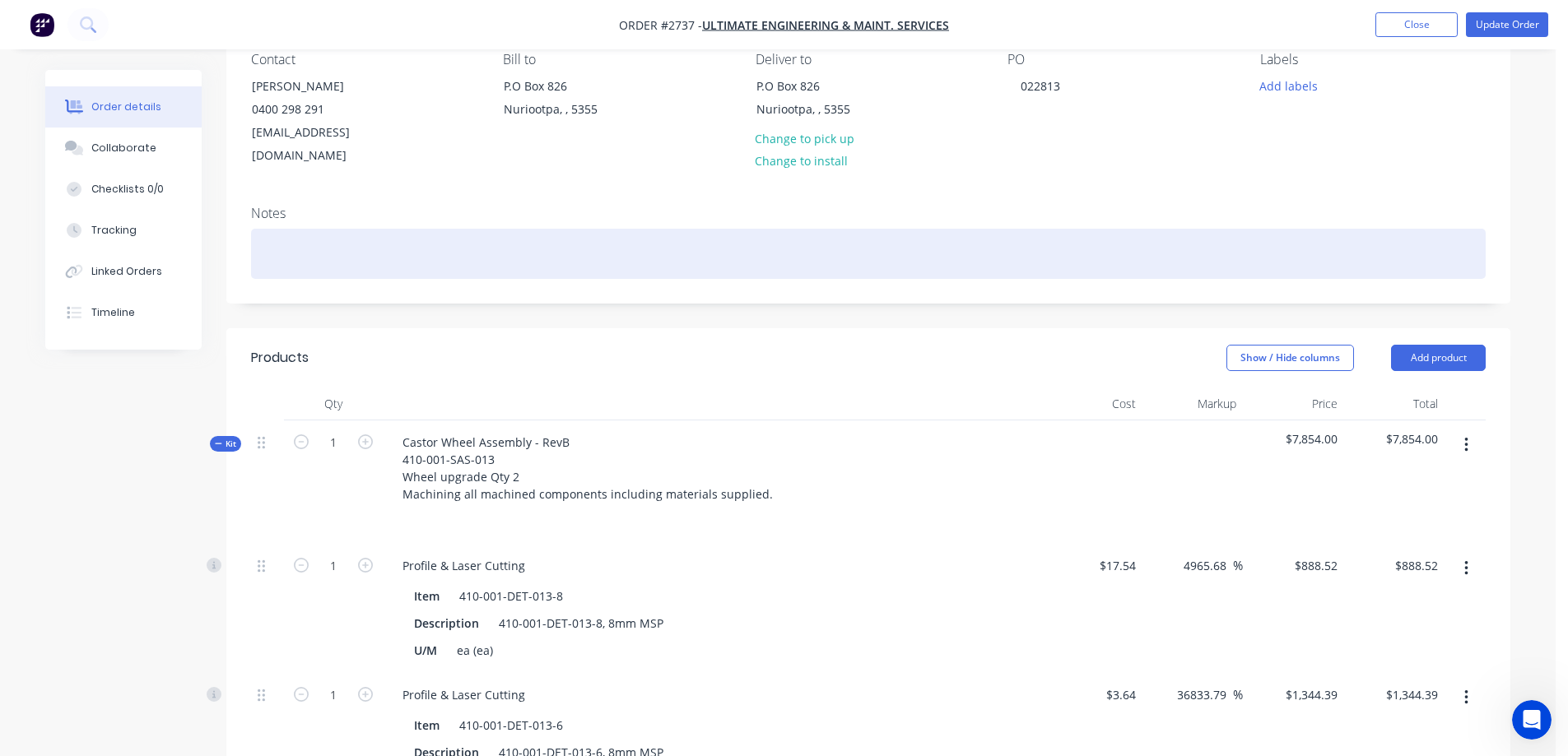
scroll to position [0, 0]
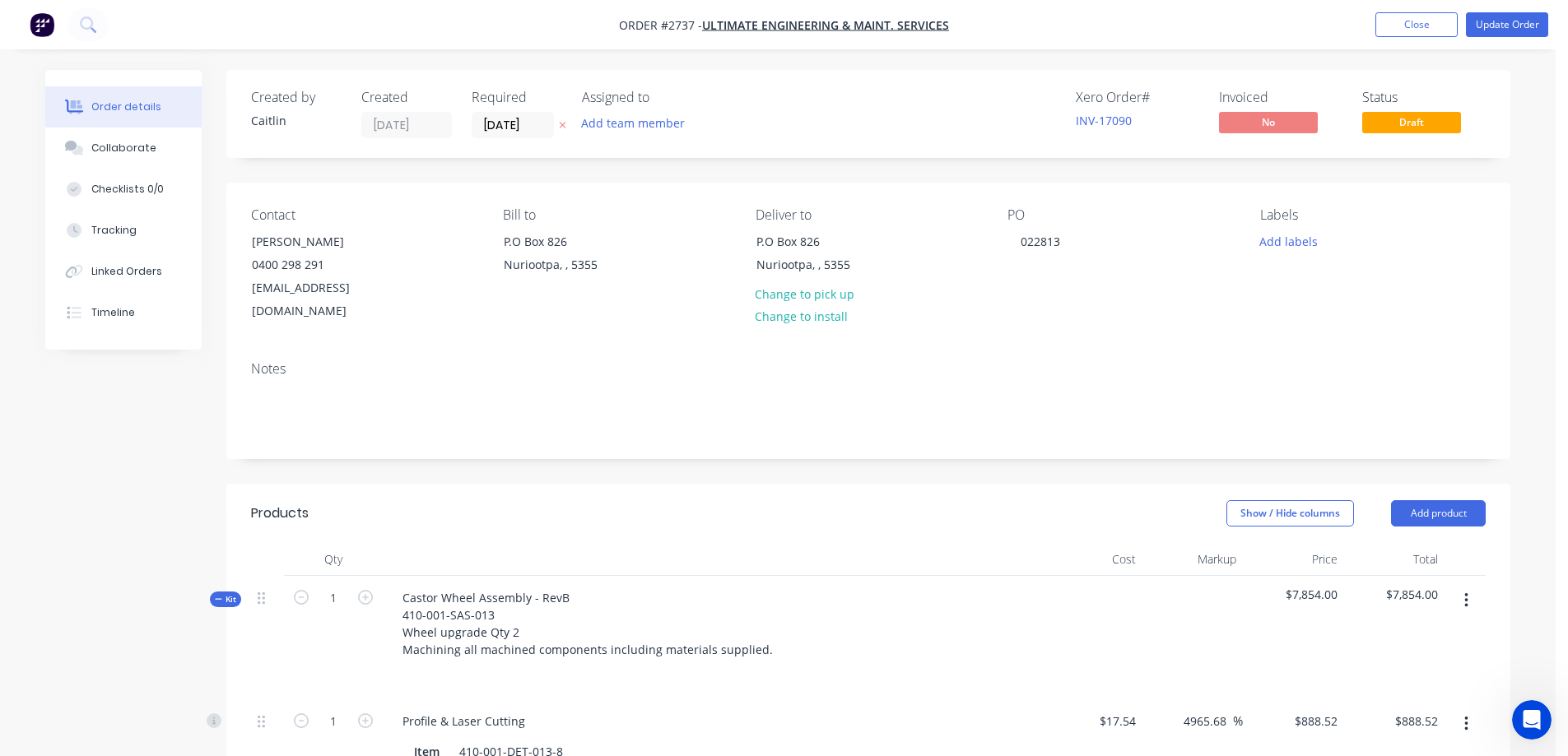
click at [225, 593] on span "Kit" at bounding box center [226, 600] width 22 height 13
click at [1465, 593] on icon "button" at bounding box center [1466, 600] width 4 height 14
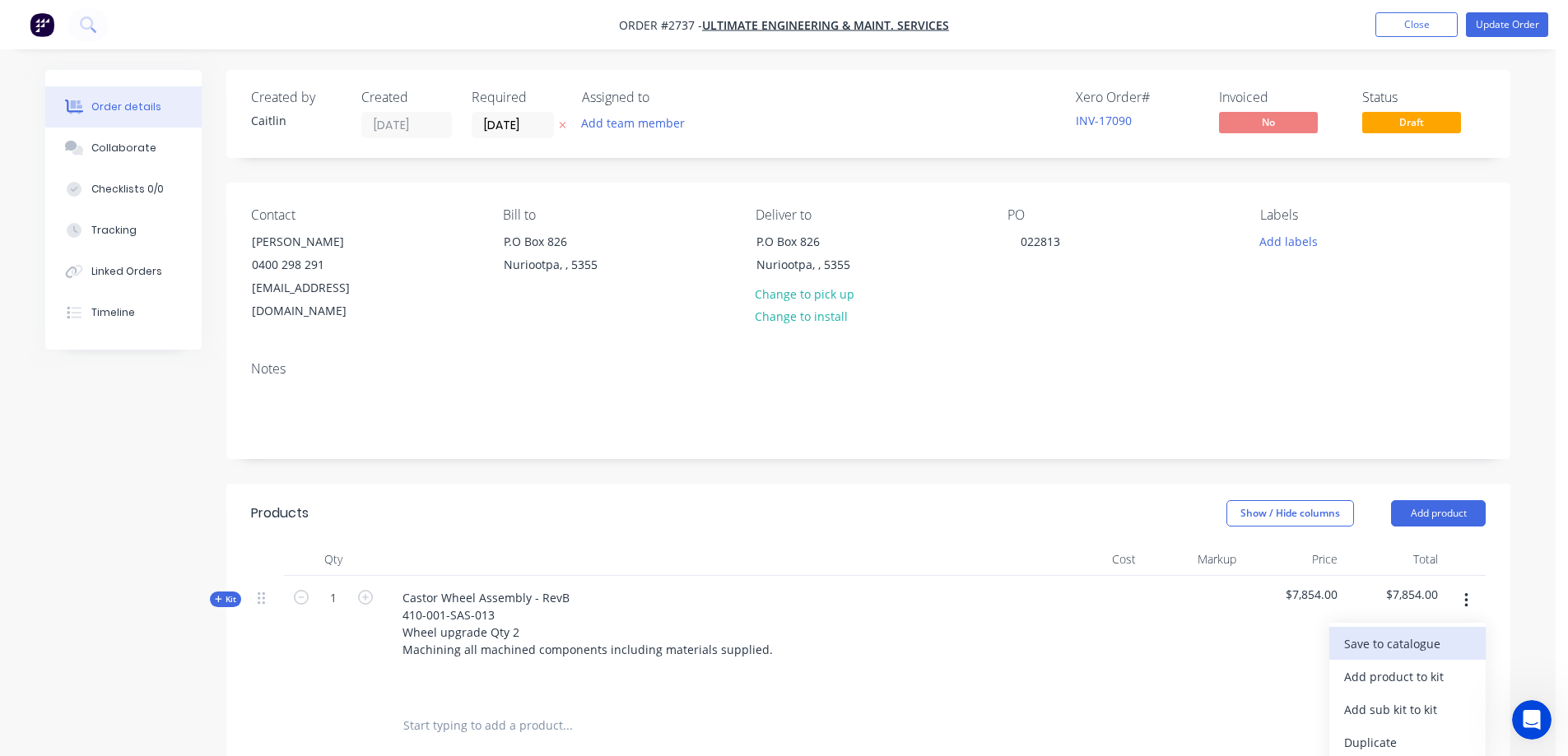
click at [1427, 632] on div "Save to catalogue" at bounding box center [1407, 644] width 127 height 24
click at [1540, 579] on div "Order details Collaborate Checklists 0/0 Tracking Linked Orders Timeline Order …" at bounding box center [778, 586] width 1555 height 1172
click at [1484, 27] on button "Update Order" at bounding box center [1507, 24] width 83 height 24
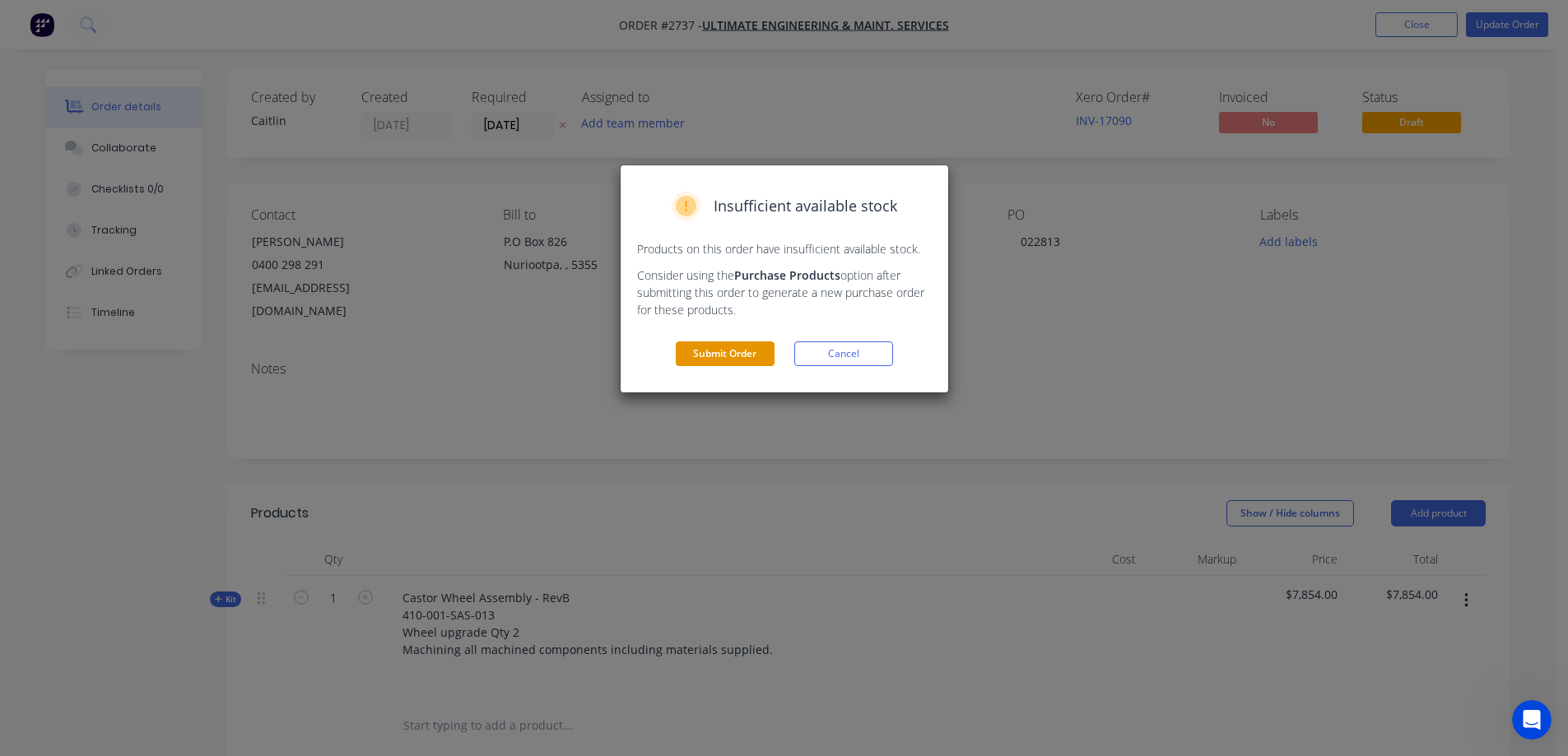
click at [732, 355] on button "Submit Order" at bounding box center [726, 353] width 99 height 24
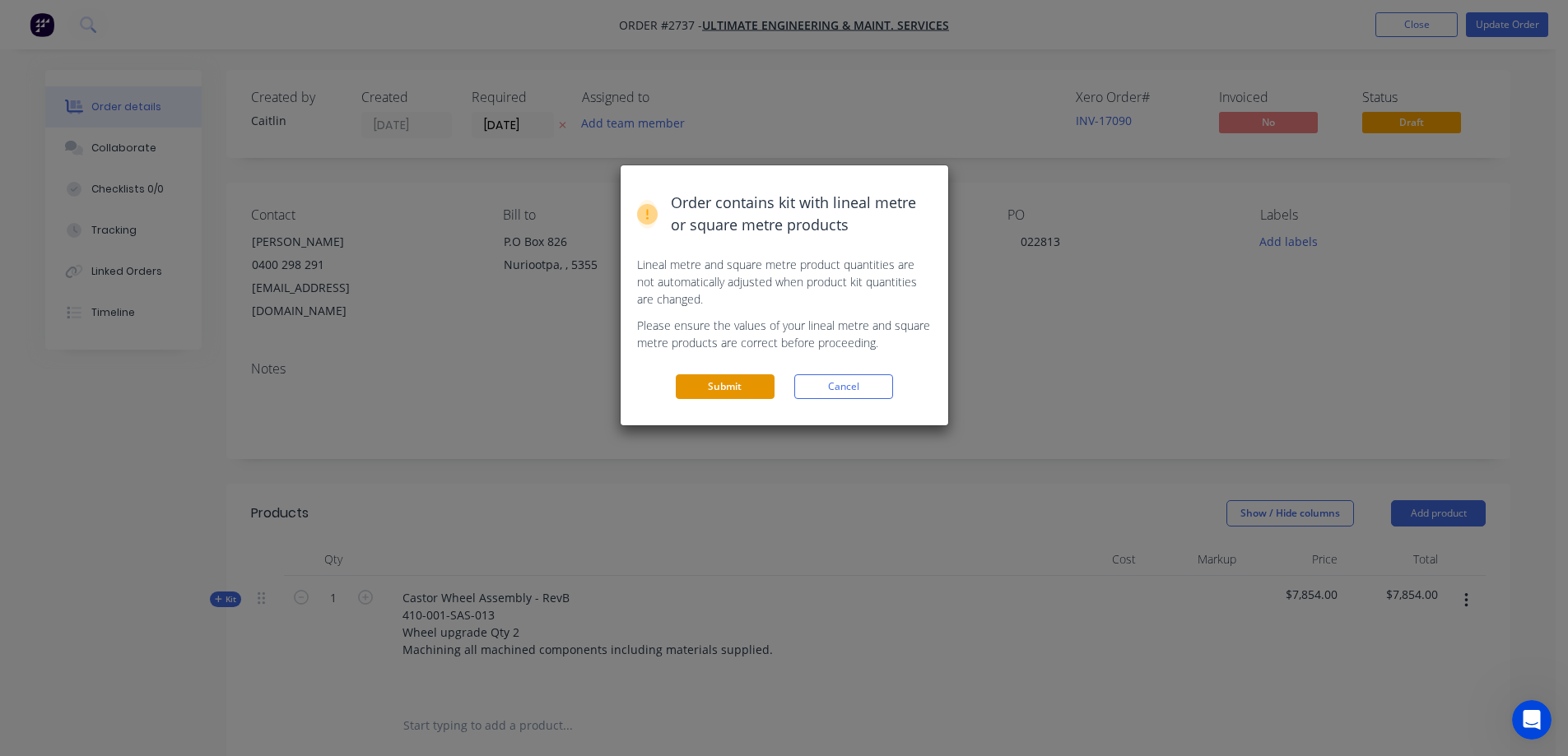
click at [724, 385] on button "Submit" at bounding box center [726, 387] width 99 height 24
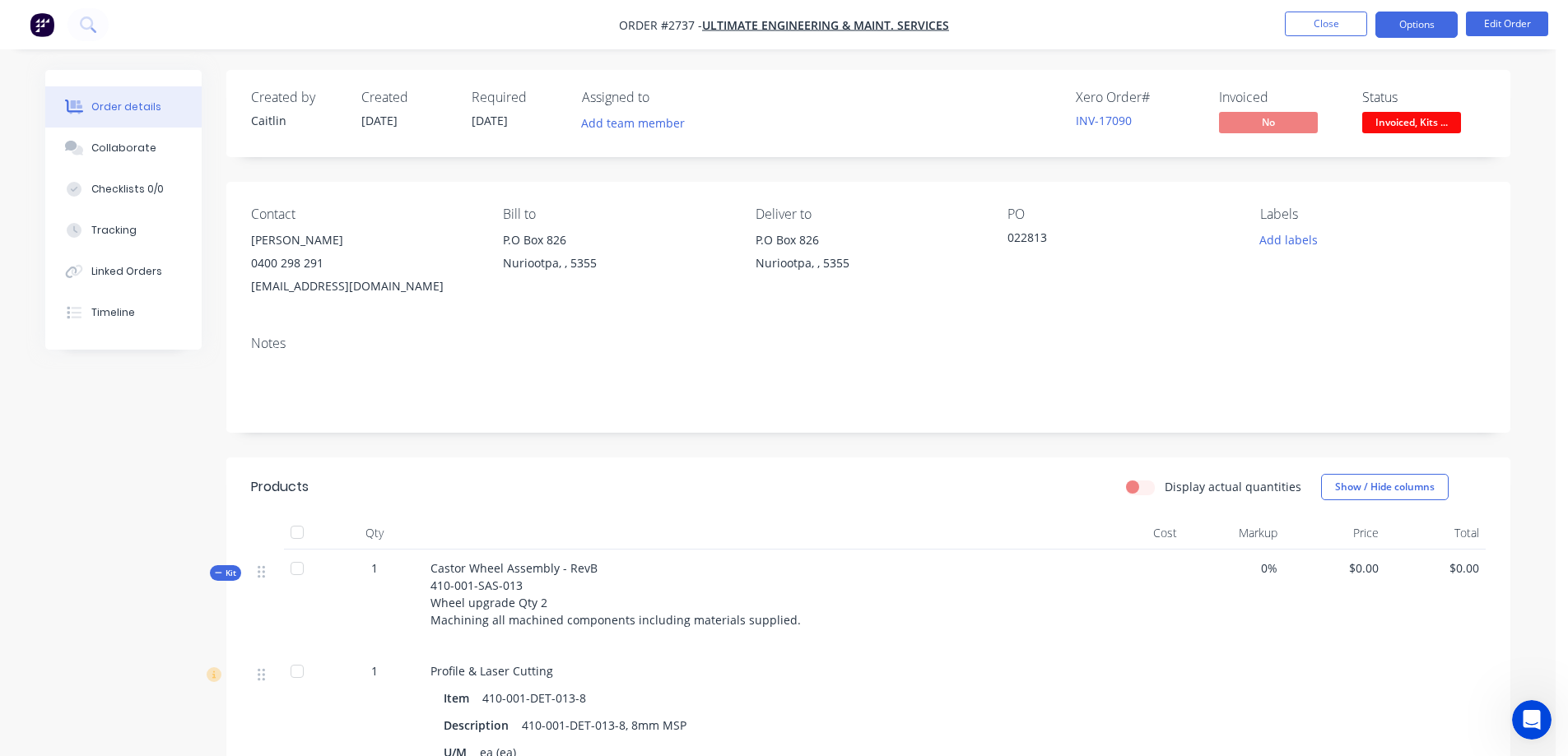
click at [1424, 26] on button "Options" at bounding box center [1417, 24] width 83 height 26
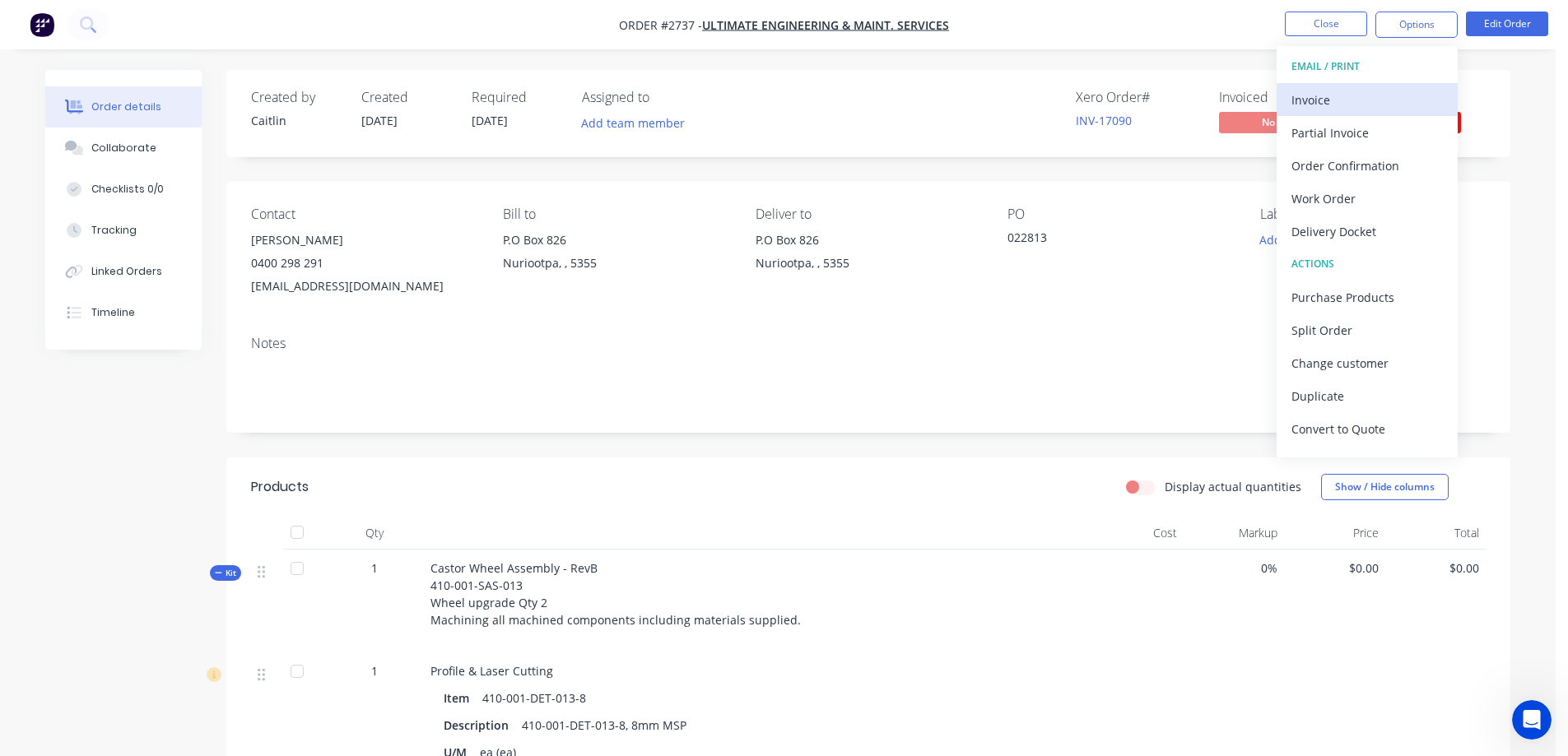
click at [1310, 102] on div "Invoice" at bounding box center [1367, 100] width 151 height 24
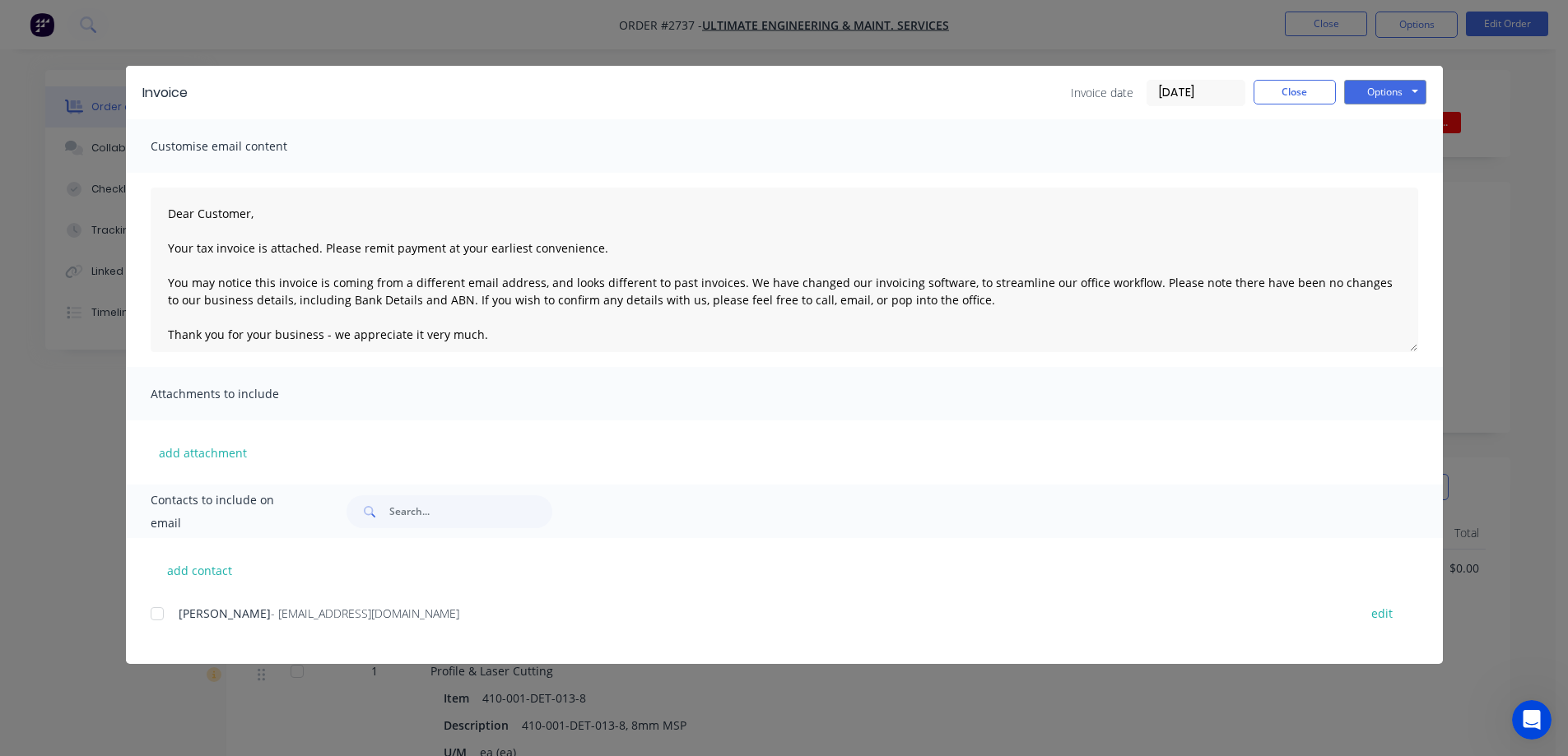
click at [1393, 105] on div "Options Preview Print Email" at bounding box center [1385, 93] width 83 height 26
click at [1393, 98] on button "Options" at bounding box center [1385, 92] width 83 height 24
click at [1389, 121] on button "Preview" at bounding box center [1396, 121] width 105 height 27
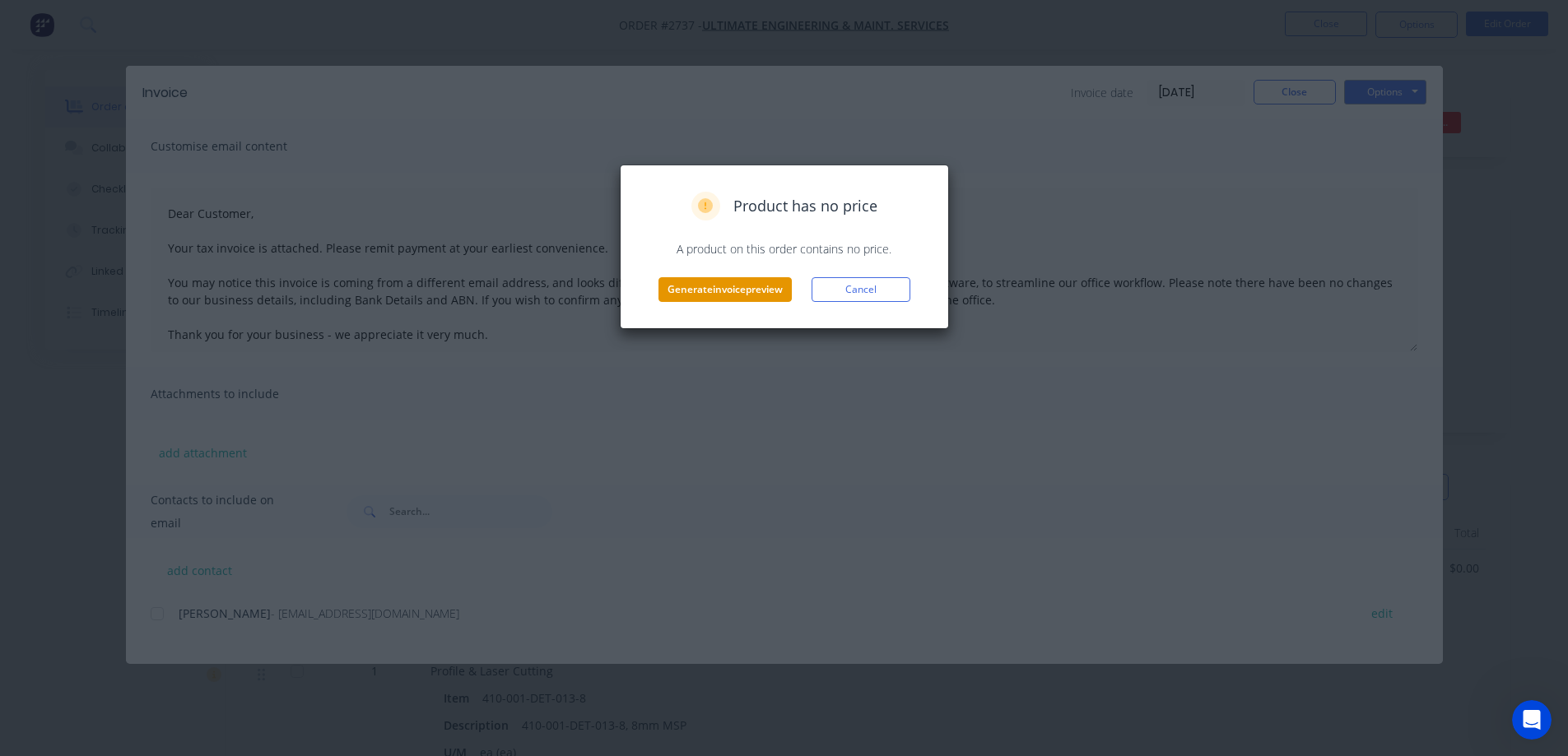
click at [716, 291] on button "Generate invoice preview" at bounding box center [725, 289] width 133 height 24
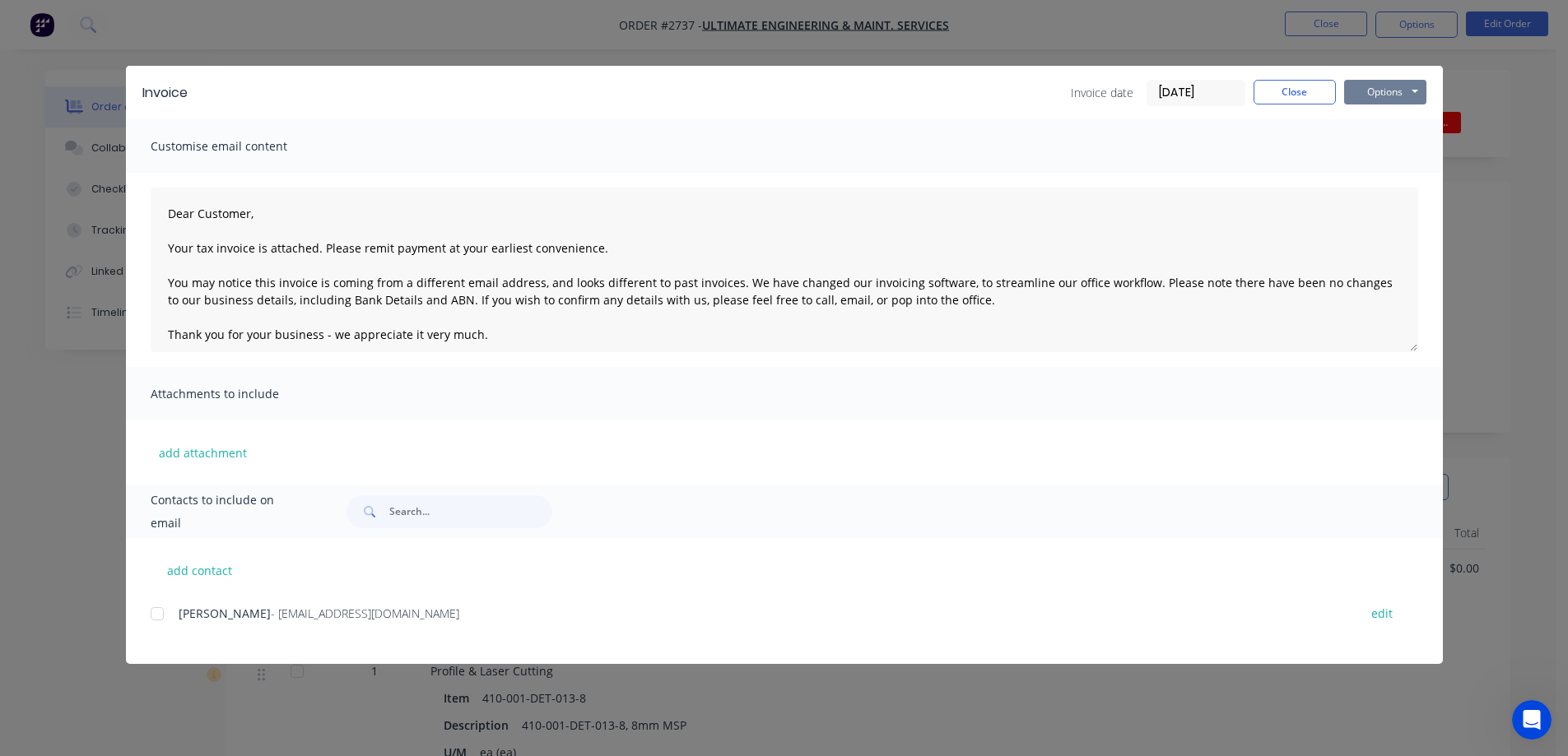
click at [1378, 86] on button "Options" at bounding box center [1385, 92] width 83 height 24
click at [1377, 121] on button "Preview" at bounding box center [1396, 121] width 105 height 27
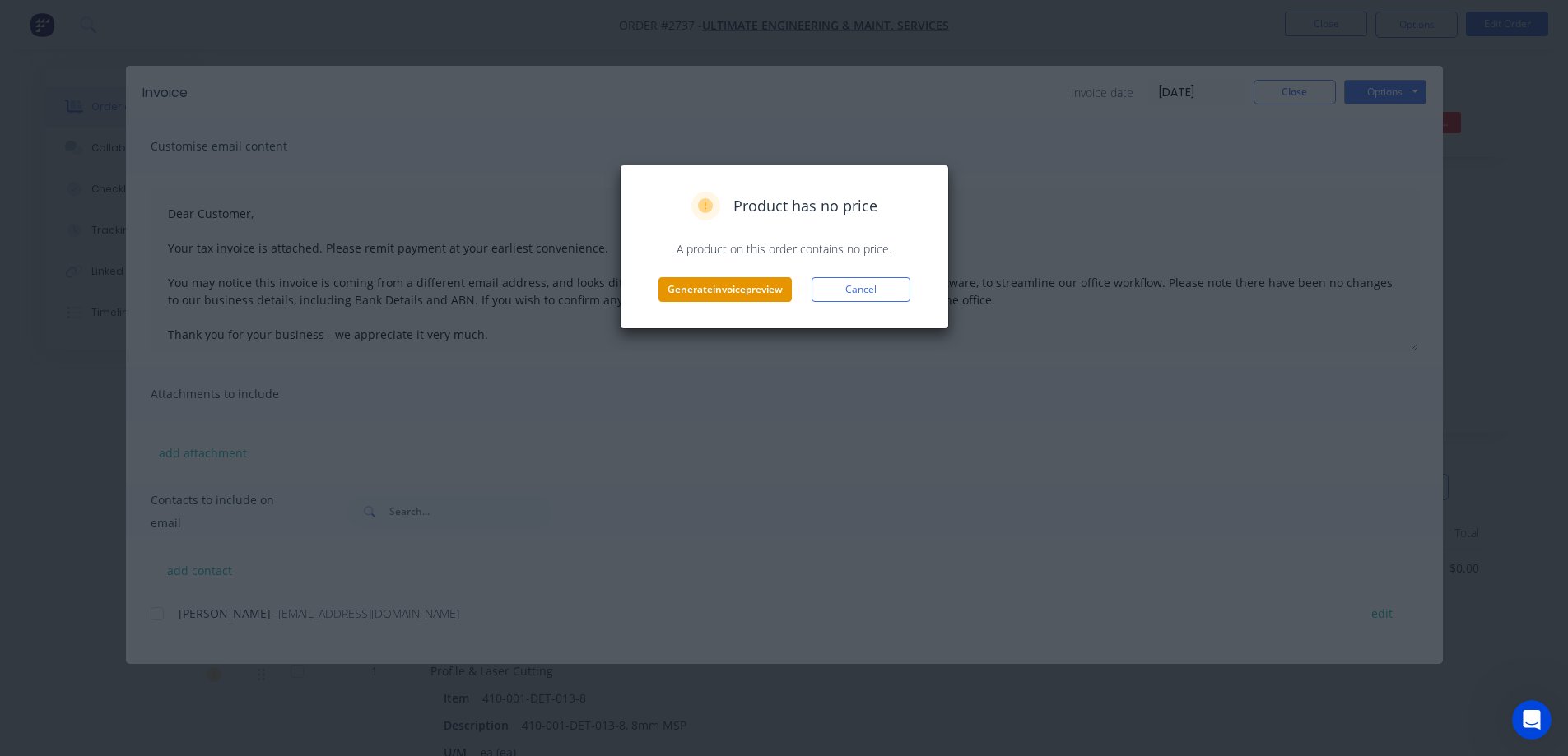
click at [690, 290] on button "Generate invoice preview" at bounding box center [725, 289] width 133 height 24
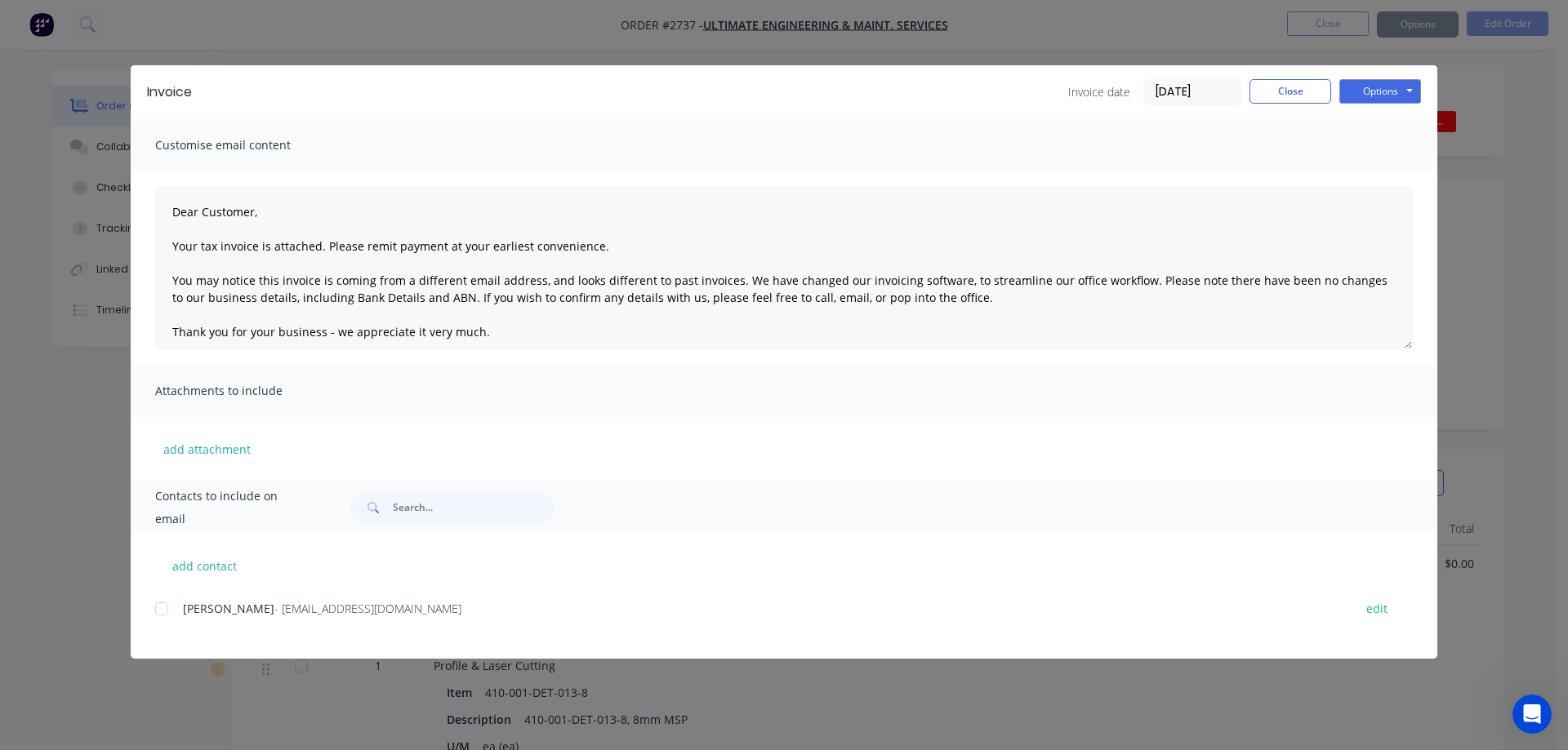
type textarea "Dear Customer, Your tax invoice is attached. Please remit payment at your earli…"
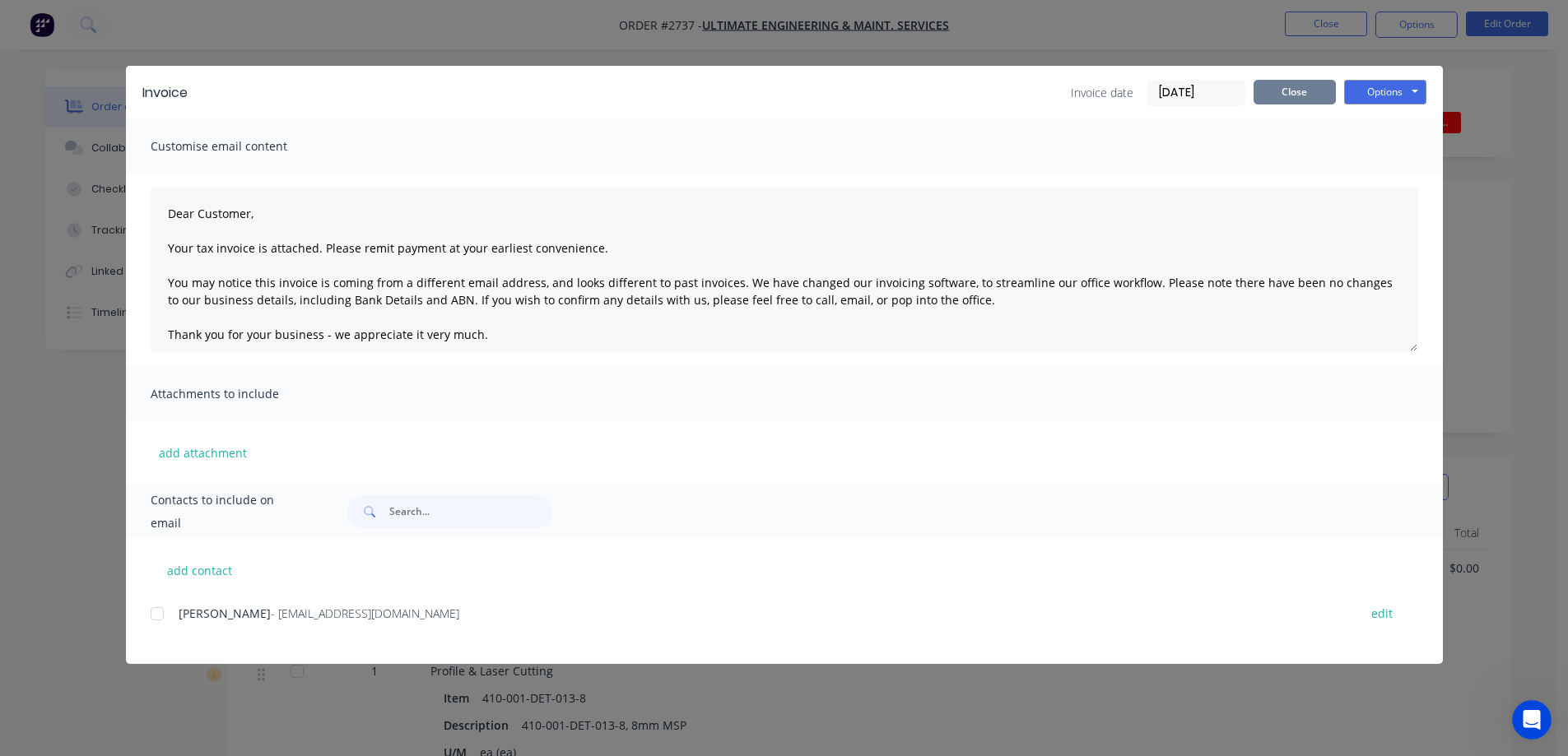
click at [1290, 87] on button "Close" at bounding box center [1295, 92] width 83 height 24
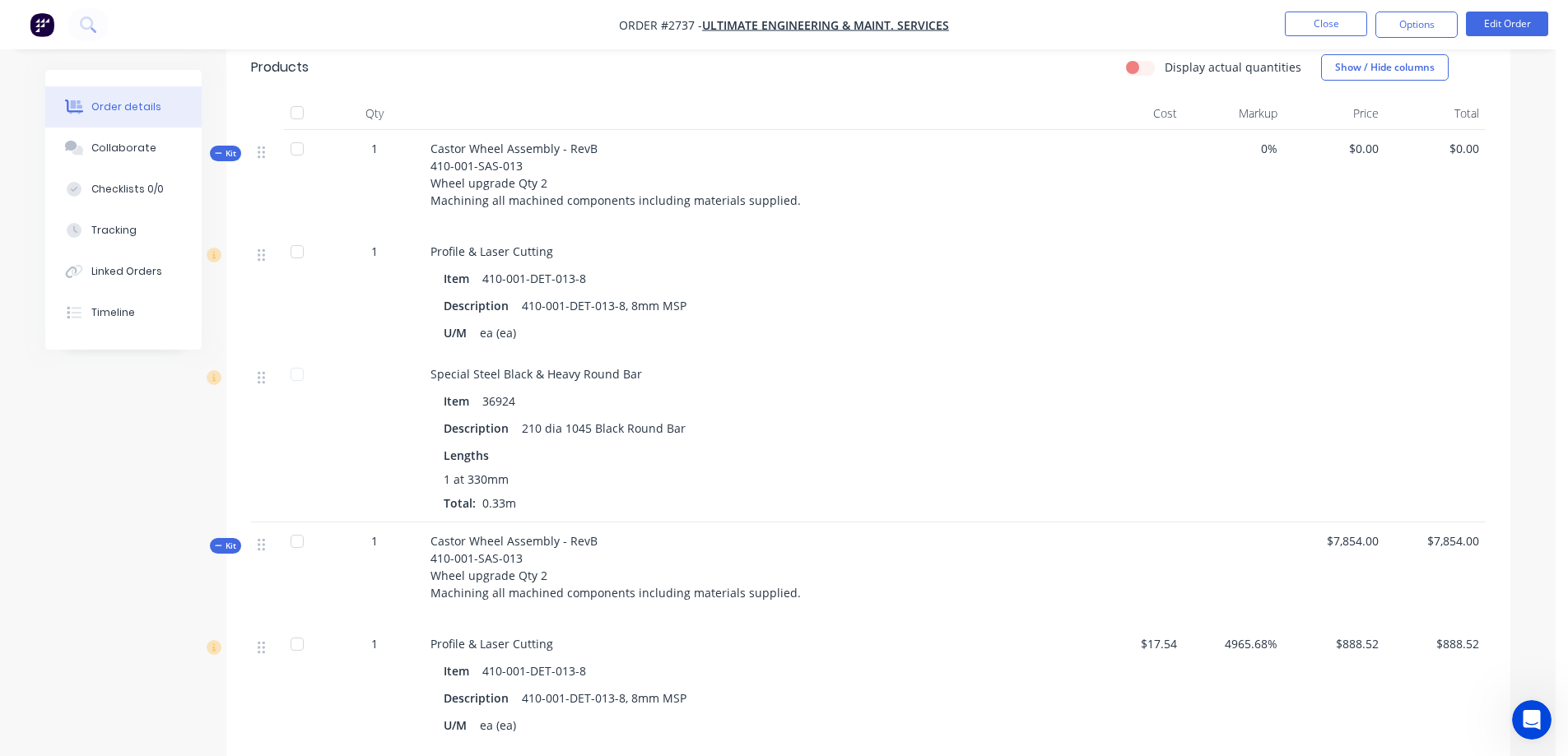
scroll to position [412, 0]
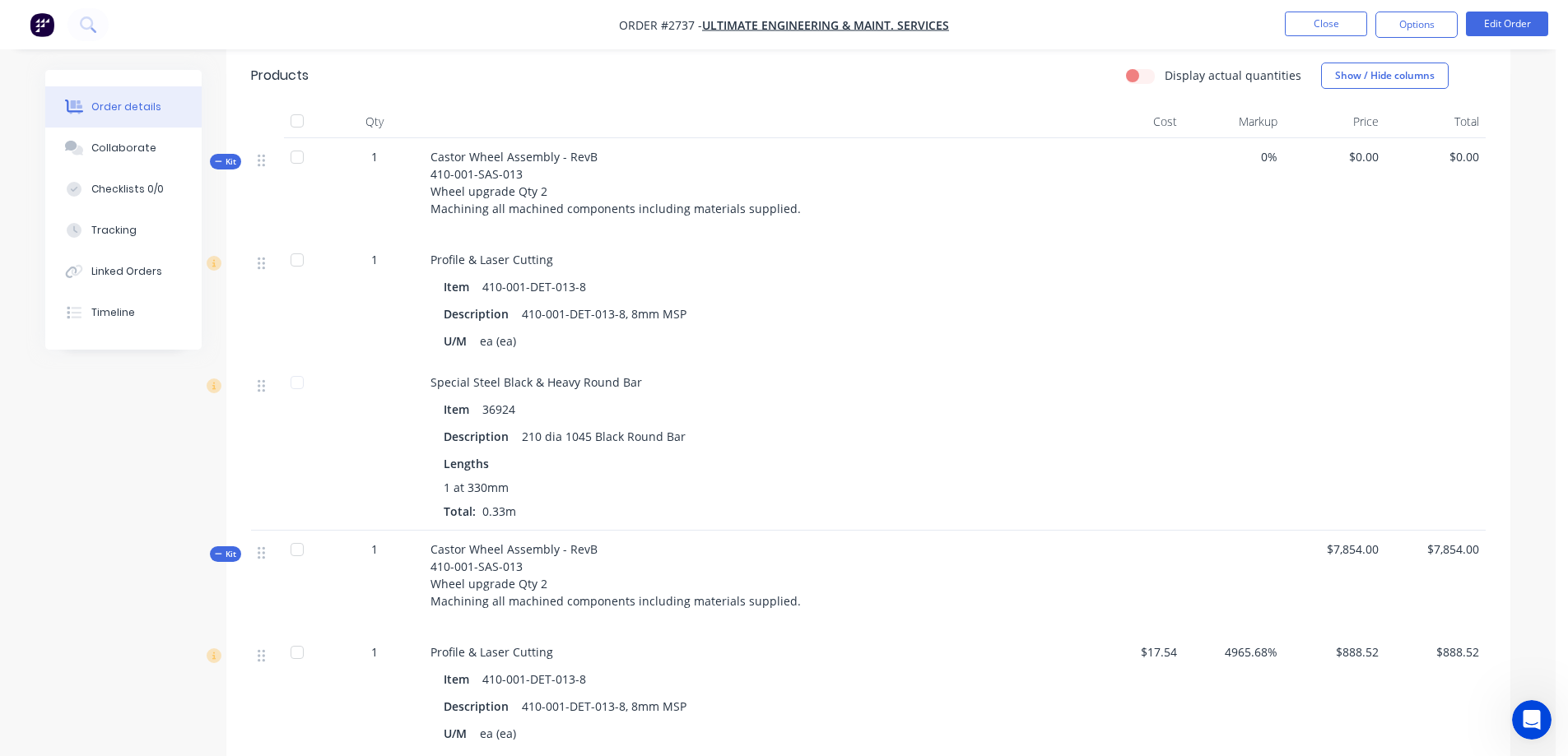
click at [225, 164] on span "Kit" at bounding box center [226, 162] width 22 height 13
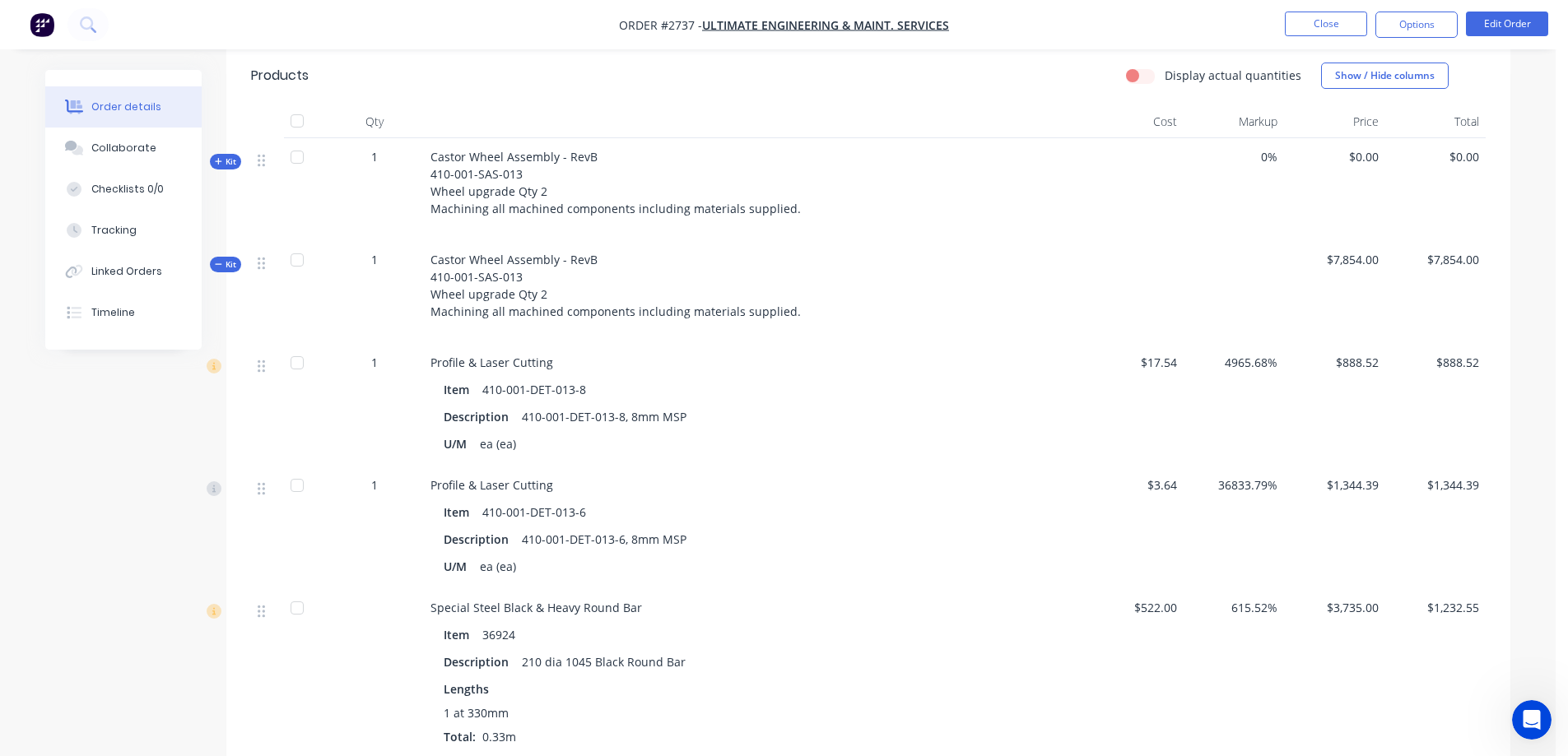
click at [268, 165] on div at bounding box center [268, 159] width 20 height 22
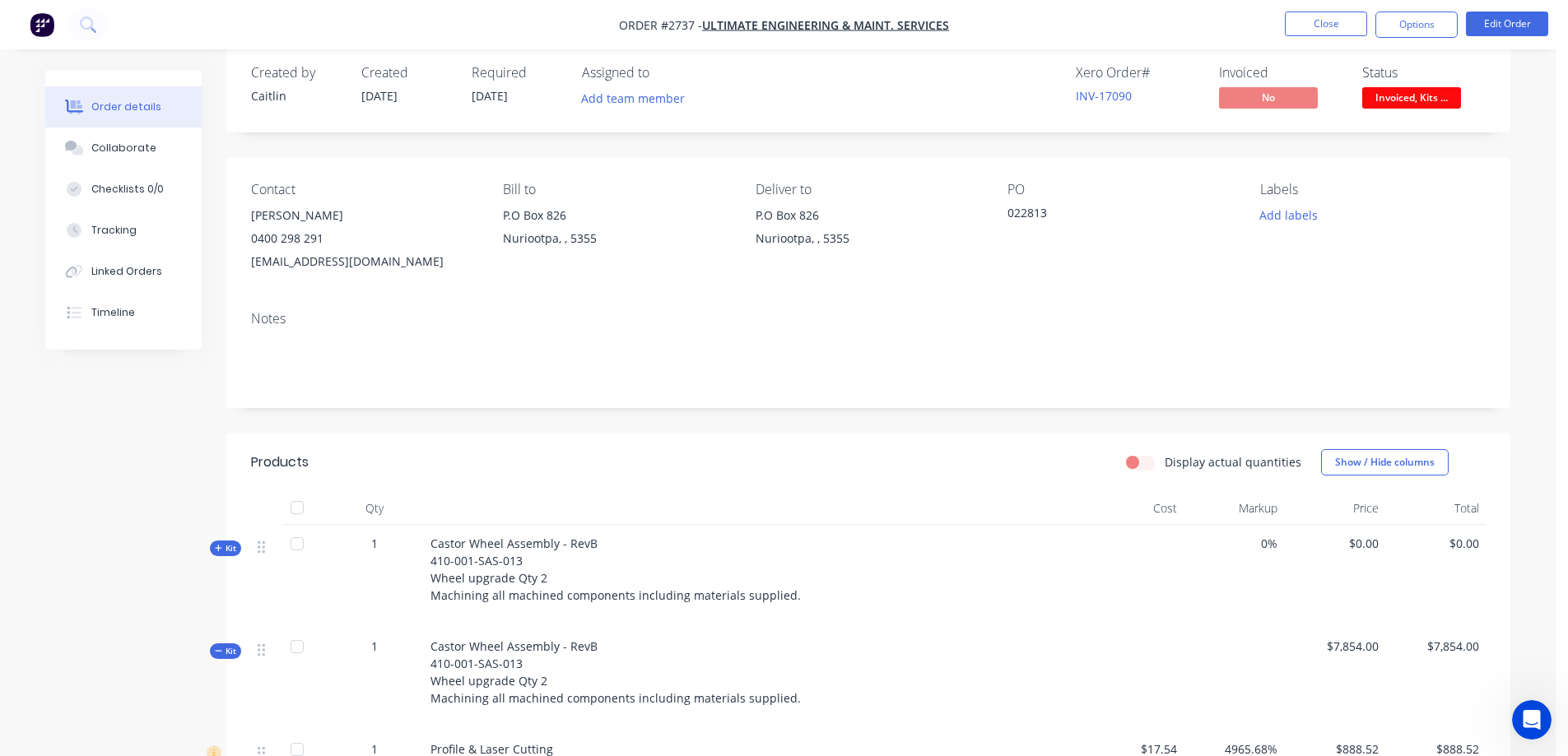
scroll to position [0, 0]
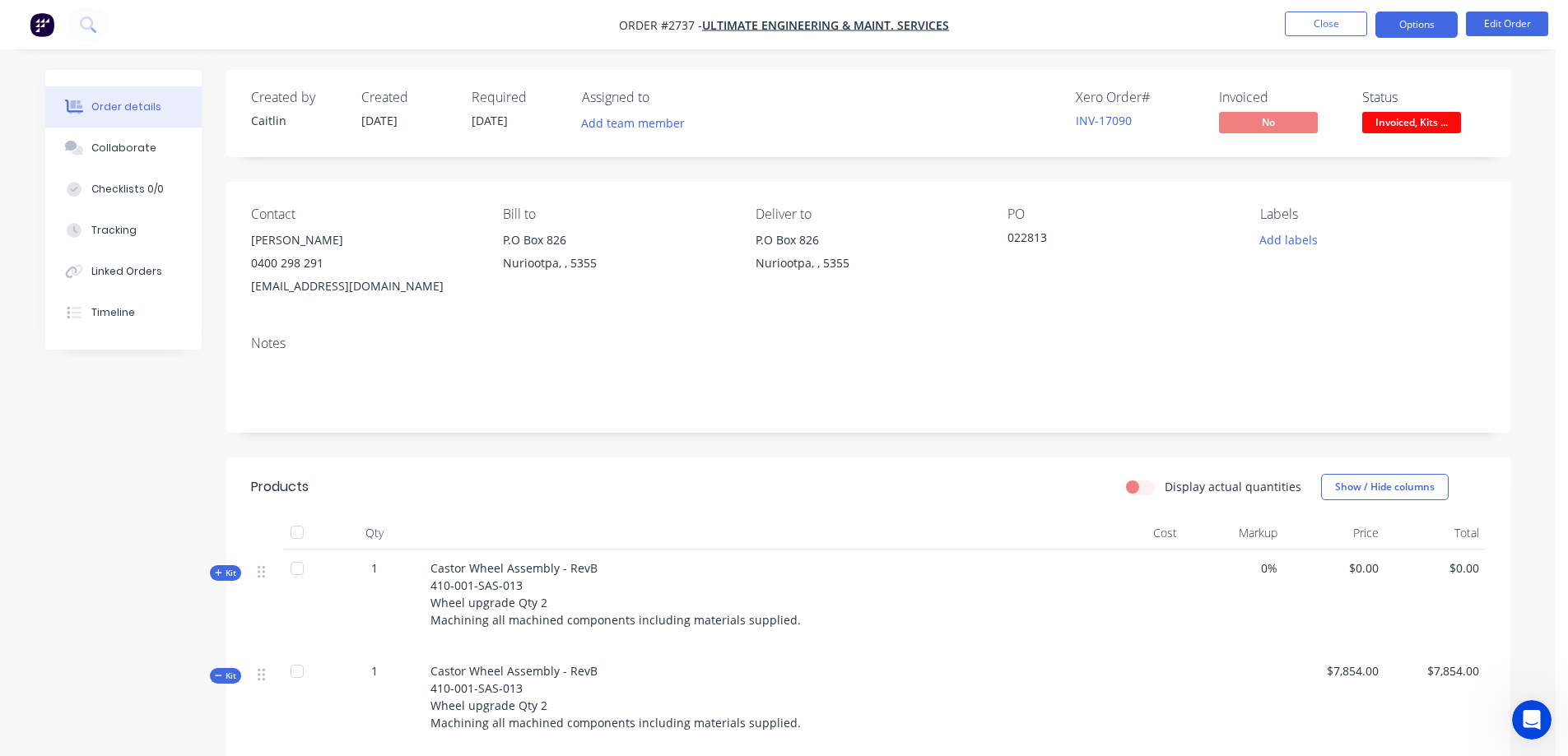
click at [1415, 22] on button "Options" at bounding box center [1417, 24] width 83 height 26
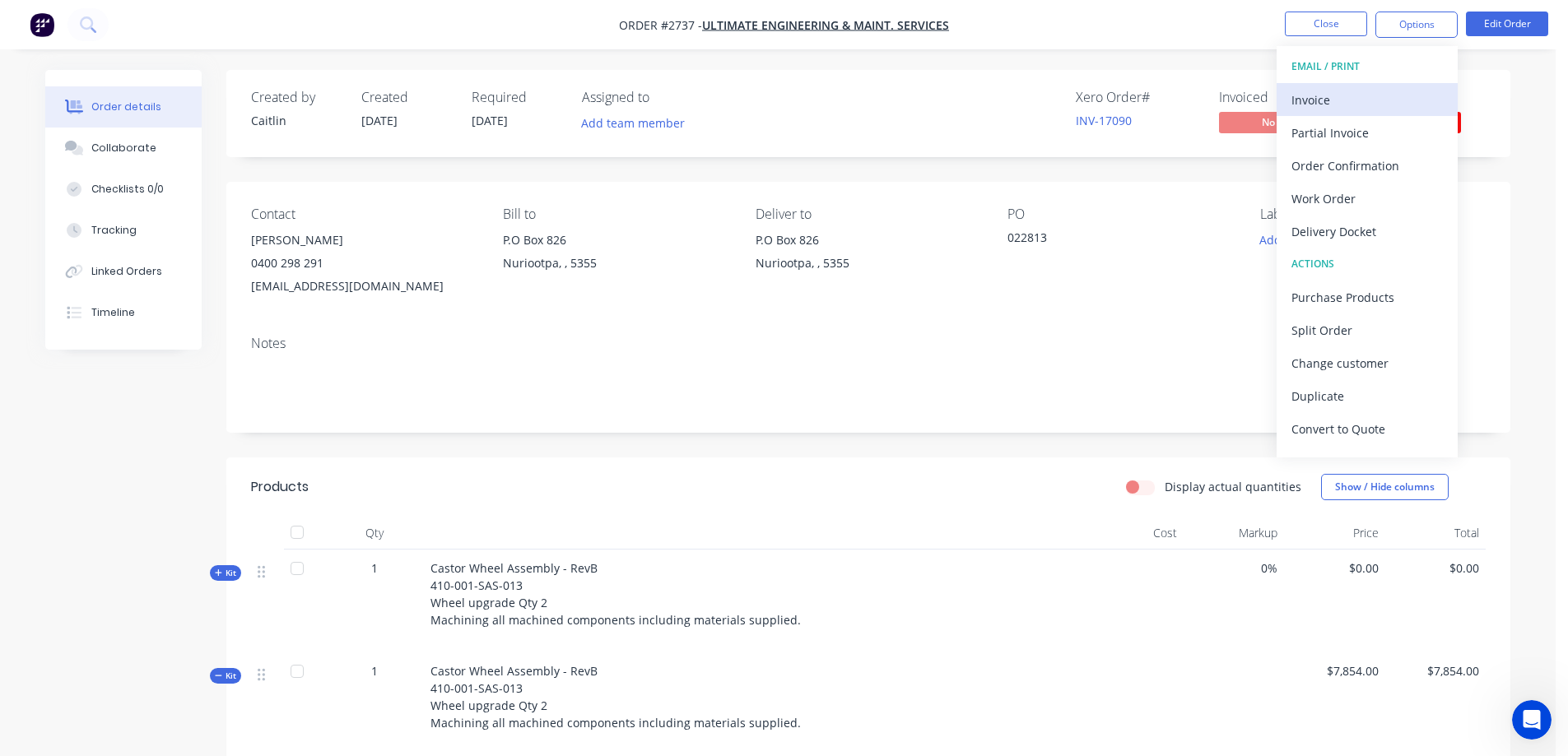
click at [1338, 100] on div "Invoice" at bounding box center [1367, 100] width 151 height 24
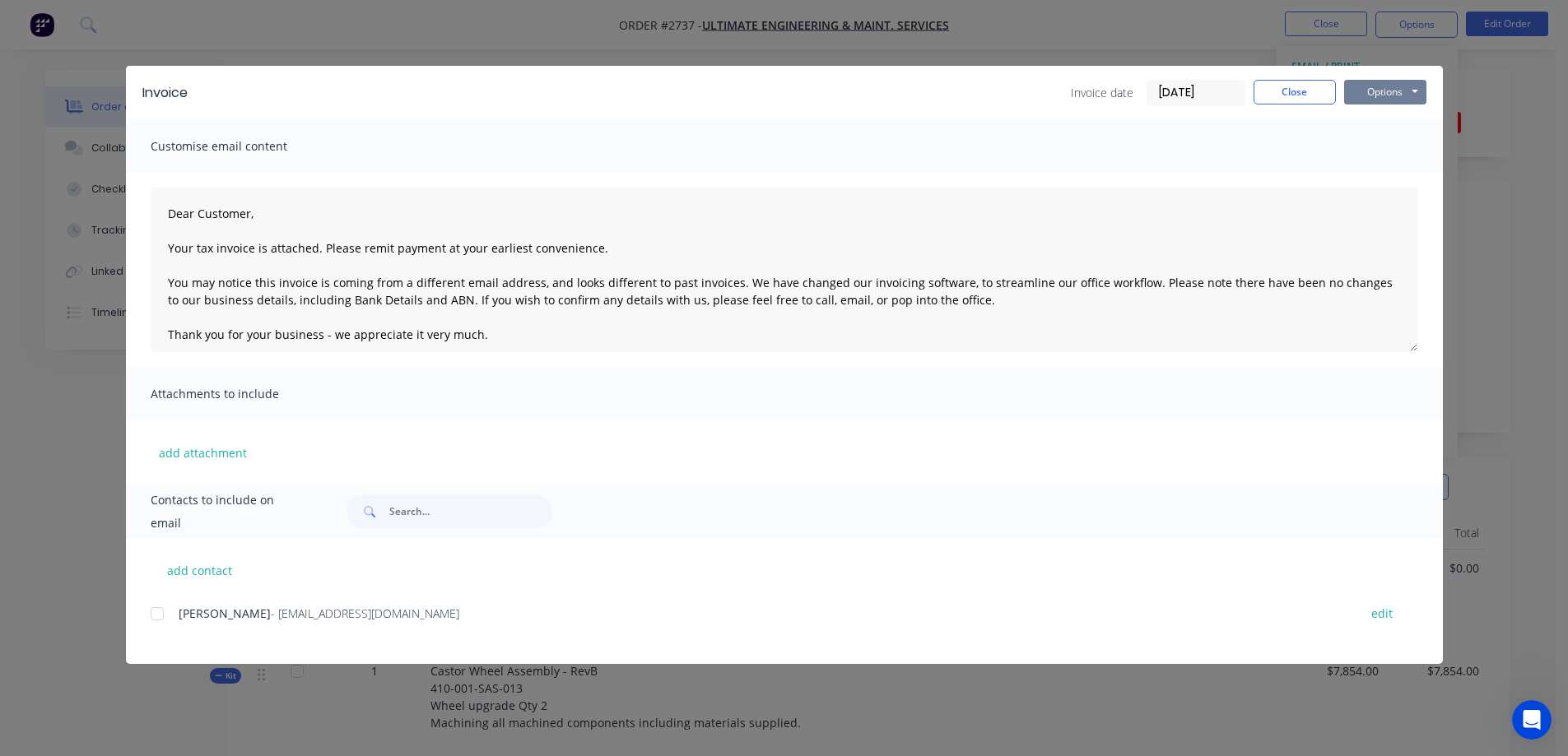
click at [1380, 95] on button "Options" at bounding box center [1385, 92] width 83 height 24
click at [1379, 119] on button "Preview" at bounding box center [1396, 121] width 105 height 27
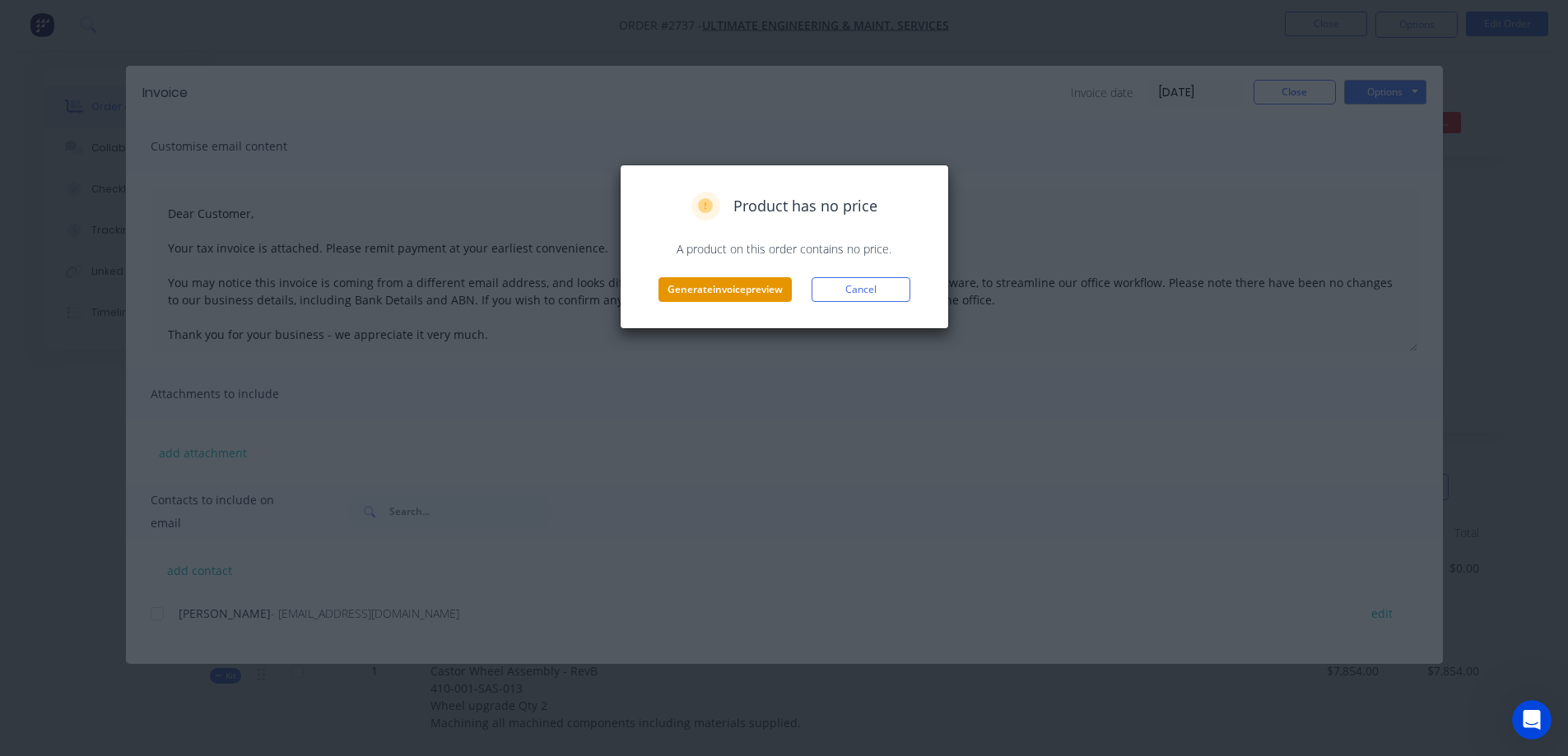
click at [696, 288] on button "Generate invoice preview" at bounding box center [725, 289] width 133 height 24
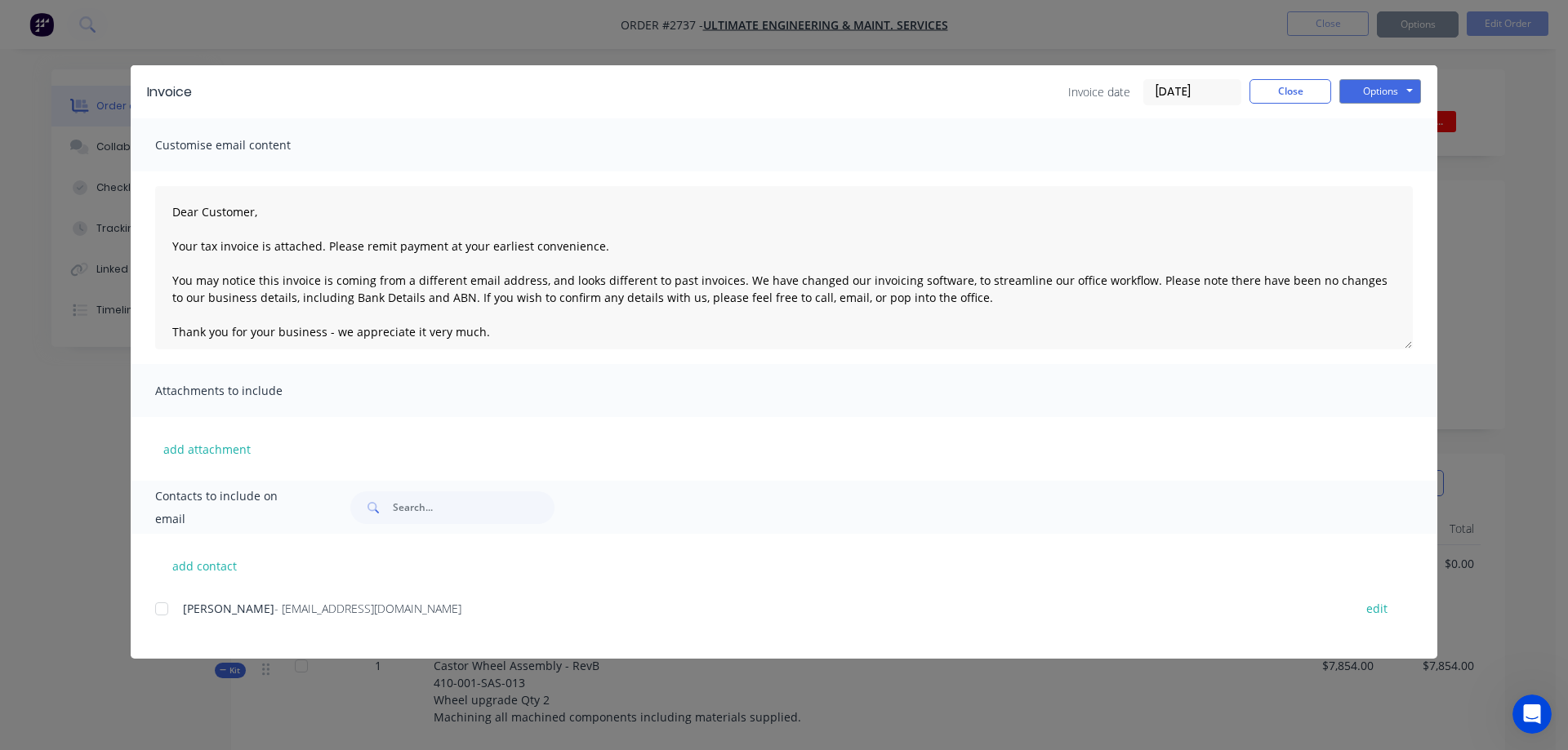
type textarea "Dear Customer, Your tax invoice is attached. Please remit payment at your earli…"
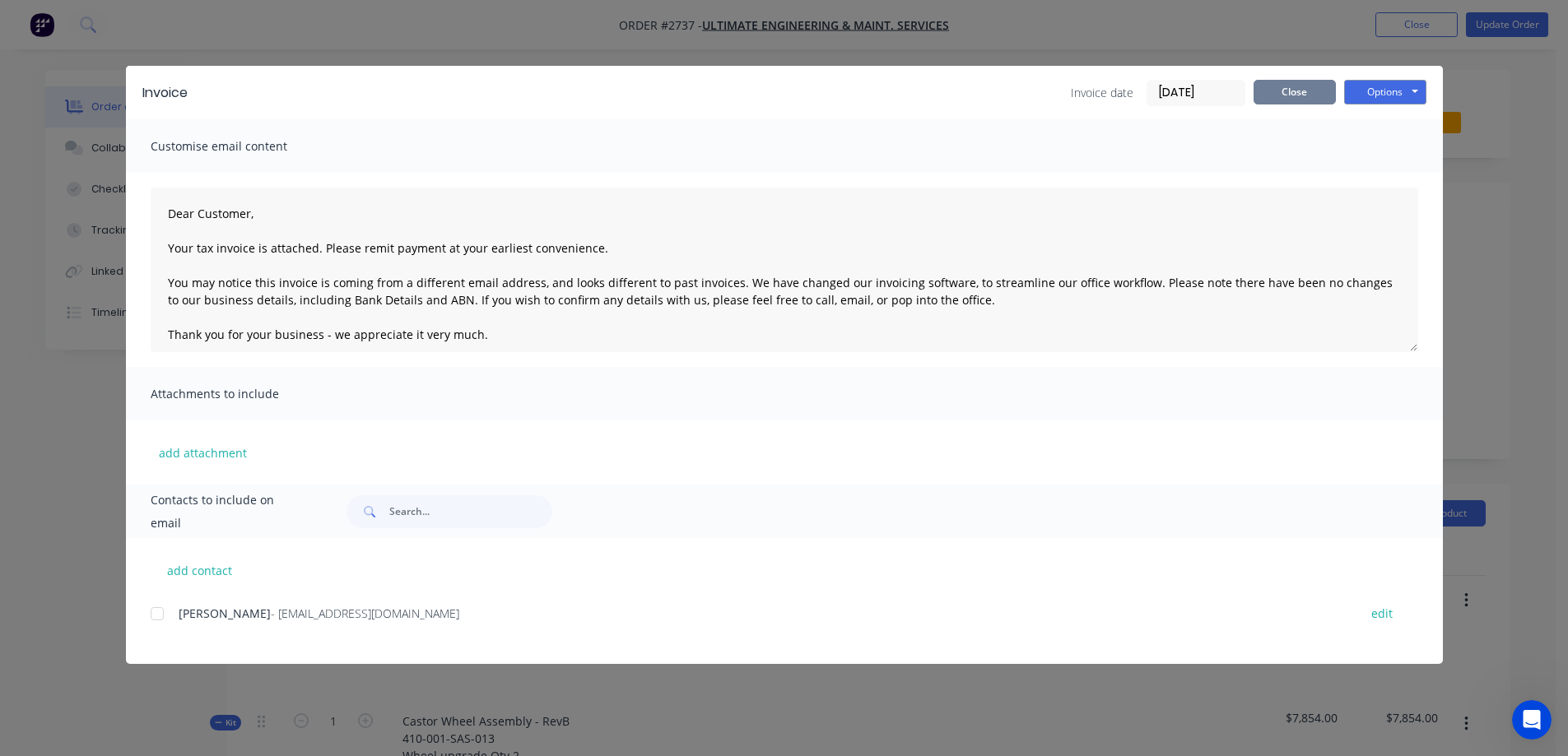
click at [1279, 93] on button "Close" at bounding box center [1295, 92] width 83 height 24
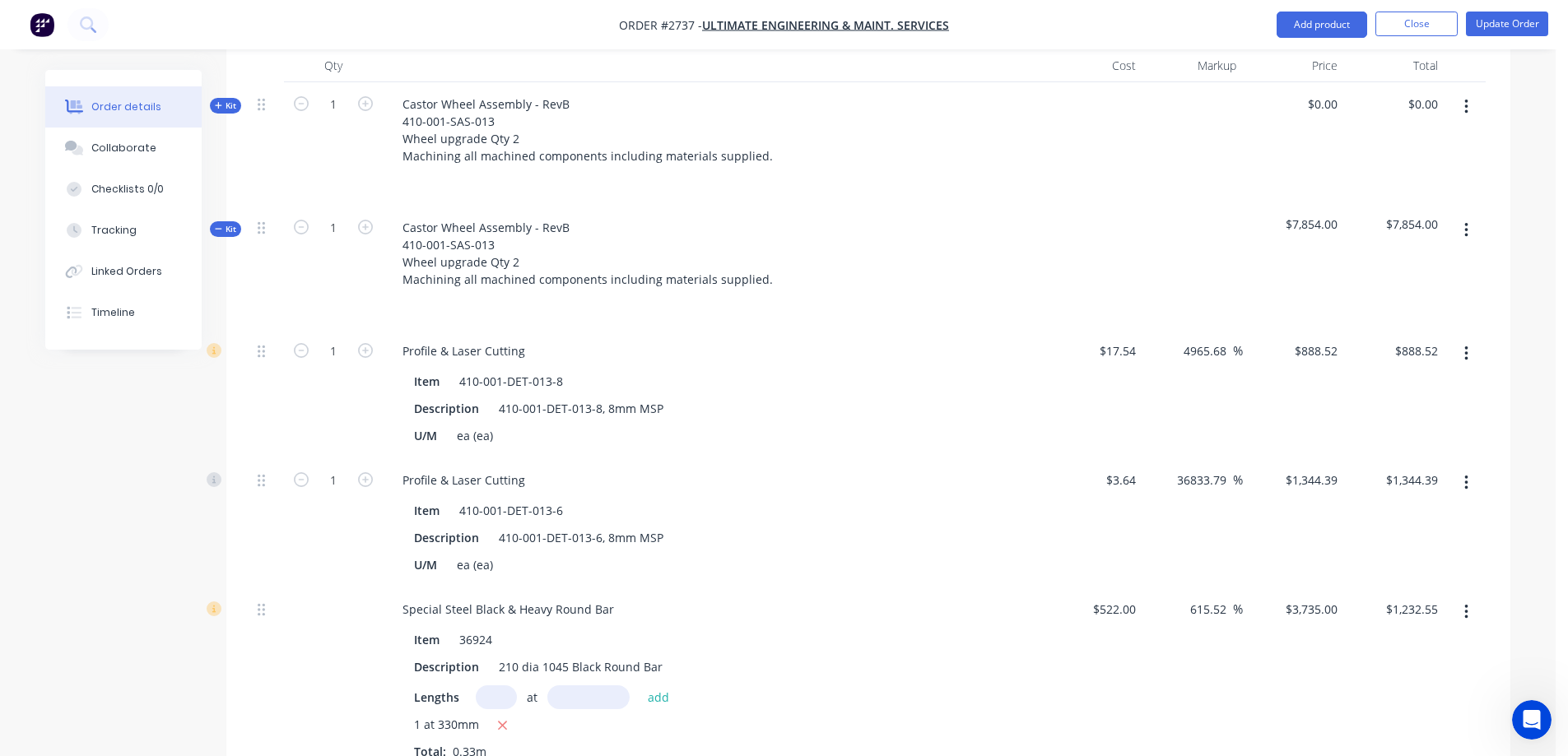
scroll to position [412, 0]
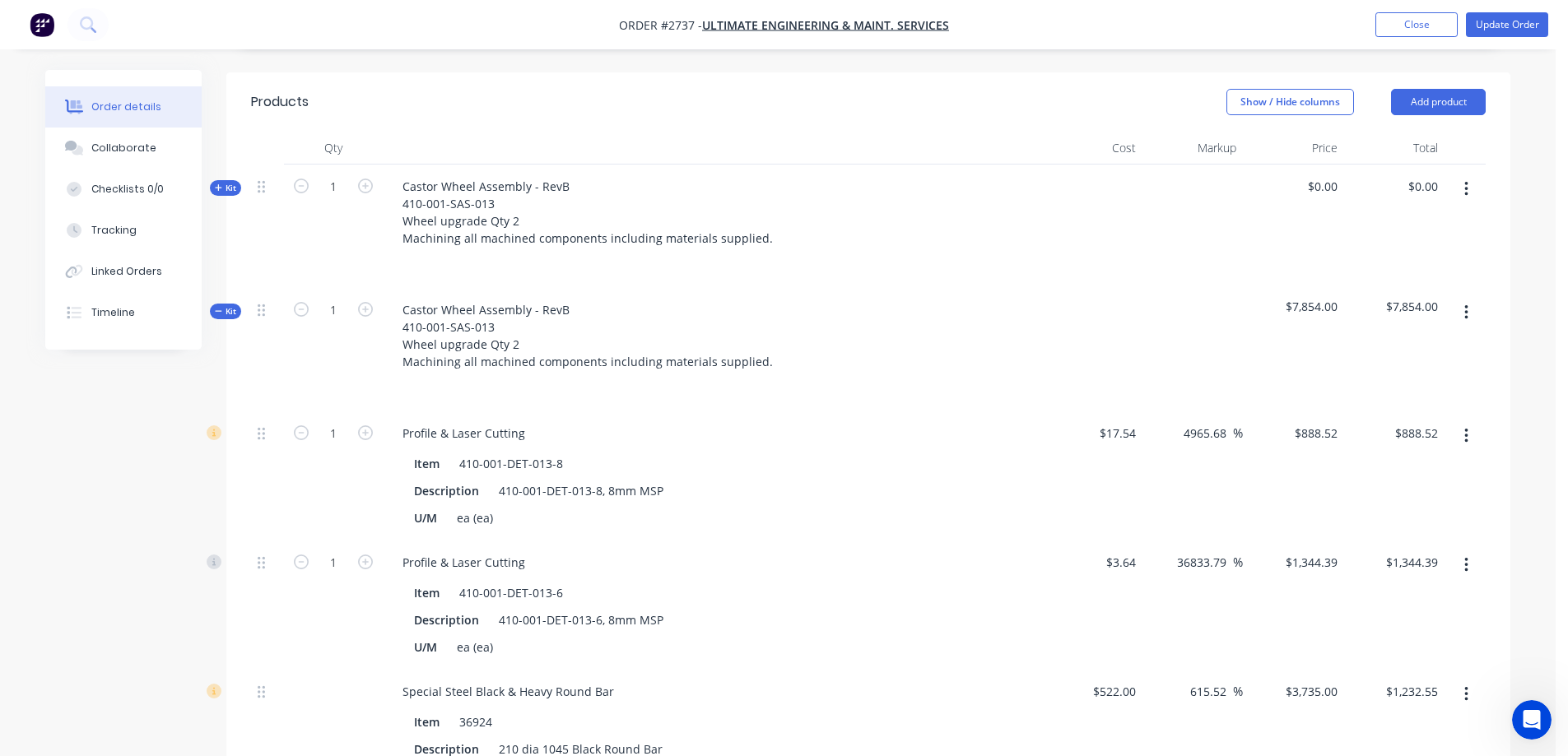
click at [1466, 182] on icon "button" at bounding box center [1466, 189] width 4 height 14
click at [1359, 385] on div "Delete" at bounding box center [1407, 396] width 127 height 24
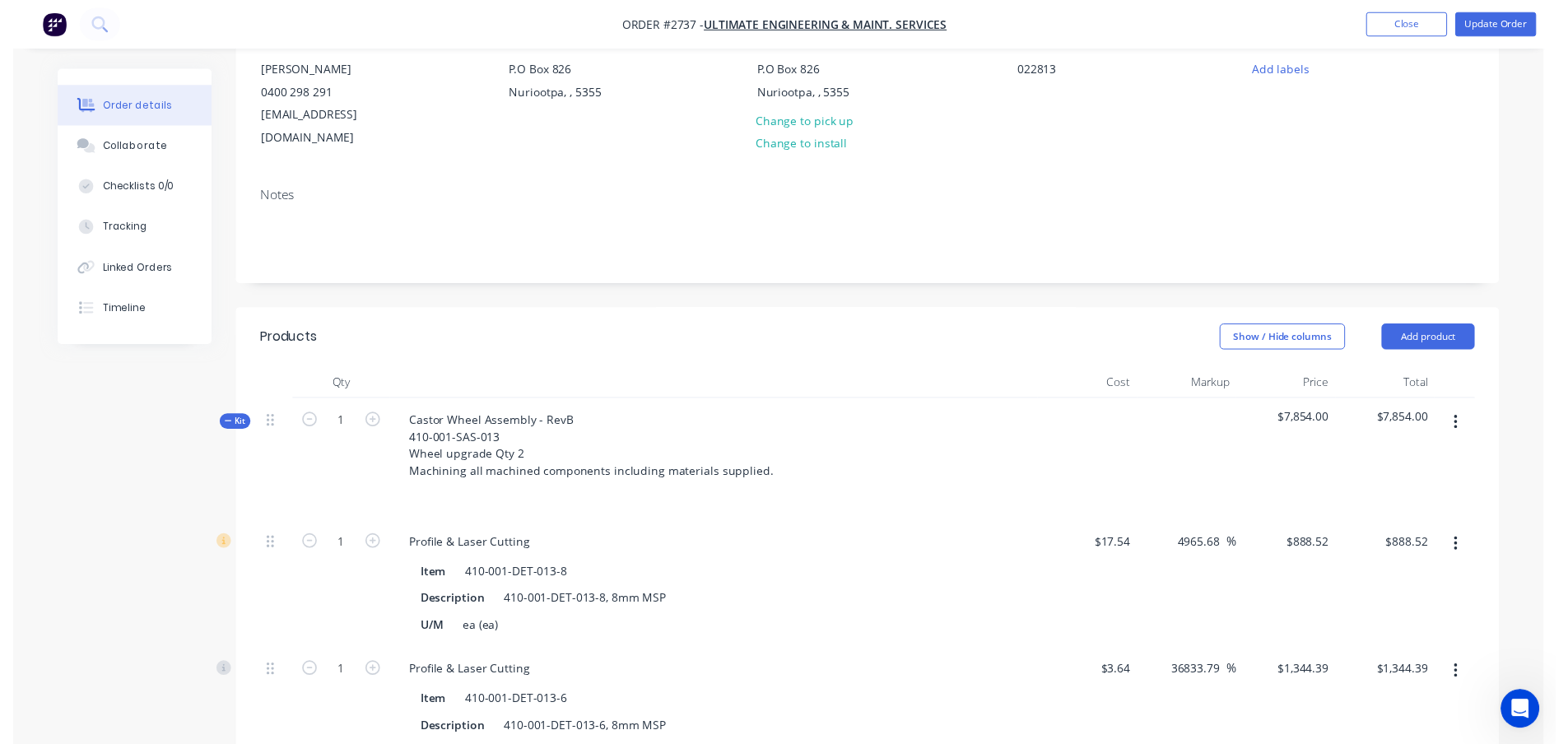
scroll to position [0, 0]
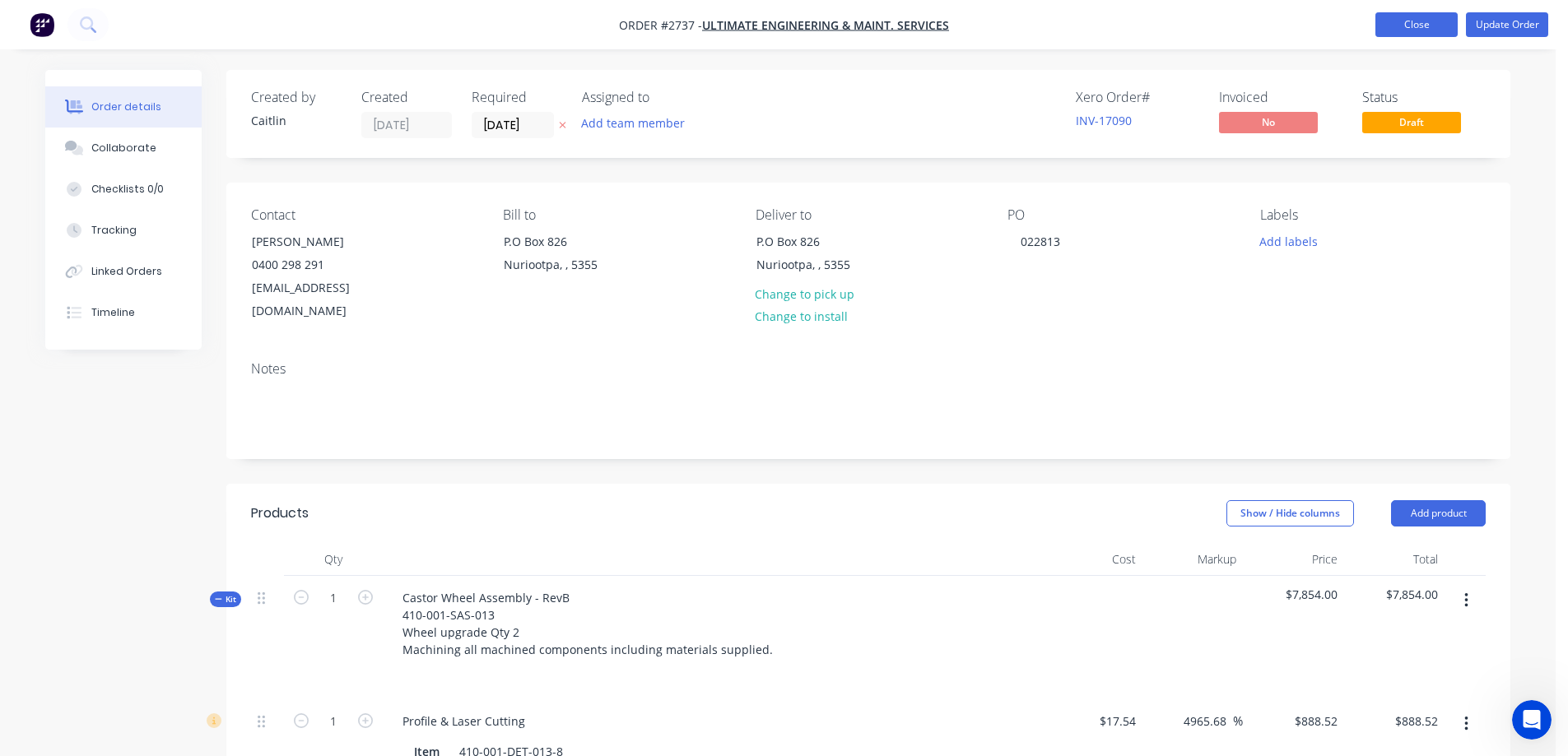
click at [1419, 26] on button "Close" at bounding box center [1417, 24] width 83 height 24
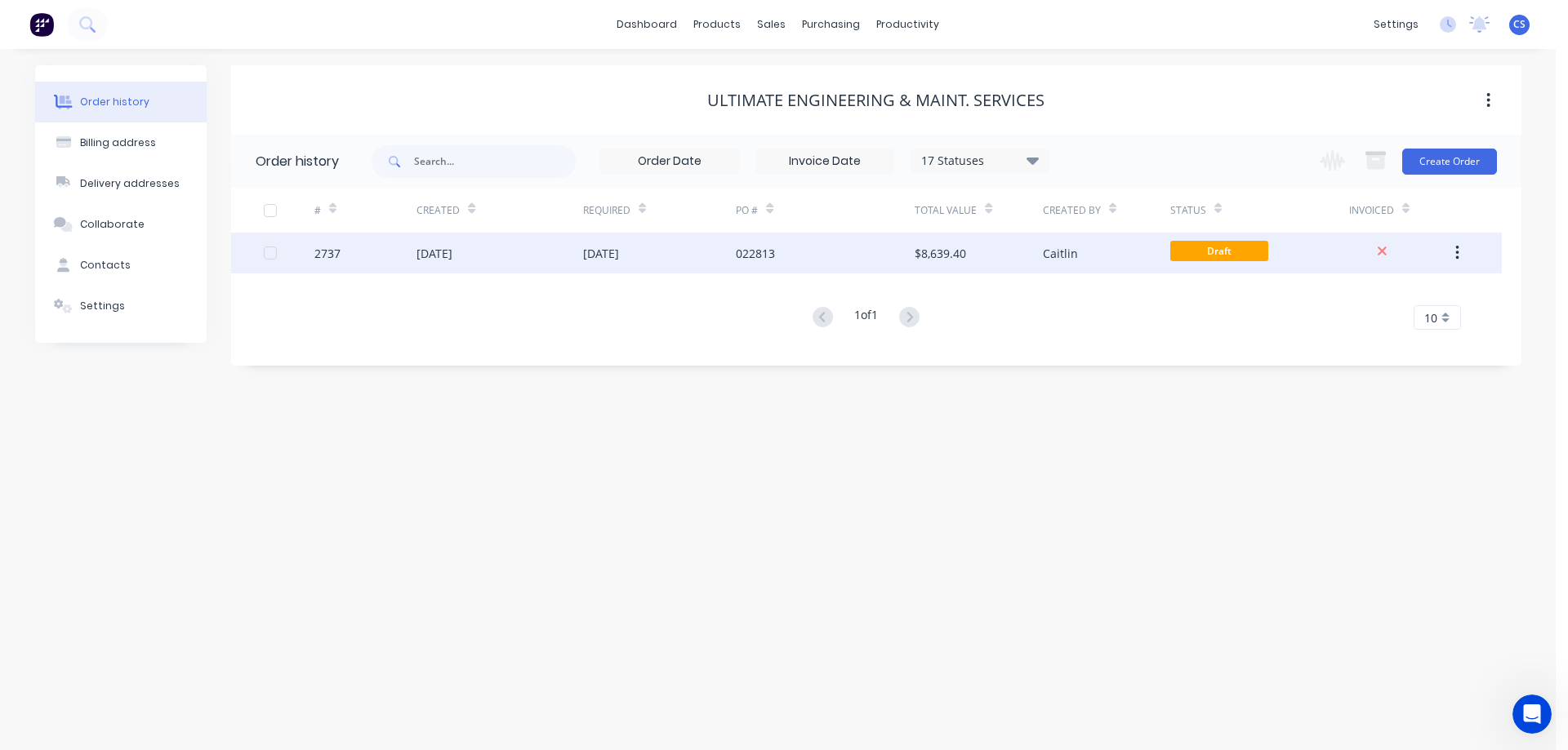
click at [821, 255] on div "022813" at bounding box center [825, 253] width 178 height 41
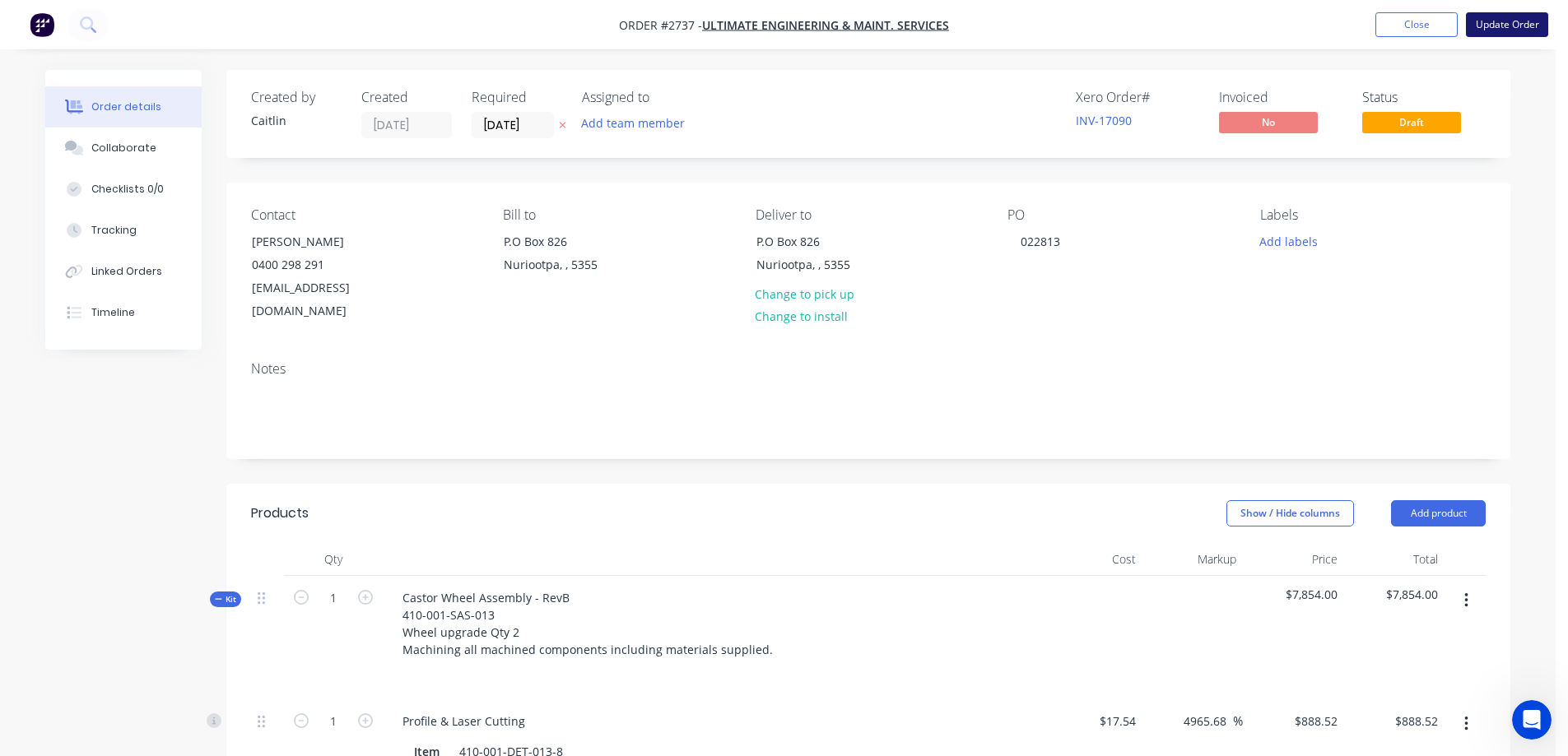
click at [1515, 25] on button "Update Order" at bounding box center [1507, 24] width 83 height 24
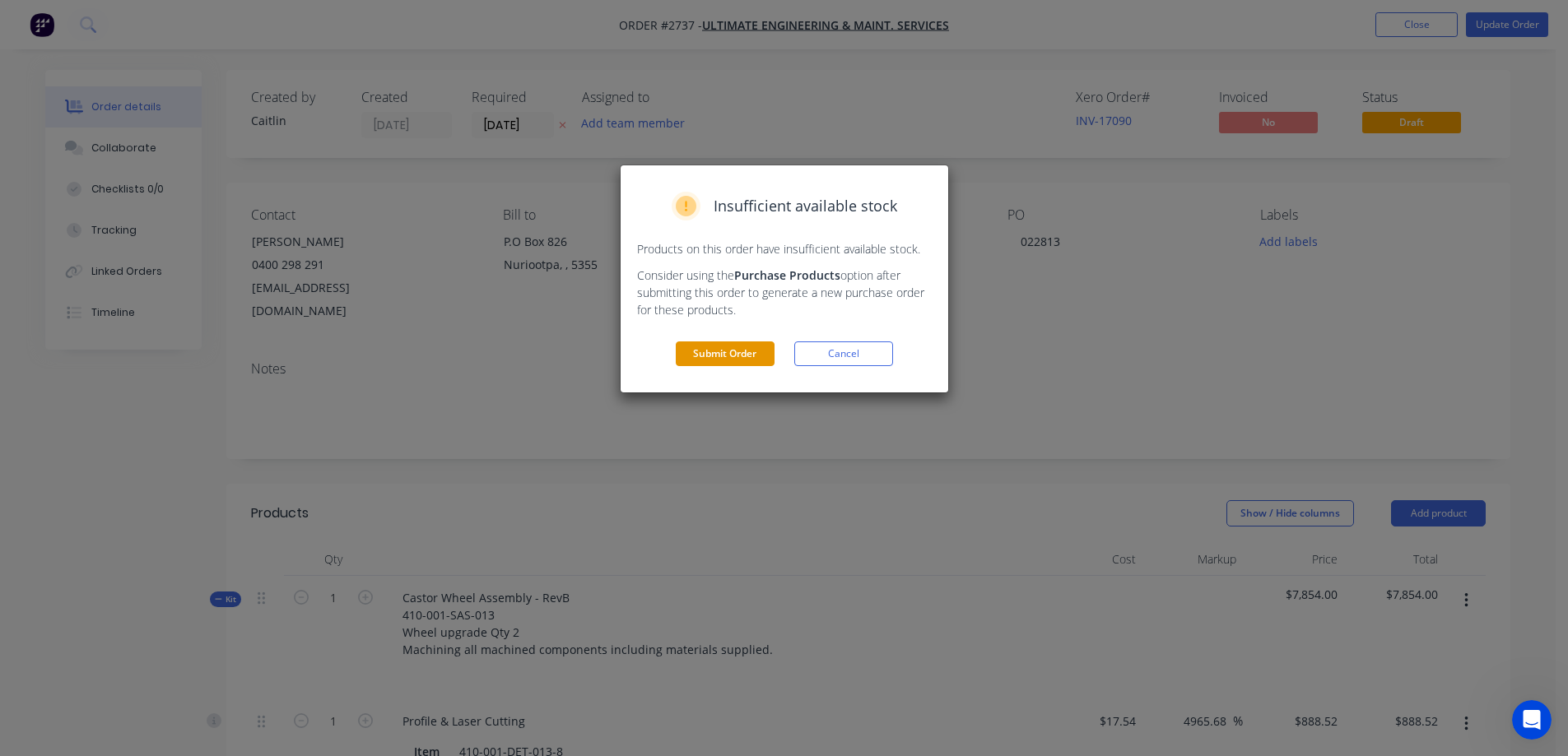
click at [742, 361] on button "Submit Order" at bounding box center [726, 353] width 99 height 24
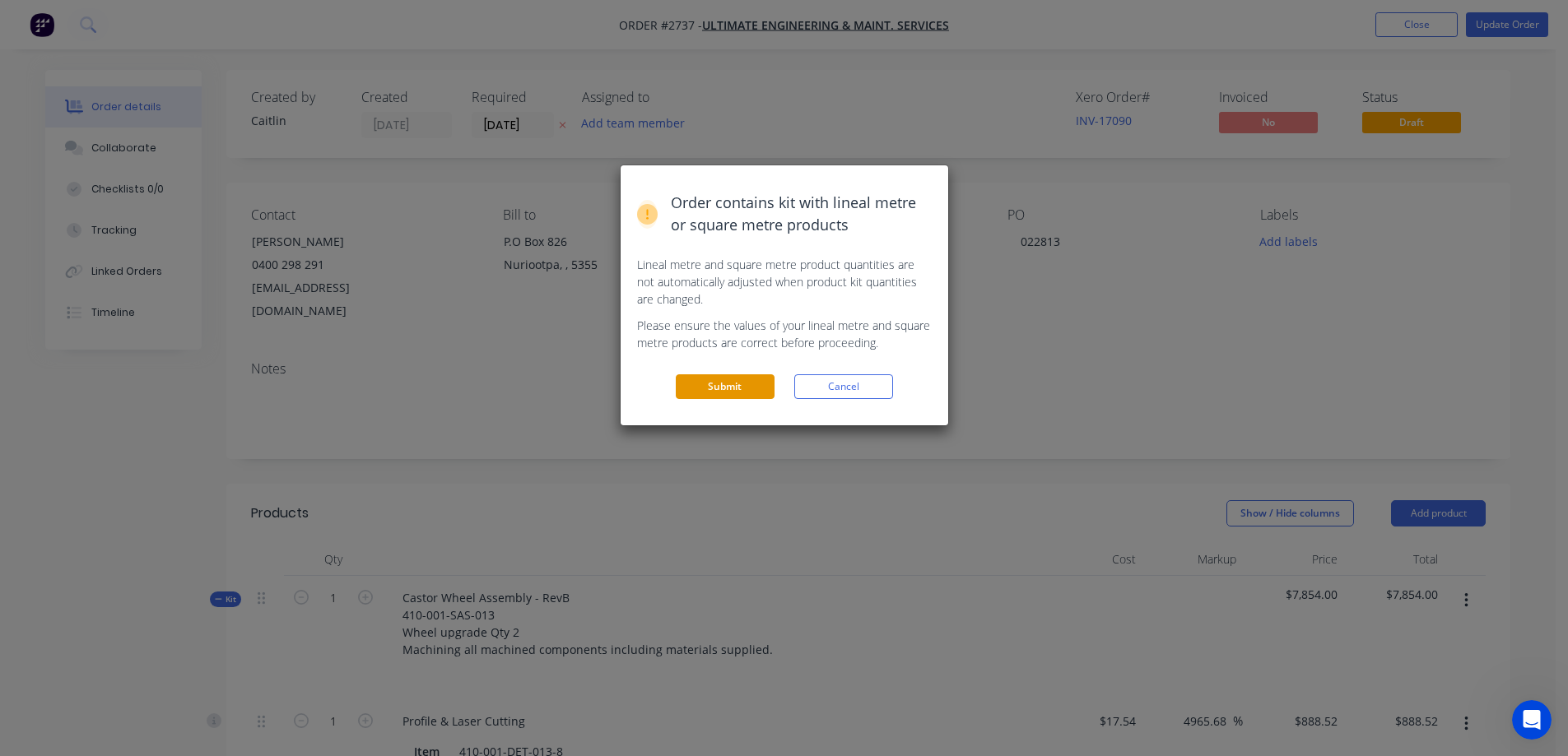
click at [727, 387] on button "Submit" at bounding box center [726, 387] width 99 height 24
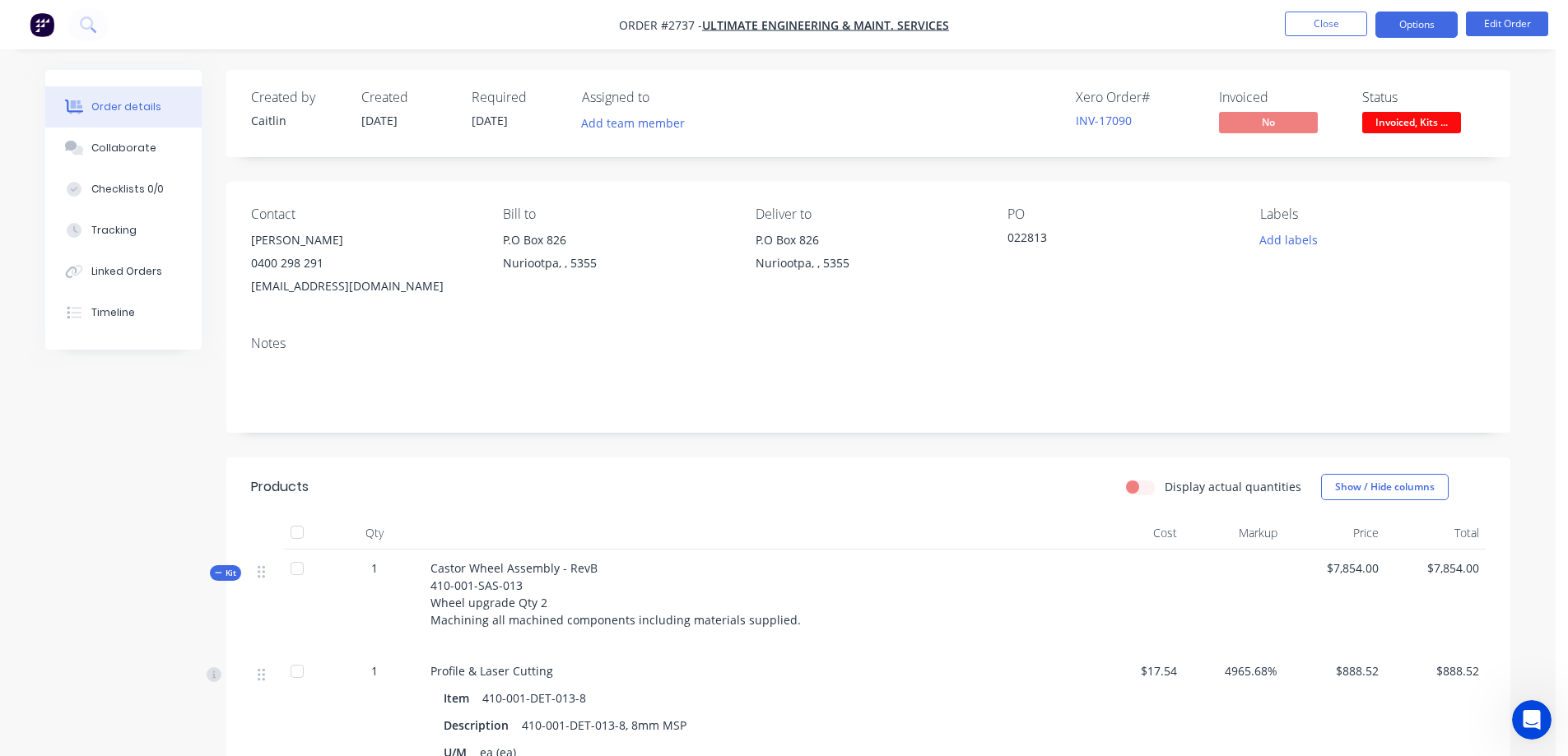
click at [1421, 28] on button "Options" at bounding box center [1417, 24] width 83 height 26
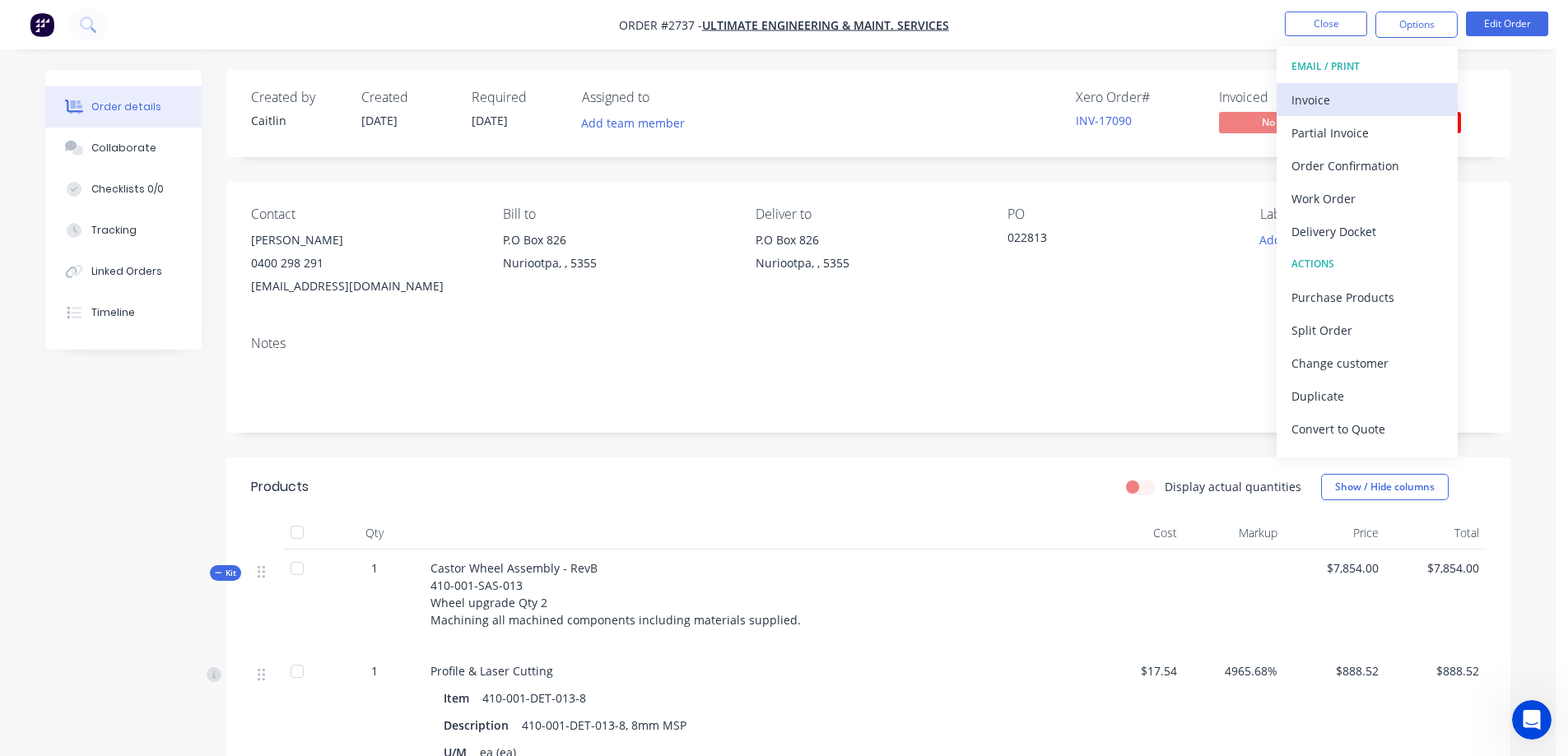
click at [1368, 93] on div "Invoice" at bounding box center [1367, 100] width 151 height 24
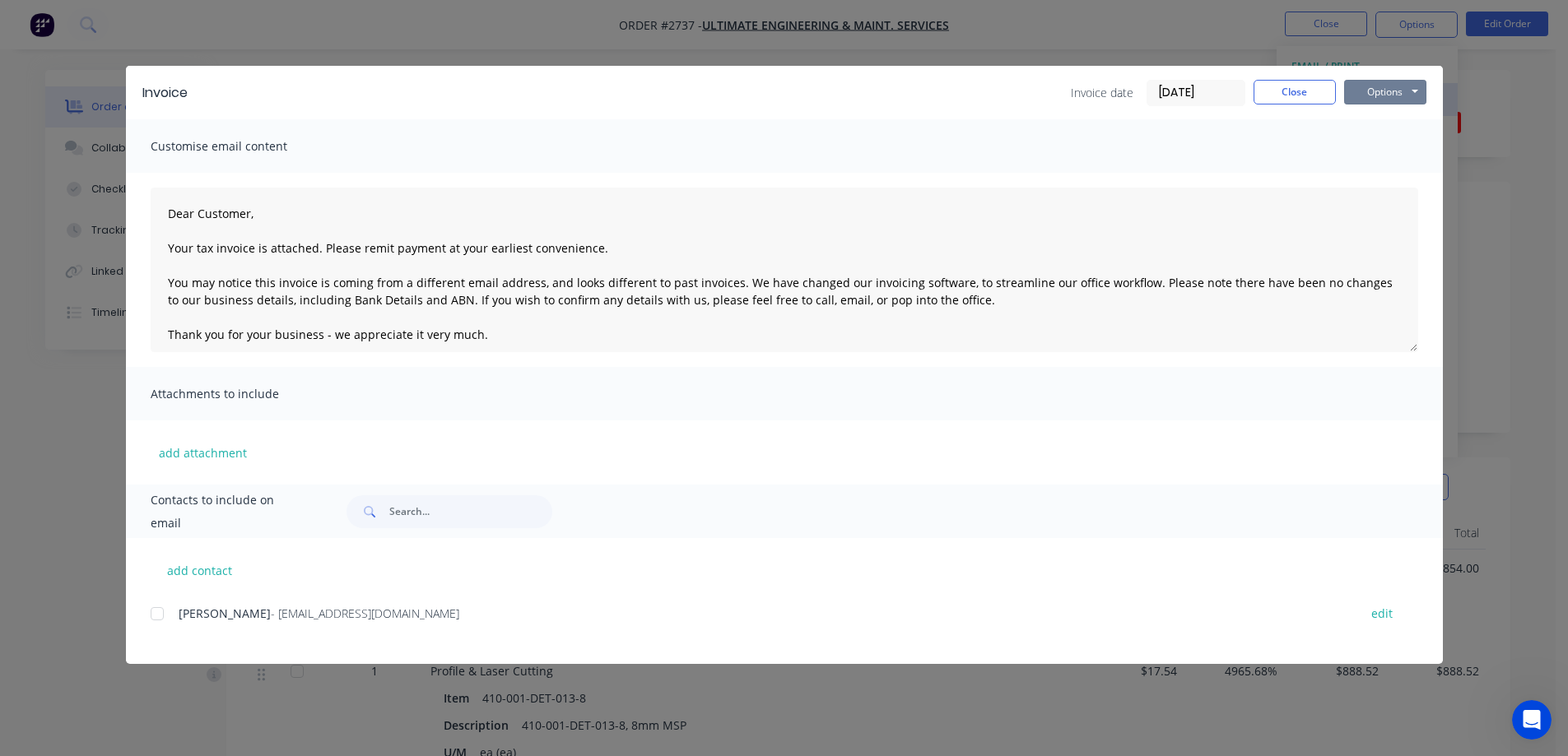
click at [1368, 93] on button "Options" at bounding box center [1385, 92] width 83 height 24
click at [1380, 123] on button "Preview" at bounding box center [1396, 121] width 105 height 27
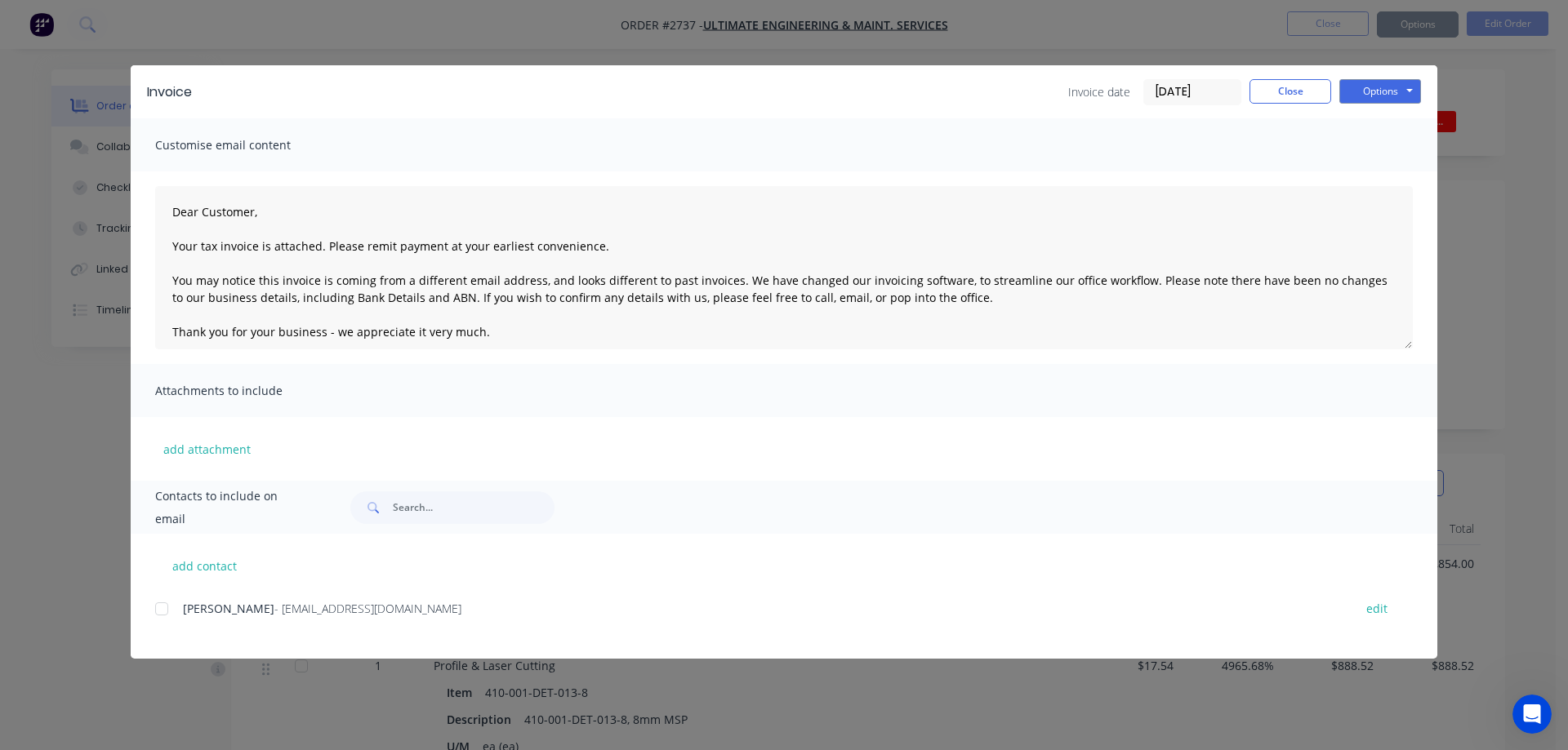
type textarea "Dear Customer, Your tax invoice is attached. Please remit payment at your earli…"
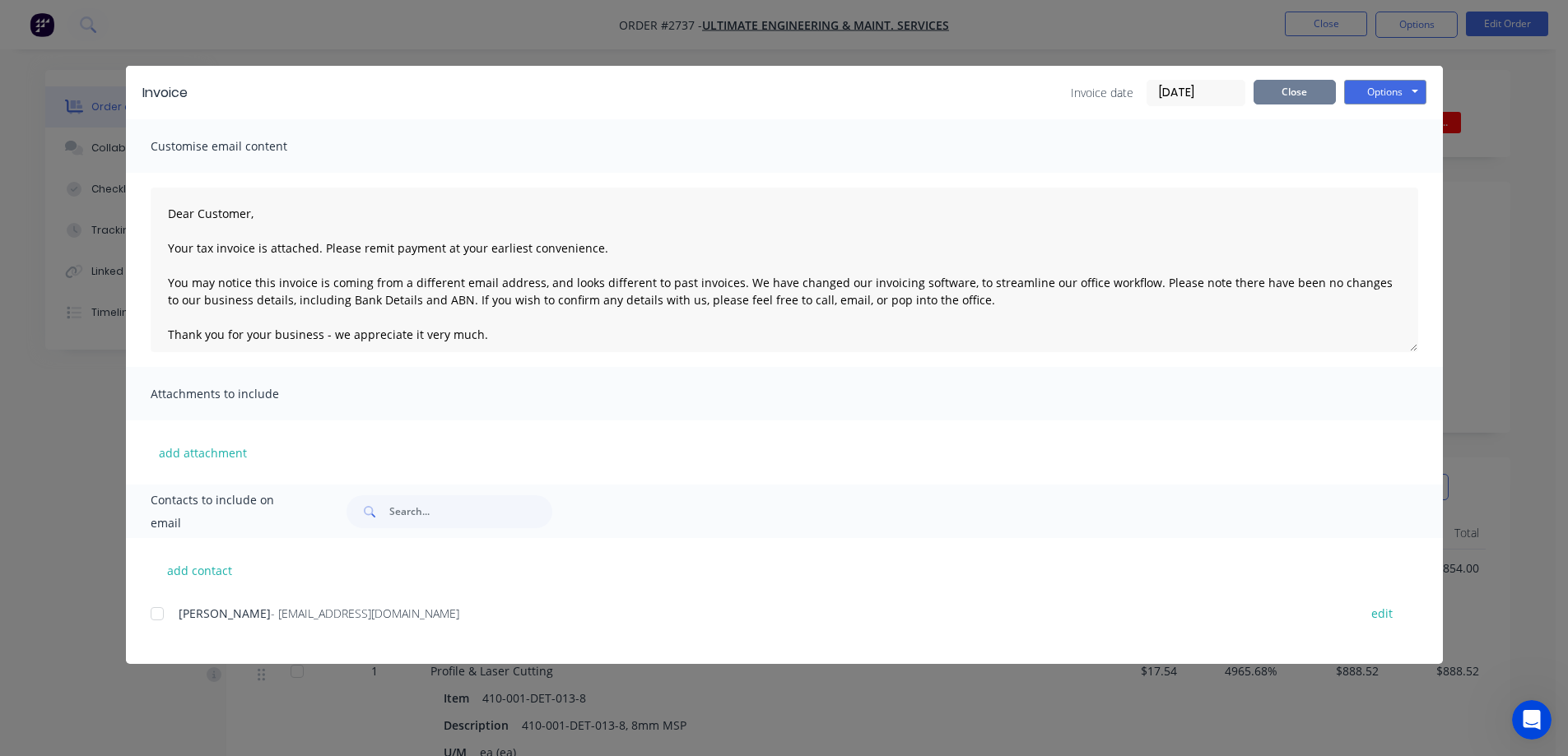
click at [1299, 93] on button "Close" at bounding box center [1295, 92] width 83 height 24
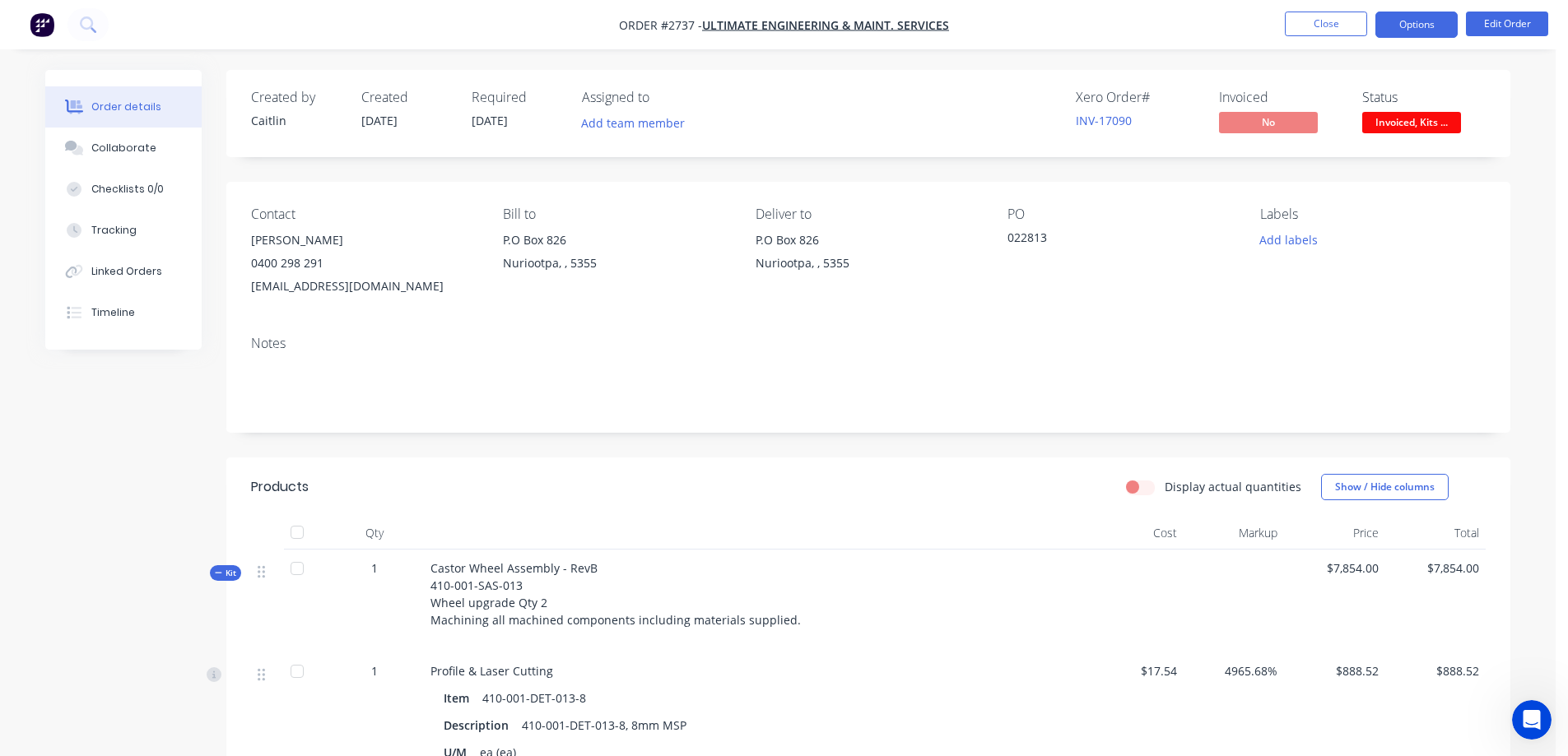
click at [1412, 26] on button "Options" at bounding box center [1417, 24] width 83 height 26
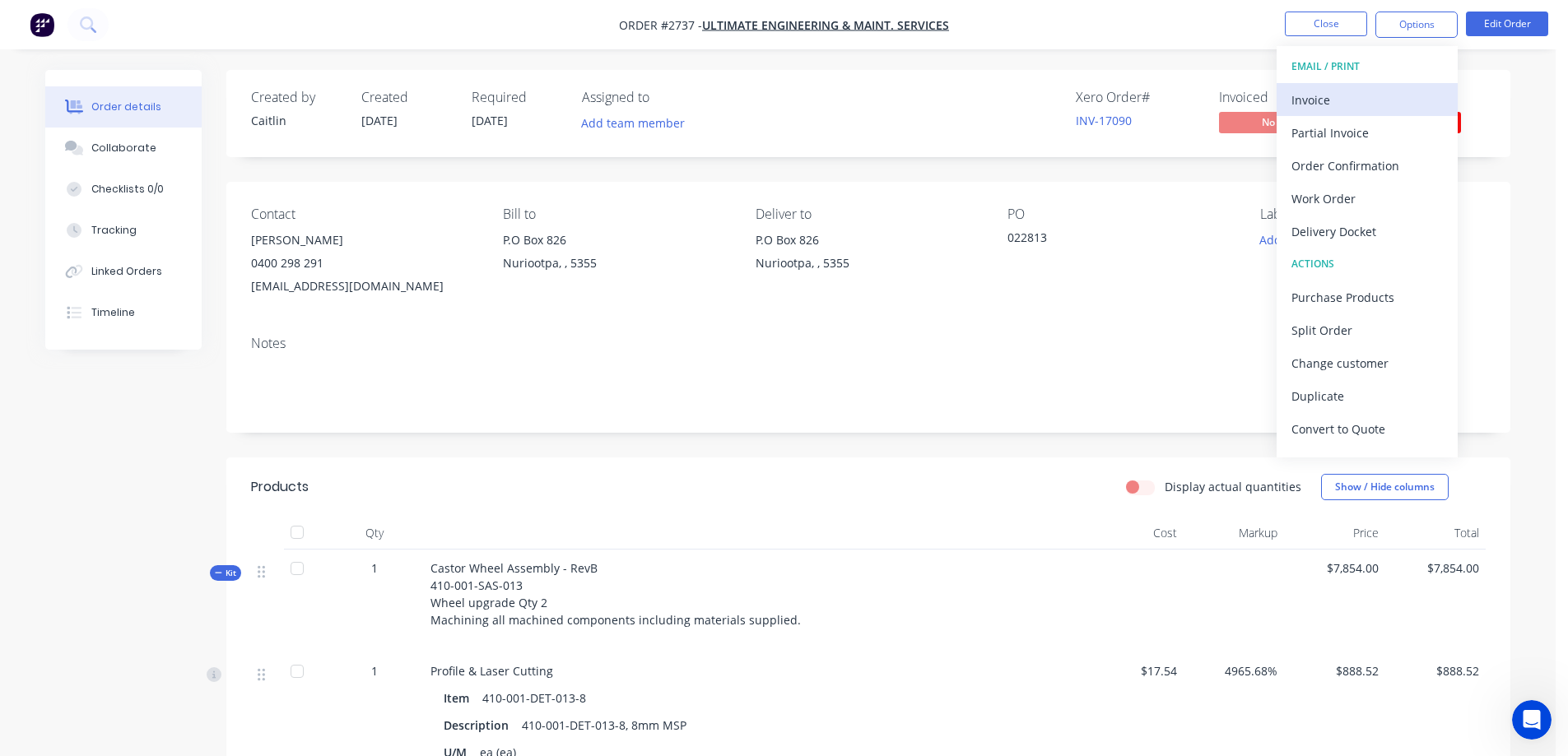
click at [1342, 101] on div "Invoice" at bounding box center [1367, 100] width 151 height 24
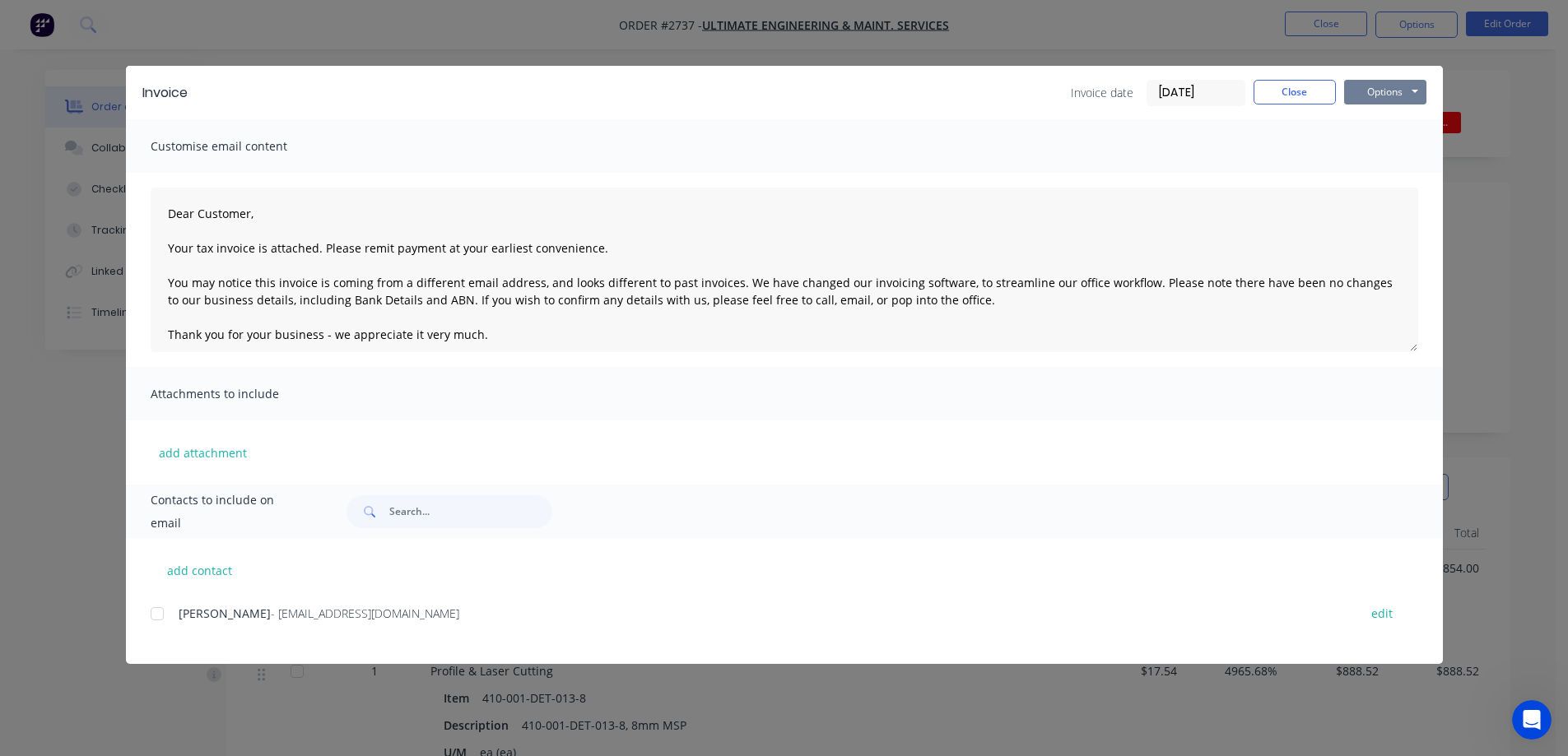
click at [1375, 98] on button "Options" at bounding box center [1385, 92] width 83 height 24
click at [1383, 147] on button "Print" at bounding box center [1396, 148] width 105 height 27
type textarea "Dear Customer, Your tax invoice is attached. Please remit payment at your earli…"
click at [1292, 92] on button "Close" at bounding box center [1295, 92] width 83 height 24
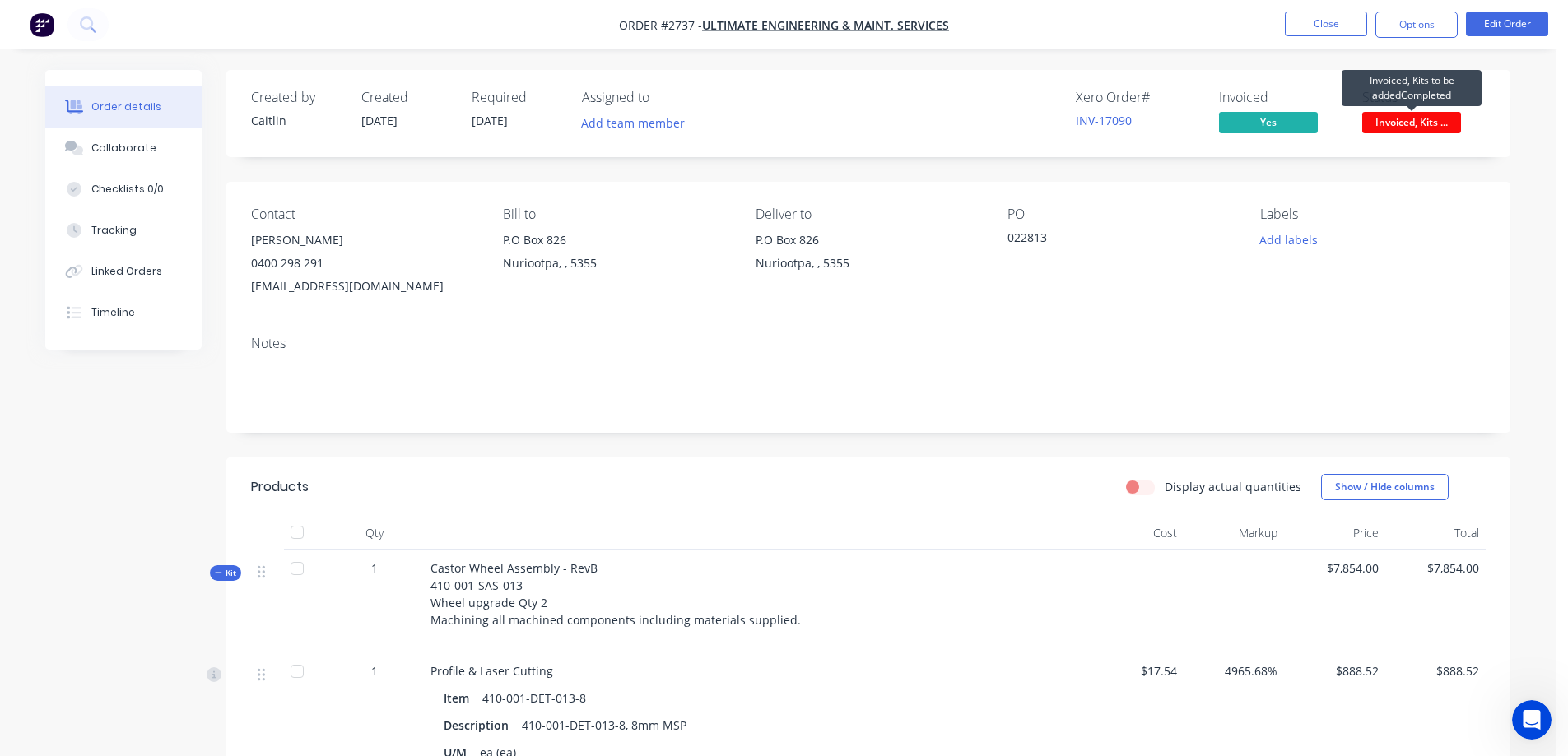
click at [1416, 127] on span "Invoiced, Kits ..." at bounding box center [1412, 121] width 99 height 21
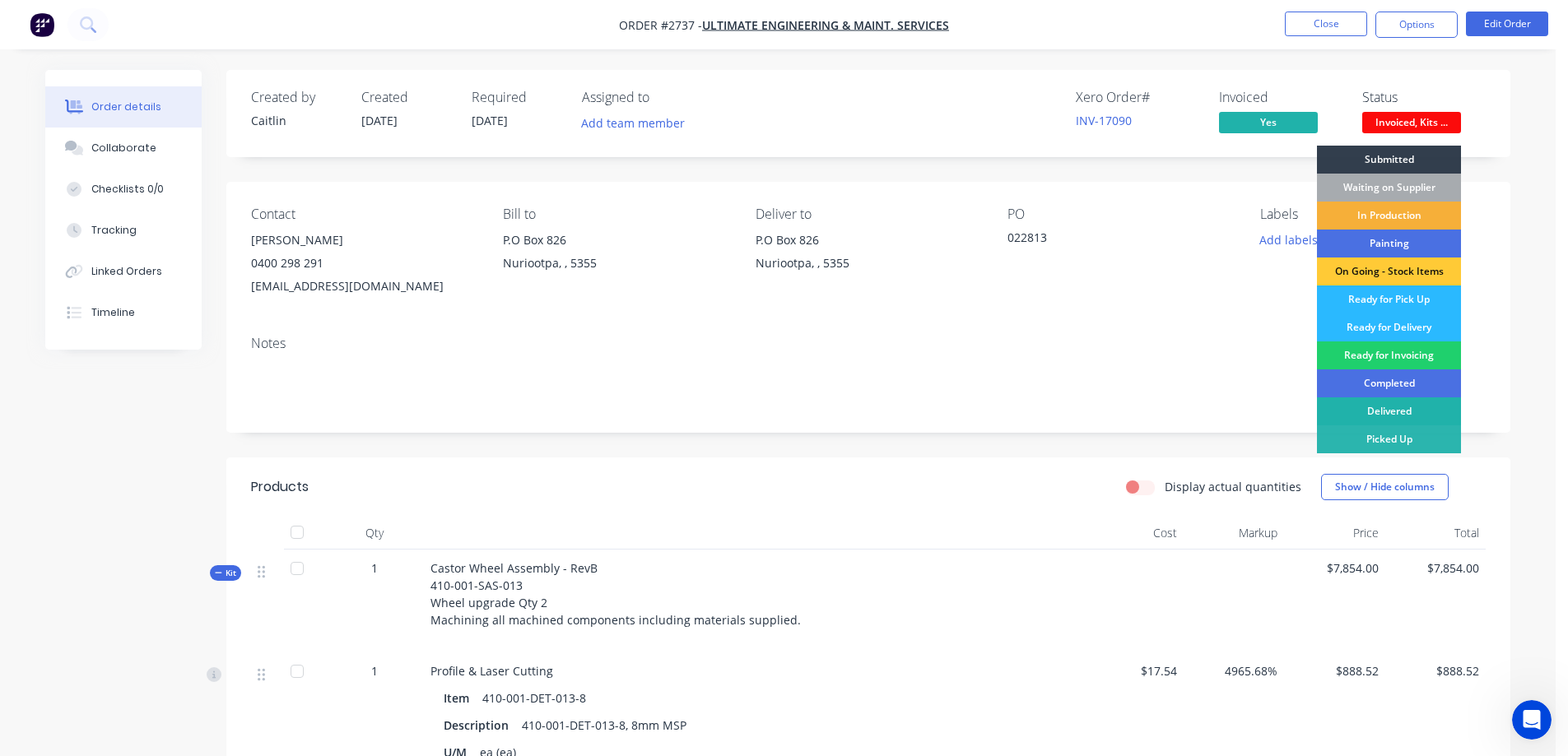
click at [1383, 413] on div "Delivered" at bounding box center [1389, 411] width 144 height 28
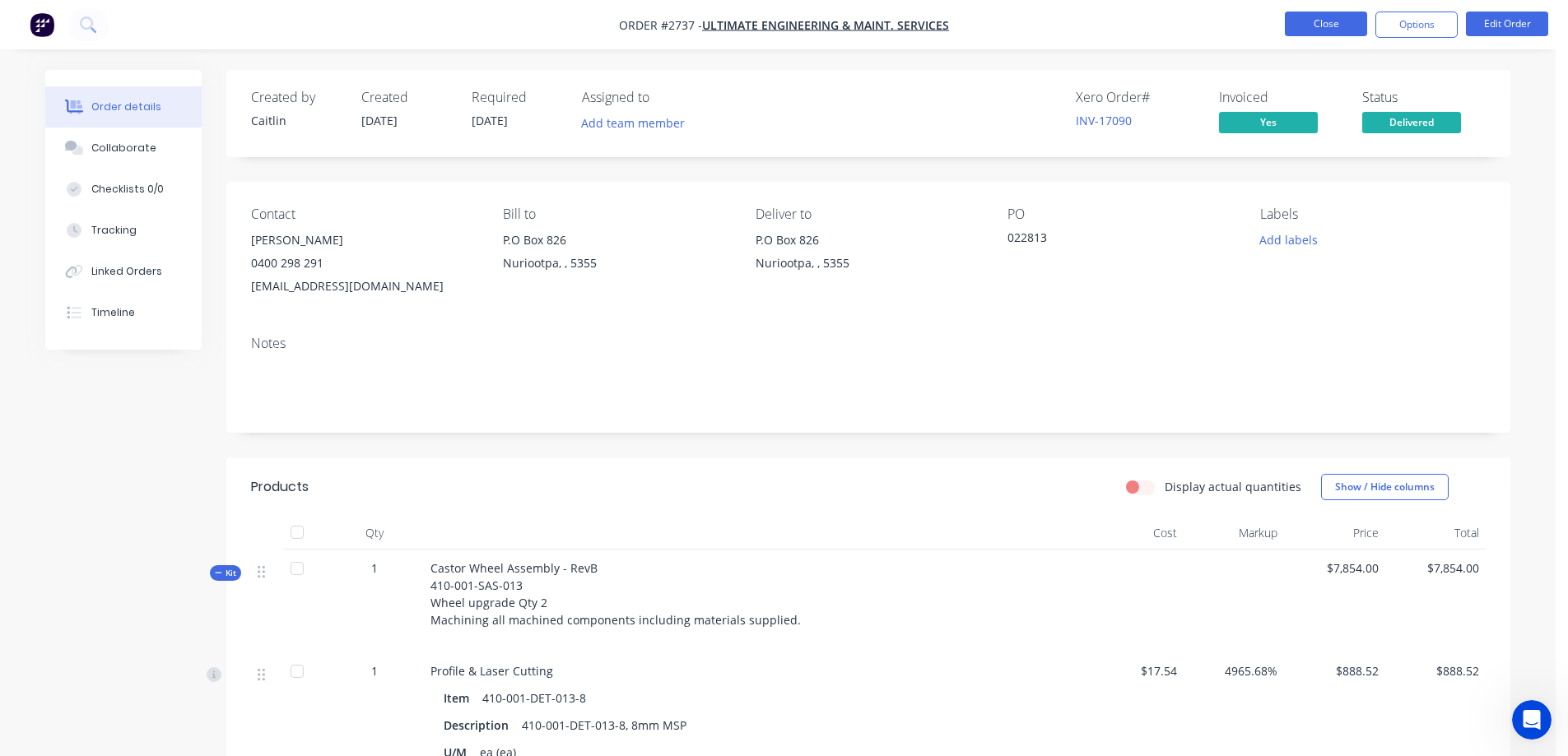
click at [1329, 26] on button "Close" at bounding box center [1326, 23] width 83 height 24
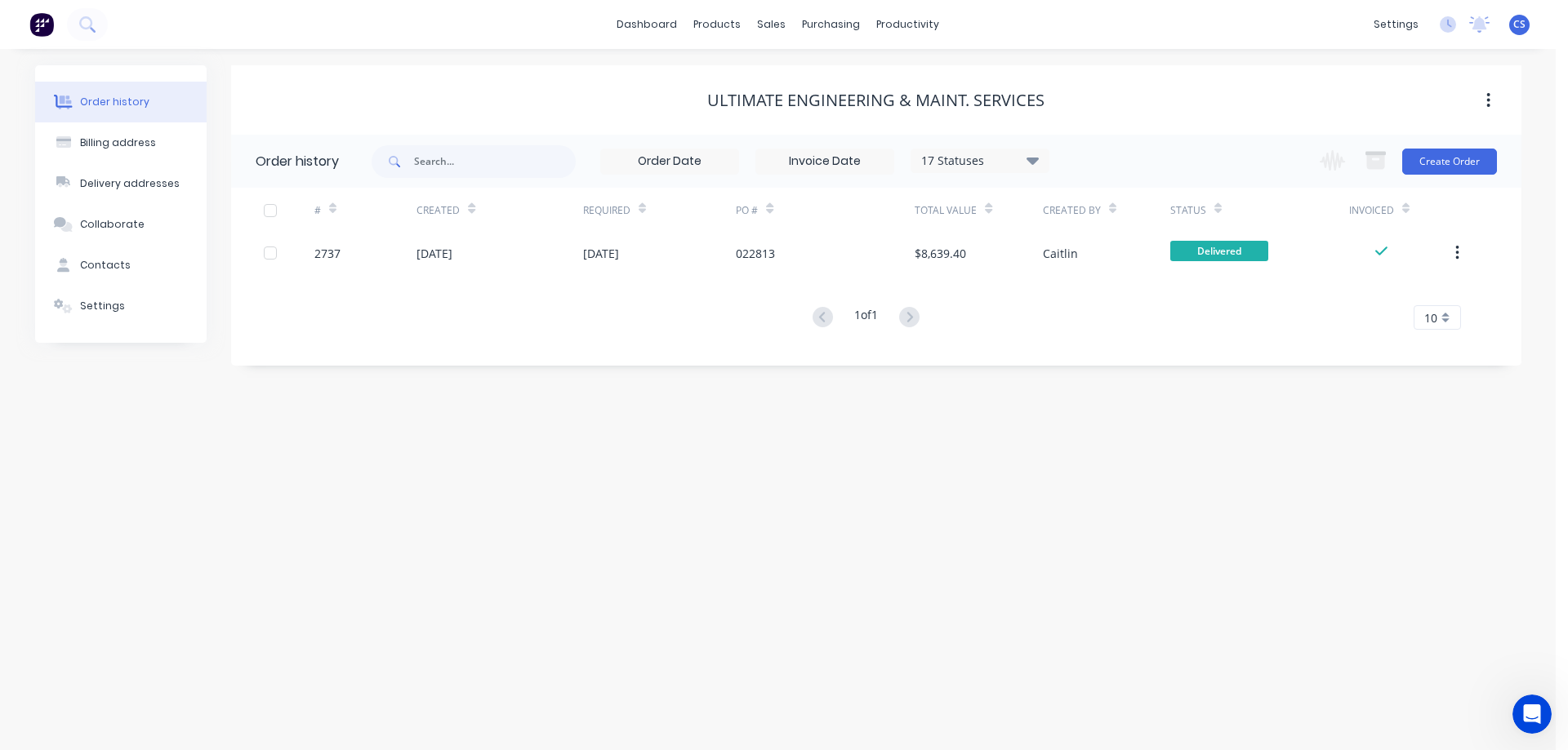
click at [1525, 21] on div "[PERSON_NAME] Industries Pty Ltd [PERSON_NAME] Administrator Profile Sign out" at bounding box center [1519, 24] width 21 height 21
click at [937, 72] on div "Workflow" at bounding box center [937, 78] width 49 height 14
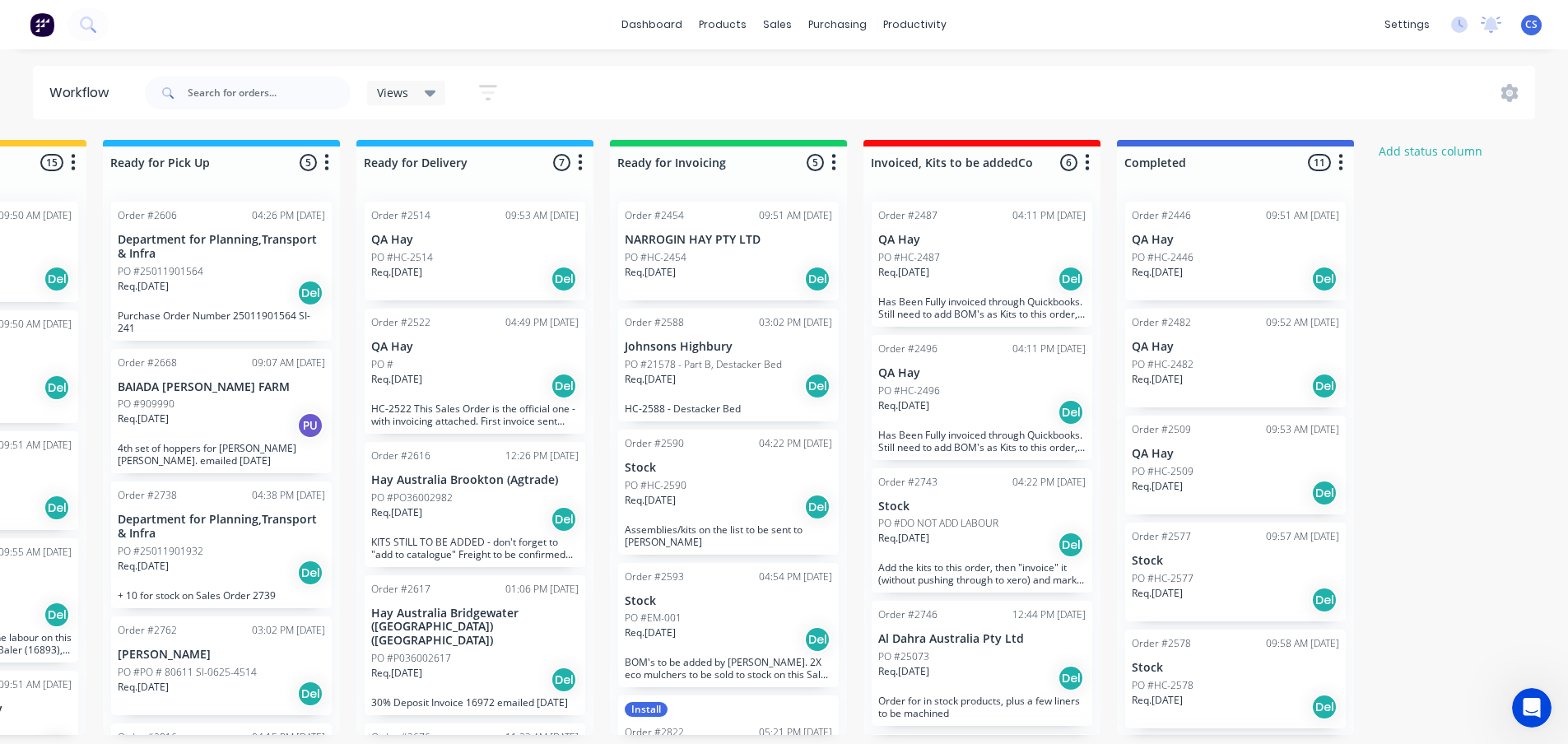
scroll to position [0, 1210]
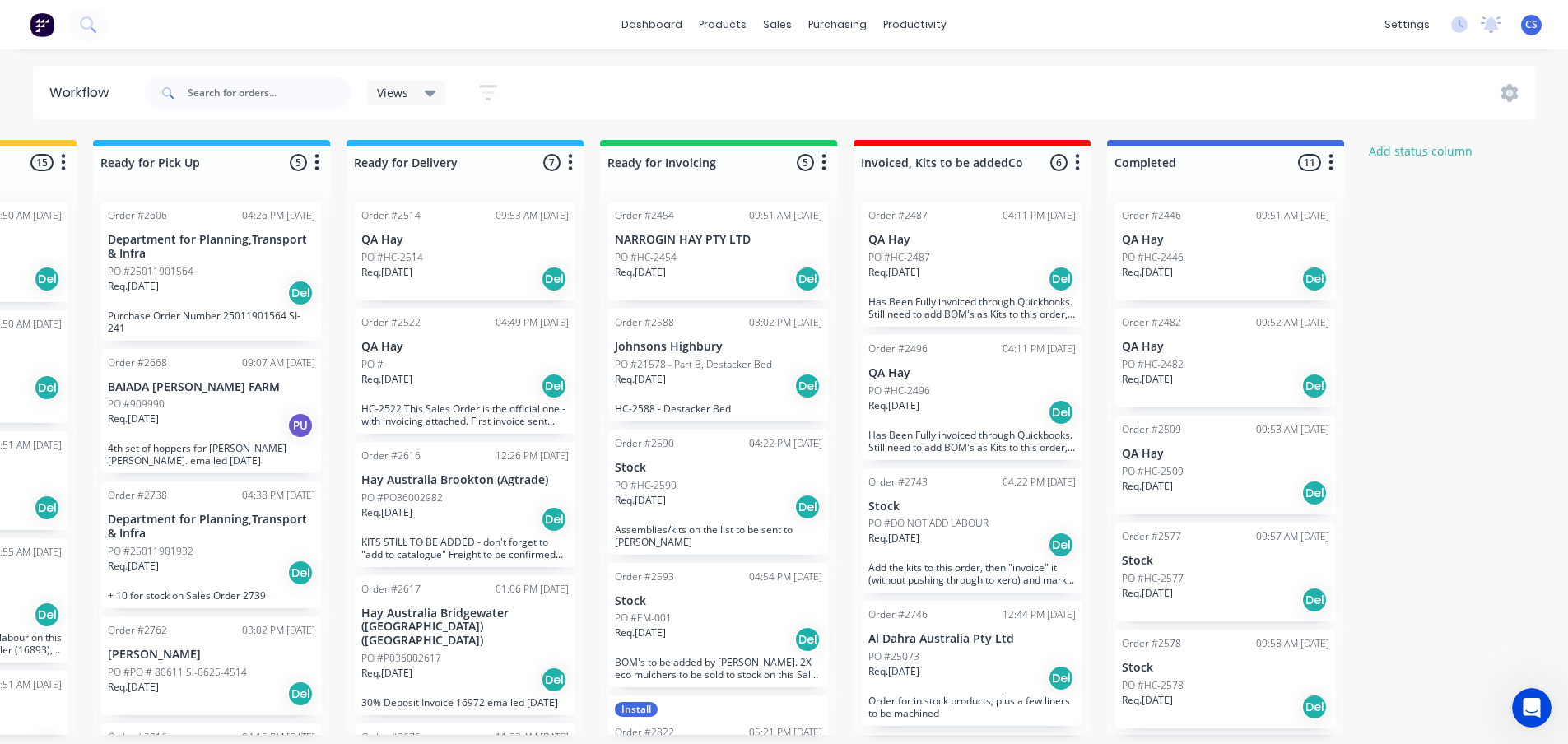
click at [1242, 259] on div "PO #HC-2446" at bounding box center [1225, 257] width 208 height 14
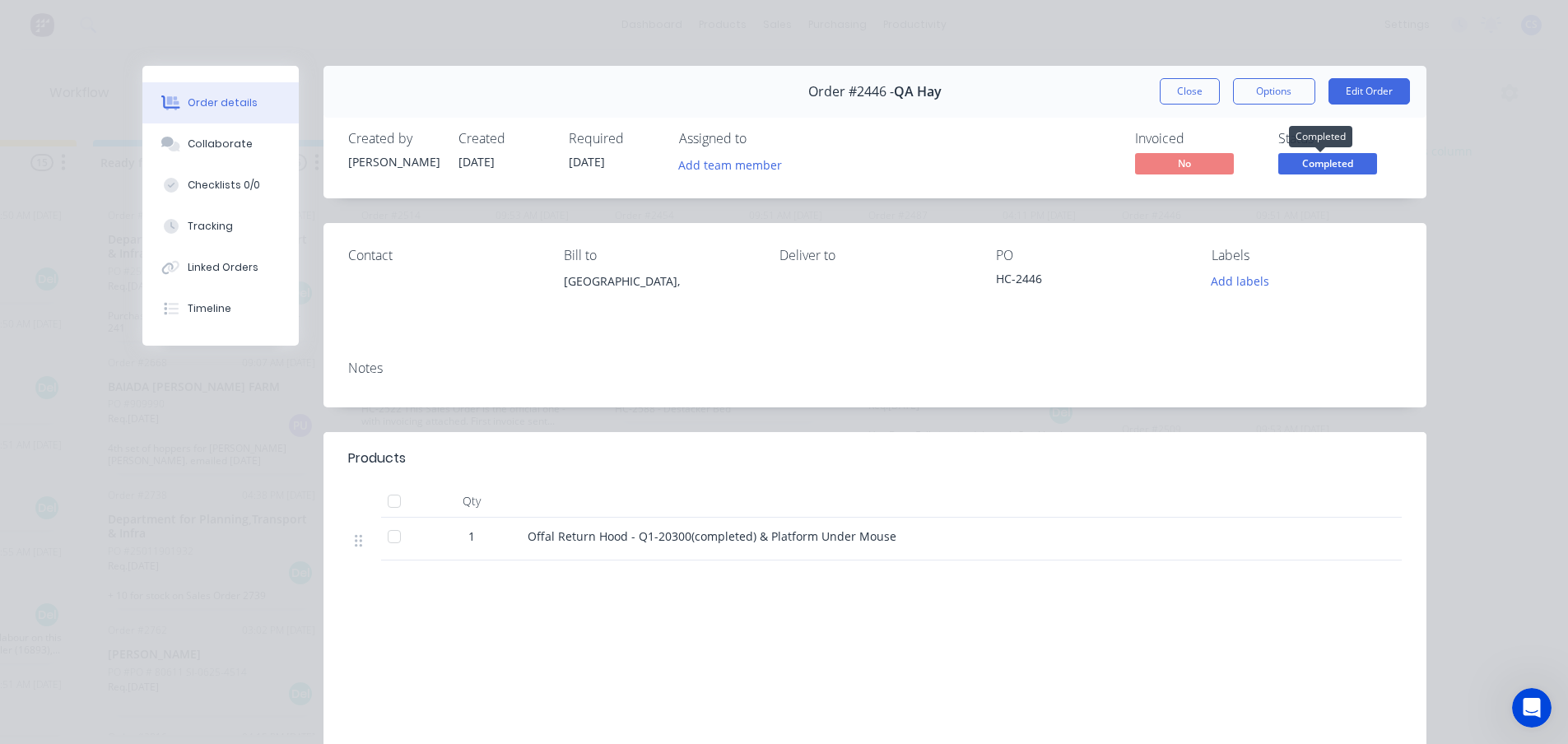
click at [1339, 164] on span "Completed" at bounding box center [1328, 163] width 99 height 21
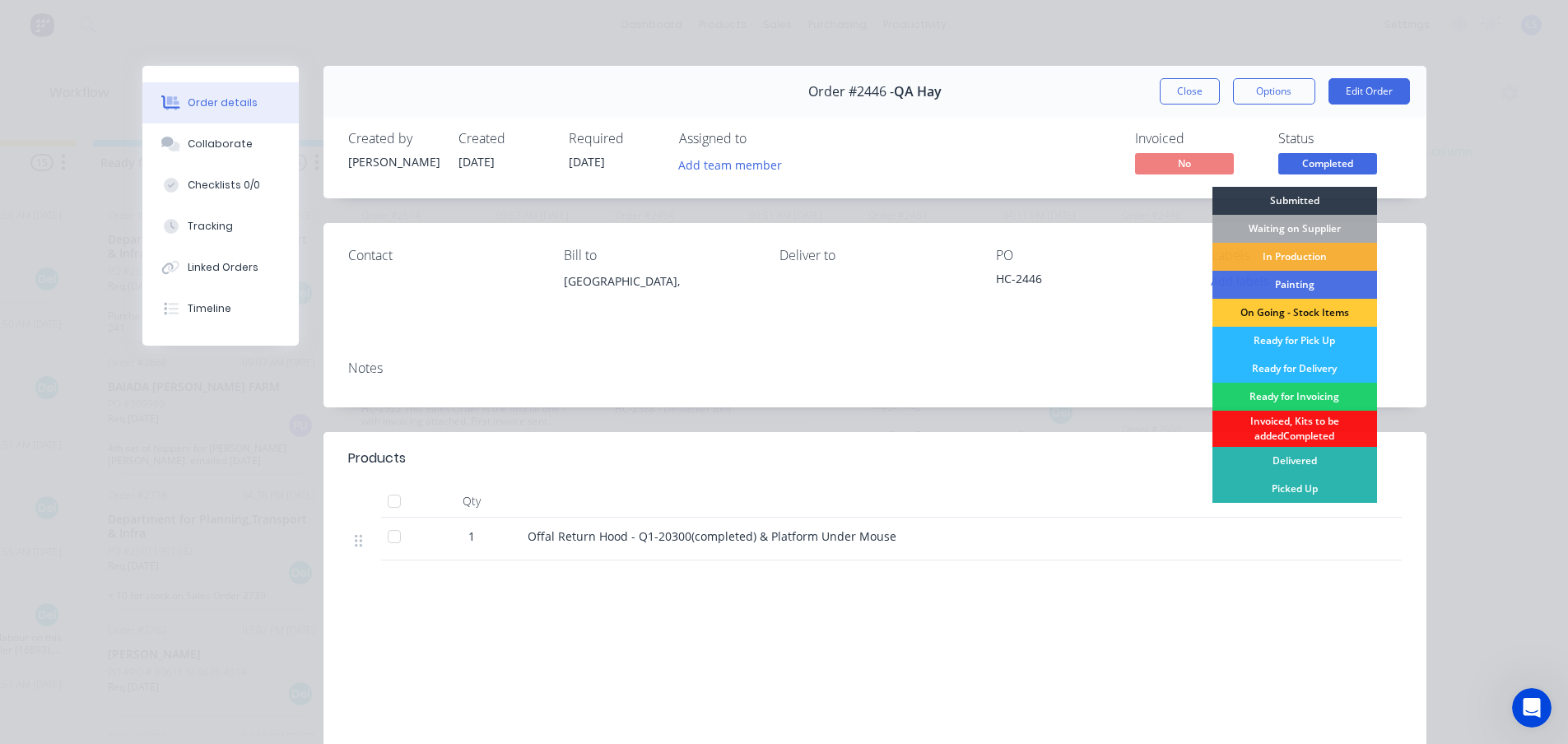
click at [1521, 348] on div "Order details Collaborate Checklists 0/0 Tracking Linked Orders Timeline Order …" at bounding box center [784, 372] width 1568 height 744
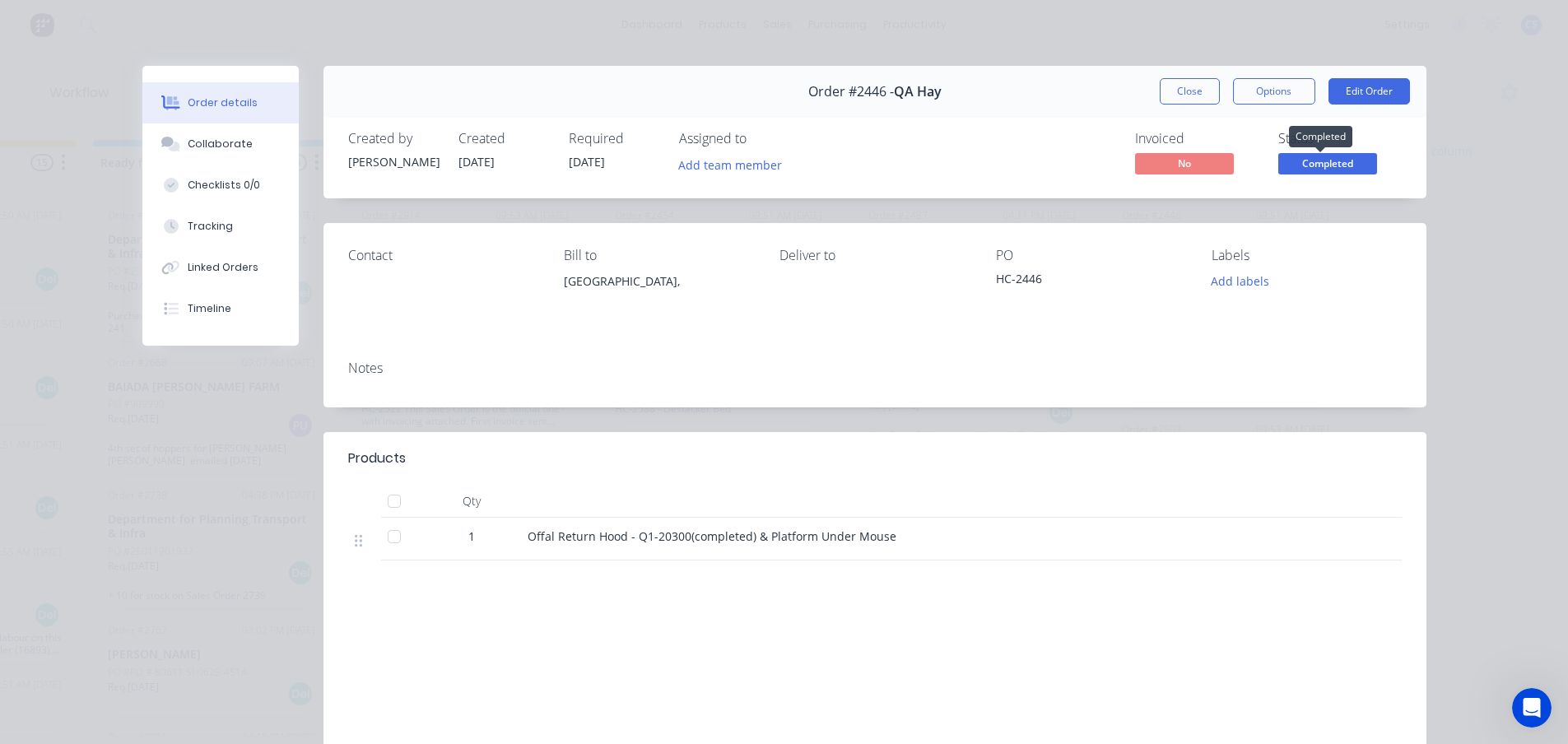
click at [1327, 162] on span "Completed" at bounding box center [1328, 163] width 99 height 21
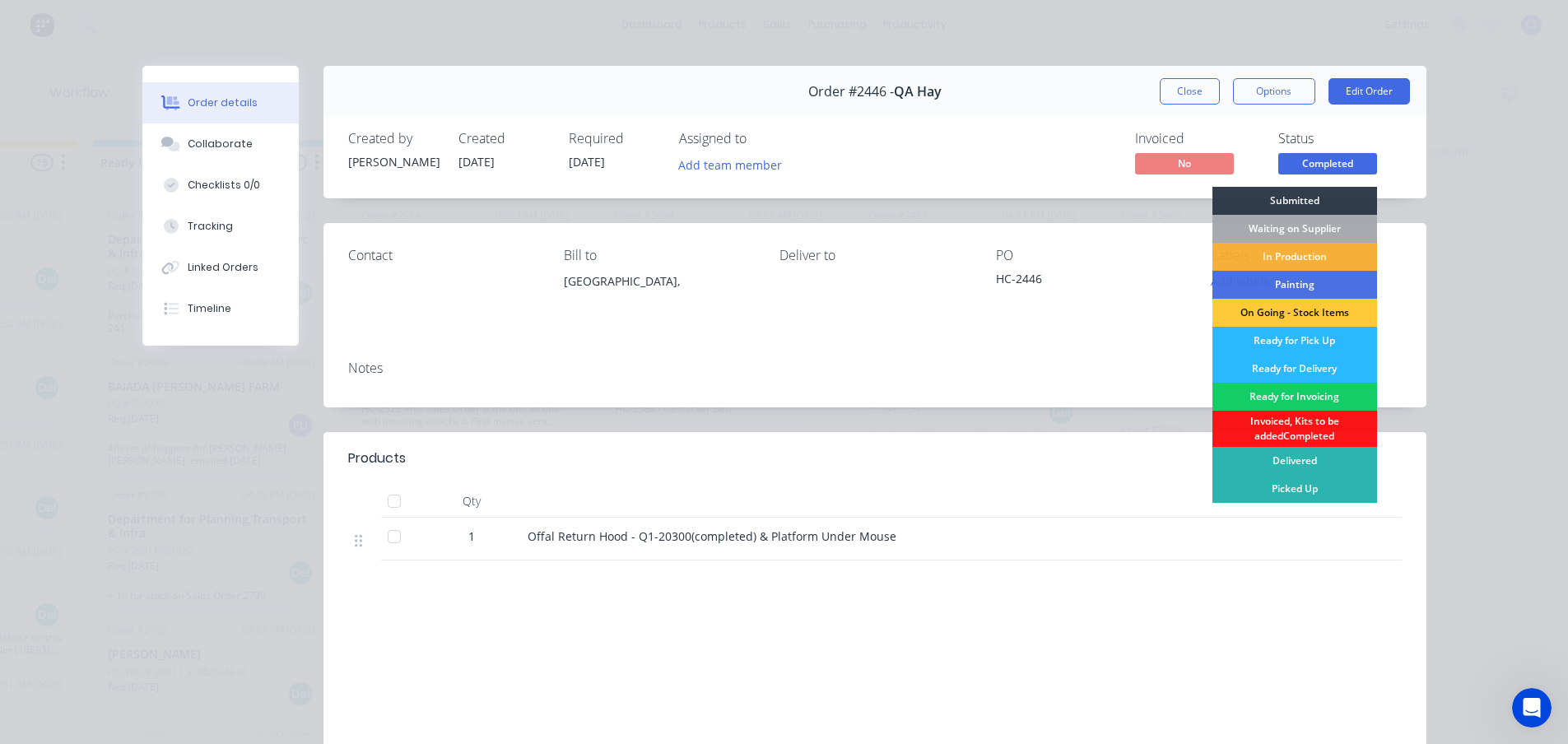
click at [1323, 397] on div "Ready for Invoicing" at bounding box center [1294, 396] width 165 height 28
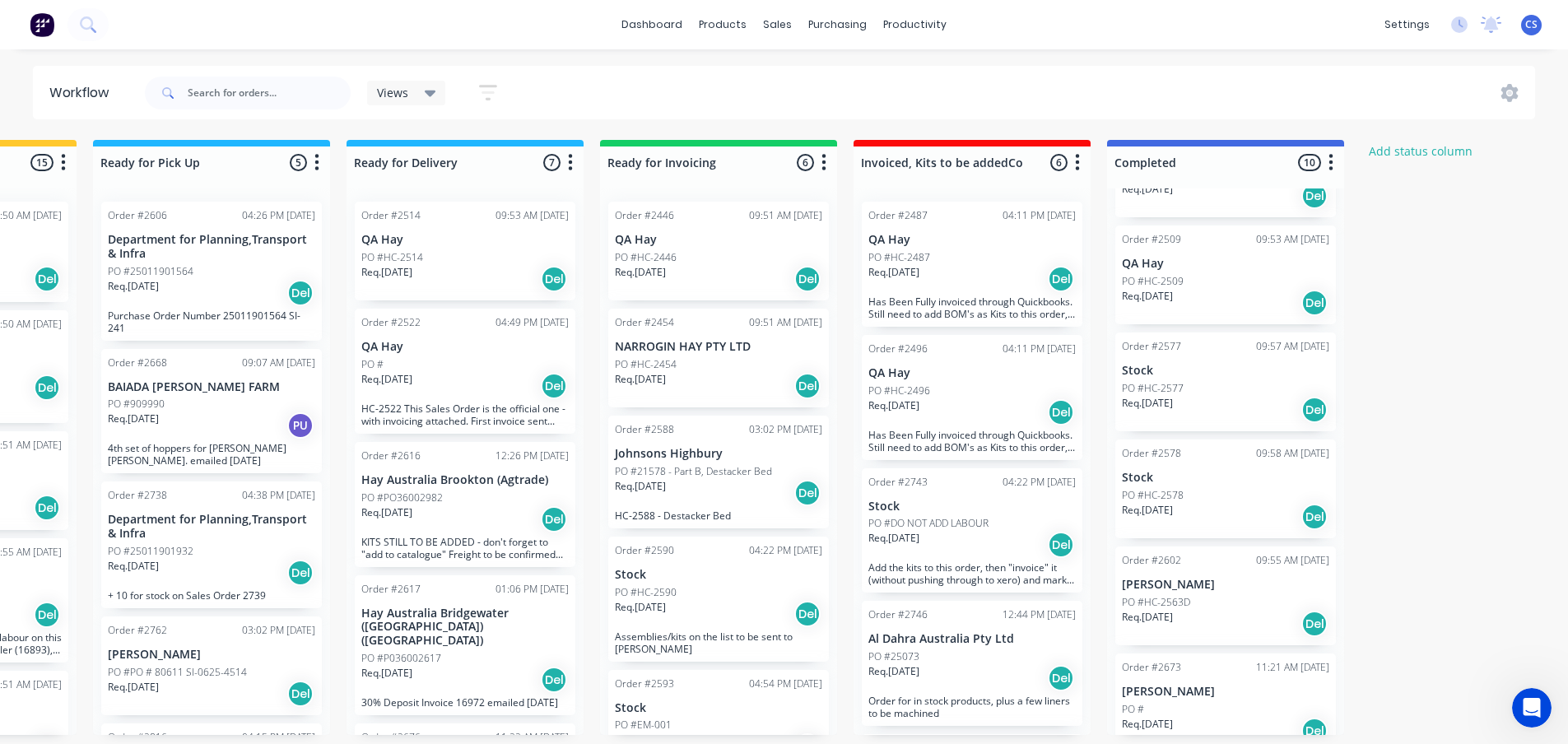
scroll to position [164, 0]
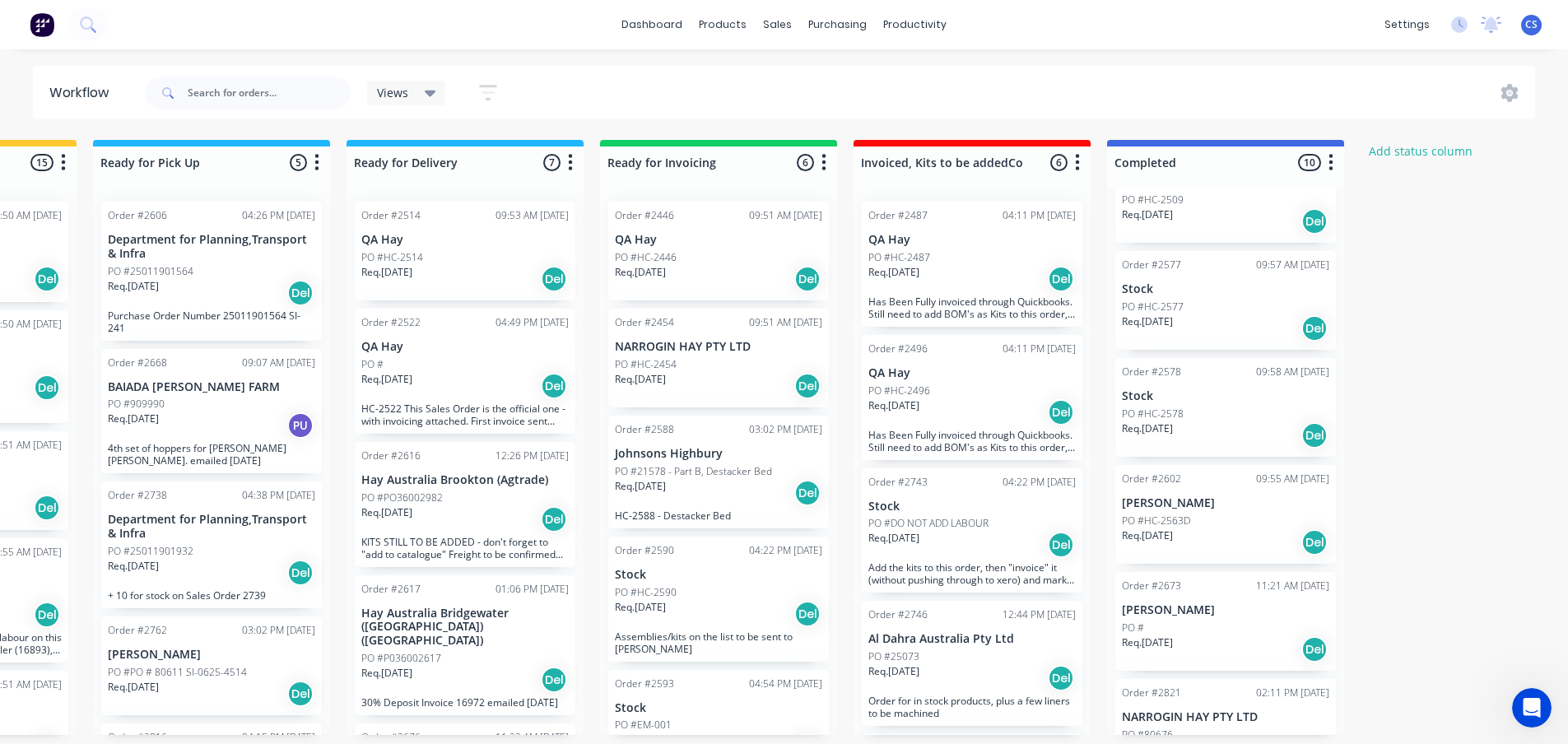
click at [1225, 520] on div "PO #HC-2563D" at bounding box center [1225, 520] width 208 height 14
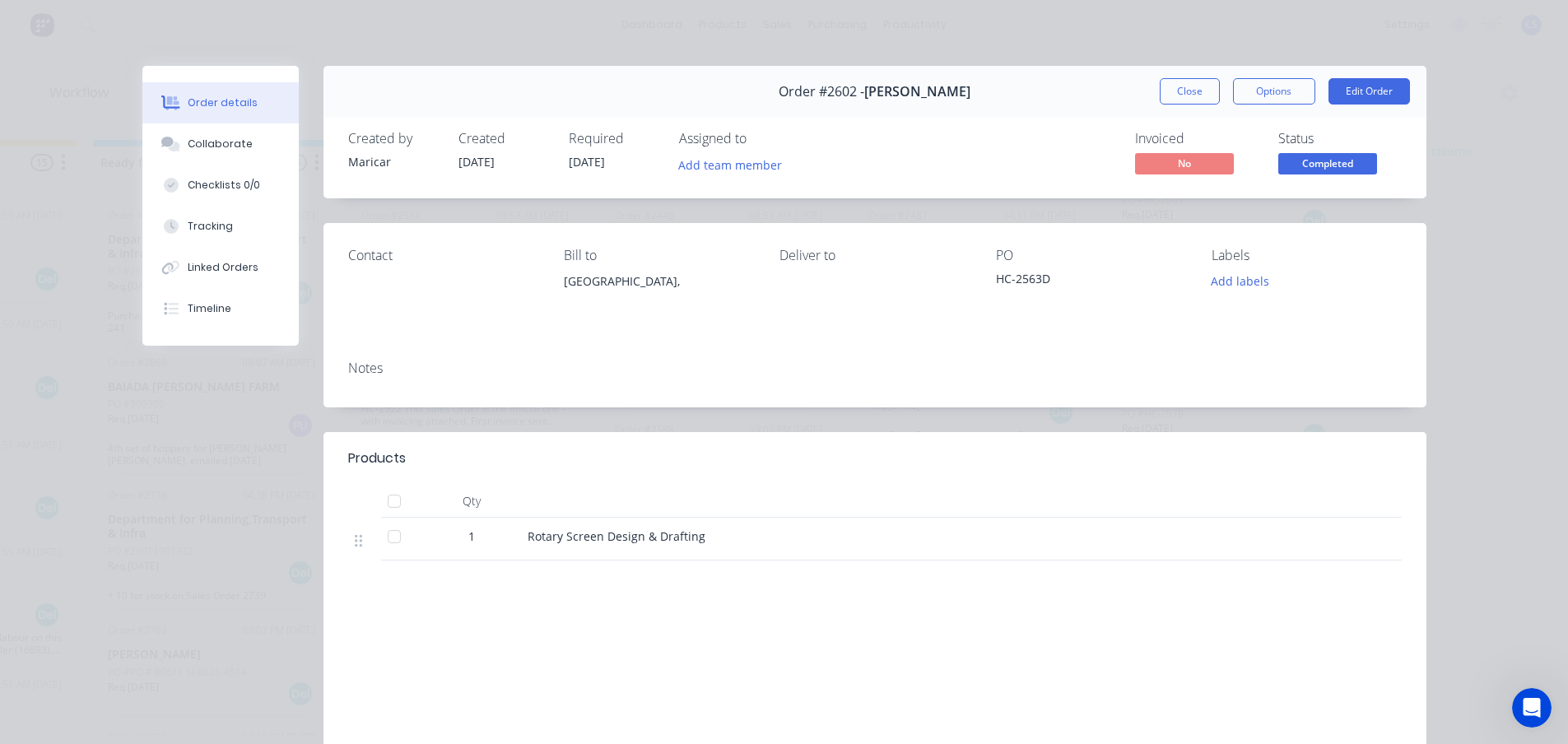
click at [1191, 91] on button "Close" at bounding box center [1189, 91] width 60 height 26
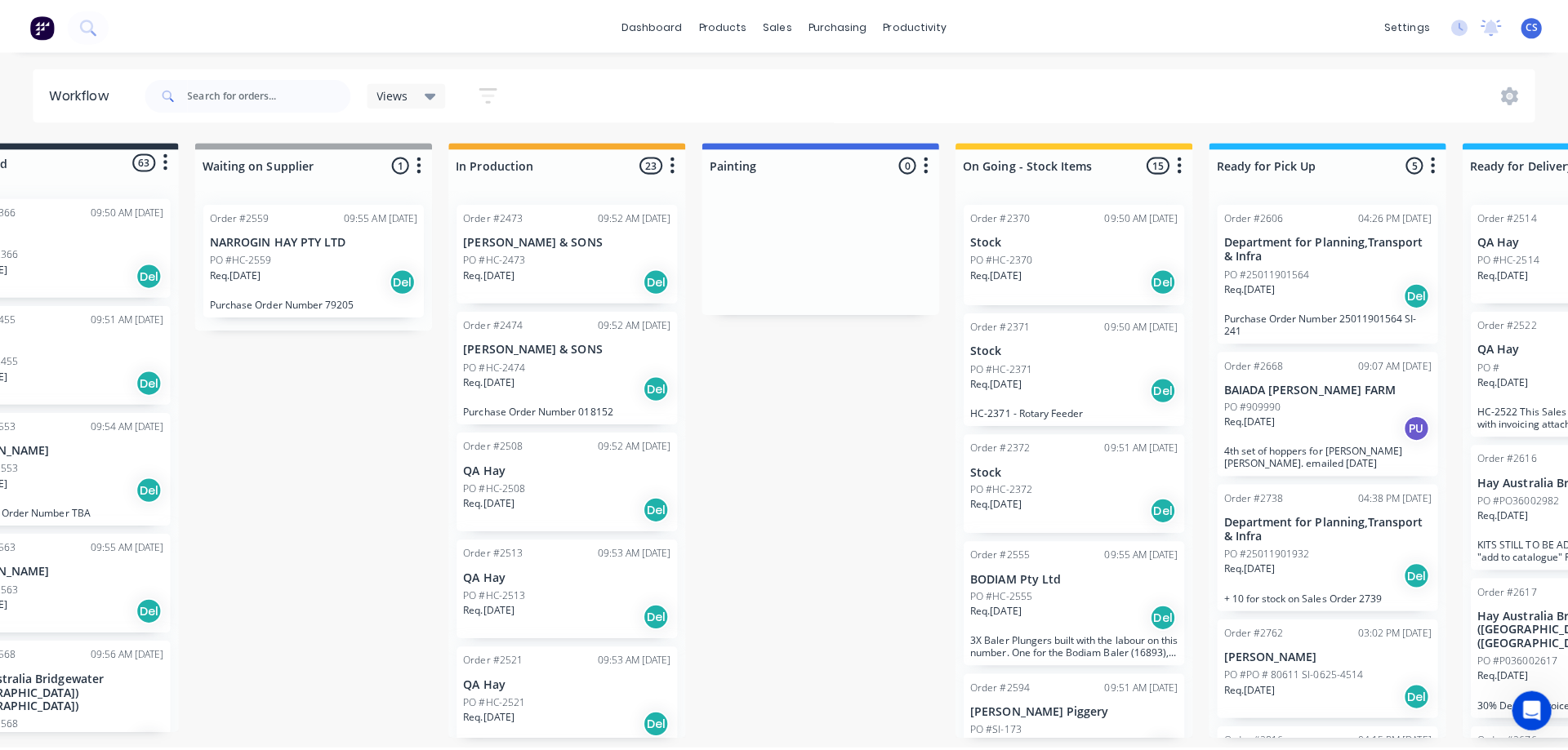
scroll to position [0, 0]
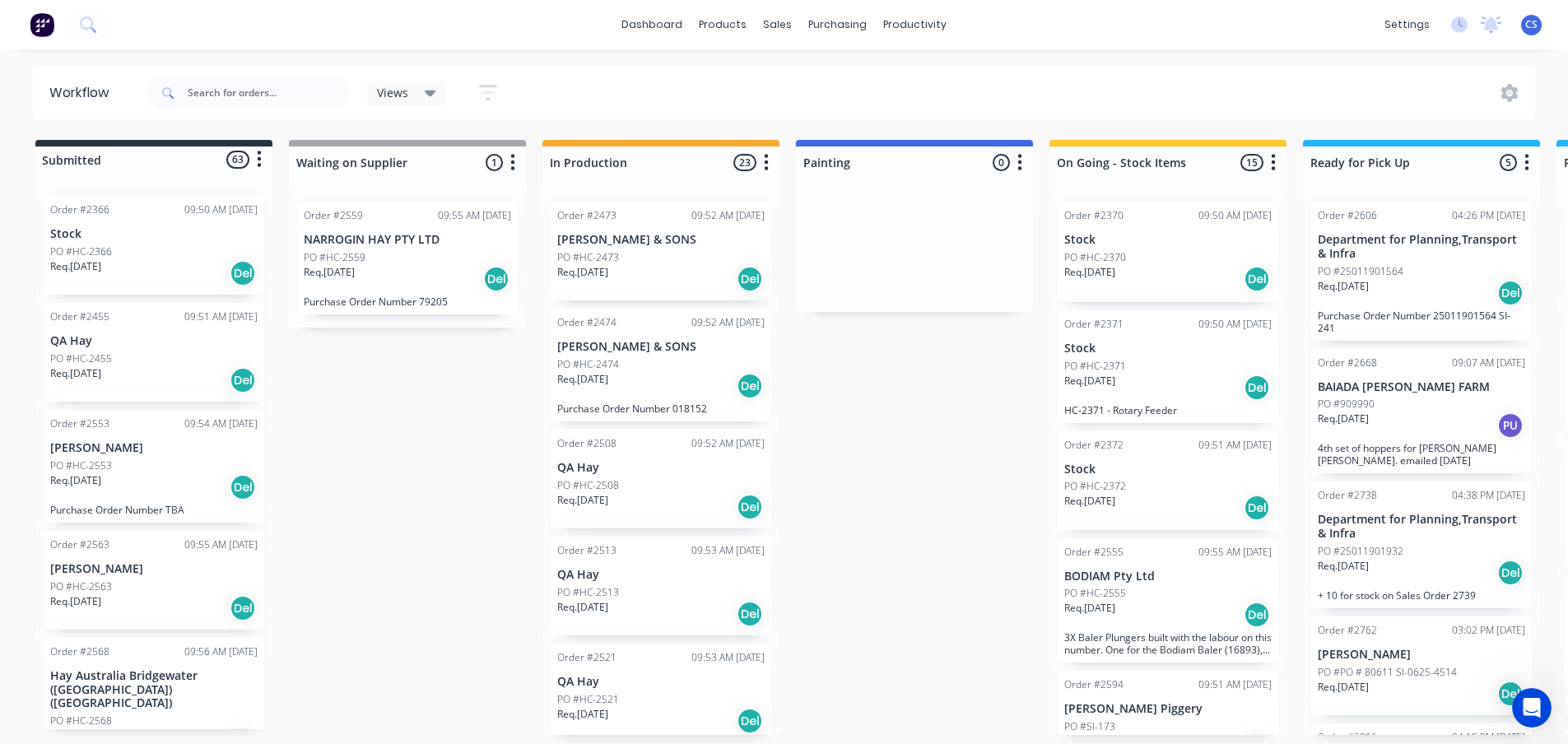
click at [1533, 40] on div "dashboard products sales purchasing productivity dashboard products Product Cat…" at bounding box center [784, 24] width 1568 height 49
click at [1537, 35] on div "settings No new notifications Mark all as read You have no notifications [PERSO…" at bounding box center [1472, 24] width 192 height 24
click at [1536, 27] on span "CS" at bounding box center [1531, 24] width 13 height 14
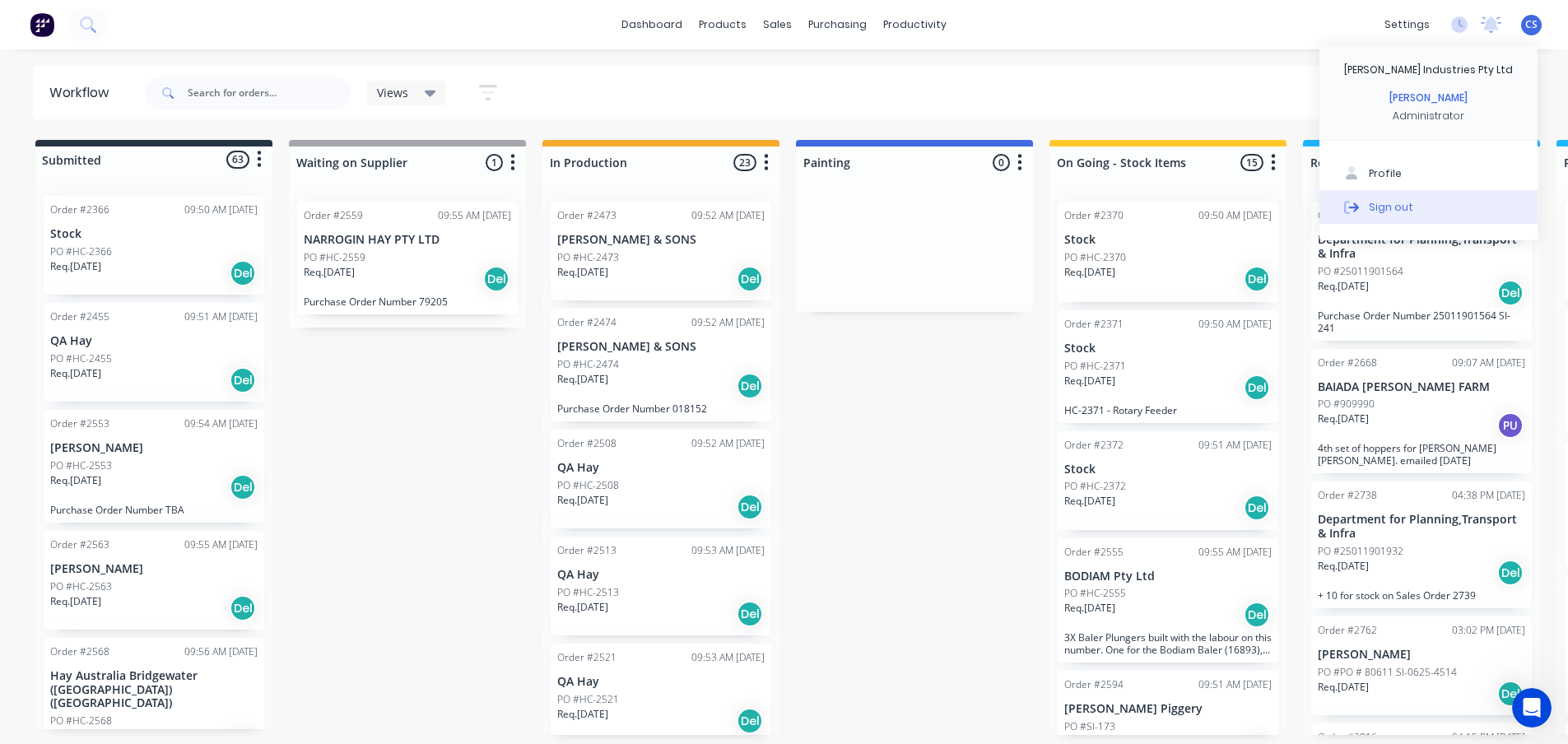
click at [1391, 210] on div "Sign out" at bounding box center [1390, 207] width 44 height 14
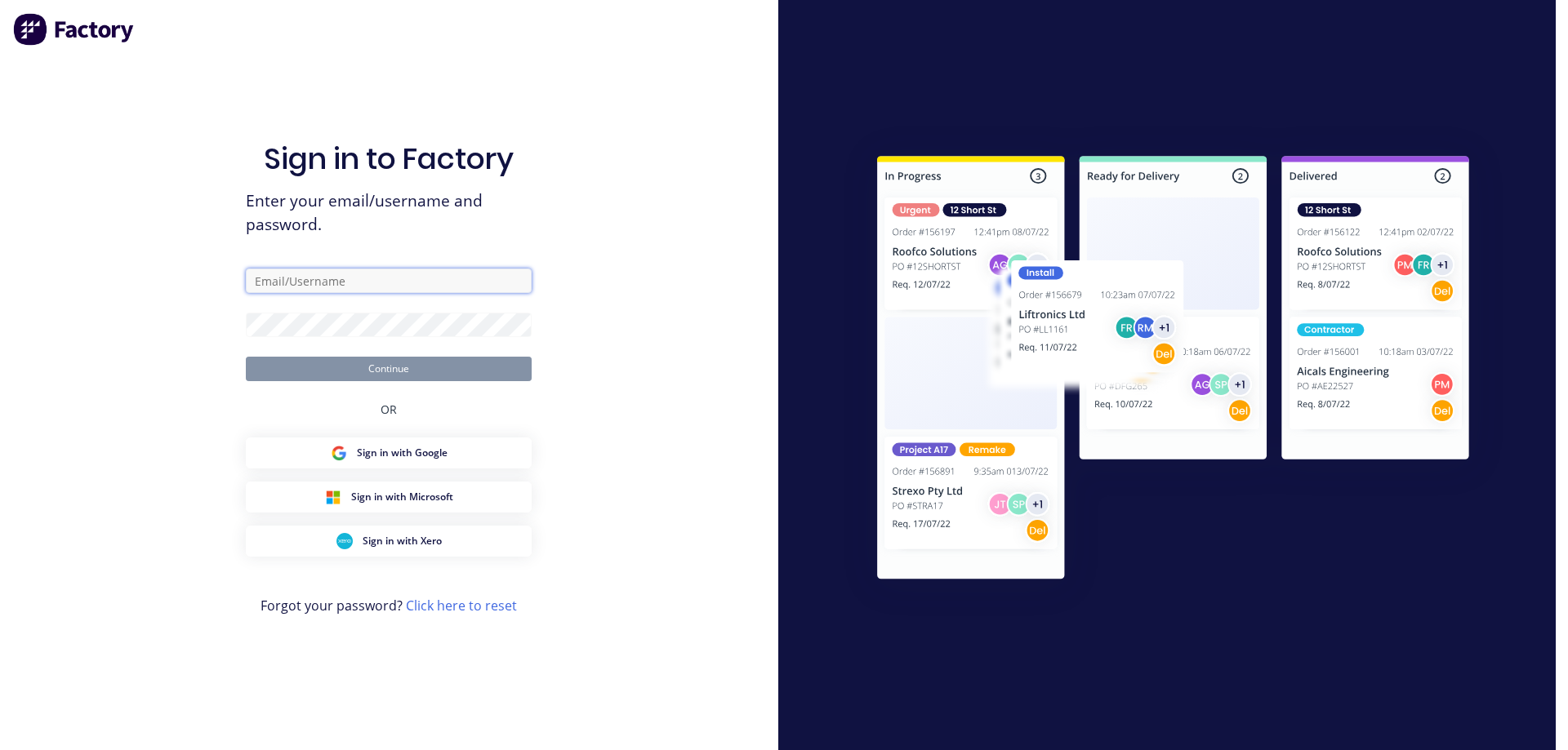
type input "[EMAIL_ADDRESS][DOMAIN_NAME]"
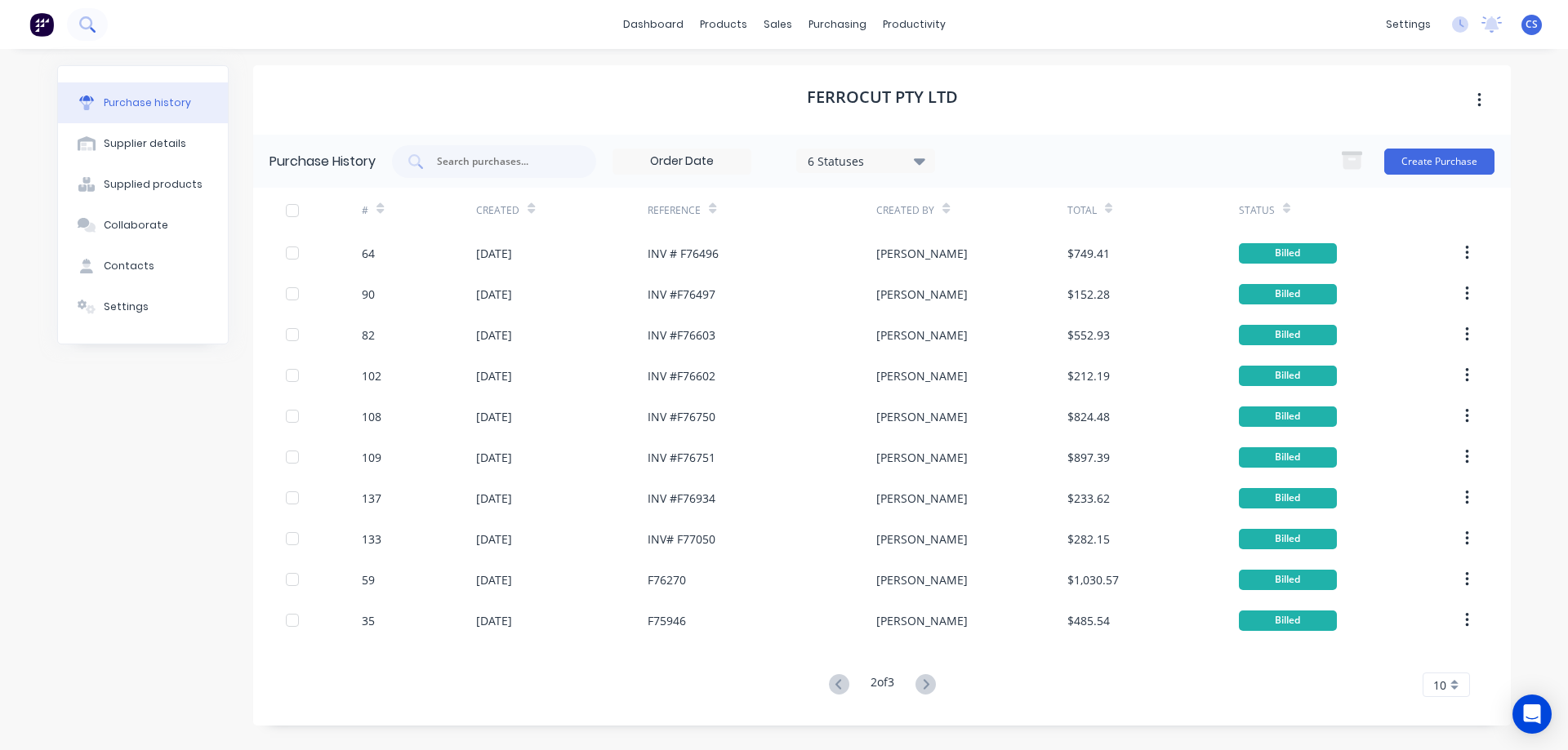
click at [92, 27] on icon at bounding box center [87, 23] width 15 height 15
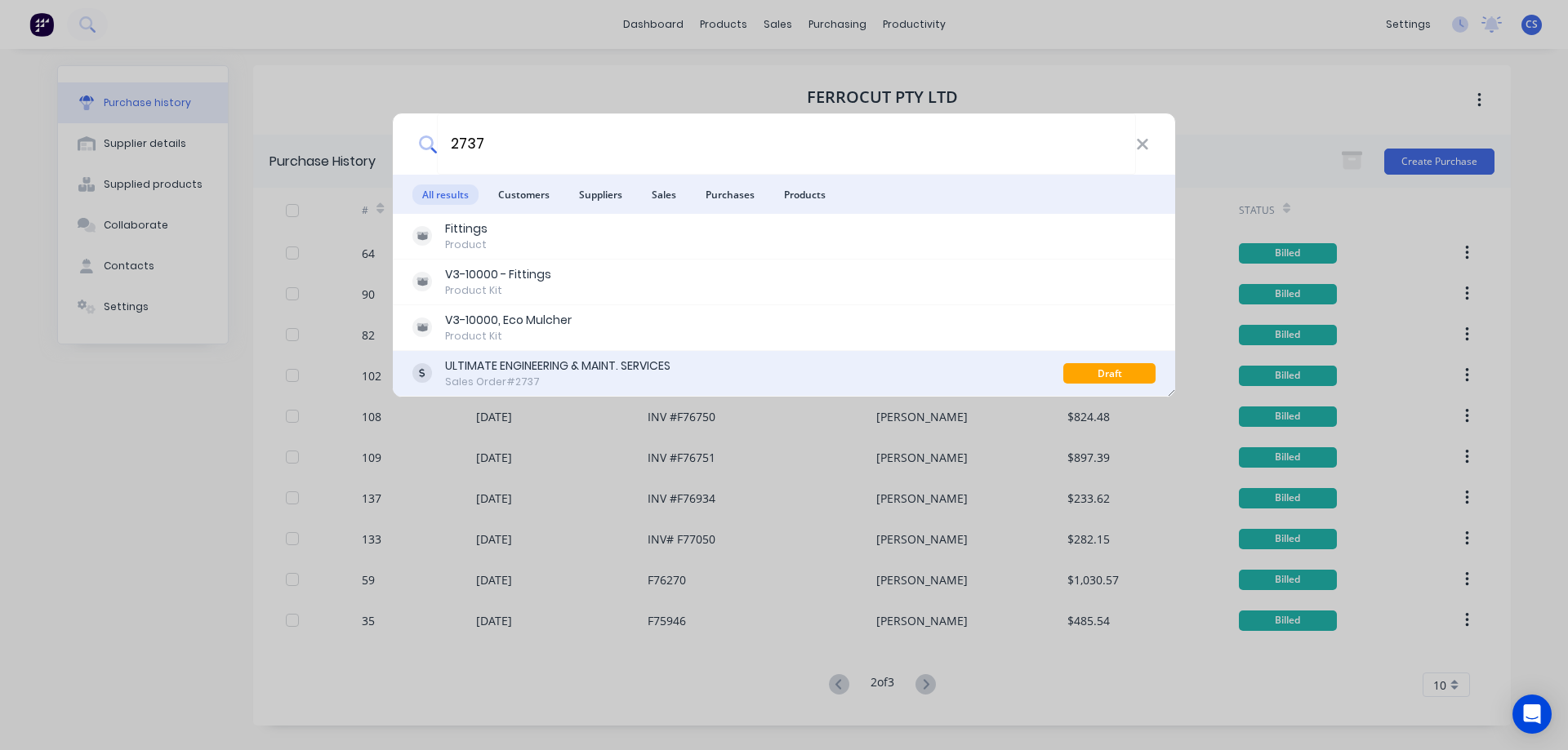
type input "2737"
click at [553, 368] on div "ULTIMATE ENGINEERING & MAINT. SERVICES" at bounding box center [557, 366] width 226 height 17
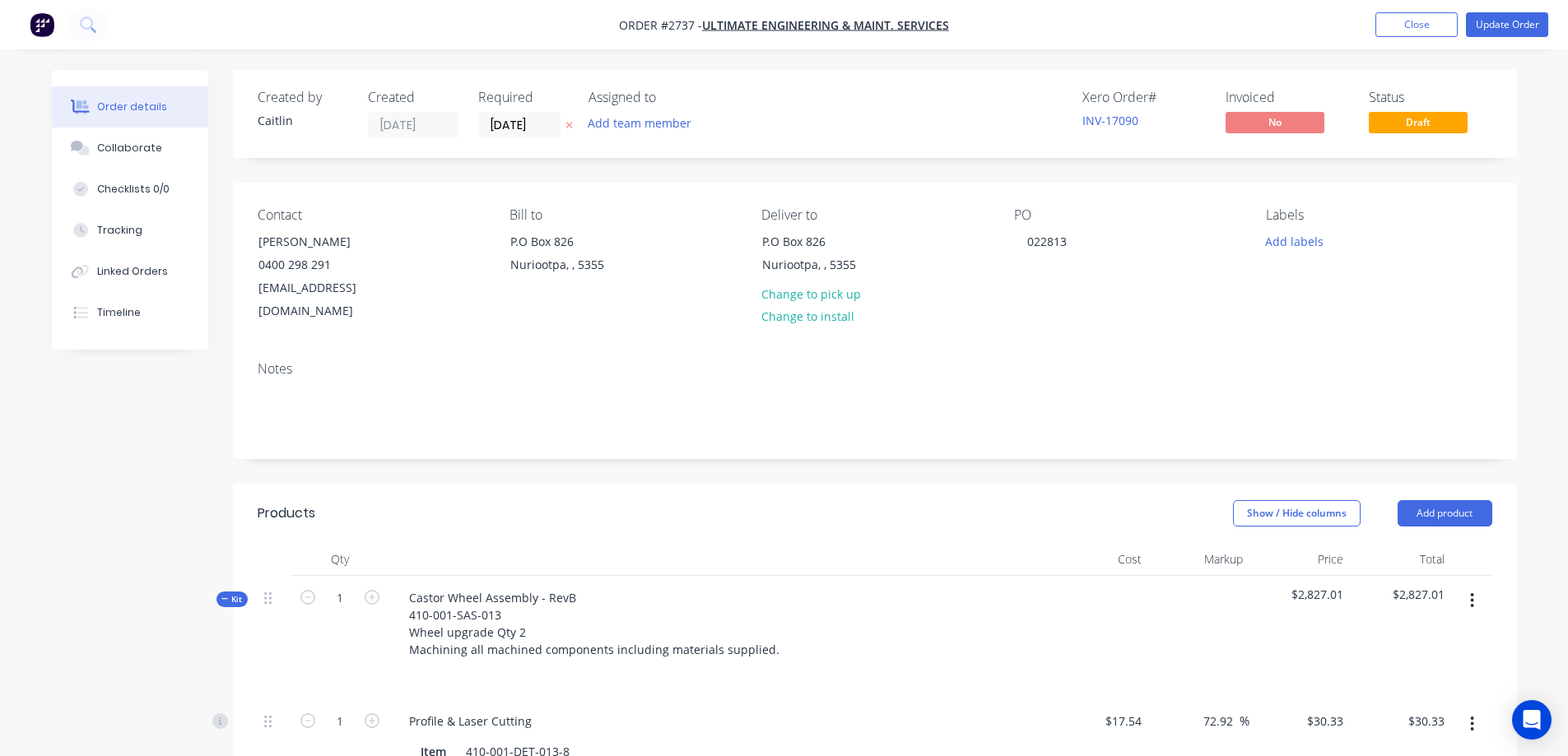
scroll to position [83, 0]
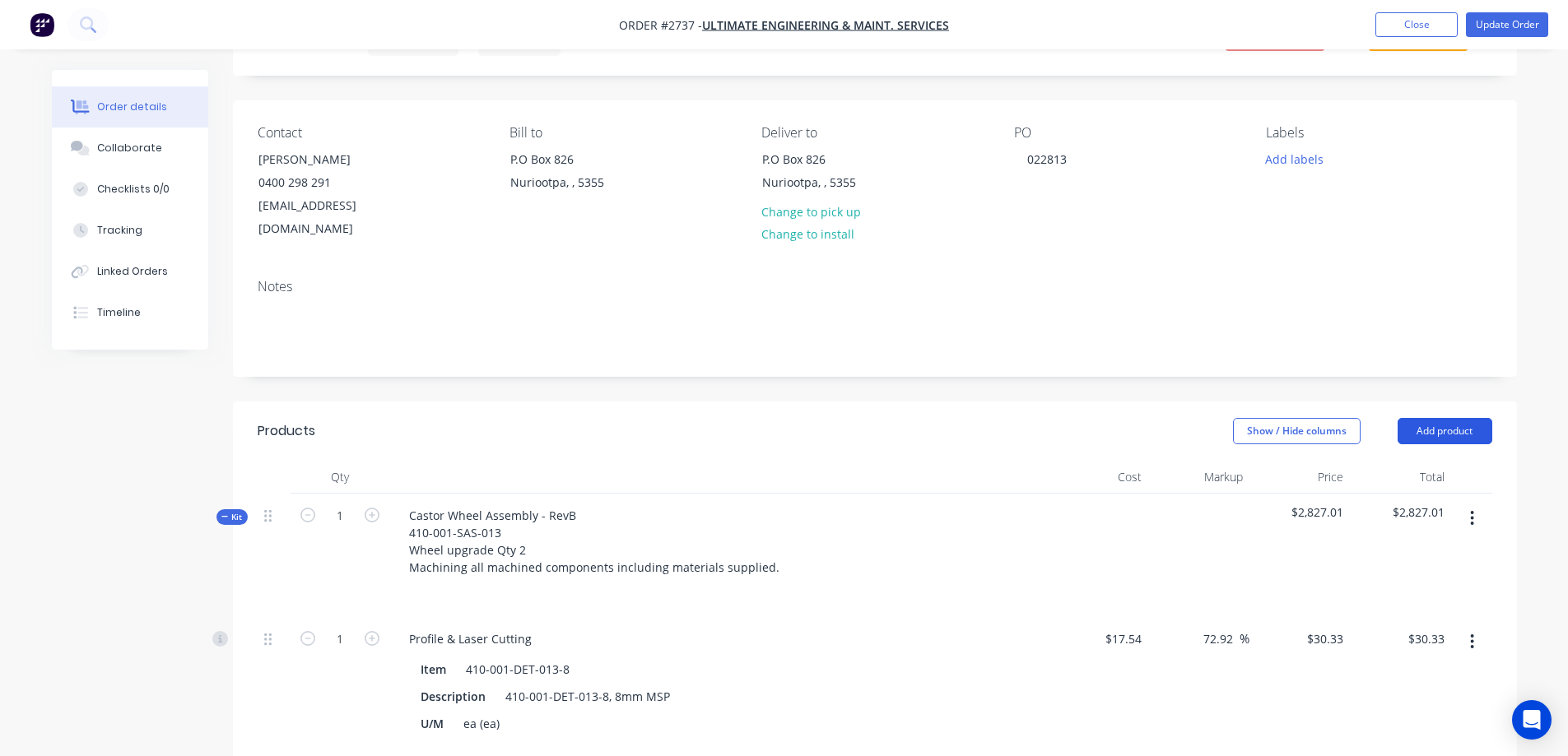
click at [1458, 418] on button "Add product" at bounding box center [1444, 431] width 94 height 26
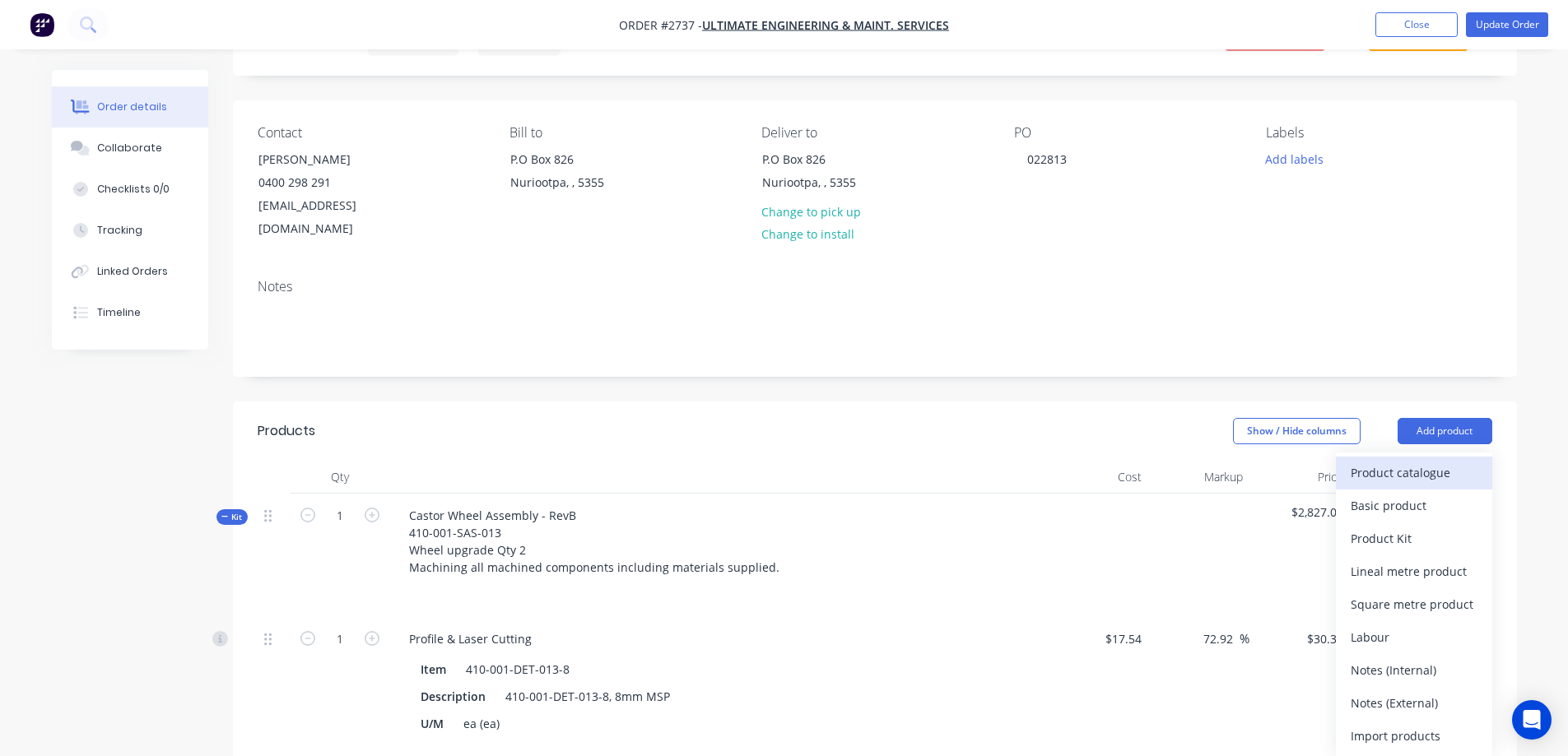
click at [1431, 461] on div "Product catalogue" at bounding box center [1413, 473] width 127 height 24
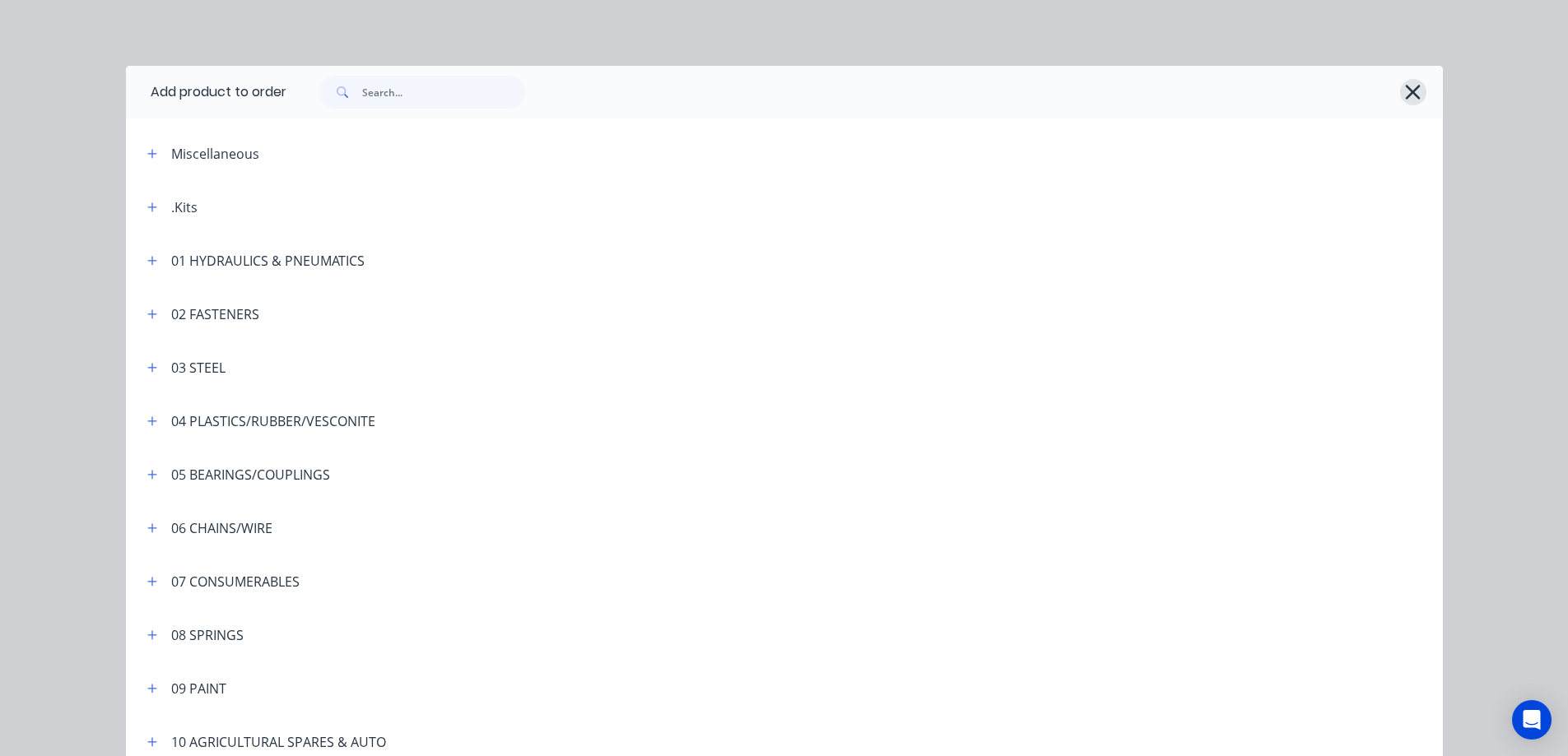
click at [1410, 93] on icon "button" at bounding box center [1412, 93] width 17 height 23
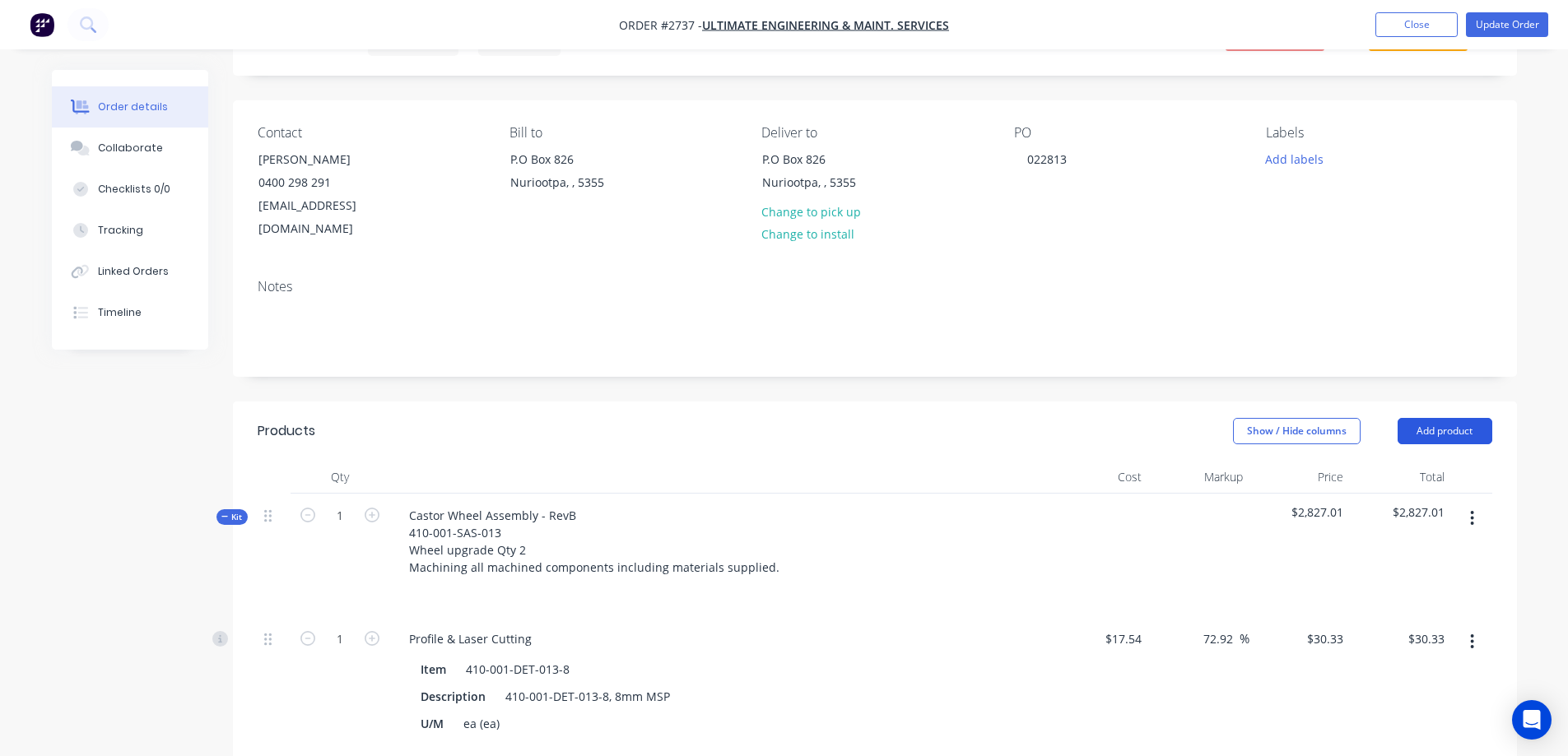
click at [1469, 418] on button "Add product" at bounding box center [1444, 431] width 94 height 26
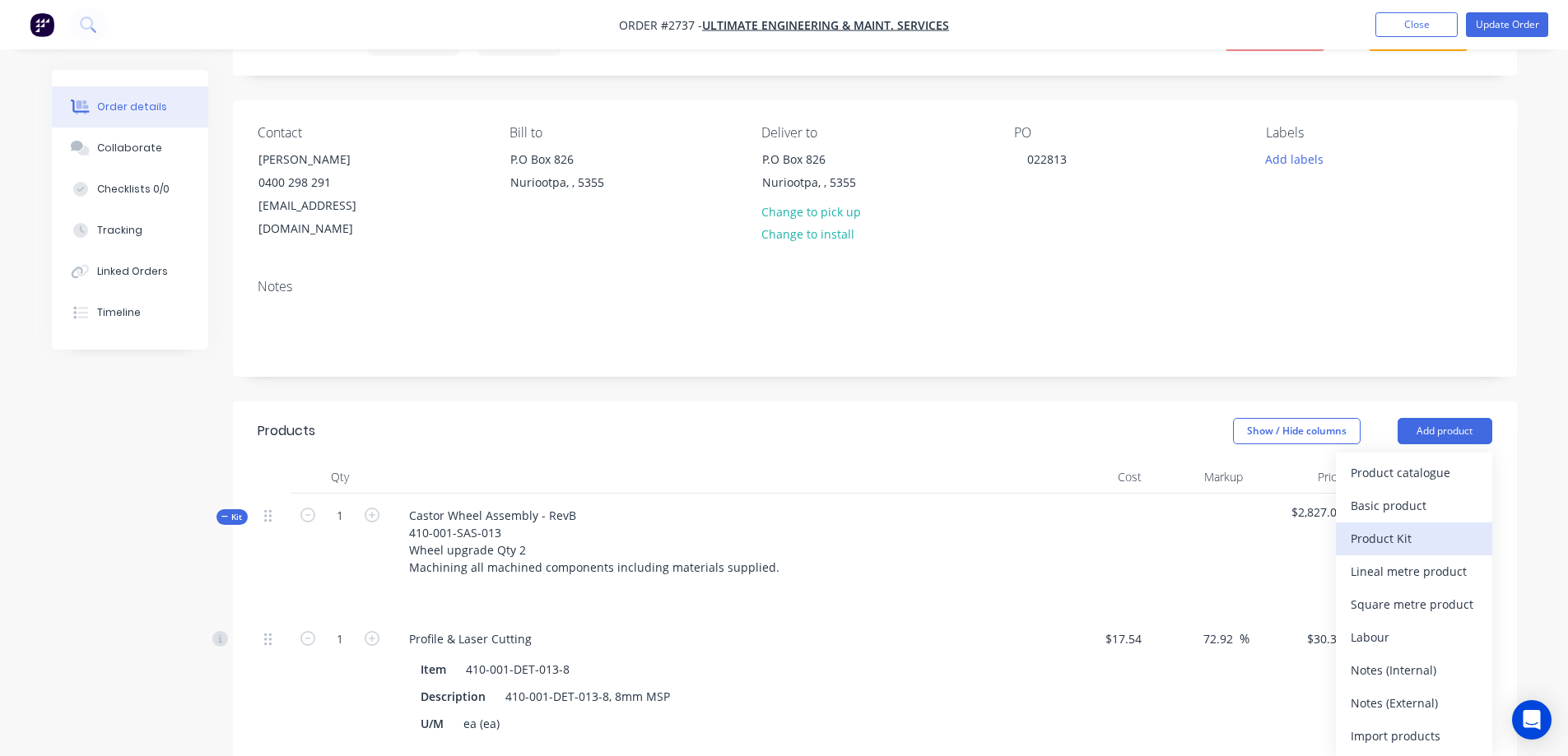
click at [1430, 527] on div "Product Kit" at bounding box center [1413, 538] width 127 height 24
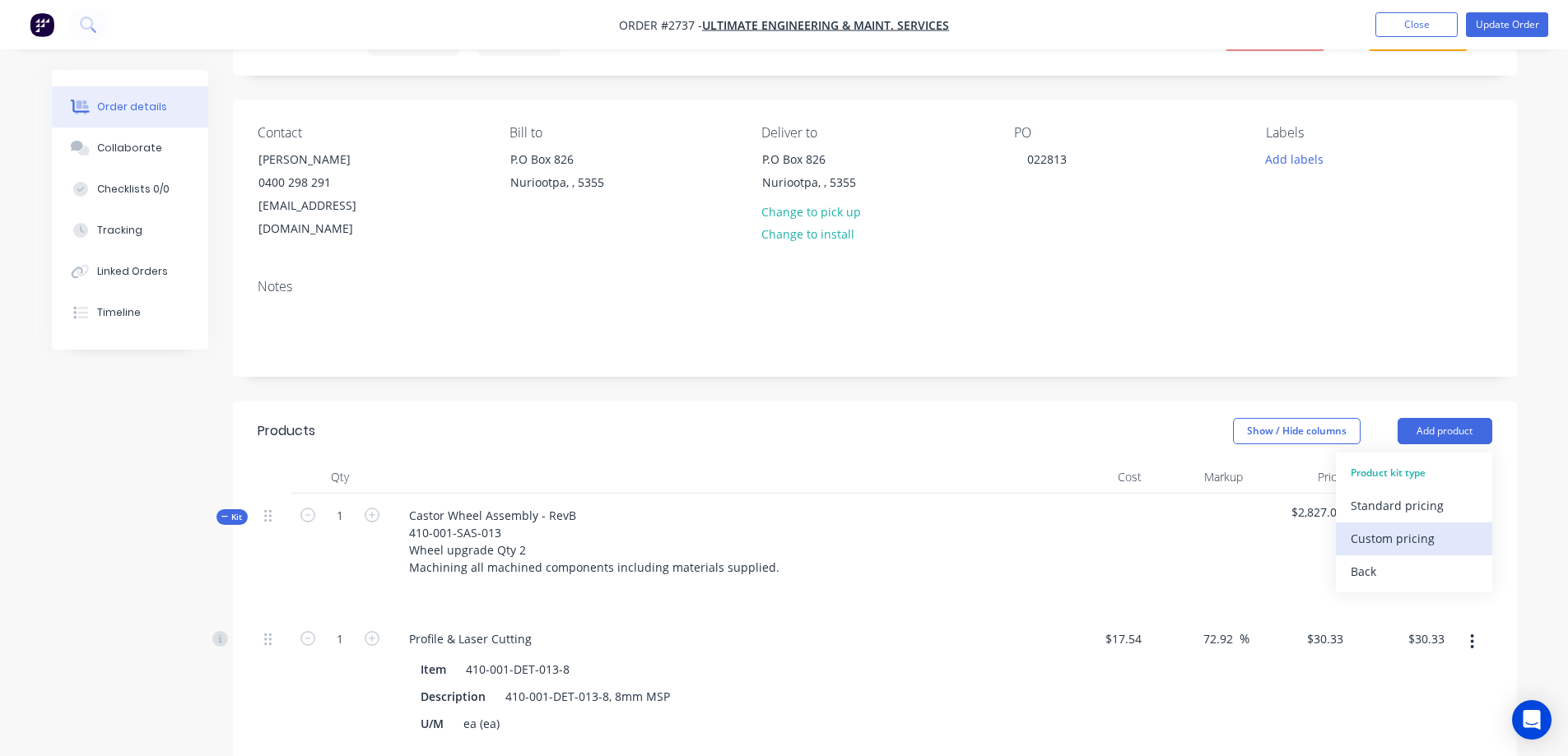
click at [1431, 527] on div "Custom pricing" at bounding box center [1413, 538] width 127 height 24
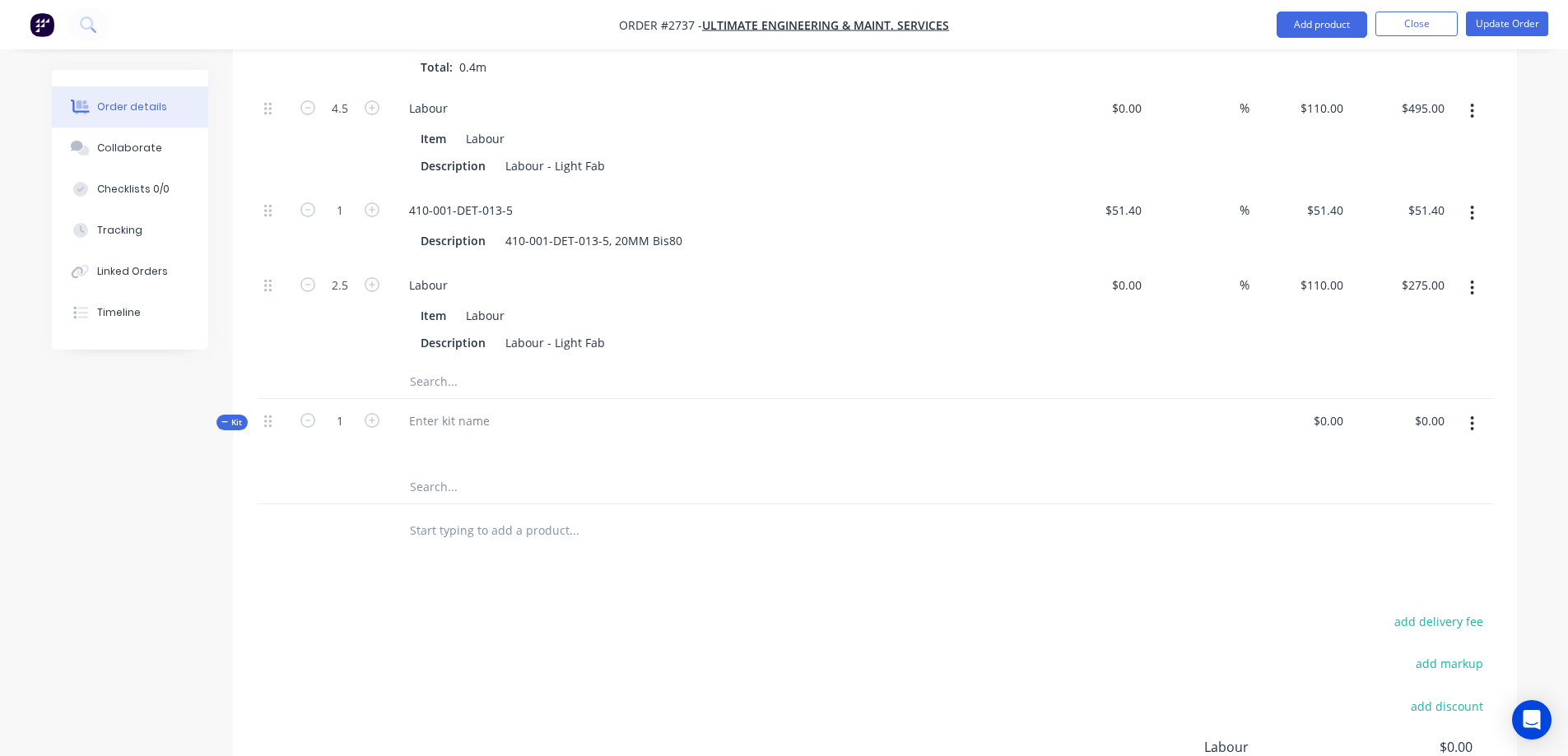
scroll to position [2202, 0]
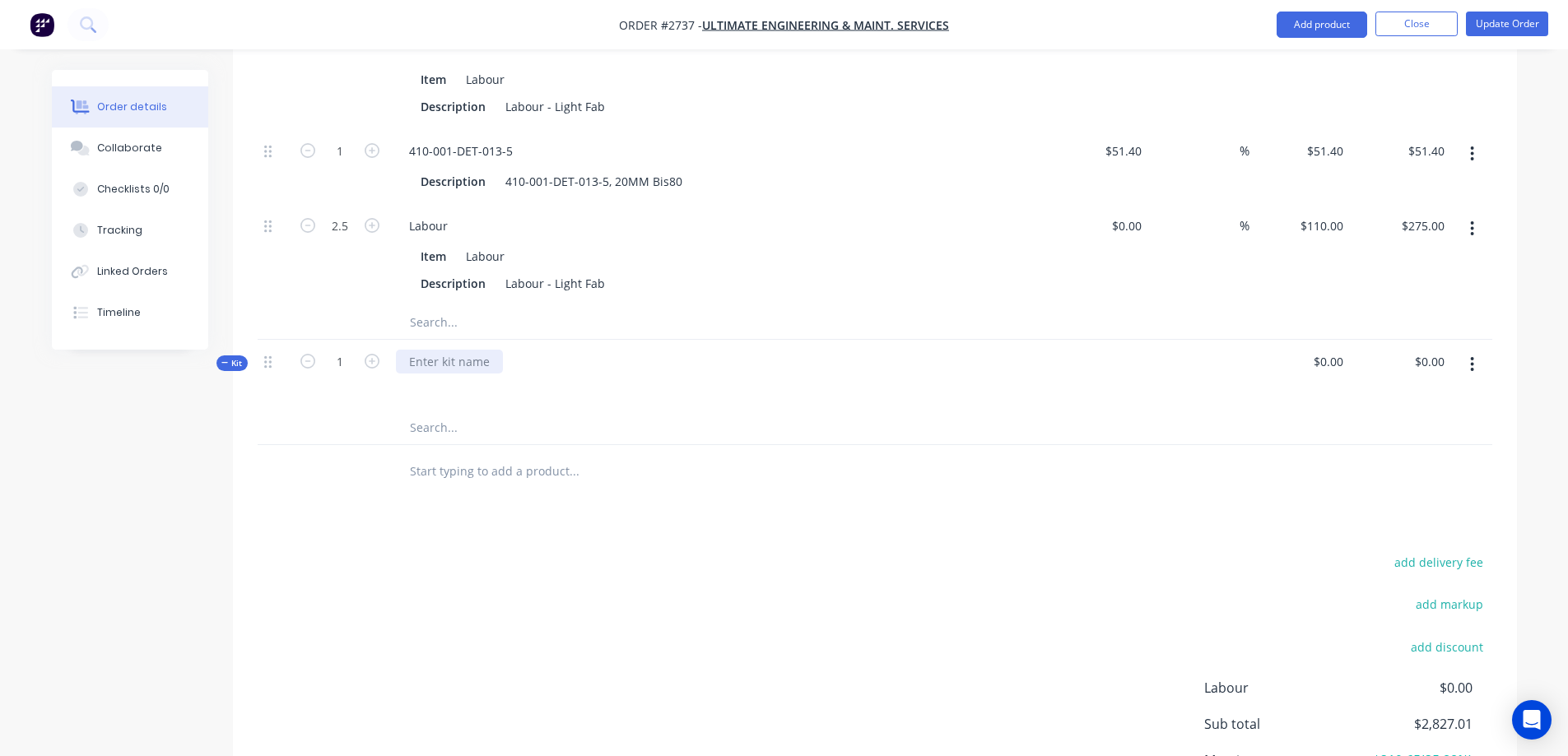
click at [446, 350] on div at bounding box center [449, 361] width 107 height 24
paste div
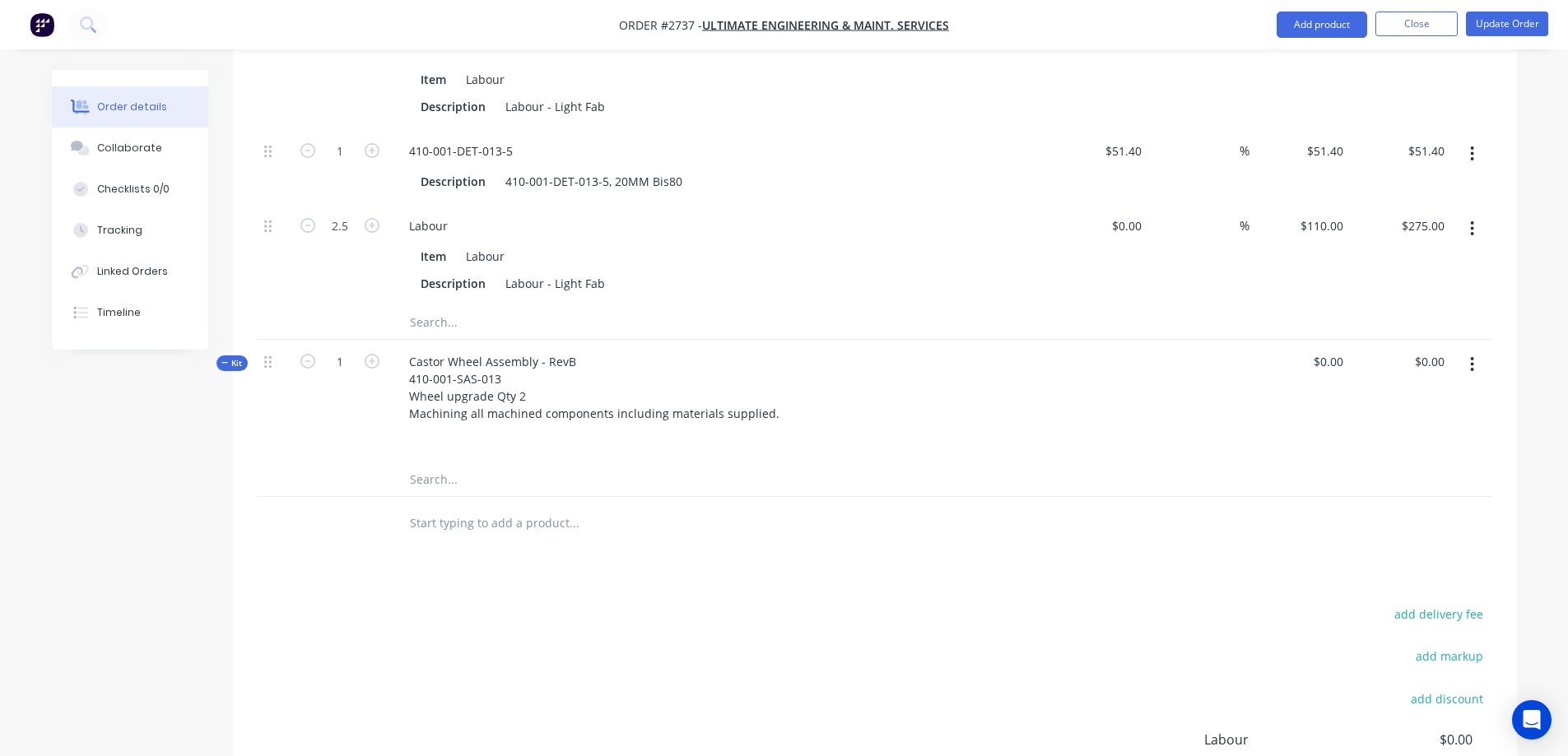
click at [432, 463] on input "text" at bounding box center [574, 479] width 329 height 33
click at [432, 463] on input "text" at bounding box center [574, 479] width 329 height 33
paste input "410-001-DET-013-8"
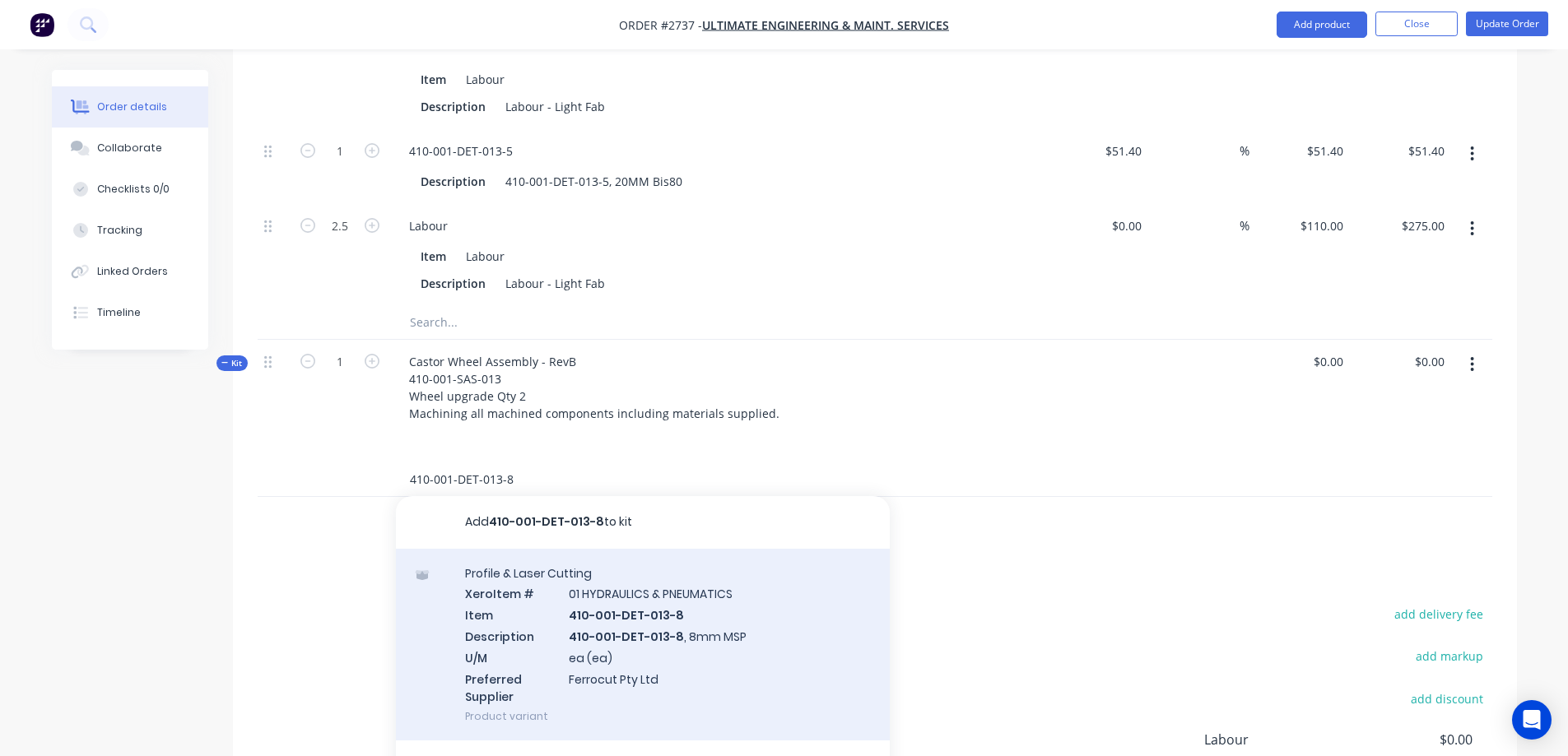
type input "410-001-DET-013-8"
click at [709, 609] on div "Profile & Laser Cutting Xero Item # 01 HYDRAULICS & PNEUMATICS Item 410-001-DET…" at bounding box center [642, 645] width 494 height 192
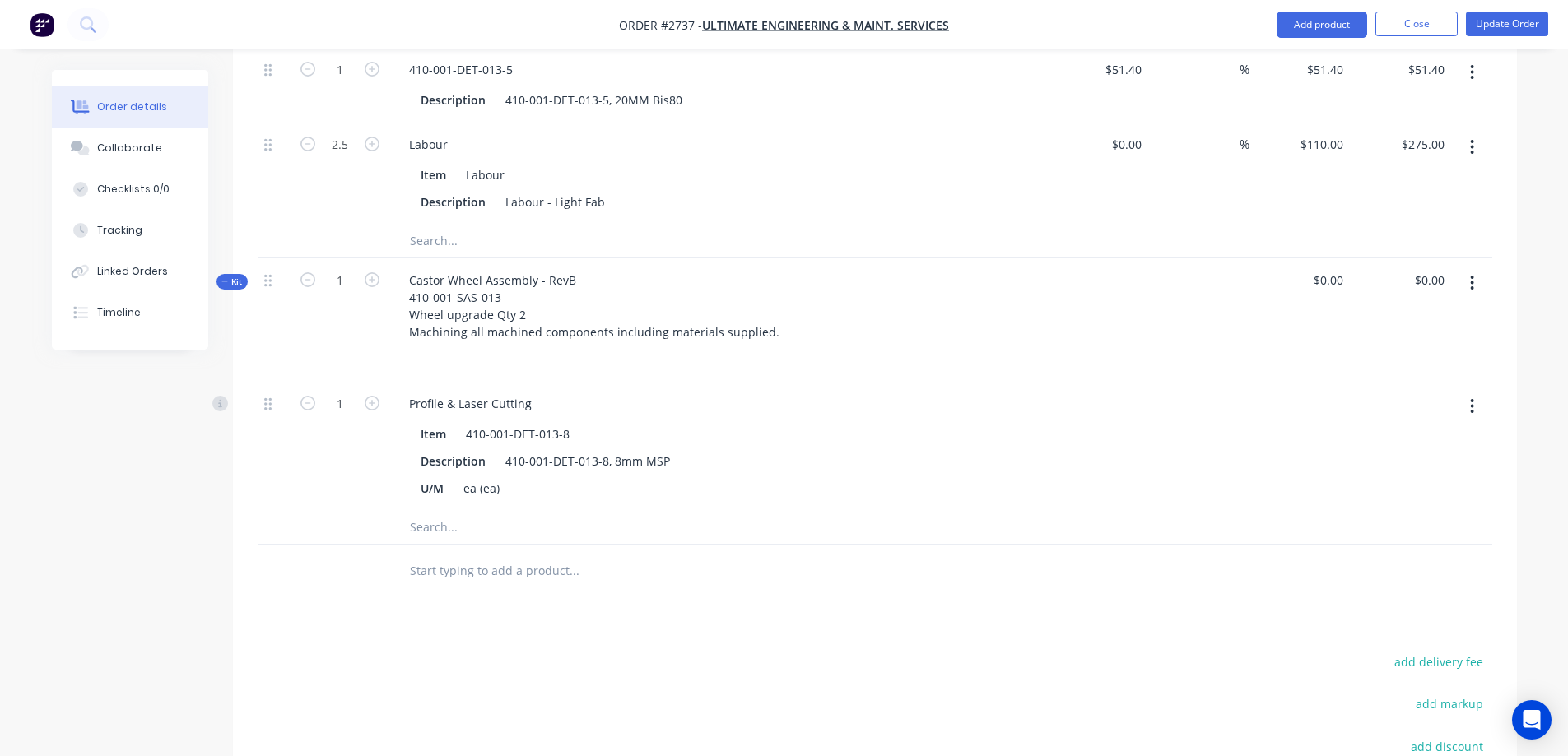
scroll to position [2284, 0]
click at [1469, 391] on button "button" at bounding box center [1472, 405] width 39 height 30
click at [423, 511] on input "text" at bounding box center [574, 527] width 329 height 33
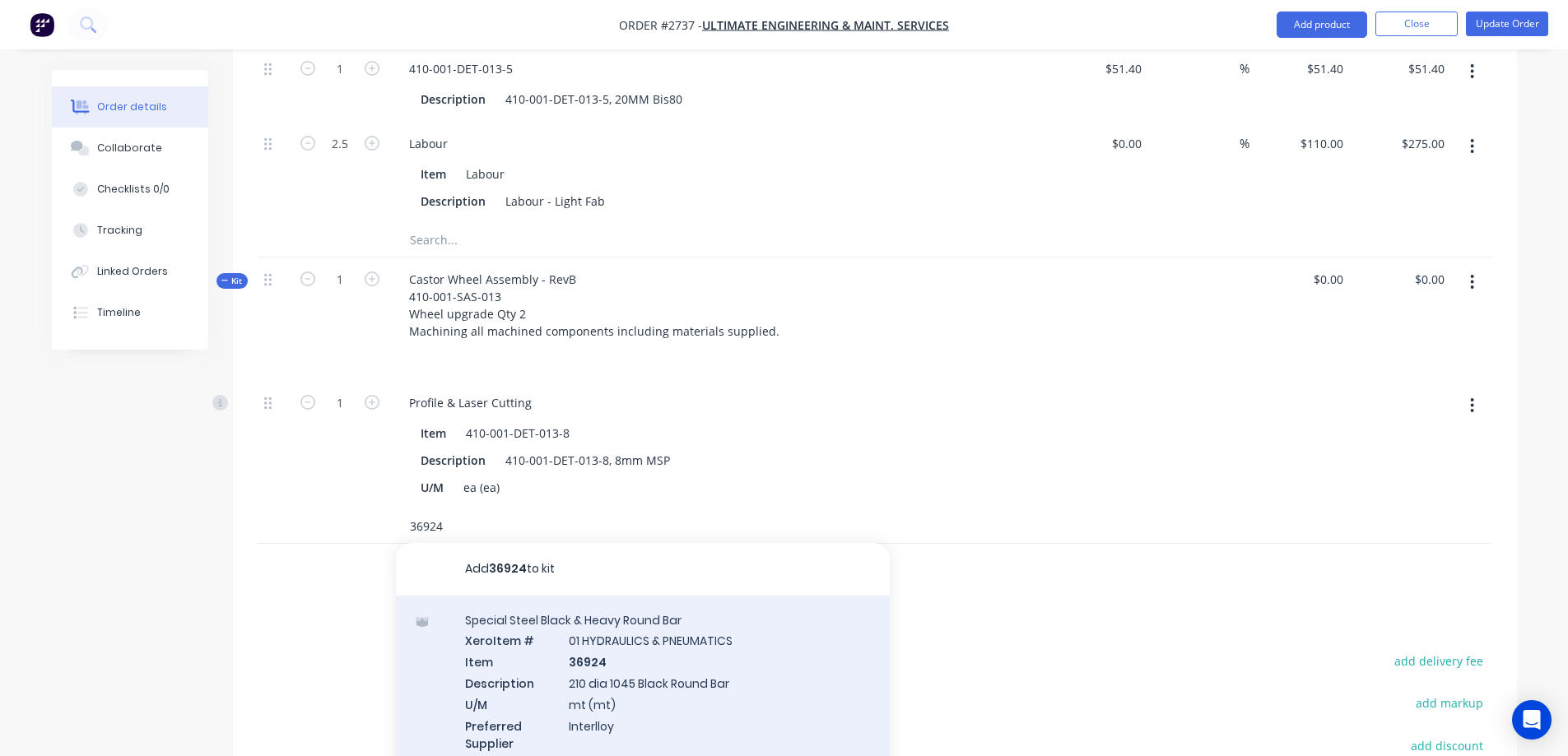
type input "36924"
click at [693, 682] on div "Special Steel Black & Heavy Round Bar Xero Item # 01 HYDRAULICS & PNEUMATICS It…" at bounding box center [642, 692] width 494 height 192
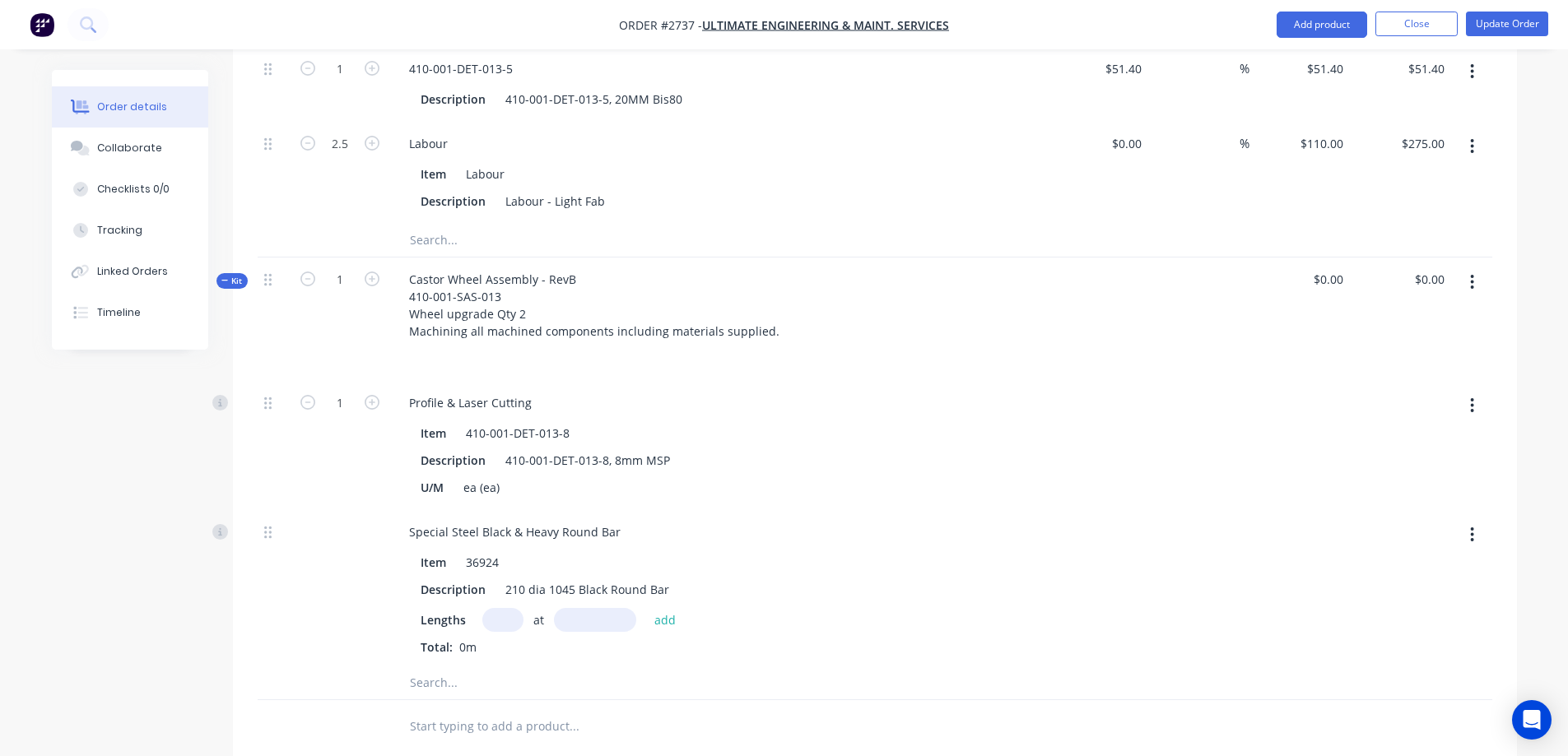
click at [512, 608] on input "text" at bounding box center [503, 619] width 41 height 24
type input "1"
type input "330mm"
click at [673, 608] on button "add" at bounding box center [665, 618] width 39 height 22
click at [1468, 268] on button "button" at bounding box center [1472, 282] width 39 height 30
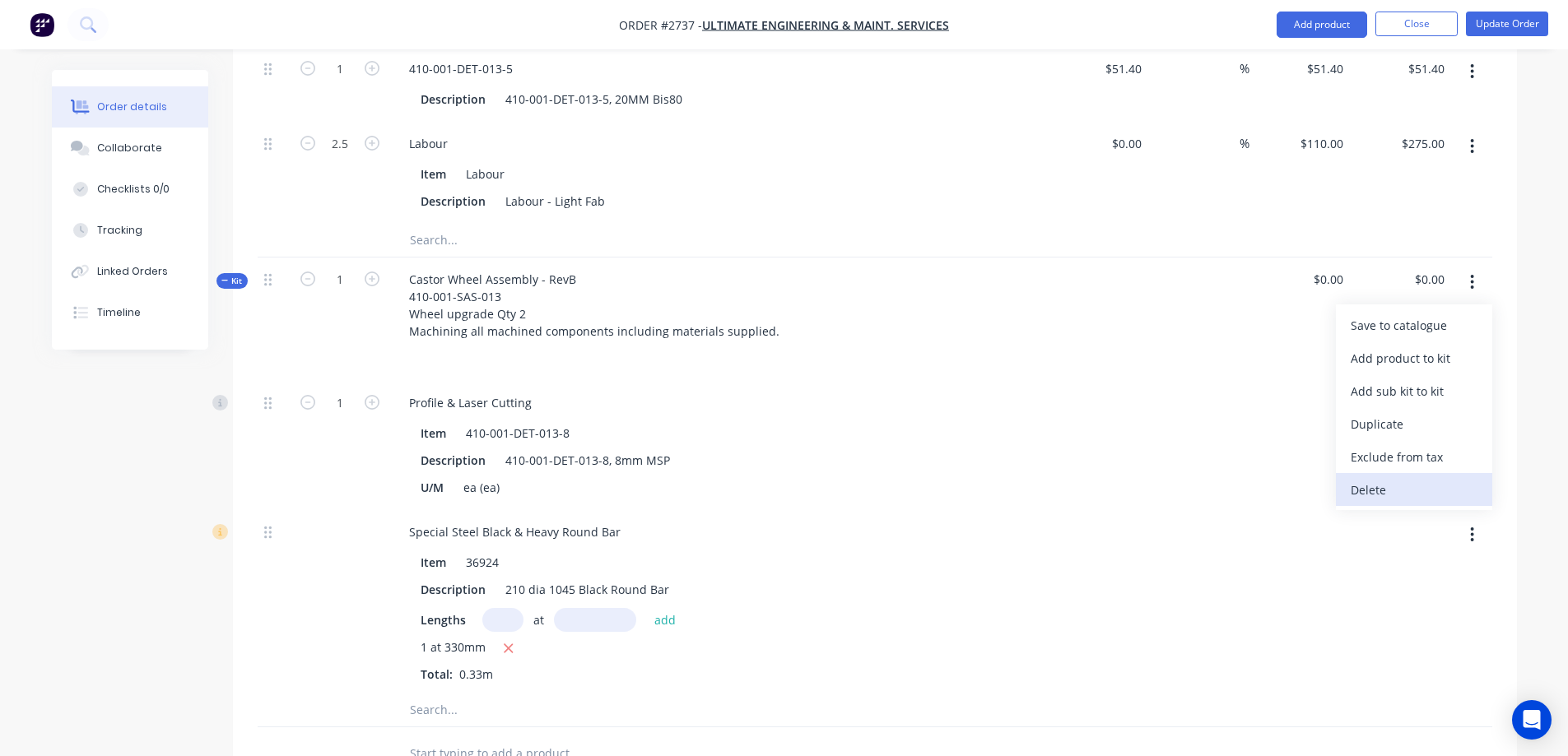
click at [1385, 478] on div "Delete" at bounding box center [1413, 490] width 127 height 24
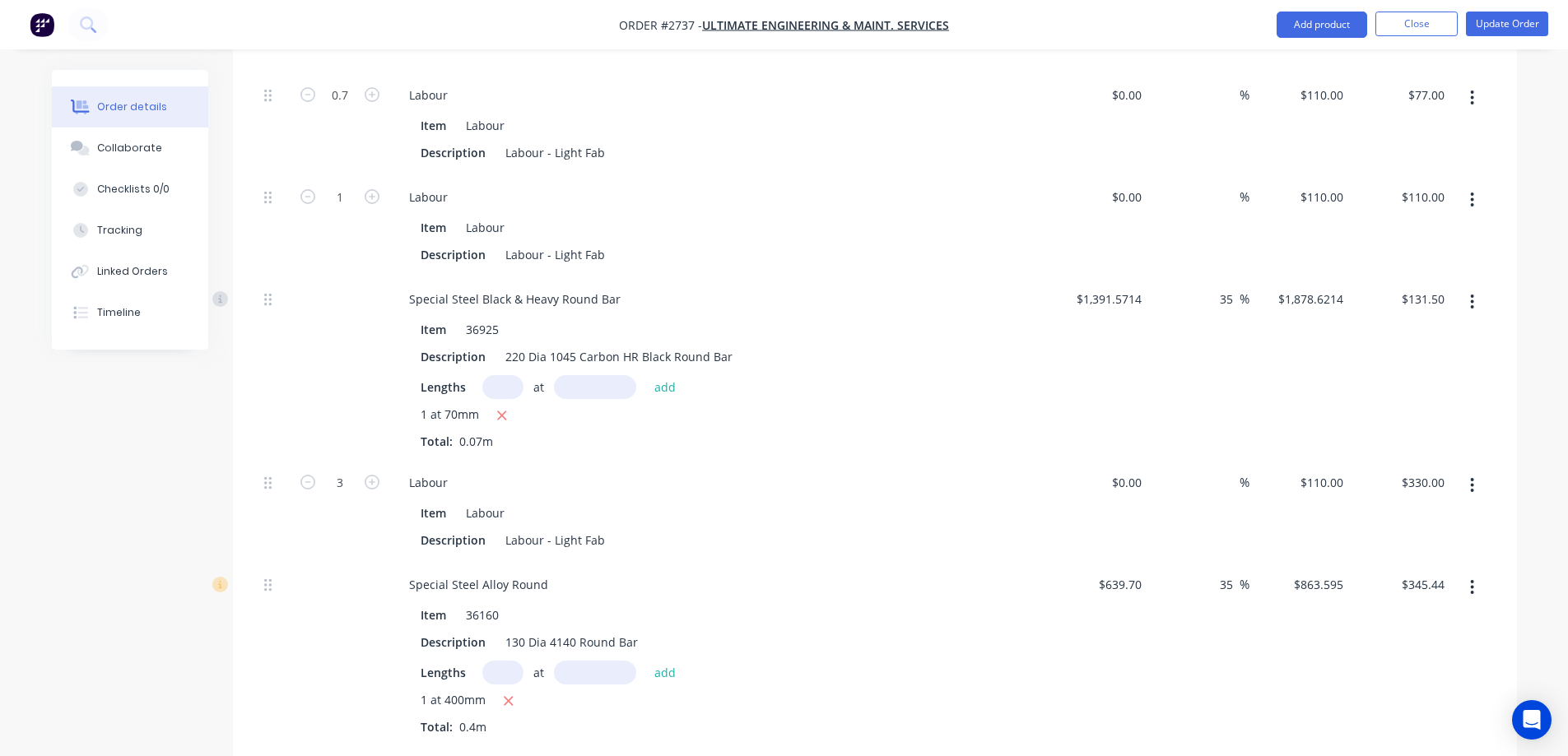
scroll to position [1166, 0]
